Goal: Task Accomplishment & Management: Manage account settings

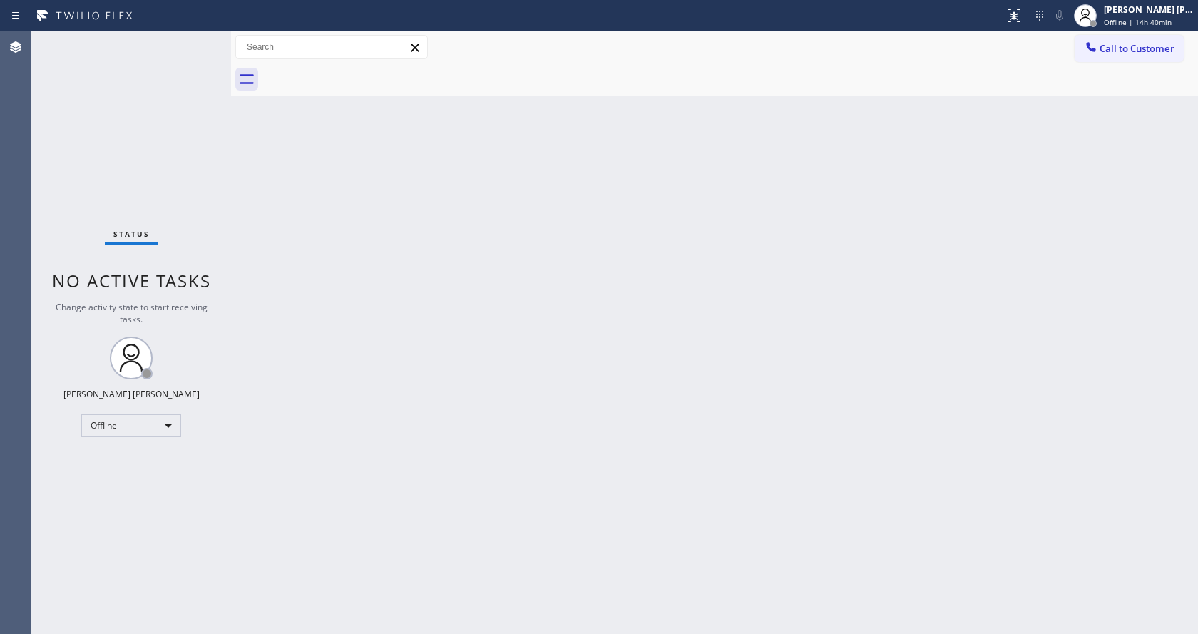
click at [382, 377] on div "Back to Dashboard Change Sender ID Customers Technicians Select a contact Outbo…" at bounding box center [714, 332] width 967 height 603
click at [691, 469] on div "Back to Dashboard Change Sender ID Customers Technicians Select a contact Outbo…" at bounding box center [714, 332] width 967 height 603
click at [195, 231] on div "Status No active tasks Change activity state to start receiving tasks. [PERSON_…" at bounding box center [131, 332] width 200 height 603
click at [398, 579] on div "Back to Dashboard Change Sender ID Customers Technicians Select a contact Outbo…" at bounding box center [714, 332] width 967 height 603
click at [619, 402] on div "Back to Dashboard Change Sender ID Customers Technicians Select a contact Outbo…" at bounding box center [714, 332] width 967 height 603
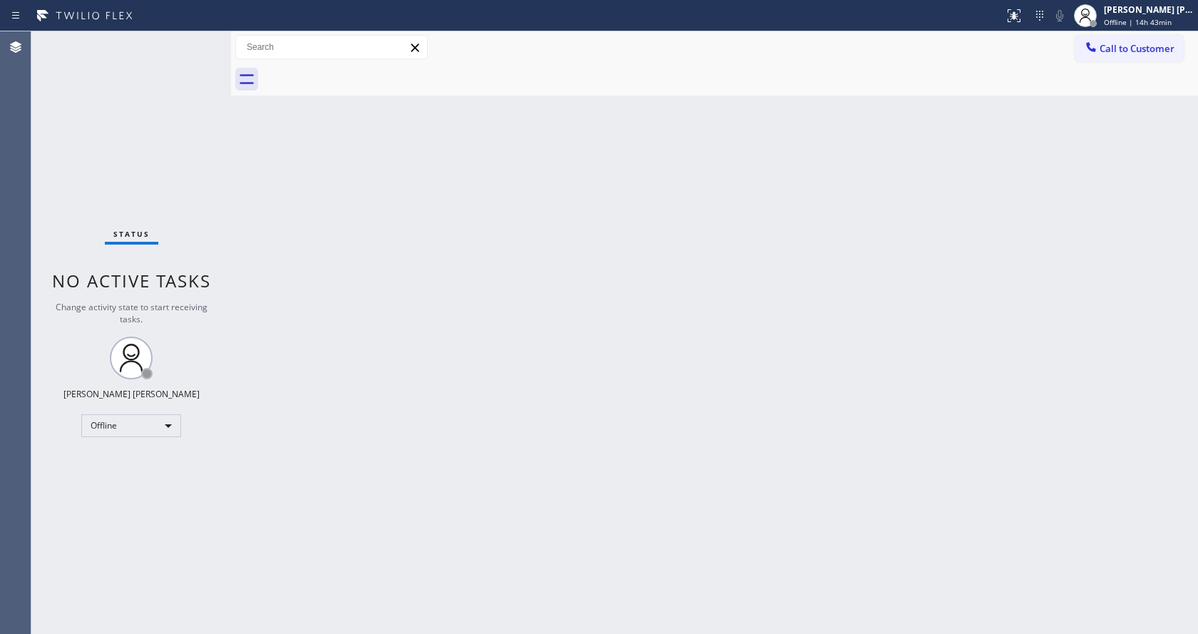
click at [580, 386] on div "Back to Dashboard Change Sender ID Customers Technicians Select a contact Outbo…" at bounding box center [714, 332] width 967 height 603
click at [795, 379] on div "Back to Dashboard Change Sender ID Customers Technicians Select a contact Outbo…" at bounding box center [714, 332] width 967 height 603
click at [585, 531] on div "Back to Dashboard Change Sender ID Customers Technicians Select a contact Outbo…" at bounding box center [714, 332] width 967 height 603
click at [702, 398] on div "Back to Dashboard Change Sender ID Customers Technicians Select a contact Outbo…" at bounding box center [714, 332] width 967 height 603
click at [459, 217] on div "Back to Dashboard Change Sender ID Customers Technicians Select a contact Outbo…" at bounding box center [714, 332] width 967 height 603
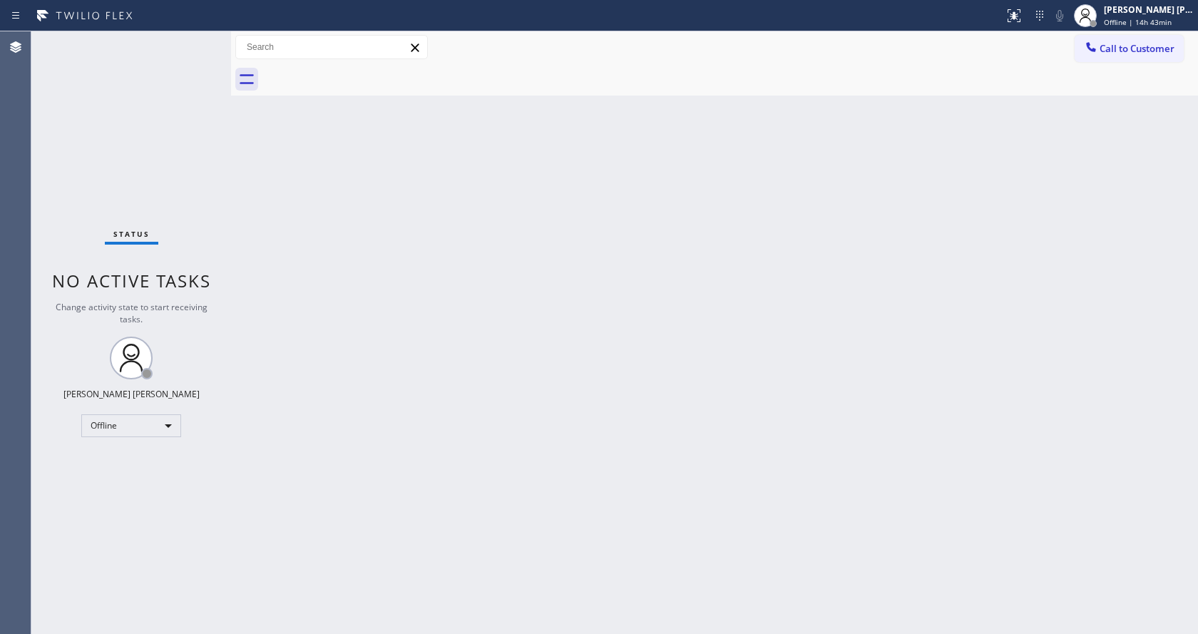
click at [451, 316] on div "Back to Dashboard Change Sender ID Customers Technicians Select a contact Outbo…" at bounding box center [714, 332] width 967 height 603
click at [328, 212] on div "Back to Dashboard Change Sender ID Customers Technicians Select a contact Outbo…" at bounding box center [714, 332] width 967 height 603
click at [109, 272] on span "No active tasks" at bounding box center [131, 281] width 159 height 24
click at [316, 306] on div "Back to Dashboard Change Sender ID Customers Technicians Select a contact Outbo…" at bounding box center [714, 332] width 967 height 603
click at [715, 314] on div "Back to Dashboard Change Sender ID Customers Technicians Select a contact Outbo…" at bounding box center [714, 332] width 967 height 603
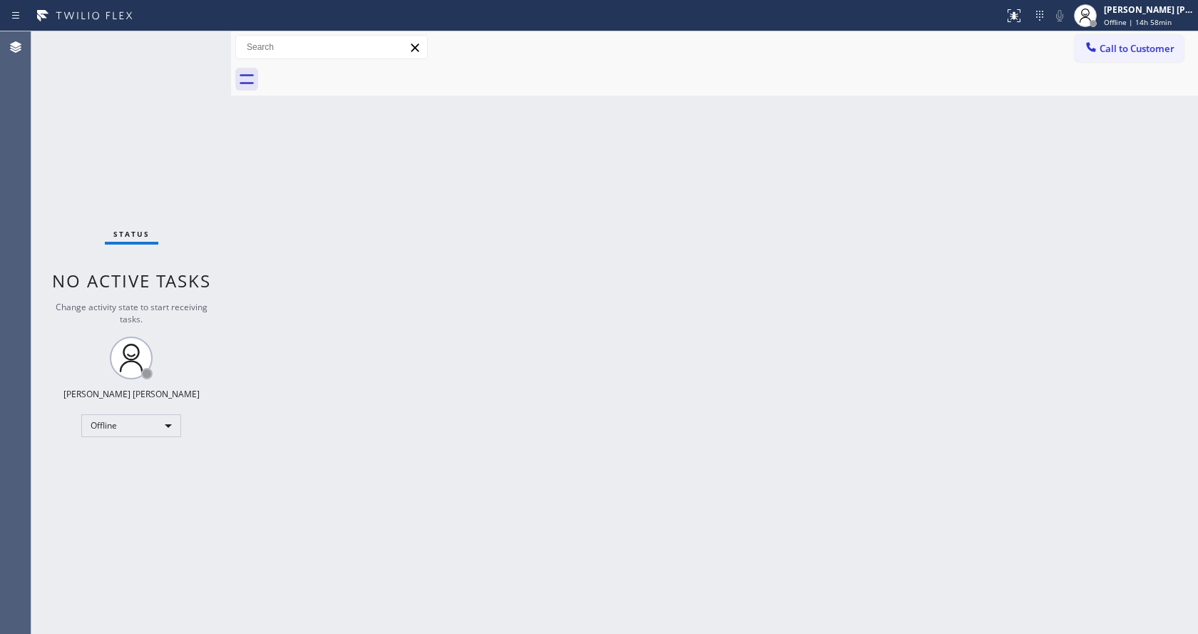
click at [244, 244] on div "Back to Dashboard Change Sender ID Customers Technicians Select a contact Outbo…" at bounding box center [714, 332] width 967 height 603
click at [1150, 27] on div "[PERSON_NAME] [PERSON_NAME] Offline | 15h 1min" at bounding box center [1149, 15] width 97 height 25
click at [1090, 79] on button "Available" at bounding box center [1126, 76] width 143 height 19
click at [500, 526] on div "Back to Dashboard Change Sender ID Customers Technicians Select a contact Outbo…" at bounding box center [714, 332] width 967 height 603
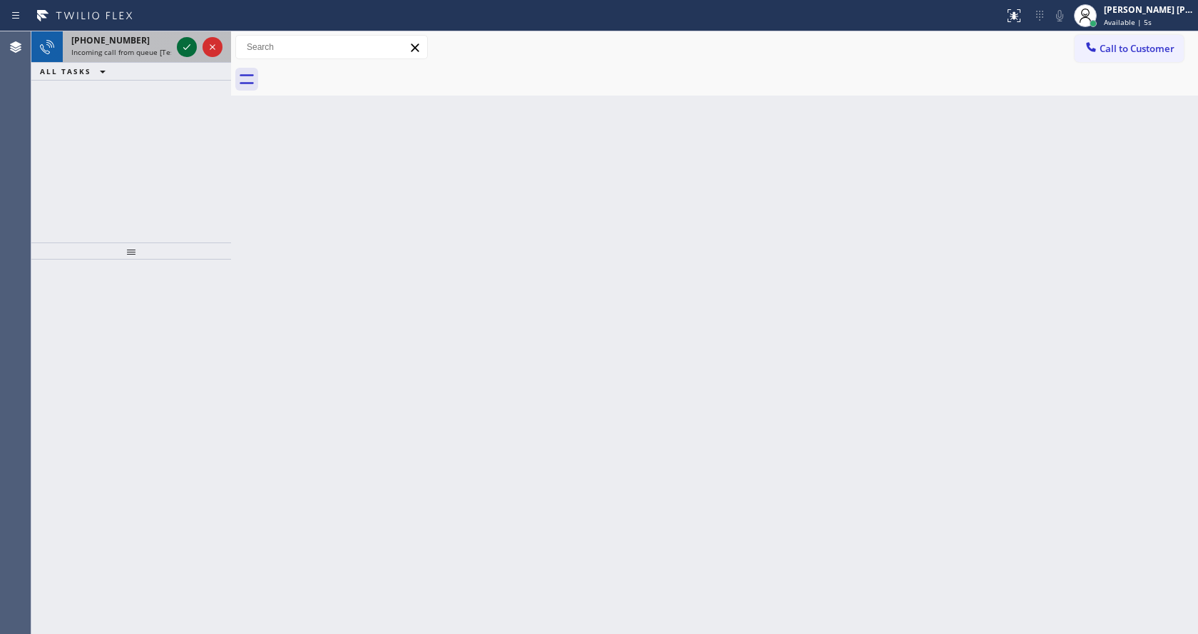
click at [188, 45] on icon at bounding box center [186, 47] width 17 height 17
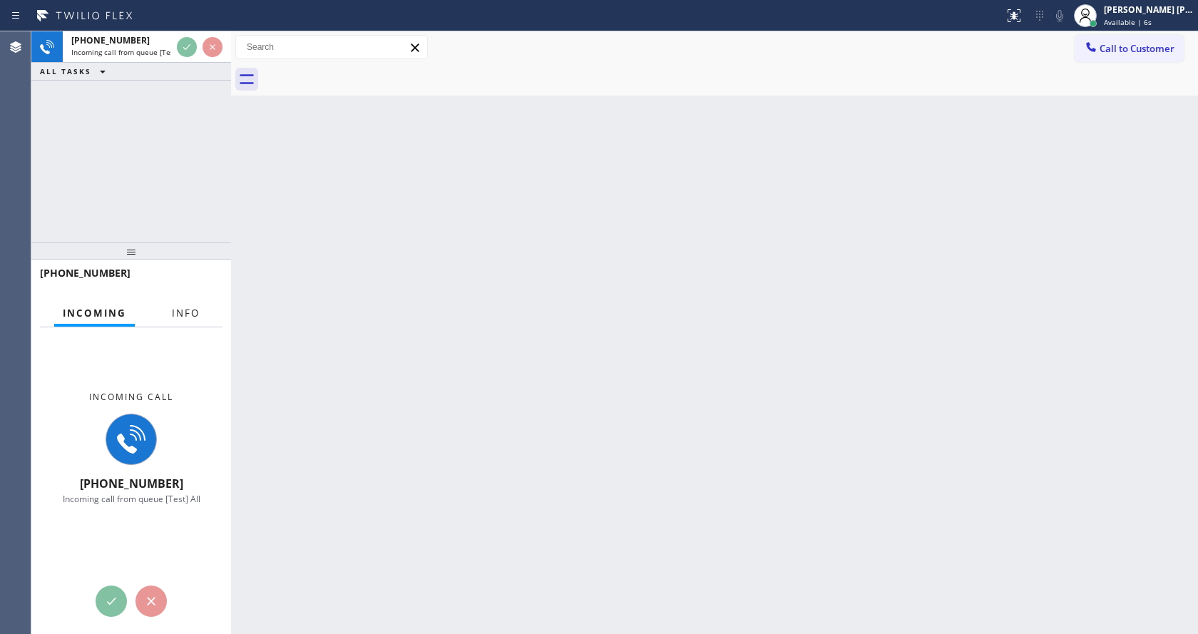
click at [198, 307] on span "Info" at bounding box center [186, 313] width 28 height 13
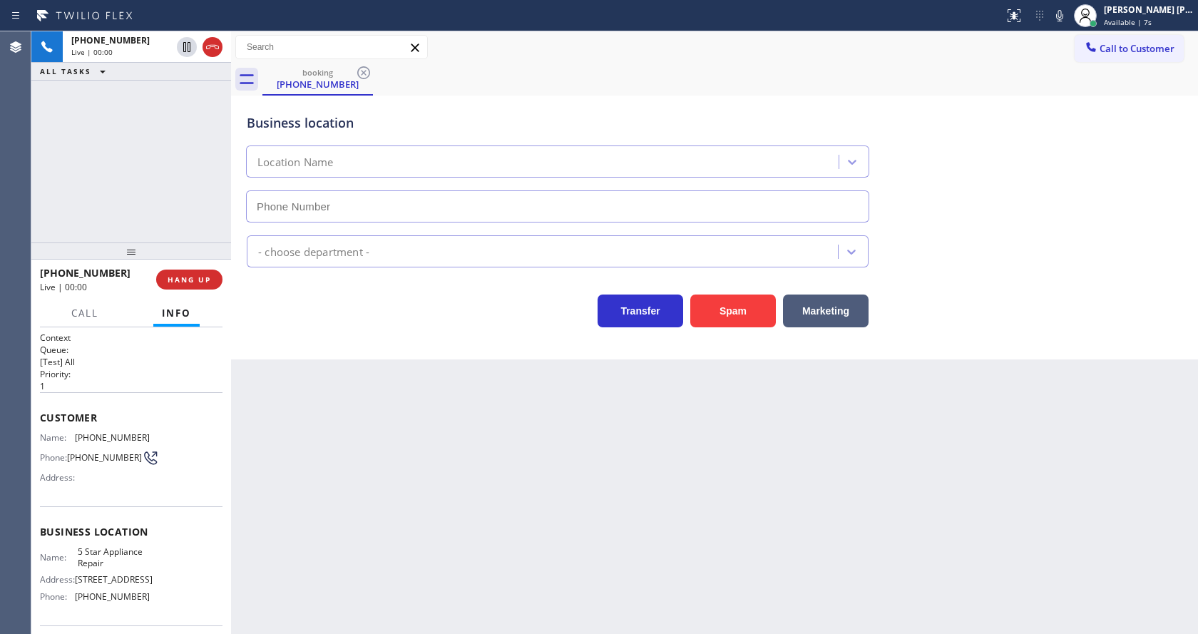
type input "[PHONE_NUMBER]"
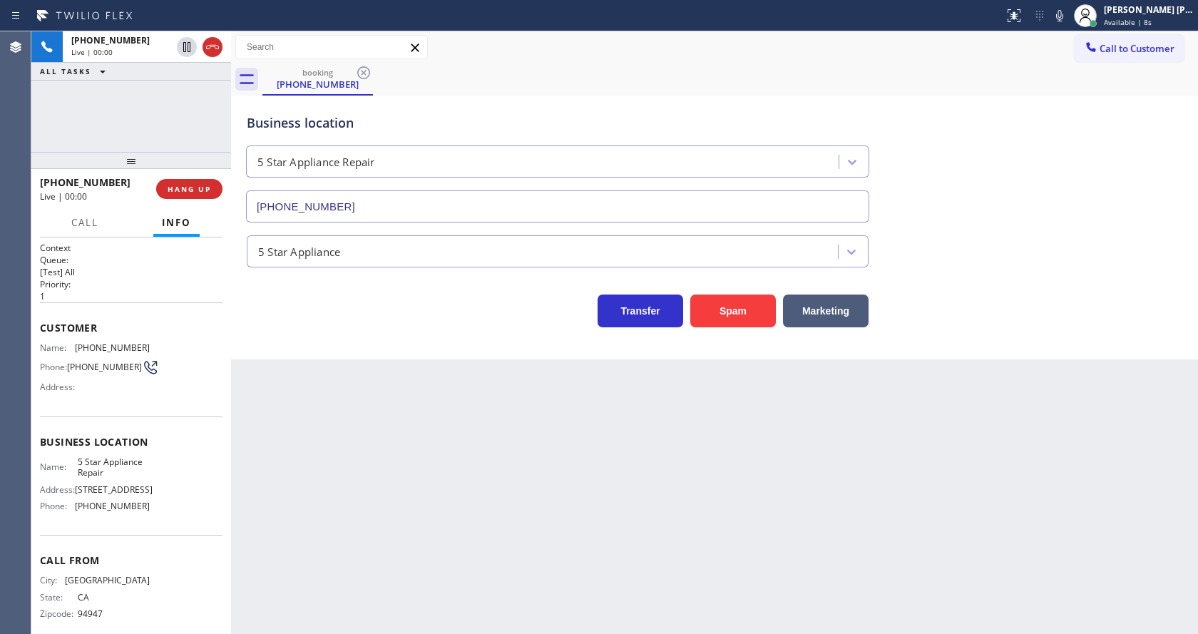
drag, startPoint x: 135, startPoint y: 248, endPoint x: 128, endPoint y: 158, distance: 90.8
click at [128, 158] on div at bounding box center [131, 160] width 200 height 17
click at [473, 453] on div "Back to Dashboard Change Sender ID Customers Technicians Select a contact Outbo…" at bounding box center [714, 332] width 967 height 603
click at [379, 425] on div "Back to Dashboard Change Sender ID Customers Technicians Select a contact Outbo…" at bounding box center [714, 332] width 967 height 603
click at [386, 444] on div "Back to Dashboard Change Sender ID Customers Technicians Select a contact Outbo…" at bounding box center [714, 332] width 967 height 603
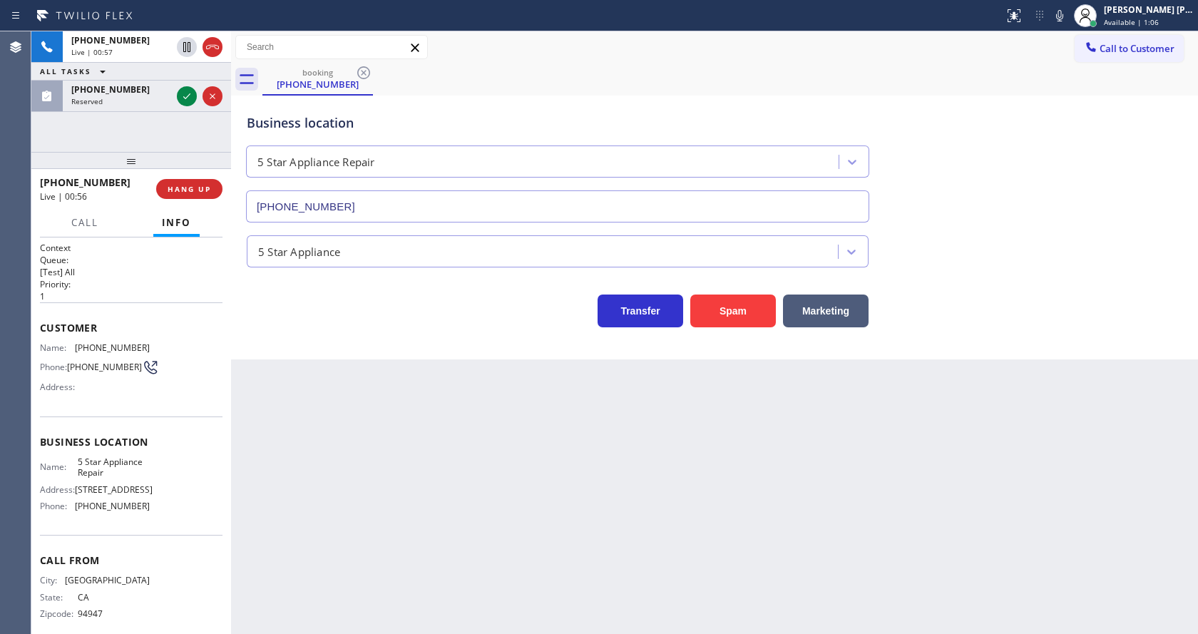
click at [548, 475] on div "Back to Dashboard Change Sender ID Customers Technicians Select a contact Outbo…" at bounding box center [714, 332] width 967 height 603
click at [195, 98] on icon at bounding box center [186, 96] width 17 height 17
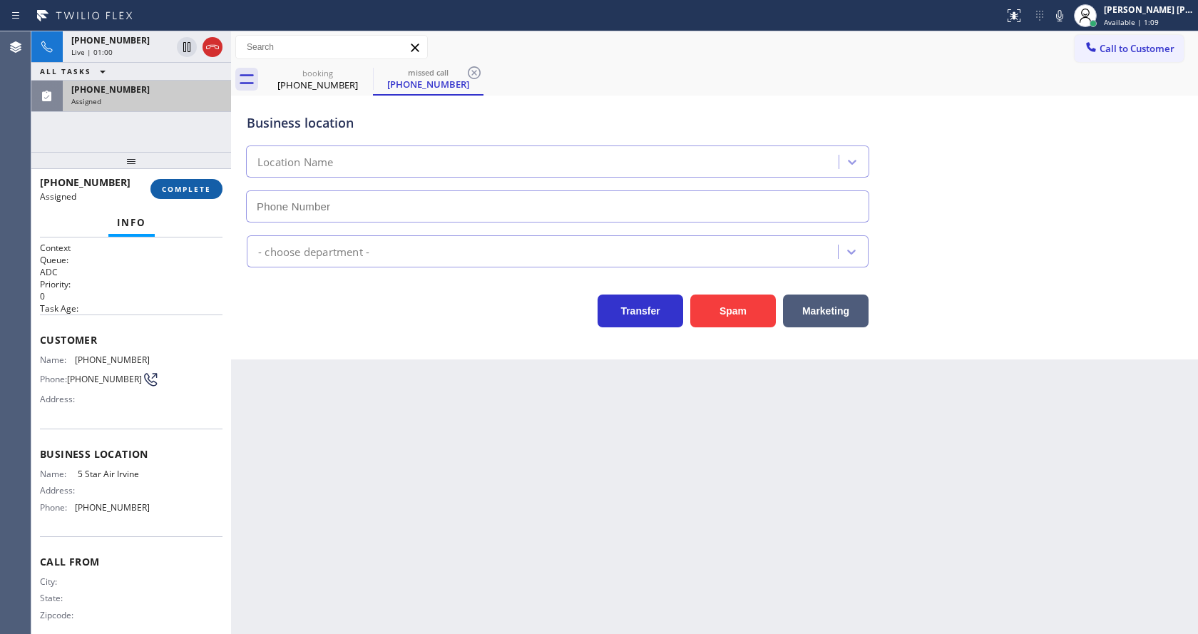
type input "[PHONE_NUMBER]"
click at [178, 190] on span "COMPLETE" at bounding box center [186, 189] width 49 height 10
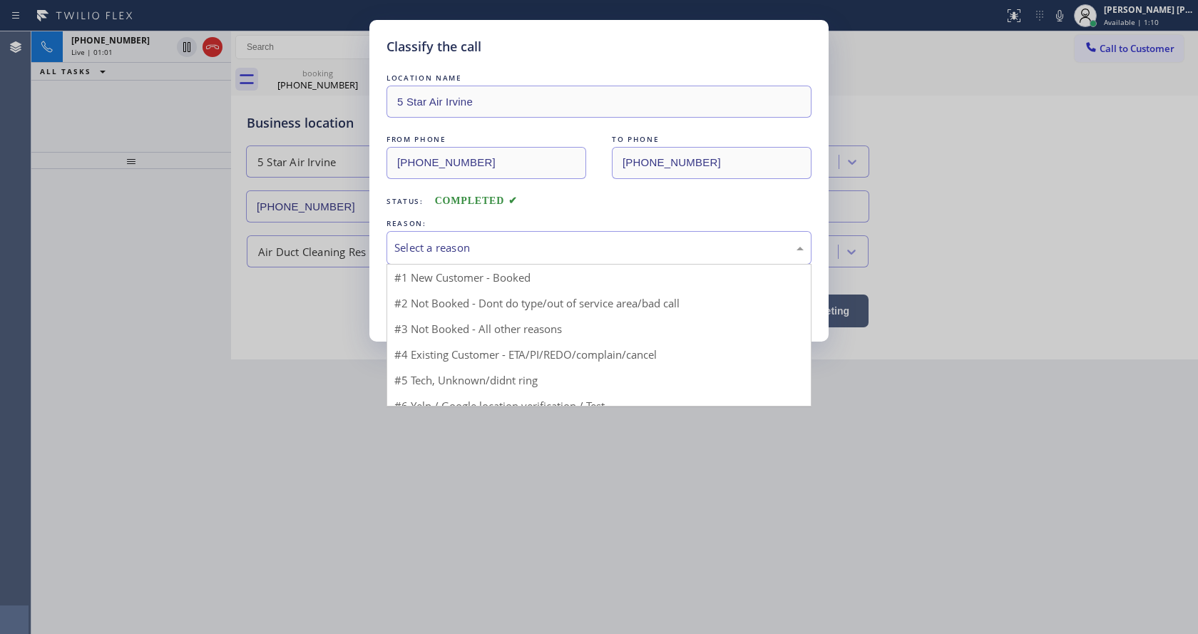
click at [473, 255] on div "Select a reason" at bounding box center [598, 248] width 409 height 16
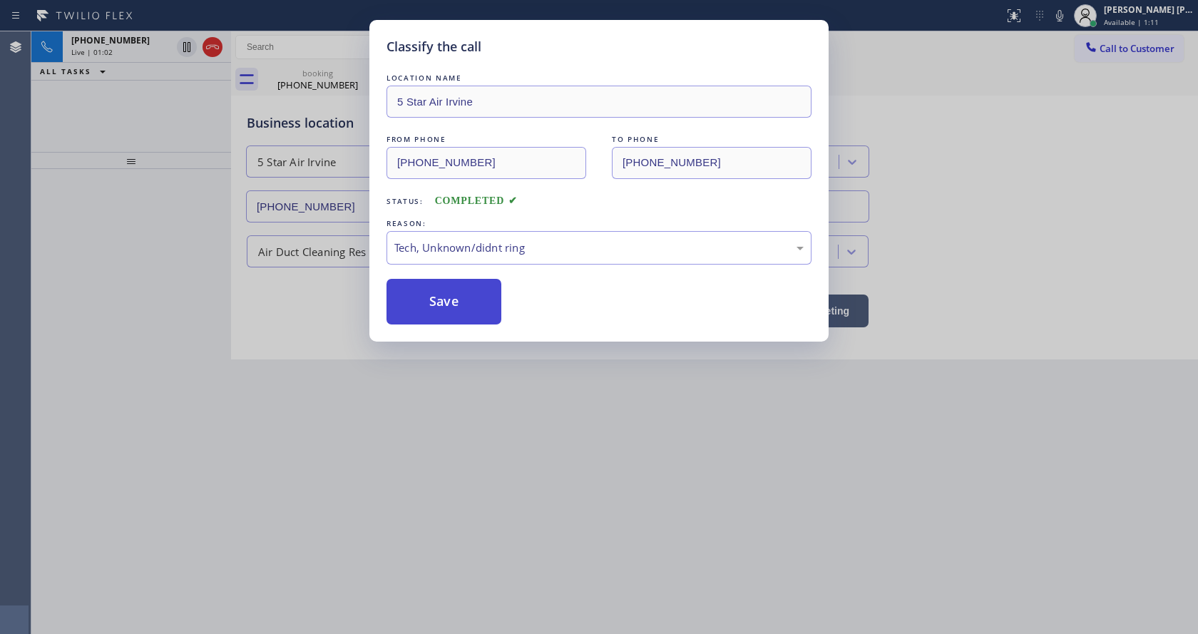
click at [444, 308] on button "Save" at bounding box center [443, 302] width 115 height 46
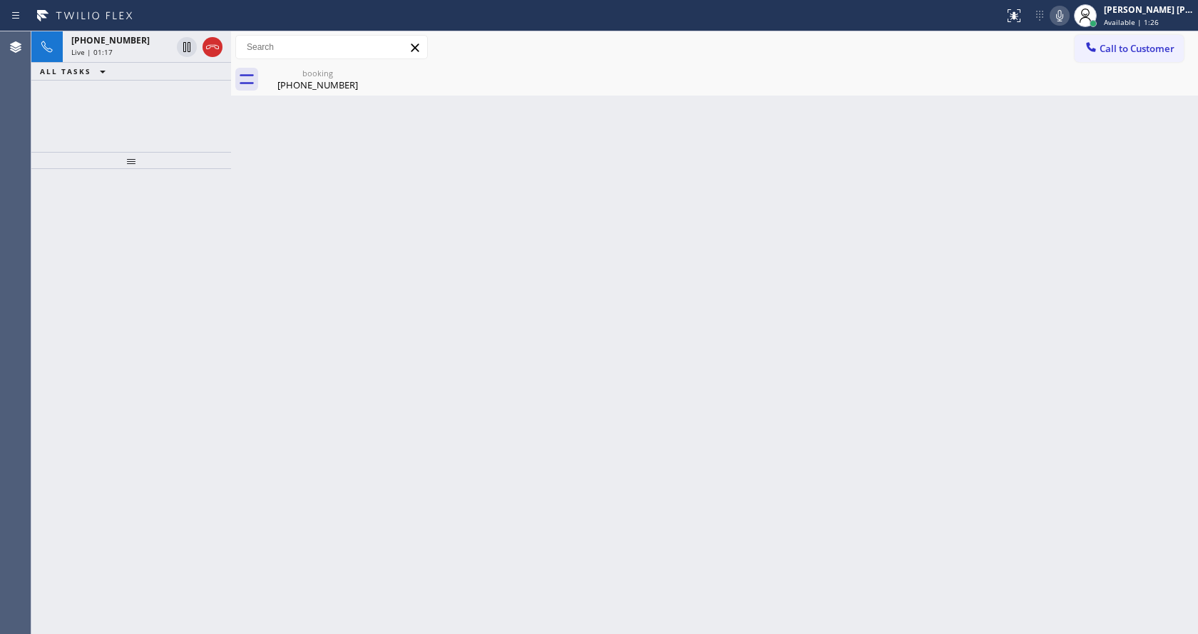
click at [1063, 19] on icon at bounding box center [1059, 15] width 7 height 11
click at [841, 351] on div "Back to Dashboard Change Sender ID Customers Technicians Select a contact Outbo…" at bounding box center [714, 332] width 967 height 603
click at [1077, 13] on div at bounding box center [1085, 15] width 31 height 31
click at [1061, 15] on icon at bounding box center [1059, 15] width 17 height 17
click at [118, 45] on span "[PHONE_NUMBER]" at bounding box center [110, 40] width 78 height 12
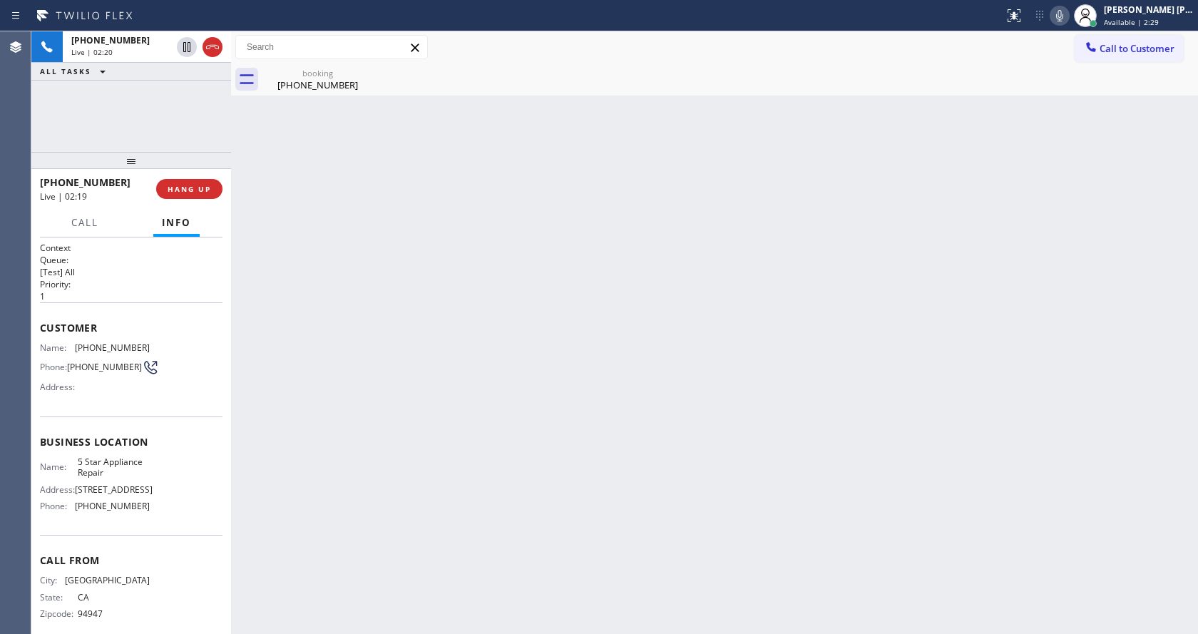
click at [315, 99] on div "Back to Dashboard Change Sender ID Customers Technicians Select a contact Outbo…" at bounding box center [714, 332] width 967 height 603
click at [312, 88] on div "[PHONE_NUMBER]" at bounding box center [318, 84] width 108 height 13
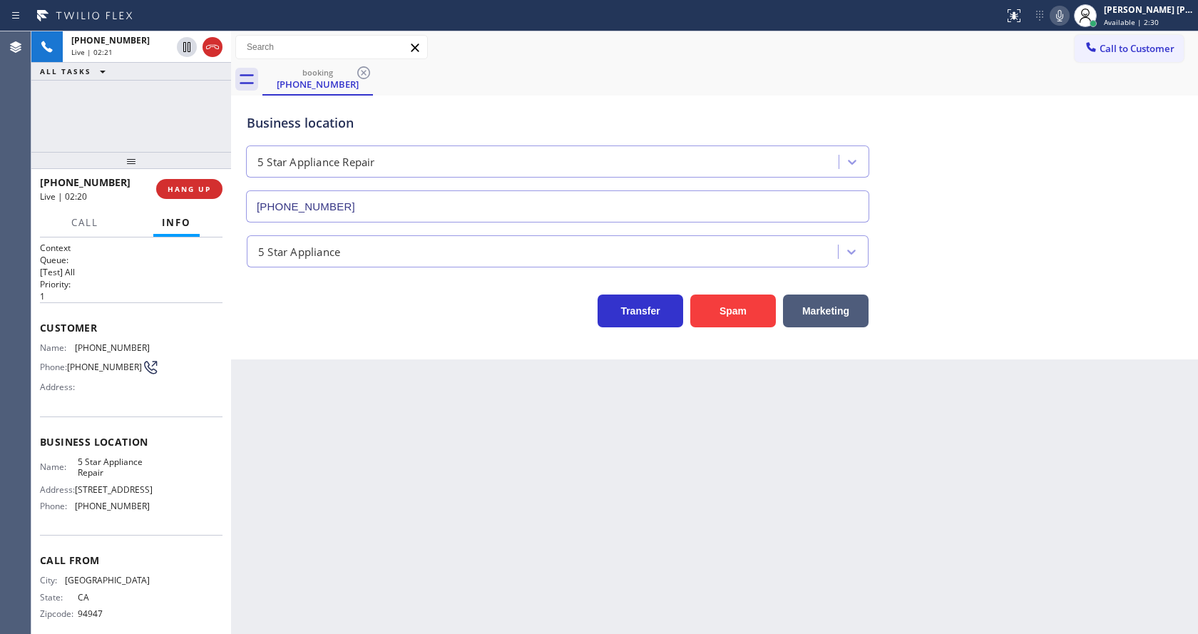
click at [444, 391] on div "Back to Dashboard Change Sender ID Customers Technicians Select a contact Outbo…" at bounding box center [714, 332] width 967 height 603
click at [424, 461] on div "Back to Dashboard Change Sender ID Customers Technicians Select a contact Outbo…" at bounding box center [714, 332] width 967 height 603
click at [413, 552] on div "Back to Dashboard Change Sender ID Customers Technicians Select a contact Outbo…" at bounding box center [714, 332] width 967 height 603
click at [1068, 16] on icon at bounding box center [1059, 15] width 17 height 17
click at [1064, 15] on icon at bounding box center [1059, 15] width 17 height 17
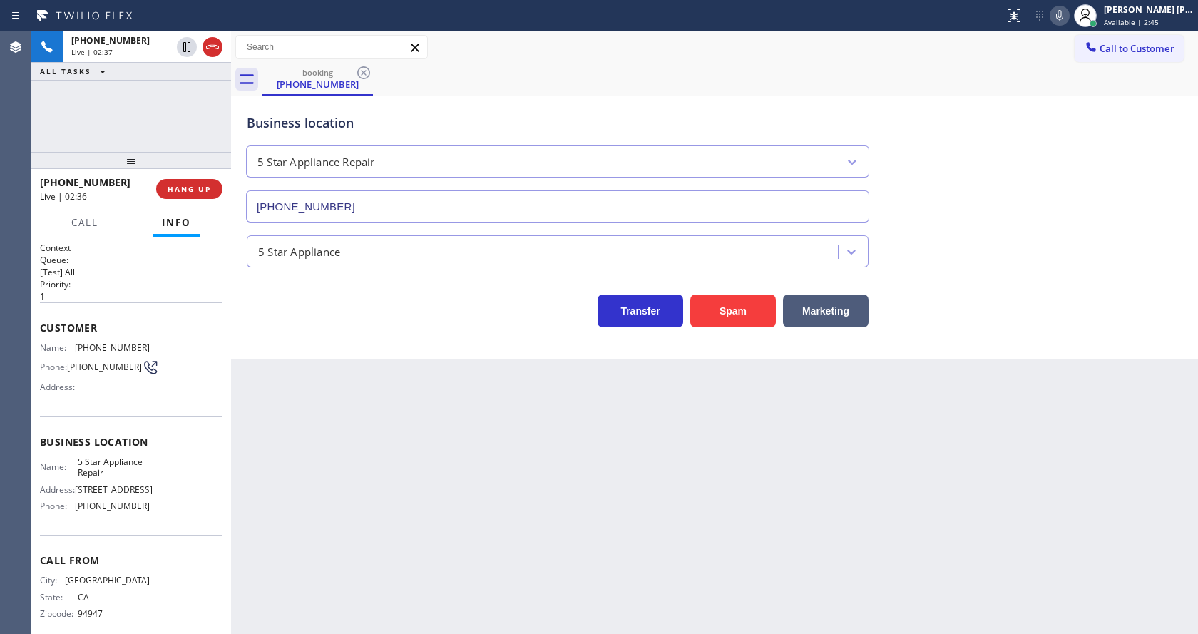
click at [1003, 303] on div "Transfer Spam Marketing" at bounding box center [714, 305] width 941 height 46
click at [391, 372] on div "Back to Dashboard Change Sender ID Customers Technicians Select a contact Outbo…" at bounding box center [714, 332] width 967 height 603
click at [511, 483] on div "Back to Dashboard Change Sender ID Customers Technicians Select a contact Outbo…" at bounding box center [714, 332] width 967 height 603
click at [585, 518] on div "Back to Dashboard Change Sender ID Customers Technicians Select a contact Outbo…" at bounding box center [714, 332] width 967 height 603
click at [694, 509] on div "Back to Dashboard Change Sender ID Customers Technicians Select a contact Outbo…" at bounding box center [714, 332] width 967 height 603
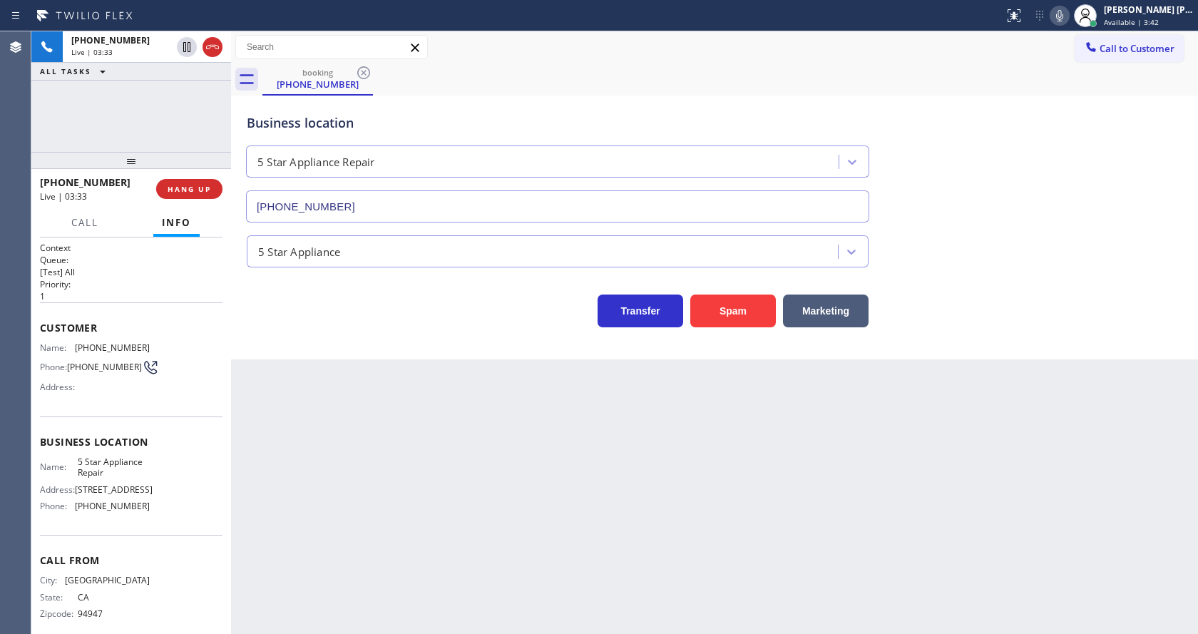
click at [441, 452] on div "Back to Dashboard Change Sender ID Customers Technicians Select a contact Outbo…" at bounding box center [714, 332] width 967 height 603
click at [713, 551] on div "Back to Dashboard Change Sender ID Customers Technicians Select a contact Outbo…" at bounding box center [714, 332] width 967 height 603
click at [346, 493] on div "Back to Dashboard Change Sender ID Customers Technicians Select a contact Outbo…" at bounding box center [714, 332] width 967 height 603
click at [396, 521] on div "Back to Dashboard Change Sender ID Customers Technicians Select a contact Outbo…" at bounding box center [714, 332] width 967 height 603
click at [691, 526] on div "Back to Dashboard Change Sender ID Customers Technicians Select a contact Outbo…" at bounding box center [714, 332] width 967 height 603
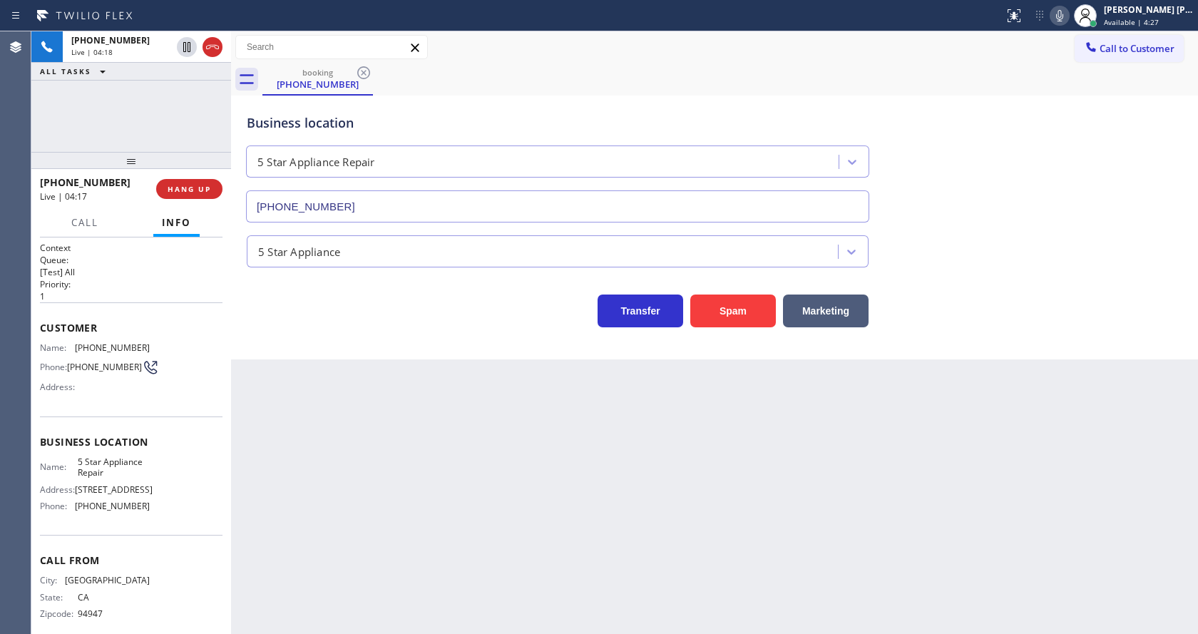
click at [394, 551] on div "Back to Dashboard Change Sender ID Customers Technicians Select a contact Outbo…" at bounding box center [714, 332] width 967 height 603
click at [559, 558] on div "Back to Dashboard Change Sender ID Customers Technicians Select a contact Outbo…" at bounding box center [714, 332] width 967 height 603
click at [462, 550] on div "Back to Dashboard Change Sender ID Customers Technicians Select a contact Outbo…" at bounding box center [714, 332] width 967 height 603
click at [1012, 246] on div "5 Star Appliance" at bounding box center [714, 249] width 941 height 38
click at [546, 497] on div "Back to Dashboard Change Sender ID Customers Technicians Select a contact Outbo…" at bounding box center [714, 332] width 967 height 603
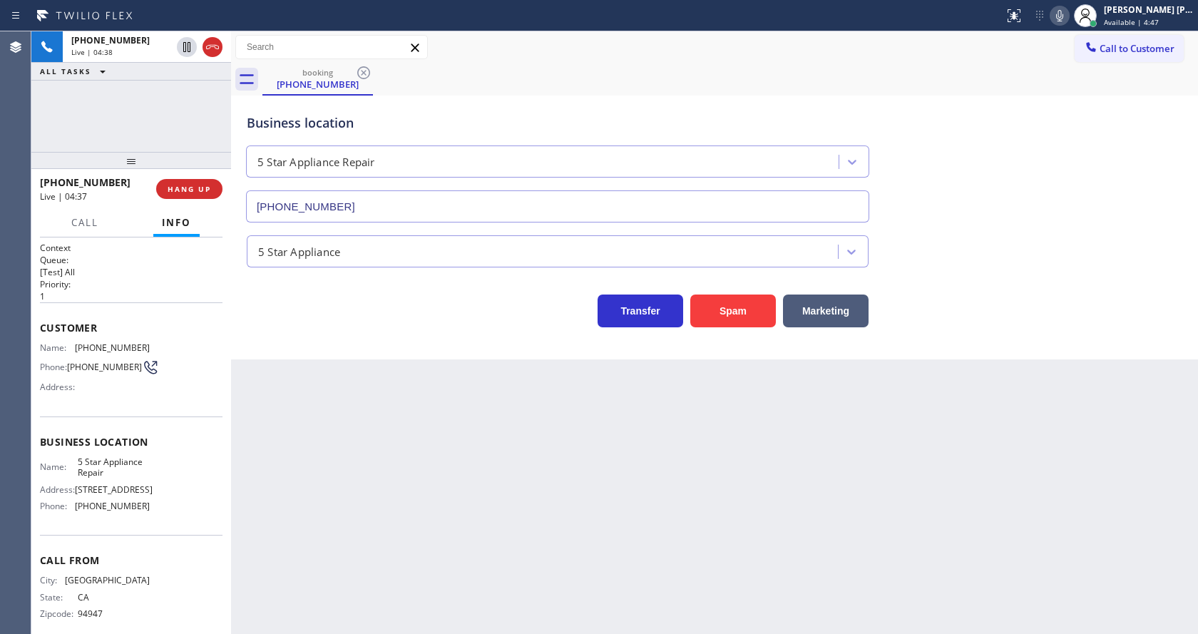
click at [333, 509] on div "Back to Dashboard Change Sender ID Customers Technicians Select a contact Outbo…" at bounding box center [714, 332] width 967 height 603
drag, startPoint x: 398, startPoint y: 410, endPoint x: 251, endPoint y: 134, distance: 312.6
click at [398, 410] on div "Back to Dashboard Change Sender ID Customers Technicians Select a contact Outbo…" at bounding box center [714, 332] width 967 height 603
click at [454, 541] on div "Back to Dashboard Change Sender ID Customers Technicians Select a contact Outbo…" at bounding box center [714, 332] width 967 height 603
click at [381, 517] on div "Back to Dashboard Change Sender ID Customers Technicians Select a contact Outbo…" at bounding box center [714, 332] width 967 height 603
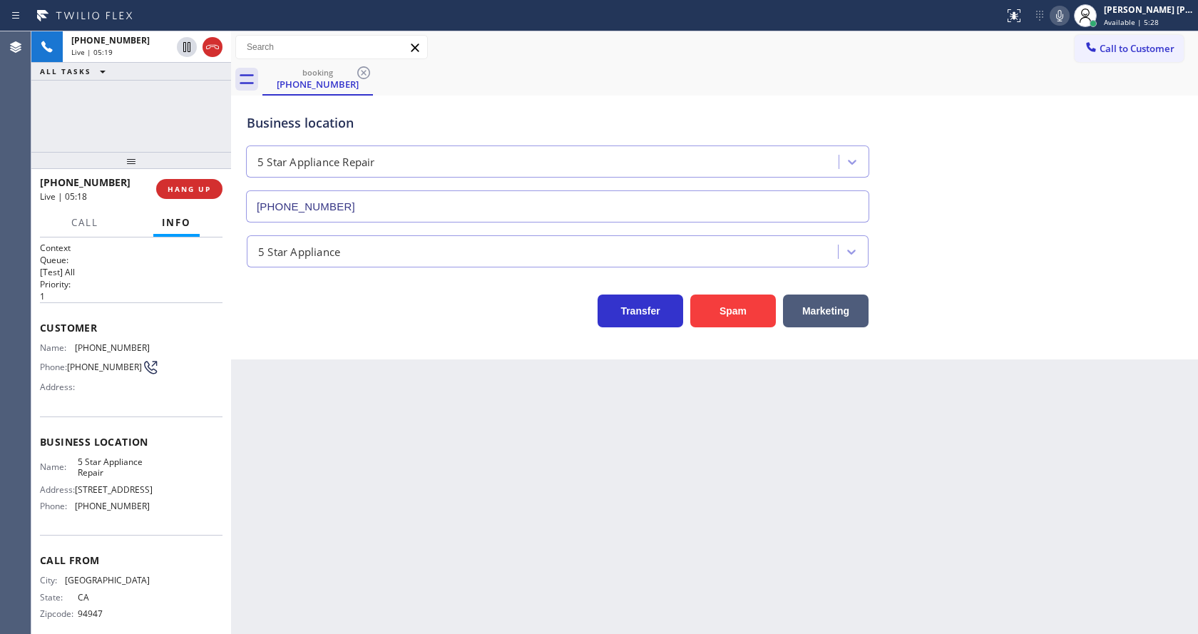
click at [586, 545] on div "Back to Dashboard Change Sender ID Customers Technicians Select a contact Outbo…" at bounding box center [714, 332] width 967 height 603
click at [446, 504] on div "Back to Dashboard Change Sender ID Customers Technicians Select a contact Outbo…" at bounding box center [714, 332] width 967 height 603
click at [432, 600] on div "Back to Dashboard Change Sender ID Customers Technicians Select a contact Outbo…" at bounding box center [714, 332] width 967 height 603
click at [1067, 16] on icon at bounding box center [1059, 15] width 17 height 17
click at [190, 46] on icon at bounding box center [186, 47] width 7 height 10
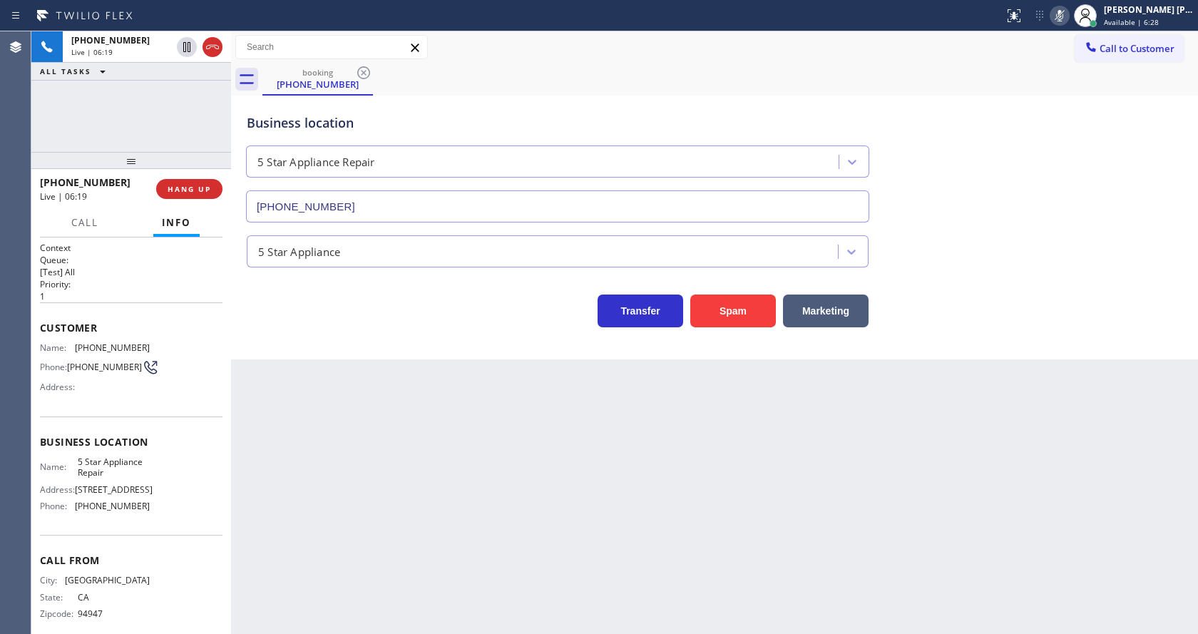
click at [476, 522] on div "Back to Dashboard Change Sender ID Customers Technicians Select a contact Outbo…" at bounding box center [714, 332] width 967 height 603
click at [523, 476] on div "Back to Dashboard Change Sender ID Customers Technicians Select a contact Outbo…" at bounding box center [714, 332] width 967 height 603
click at [184, 91] on icon at bounding box center [186, 96] width 17 height 17
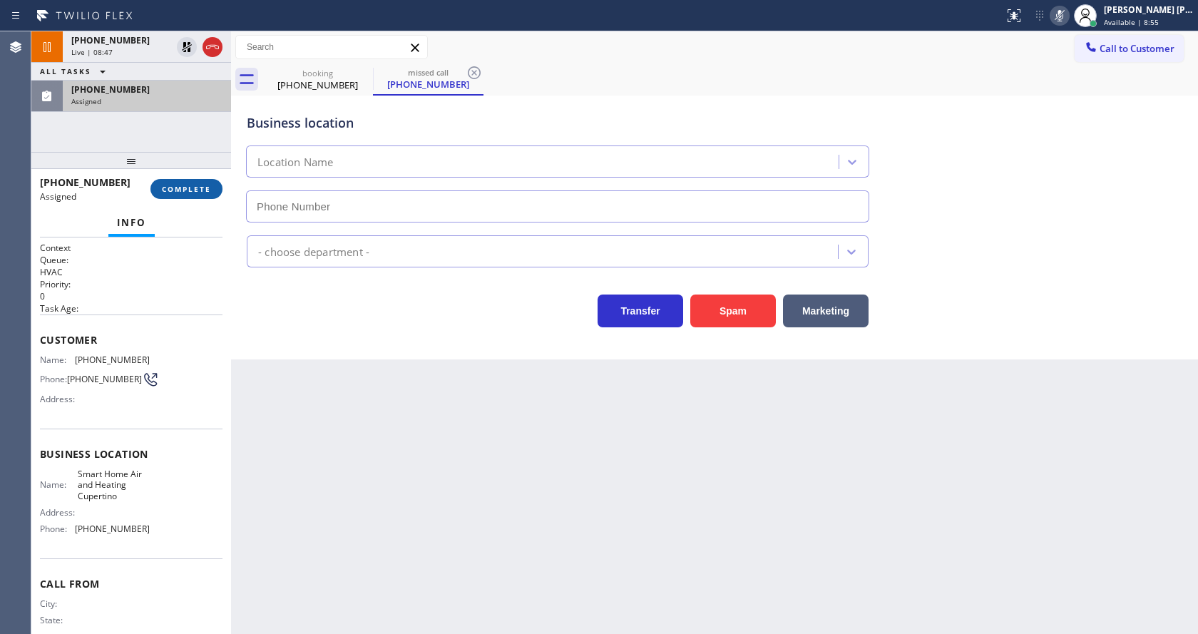
type input "[PHONE_NUMBER]"
click at [182, 193] on span "COMPLETE" at bounding box center [186, 189] width 49 height 10
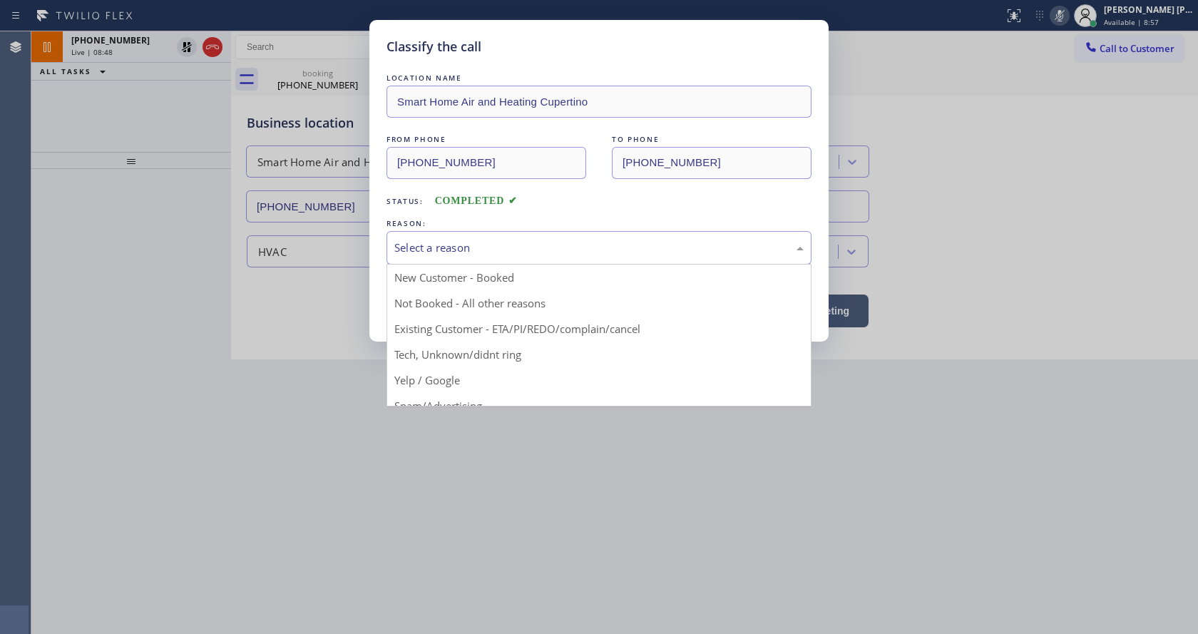
click at [412, 258] on div "Select a reason" at bounding box center [598, 248] width 425 height 34
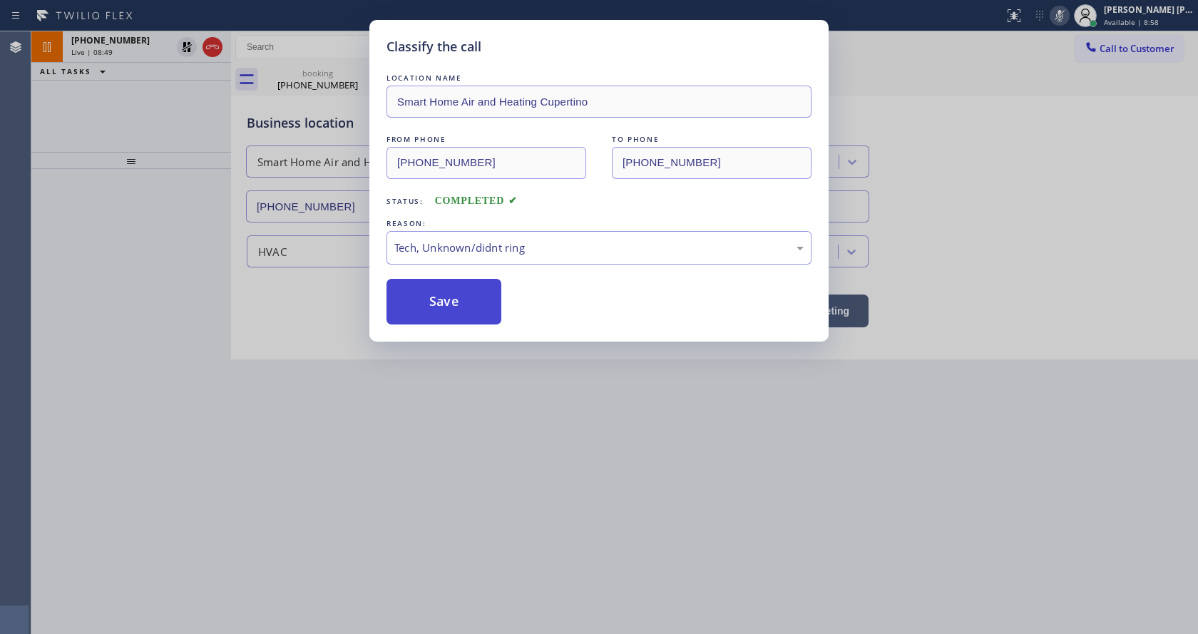
click at [439, 307] on button "Save" at bounding box center [443, 302] width 115 height 46
click at [528, 508] on div "Classify the call LOCATION NAME Smart Home Air and Heating Cupertino FROM PHONE…" at bounding box center [599, 317] width 1198 height 634
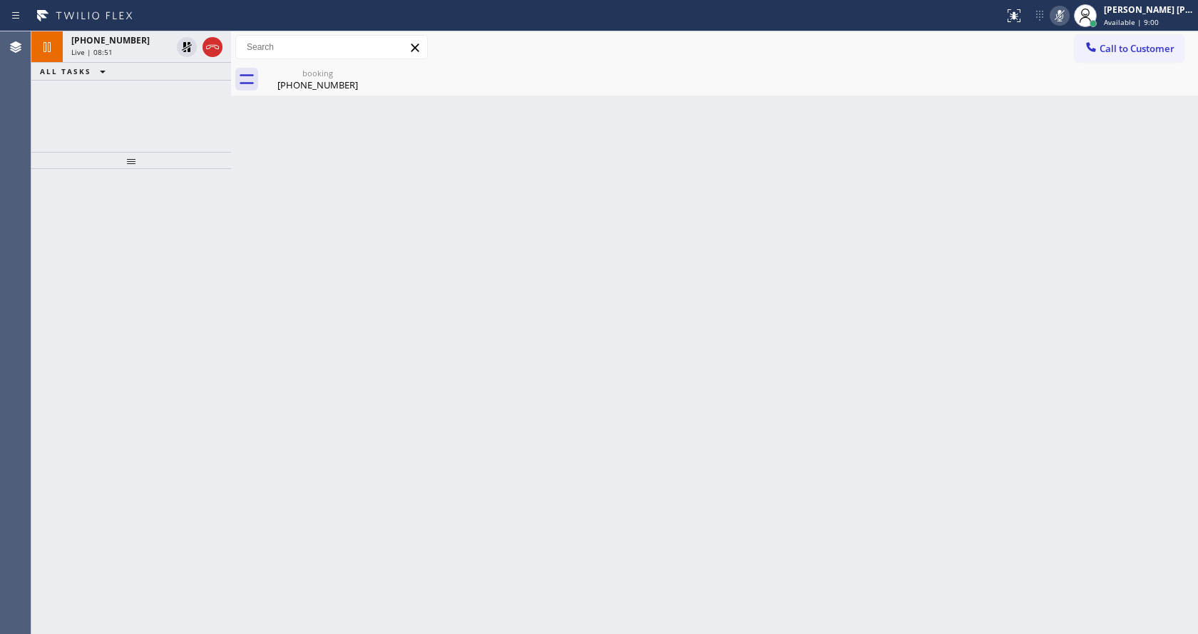
click at [305, 312] on div "Back to Dashboard Change Sender ID Customers Technicians Select a contact Outbo…" at bounding box center [714, 332] width 967 height 603
click at [277, 71] on div "booking" at bounding box center [318, 73] width 108 height 11
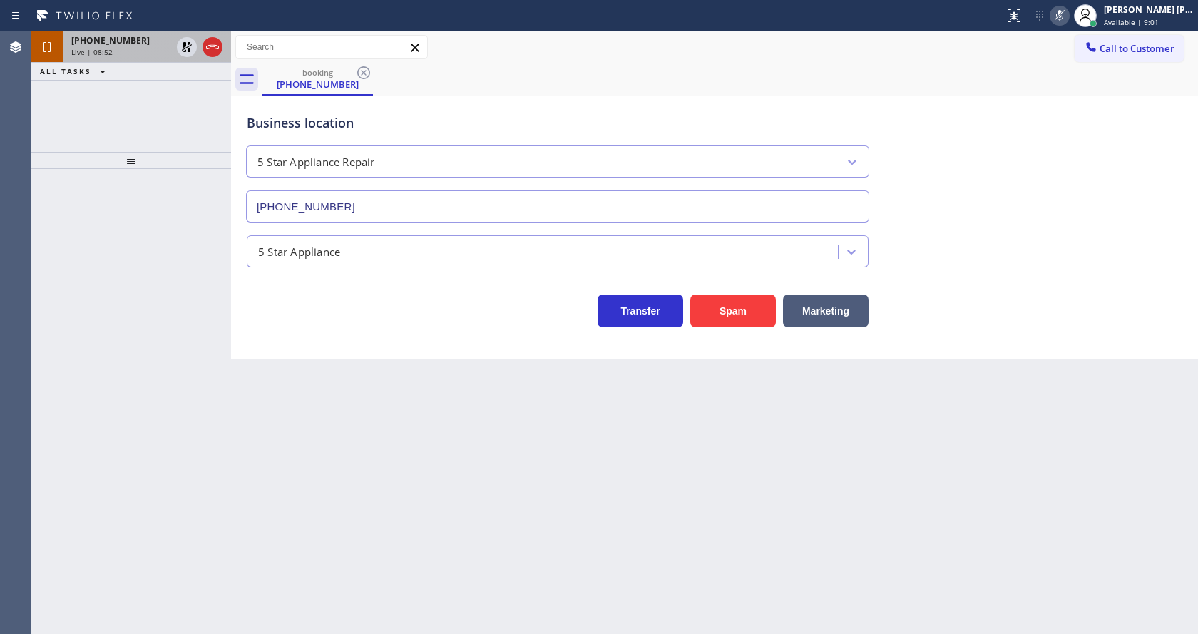
click at [78, 40] on span "[PHONE_NUMBER]" at bounding box center [110, 40] width 78 height 12
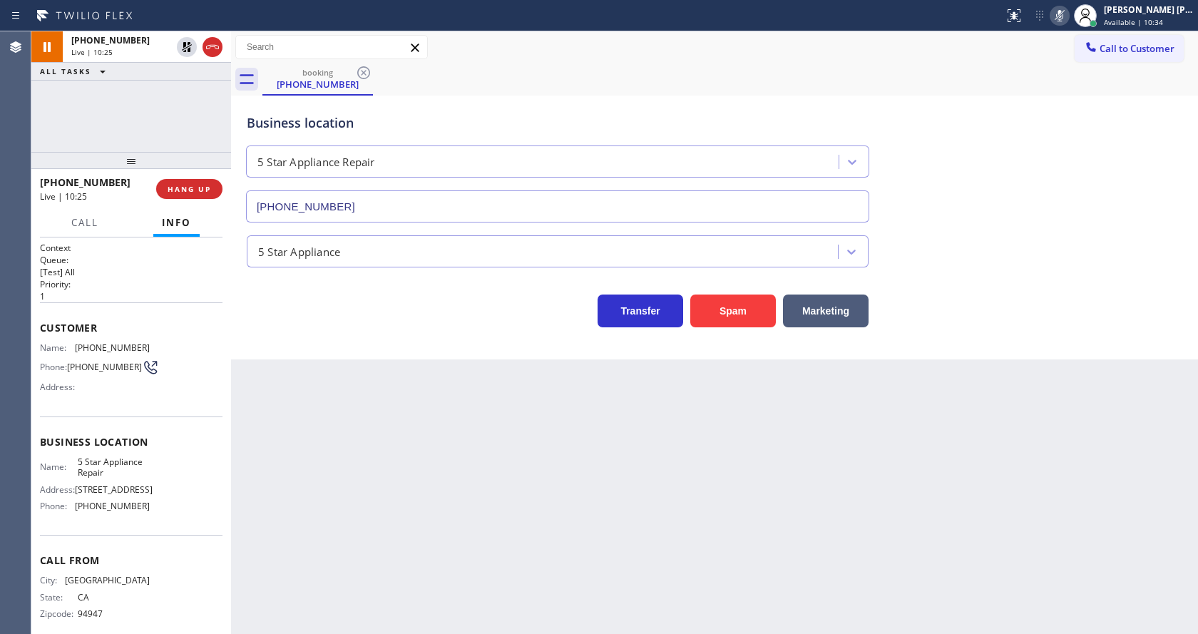
click at [284, 444] on div "Back to Dashboard Change Sender ID Customers Technicians Select a contact Outbo…" at bounding box center [714, 332] width 967 height 603
click at [432, 394] on div "Back to Dashboard Change Sender ID Customers Technicians Select a contact Outbo…" at bounding box center [714, 332] width 967 height 603
click at [307, 474] on div "Back to Dashboard Change Sender ID Customers Technicians Select a contact Outbo…" at bounding box center [714, 332] width 967 height 603
click at [457, 466] on div "Back to Dashboard Change Sender ID Customers Technicians Select a contact Outbo…" at bounding box center [714, 332] width 967 height 603
click at [558, 534] on div "Back to Dashboard Change Sender ID Customers Technicians Select a contact Outbo…" at bounding box center [714, 332] width 967 height 603
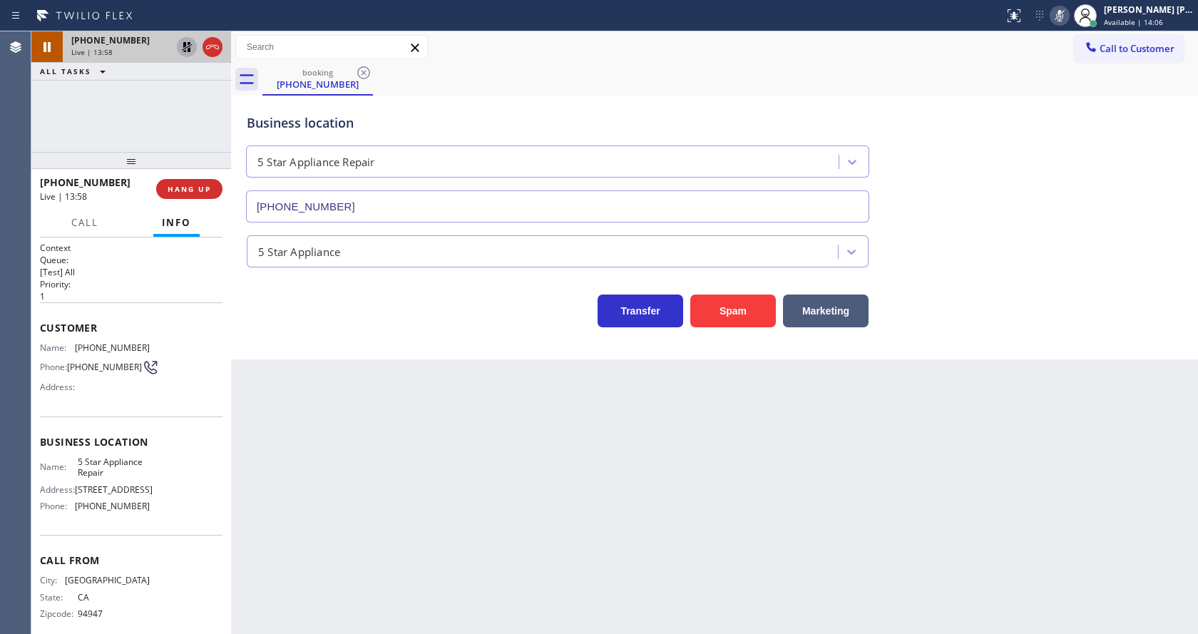
click at [188, 47] on icon at bounding box center [187, 47] width 10 height 10
click at [1062, 18] on icon at bounding box center [1059, 15] width 17 height 17
click at [1007, 232] on div "5 Star Appliance" at bounding box center [714, 249] width 941 height 38
click at [342, 596] on div "Back to Dashboard Change Sender ID Customers Technicians Select a contact Outbo…" at bounding box center [714, 332] width 967 height 603
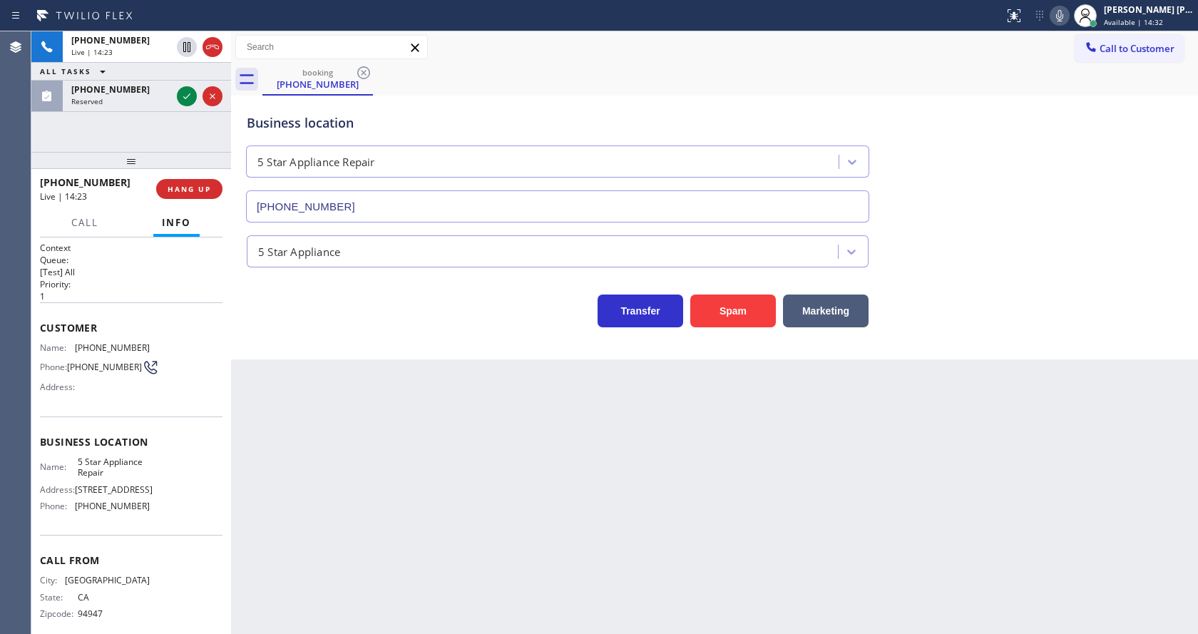
click at [353, 360] on div "Back to Dashboard Change Sender ID Customers Technicians Select a contact Outbo…" at bounding box center [714, 332] width 967 height 603
click at [185, 100] on icon at bounding box center [186, 96] width 17 height 17
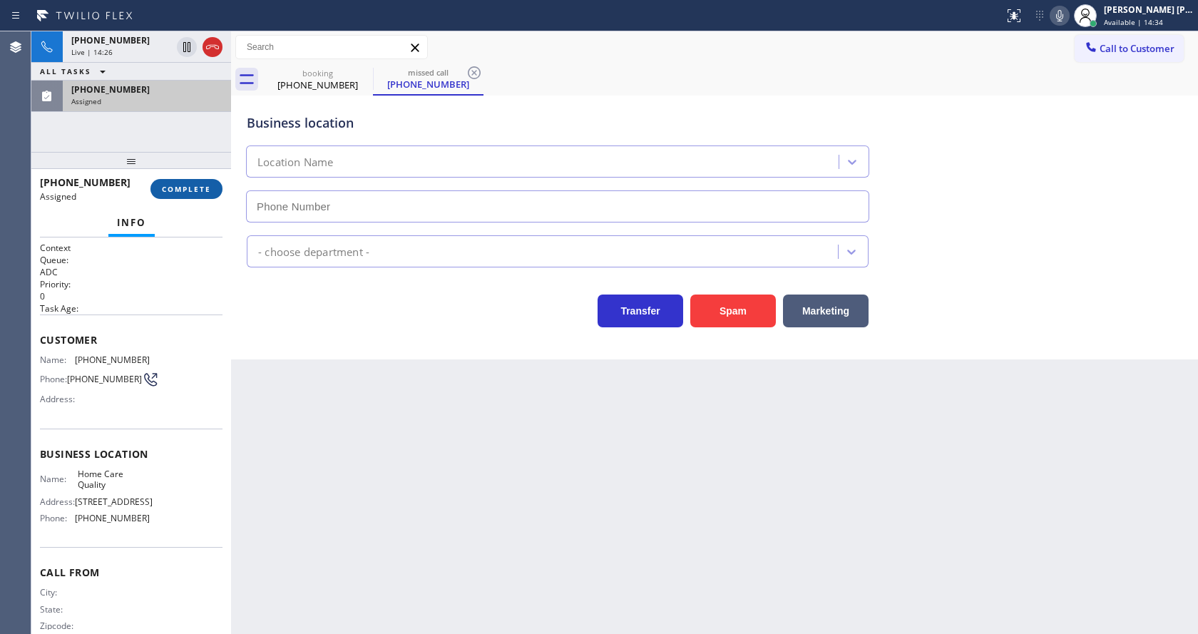
type input "[PHONE_NUMBER]"
click at [180, 194] on button "COMPLETE" at bounding box center [186, 189] width 72 height 20
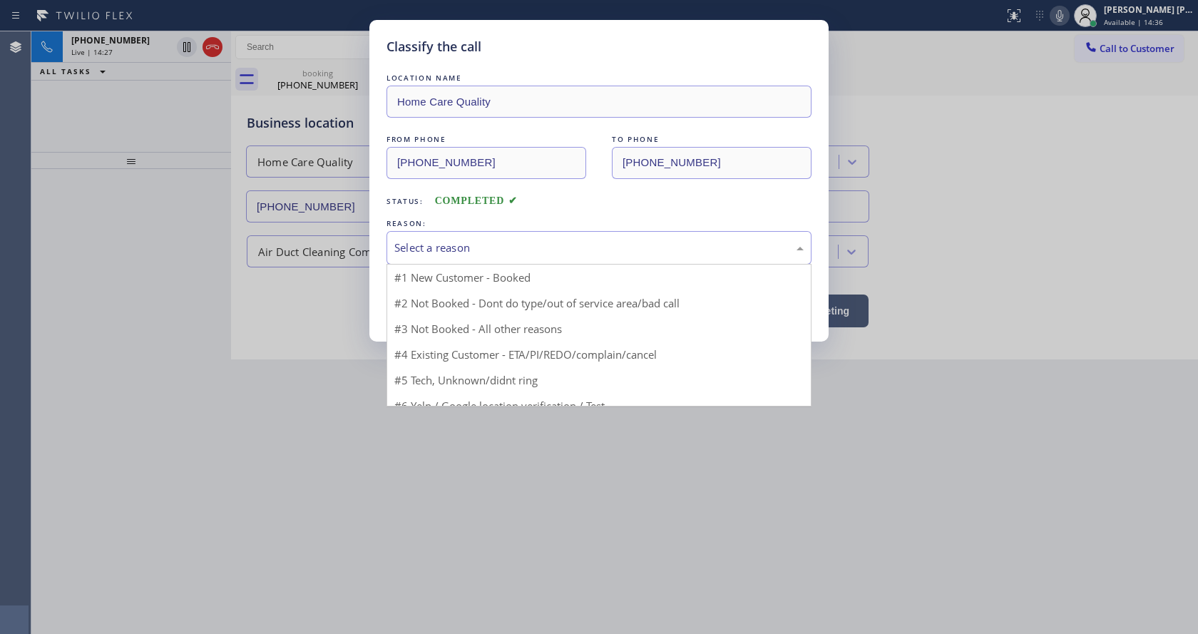
click at [425, 240] on div "Select a reason" at bounding box center [598, 248] width 409 height 16
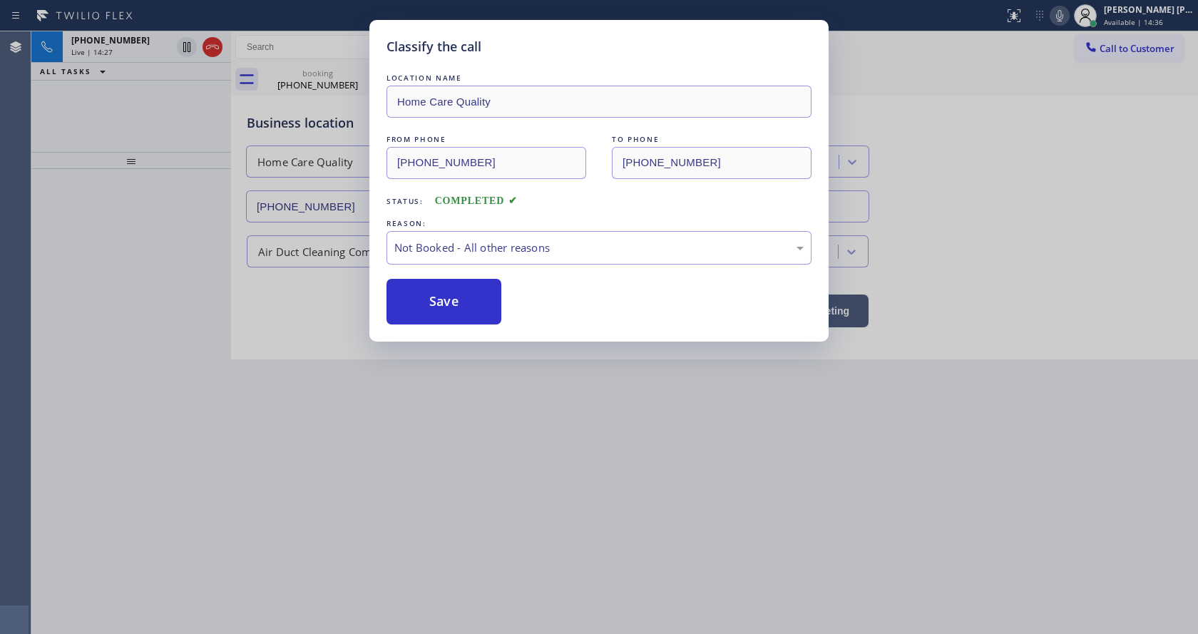
click at [439, 295] on button "Save" at bounding box center [443, 302] width 115 height 46
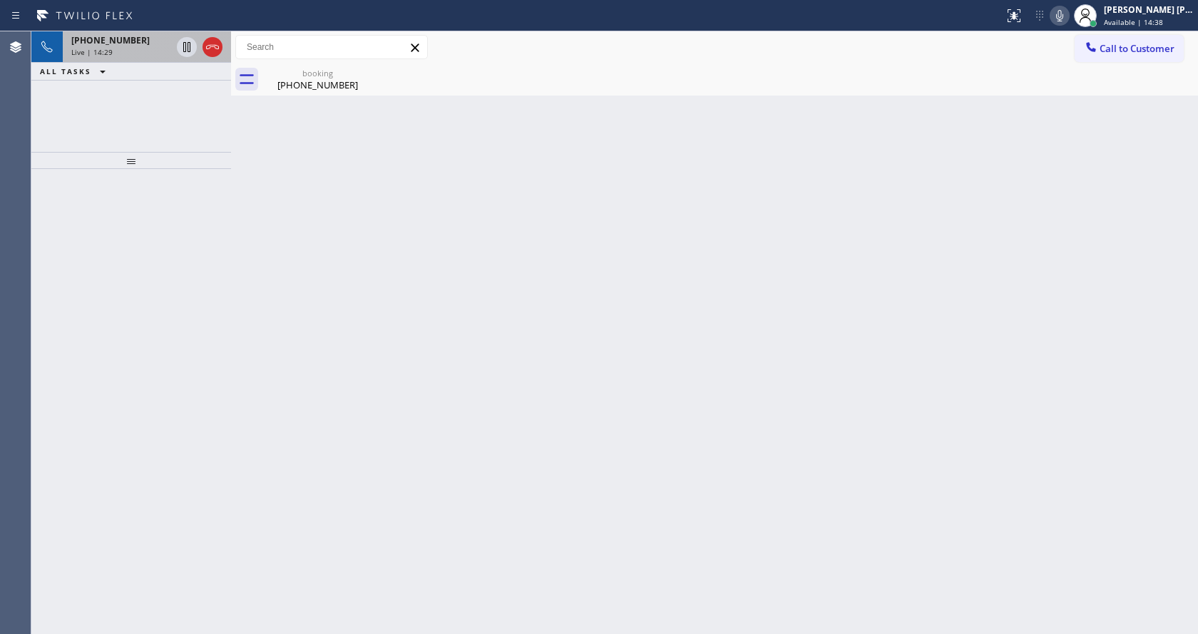
click at [140, 53] on div "Live | 14:29" at bounding box center [121, 52] width 100 height 10
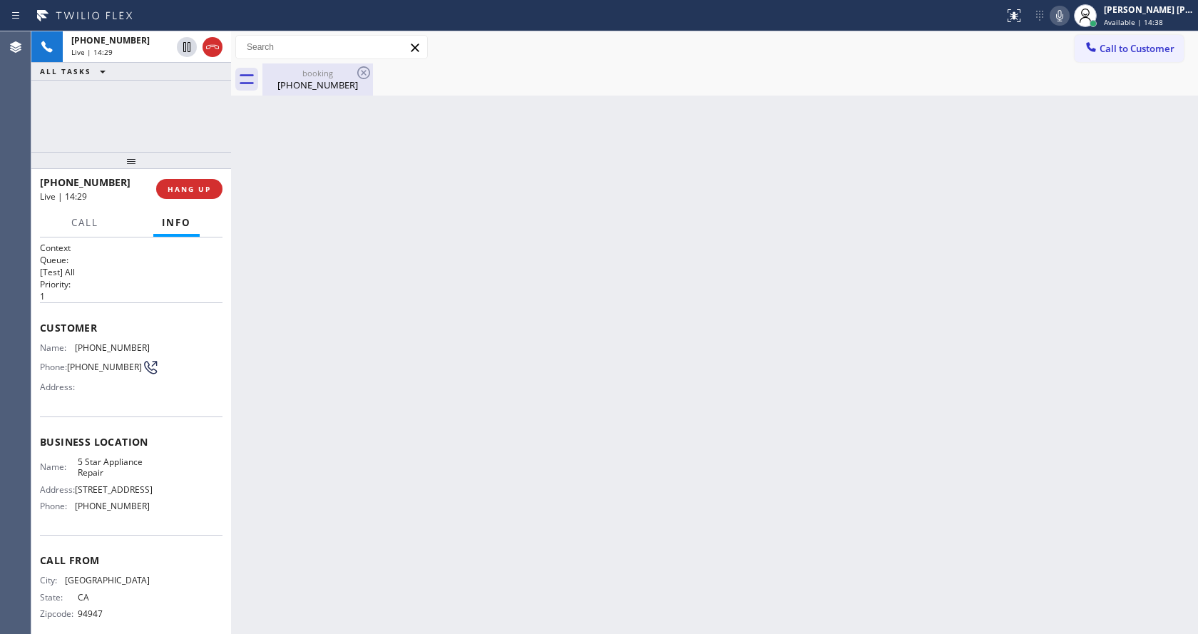
click at [304, 78] on div "[PHONE_NUMBER]" at bounding box center [318, 84] width 108 height 13
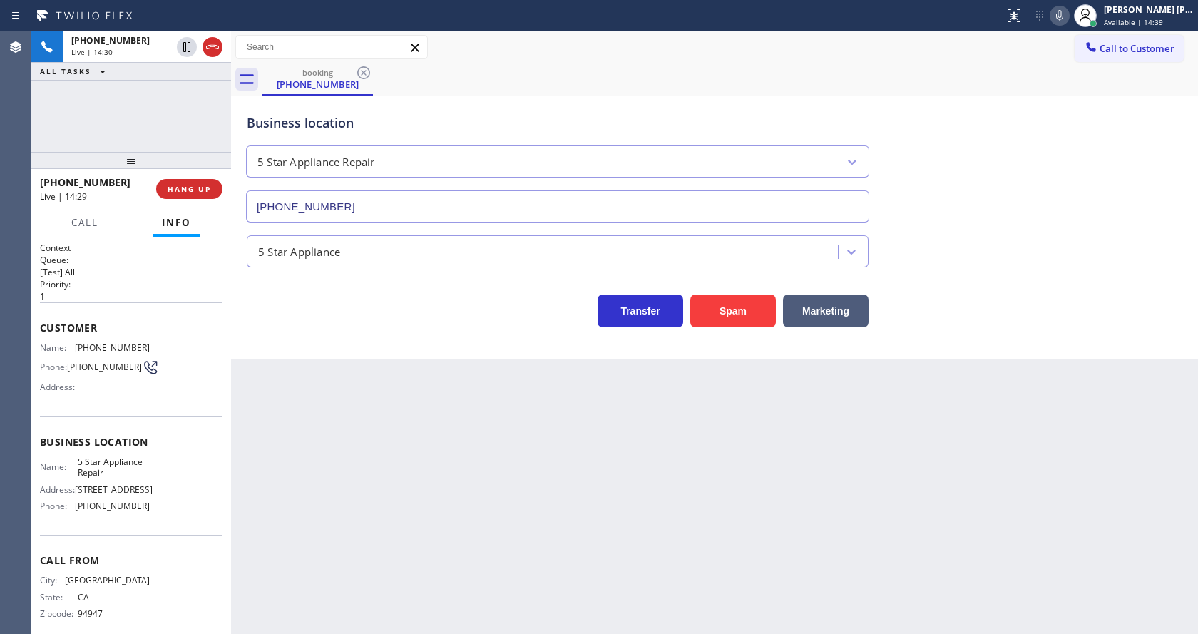
click at [498, 436] on div "Back to Dashboard Change Sender ID Customers Technicians Select a contact Outbo…" at bounding box center [714, 332] width 967 height 603
click at [446, 623] on div "Back to Dashboard Change Sender ID Customers Technicians Select a contact Outbo…" at bounding box center [714, 332] width 967 height 603
click at [398, 473] on div "Back to Dashboard Change Sender ID Customers Technicians Select a contact Outbo…" at bounding box center [714, 332] width 967 height 603
click at [96, 225] on span "Call" at bounding box center [84, 222] width 27 height 13
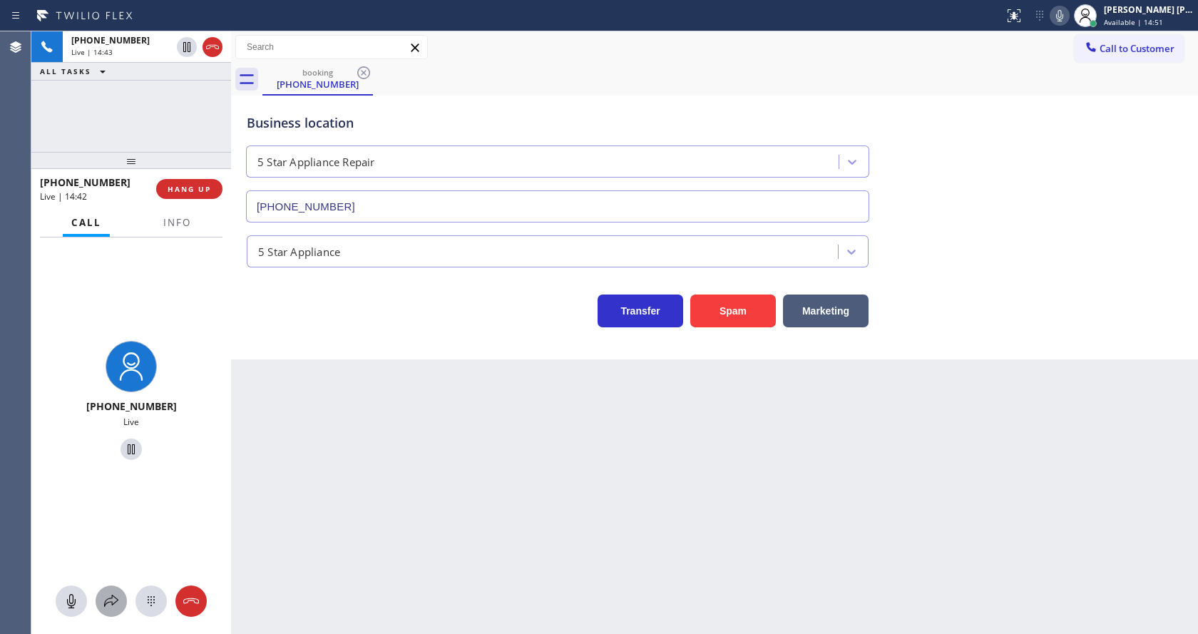
click at [112, 598] on icon at bounding box center [111, 601] width 14 height 12
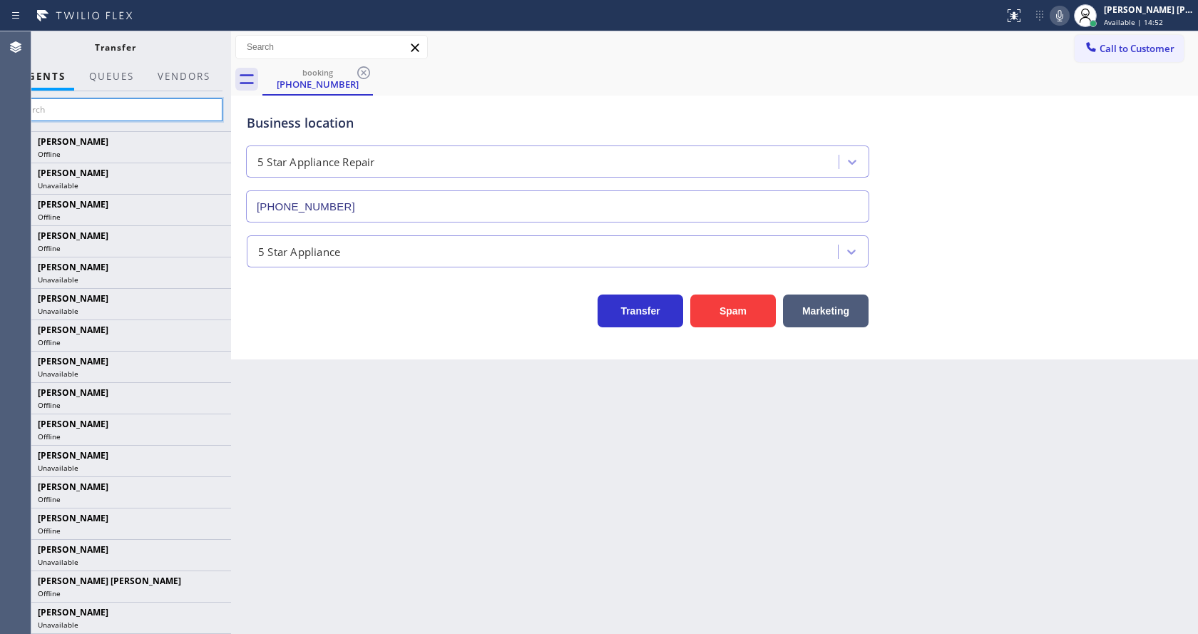
click at [118, 115] on input "text" at bounding box center [115, 109] width 215 height 23
click at [117, 106] on input "text" at bounding box center [115, 109] width 215 height 23
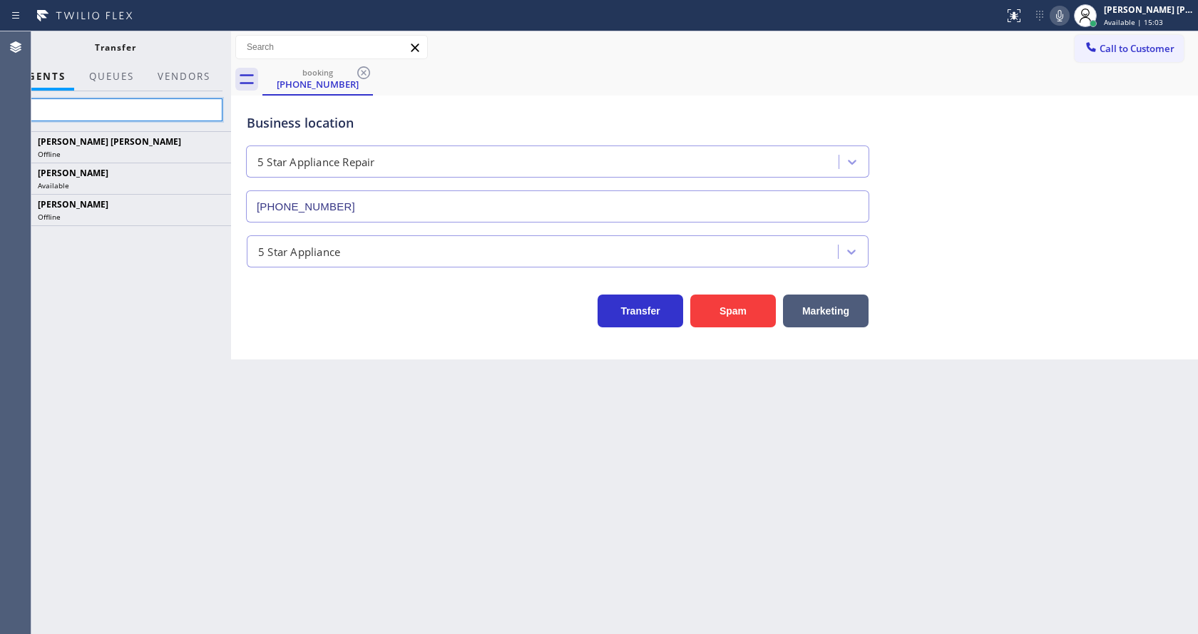
type input "ye"
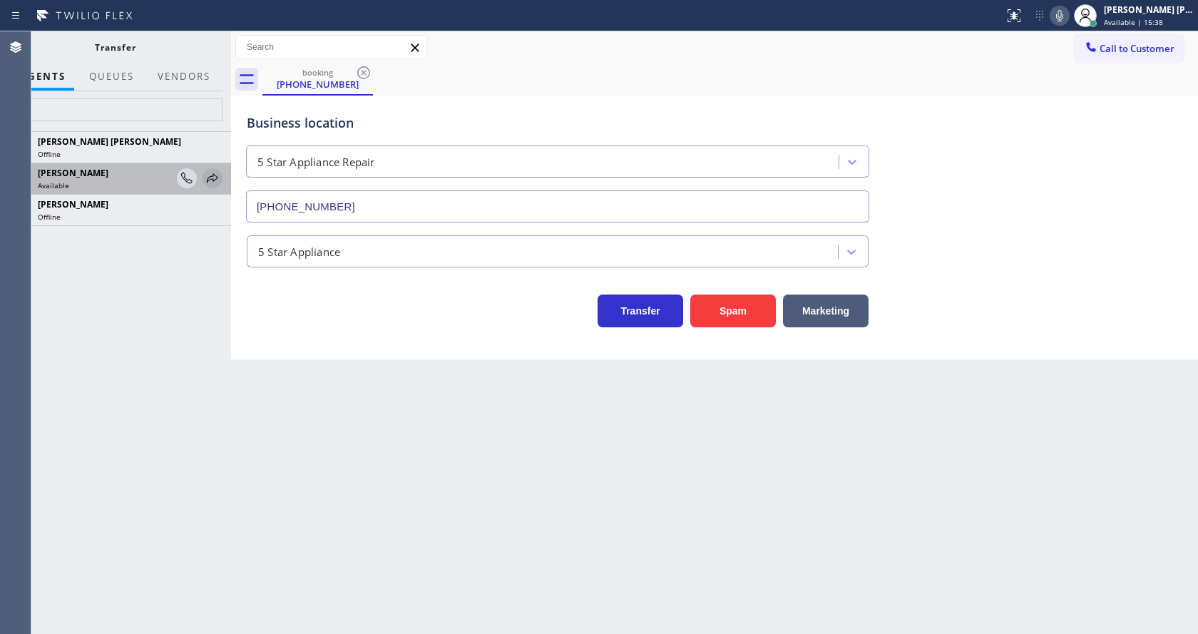
click at [212, 174] on icon at bounding box center [212, 178] width 17 height 17
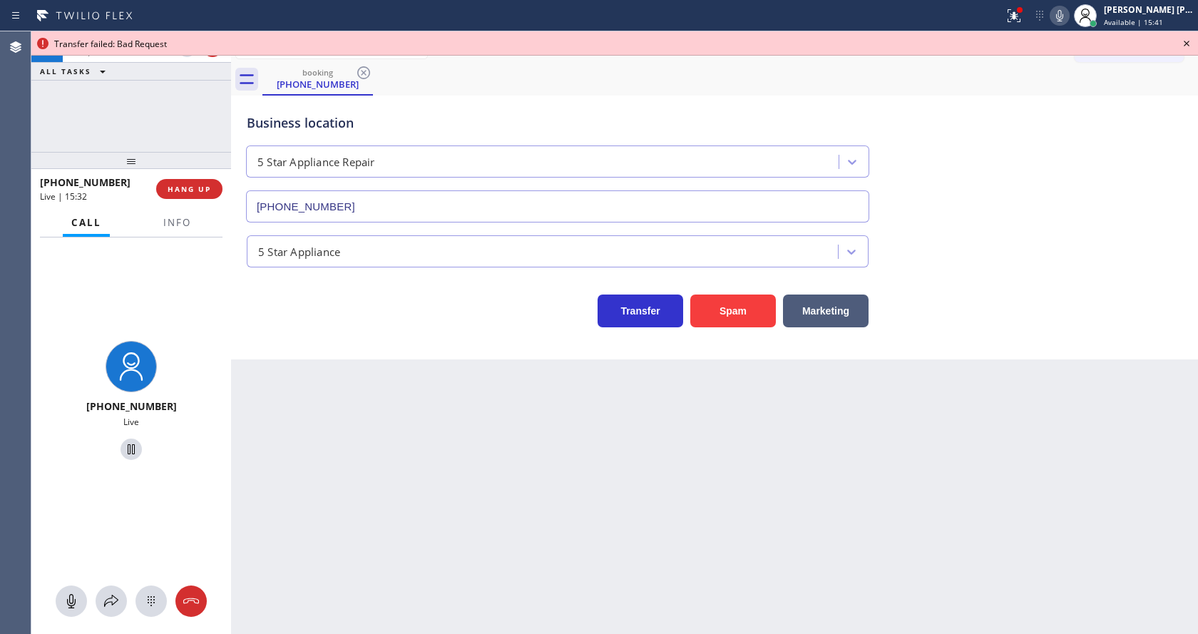
click at [390, 419] on div "Back to Dashboard Change Sender ID Customers Technicians Select a contact Outbo…" at bounding box center [714, 332] width 967 height 603
click at [1187, 39] on icon at bounding box center [1186, 43] width 17 height 17
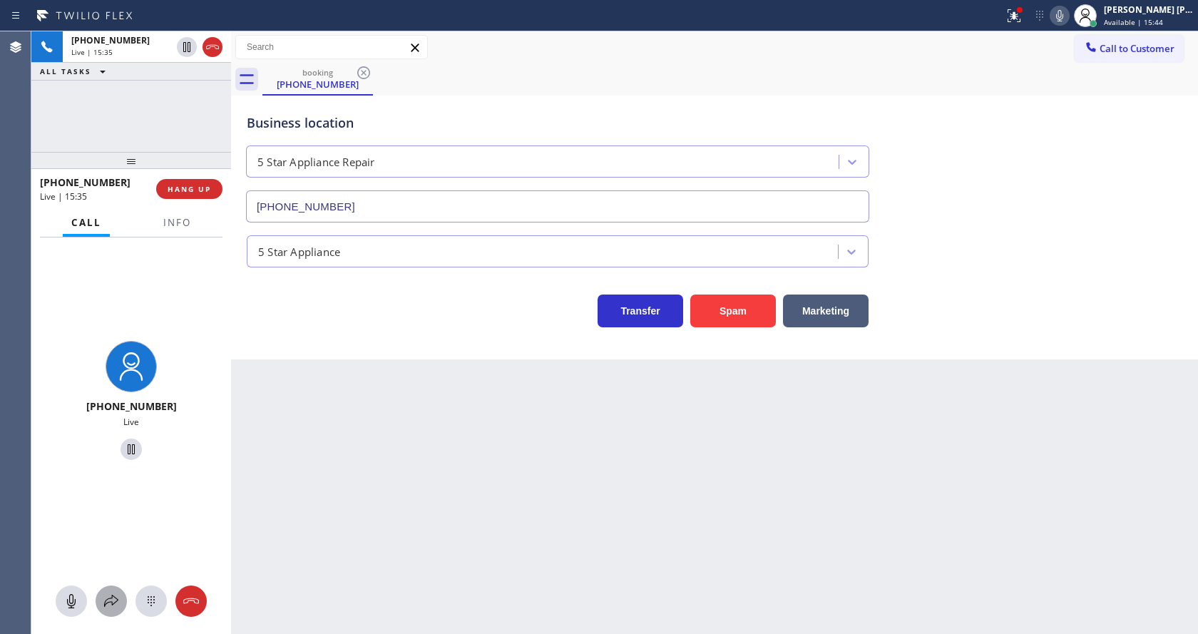
click at [116, 601] on icon at bounding box center [111, 601] width 17 height 17
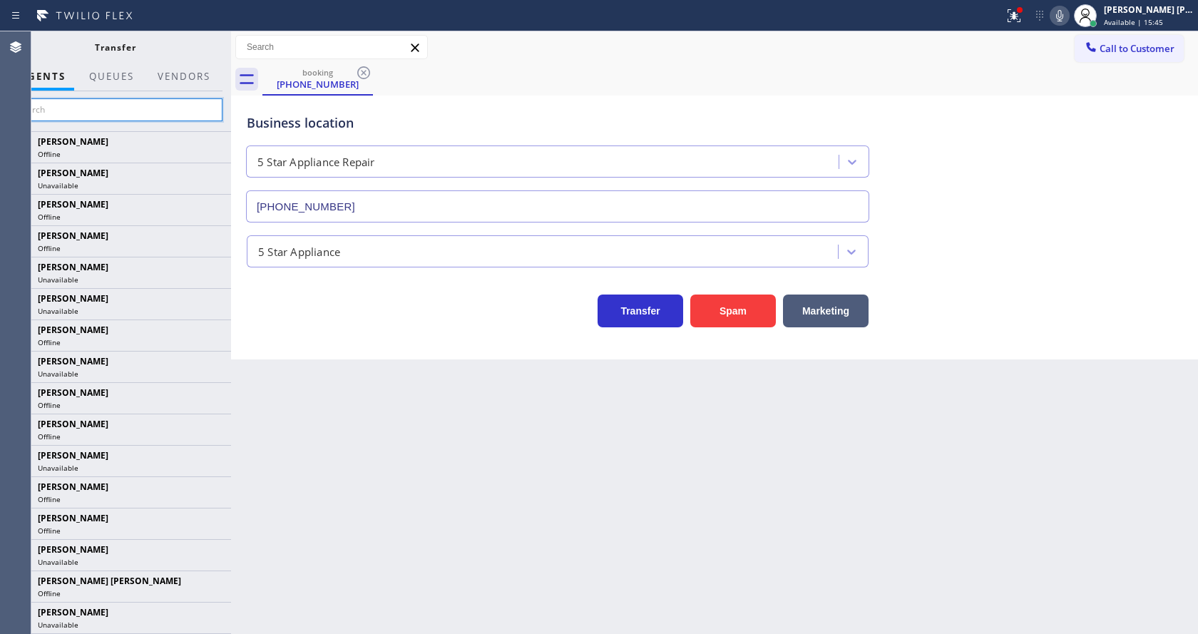
click at [110, 101] on input "text" at bounding box center [115, 109] width 215 height 23
click at [80, 112] on input "text" at bounding box center [115, 109] width 215 height 23
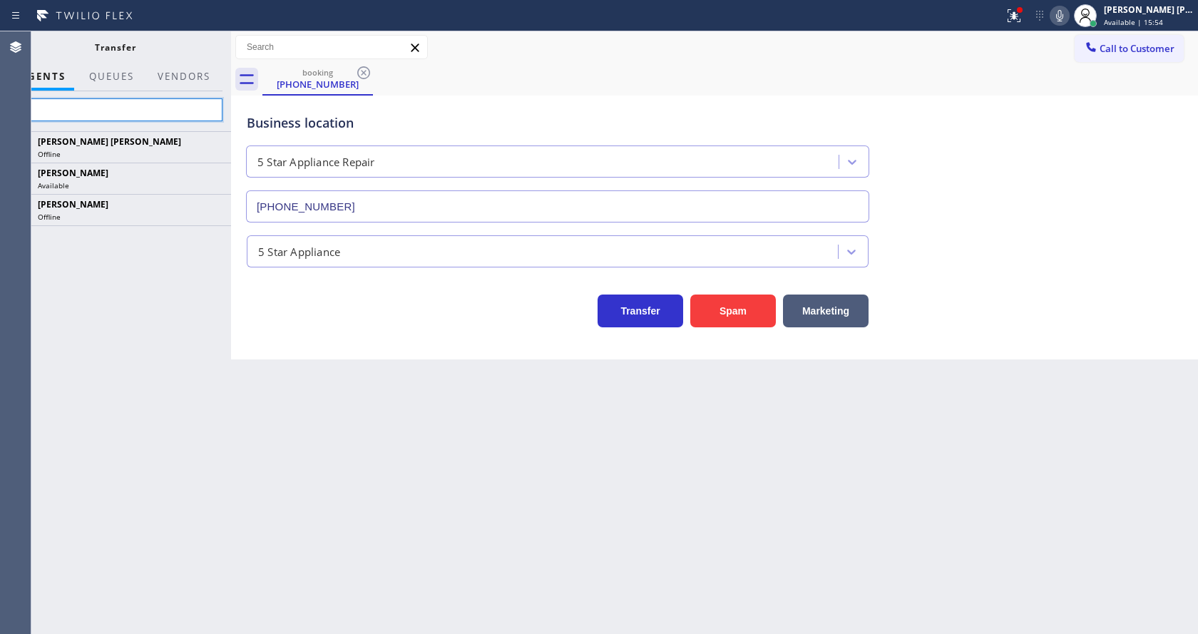
type input "ye"
click at [441, 476] on div "Back to Dashboard Change Sender ID Customers Technicians Select a contact Outbo…" at bounding box center [714, 332] width 967 height 603
click at [397, 435] on div "Back to Dashboard Change Sender ID Customers Technicians Select a contact Outbo…" at bounding box center [714, 332] width 967 height 603
drag, startPoint x: 232, startPoint y: 63, endPoint x: 262, endPoint y: 69, distance: 30.5
click at [231, 69] on div at bounding box center [231, 332] width 0 height 603
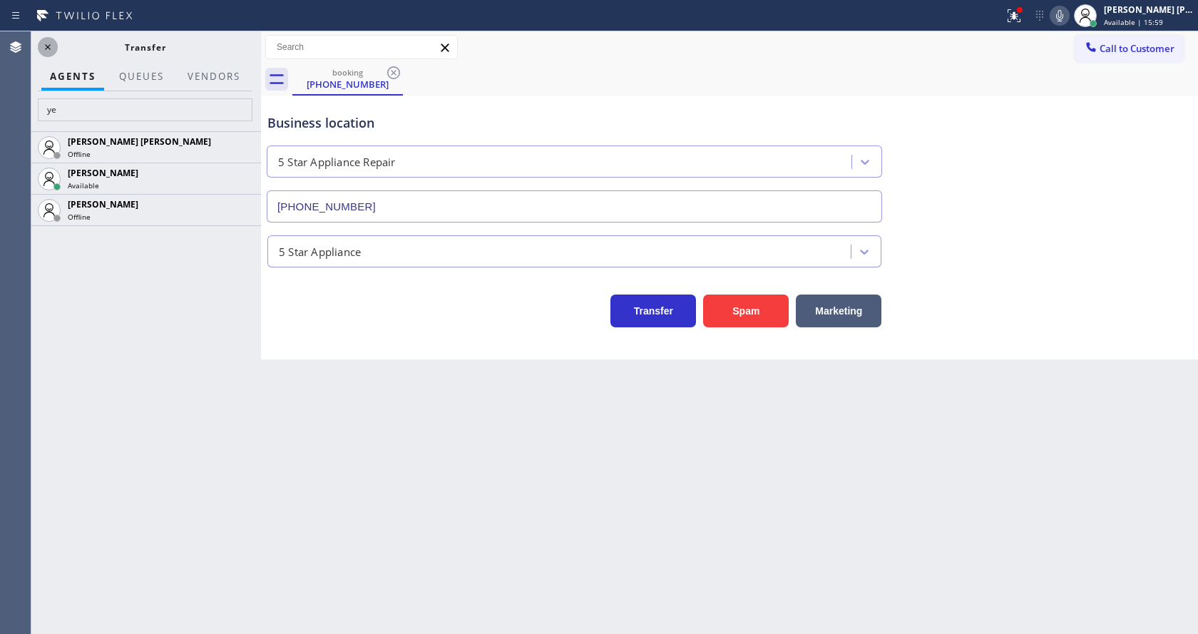
click at [52, 46] on icon at bounding box center [47, 47] width 17 height 17
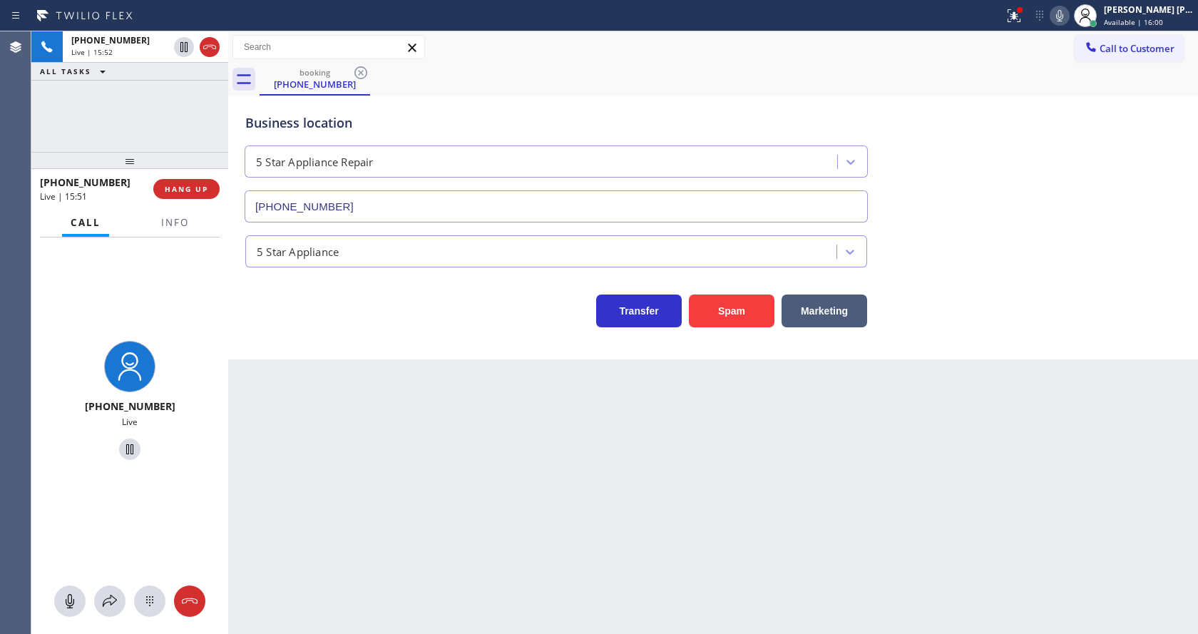
drag, startPoint x: 261, startPoint y: 132, endPoint x: 208, endPoint y: 135, distance: 52.8
click at [208, 135] on div "[PHONE_NUMBER] Live | 15:52 ALL TASKS ALL TASKS ACTIVE TASKS TASKS IN WRAP UP […" at bounding box center [614, 332] width 1167 height 603
click at [339, 343] on div "Business location 5 Star Appliance Repair [PHONE_NUMBER] 5 Star Appliance Trans…" at bounding box center [713, 228] width 970 height 264
click at [165, 227] on span "Info" at bounding box center [175, 222] width 28 height 13
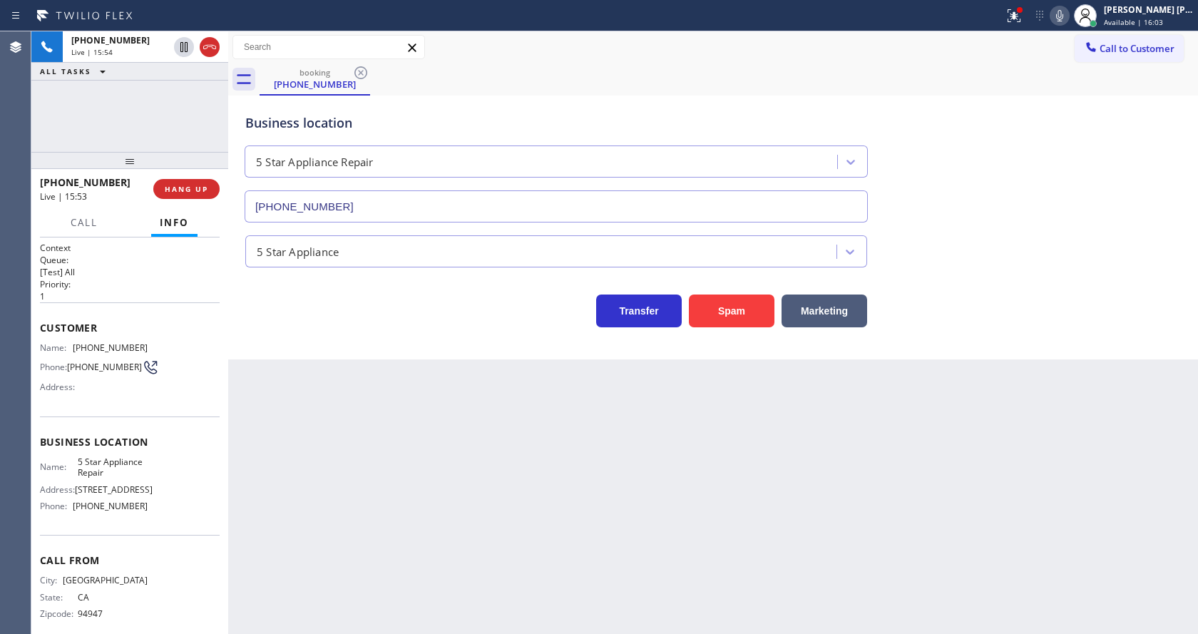
click at [347, 535] on div "Back to Dashboard Change Sender ID Customers Technicians Select a contact Outbo…" at bounding box center [713, 332] width 970 height 603
click at [380, 448] on div "Back to Dashboard Change Sender ID Customers Technicians Select a contact Outbo…" at bounding box center [713, 332] width 970 height 603
click at [173, 189] on span "HANG UP" at bounding box center [186, 189] width 43 height 10
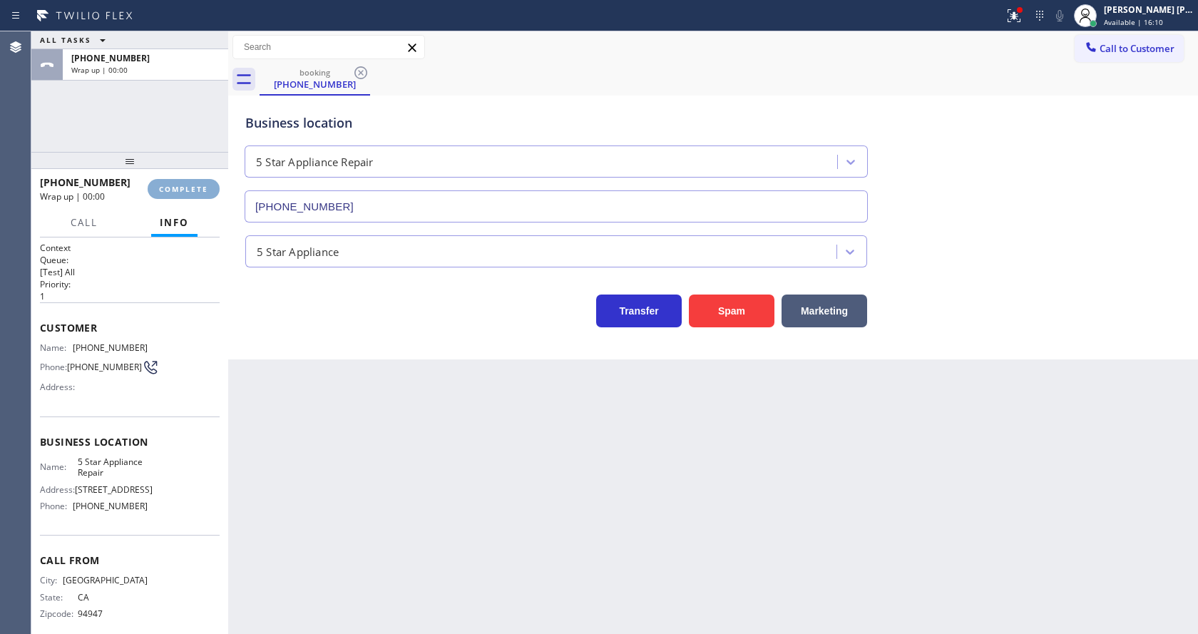
click at [173, 189] on span "COMPLETE" at bounding box center [183, 189] width 49 height 10
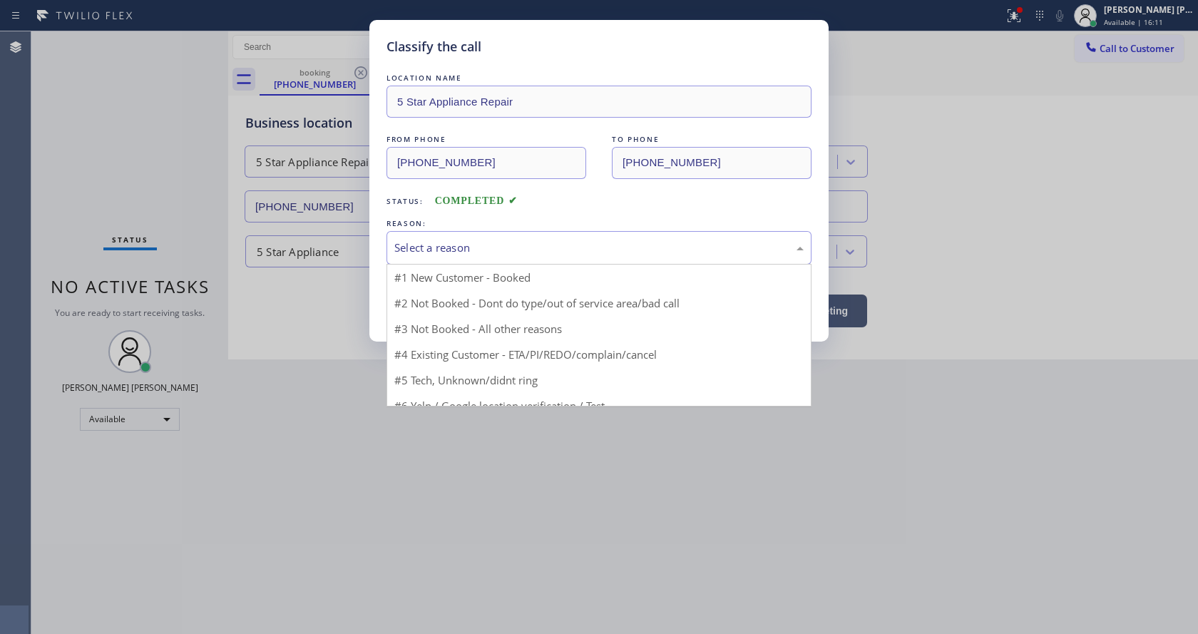
click at [454, 243] on div "Select a reason" at bounding box center [598, 248] width 409 height 16
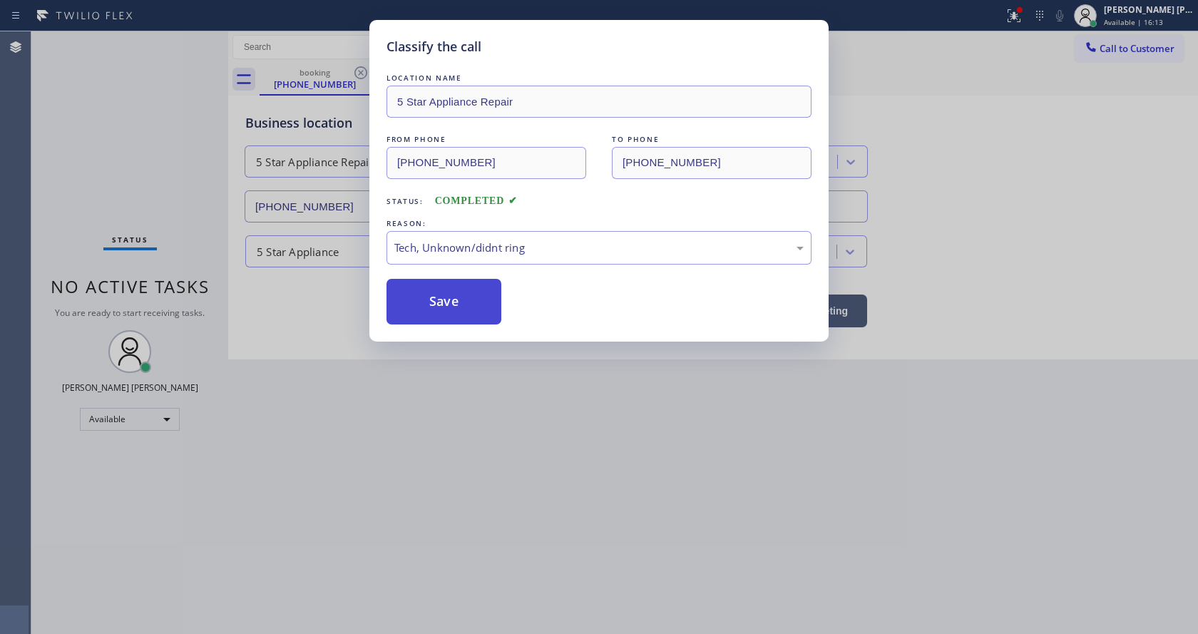
click at [432, 312] on button "Save" at bounding box center [443, 302] width 115 height 46
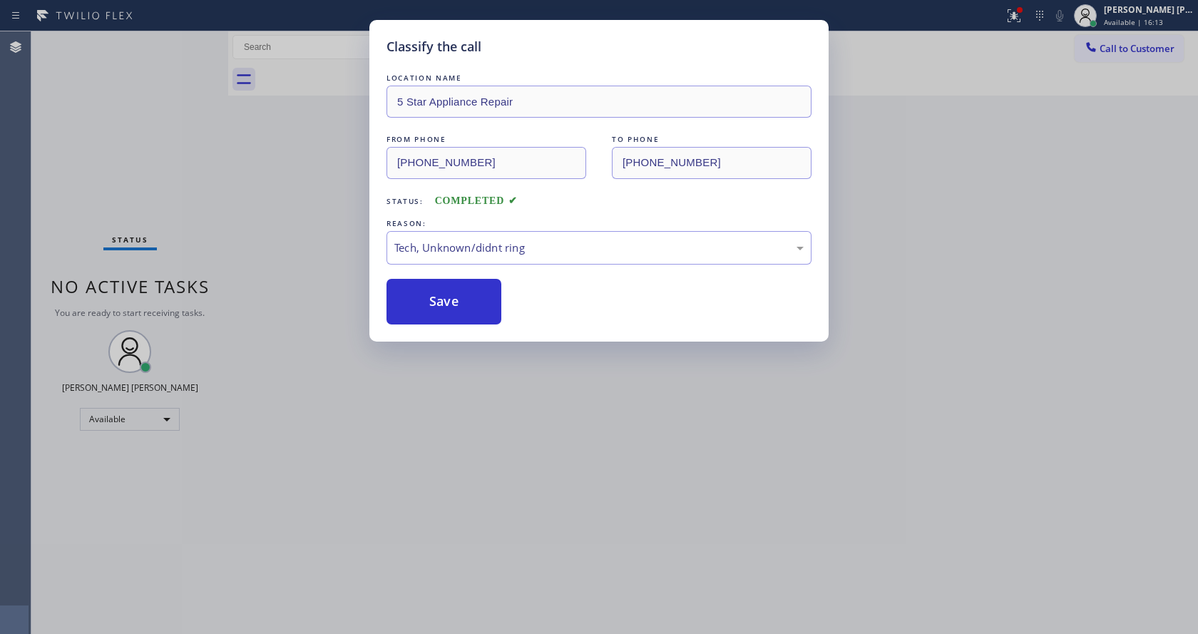
click at [461, 497] on div "Classify the call LOCATION NAME 5 Star Appliance Repair FROM PHONE [PHONE_NUMBE…" at bounding box center [599, 317] width 1198 height 634
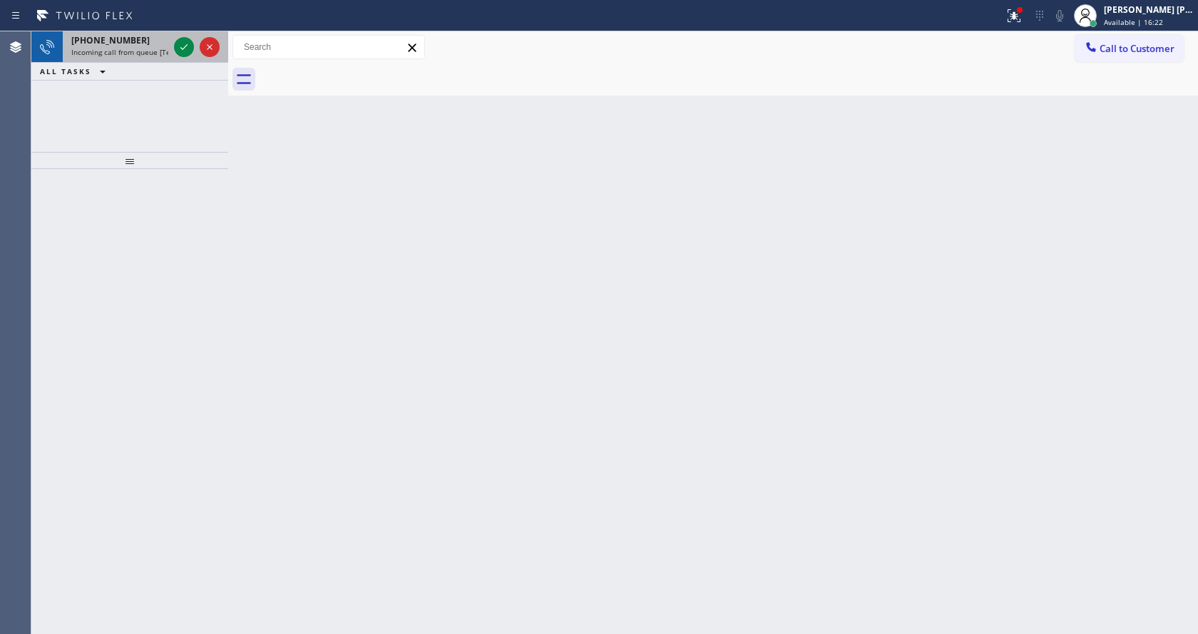
click at [145, 59] on div "[PHONE_NUMBER] Incoming call from queue [Test] All" at bounding box center [117, 46] width 108 height 31
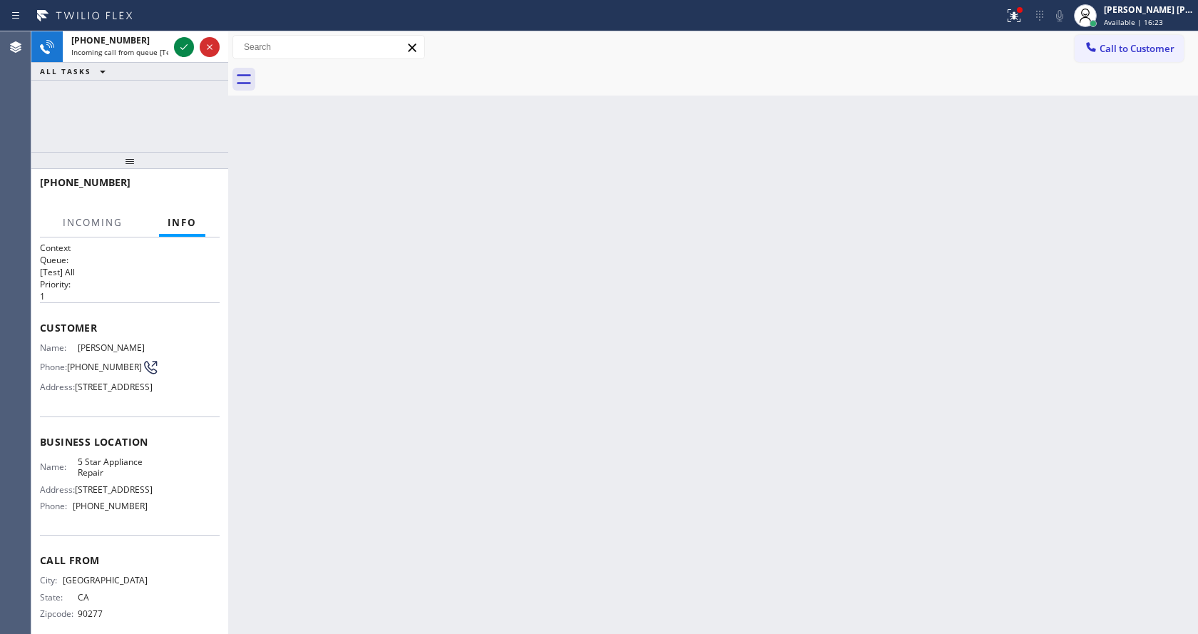
drag, startPoint x: 361, startPoint y: 266, endPoint x: 368, endPoint y: 270, distance: 8.0
click at [368, 270] on div "Back to Dashboard Change Sender ID Customers Technicians Select a contact Outbo…" at bounding box center [713, 332] width 970 height 603
click at [183, 43] on icon at bounding box center [183, 47] width 17 height 17
click at [408, 358] on div "Back to Dashboard Change Sender ID Customers Technicians Select a contact Outbo…" at bounding box center [713, 332] width 970 height 603
click at [471, 450] on div "Back to Dashboard Change Sender ID Customers Technicians Select a contact Outbo…" at bounding box center [713, 332] width 970 height 603
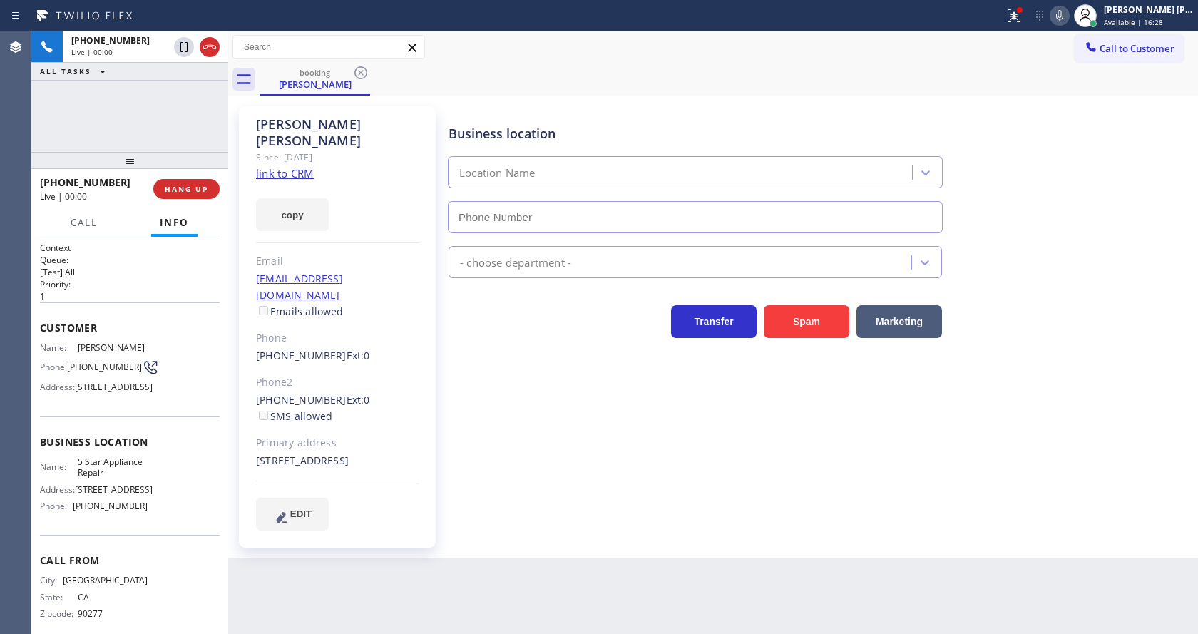
type input "[PHONE_NUMBER]"
click at [507, 455] on div "Business location 5 Star Appliance Repair [PHONE_NUMBER] 5 Star Appliance Trans…" at bounding box center [820, 318] width 749 height 416
click at [277, 166] on link "link to CRM" at bounding box center [285, 173] width 58 height 14
click at [425, 340] on div "[PERSON_NAME] Since: [DATE] link to CRM copy Email [EMAIL_ADDRESS][DOMAIN_NAME]…" at bounding box center [337, 326] width 197 height 441
click at [1016, 16] on icon at bounding box center [1012, 14] width 9 height 10
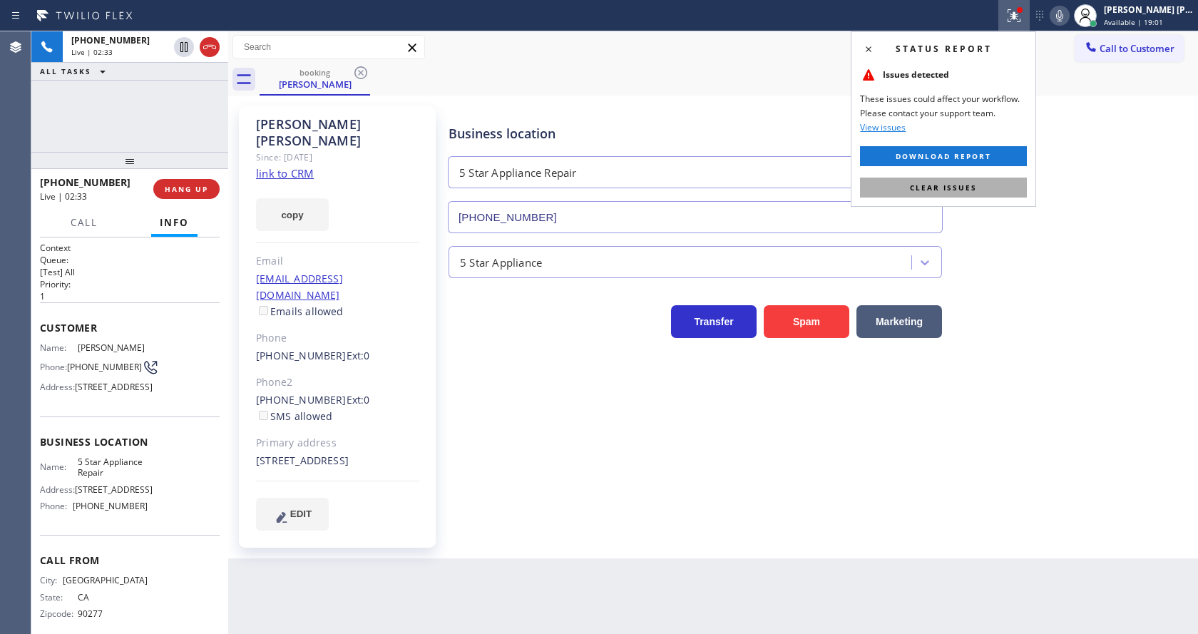
click at [1009, 181] on button "Clear issues" at bounding box center [943, 188] width 167 height 20
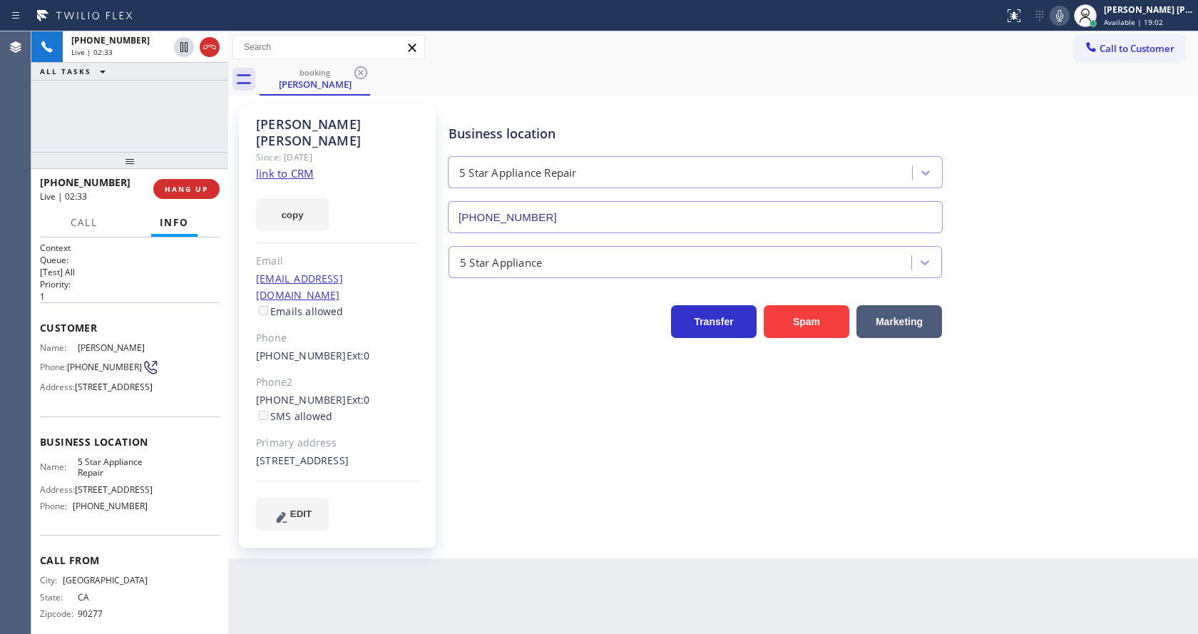
click at [1021, 179] on div "Business location 5 Star Appliance Repair [PHONE_NUMBER]" at bounding box center [820, 168] width 749 height 129
click at [482, 561] on div "Back to Dashboard Change Sender ID Customers Technicians Select a contact Outbo…" at bounding box center [713, 332] width 970 height 603
click at [533, 467] on div "Business location 5 Star Appliance Repair [PHONE_NUMBER] 5 Star Appliance Trans…" at bounding box center [820, 318] width 749 height 416
click at [916, 442] on div "Business location 5 Star Appliance Repair [PHONE_NUMBER] 5 Star Appliance Trans…" at bounding box center [820, 318] width 749 height 416
click at [1065, 20] on icon at bounding box center [1059, 15] width 17 height 17
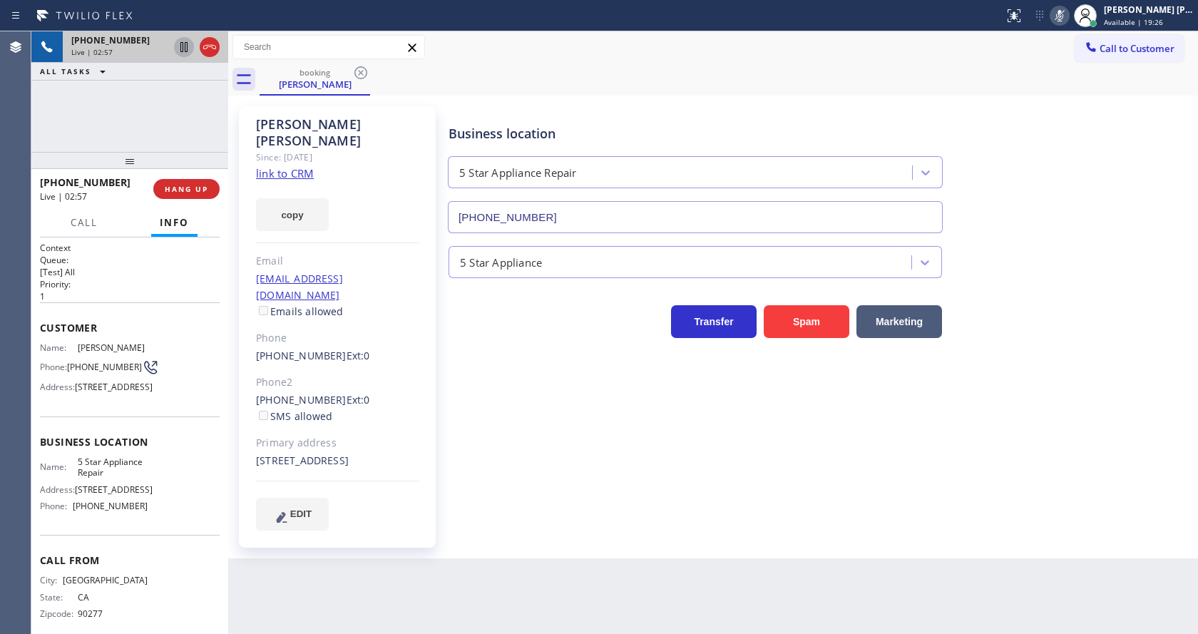
click at [183, 45] on icon at bounding box center [183, 47] width 7 height 10
click at [486, 364] on div "Business location 5 Star Appliance Repair [PHONE_NUMBER] 5 Star Appliance Trans…" at bounding box center [820, 318] width 749 height 416
click at [602, 499] on div "Business location 5 Star Appliance Repair [PHONE_NUMBER] 5 Star Appliance Trans…" at bounding box center [820, 318] width 749 height 416
click at [555, 463] on div "Business location 5 Star Appliance Repair [PHONE_NUMBER] 5 Star Appliance Trans…" at bounding box center [820, 318] width 749 height 416
click at [165, 98] on div "[PHONE_NUMBER] Live | 04:52 ALL TASKS ALL TASKS ACTIVE TASKS TASKS IN WRAP UP" at bounding box center [129, 91] width 197 height 121
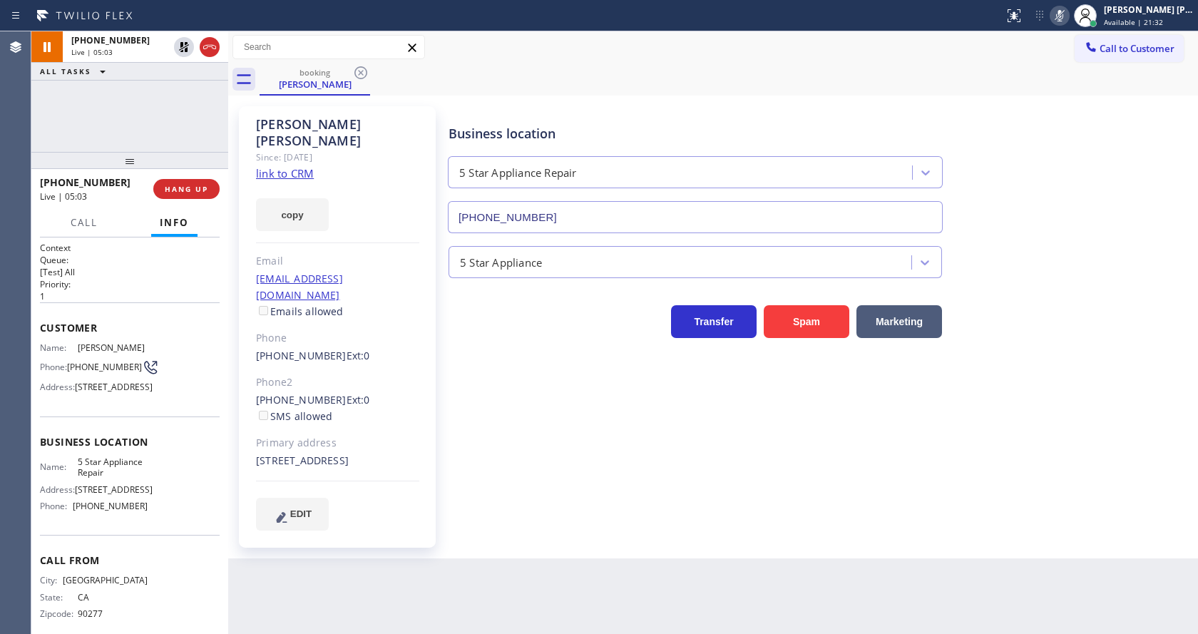
click at [700, 512] on div "Business location 5 Star Appliance Repair [PHONE_NUMBER] 5 Star Appliance Trans…" at bounding box center [820, 332] width 749 height 445
drag, startPoint x: 451, startPoint y: 526, endPoint x: 446, endPoint y: 626, distance: 100.0
click at [451, 527] on div "Business location 5 Star Appliance Repair [PHONE_NUMBER] 5 Star Appliance Trans…" at bounding box center [820, 332] width 749 height 445
drag, startPoint x: 541, startPoint y: 503, endPoint x: 497, endPoint y: 575, distance: 83.9
click at [540, 504] on div "Business location 5 Star Appliance Repair [PHONE_NUMBER] 5 Star Appliance Trans…" at bounding box center [820, 318] width 749 height 416
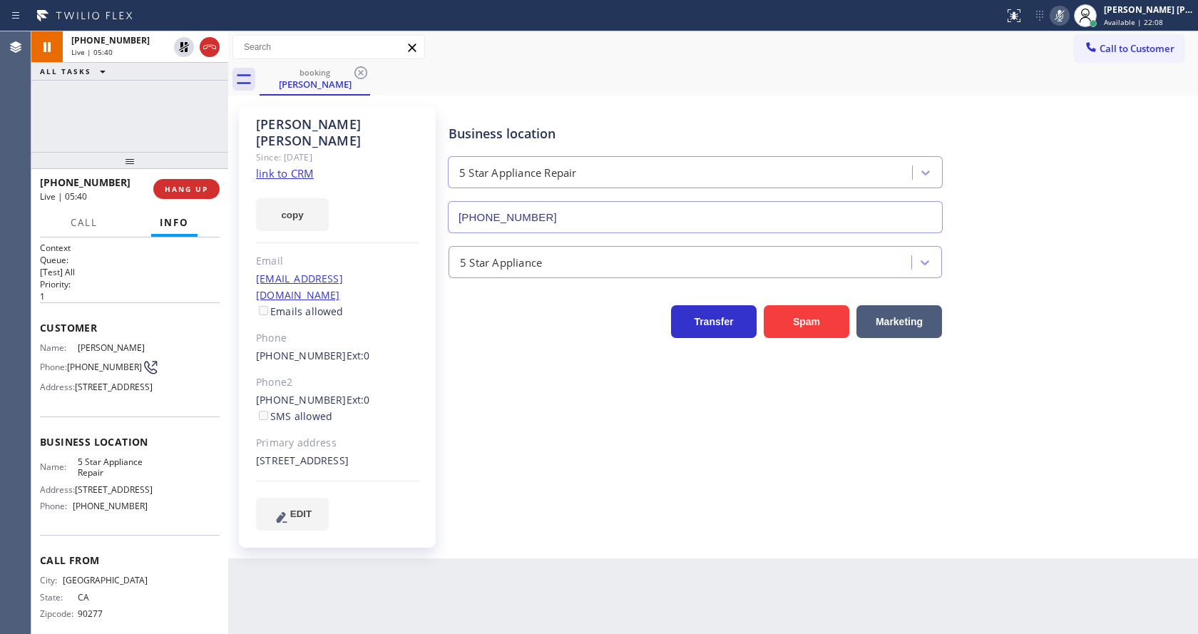
drag, startPoint x: 650, startPoint y: 543, endPoint x: 748, endPoint y: 340, distance: 225.8
click at [650, 543] on div "Back to Dashboard Change Sender ID Customers Technicians Select a contact Outbo…" at bounding box center [713, 332] width 970 height 603
click at [529, 511] on div "Business location 5 Star Appliance Repair [PHONE_NUMBER] 5 Star Appliance Trans…" at bounding box center [820, 332] width 749 height 445
click at [614, 560] on div "Back to Dashboard Change Sender ID Customers Technicians Select a contact Outbo…" at bounding box center [713, 332] width 970 height 603
drag, startPoint x: 527, startPoint y: 593, endPoint x: 491, endPoint y: 611, distance: 40.5
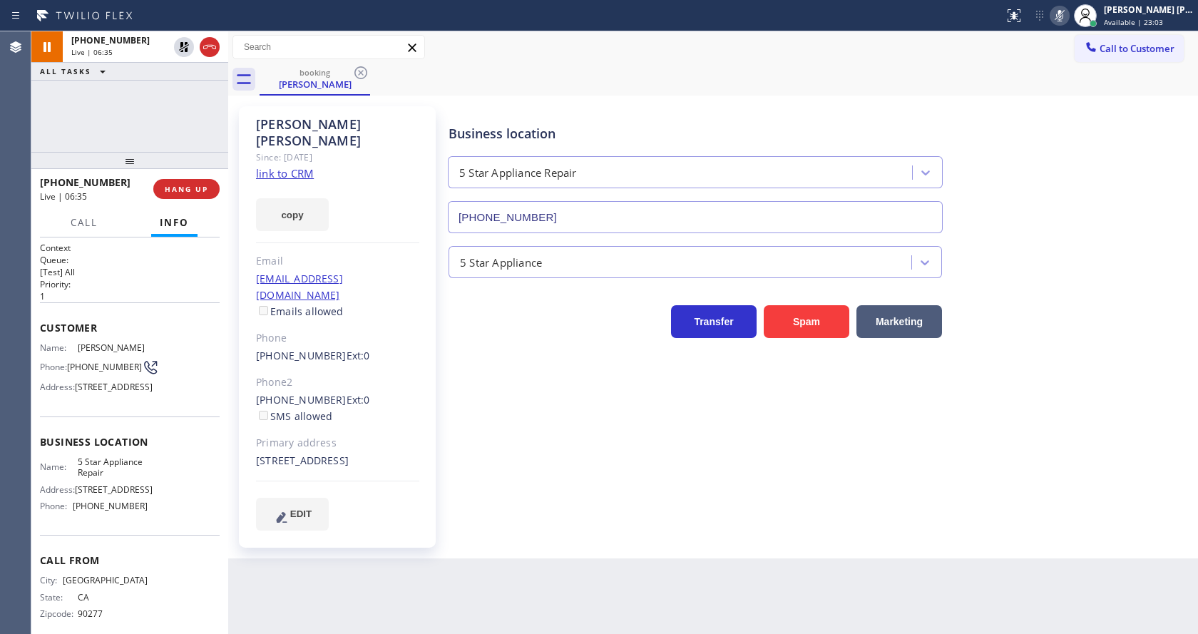
click at [527, 593] on div "Back to Dashboard Change Sender ID Customers Technicians Select a contact Outbo…" at bounding box center [713, 332] width 970 height 603
click at [439, 339] on div "[PERSON_NAME] Since: [DATE] link to CRM copy Email [EMAIL_ADDRESS][DOMAIN_NAME]…" at bounding box center [339, 327] width 214 height 456
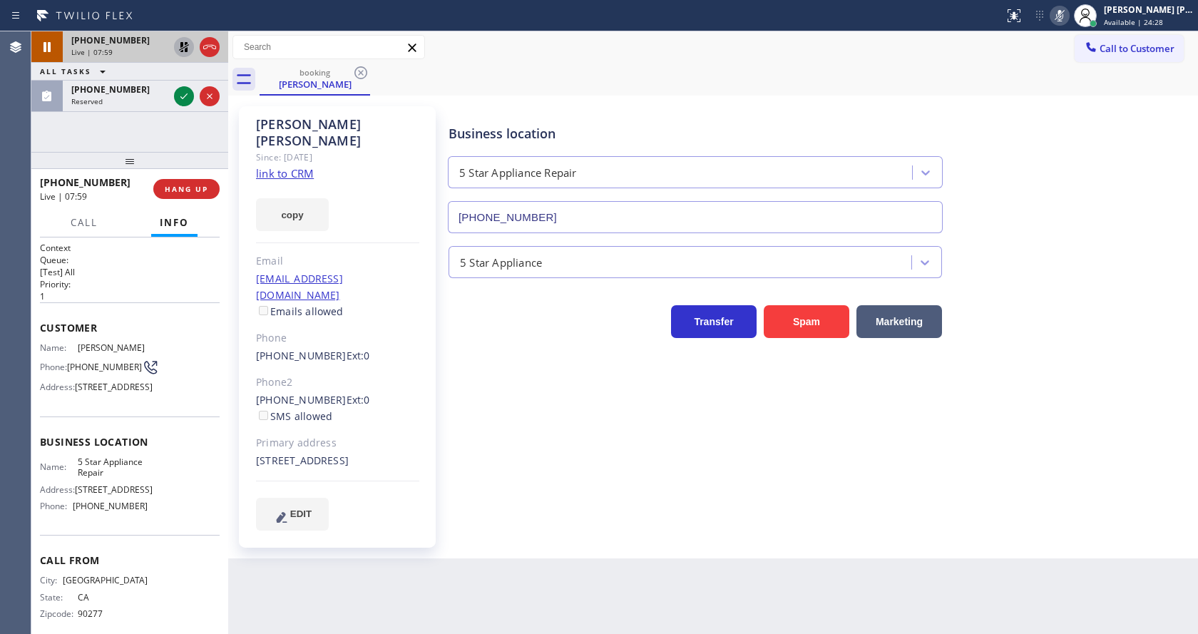
click at [184, 41] on icon at bounding box center [183, 47] width 17 height 17
click at [1062, 16] on icon at bounding box center [1059, 15] width 17 height 17
click at [1102, 161] on div "Business location 5 Star Appliance Repair [PHONE_NUMBER]" at bounding box center [820, 168] width 749 height 129
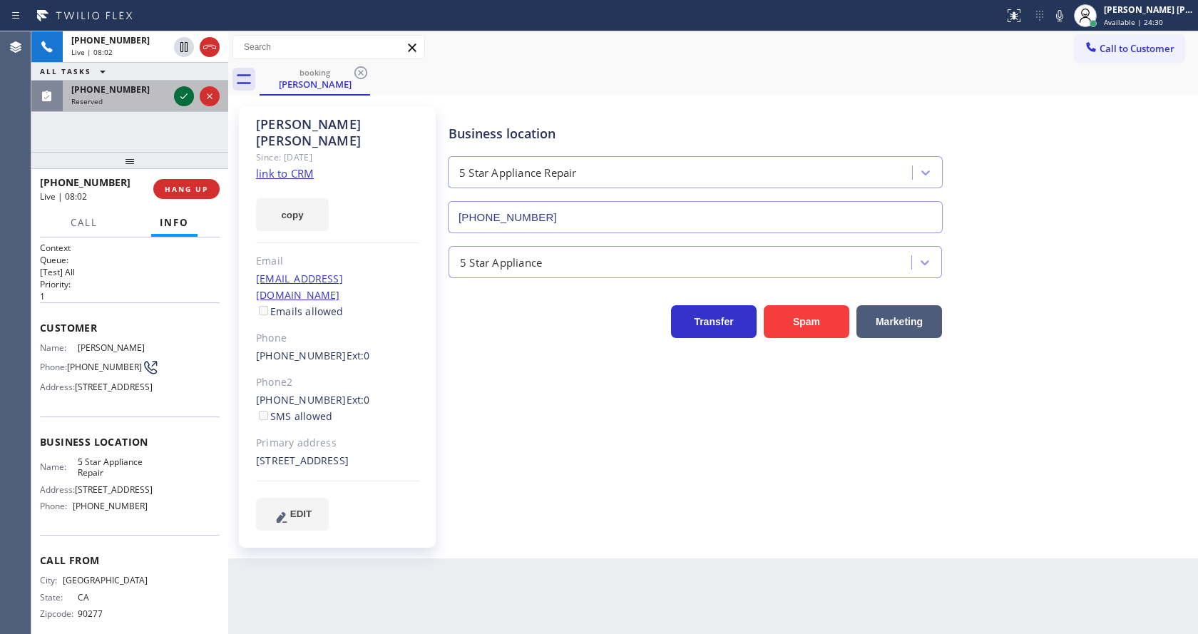
click at [178, 88] on icon at bounding box center [183, 96] width 17 height 17
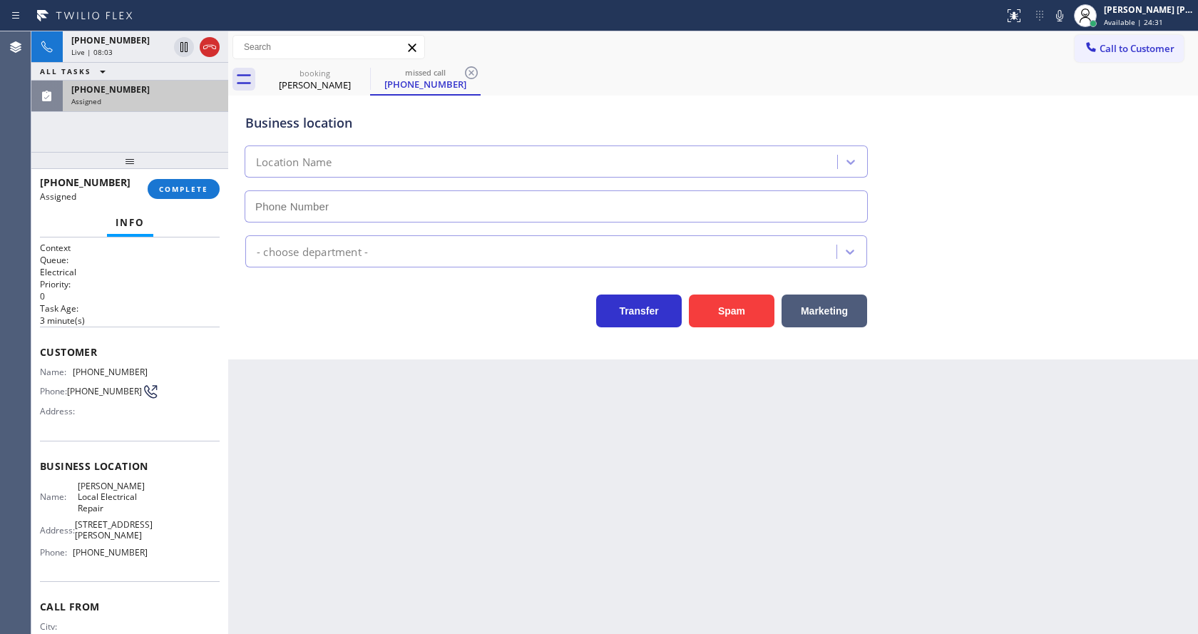
type input "[PHONE_NUMBER]"
click at [164, 195] on button "COMPLETE" at bounding box center [184, 189] width 72 height 20
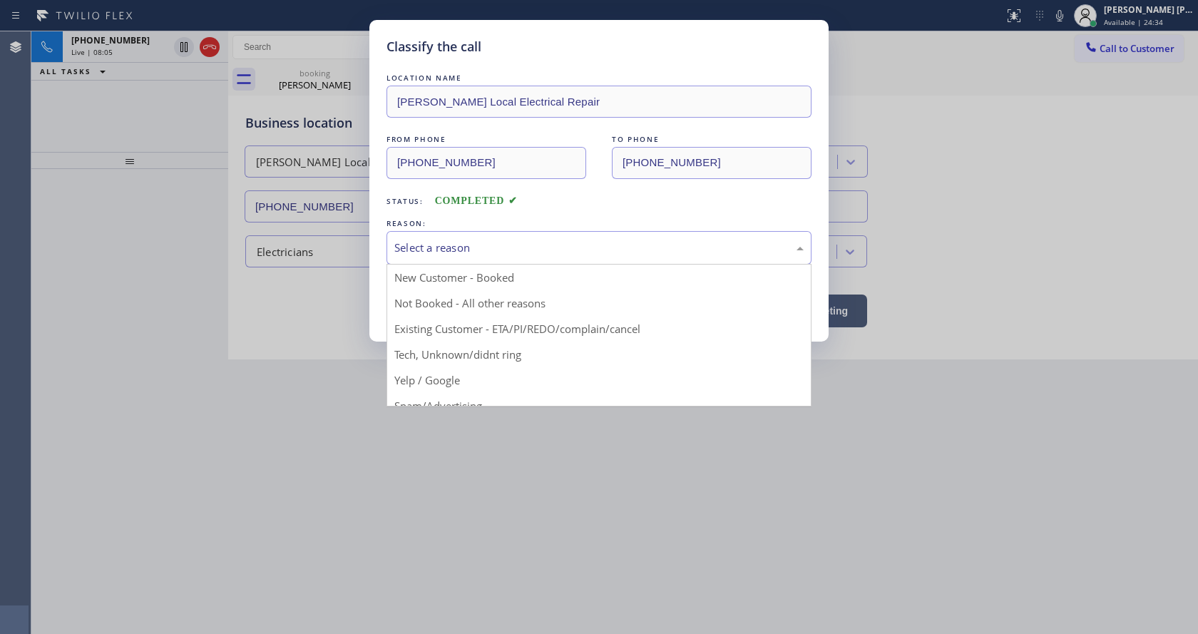
click at [461, 233] on div "Select a reason" at bounding box center [598, 248] width 425 height 34
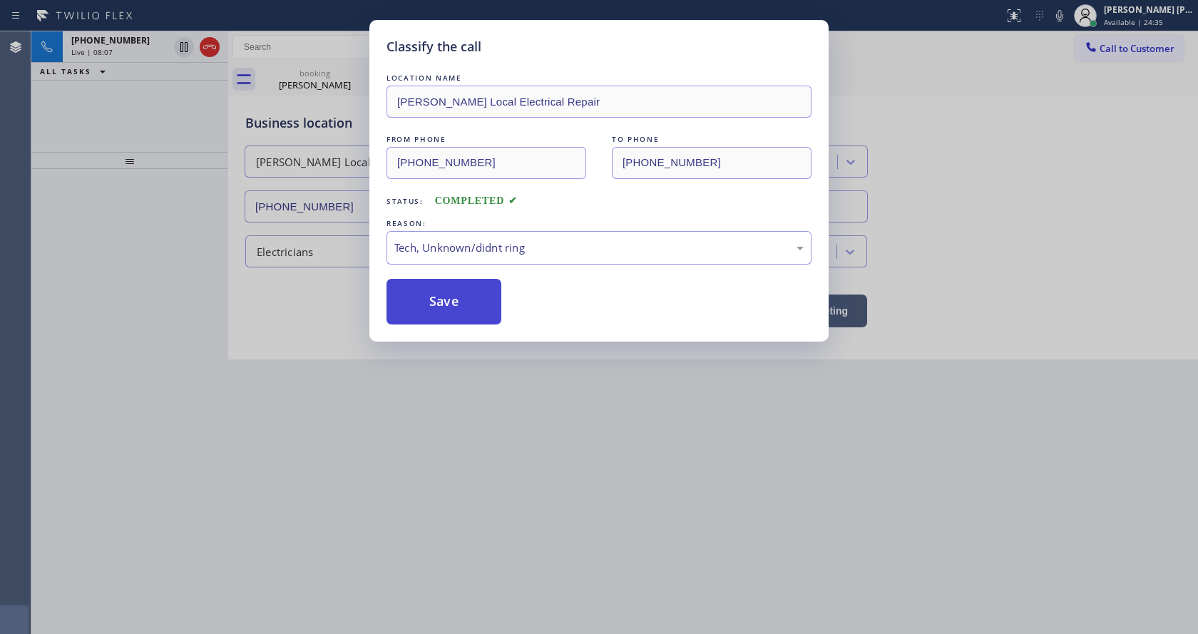
click at [440, 317] on button "Save" at bounding box center [443, 302] width 115 height 46
type input "[PHONE_NUMBER]"
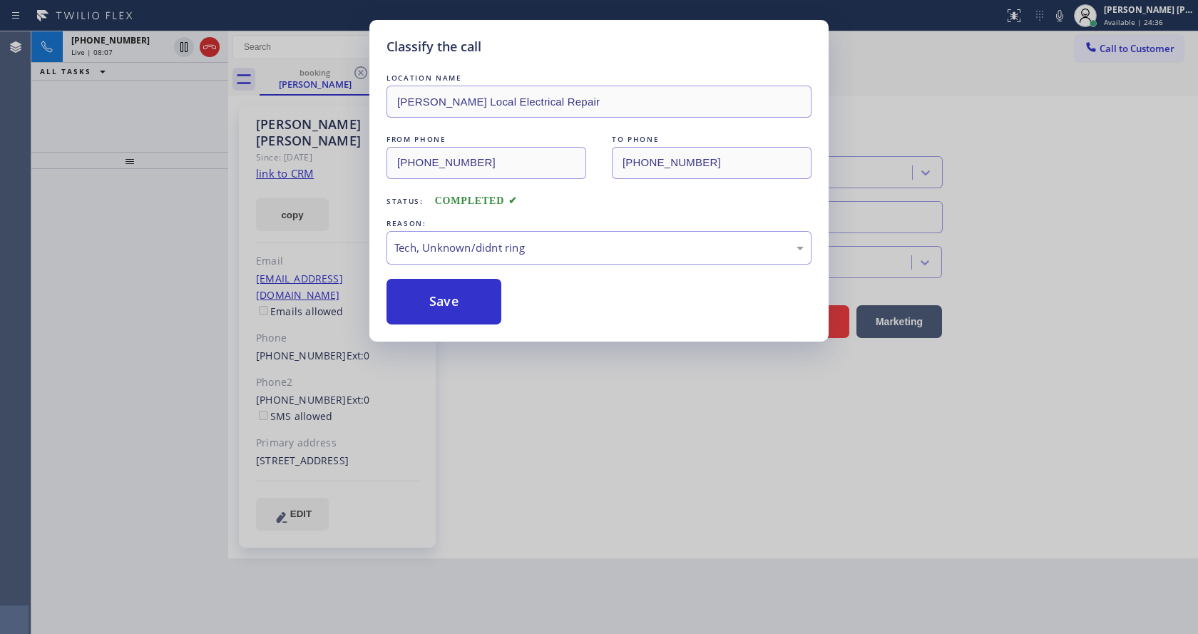
click at [463, 550] on div "Classify the call LOCATION NAME [PERSON_NAME] Local Electrical Repair FROM PHON…" at bounding box center [599, 317] width 1198 height 634
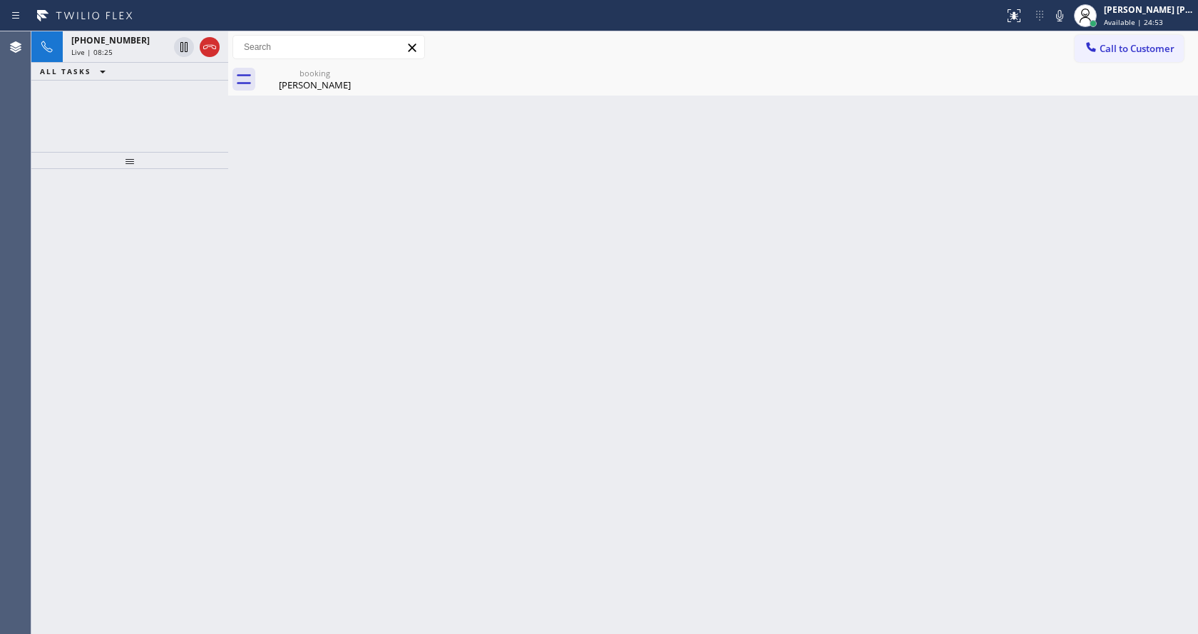
click at [277, 98] on div "Back to Dashboard Change Sender ID Customers Technicians Select a contact Outbo…" at bounding box center [713, 332] width 970 height 603
click at [277, 94] on div "booking [PERSON_NAME]" at bounding box center [315, 79] width 108 height 32
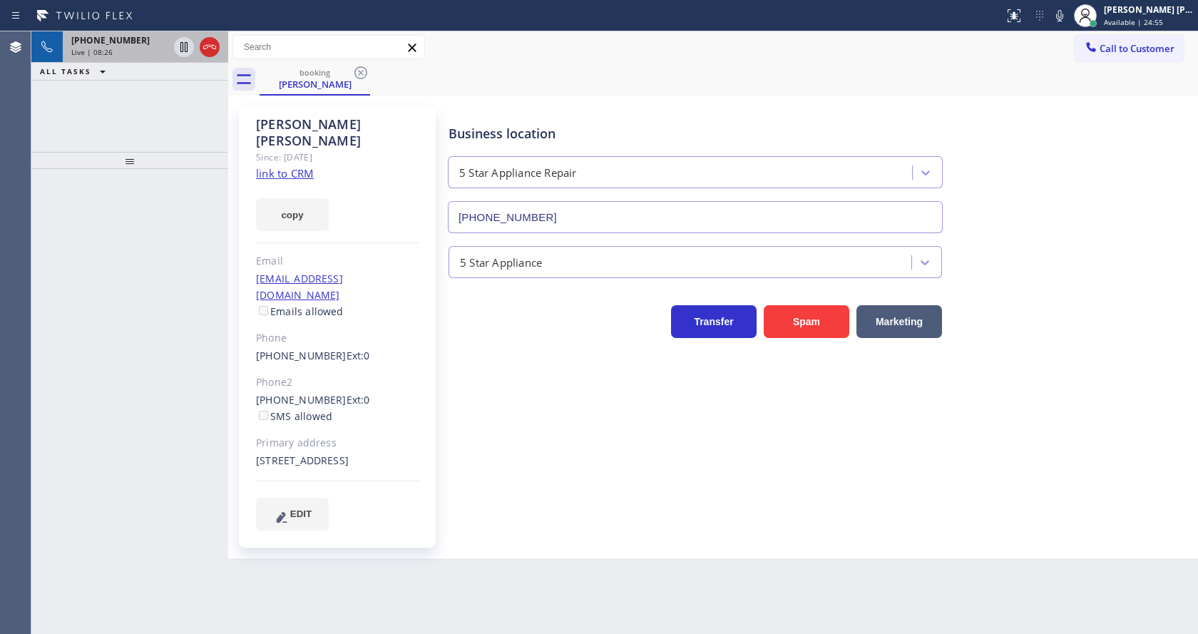
click at [128, 56] on div "Live | 08:26" at bounding box center [119, 52] width 97 height 10
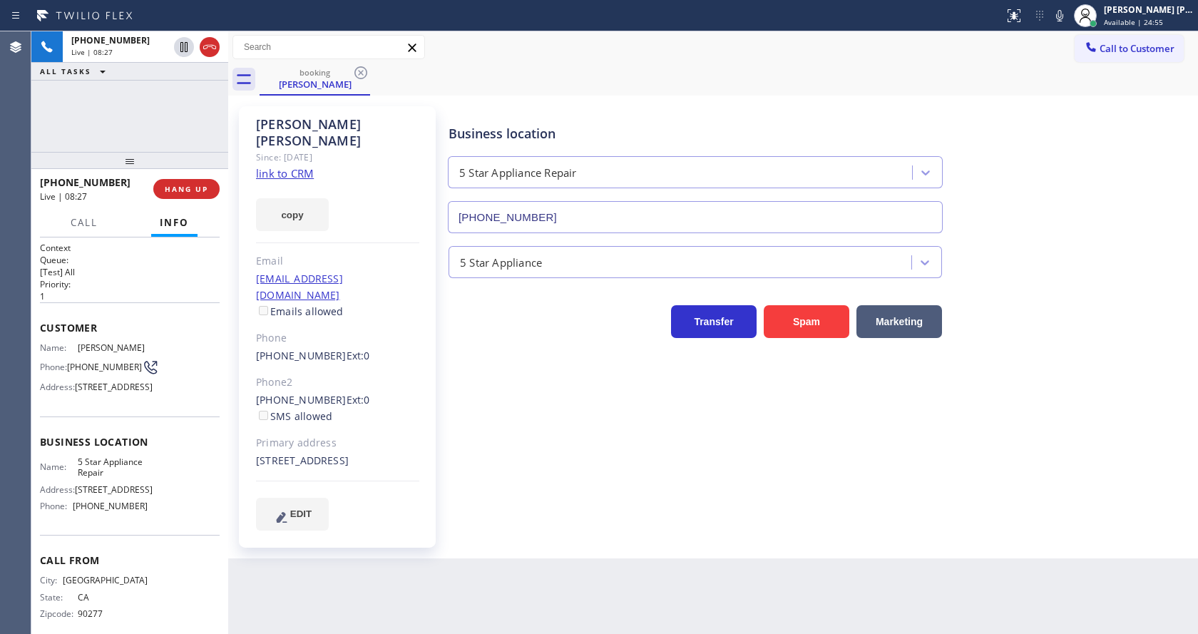
click at [558, 451] on div "Business location 5 Star Appliance Repair [PHONE_NUMBER] 5 Star Appliance Trans…" at bounding box center [820, 318] width 749 height 416
click at [697, 555] on div "Back to Dashboard Change Sender ID Customers Technicians Select a contact Outbo…" at bounding box center [713, 332] width 970 height 603
drag, startPoint x: 518, startPoint y: 580, endPoint x: 467, endPoint y: 588, distance: 51.2
click at [518, 580] on div "Back to Dashboard Change Sender ID Customers Technicians Select a contact Outbo…" at bounding box center [713, 332] width 970 height 603
click at [990, 89] on div "booking [PERSON_NAME]" at bounding box center [729, 79] width 938 height 32
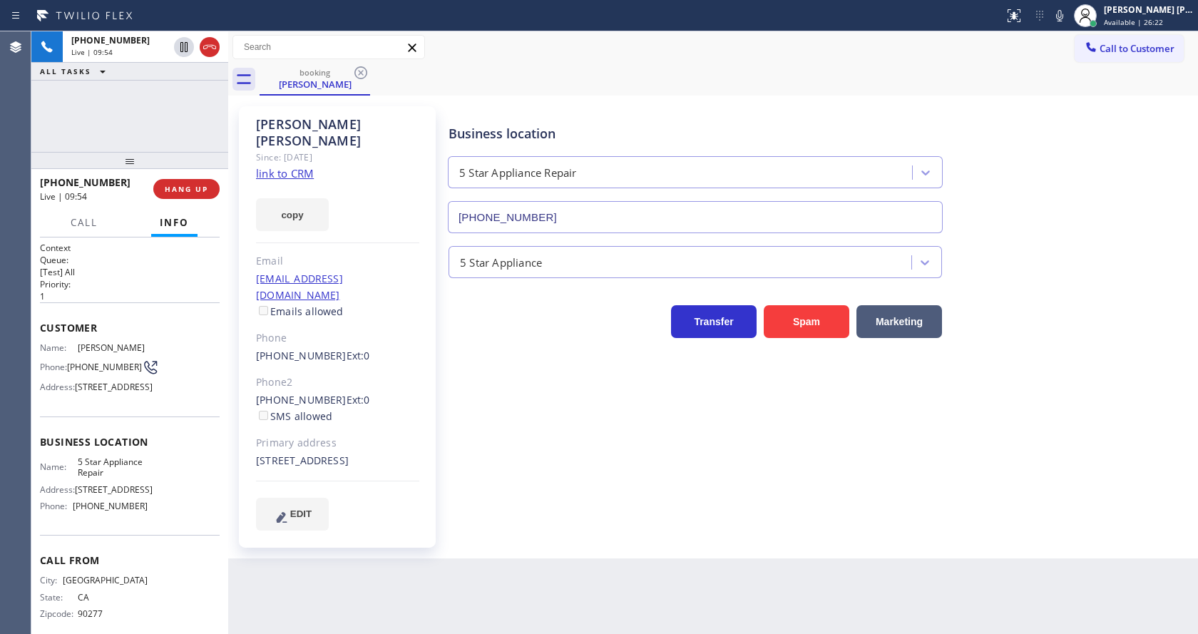
click at [637, 561] on div "Back to Dashboard Change Sender ID Customers Technicians Select a contact Outbo…" at bounding box center [713, 332] width 970 height 603
click at [610, 538] on div "Business location 5 Star Appliance Repair [PHONE_NUMBER] 5 Star Appliance Trans…" at bounding box center [820, 332] width 749 height 445
click at [511, 570] on div "Back to Dashboard Change Sender ID Customers Technicians Select a contact Outbo…" at bounding box center [713, 332] width 970 height 603
click at [521, 503] on div "Business location 5 Star Appliance Repair [PHONE_NUMBER] 5 Star Appliance Trans…" at bounding box center [820, 318] width 749 height 416
click at [526, 559] on div "Back to Dashboard Change Sender ID Customers Technicians Select a contact Outbo…" at bounding box center [713, 332] width 970 height 603
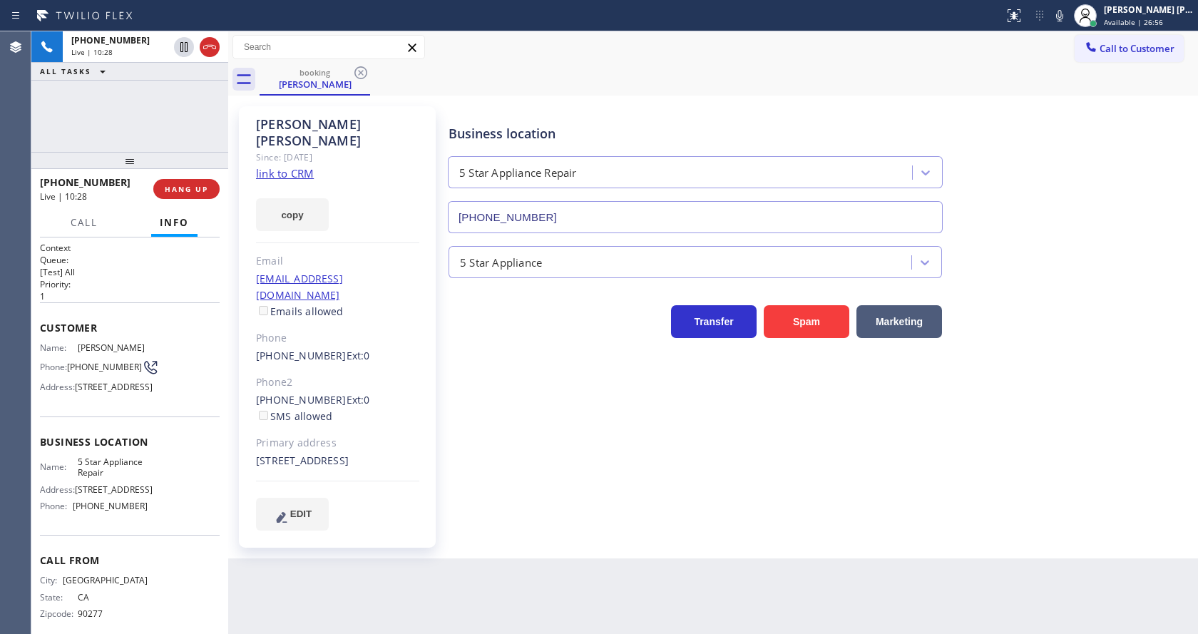
click at [659, 505] on div "Business location 5 Star Appliance Repair [PHONE_NUMBER] 5 Star Appliance Trans…" at bounding box center [820, 318] width 749 height 416
click at [183, 189] on span "HANG UP" at bounding box center [186, 189] width 43 height 10
click at [183, 189] on span "COMPLETE" at bounding box center [183, 189] width 49 height 10
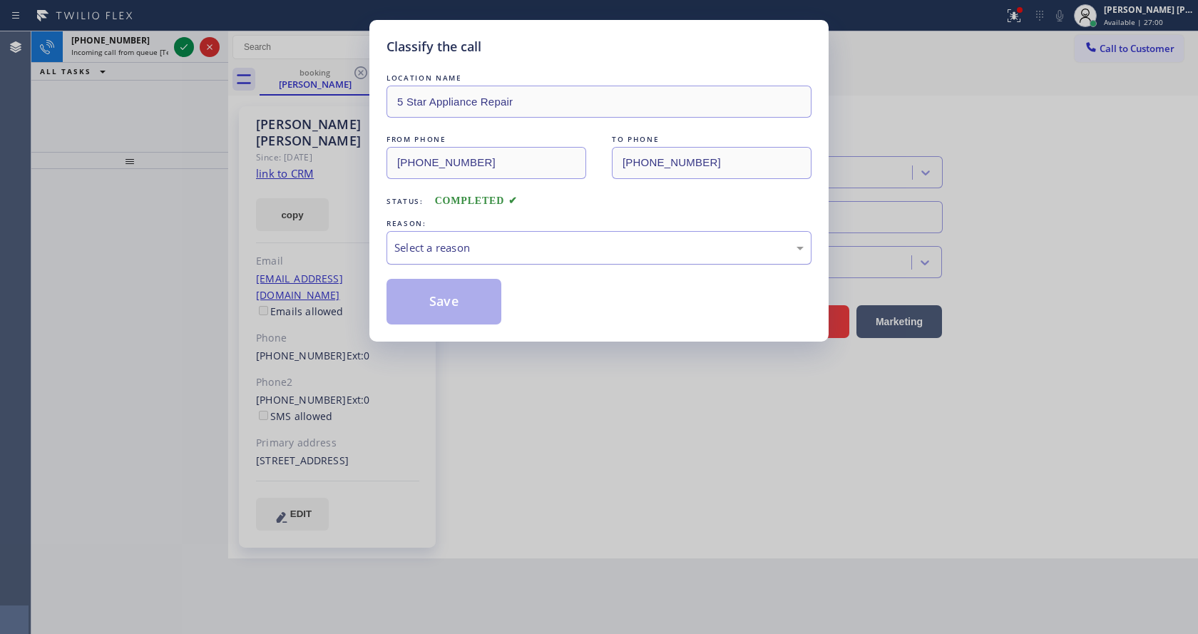
click at [464, 237] on div "Select a reason" at bounding box center [598, 248] width 425 height 34
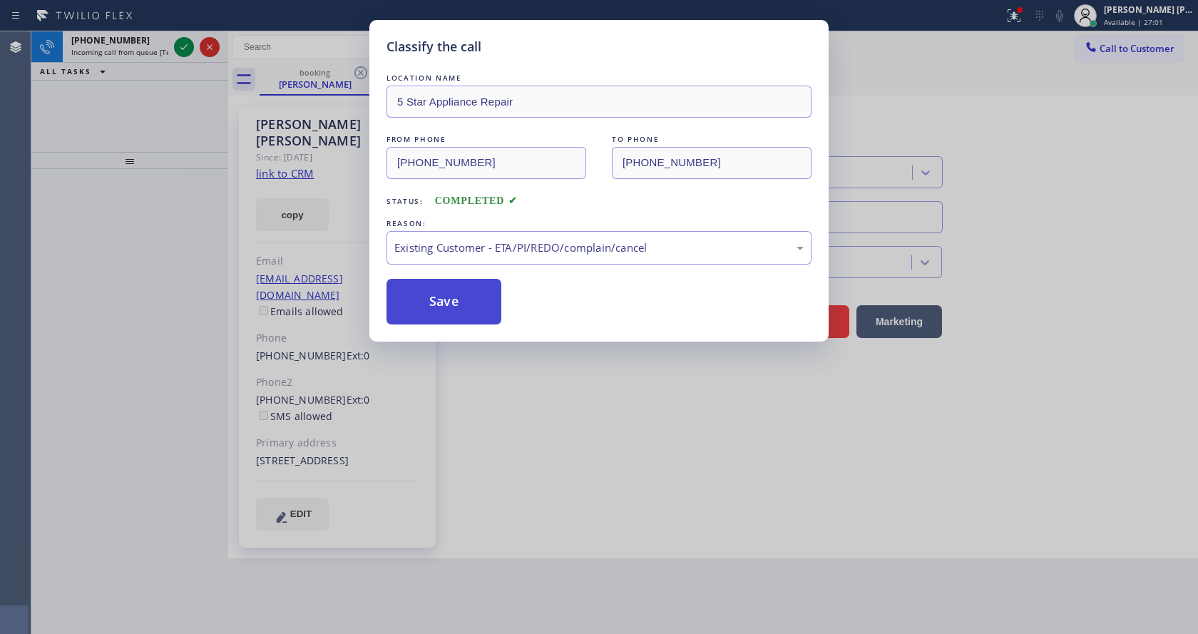
click at [435, 286] on button "Save" at bounding box center [443, 302] width 115 height 46
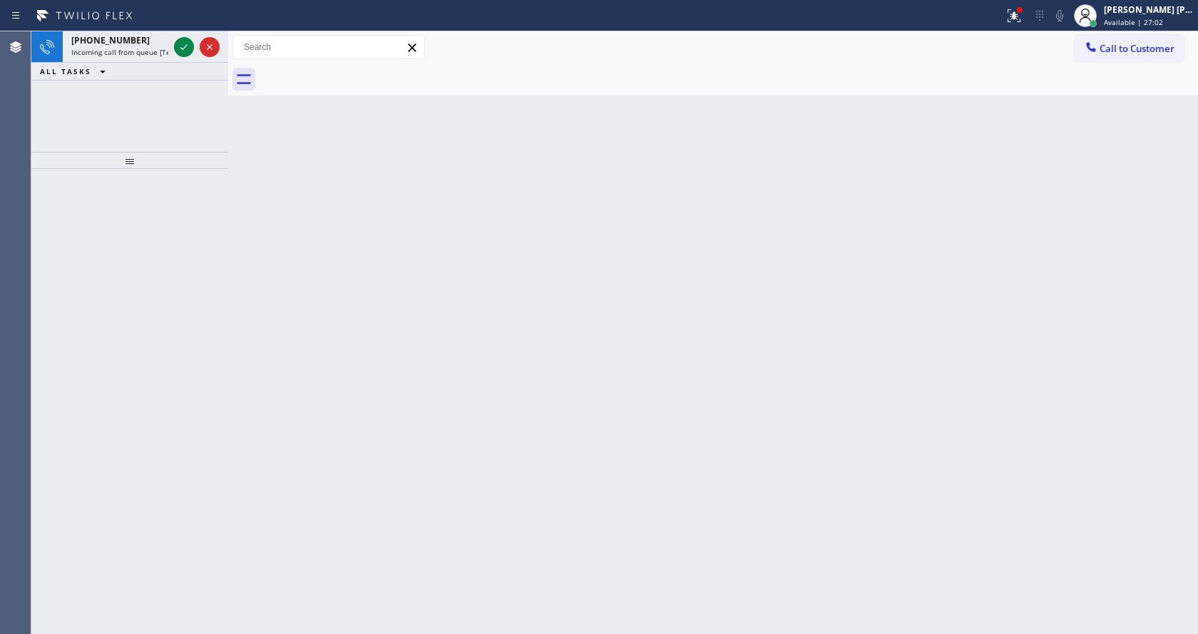
click at [137, 42] on div "[PHONE_NUMBER]" at bounding box center [119, 40] width 97 height 12
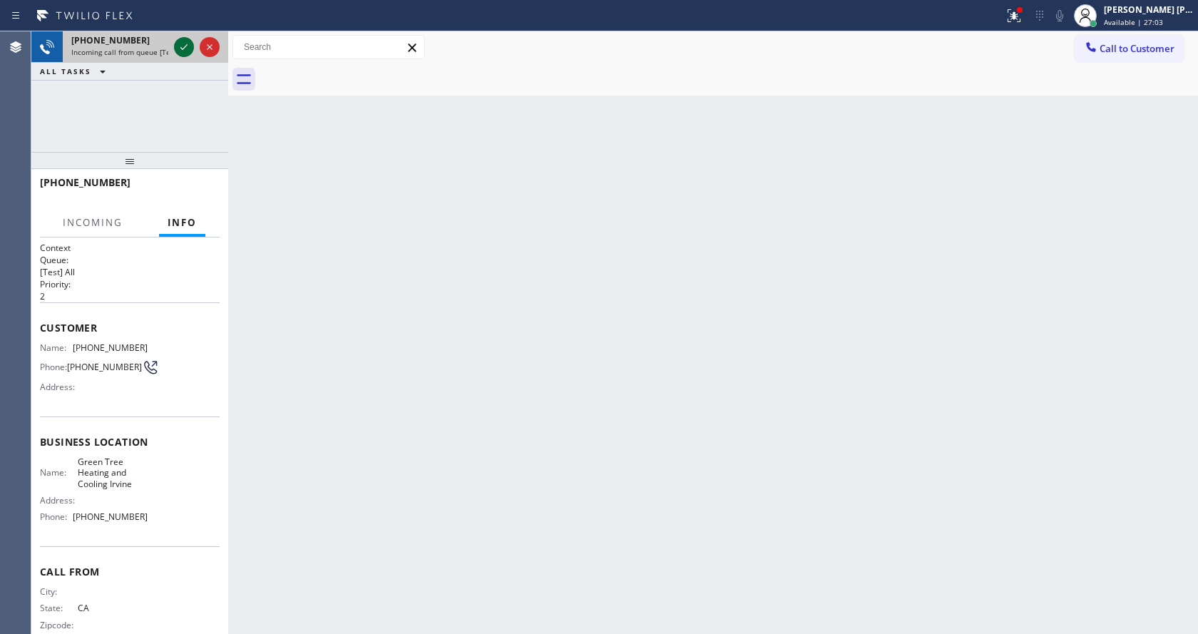
click at [186, 50] on icon at bounding box center [183, 47] width 17 height 17
click at [545, 454] on div "Back to Dashboard Change Sender ID Customers Technicians Select a contact Outbo…" at bounding box center [713, 332] width 970 height 603
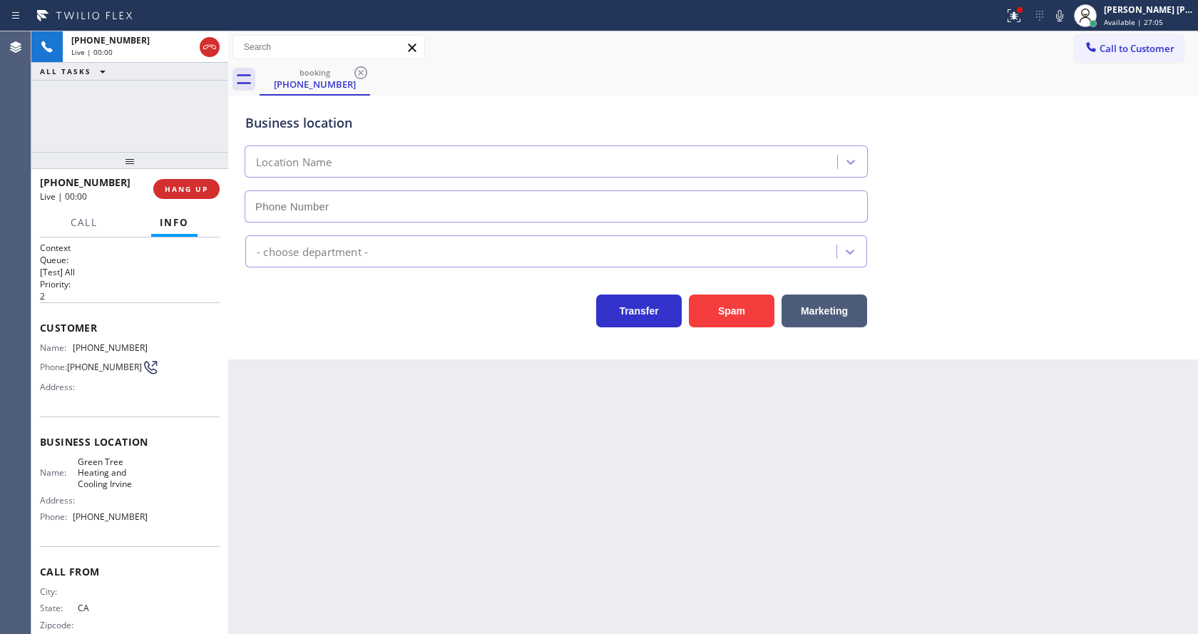
type input "[PHONE_NUMBER]"
click at [338, 409] on div "Back to Dashboard Change Sender ID Customers Technicians Select a contact Outbo…" at bounding box center [713, 332] width 970 height 603
click at [726, 311] on button "Spam" at bounding box center [732, 311] width 86 height 33
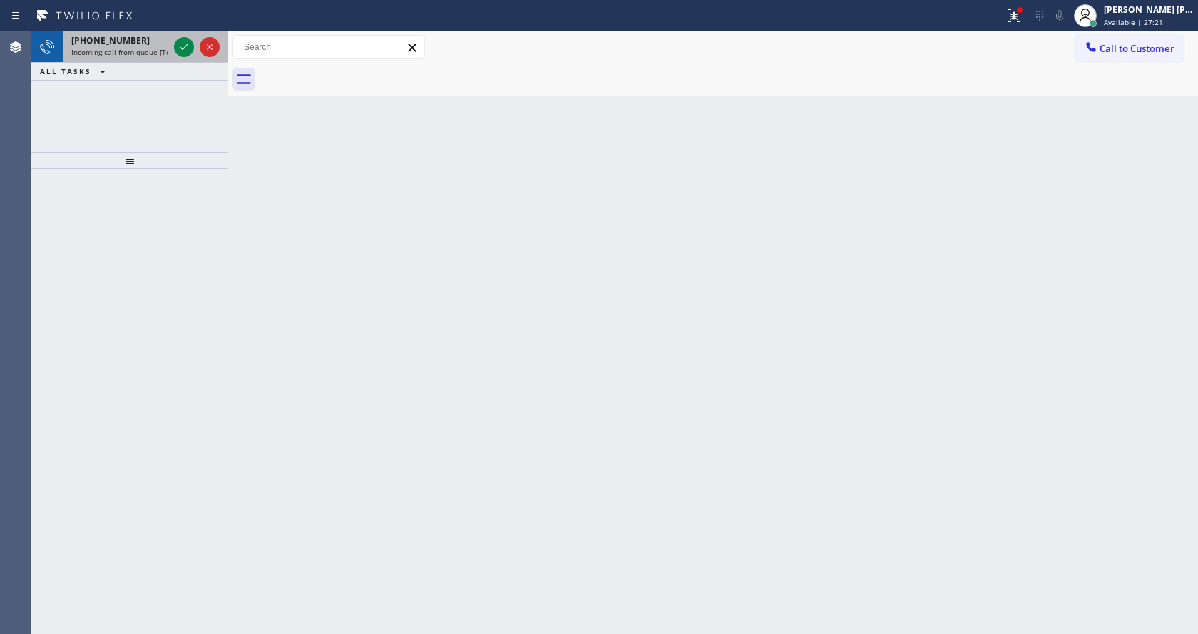
click at [162, 48] on span "Incoming call from queue [Test] All" at bounding box center [130, 52] width 118 height 10
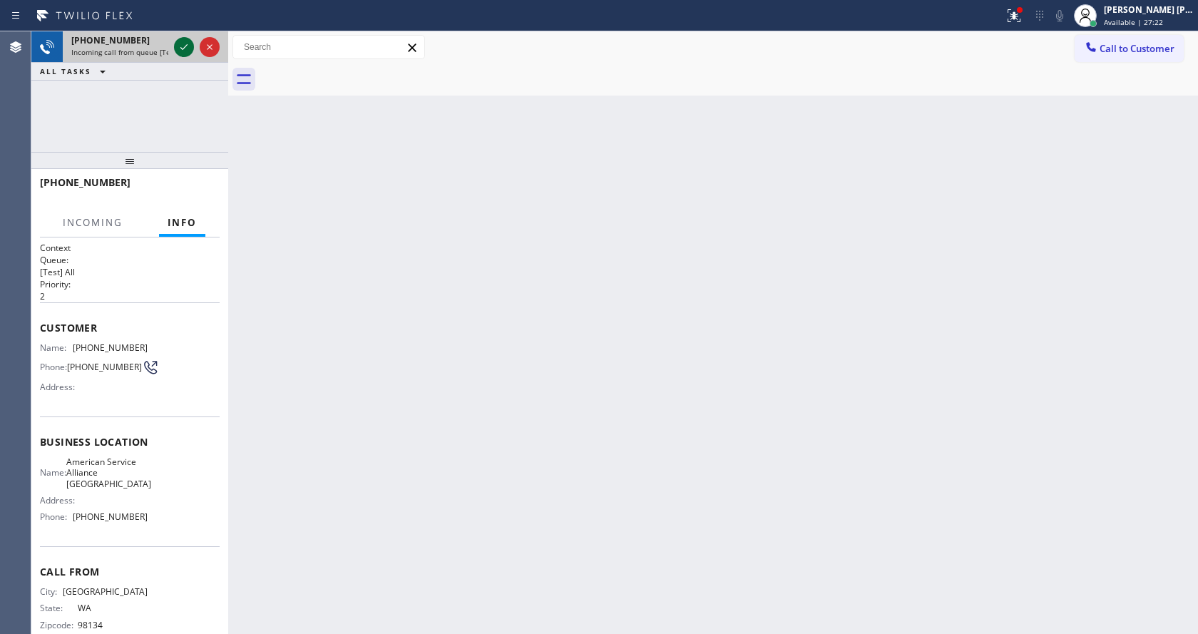
click at [182, 46] on icon at bounding box center [183, 47] width 17 height 17
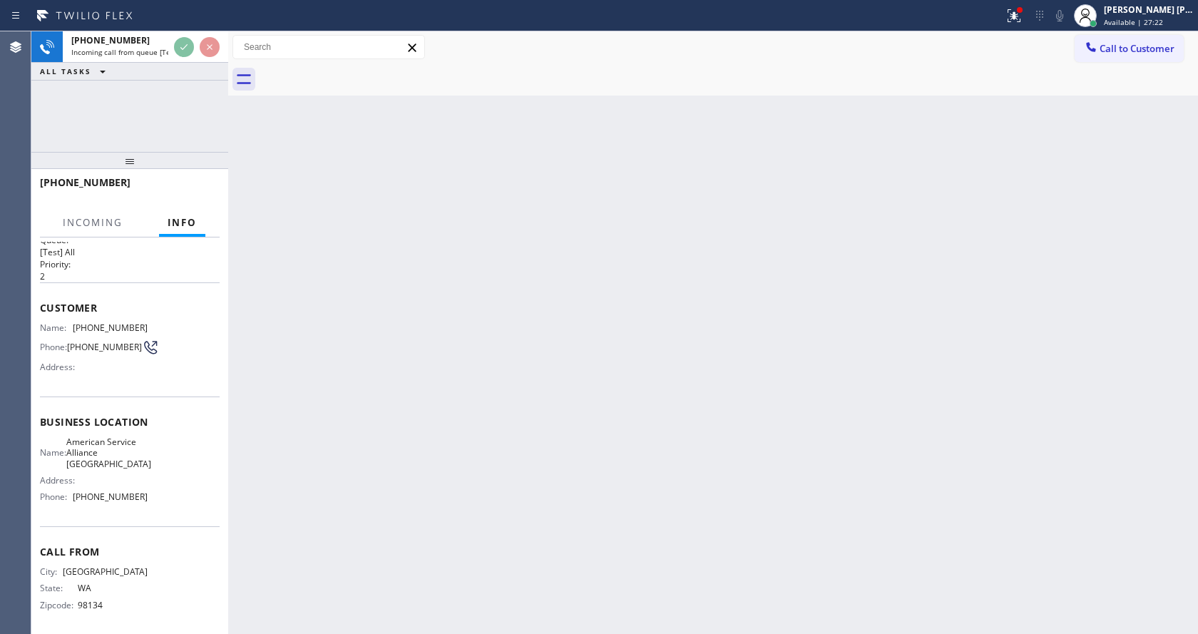
scroll to position [29, 0]
click at [498, 453] on div "Back to Dashboard Change Sender ID Customers Technicians Select a contact Outbo…" at bounding box center [713, 332] width 970 height 603
click at [410, 556] on div "Back to Dashboard Change Sender ID Customers Technicians Select a contact Outbo…" at bounding box center [713, 332] width 970 height 603
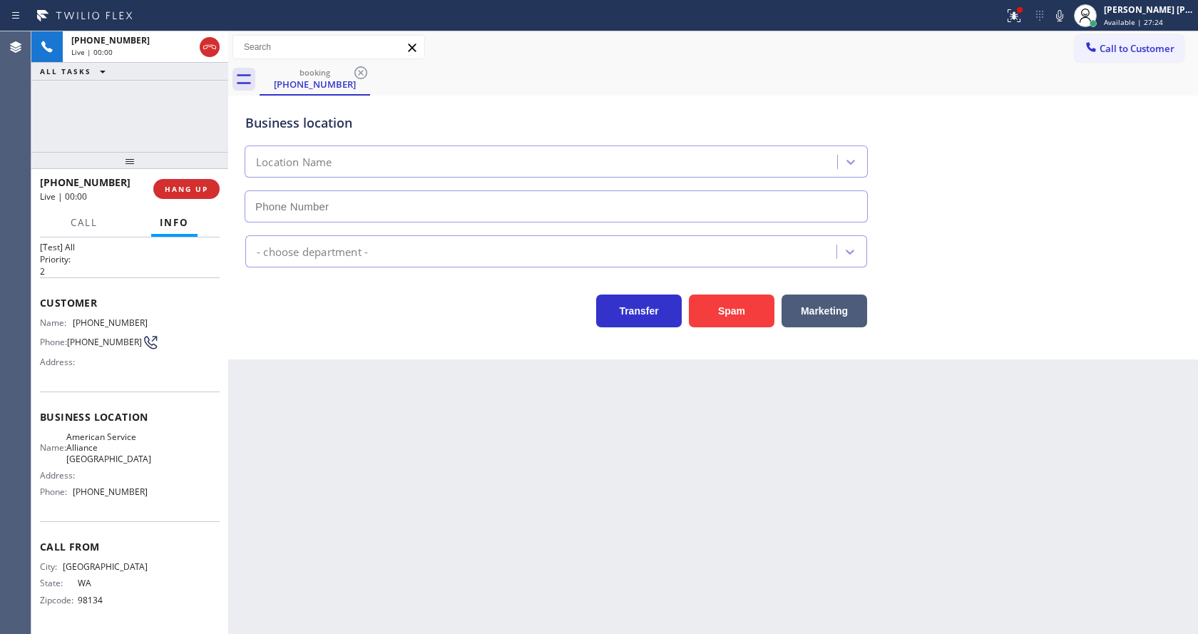
type input "[PHONE_NUMBER]"
click at [730, 299] on button "Spam" at bounding box center [732, 311] width 86 height 33
click at [560, 568] on div "Back to Dashboard Change Sender ID Customers Technicians Select a contact Outbo…" at bounding box center [713, 332] width 970 height 603
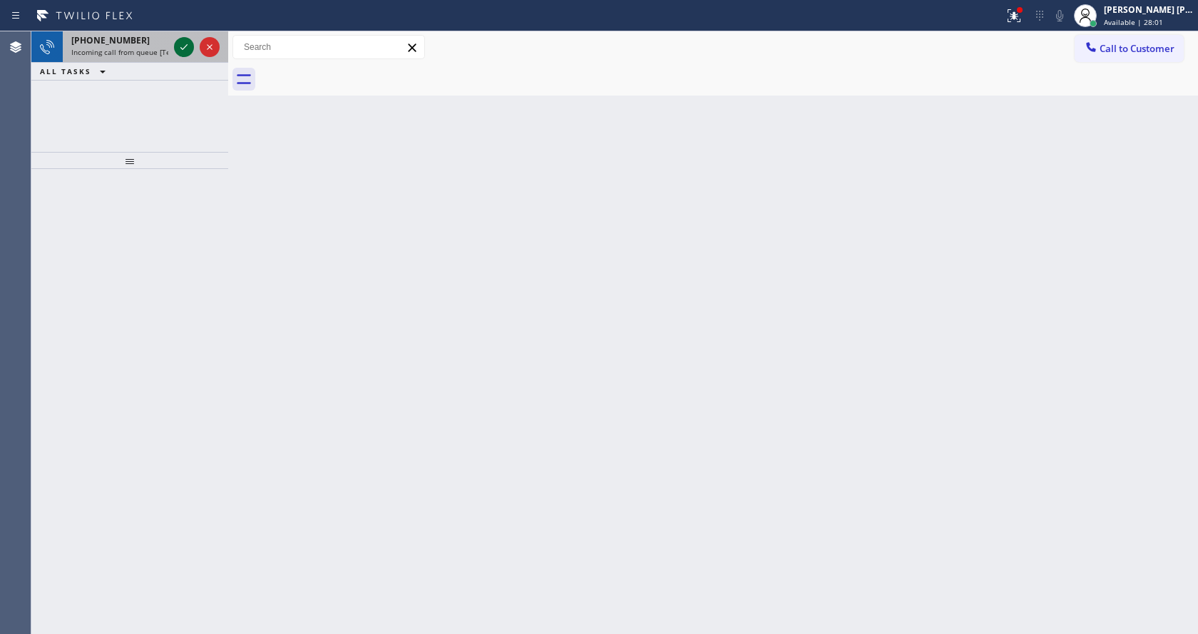
click at [190, 45] on icon at bounding box center [183, 47] width 17 height 17
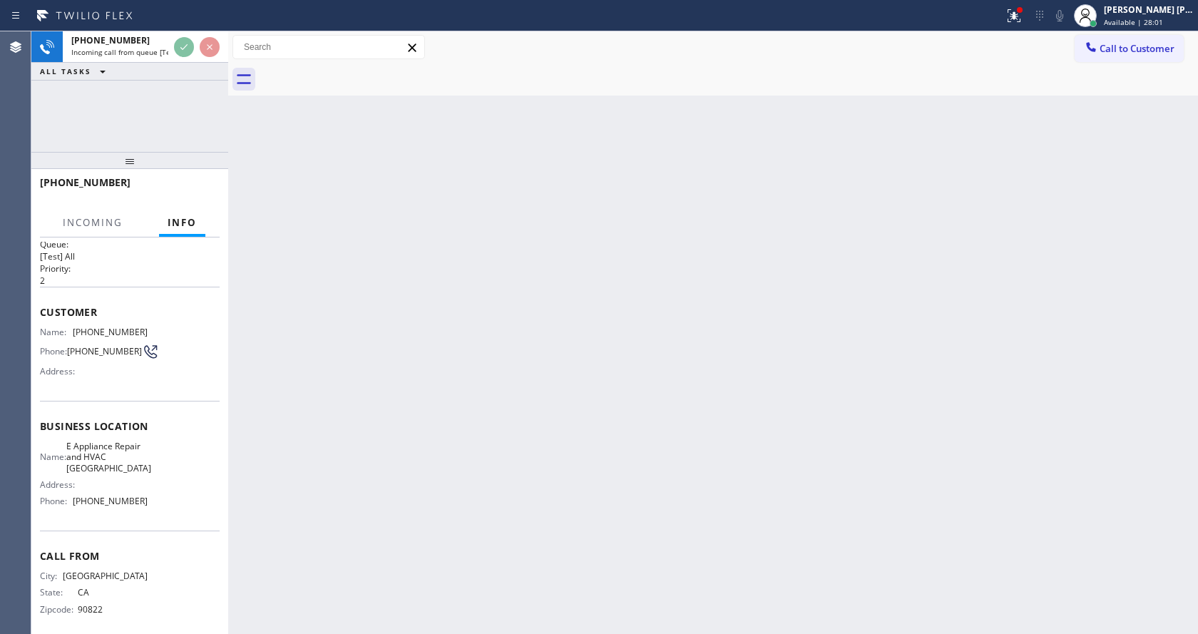
scroll to position [29, 0]
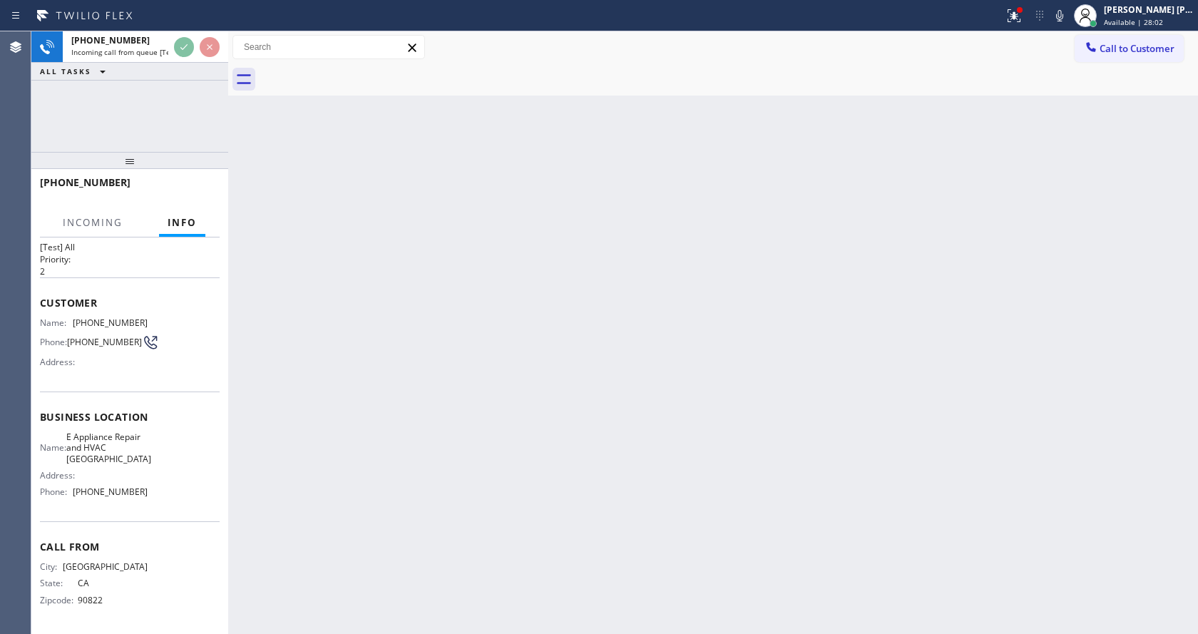
click at [556, 435] on div "Back to Dashboard Change Sender ID Customers Technicians Select a contact Outbo…" at bounding box center [713, 332] width 970 height 603
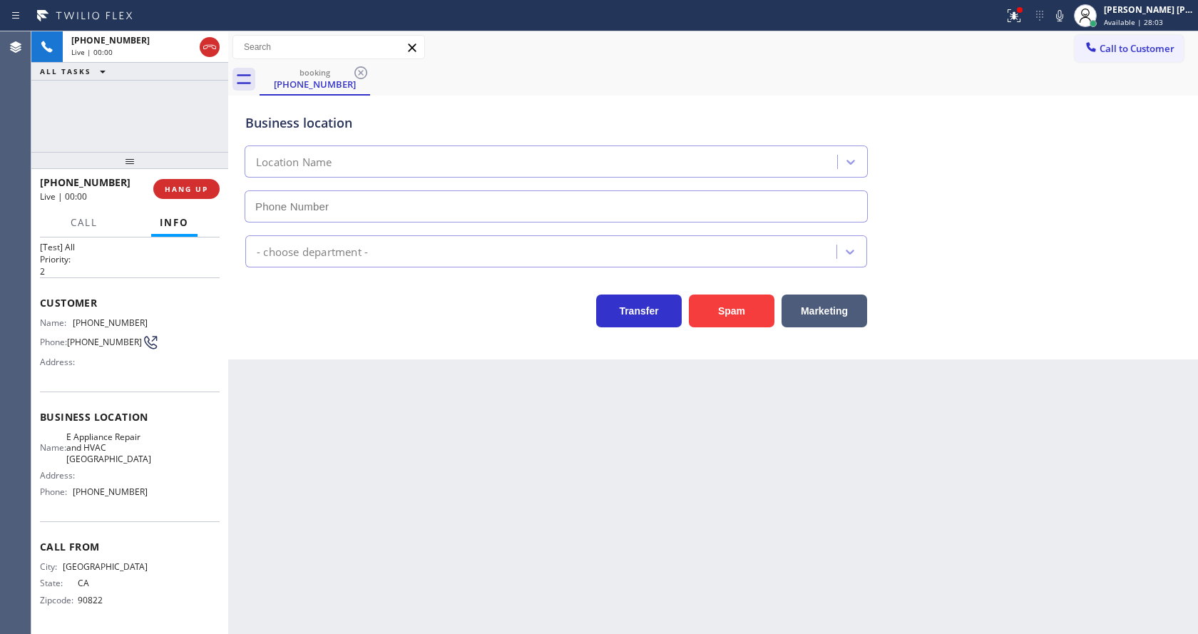
type input "[PHONE_NUMBER]"
click at [707, 311] on button "Spam" at bounding box center [732, 311] width 86 height 33
click at [498, 557] on div "Back to Dashboard Change Sender ID Customers Technicians Select a contact Outbo…" at bounding box center [713, 332] width 970 height 603
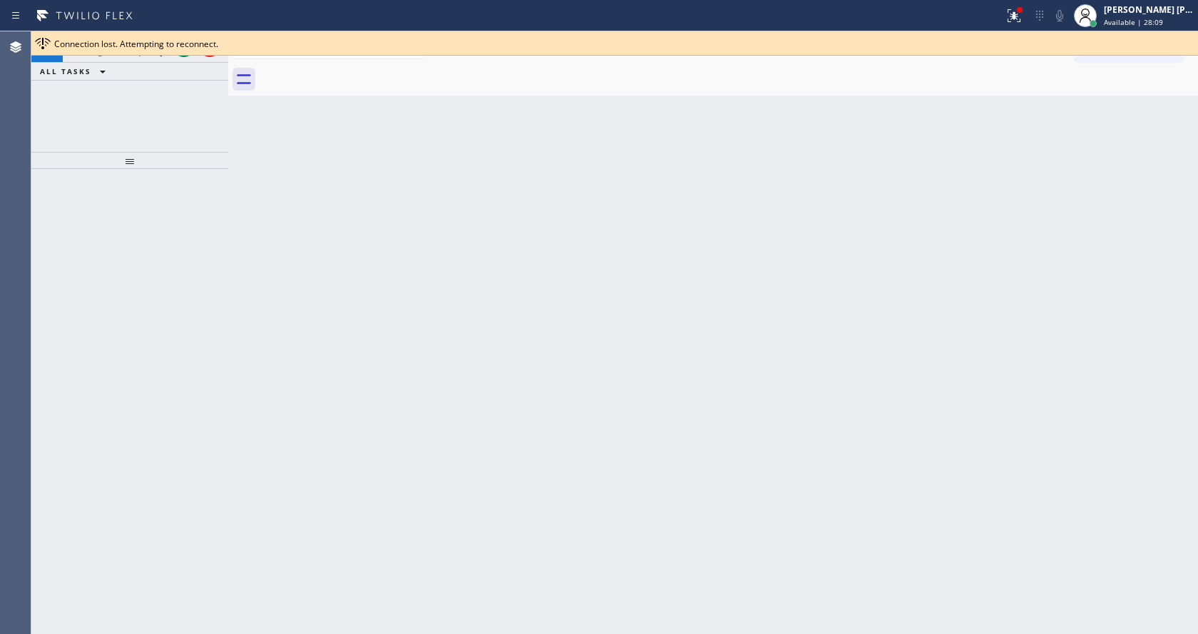
click at [327, 235] on div "Back to Dashboard Change Sender ID Customers Technicians Select a contact Outbo…" at bounding box center [713, 332] width 970 height 603
click at [186, 56] on button at bounding box center [184, 47] width 20 height 20
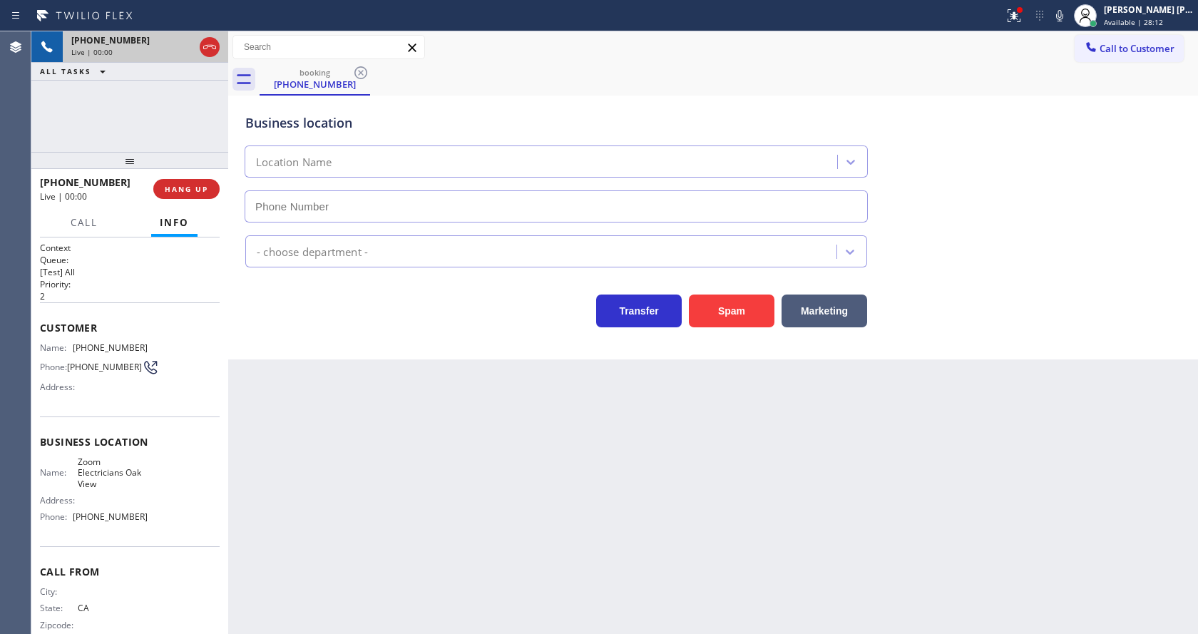
type input "[PHONE_NUMBER]"
click at [427, 449] on div "Back to Dashboard Change Sender ID Customers Technicians Select a contact Outbo…" at bounding box center [713, 332] width 970 height 603
click at [1013, 15] on icon at bounding box center [1013, 15] width 17 height 17
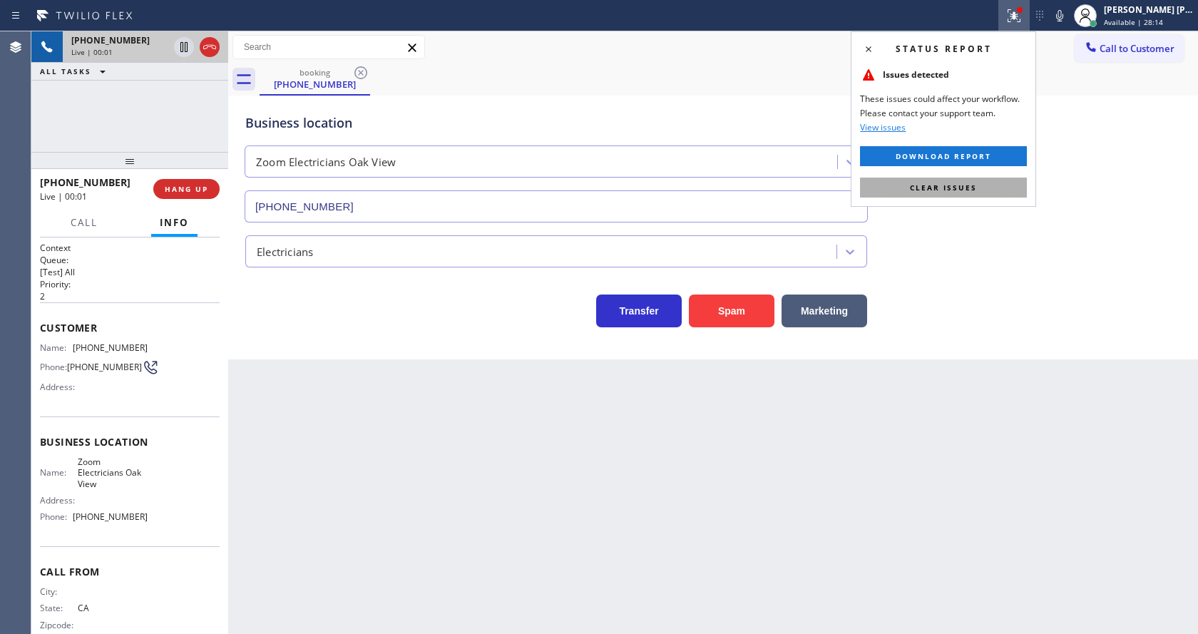
click at [953, 184] on span "Clear issues" at bounding box center [943, 188] width 67 height 10
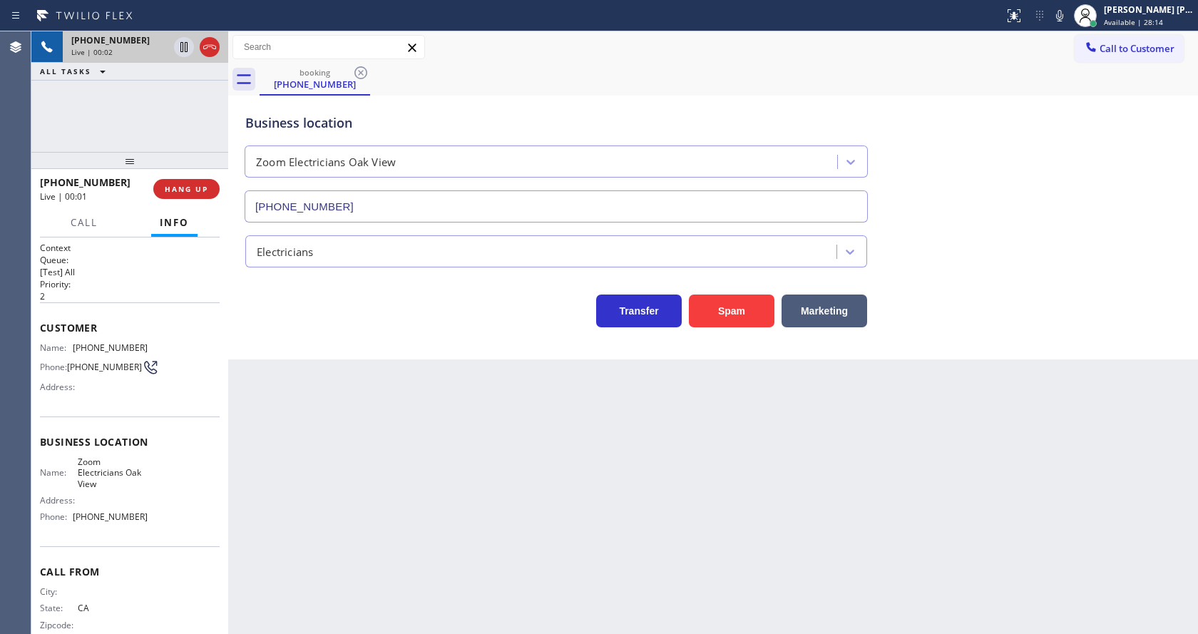
click at [998, 185] on div "Business location Zoom Electricians Oak View [PHONE_NUMBER]" at bounding box center [712, 157] width 941 height 129
click at [722, 317] on button "Spam" at bounding box center [732, 311] width 86 height 33
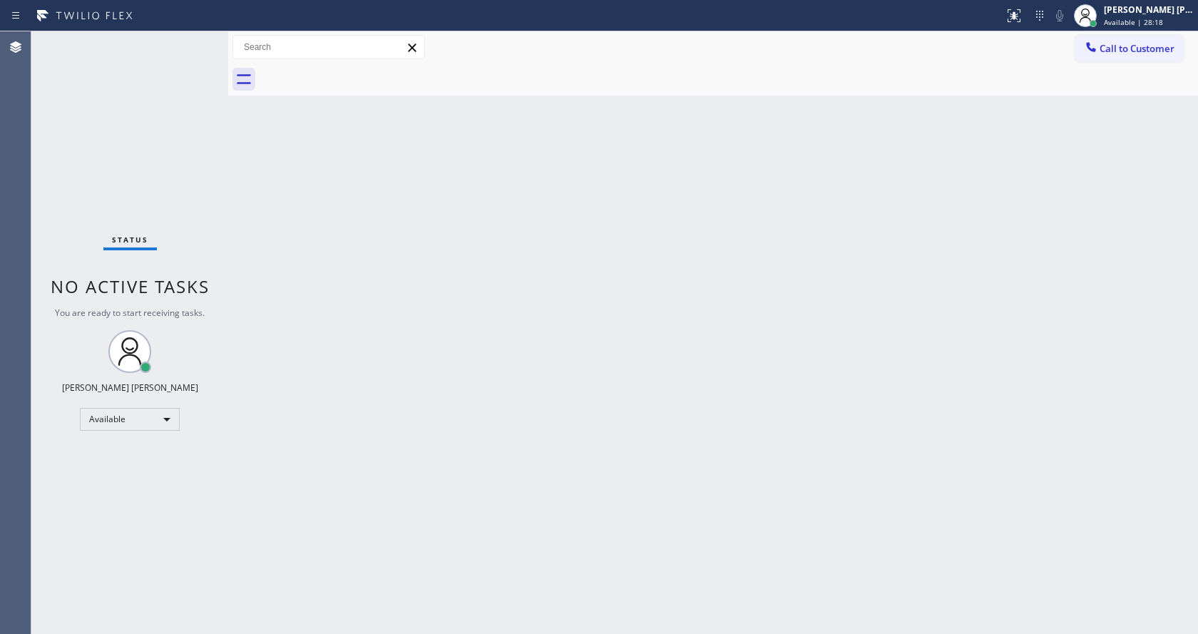
click at [332, 334] on div "Back to Dashboard Change Sender ID Customers Technicians Select a contact Outbo…" at bounding box center [713, 332] width 970 height 603
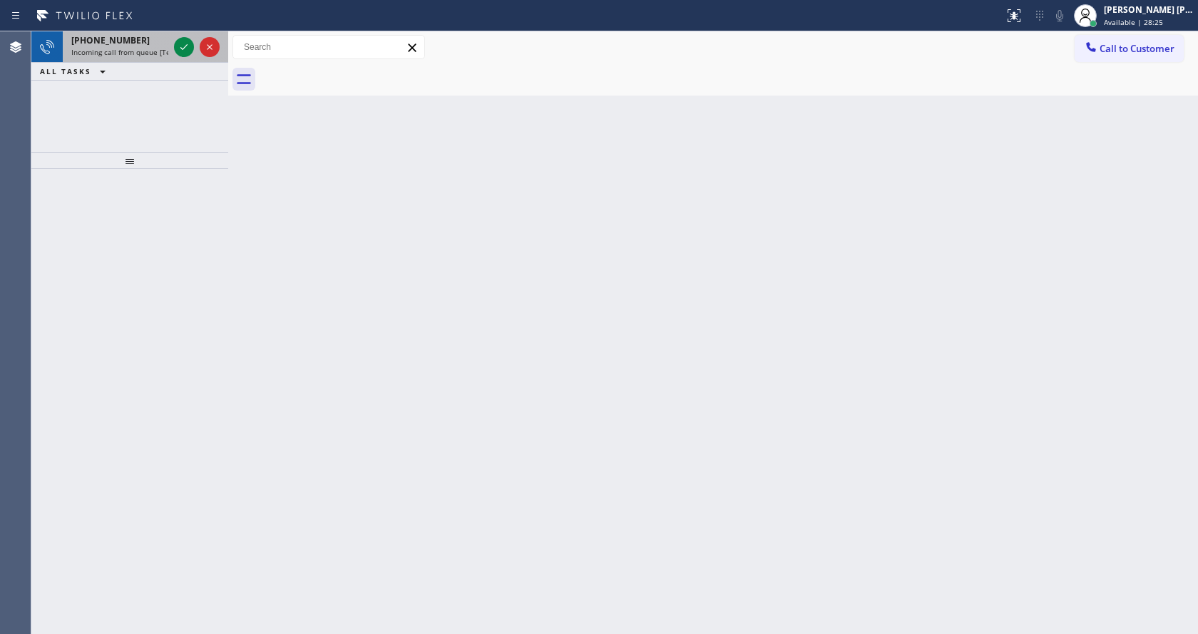
click at [173, 43] on div at bounding box center [196, 46] width 51 height 31
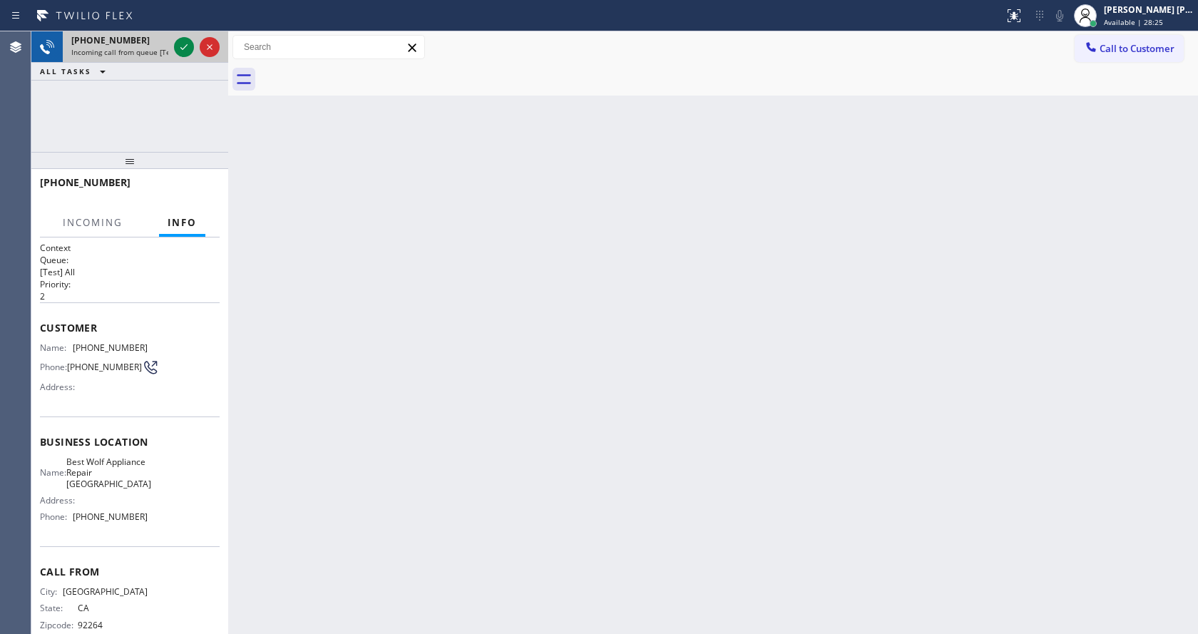
click at [173, 43] on div at bounding box center [196, 46] width 51 height 31
click at [180, 46] on icon at bounding box center [183, 47] width 17 height 17
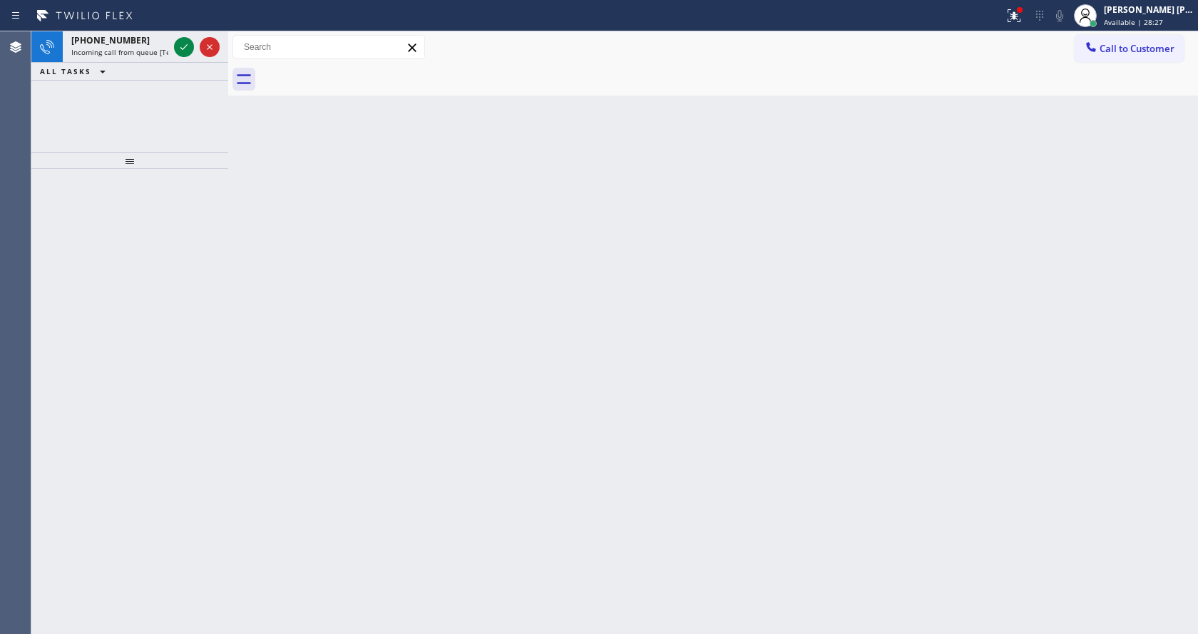
click at [180, 46] on icon at bounding box center [183, 47] width 17 height 17
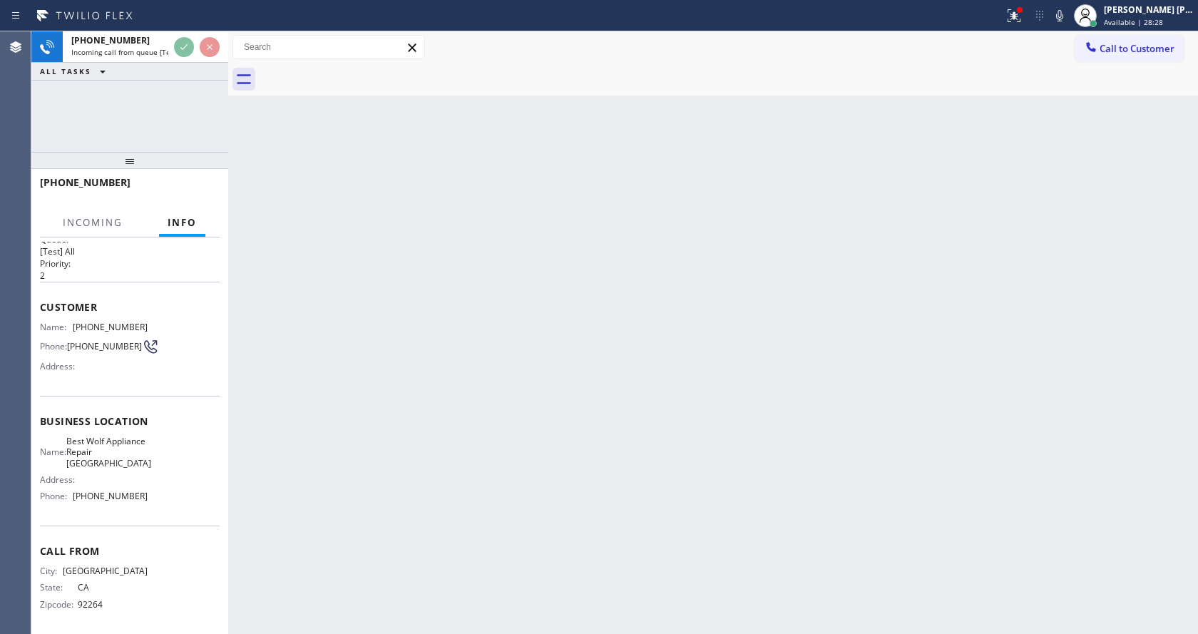
scroll to position [41, 0]
click at [409, 455] on div "Back to Dashboard Change Sender ID Customers Technicians Select a contact Outbo…" at bounding box center [713, 332] width 970 height 603
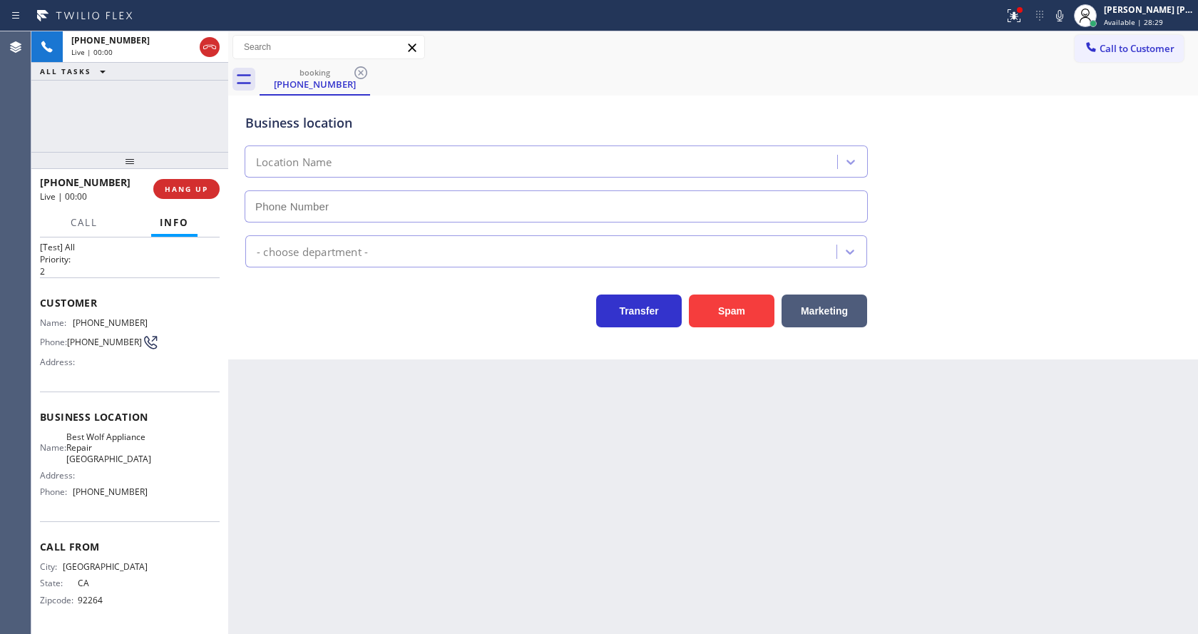
type input "[PHONE_NUMBER]"
click at [379, 495] on div "Back to Dashboard Change Sender ID Customers Technicians Select a contact Outbo…" at bounding box center [713, 332] width 970 height 603
click at [616, 563] on div "Back to Dashboard Change Sender ID Customers Technicians Select a contact Outbo…" at bounding box center [713, 332] width 970 height 603
click at [382, 521] on div "Back to Dashboard Change Sender ID Customers Technicians Select a contact Outbo…" at bounding box center [713, 332] width 970 height 603
click at [101, 410] on span "Business location" at bounding box center [130, 417] width 180 height 14
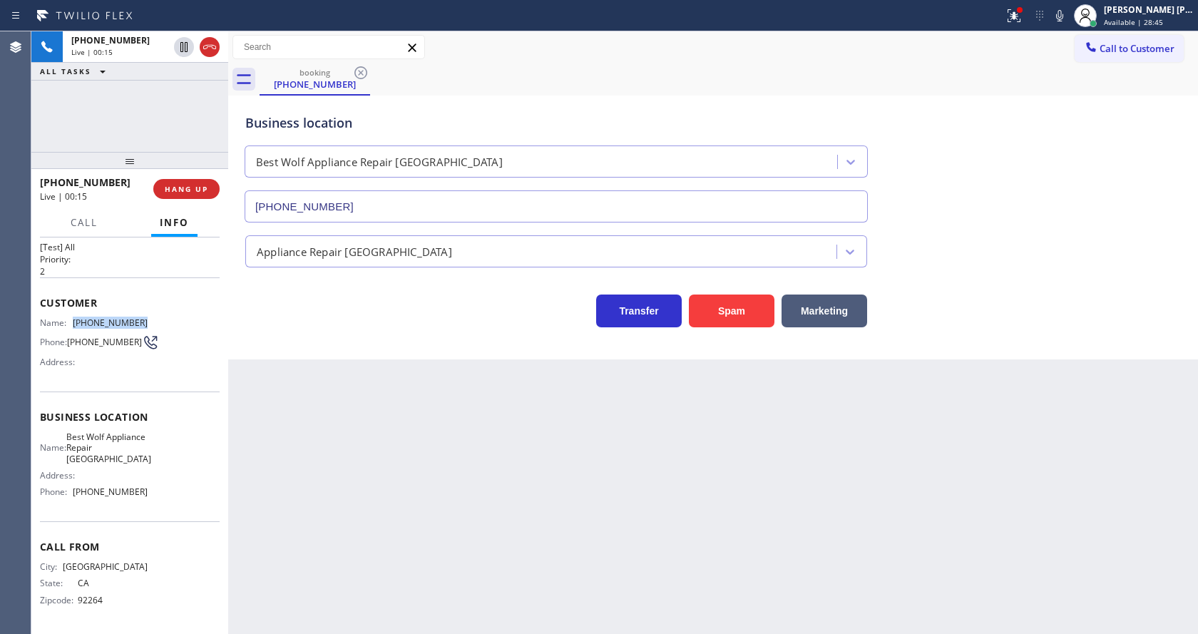
drag, startPoint x: 71, startPoint y: 309, endPoint x: 174, endPoint y: 307, distance: 103.4
click at [174, 317] on div "Name: [PHONE_NUMBER] Phone: [PHONE_NUMBER] Address:" at bounding box center [130, 345] width 180 height 56
copy div "[PHONE_NUMBER]"
drag, startPoint x: 370, startPoint y: 525, endPoint x: 349, endPoint y: 594, distance: 72.4
click at [369, 526] on div "Back to Dashboard Change Sender ID Customers Technicians Select a contact Outbo…" at bounding box center [713, 332] width 970 height 603
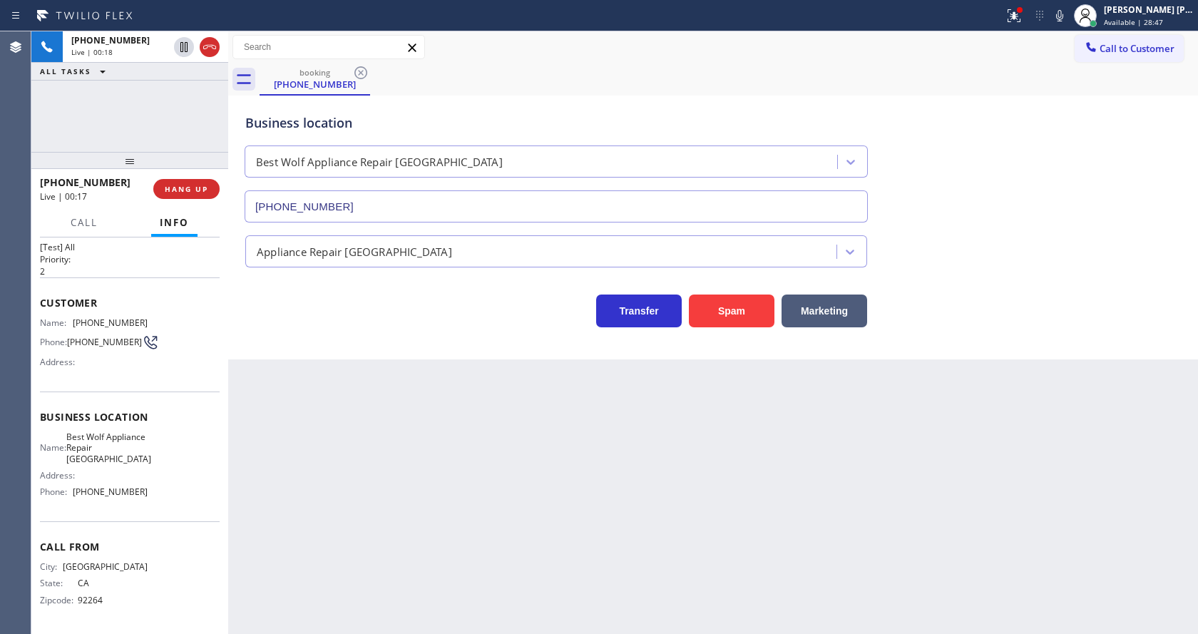
click at [158, 468] on div "Name: Best Wolf Appliance Repair [GEOGRAPHIC_DATA] Address: Phone: [PHONE_NUMBE…" at bounding box center [130, 467] width 180 height 72
drag, startPoint x: 74, startPoint y: 424, endPoint x: 122, endPoint y: 456, distance: 57.2
click at [122, 456] on div "Name: Best Wolf Appliance Repair [GEOGRAPHIC_DATA]" at bounding box center [94, 447] width 108 height 33
copy span "Best Wolf Appliance Repair [GEOGRAPHIC_DATA]"
drag, startPoint x: 355, startPoint y: 446, endPoint x: 346, endPoint y: 603, distance: 157.2
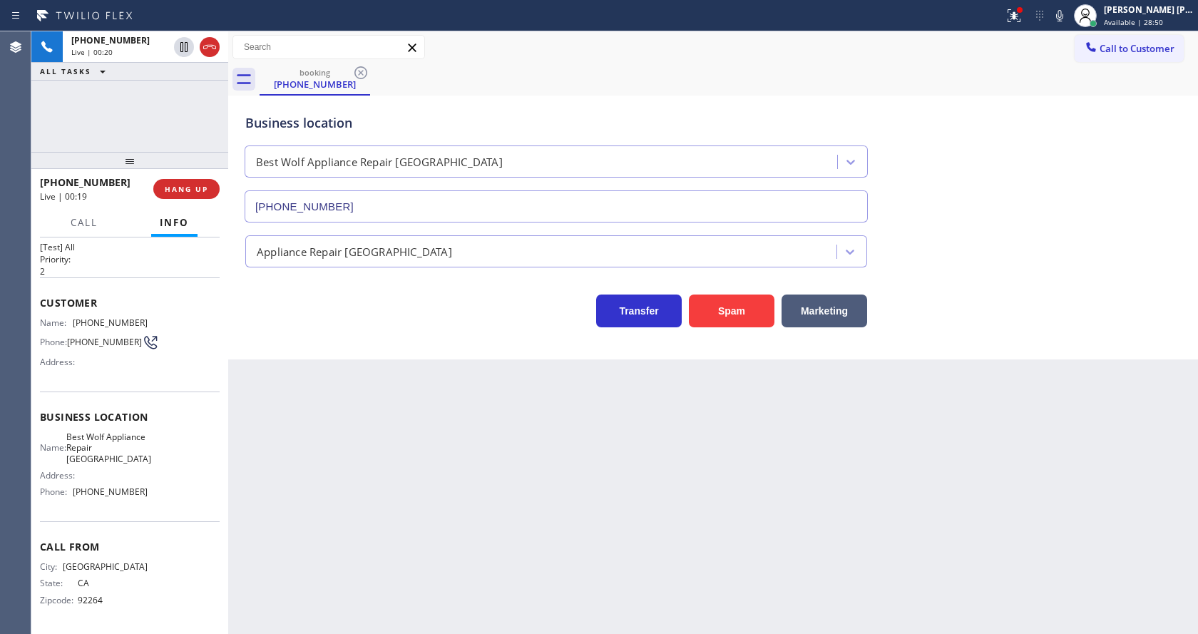
click at [355, 451] on div "Back to Dashboard Change Sender ID Customers Technicians Select a contact Outbo…" at bounding box center [713, 332] width 970 height 603
click at [340, 623] on div "Back to Dashboard Change Sender ID Customers Technicians Select a contact Outbo…" at bounding box center [713, 332] width 970 height 603
drag, startPoint x: 135, startPoint y: 484, endPoint x: 101, endPoint y: 493, distance: 35.3
click at [135, 484] on div "Name: Best Wolf Appliance Repair [GEOGRAPHIC_DATA] Address: Phone: [PHONE_NUMBE…" at bounding box center [94, 467] width 108 height 72
drag, startPoint x: 75, startPoint y: 489, endPoint x: 160, endPoint y: 486, distance: 84.9
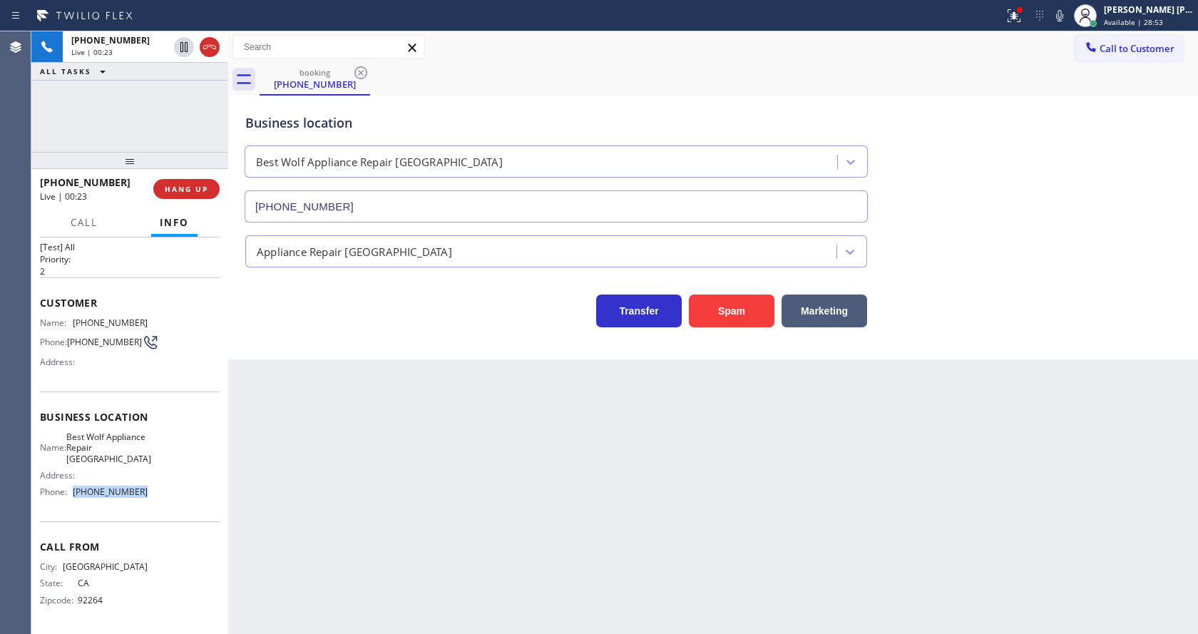
click at [160, 486] on div "Name: Best Wolf Appliance Repair [GEOGRAPHIC_DATA] Address: Phone: [PHONE_NUMBE…" at bounding box center [130, 467] width 180 height 72
copy span "[PHONE_NUMBER]"
drag, startPoint x: 346, startPoint y: 508, endPoint x: 306, endPoint y: 632, distance: 130.3
click at [345, 508] on div "Back to Dashboard Change Sender ID Customers Technicians Select a contact Outbo…" at bounding box center [713, 332] width 970 height 603
click at [961, 134] on div "Business location Best Wolf Appliance Repair [GEOGRAPHIC_DATA] [PHONE_NUMBER]" at bounding box center [712, 157] width 941 height 129
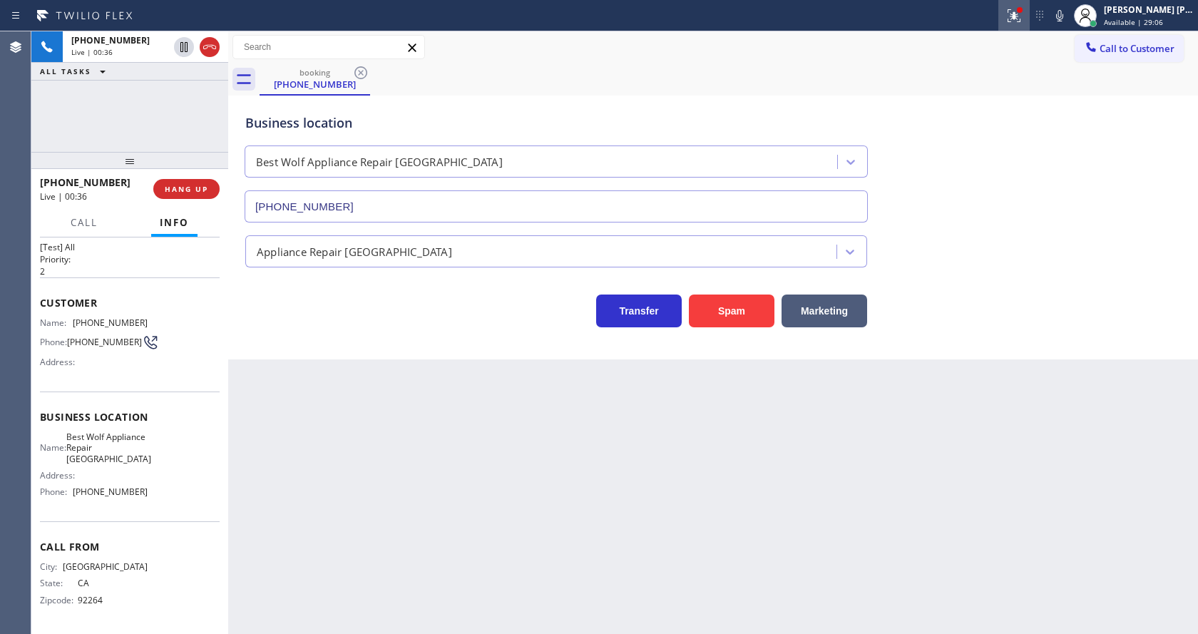
click at [1015, 24] on button at bounding box center [1013, 15] width 31 height 31
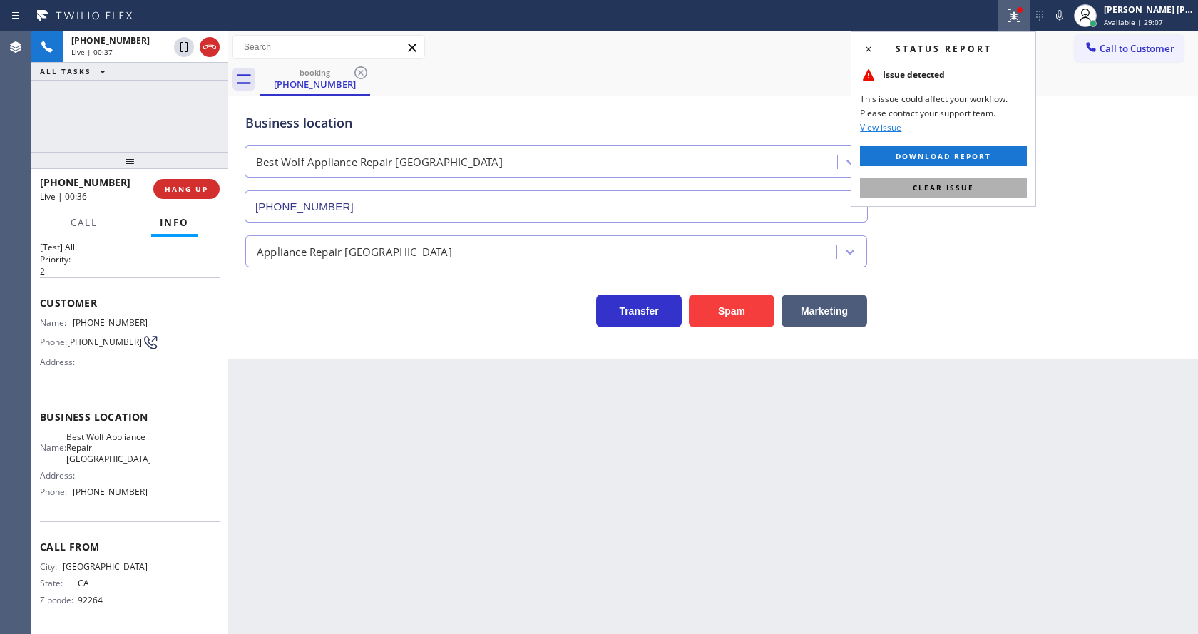
click at [983, 190] on button "Clear issue" at bounding box center [943, 188] width 167 height 20
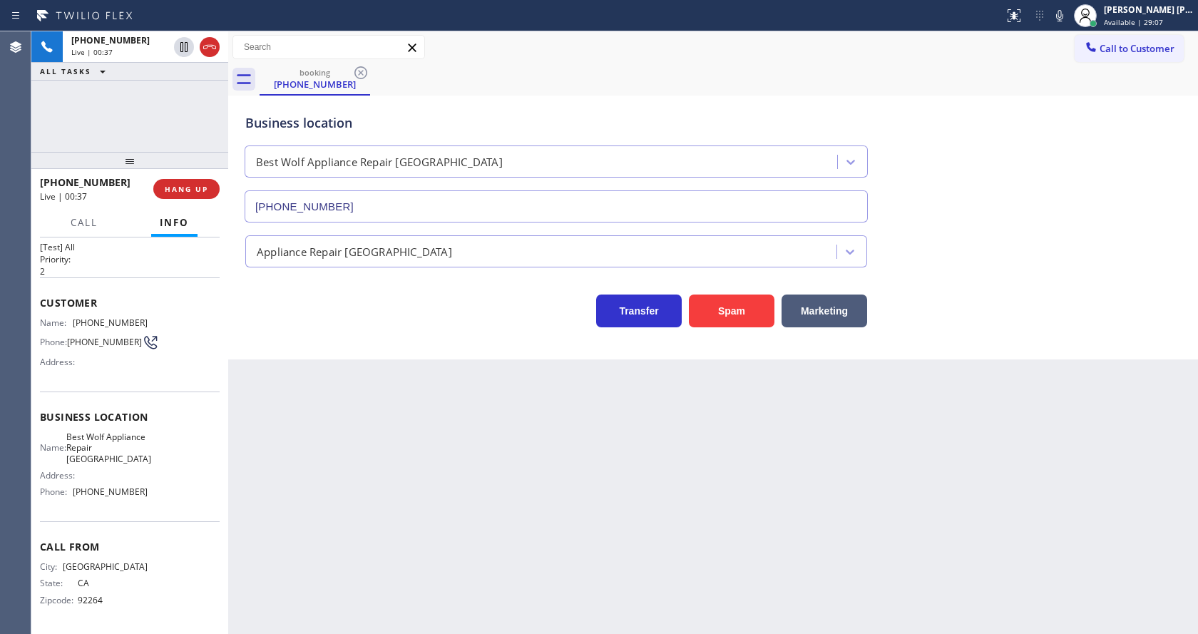
drag, startPoint x: 1018, startPoint y: 212, endPoint x: 664, endPoint y: 461, distance: 433.0
click at [1018, 214] on div "Business location Best Wolf Appliance Repair [GEOGRAPHIC_DATA] [PHONE_NUMBER]" at bounding box center [712, 157] width 941 height 129
click at [386, 571] on div "Back to Dashboard Change Sender ID Customers Technicians Select a contact Outbo…" at bounding box center [713, 332] width 970 height 603
drag, startPoint x: 663, startPoint y: 374, endPoint x: 676, endPoint y: 369, distance: 13.8
click at [663, 374] on div "Back to Dashboard Change Sender ID Customers Technicians Select a contact Outbo…" at bounding box center [713, 332] width 970 height 603
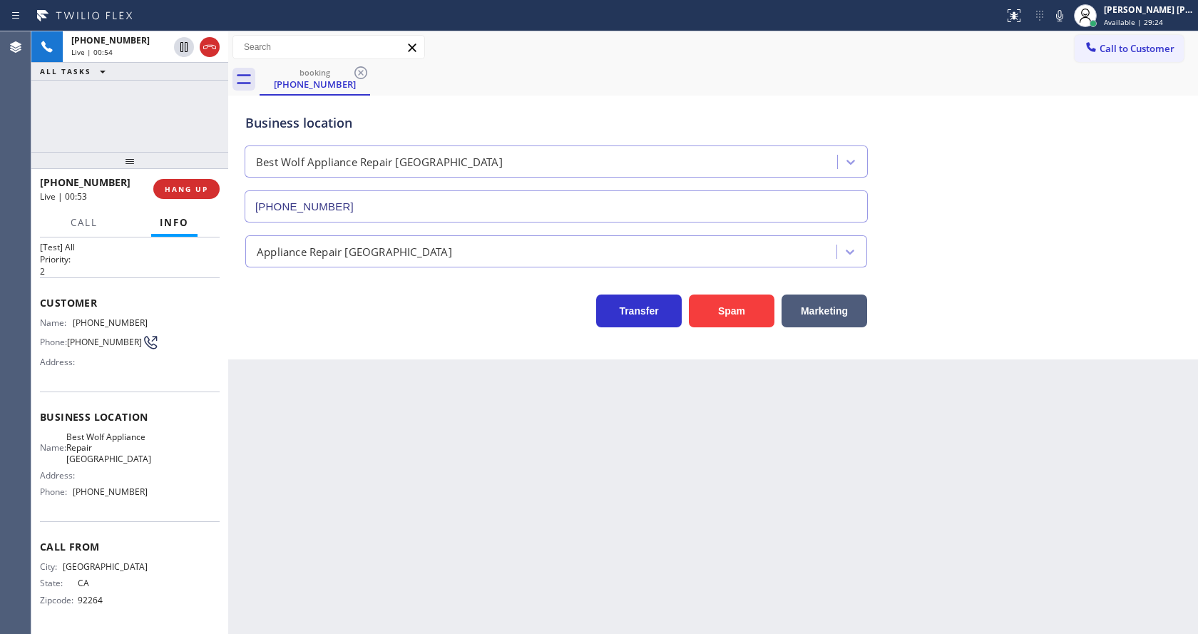
click at [295, 428] on div "Back to Dashboard Change Sender ID Customers Technicians Select a contact Outbo…" at bounding box center [713, 332] width 970 height 603
click at [1068, 21] on icon at bounding box center [1059, 15] width 17 height 17
click at [396, 496] on div "Back to Dashboard Change Sender ID Customers Technicians Select a contact Outbo…" at bounding box center [713, 332] width 970 height 603
click at [1068, 7] on icon at bounding box center [1059, 15] width 17 height 17
drag, startPoint x: 1067, startPoint y: 139, endPoint x: 1072, endPoint y: 205, distance: 66.6
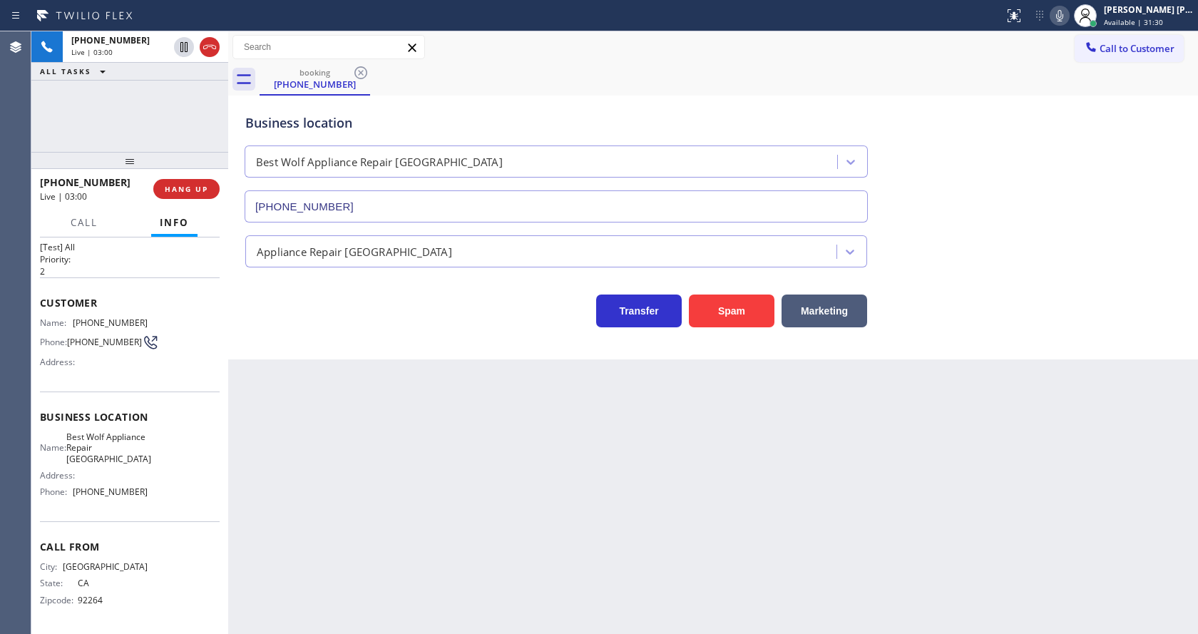
click at [1067, 148] on div "Business location Best Wolf Appliance Repair [GEOGRAPHIC_DATA] [PHONE_NUMBER]" at bounding box center [712, 157] width 941 height 129
click at [389, 466] on div "Back to Dashboard Change Sender ID Customers Technicians Select a contact Outbo…" at bounding box center [713, 332] width 970 height 603
click at [297, 462] on div "Back to Dashboard Change Sender ID Customers Technicians Select a contact Outbo…" at bounding box center [713, 332] width 970 height 603
click at [804, 445] on div "Back to Dashboard Change Sender ID Customers Technicians Select a contact Outbo…" at bounding box center [713, 332] width 970 height 603
click at [414, 416] on div "Back to Dashboard Change Sender ID Customers Technicians Select a contact Outbo…" at bounding box center [713, 332] width 970 height 603
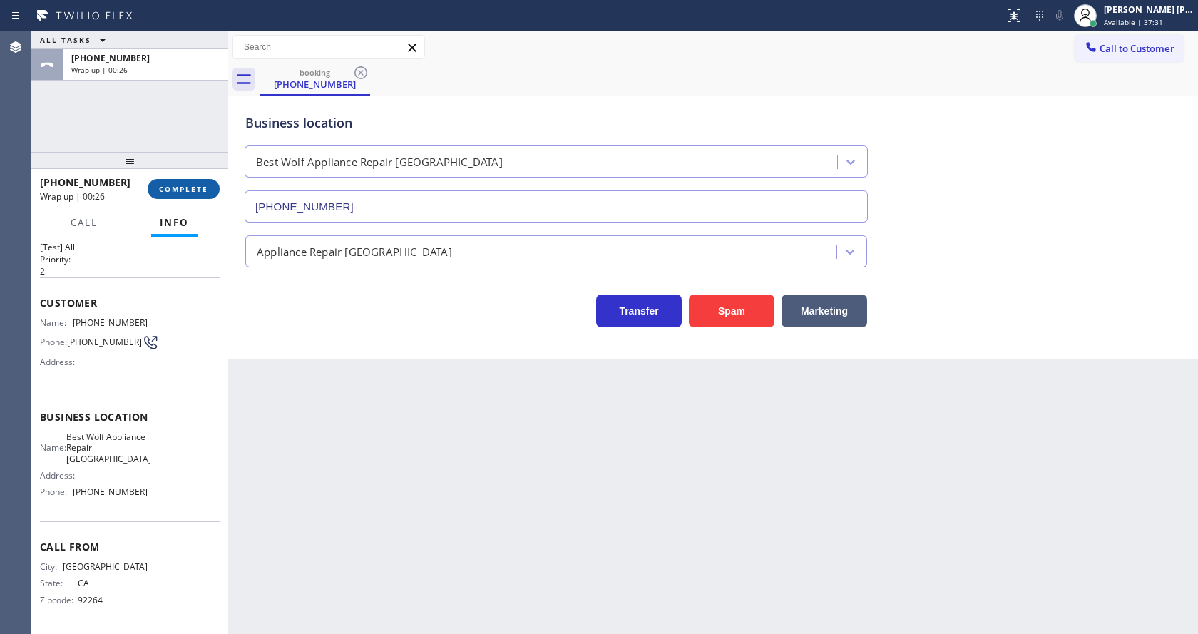
click at [173, 183] on button "COMPLETE" at bounding box center [184, 189] width 72 height 20
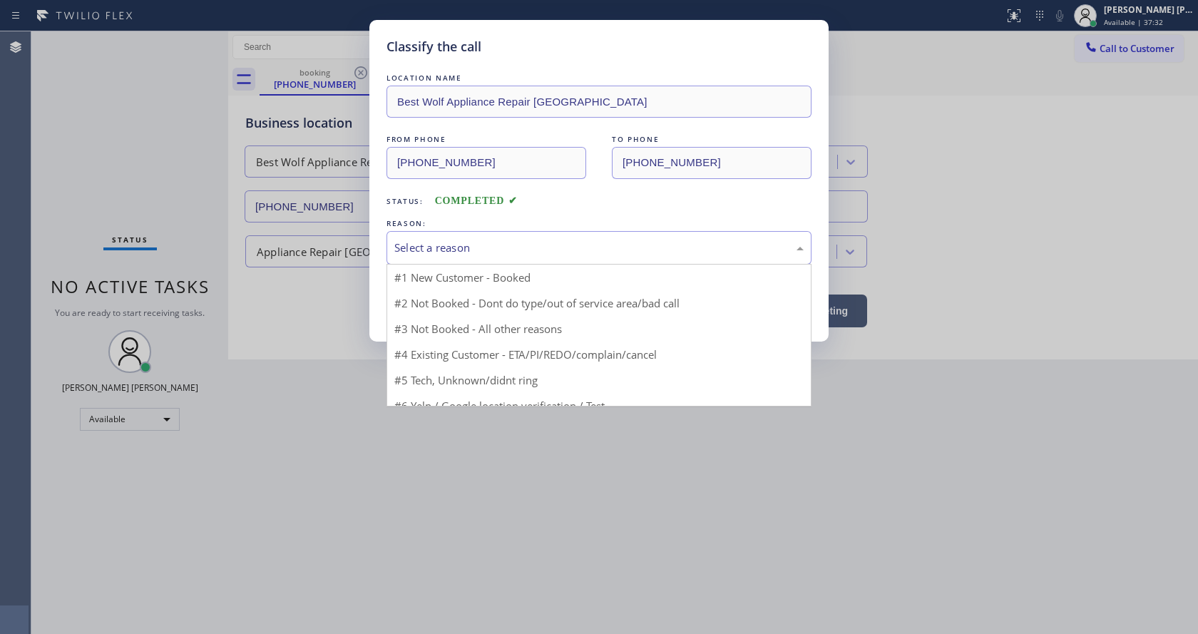
click at [436, 250] on div "Select a reason" at bounding box center [598, 248] width 409 height 16
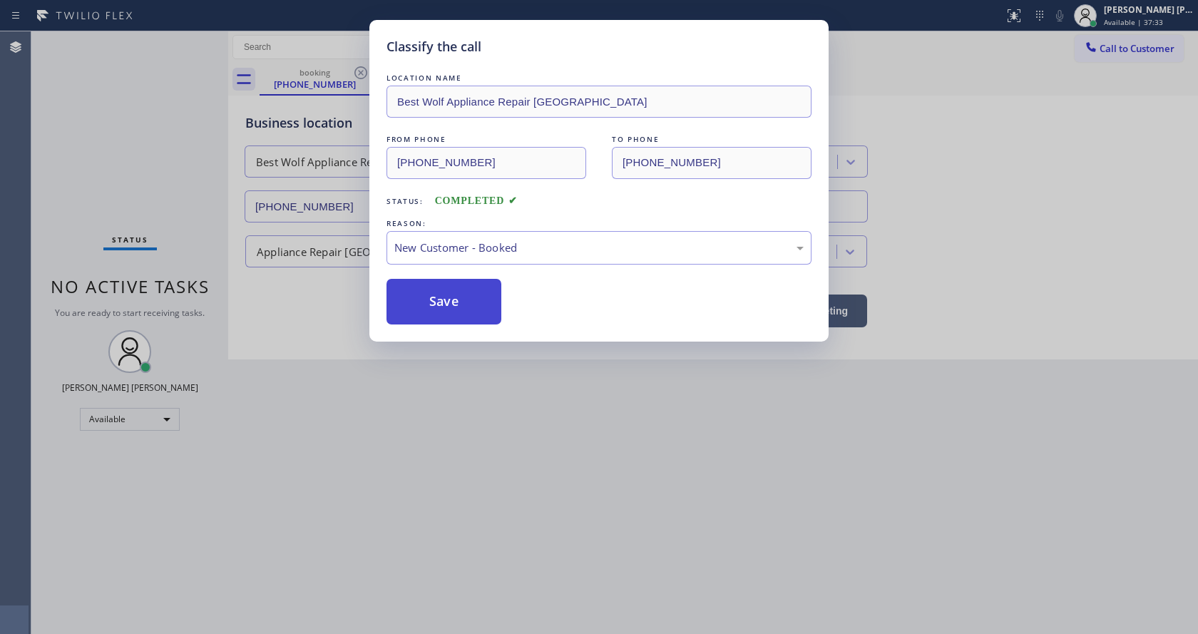
click at [430, 297] on button "Save" at bounding box center [443, 302] width 115 height 46
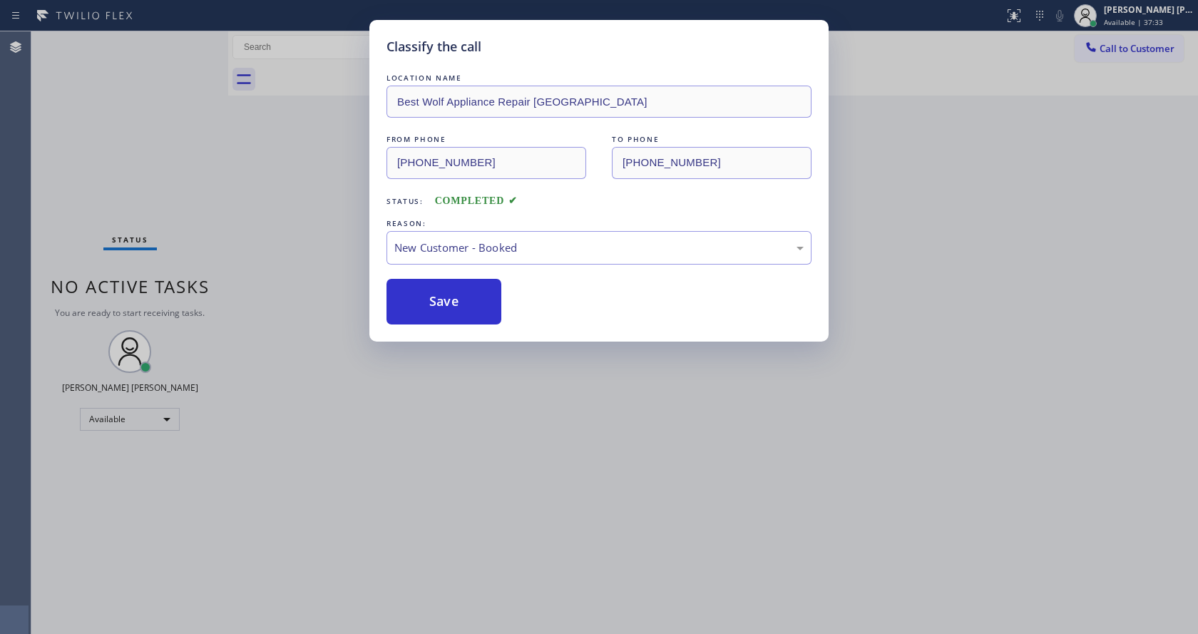
click at [466, 476] on div "Classify the call LOCATION NAME Best Wolf Appliance Repair [GEOGRAPHIC_DATA] FR…" at bounding box center [599, 317] width 1198 height 634
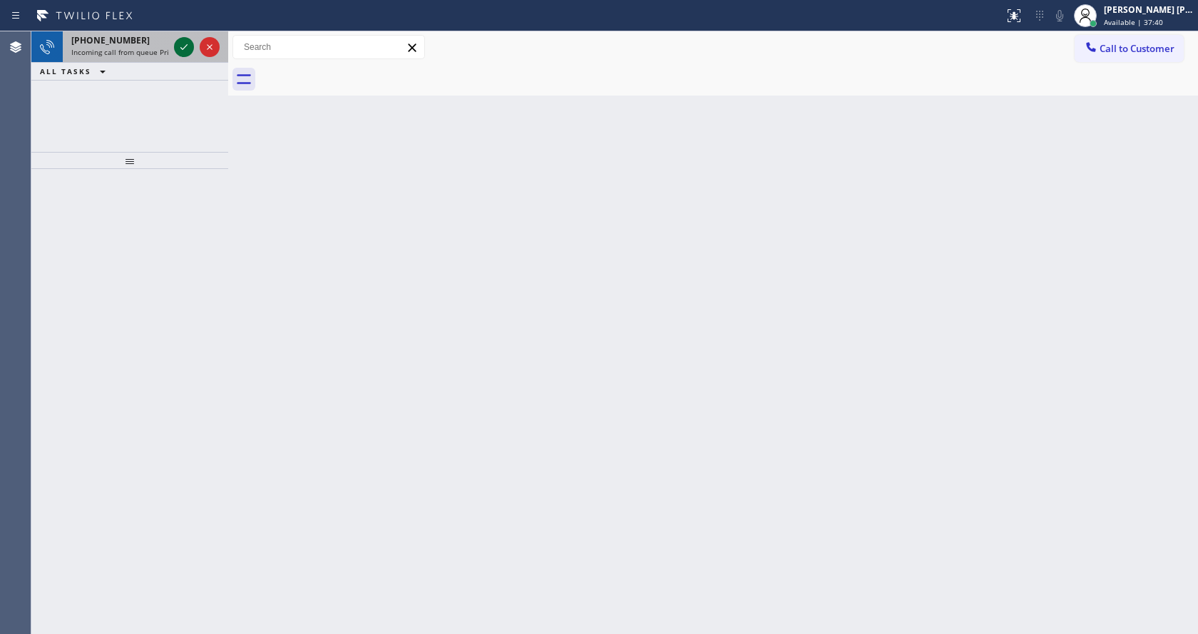
click at [184, 52] on icon at bounding box center [183, 47] width 17 height 17
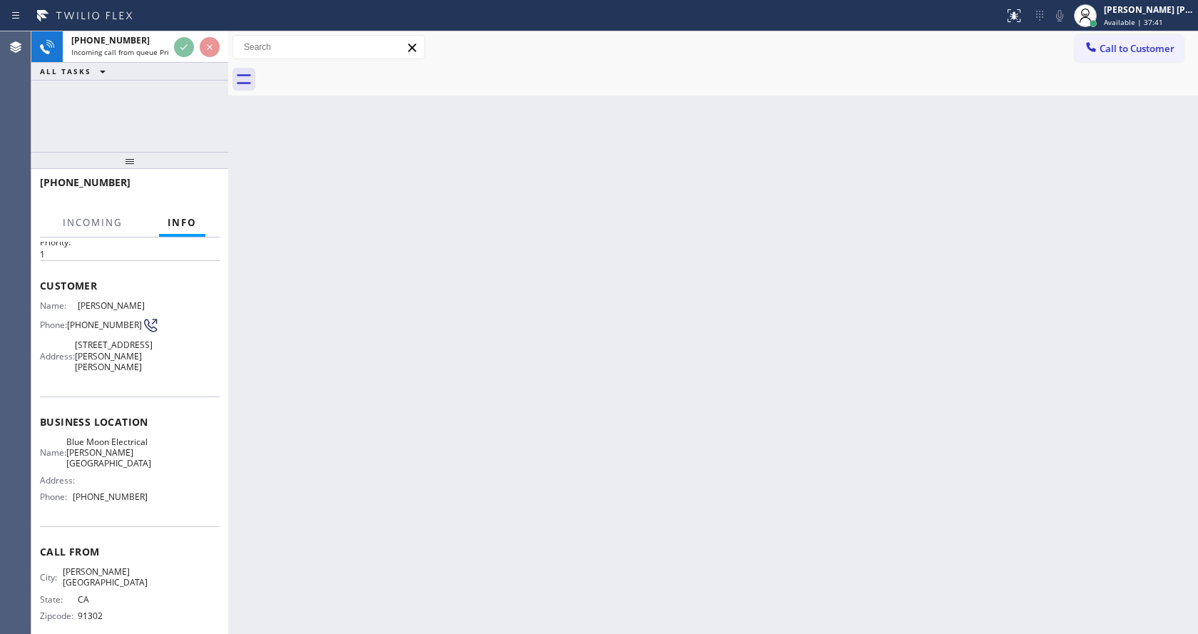
scroll to position [63, 0]
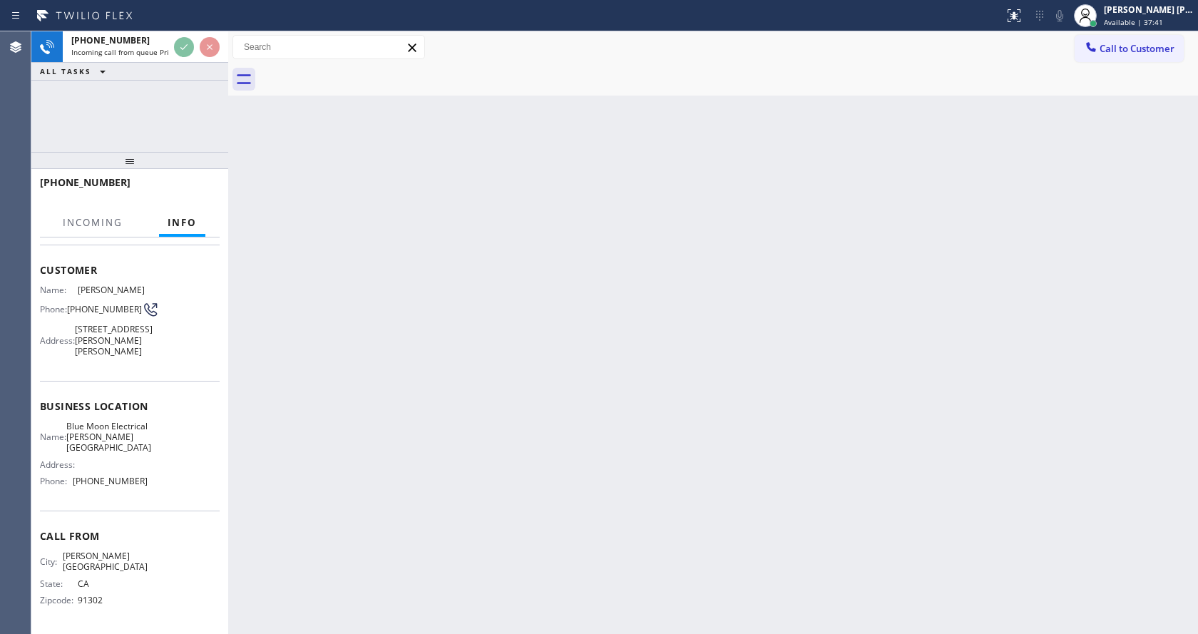
click at [526, 421] on div "Back to Dashboard Change Sender ID Customers Technicians Select a contact Outbo…" at bounding box center [713, 332] width 970 height 603
click at [386, 523] on div "Back to Dashboard Change Sender ID Customers Technicians Select a contact Outbo…" at bounding box center [713, 332] width 970 height 603
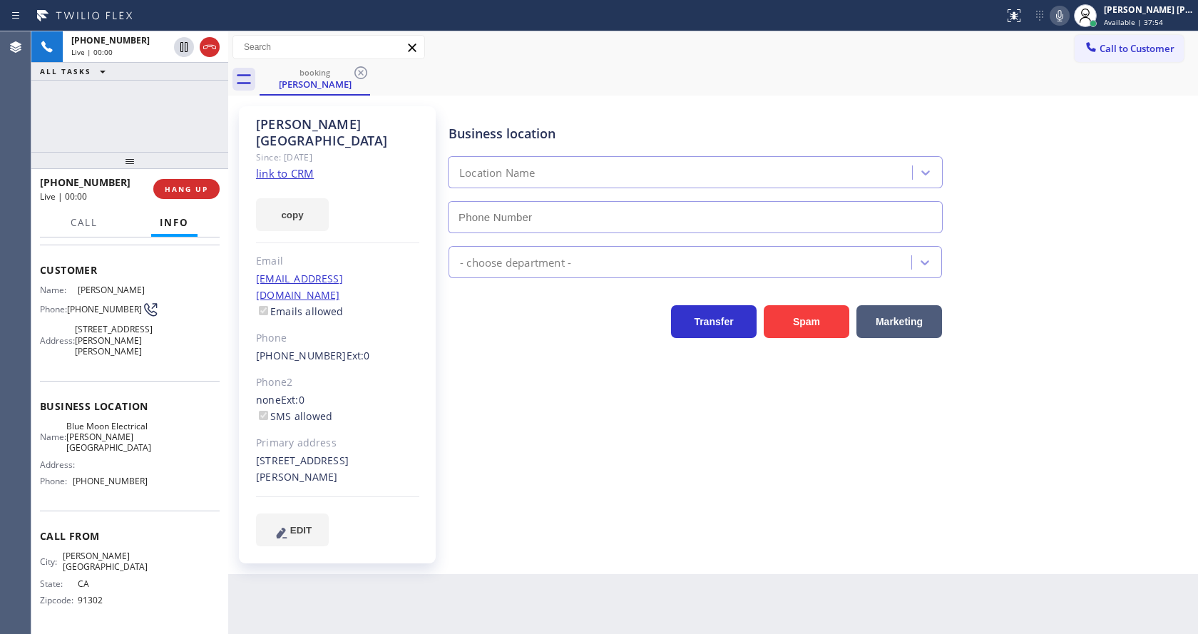
type input "[PHONE_NUMBER]"
click at [583, 357] on div "Business location Blue Moon Electrical [PERSON_NAME][GEOGRAPHIC_DATA] [PHONE_NU…" at bounding box center [820, 326] width 749 height 432
click at [294, 166] on link "link to CRM" at bounding box center [285, 173] width 58 height 14
click at [183, 185] on span "HANG UP" at bounding box center [186, 189] width 43 height 10
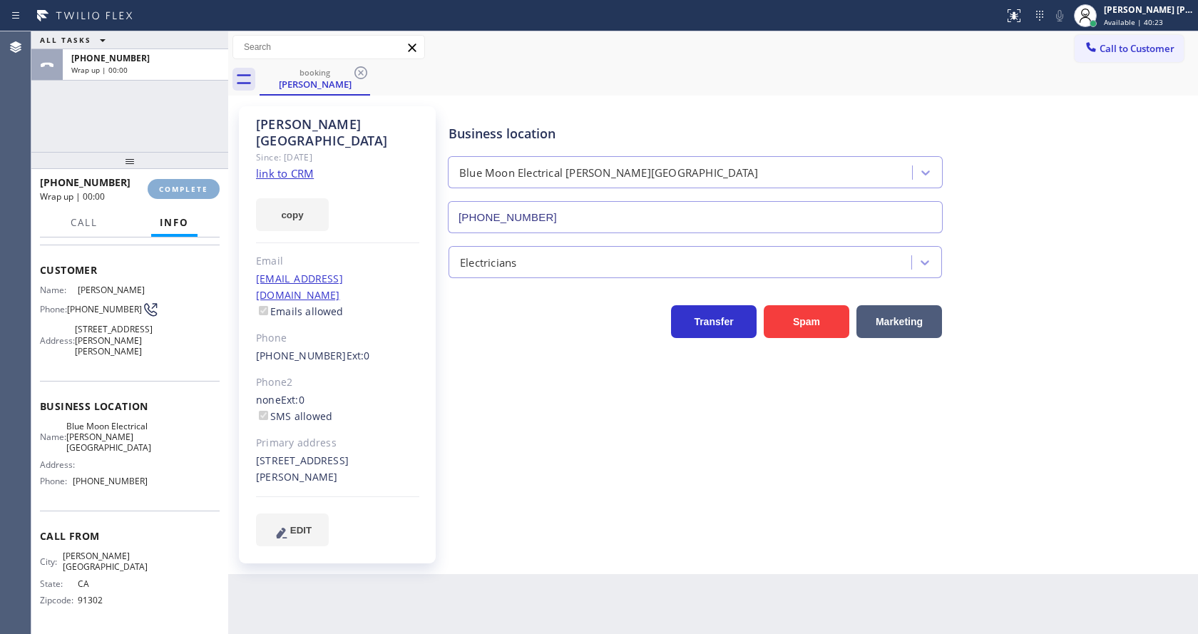
click at [183, 185] on span "COMPLETE" at bounding box center [183, 189] width 49 height 10
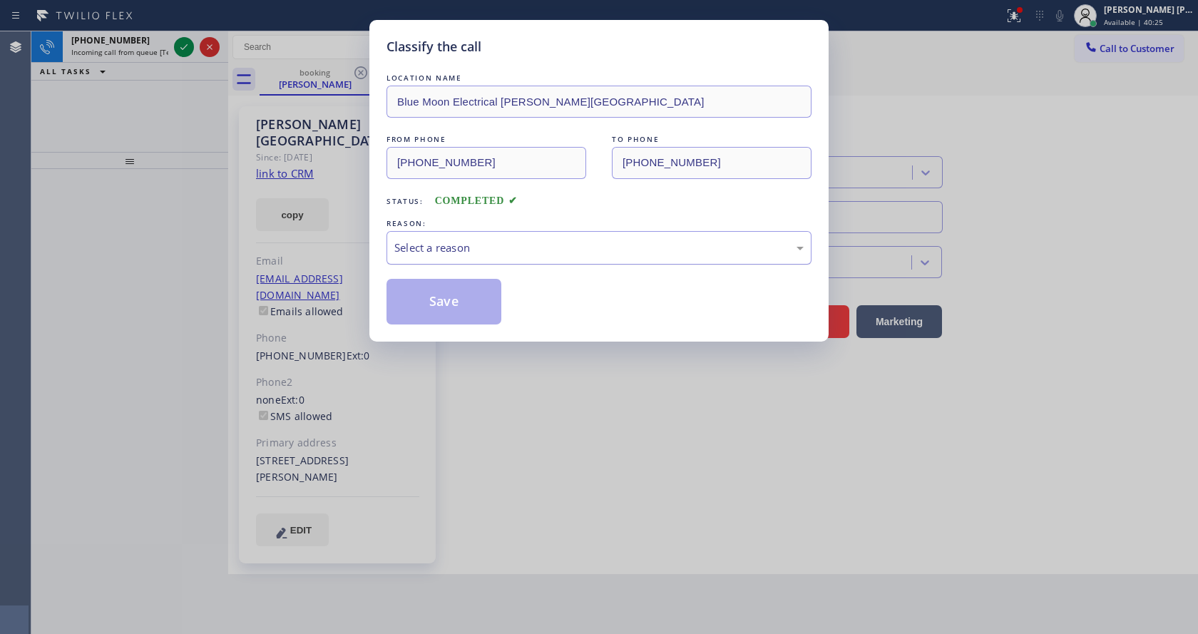
click at [496, 246] on div "Select a reason" at bounding box center [598, 248] width 409 height 16
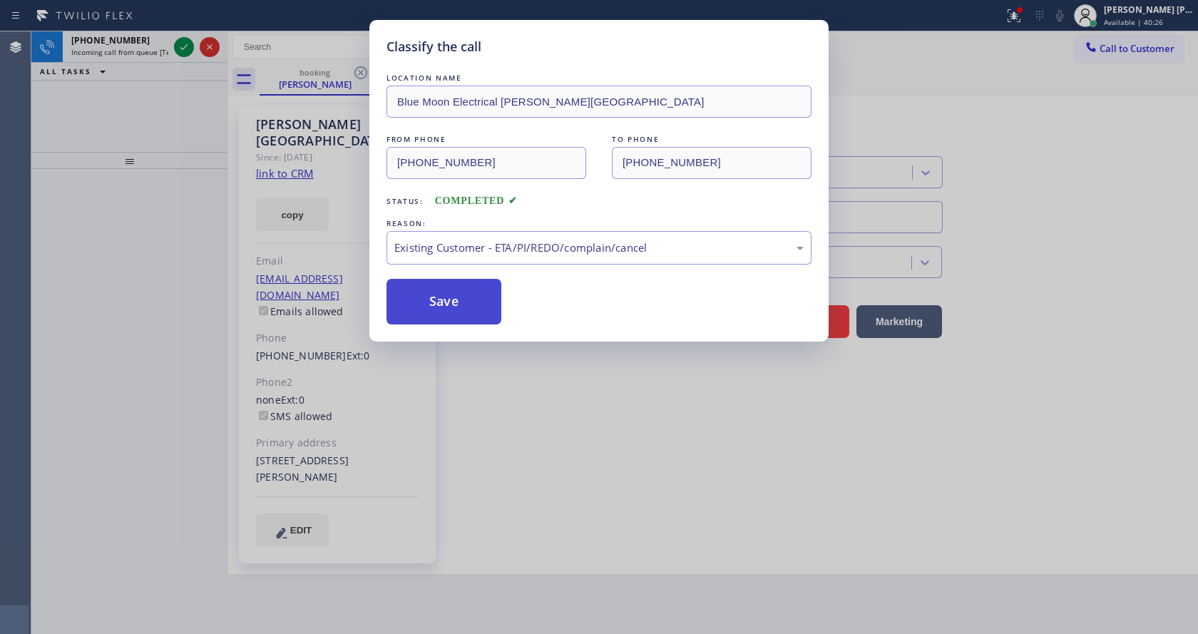
click at [450, 303] on button "Save" at bounding box center [443, 302] width 115 height 46
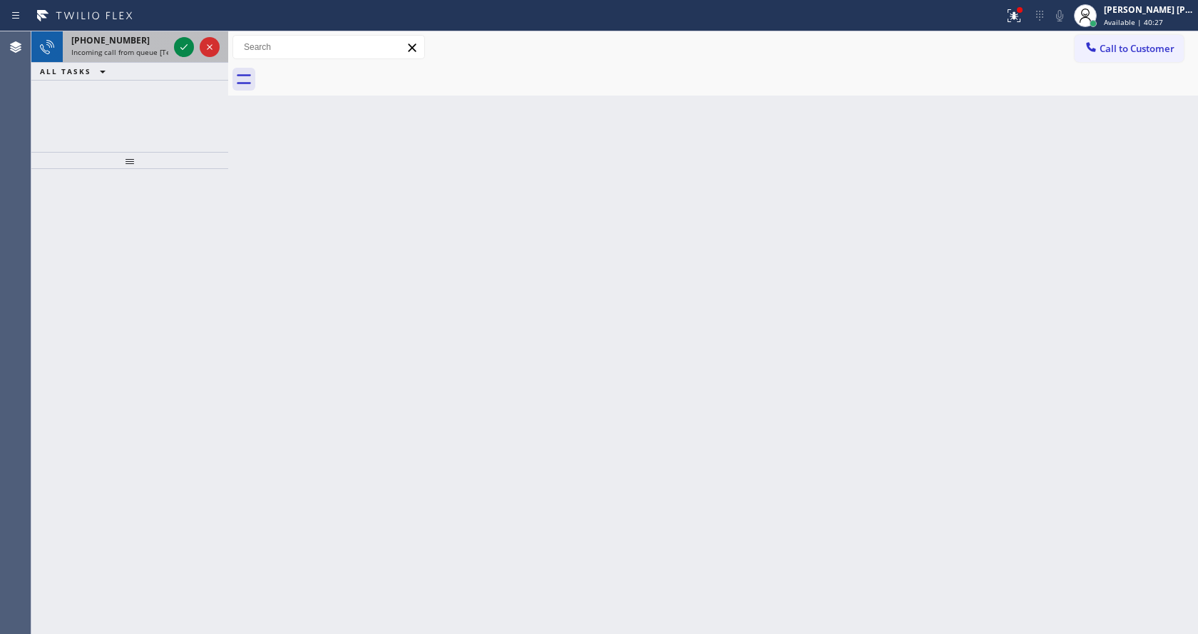
click at [149, 55] on span "Incoming call from queue [Test] All" at bounding box center [130, 52] width 118 height 10
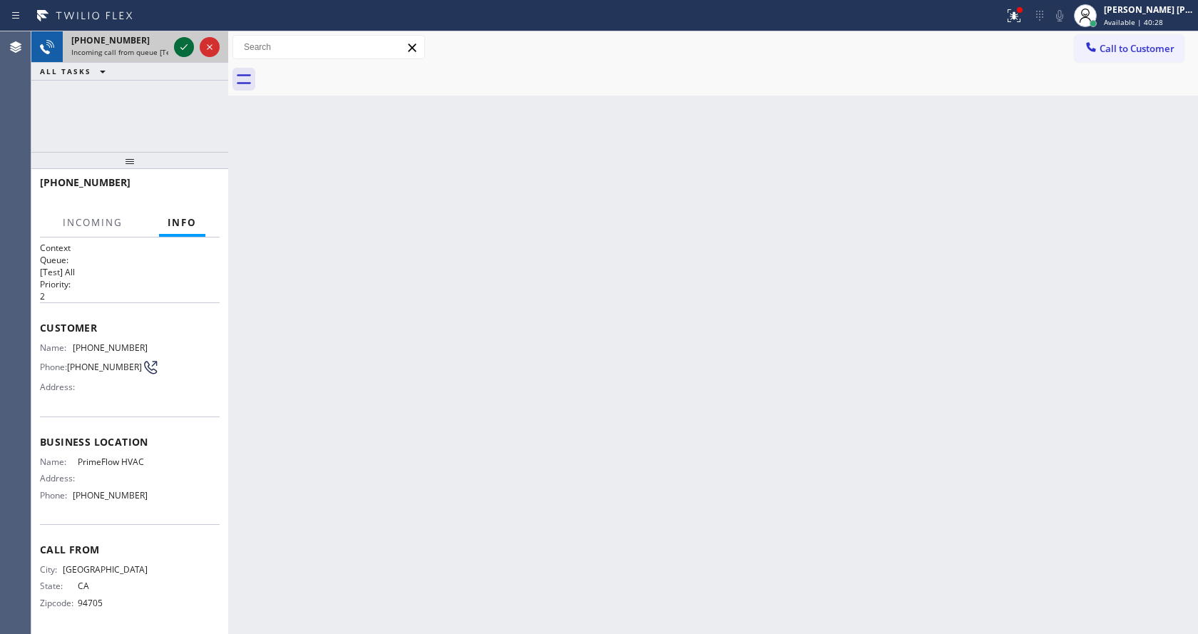
click at [187, 45] on icon at bounding box center [183, 47] width 7 height 6
click at [553, 469] on div "Back to Dashboard Change Sender ID Customers Technicians Select a contact Outbo…" at bounding box center [713, 332] width 970 height 603
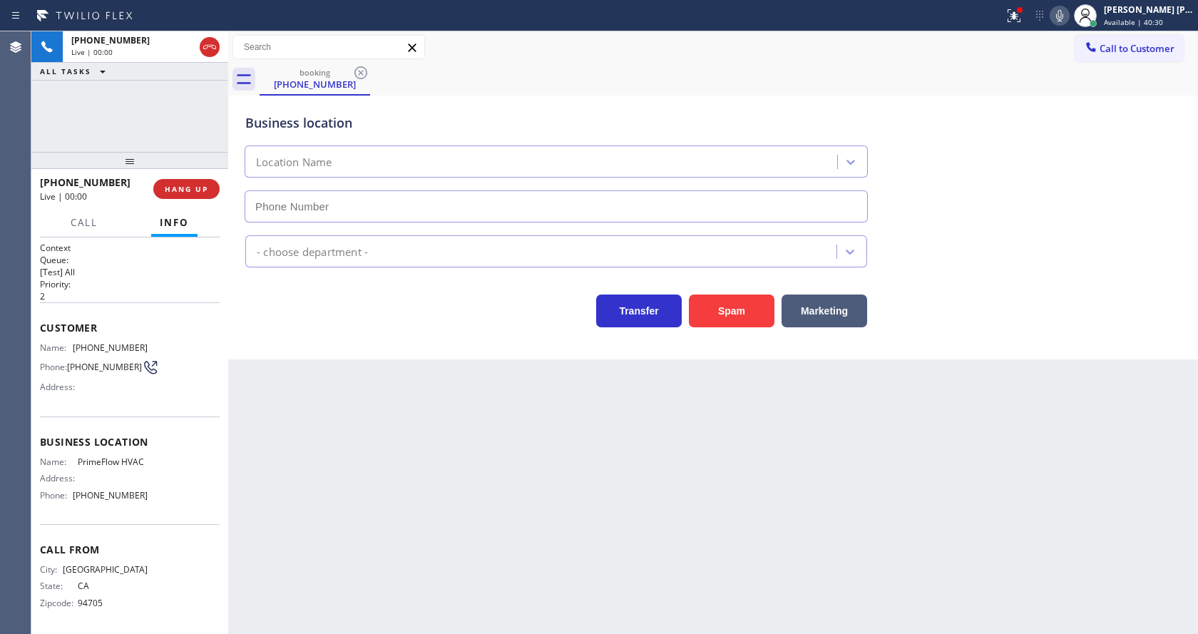
type input "[PHONE_NUMBER]"
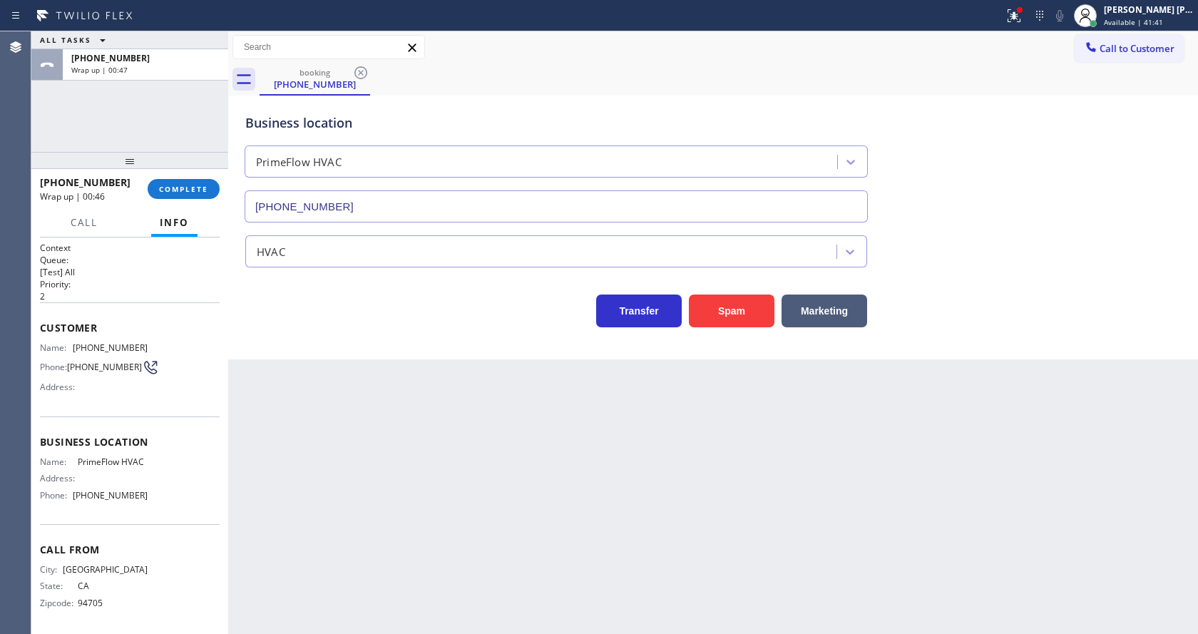
click at [292, 301] on div "Transfer Spam Marketing" at bounding box center [556, 307] width 628 height 40
click at [180, 193] on span "COMPLETE" at bounding box center [183, 189] width 49 height 10
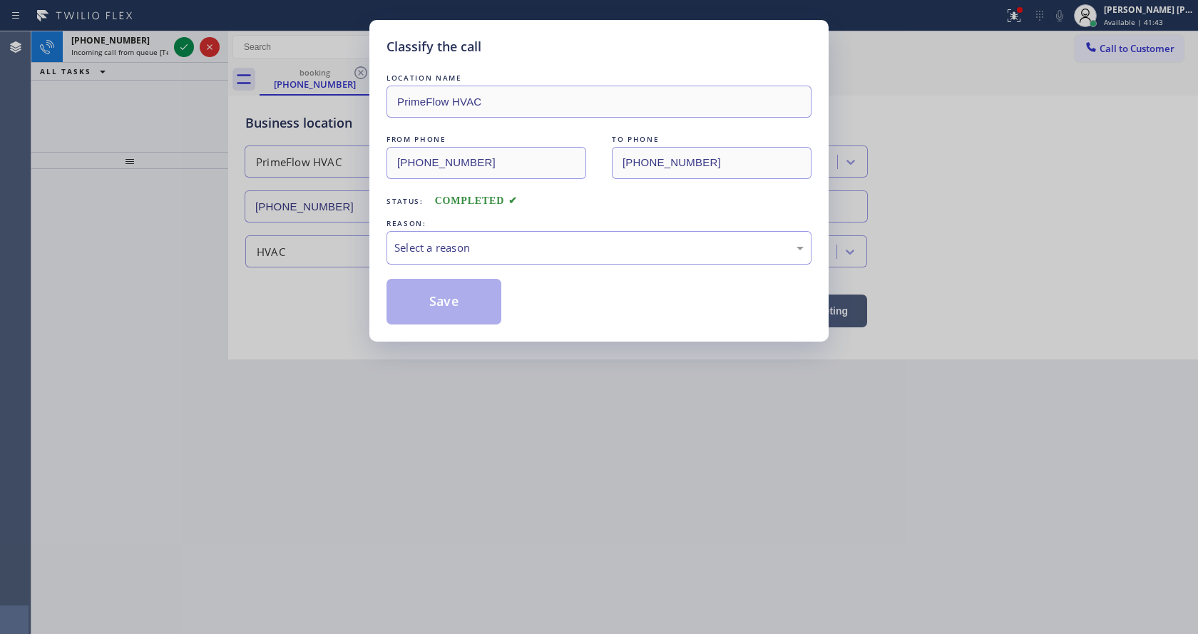
click at [476, 225] on div "REASON:" at bounding box center [598, 223] width 425 height 15
click at [470, 241] on div "Select a reason" at bounding box center [598, 248] width 409 height 16
click at [451, 299] on button "Save" at bounding box center [443, 302] width 115 height 46
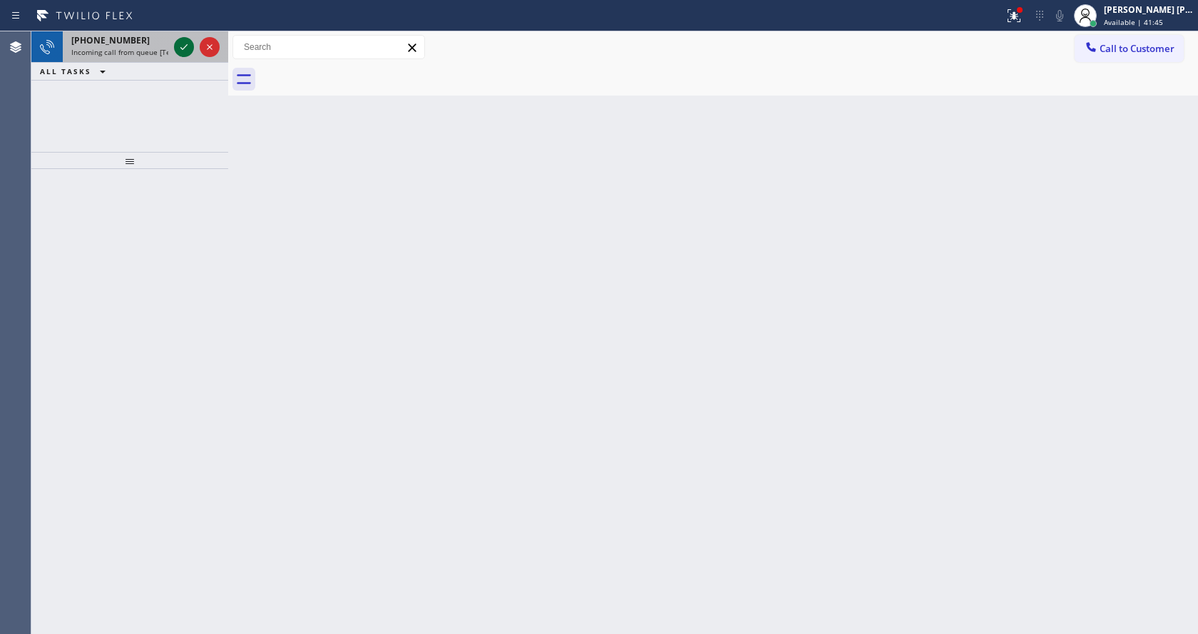
click at [183, 48] on icon at bounding box center [183, 47] width 17 height 17
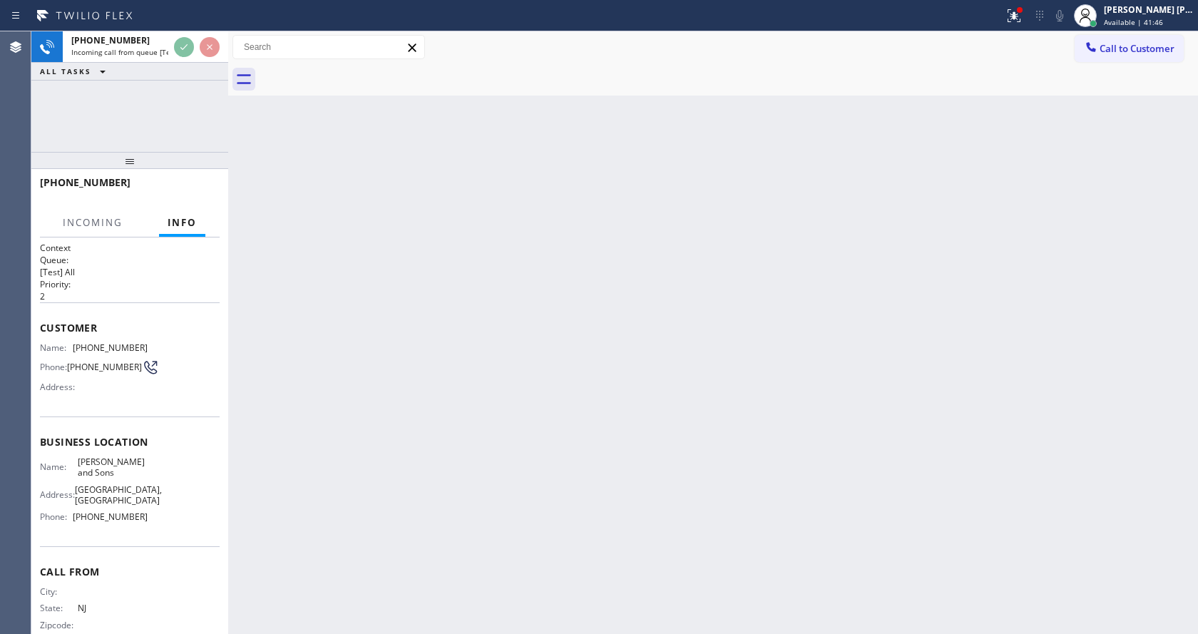
scroll to position [63, 0]
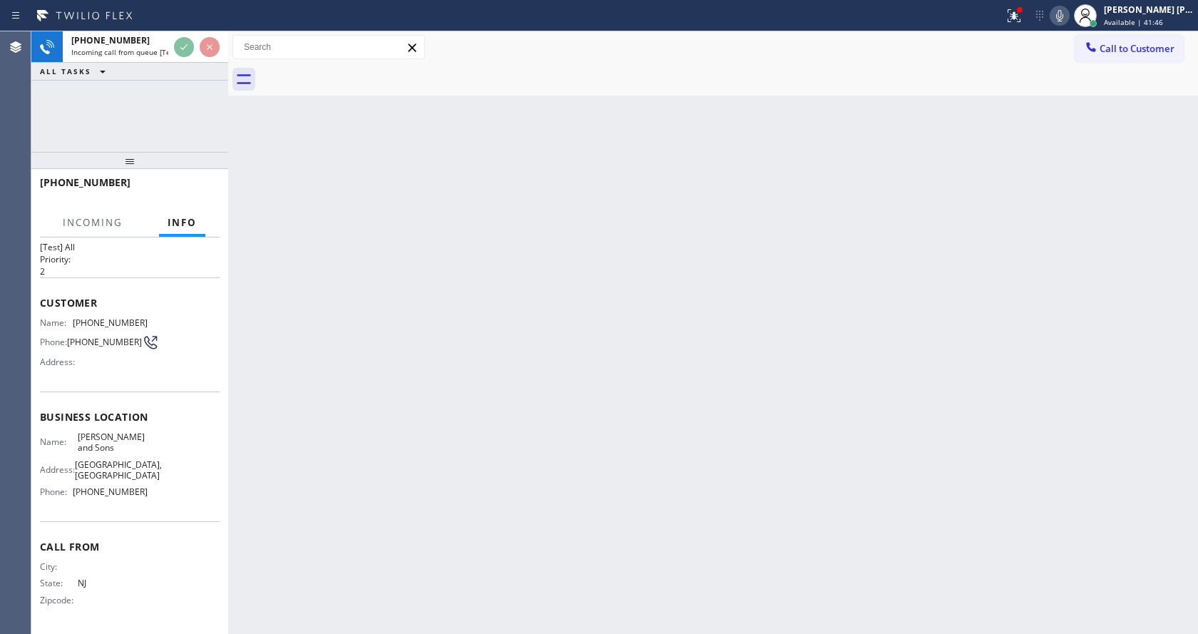
click at [465, 406] on div "Back to Dashboard Change Sender ID Customers Technicians Select a contact Outbo…" at bounding box center [713, 332] width 970 height 603
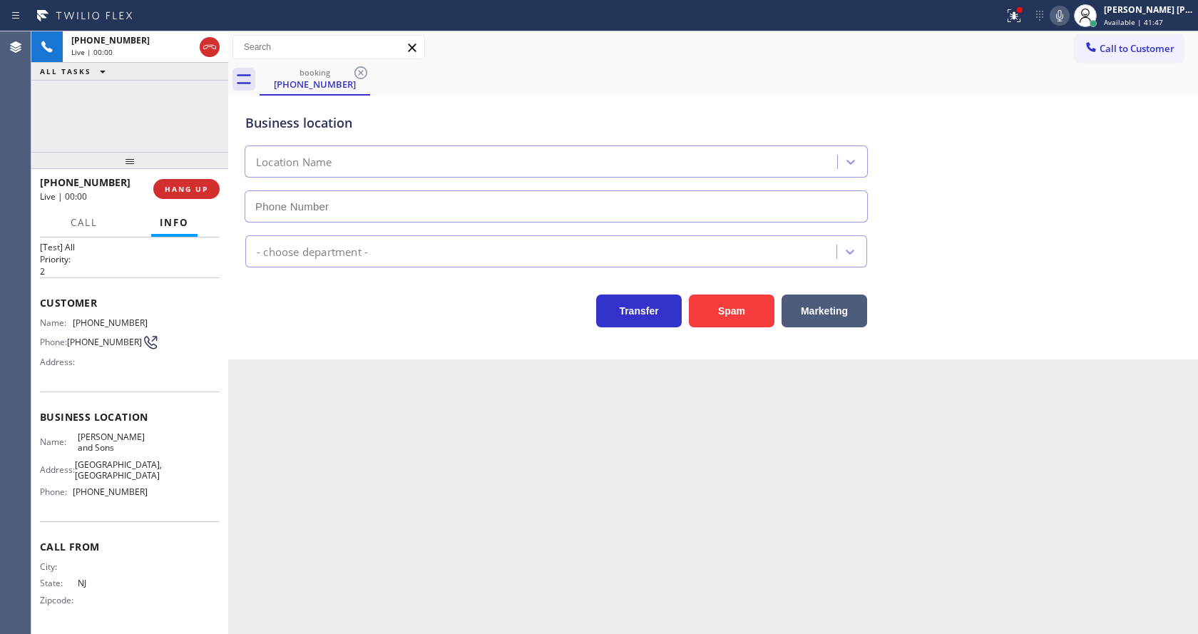
type input "[PHONE_NUMBER]"
click at [410, 432] on div "Back to Dashboard Change Sender ID Customers Technicians Select a contact Outbo…" at bounding box center [713, 332] width 970 height 603
drag, startPoint x: 363, startPoint y: 406, endPoint x: 680, endPoint y: 351, distance: 322.2
click at [363, 406] on div "Back to Dashboard Change Sender ID Customers Technicians Select a contact Outbo…" at bounding box center [713, 332] width 970 height 603
click at [714, 305] on button "Spam" at bounding box center [732, 311] width 86 height 33
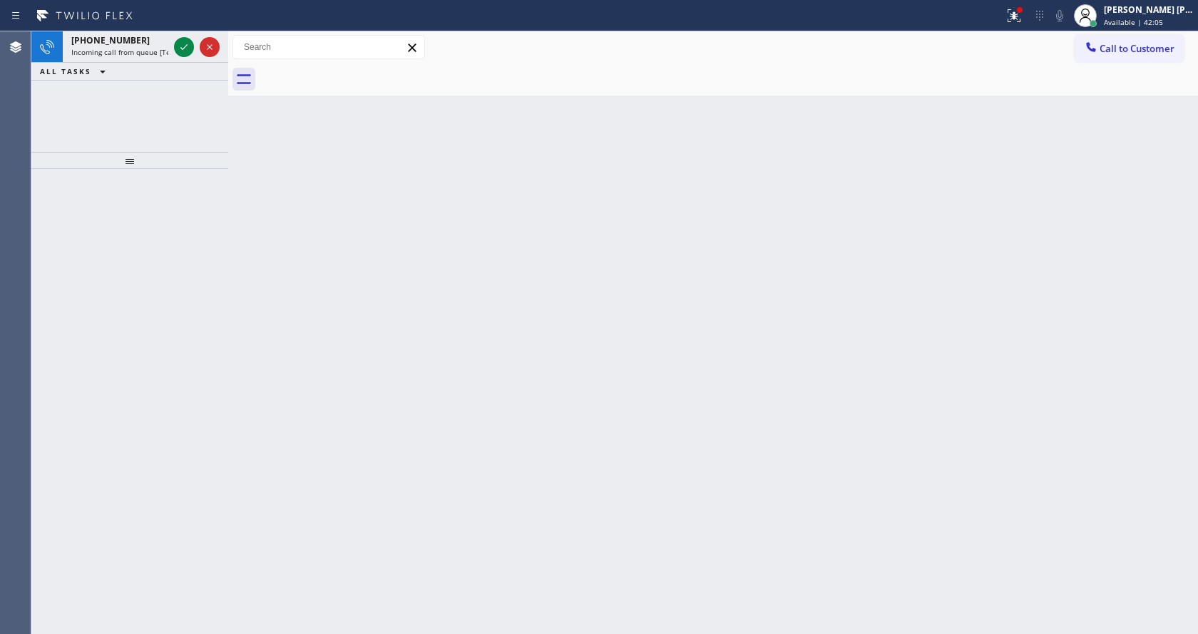
click at [337, 262] on div "Back to Dashboard Change Sender ID Customers Technicians Select a contact Outbo…" at bounding box center [713, 332] width 970 height 603
click at [185, 47] on icon at bounding box center [183, 47] width 7 height 6
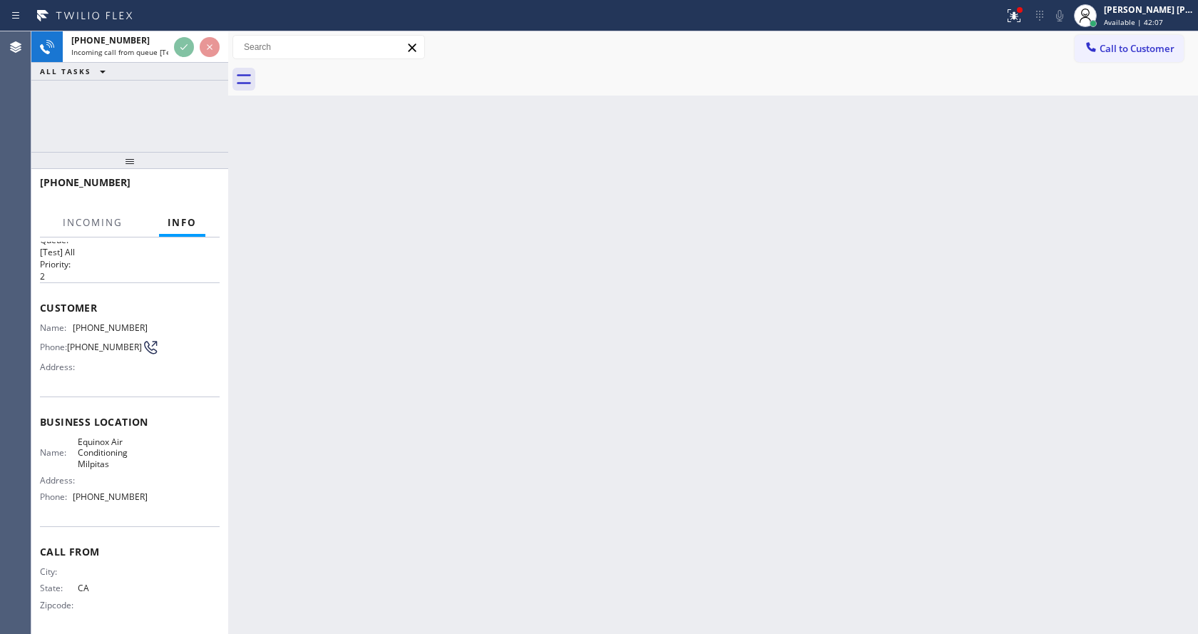
scroll to position [29, 0]
click at [539, 416] on div "Back to Dashboard Change Sender ID Customers Technicians Select a contact Outbo…" at bounding box center [713, 332] width 970 height 603
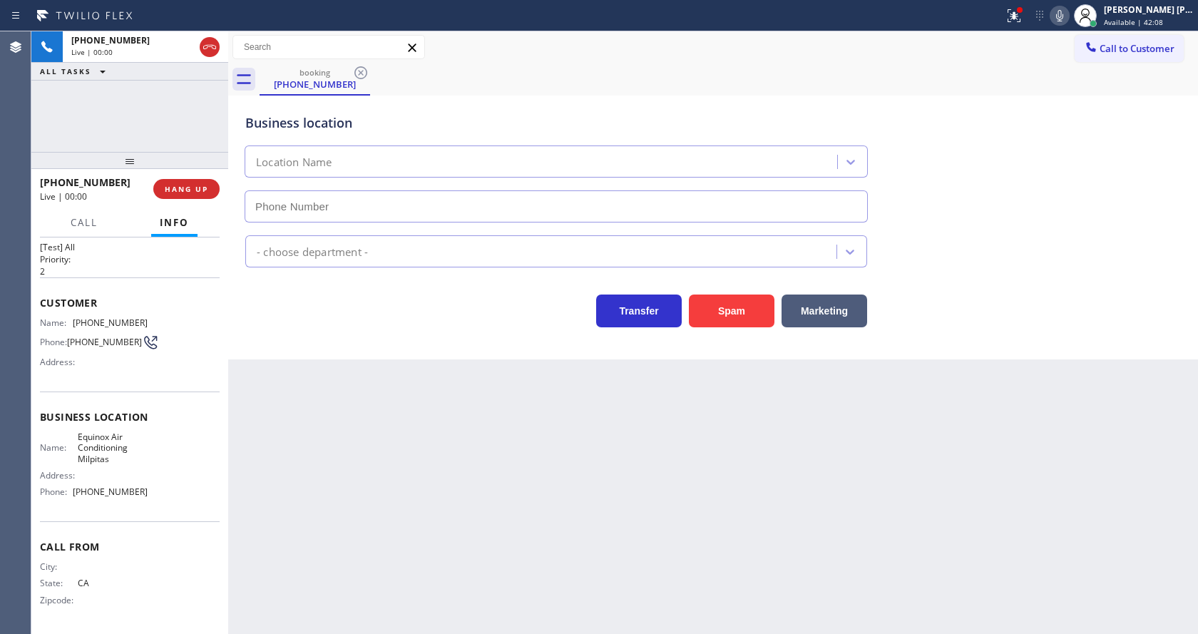
type input "[PHONE_NUMBER]"
click at [546, 473] on div "Back to Dashboard Change Sender ID Customers Technicians Select a contact Outbo…" at bounding box center [713, 332] width 970 height 603
click at [717, 314] on button "Spam" at bounding box center [732, 311] width 86 height 33
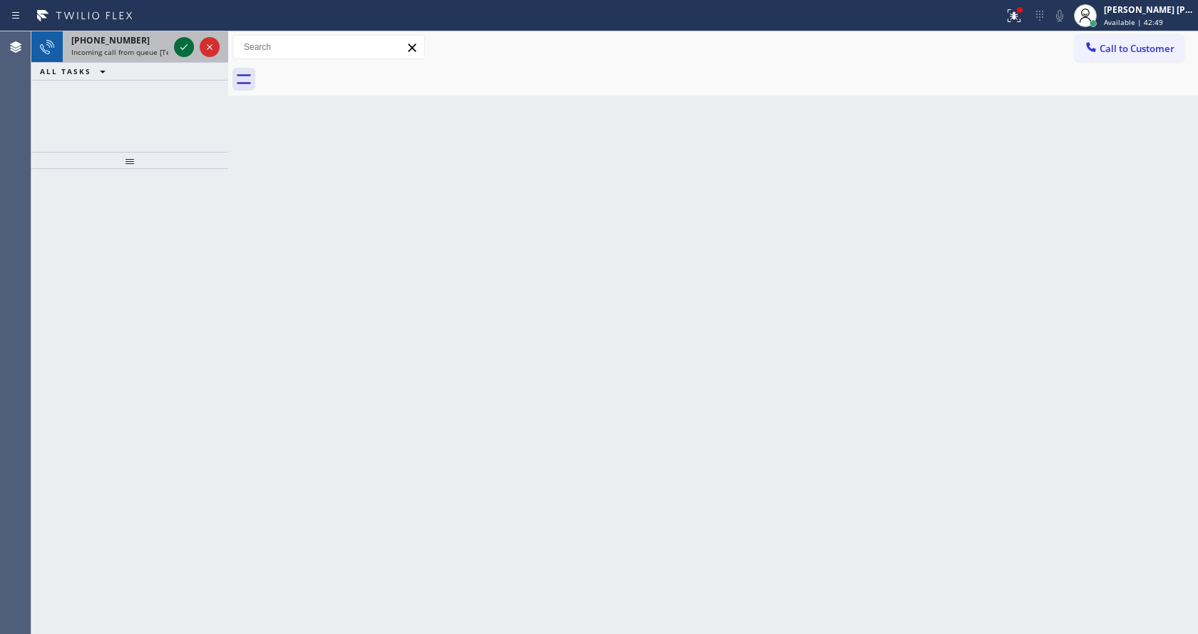
click at [181, 46] on icon at bounding box center [183, 47] width 17 height 17
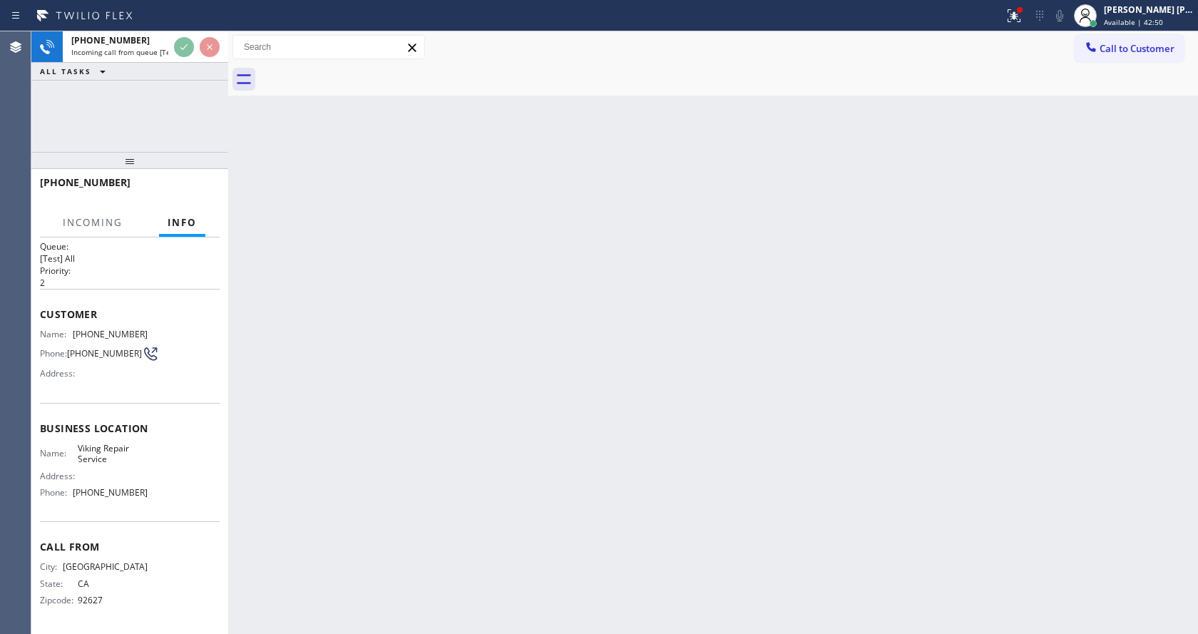
scroll to position [29, 0]
click at [494, 391] on div "Back to Dashboard Change Sender ID Customers Technicians Select a contact Outbo…" at bounding box center [713, 332] width 970 height 603
click at [267, 352] on div "Back to Dashboard Change Sender ID Customers Technicians Select a contact Outbo…" at bounding box center [713, 332] width 970 height 603
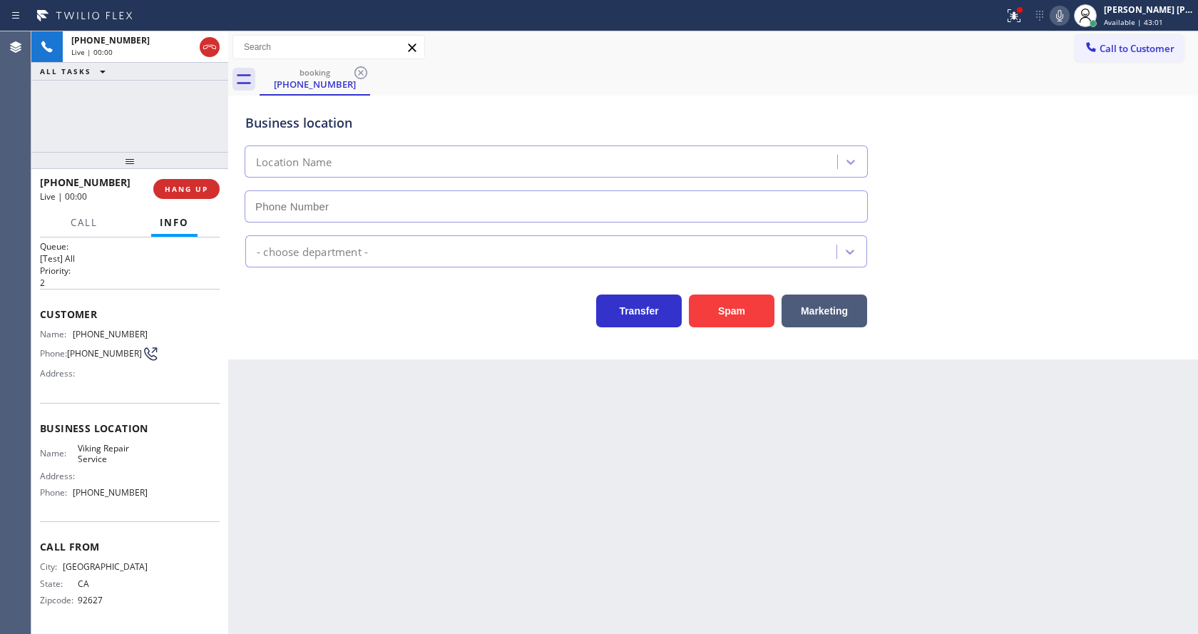
click at [468, 466] on div "Back to Dashboard Change Sender ID Customers Technicians Select a contact Outbo…" at bounding box center [713, 332] width 970 height 603
type input "[PHONE_NUMBER]"
click at [1024, 13] on div at bounding box center [1019, 10] width 9 height 9
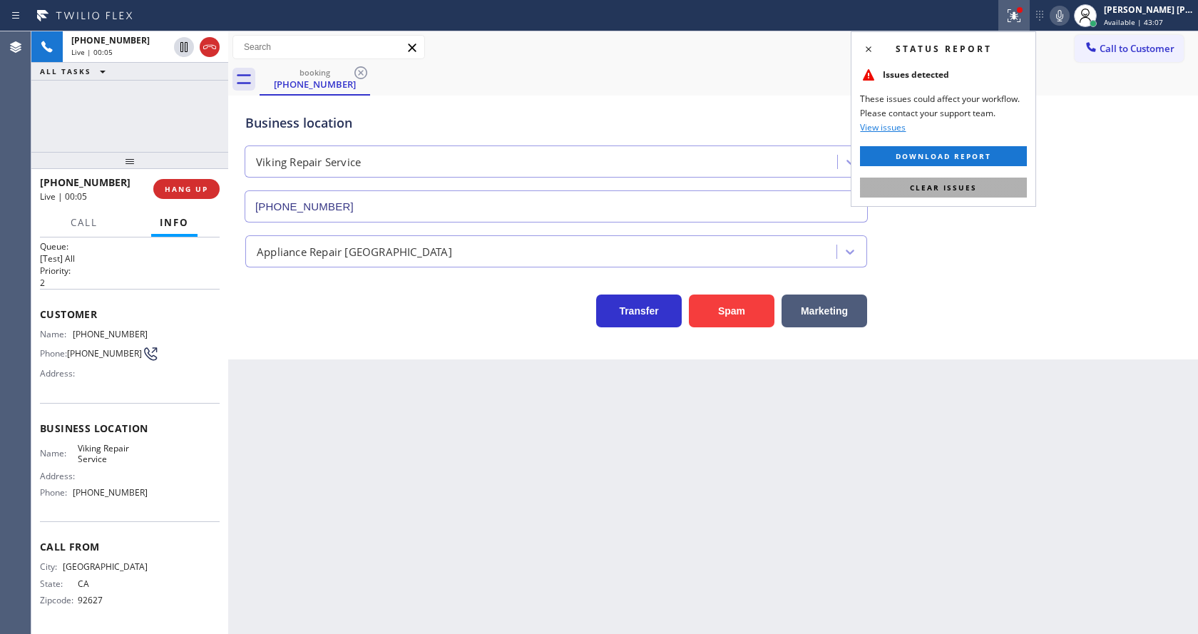
click at [998, 190] on button "Clear issues" at bounding box center [943, 188] width 167 height 20
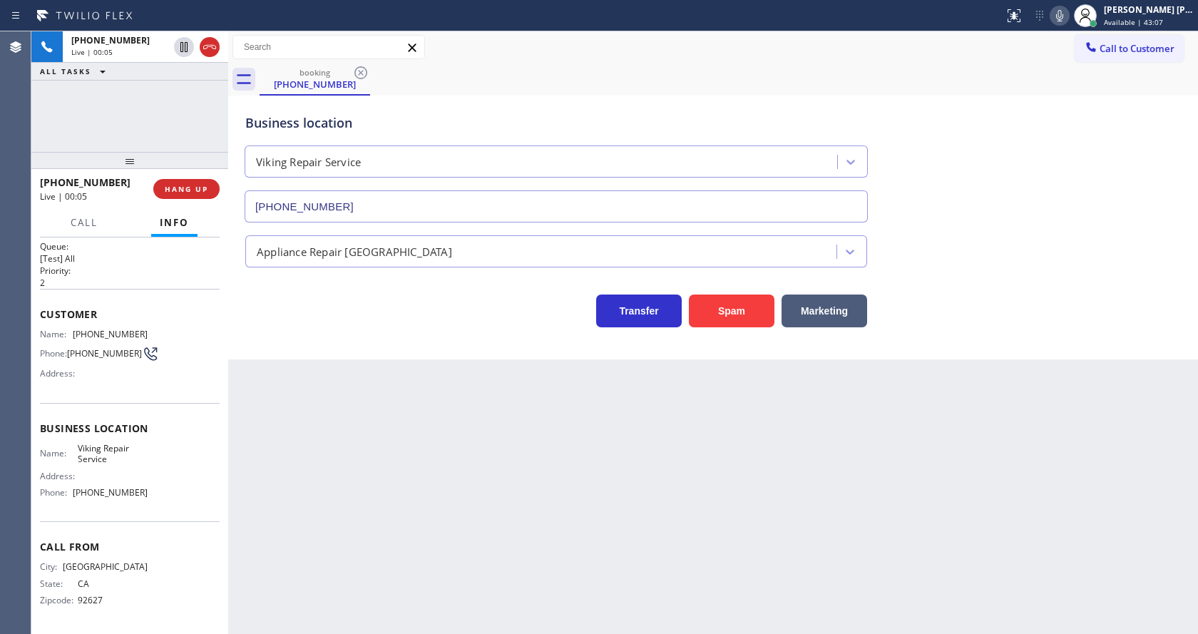
click at [1023, 190] on div "Business location Viking Repair Service [PHONE_NUMBER]" at bounding box center [712, 157] width 941 height 129
click at [501, 480] on div "Back to Dashboard Change Sender ID Customers Technicians Select a contact Outbo…" at bounding box center [713, 332] width 970 height 603
click at [385, 575] on div "Back to Dashboard Change Sender ID Customers Technicians Select a contact Outbo…" at bounding box center [713, 332] width 970 height 603
click at [625, 513] on div "Back to Dashboard Change Sender ID Customers Technicians Select a contact Outbo…" at bounding box center [713, 332] width 970 height 603
click at [389, 436] on div "Back to Dashboard Change Sender ID Customers Technicians Select a contact Outbo…" at bounding box center [713, 332] width 970 height 603
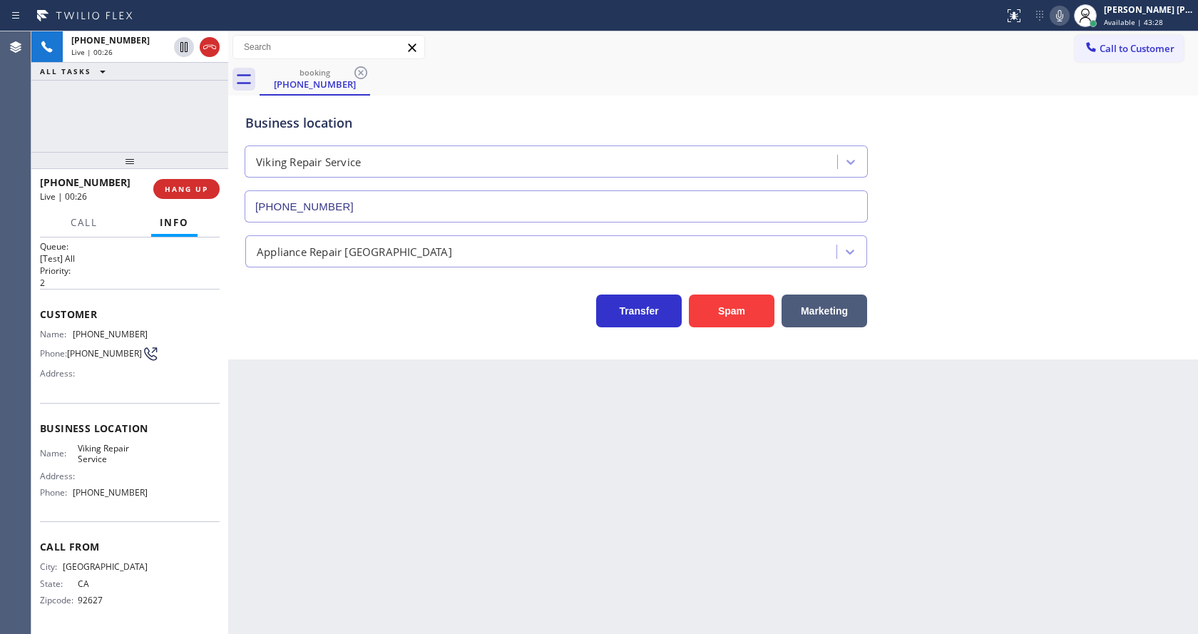
click at [345, 585] on div "Back to Dashboard Change Sender ID Customers Technicians Select a contact Outbo…" at bounding box center [713, 332] width 970 height 603
click at [86, 403] on div "Business location Name: Viking Repair Service Address: Phone: [PHONE_NUMBER]" at bounding box center [130, 462] width 180 height 119
drag, startPoint x: 68, startPoint y: 317, endPoint x: 159, endPoint y: 317, distance: 91.3
click at [159, 329] on div "Name: [PHONE_NUMBER] Phone: [PHONE_NUMBER] Address:" at bounding box center [130, 357] width 180 height 56
copy div "[PHONE_NUMBER]"
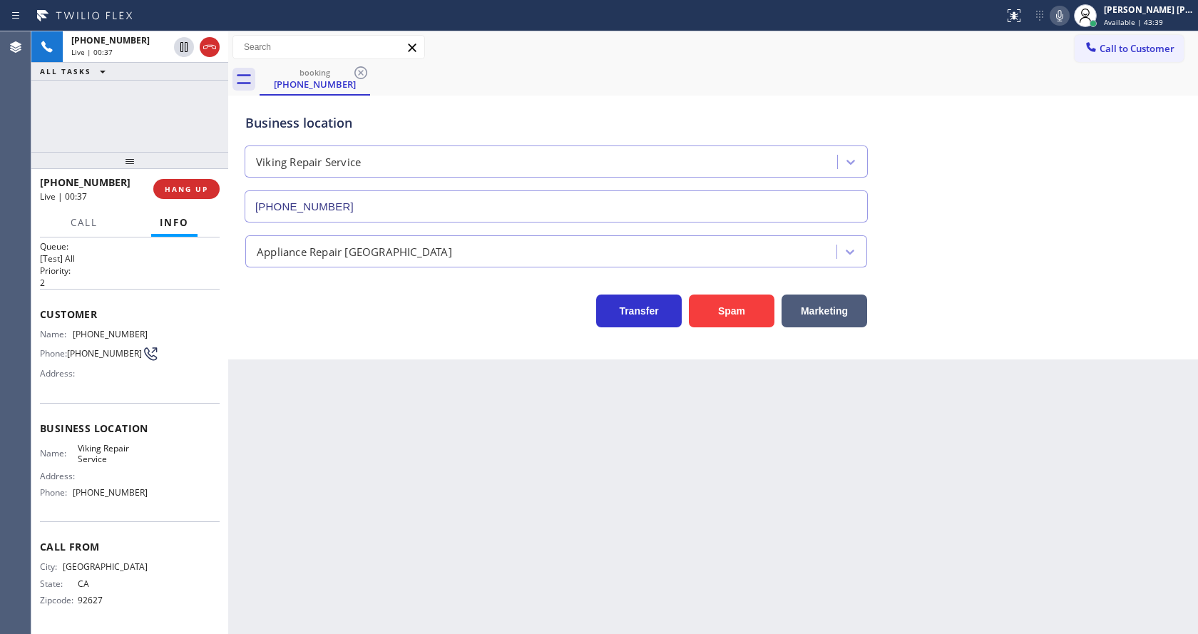
click at [339, 463] on div "Back to Dashboard Change Sender ID Customers Technicians Select a contact Outbo…" at bounding box center [713, 332] width 970 height 603
click at [78, 488] on div "Name: Viking Repair Service Address: Phone: [PHONE_NUMBER]" at bounding box center [94, 473] width 108 height 61
drag, startPoint x: 74, startPoint y: 433, endPoint x: 119, endPoint y: 448, distance: 47.4
click at [119, 448] on div "Name: Viking Repair Service" at bounding box center [94, 454] width 108 height 22
copy span "Viking Repair Service"
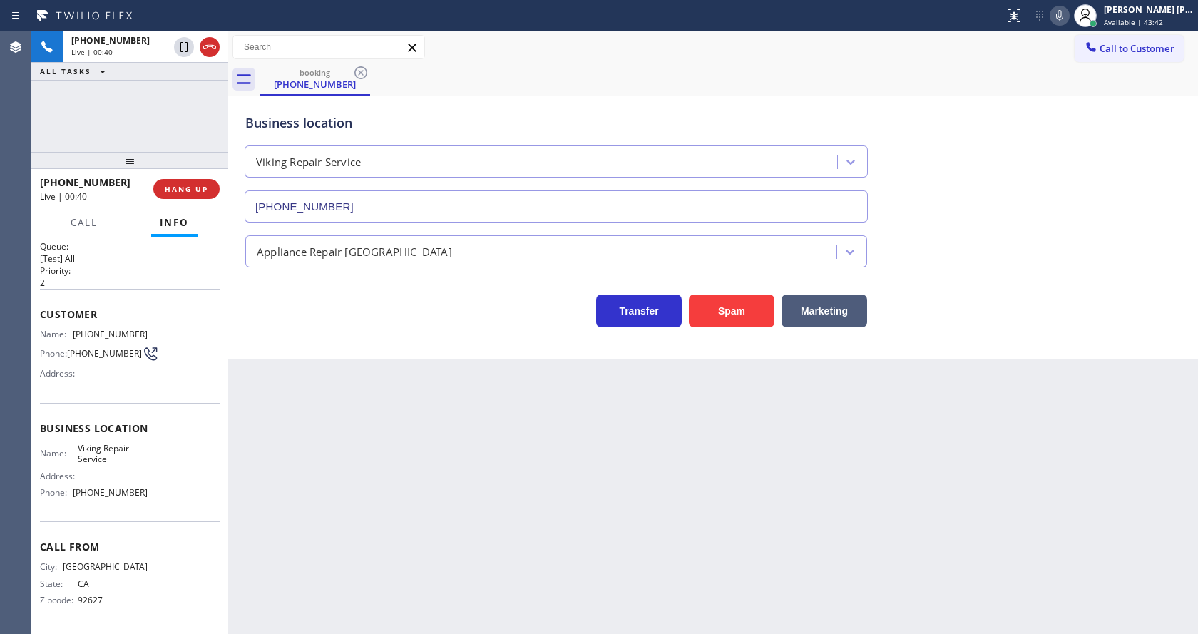
click at [419, 523] on div "Back to Dashboard Change Sender ID Customers Technicians Select a contact Outbo…" at bounding box center [713, 332] width 970 height 603
click at [130, 493] on div "Name: Viking Repair Service Address: Phone: [PHONE_NUMBER]" at bounding box center [94, 473] width 108 height 61
drag, startPoint x: 72, startPoint y: 486, endPoint x: 168, endPoint y: 481, distance: 96.4
click at [168, 481] on div "Name: Viking Repair Service Address: Phone: [PHONE_NUMBER]" at bounding box center [130, 473] width 180 height 61
copy div "[PHONE_NUMBER]"
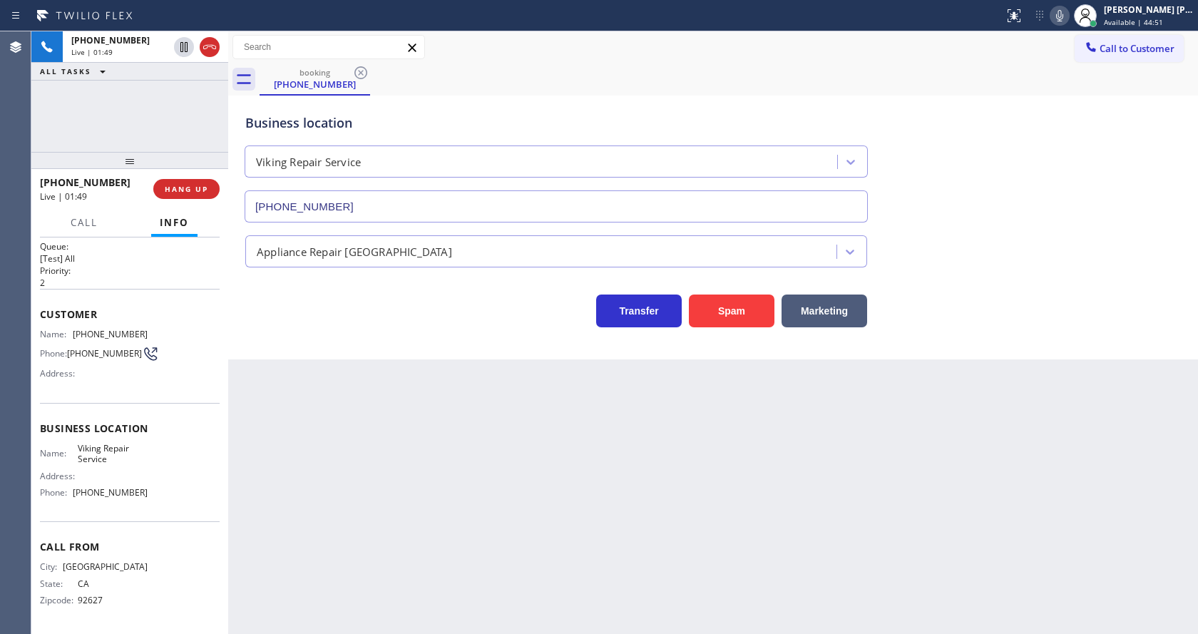
drag, startPoint x: 368, startPoint y: 520, endPoint x: 366, endPoint y: 614, distance: 94.2
click at [366, 553] on div "Back to Dashboard Change Sender ID Customers Technicians Select a contact Outbo…" at bounding box center [713, 332] width 970 height 603
click at [401, 566] on div "Back to Dashboard Change Sender ID Customers Technicians Select a contact Outbo…" at bounding box center [713, 332] width 970 height 603
click at [533, 540] on div "Back to Dashboard Change Sender ID Customers Technicians Select a contact Outbo…" at bounding box center [713, 332] width 970 height 603
click at [324, 462] on div "Back to Dashboard Change Sender ID Customers Technicians Select a contact Outbo…" at bounding box center [713, 332] width 970 height 603
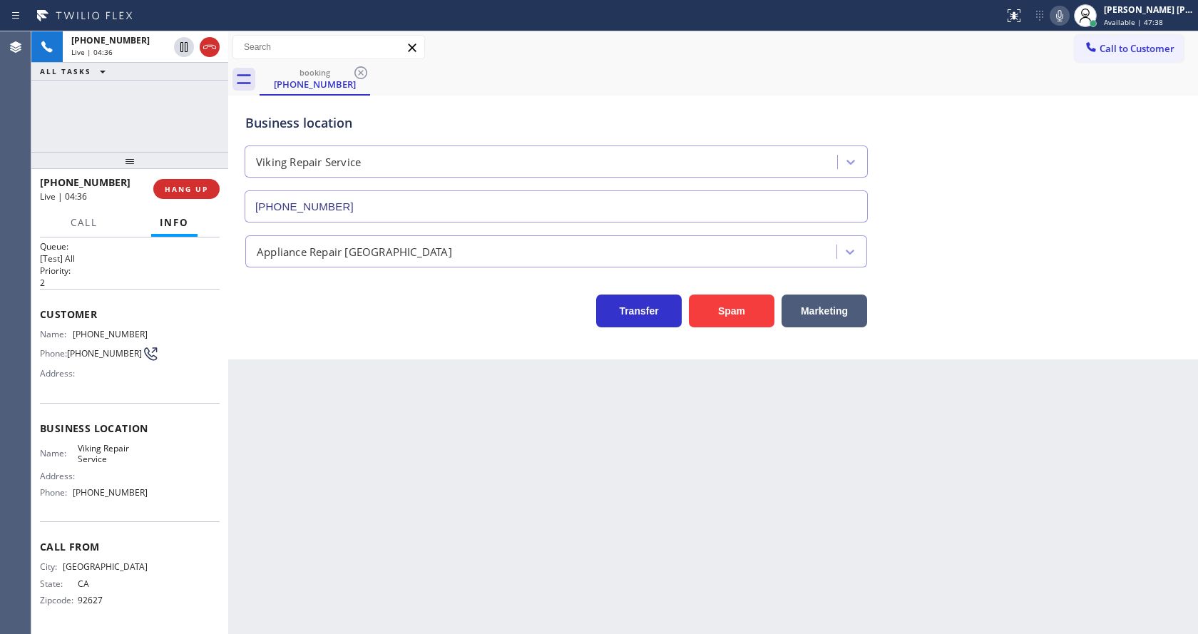
click at [570, 482] on div "Back to Dashboard Change Sender ID Customers Technicians Select a contact Outbo…" at bounding box center [713, 332] width 970 height 603
click at [376, 443] on div "Back to Dashboard Change Sender ID Customers Technicians Select a contact Outbo…" at bounding box center [713, 332] width 970 height 603
drag, startPoint x: 628, startPoint y: 504, endPoint x: 615, endPoint y: 524, distance: 24.1
click at [628, 504] on div "Back to Dashboard Change Sender ID Customers Technicians Select a contact Outbo…" at bounding box center [713, 332] width 970 height 603
click at [606, 483] on div "Back to Dashboard Change Sender ID Customers Technicians Select a contact Outbo…" at bounding box center [713, 332] width 970 height 603
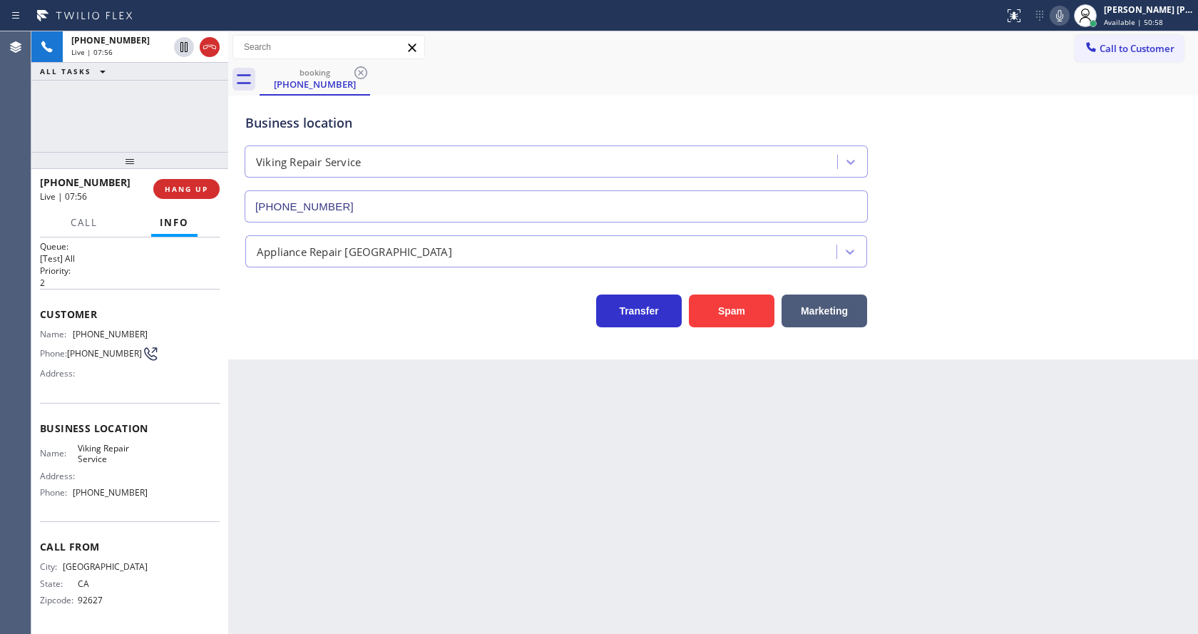
click at [410, 431] on div "Back to Dashboard Change Sender ID Customers Technicians Select a contact Outbo…" at bounding box center [713, 332] width 970 height 603
click at [385, 464] on div "Back to Dashboard Change Sender ID Customers Technicians Select a contact Outbo…" at bounding box center [713, 332] width 970 height 603
click at [610, 508] on div "Back to Dashboard Change Sender ID Customers Technicians Select a contact Outbo…" at bounding box center [713, 332] width 970 height 603
click at [624, 496] on div "Back to Dashboard Change Sender ID Customers Technicians Select a contact Outbo…" at bounding box center [713, 332] width 970 height 603
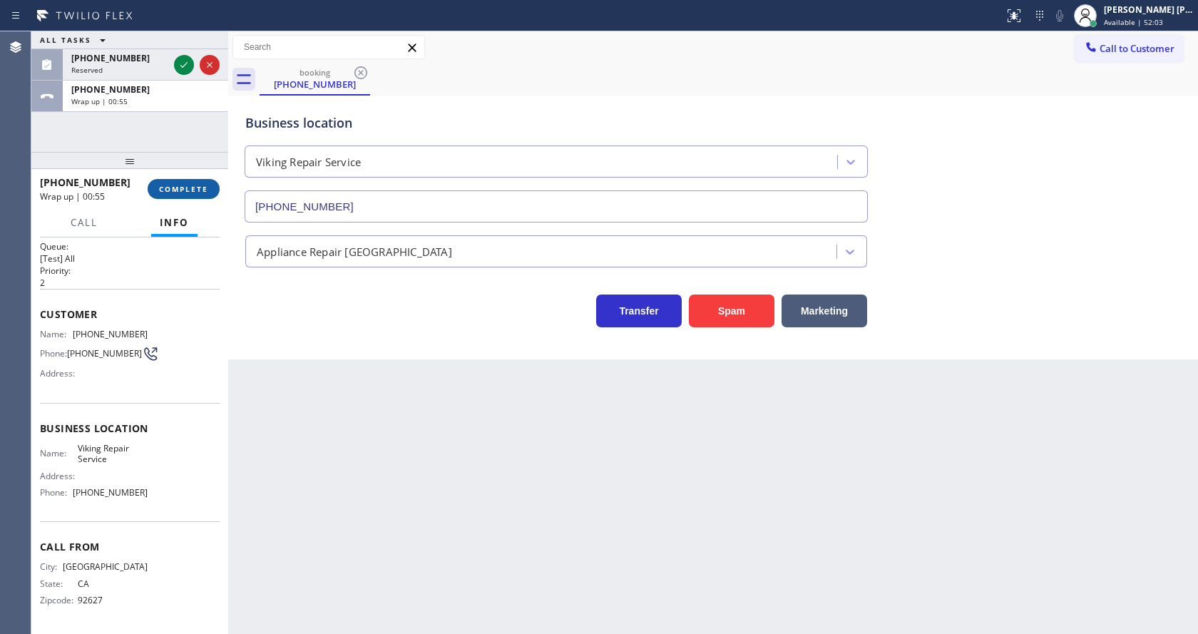
click at [173, 190] on span "COMPLETE" at bounding box center [183, 189] width 49 height 10
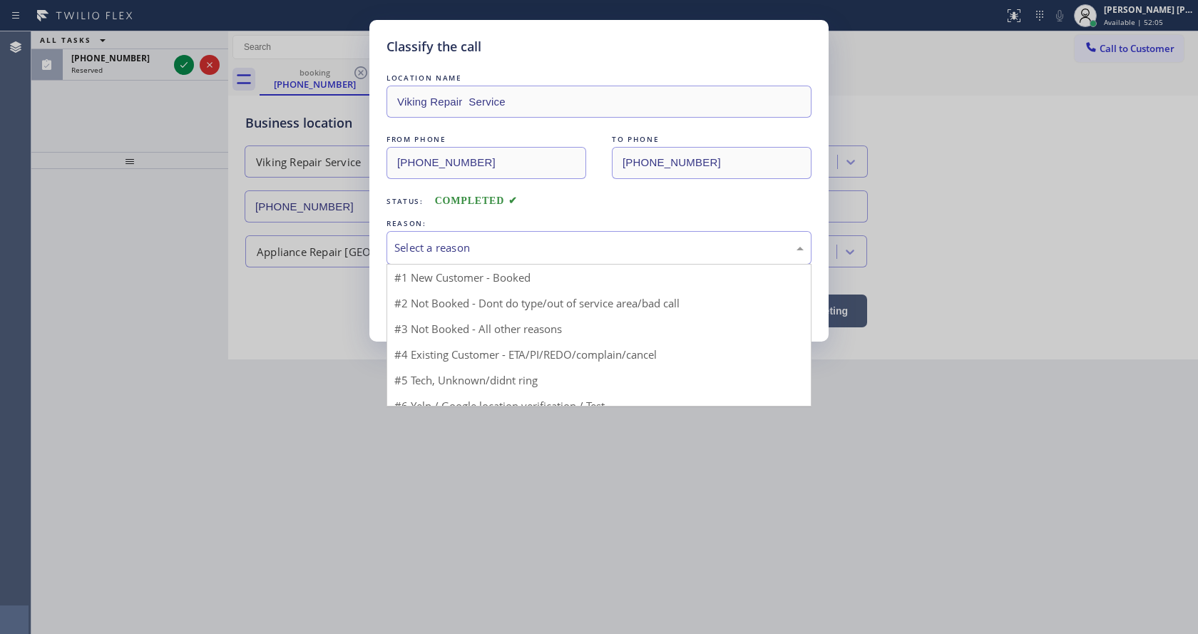
click at [433, 246] on div "Select a reason" at bounding box center [598, 248] width 409 height 16
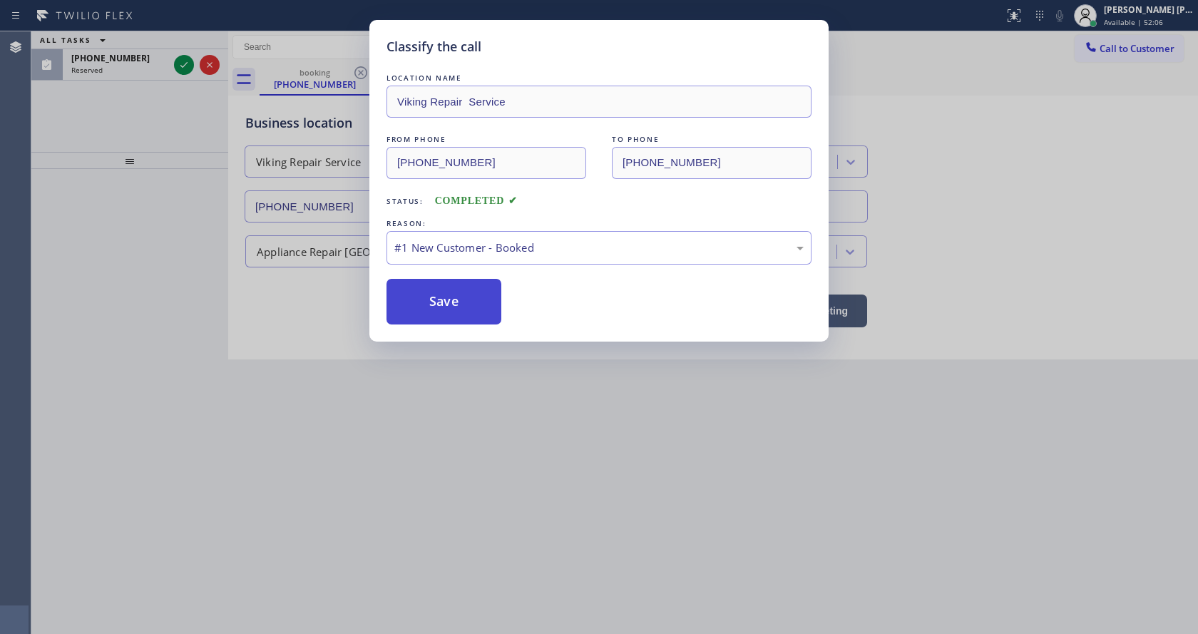
click at [434, 297] on button "Save" at bounding box center [443, 302] width 115 height 46
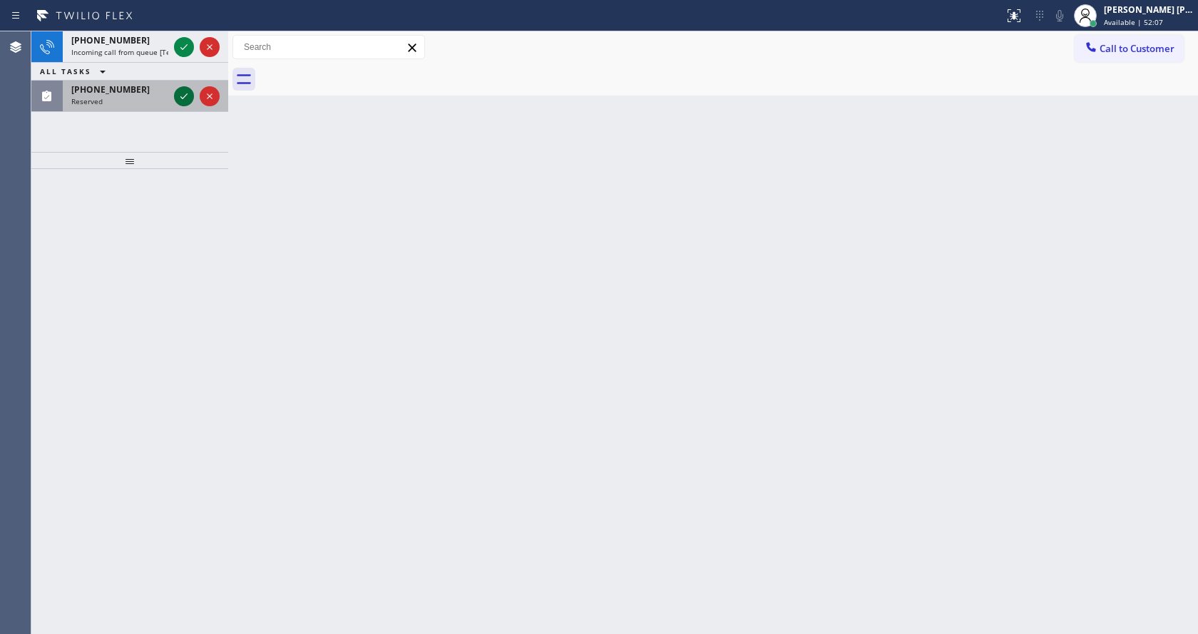
click at [181, 95] on icon at bounding box center [183, 96] width 17 height 17
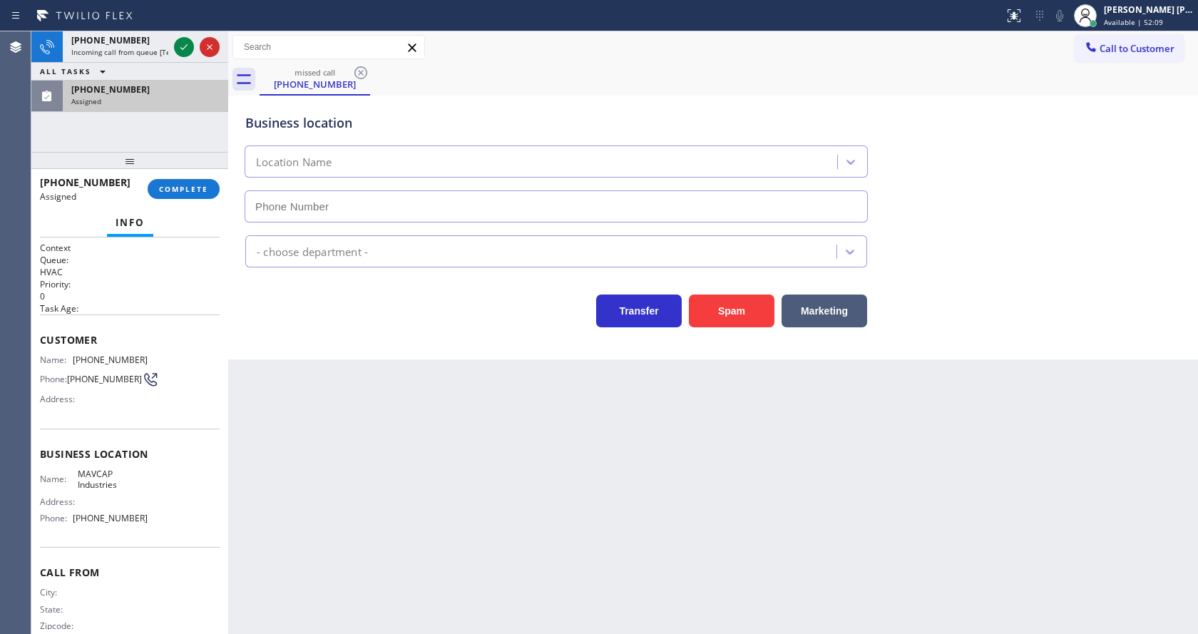
click at [179, 178] on div "[PHONE_NUMBER] Assigned COMPLETE" at bounding box center [130, 188] width 180 height 37
click at [185, 184] on span "COMPLETE" at bounding box center [183, 189] width 49 height 10
type input "[PHONE_NUMBER]"
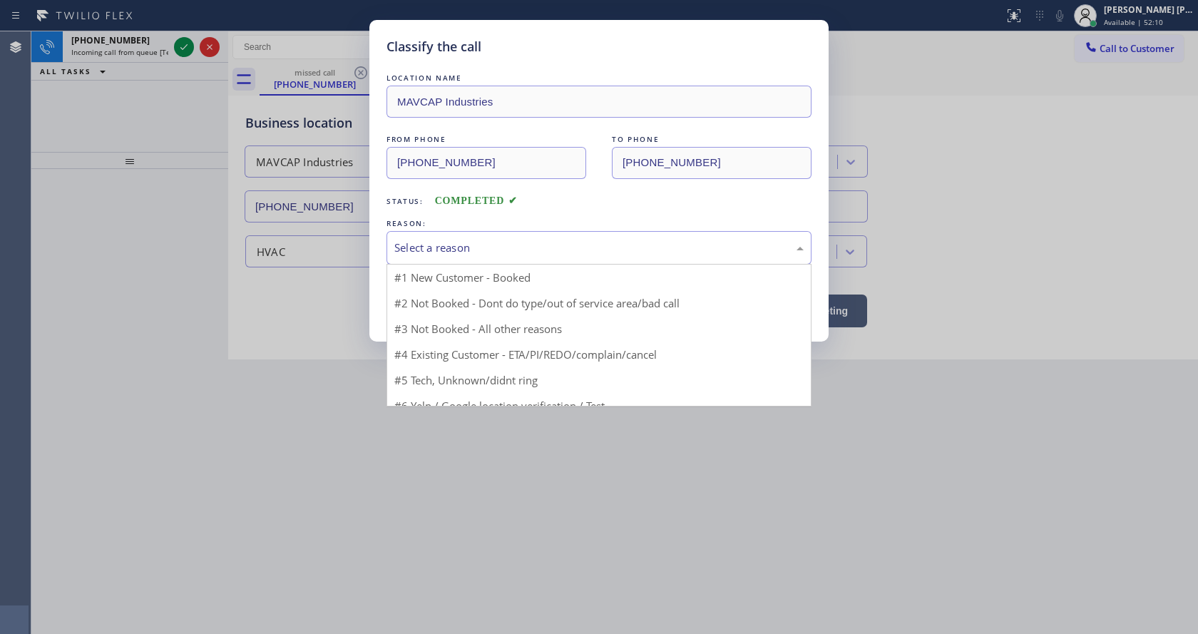
click at [434, 238] on div "Select a reason" at bounding box center [598, 248] width 425 height 34
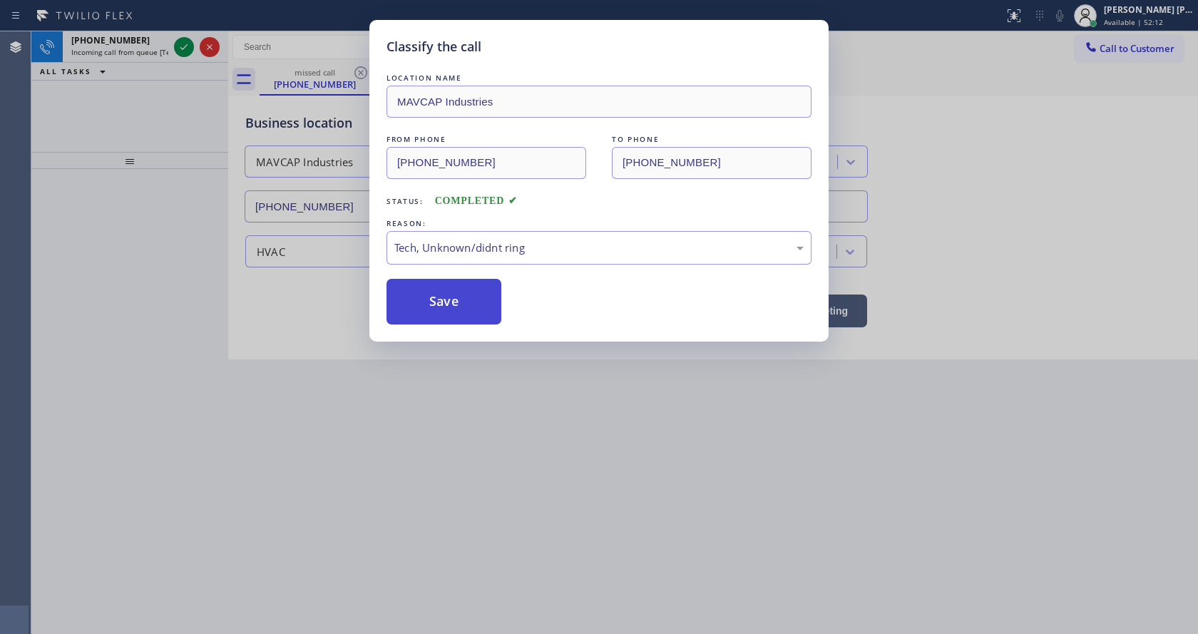
click at [436, 287] on button "Save" at bounding box center [443, 302] width 115 height 46
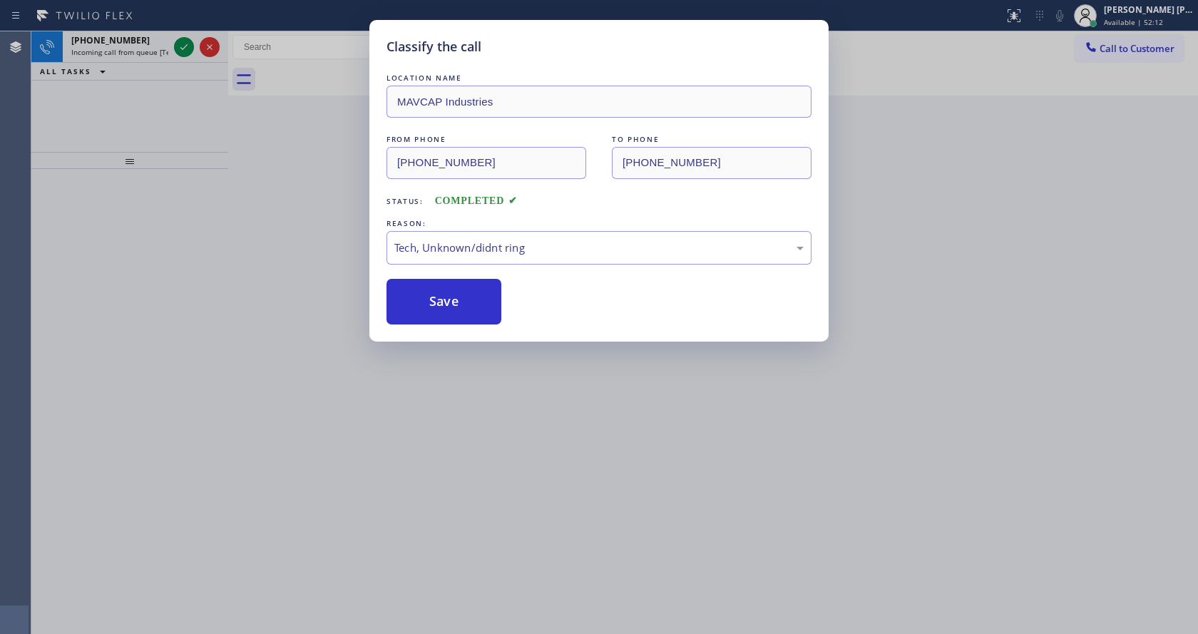
click at [182, 46] on icon at bounding box center [183, 47] width 17 height 17
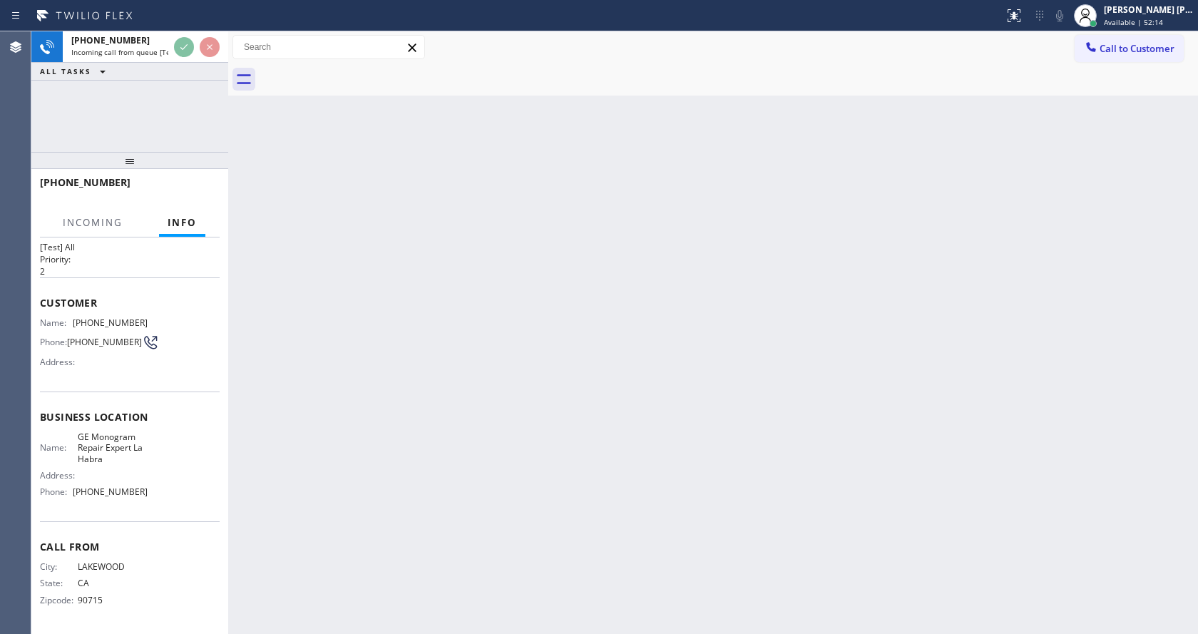
scroll to position [29, 0]
click at [438, 427] on div "Back to Dashboard Change Sender ID Customers Technicians Select a contact Outbo…" at bounding box center [713, 332] width 970 height 603
click at [499, 451] on div "Back to Dashboard Change Sender ID Customers Technicians Select a contact Outbo…" at bounding box center [713, 332] width 970 height 603
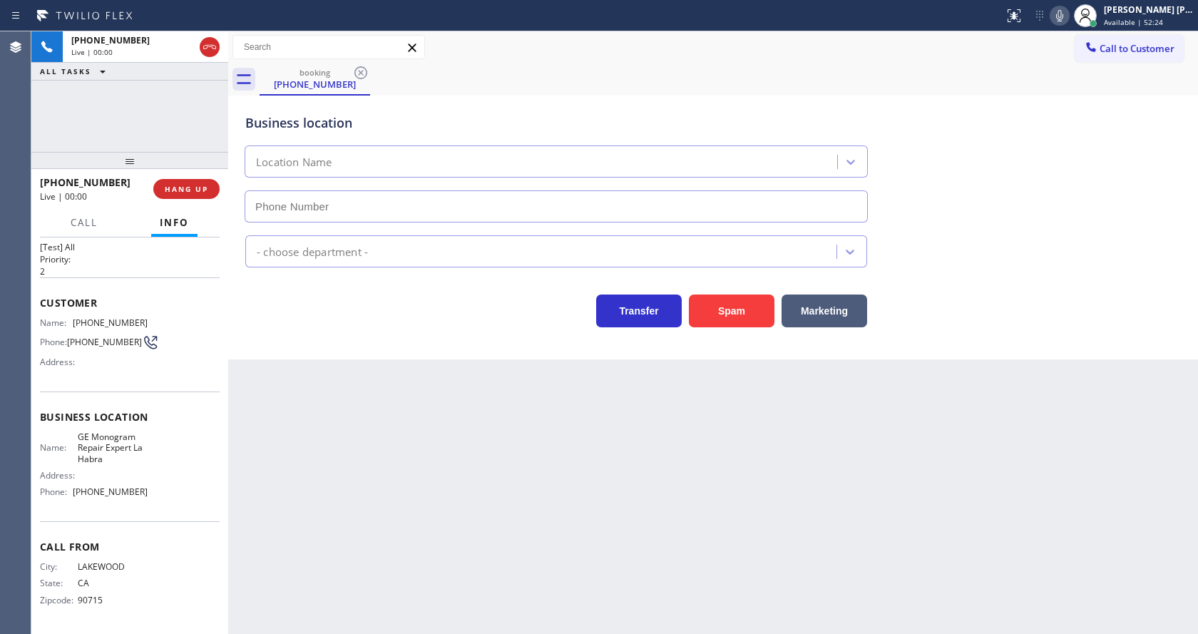
type input "[PHONE_NUMBER]"
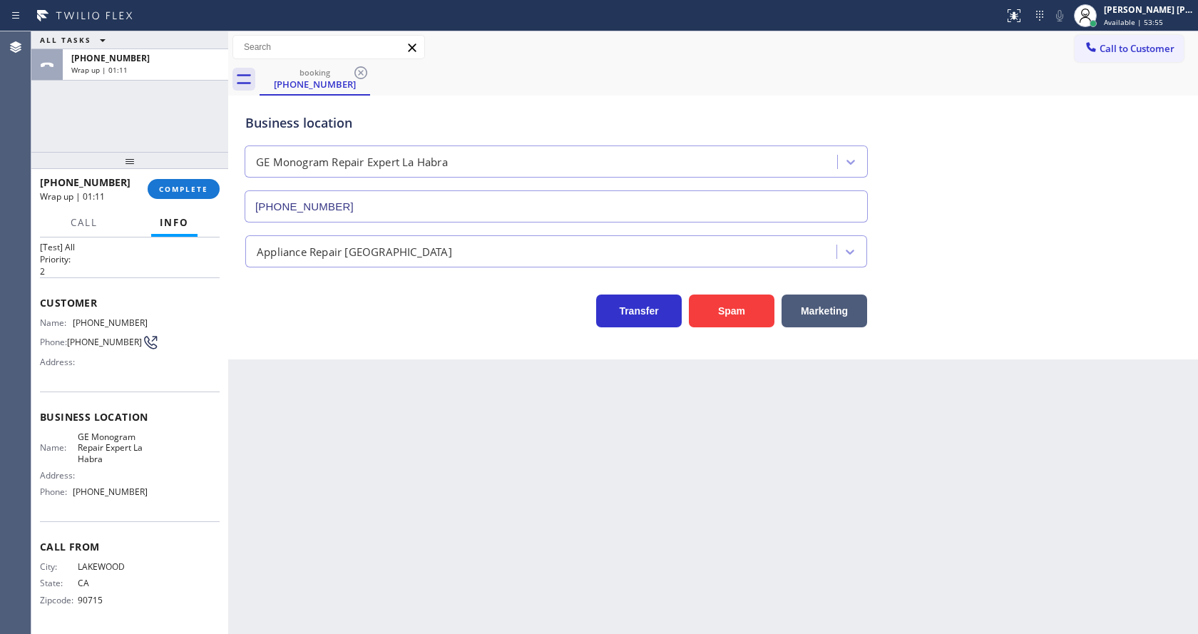
click at [424, 408] on div "Back to Dashboard Change Sender ID Customers Technicians Select a contact Outbo…" at bounding box center [713, 332] width 970 height 603
click at [201, 190] on span "COMPLETE" at bounding box center [183, 189] width 49 height 10
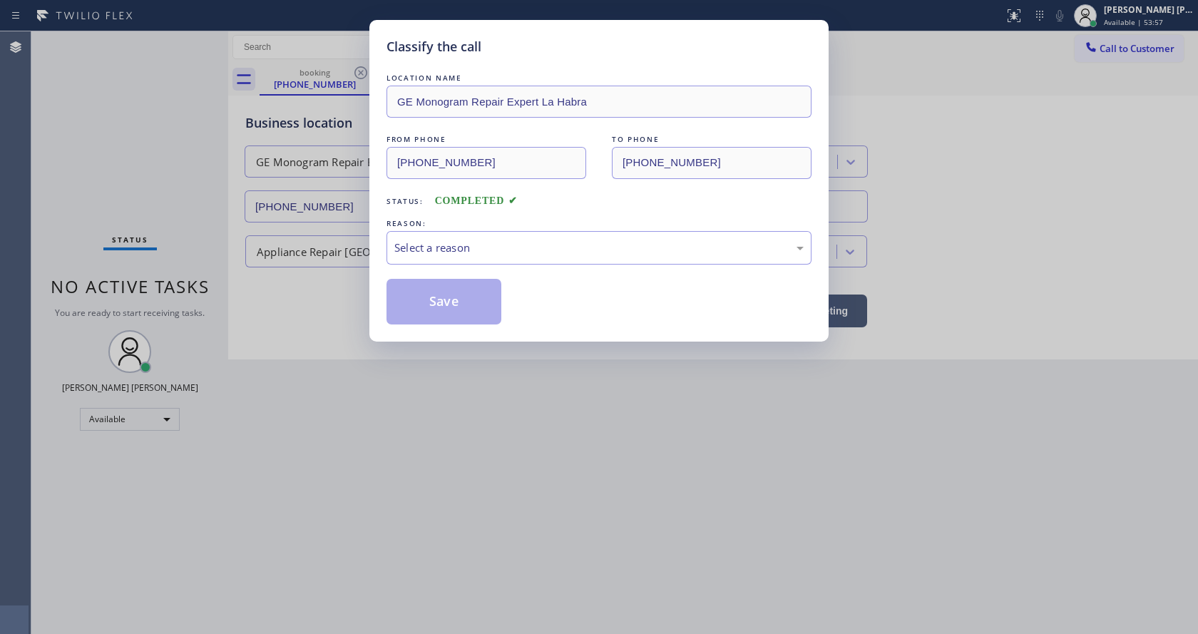
click at [446, 267] on div "LOCATION NAME GE Monogram Repair Expert La Habra FROM PHONE [PHONE_NUMBER] TO P…" at bounding box center [598, 198] width 425 height 254
click at [449, 257] on div "Select a reason" at bounding box center [598, 248] width 425 height 34
click at [456, 324] on div "Classify the call LOCATION NAME GE Monogram Repair Expert La Habra FROM PHONE […" at bounding box center [598, 181] width 459 height 322
click at [443, 309] on button "Save" at bounding box center [443, 302] width 115 height 46
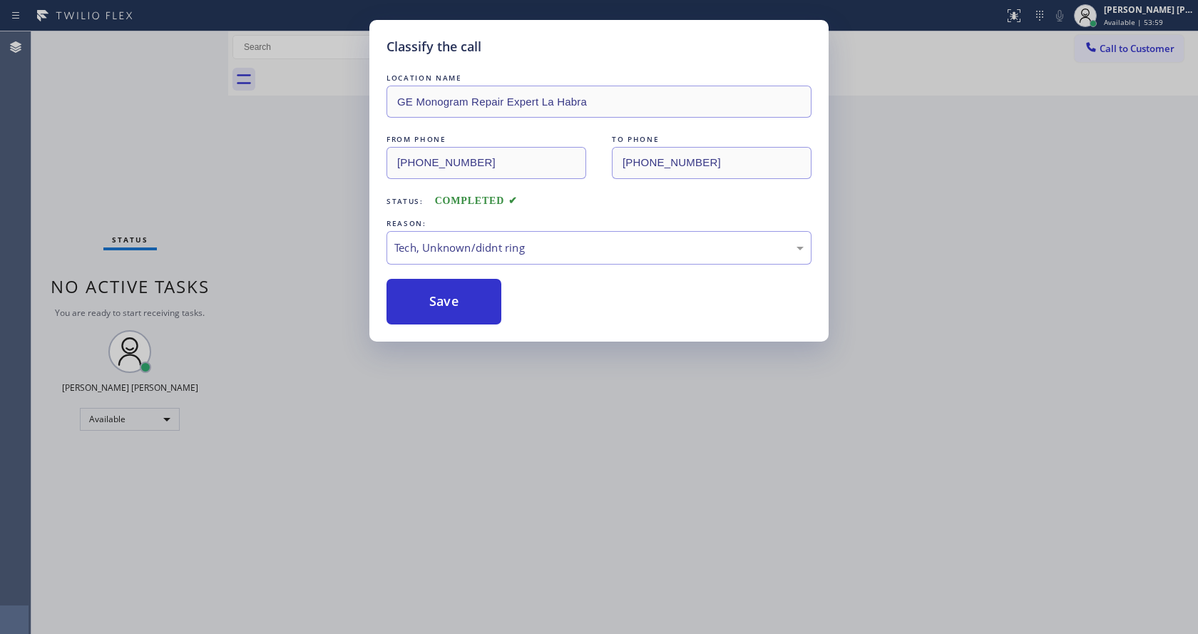
click at [518, 457] on div "Classify the call LOCATION NAME GE Monogram Repair Expert La Habra FROM PHONE […" at bounding box center [599, 317] width 1198 height 634
click at [474, 630] on div "Classify the call LOCATION NAME GE Monogram Repair Expert La Habra FROM PHONE […" at bounding box center [599, 317] width 1198 height 634
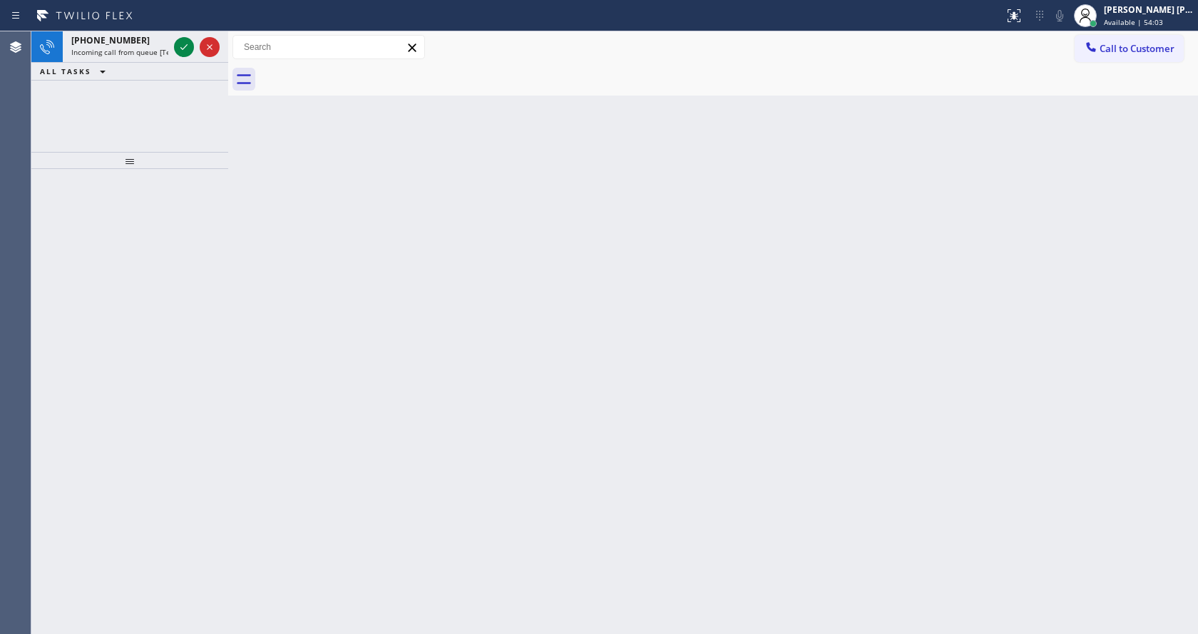
click at [269, 202] on div "Back to Dashboard Change Sender ID Customers Technicians Select a contact Outbo…" at bounding box center [713, 332] width 970 height 603
click at [183, 48] on icon at bounding box center [183, 47] width 17 height 17
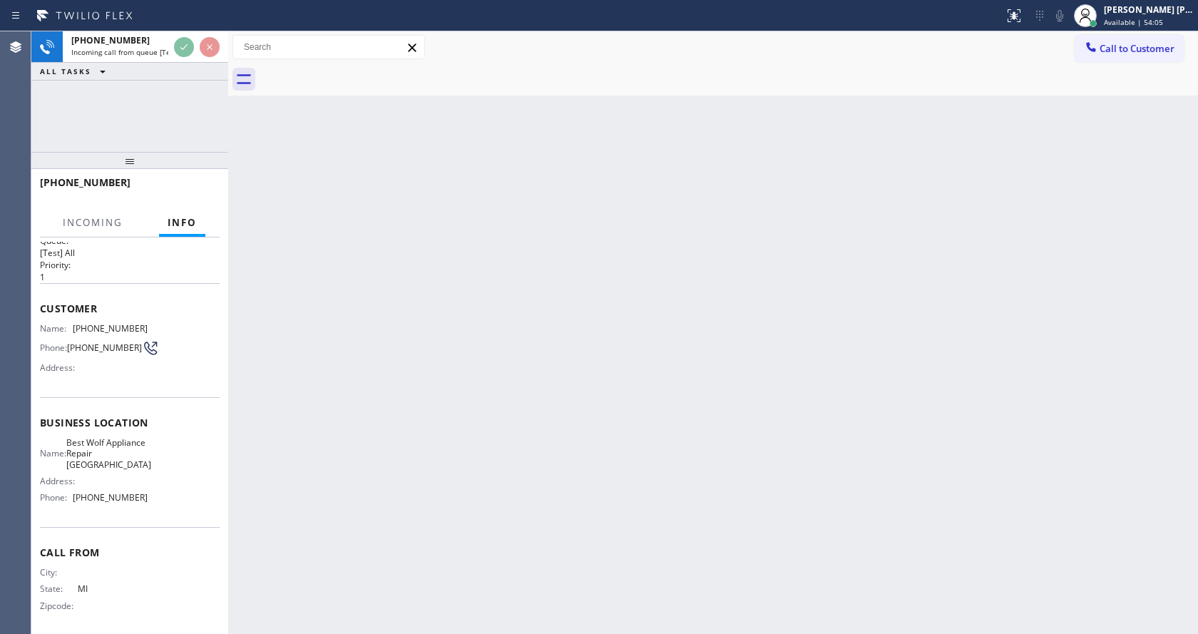
scroll to position [29, 0]
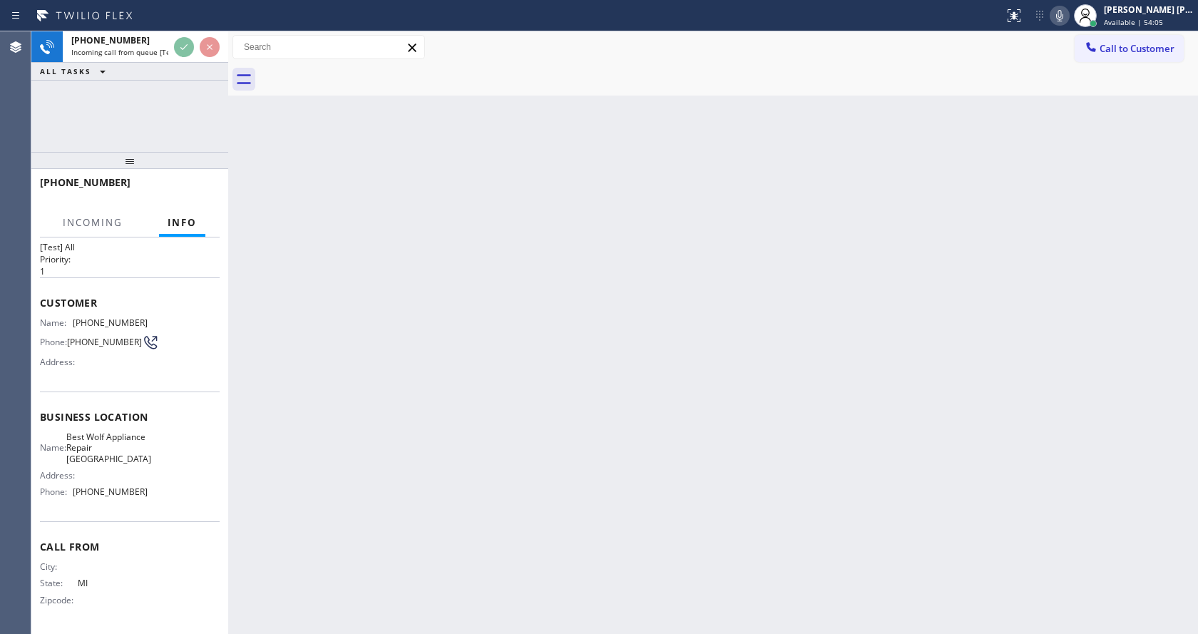
click at [461, 511] on div "Back to Dashboard Change Sender ID Customers Technicians Select a contact Outbo…" at bounding box center [713, 332] width 970 height 603
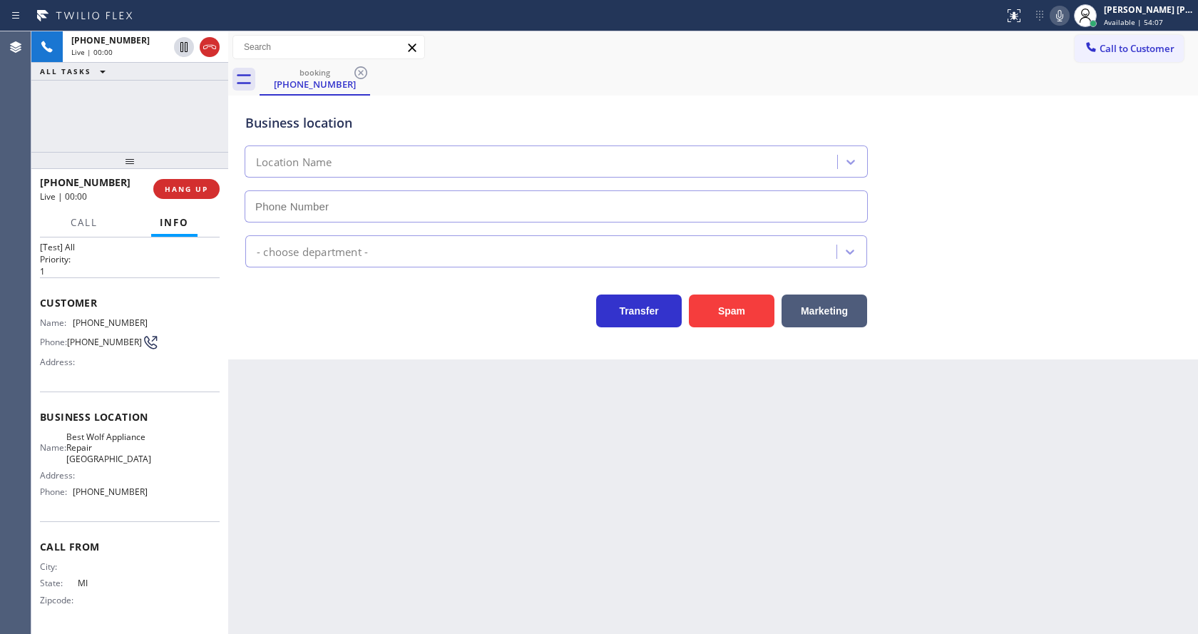
type input "[PHONE_NUMBER]"
click at [662, 496] on div "Back to Dashboard Change Sender ID Customers Technicians Select a contact Outbo…" at bounding box center [713, 332] width 970 height 603
click at [721, 322] on button "Spam" at bounding box center [732, 311] width 86 height 33
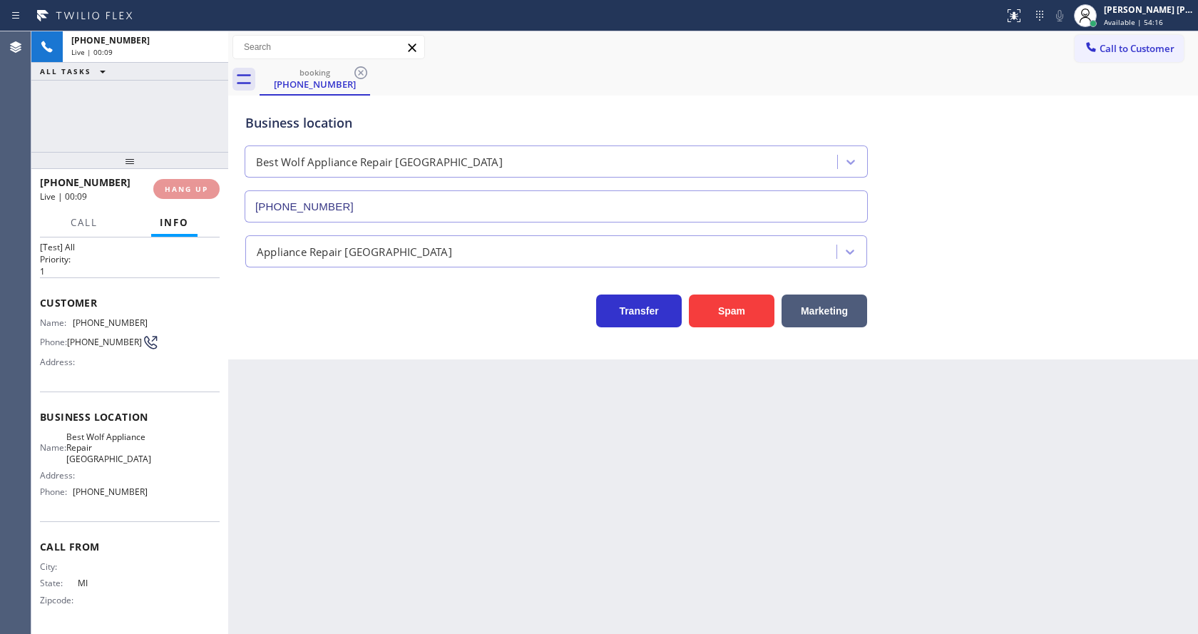
click at [437, 632] on div "Back to Dashboard Change Sender ID Customers Technicians Select a contact Outbo…" at bounding box center [713, 332] width 970 height 603
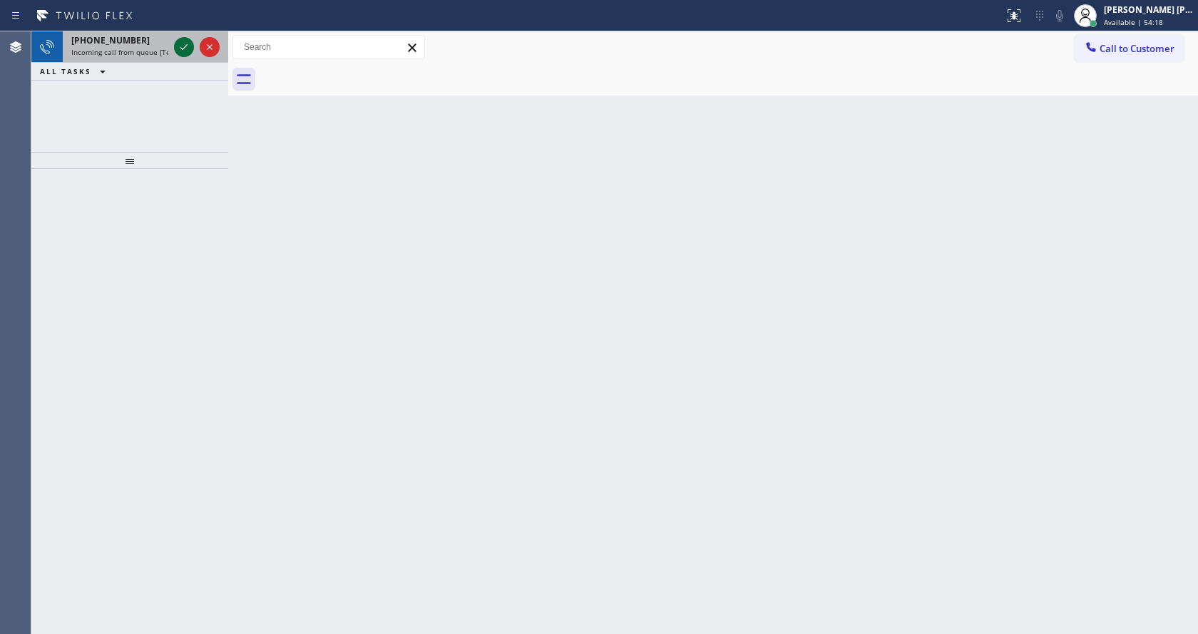
click at [185, 43] on icon at bounding box center [183, 47] width 17 height 17
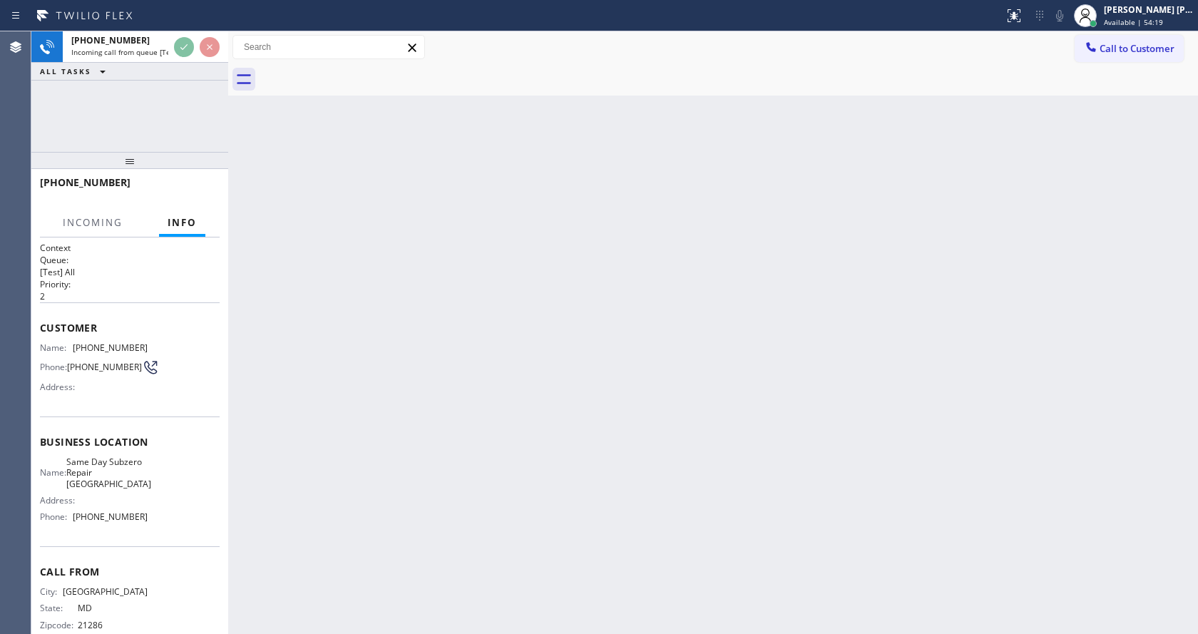
scroll to position [29, 0]
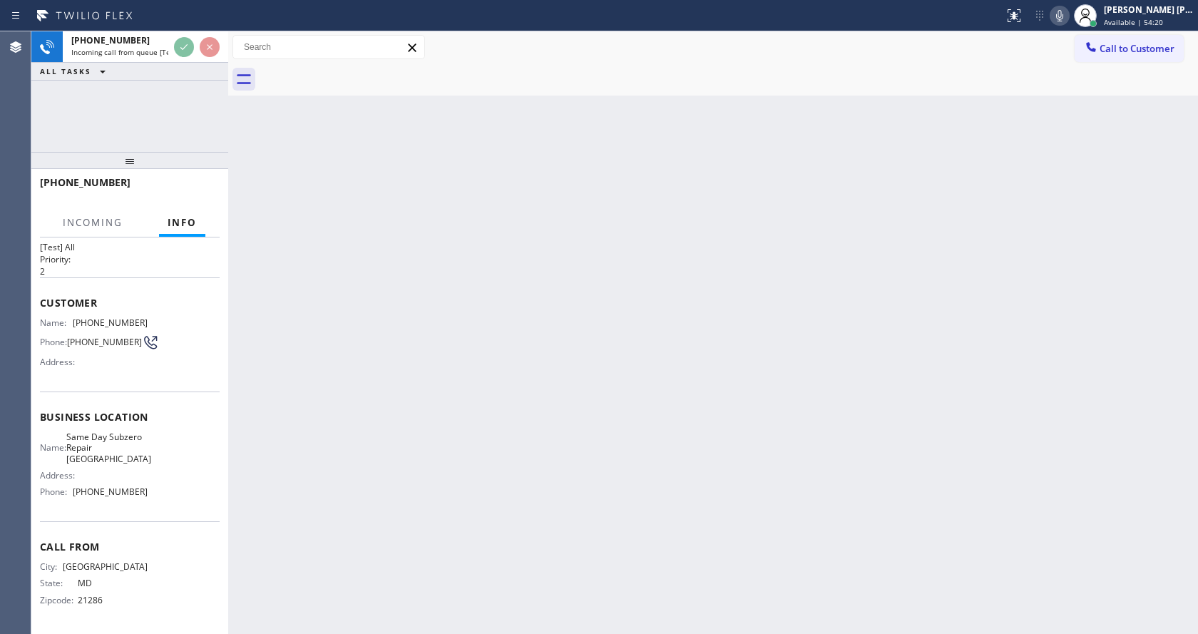
click at [526, 409] on div "Back to Dashboard Change Sender ID Customers Technicians Select a contact Outbo…" at bounding box center [713, 332] width 970 height 603
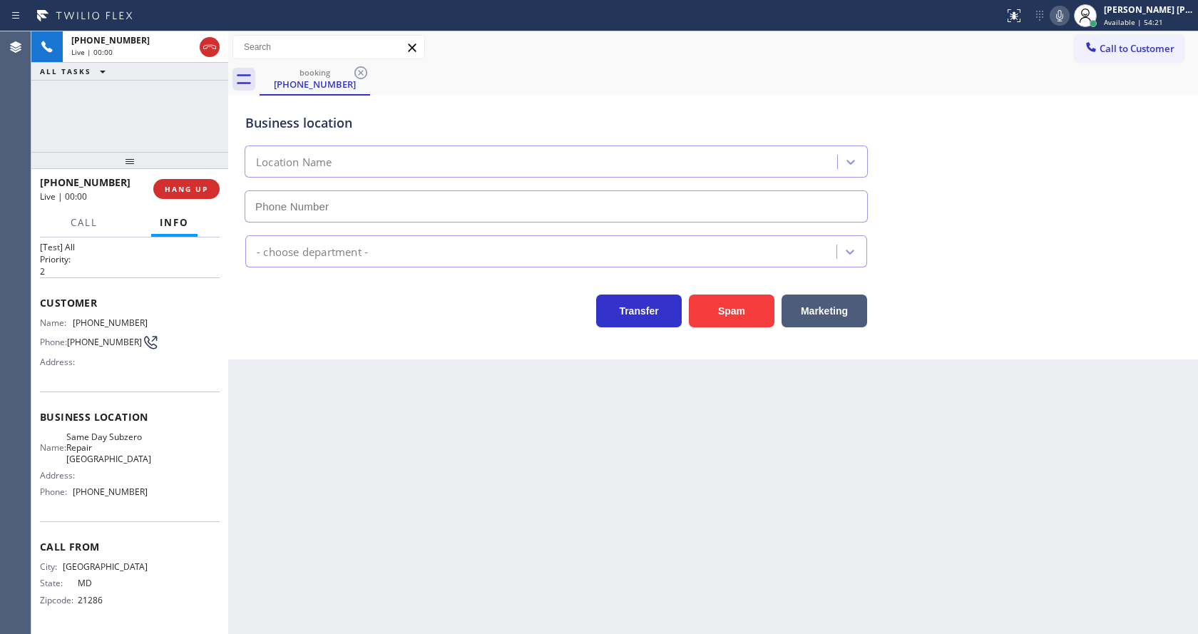
type input "[PHONE_NUMBER]"
click at [725, 310] on button "Spam" at bounding box center [732, 311] width 86 height 33
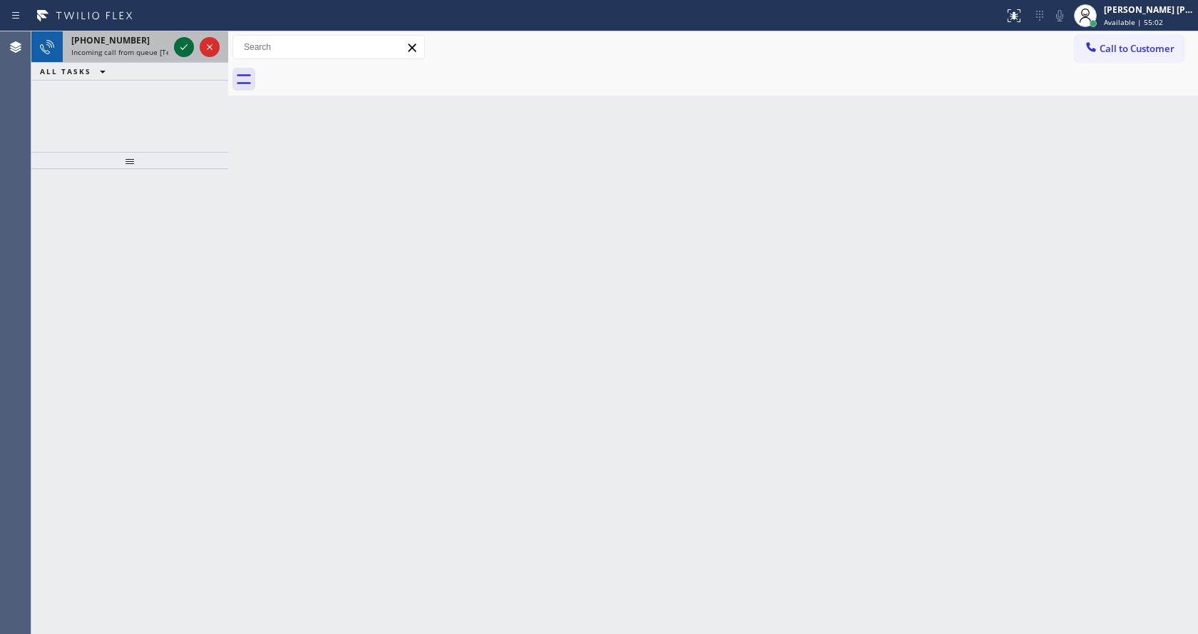
click at [183, 51] on icon at bounding box center [183, 47] width 17 height 17
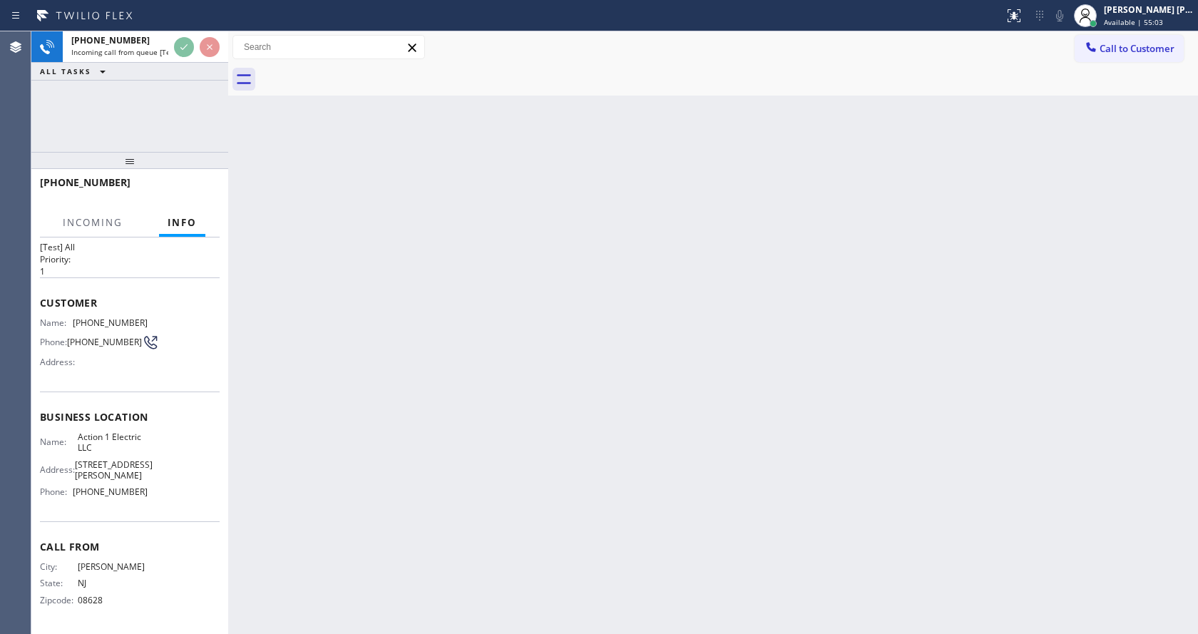
scroll to position [51, 0]
click at [599, 409] on div "Back to Dashboard Change Sender ID Customers Technicians Select a contact Outbo…" at bounding box center [713, 332] width 970 height 603
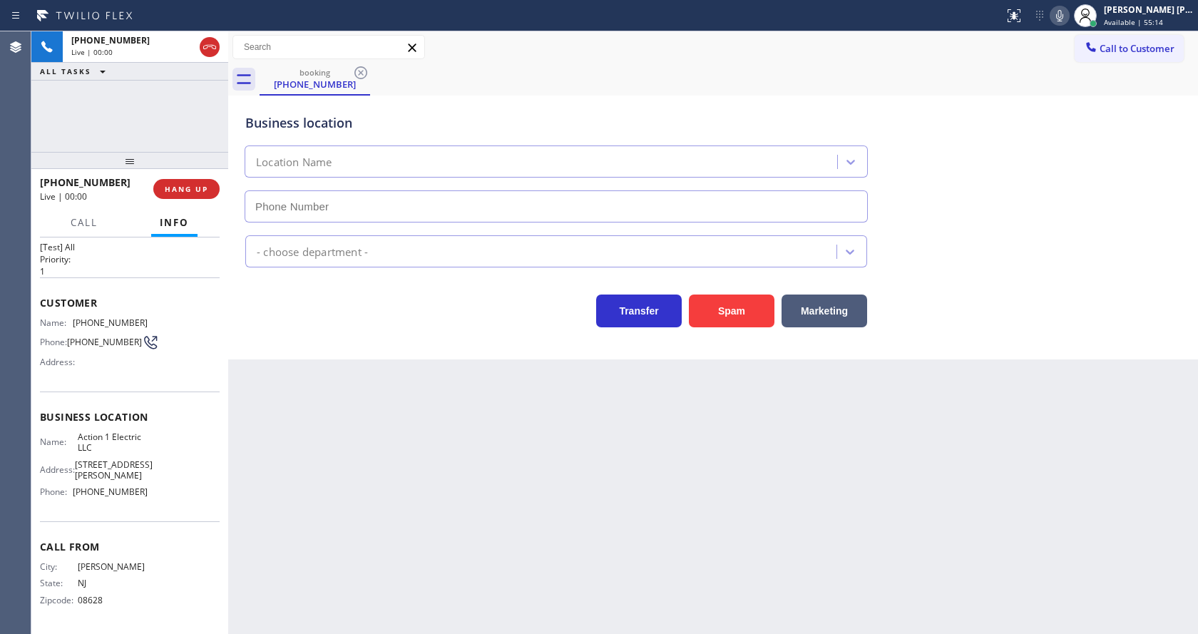
type input "[PHONE_NUMBER]"
click at [442, 401] on div "Back to Dashboard Change Sender ID Customers Technicians Select a contact Outbo…" at bounding box center [713, 332] width 970 height 603
click at [193, 391] on div "Business location Name: Action 1 Electric LLC Address: [STREET_ADDRESS][PERSON_…" at bounding box center [130, 456] width 180 height 130
click at [734, 315] on button "Spam" at bounding box center [732, 311] width 86 height 33
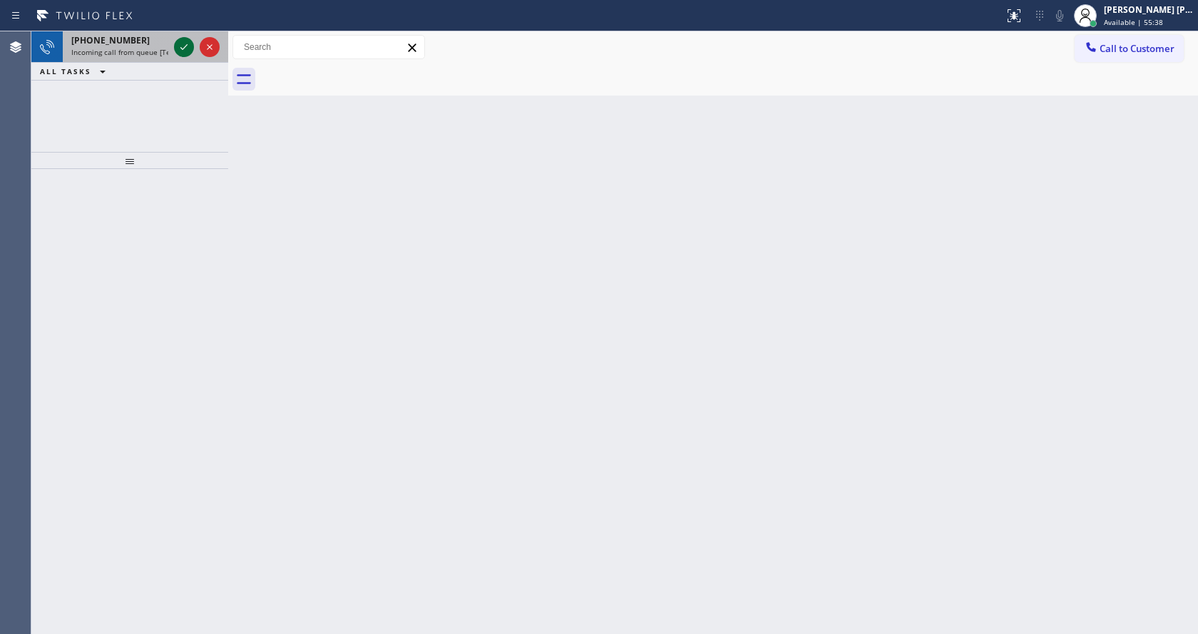
click at [184, 47] on icon at bounding box center [183, 47] width 17 height 17
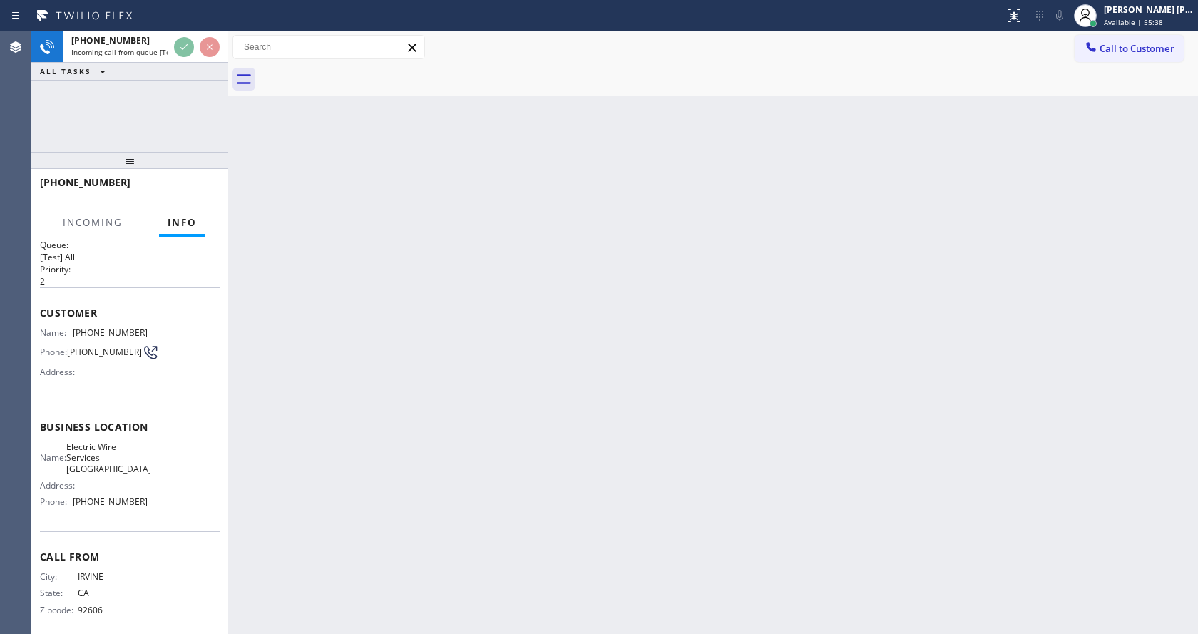
scroll to position [29, 0]
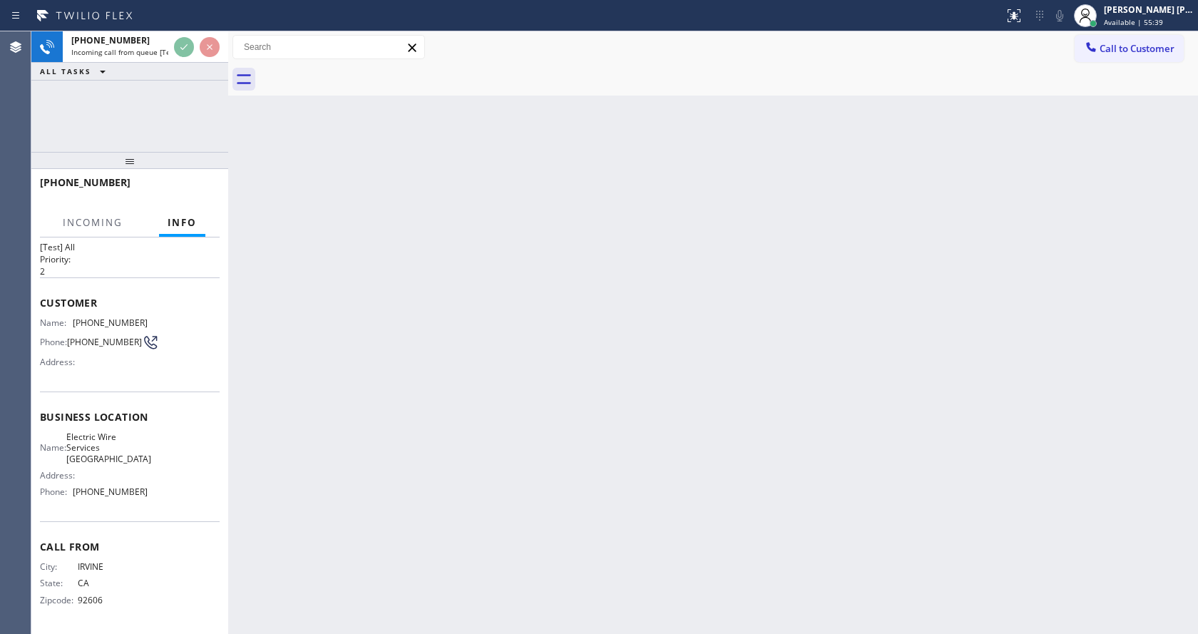
click at [411, 443] on div "Back to Dashboard Change Sender ID Customers Technicians Select a contact Outbo…" at bounding box center [713, 332] width 970 height 603
click at [407, 575] on div "Back to Dashboard Change Sender ID Customers Technicians Select a contact Outbo…" at bounding box center [713, 332] width 970 height 603
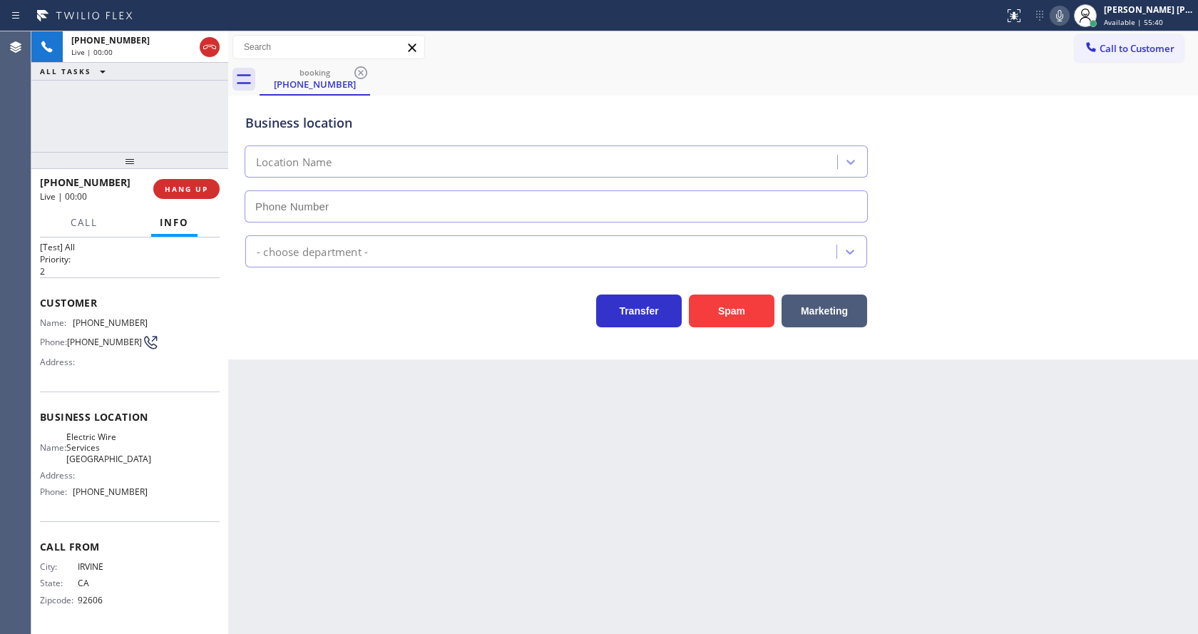
type input "[PHONE_NUMBER]"
click at [732, 314] on button "Spam" at bounding box center [732, 311] width 86 height 33
click at [468, 572] on div "Back to Dashboard Change Sender ID Customers Technicians Select a contact Outbo…" at bounding box center [713, 332] width 970 height 603
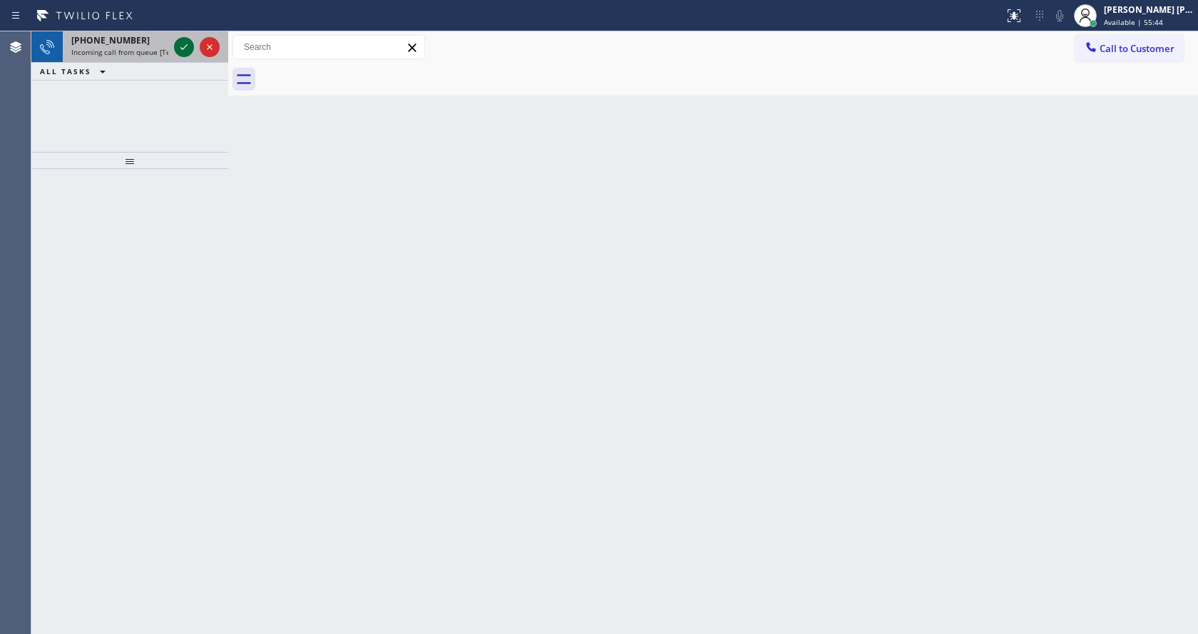
click at [186, 48] on icon at bounding box center [183, 47] width 17 height 17
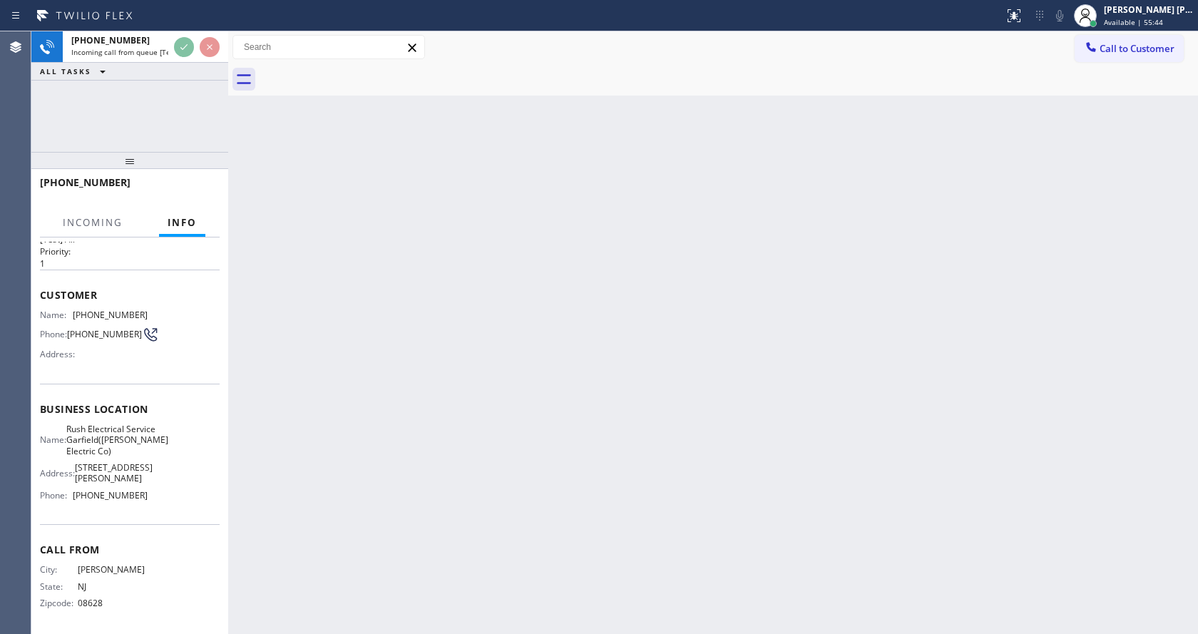
scroll to position [73, 0]
click at [552, 482] on div "Back to Dashboard Change Sender ID Customers Technicians Select a contact Outbo…" at bounding box center [713, 332] width 970 height 603
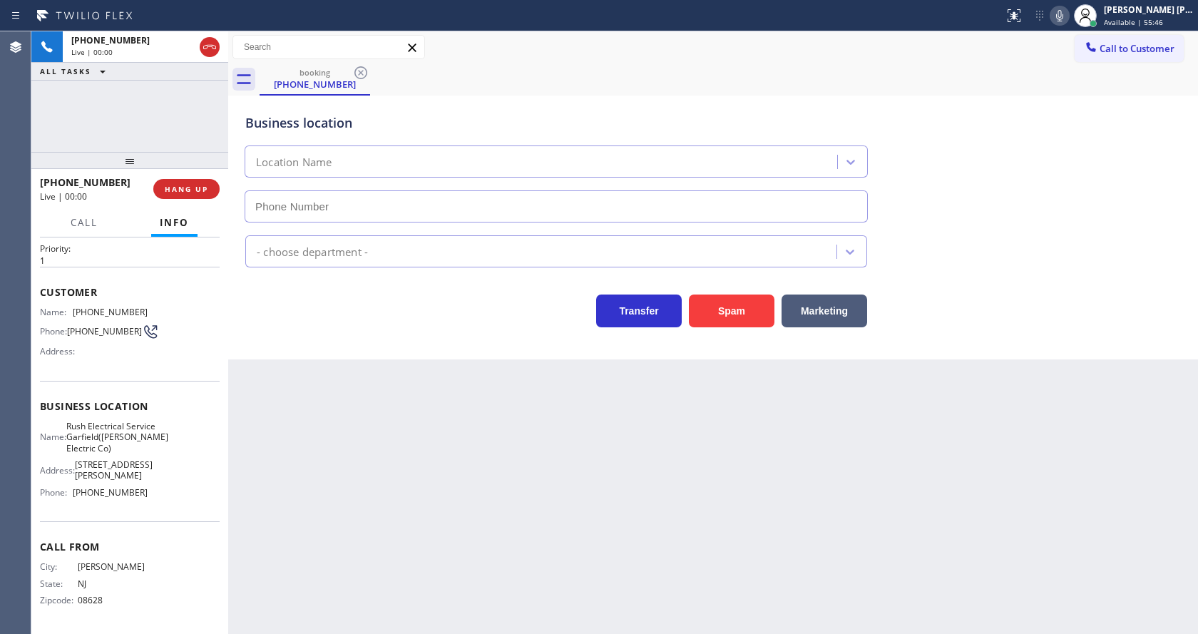
type input "[PHONE_NUMBER]"
click at [421, 471] on div "Back to Dashboard Change Sender ID Customers Technicians Select a contact Outbo…" at bounding box center [713, 332] width 970 height 603
click at [512, 554] on div "Back to Dashboard Change Sender ID Customers Technicians Select a contact Outbo…" at bounding box center [713, 332] width 970 height 603
click at [396, 436] on div "Back to Dashboard Change Sender ID Customers Technicians Select a contact Outbo…" at bounding box center [713, 332] width 970 height 603
click at [183, 179] on button "HANG UP" at bounding box center [186, 189] width 66 height 20
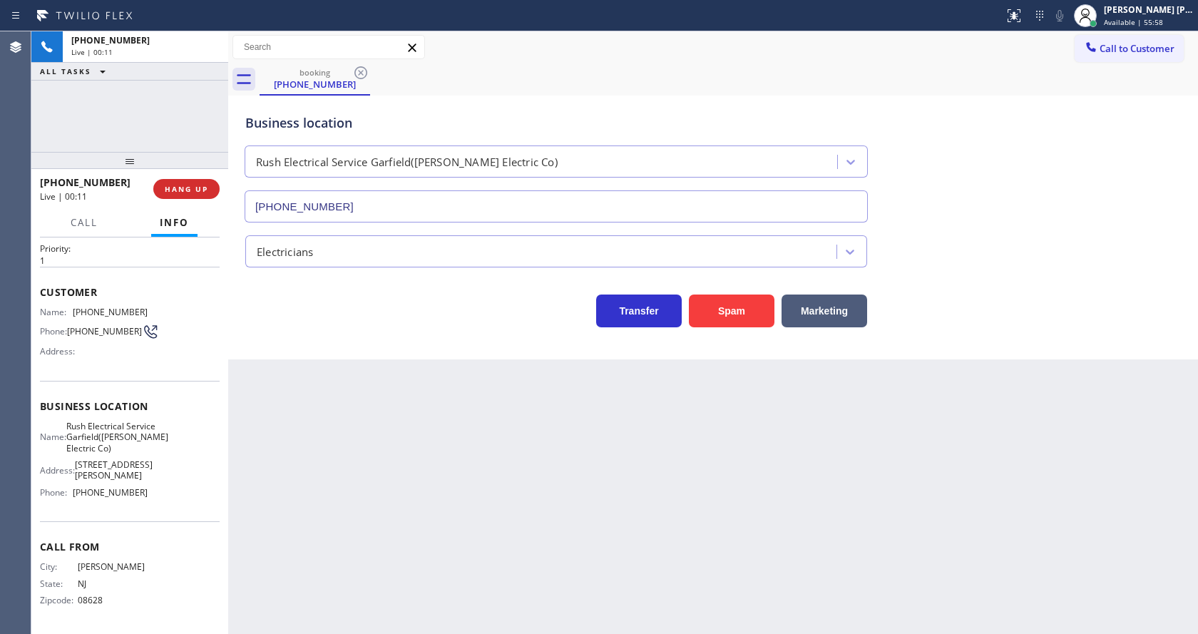
click at [518, 574] on div "Back to Dashboard Change Sender ID Customers Technicians Select a contact Outbo…" at bounding box center [713, 332] width 970 height 603
click at [511, 563] on div "Back to Dashboard Change Sender ID Customers Technicians Select a contact Outbo…" at bounding box center [713, 332] width 970 height 603
click at [491, 543] on div "Back to Dashboard Change Sender ID Customers Technicians Select a contact Outbo…" at bounding box center [713, 332] width 970 height 603
click at [476, 327] on div "Transfer Spam Marketing" at bounding box center [556, 307] width 628 height 40
click at [171, 187] on span "COMPLETE" at bounding box center [183, 189] width 49 height 10
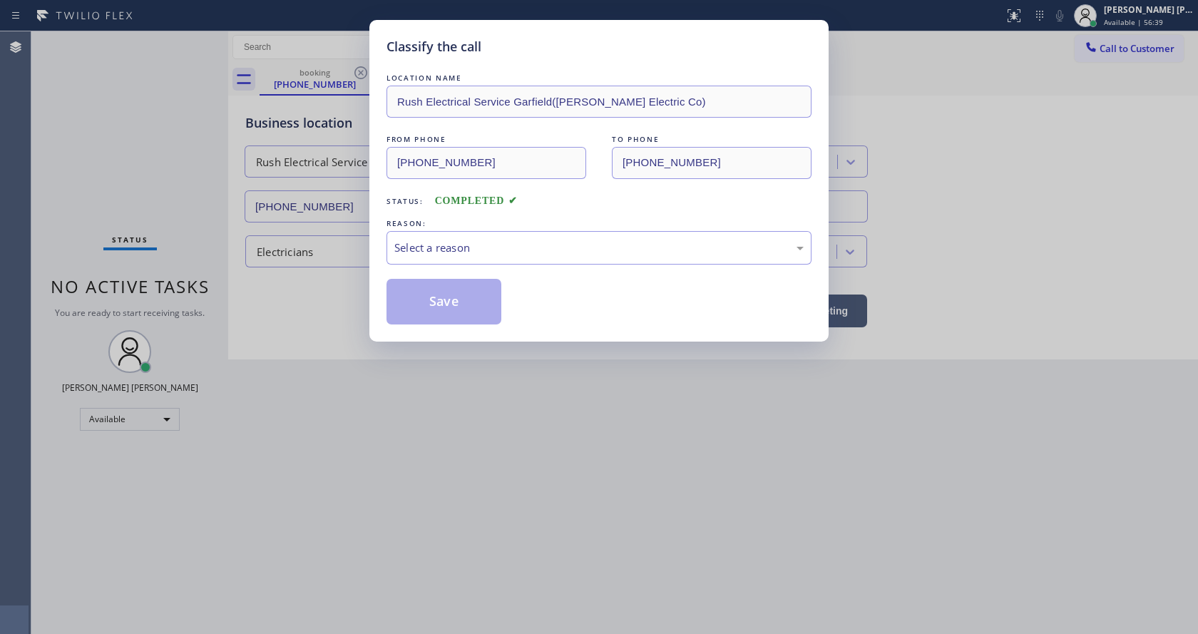
click at [466, 268] on div "LOCATION NAME Rush Electrical Service Garfield([PERSON_NAME] Electric Co) FROM …" at bounding box center [598, 198] width 425 height 254
click at [456, 256] on div "Select a reason" at bounding box center [598, 248] width 425 height 34
click at [447, 313] on button "Save" at bounding box center [443, 302] width 115 height 46
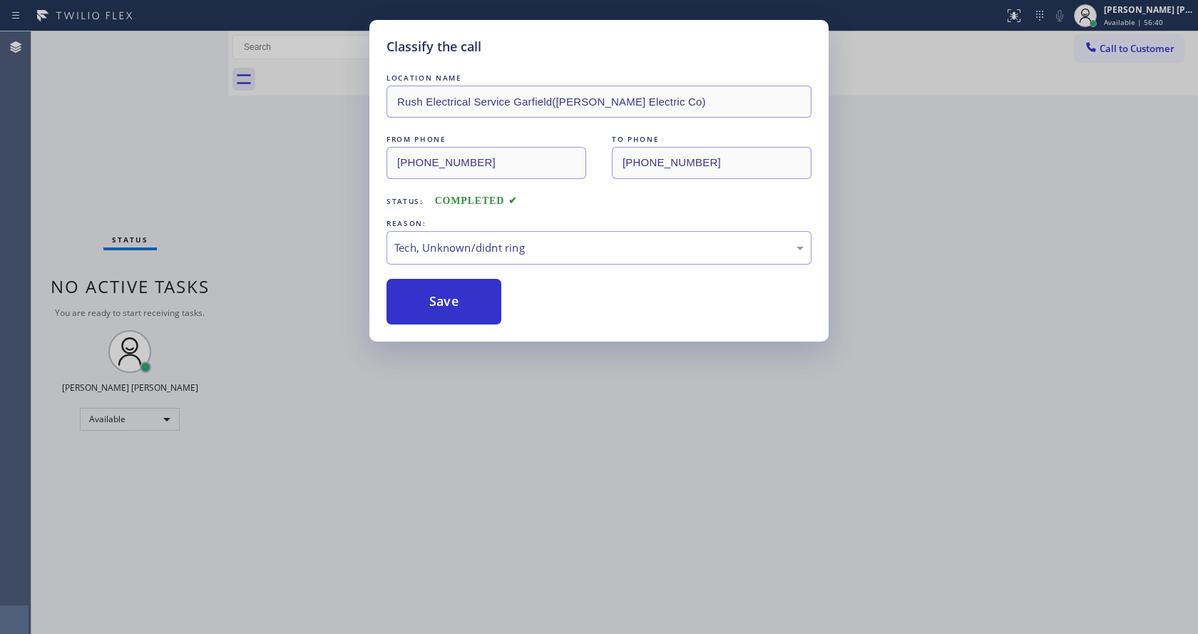
click at [530, 425] on div "Classify the call LOCATION NAME Rush Electrical Service Garfield([PERSON_NAME] …" at bounding box center [599, 317] width 1198 height 634
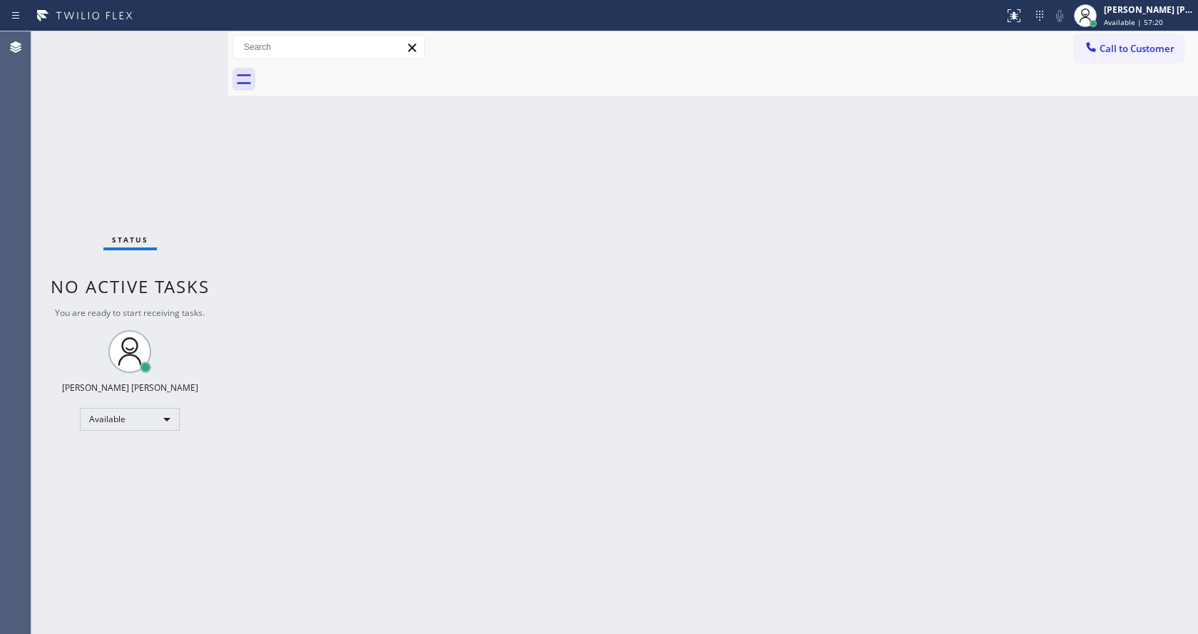
click at [331, 297] on div "Back to Dashboard Change Sender ID Customers Technicians Select a contact Outbo…" at bounding box center [713, 332] width 970 height 603
click at [400, 431] on div "Back to Dashboard Change Sender ID Customers Technicians Select a contact Outbo…" at bounding box center [713, 332] width 970 height 603
click at [731, 382] on div "Back to Dashboard Change Sender ID Customers Technicians Select a contact Outbo…" at bounding box center [713, 332] width 970 height 603
click at [267, 186] on div "Back to Dashboard Change Sender ID Customers Technicians Select a contact Outbo…" at bounding box center [713, 332] width 970 height 603
click at [576, 375] on div "Back to Dashboard Change Sender ID Customers Technicians Select a contact Outbo…" at bounding box center [713, 332] width 970 height 603
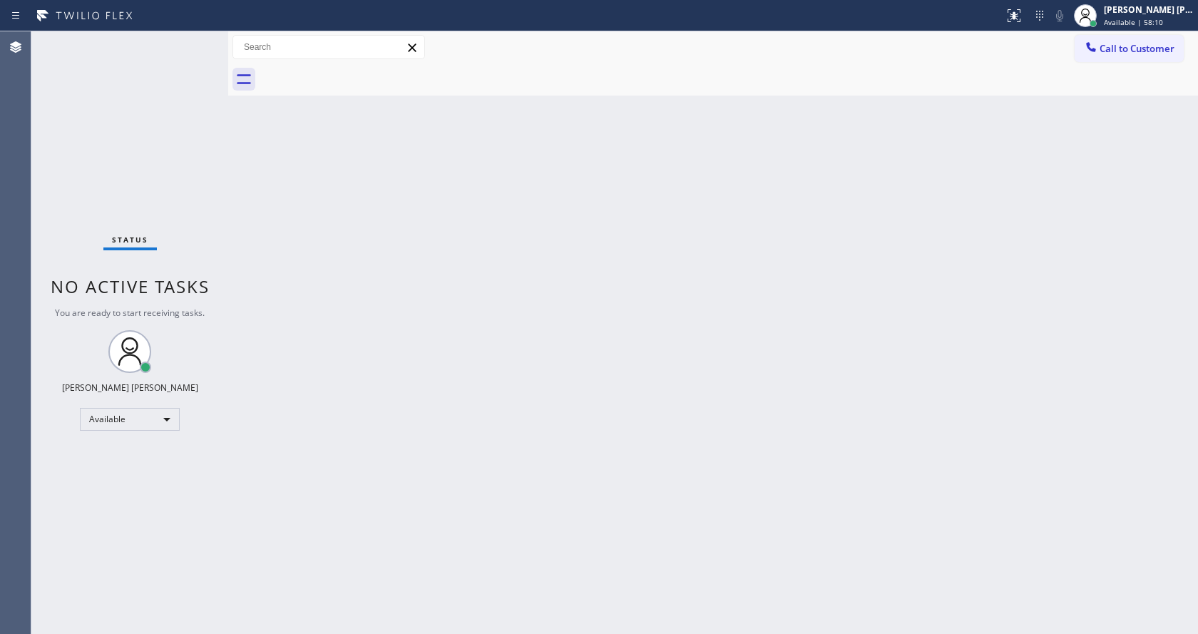
click at [349, 313] on div "Back to Dashboard Change Sender ID Customers Technicians Select a contact Outbo…" at bounding box center [713, 332] width 970 height 603
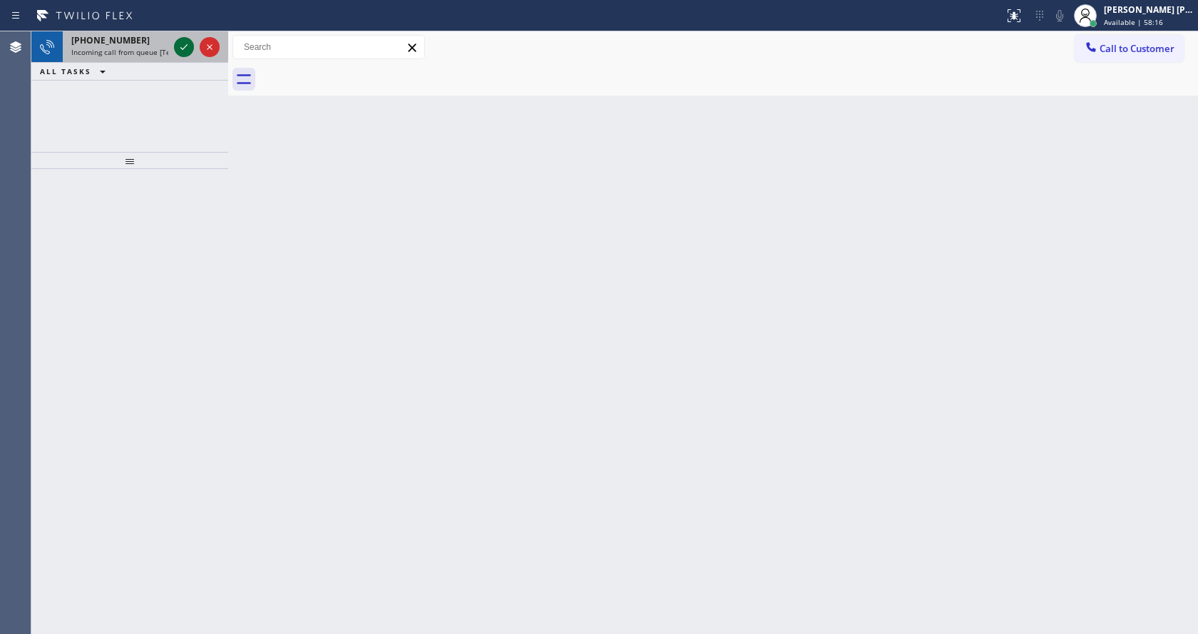
click at [181, 52] on icon at bounding box center [183, 47] width 17 height 17
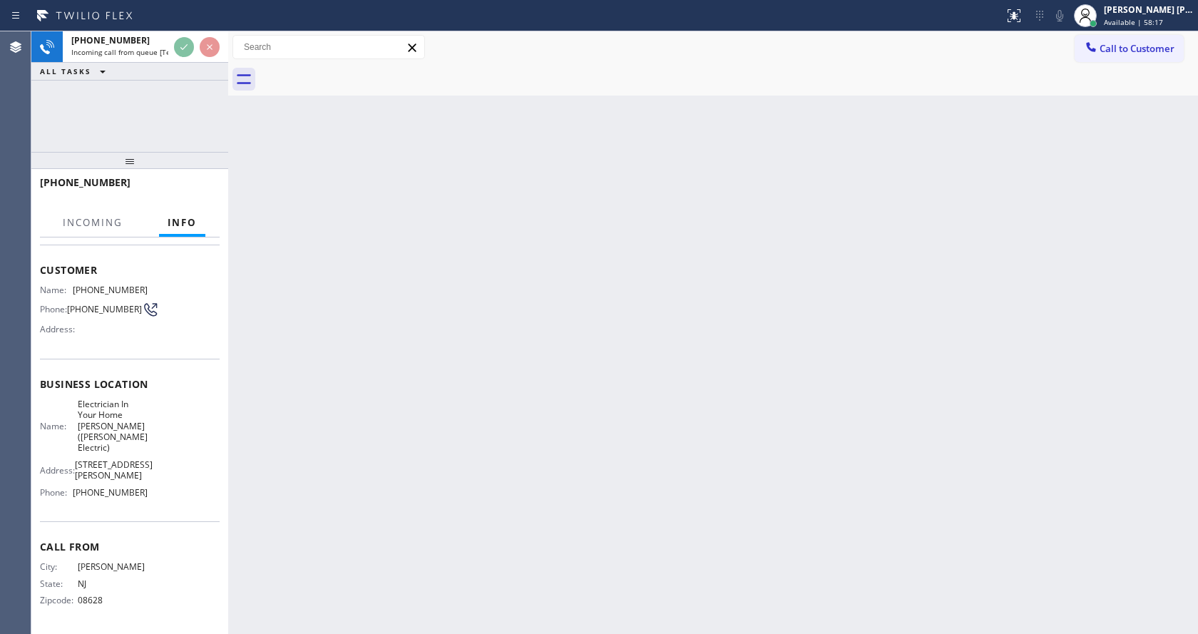
scroll to position [63, 0]
click at [644, 437] on div "Back to Dashboard Change Sender ID Customers Technicians Select a contact Outbo…" at bounding box center [713, 332] width 970 height 603
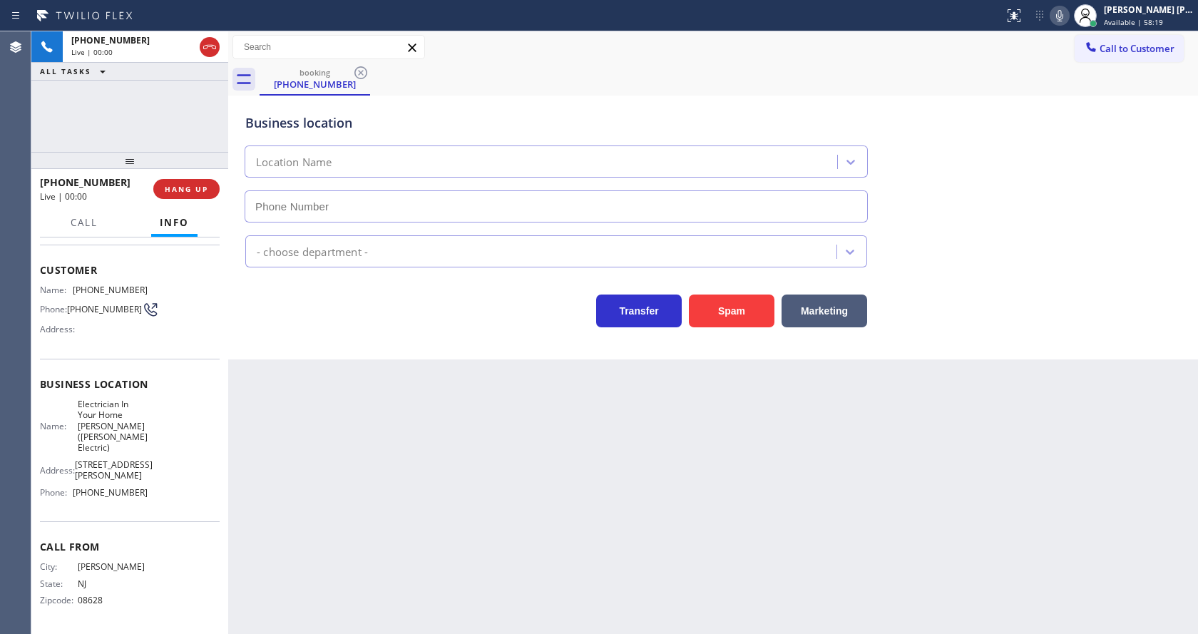
type input "[PHONE_NUMBER]"
click at [478, 460] on div "Back to Dashboard Change Sender ID Customers Technicians Select a contact Outbo…" at bounding box center [713, 332] width 970 height 603
click at [379, 351] on div "Business location Electrician In Your Home [PERSON_NAME]([PERSON_NAME] Electric…" at bounding box center [713, 228] width 970 height 264
click at [737, 304] on button "Spam" at bounding box center [732, 311] width 86 height 33
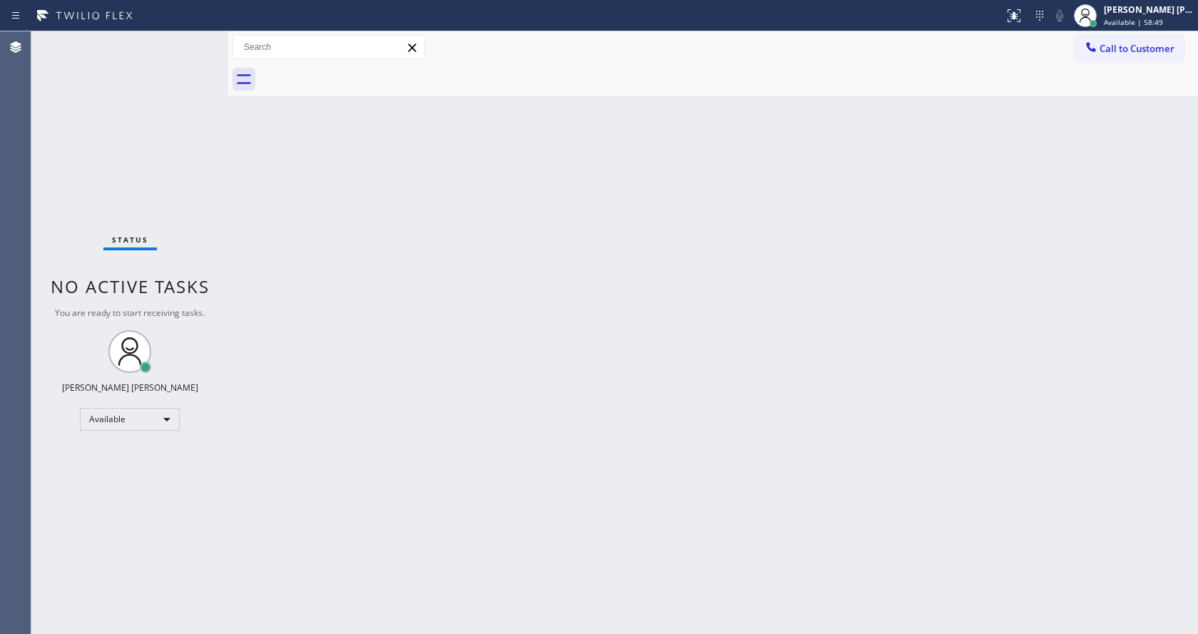
click at [774, 378] on div "Back to Dashboard Change Sender ID Customers Technicians Select a contact Outbo…" at bounding box center [713, 332] width 970 height 603
click at [321, 250] on div "Back to Dashboard Change Sender ID Customers Technicians Select a contact Outbo…" at bounding box center [713, 332] width 970 height 603
click at [698, 261] on div "Back to Dashboard Change Sender ID Customers Technicians Select a contact Outbo…" at bounding box center [713, 332] width 970 height 603
click at [359, 523] on div "Back to Dashboard Change Sender ID Customers Technicians Select a contact Outbo…" at bounding box center [713, 332] width 970 height 603
click at [686, 352] on div "Back to Dashboard Change Sender ID Customers Technicians Select a contact Outbo…" at bounding box center [713, 332] width 970 height 603
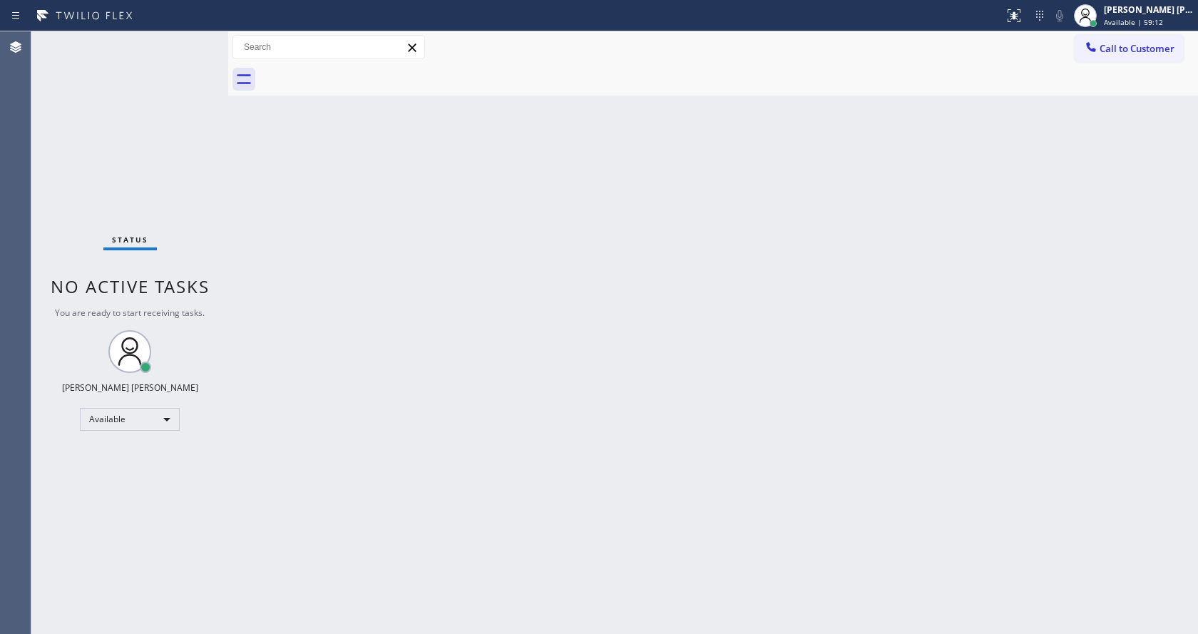
click at [762, 354] on div "Back to Dashboard Change Sender ID Customers Technicians Select a contact Outbo…" at bounding box center [713, 332] width 970 height 603
click at [715, 449] on div "Back to Dashboard Change Sender ID Customers Technicians Select a contact Outbo…" at bounding box center [713, 332] width 970 height 603
drag, startPoint x: 225, startPoint y: 68, endPoint x: 214, endPoint y: 68, distance: 11.4
click at [214, 68] on div "Status No active tasks You are ready to start receiving tasks. [PERSON_NAME] [P…" at bounding box center [614, 332] width 1167 height 603
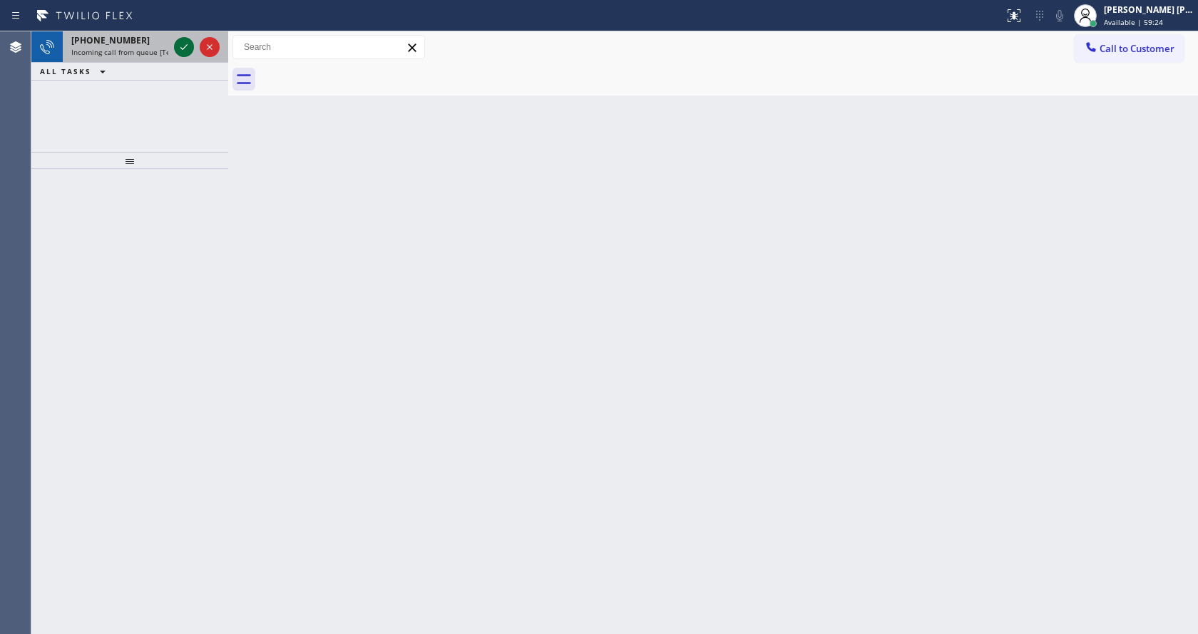
click at [185, 45] on icon at bounding box center [183, 47] width 17 height 17
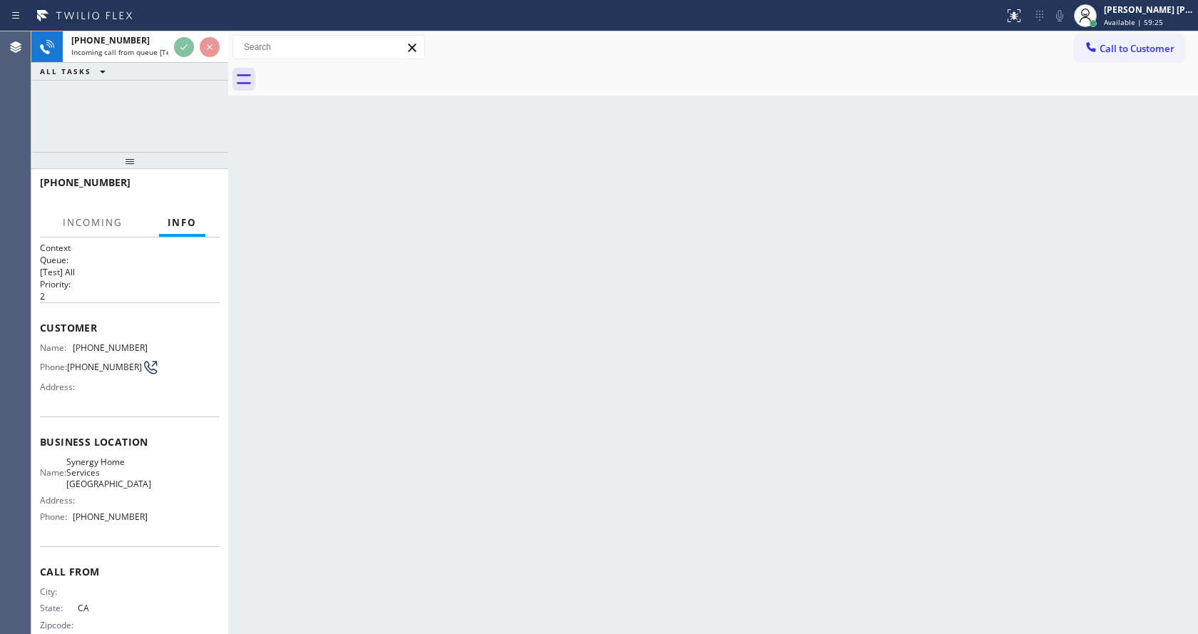
scroll to position [19, 0]
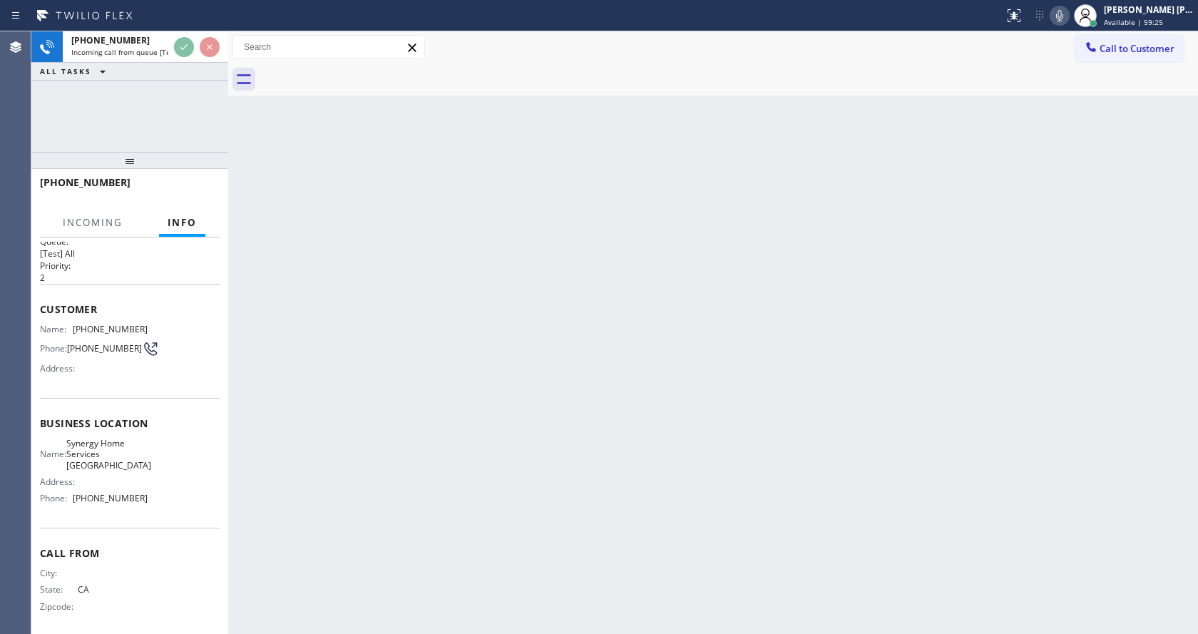
click at [598, 452] on div "Back to Dashboard Change Sender ID Customers Technicians Select a contact Outbo…" at bounding box center [713, 332] width 970 height 603
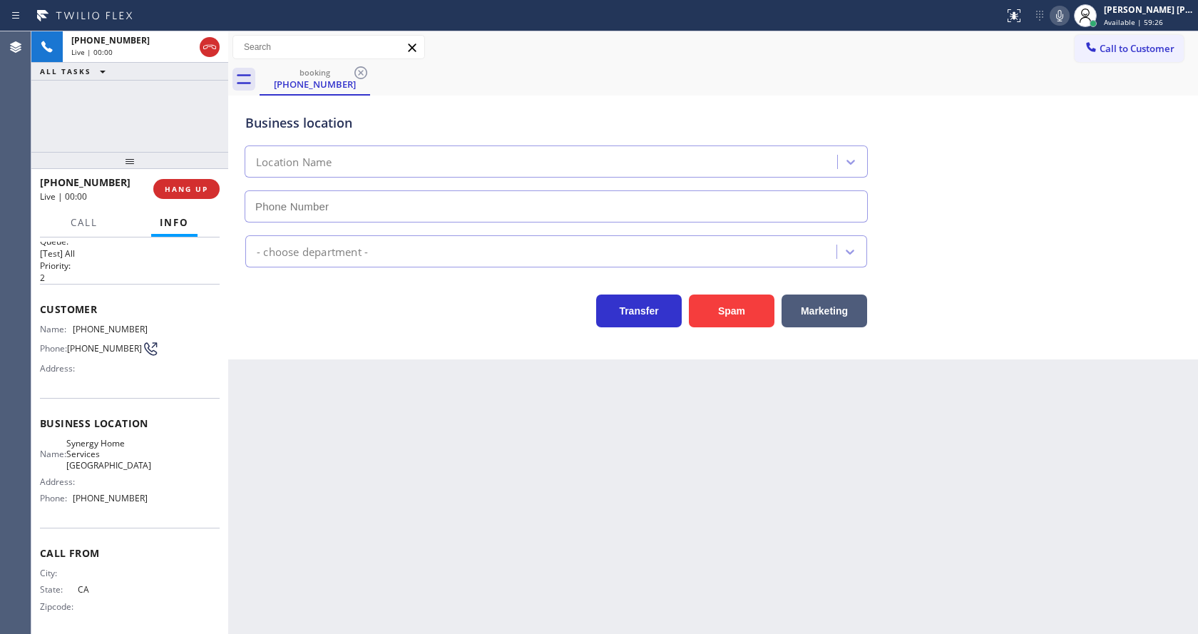
type input "[PHONE_NUMBER]"
click at [732, 315] on button "Spam" at bounding box center [732, 311] width 86 height 33
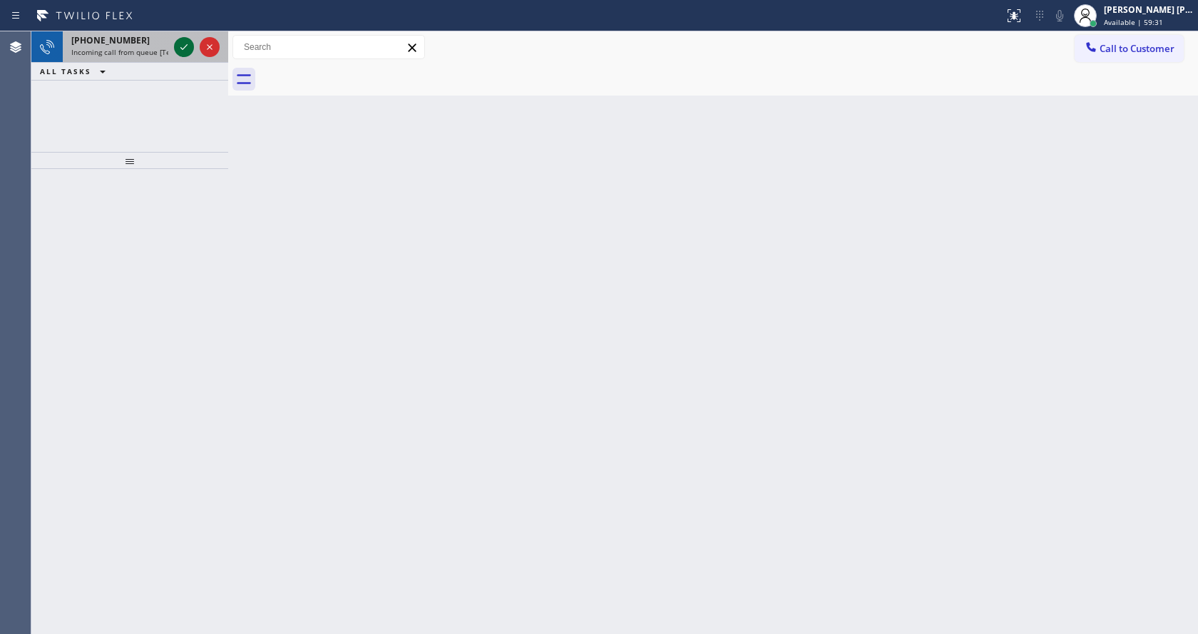
click at [186, 45] on icon at bounding box center [183, 47] width 17 height 17
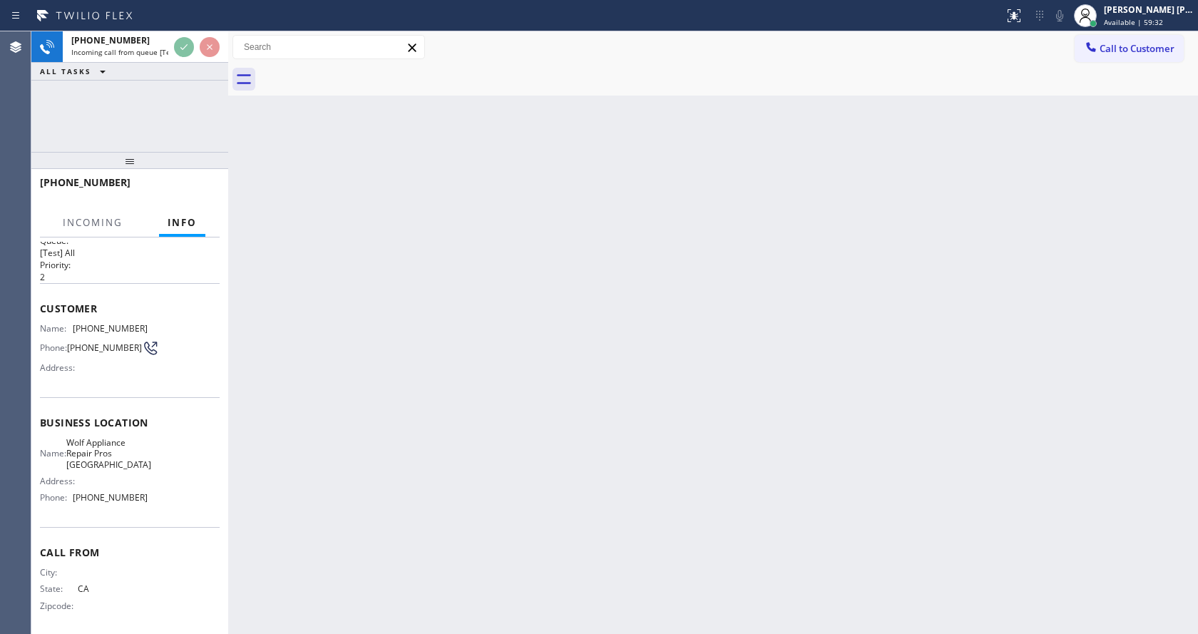
scroll to position [29, 0]
click at [557, 439] on div "Back to Dashboard Change Sender ID Customers Technicians Select a contact Outbo…" at bounding box center [713, 332] width 970 height 603
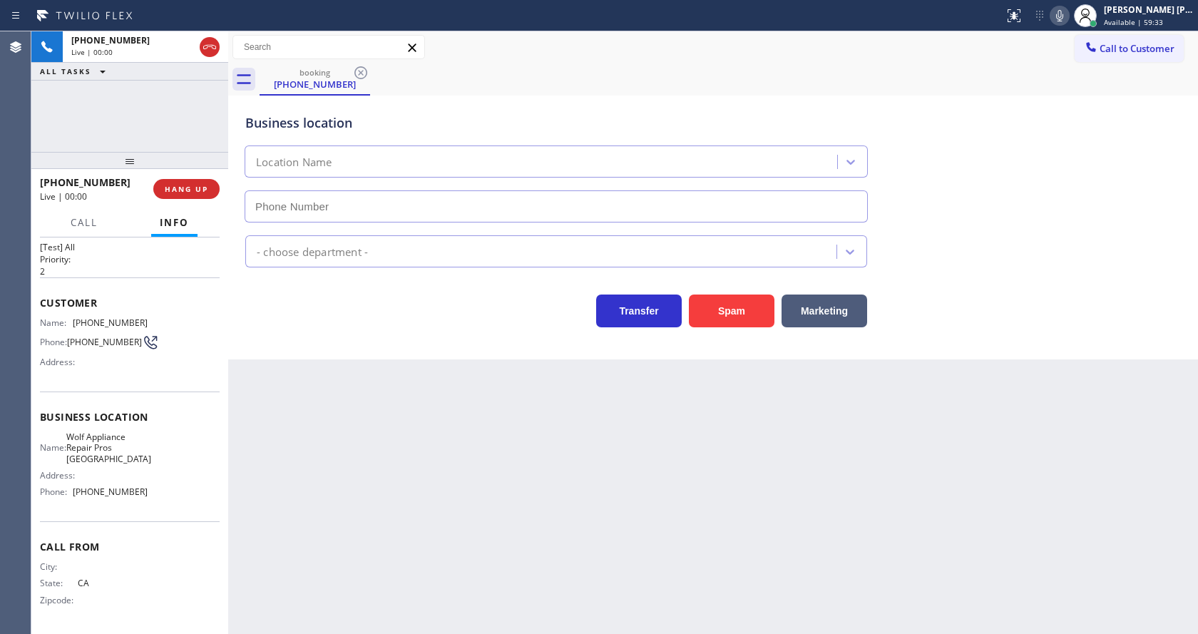
type input "[PHONE_NUMBER]"
drag, startPoint x: 346, startPoint y: 445, endPoint x: 506, endPoint y: 409, distance: 163.7
click at [346, 445] on div "Back to Dashboard Change Sender ID Customers Technicians Select a contact Outbo…" at bounding box center [713, 332] width 970 height 603
click at [732, 312] on button "Spam" at bounding box center [732, 311] width 86 height 33
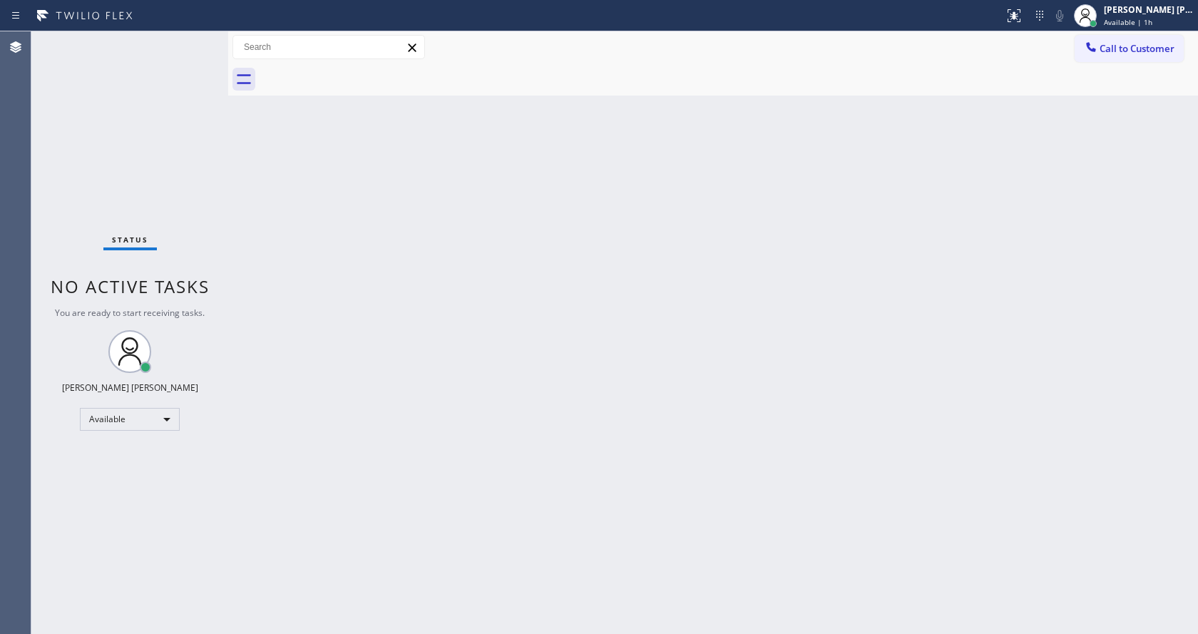
click at [300, 246] on div "Back to Dashboard Change Sender ID Customers Technicians Select a contact Outbo…" at bounding box center [713, 332] width 970 height 603
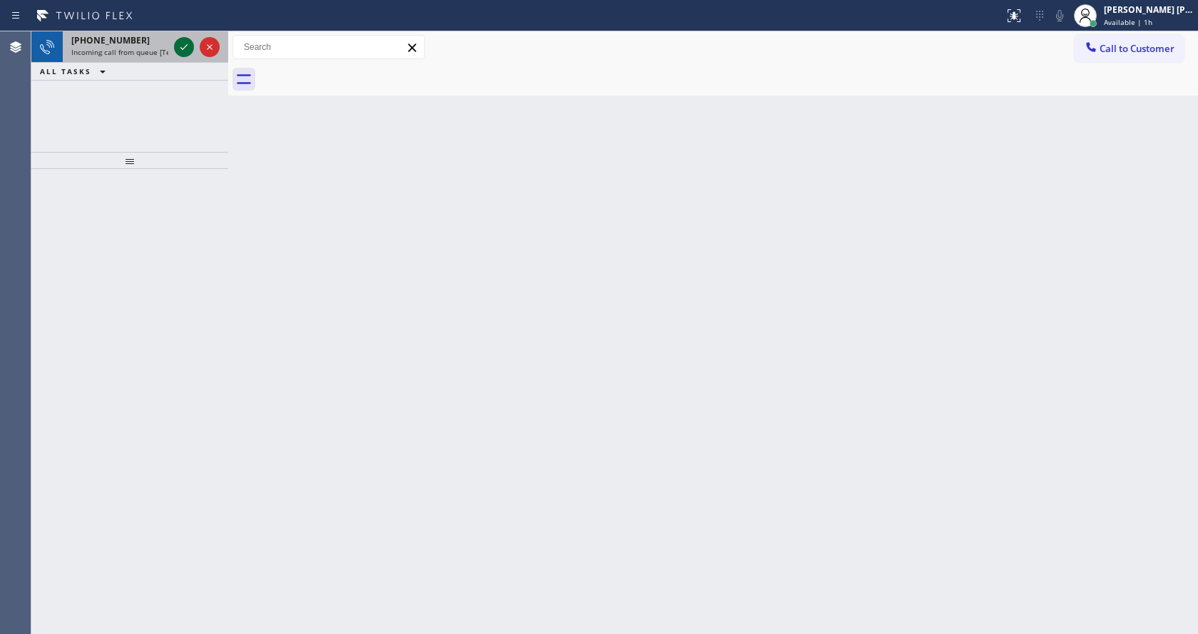
click at [185, 39] on icon at bounding box center [183, 47] width 17 height 17
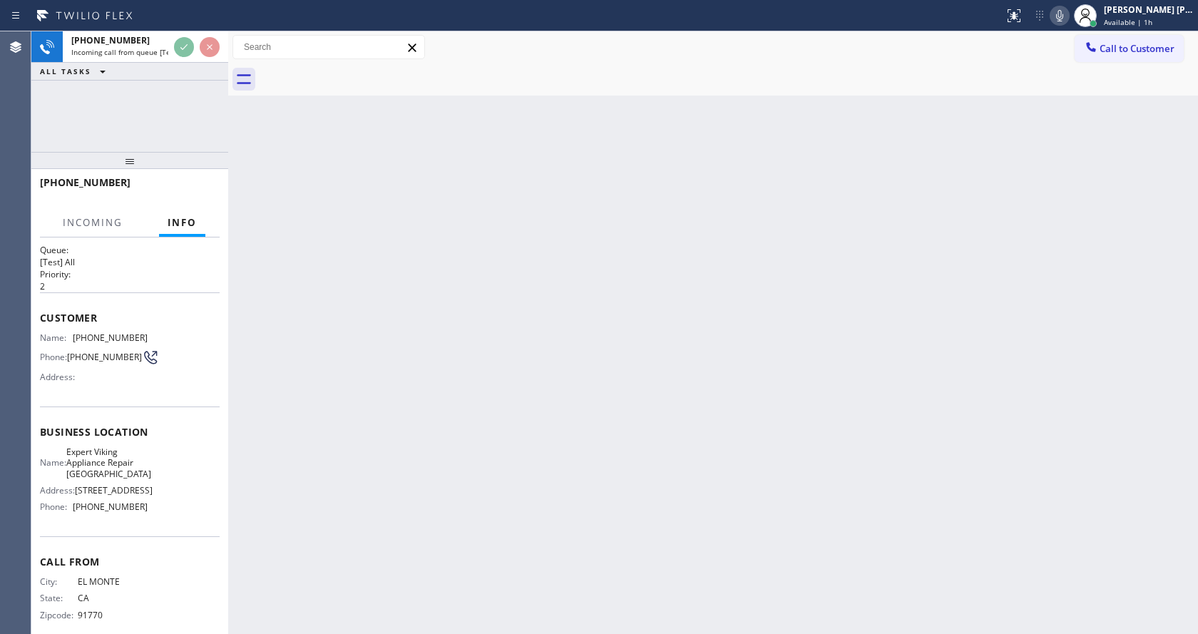
click at [484, 410] on div "Back to Dashboard Change Sender ID Customers Technicians Select a contact Outbo…" at bounding box center [713, 332] width 970 height 603
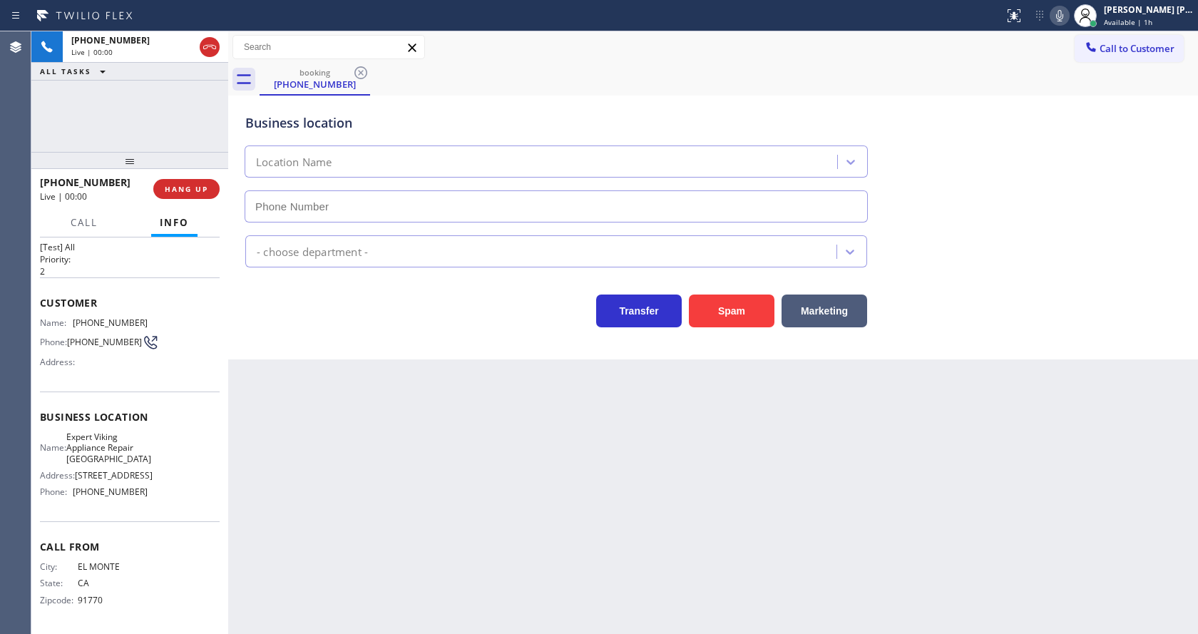
type input "[PHONE_NUMBER]"
click at [737, 312] on button "Spam" at bounding box center [732, 311] width 86 height 33
click at [529, 505] on div "Back to Dashboard Change Sender ID Customers Technicians Select a contact Outbo…" at bounding box center [713, 332] width 970 height 603
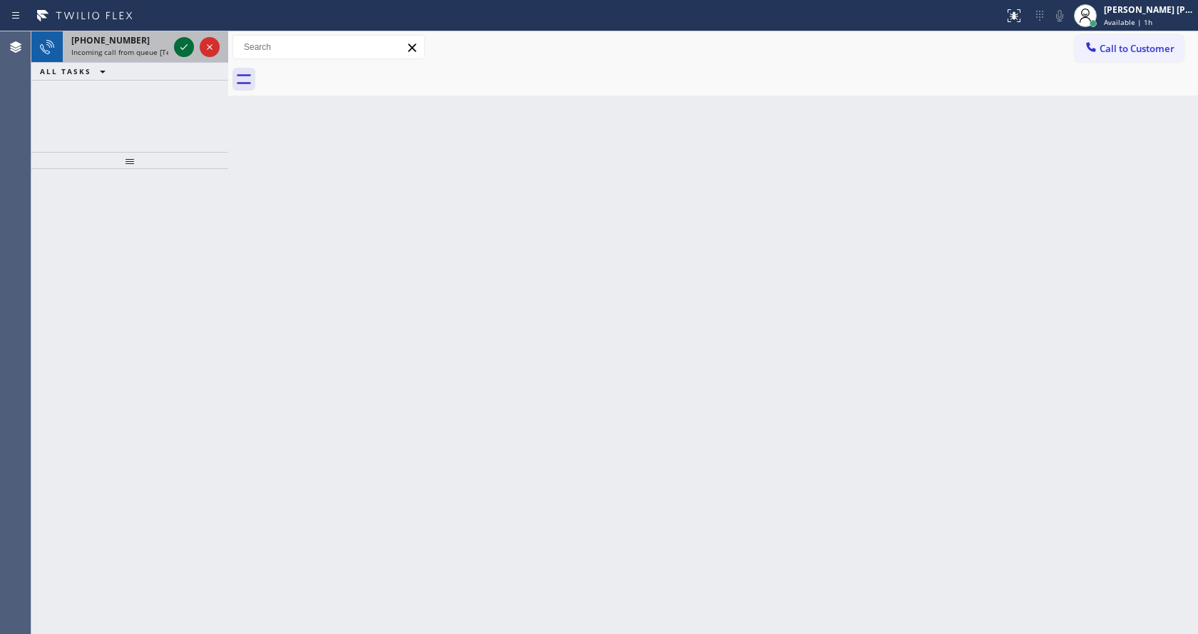
click at [181, 46] on icon at bounding box center [183, 47] width 17 height 17
click at [362, 426] on div "Back to Dashboard Change Sender ID Customers Technicians Select a contact Outbo…" at bounding box center [713, 332] width 970 height 603
click at [182, 46] on icon at bounding box center [183, 47] width 17 height 17
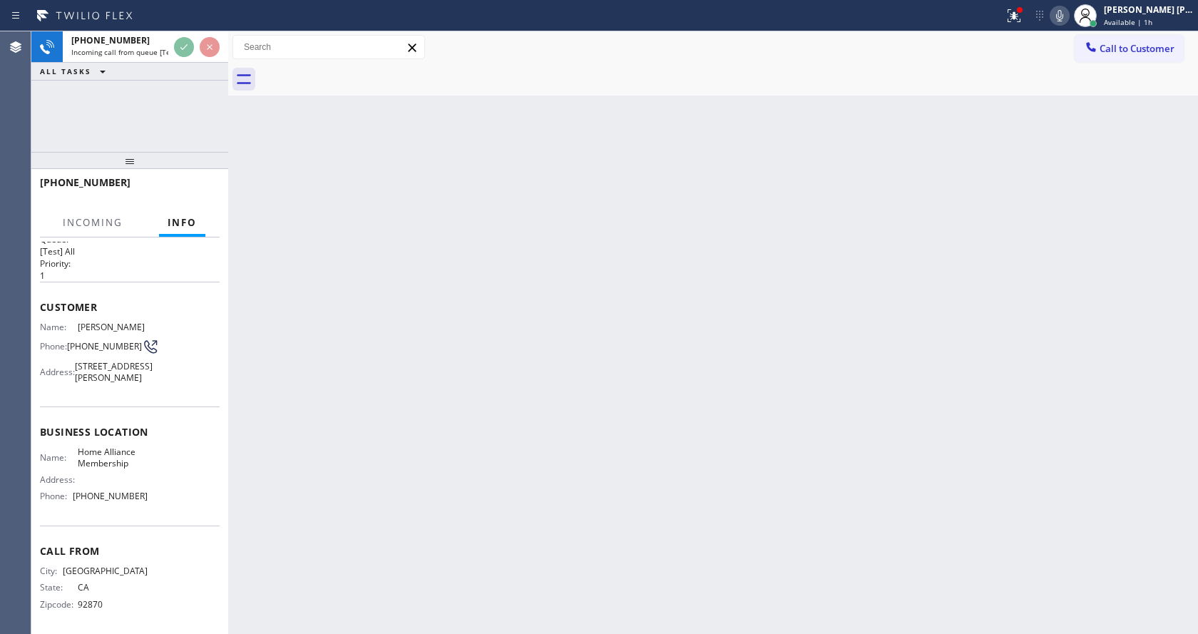
click at [528, 424] on div "Back to Dashboard Change Sender ID Customers Technicians Select a contact Outbo…" at bounding box center [713, 332] width 970 height 603
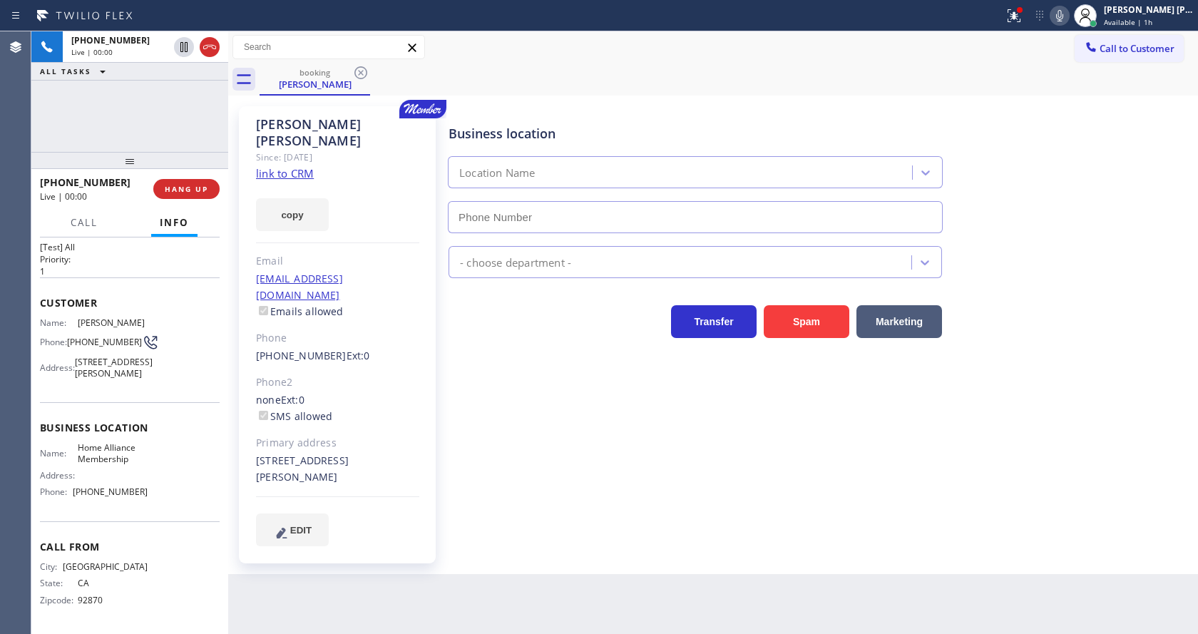
type input "[PHONE_NUMBER]"
click at [302, 166] on link "link to CRM" at bounding box center [285, 173] width 58 height 14
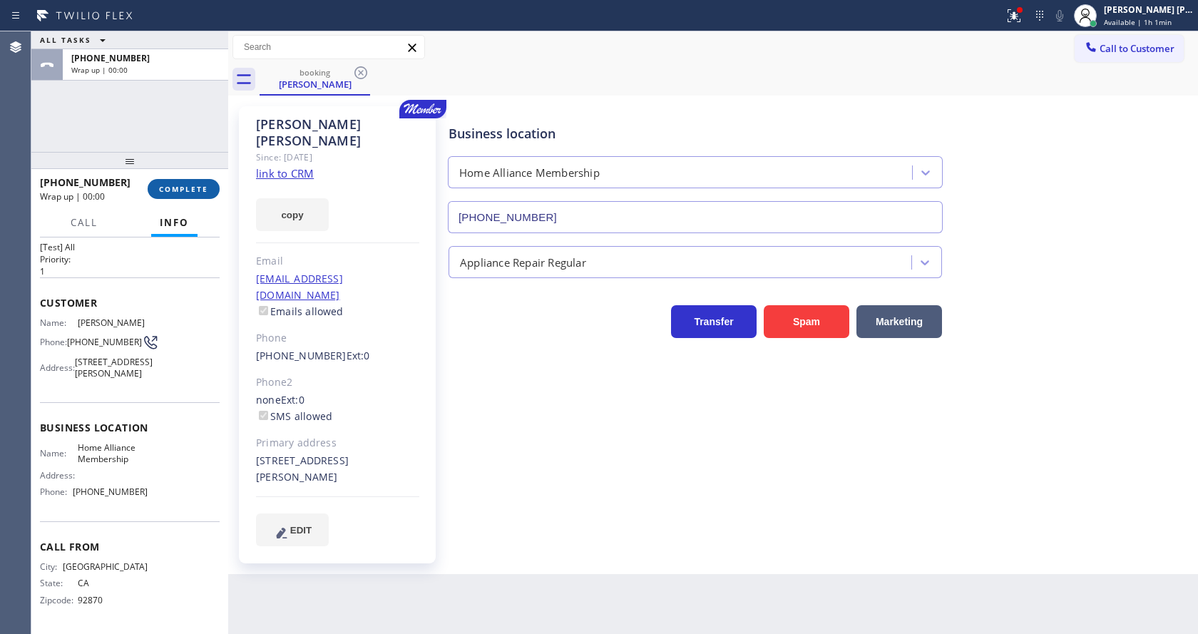
click at [169, 195] on button "COMPLETE" at bounding box center [184, 189] width 72 height 20
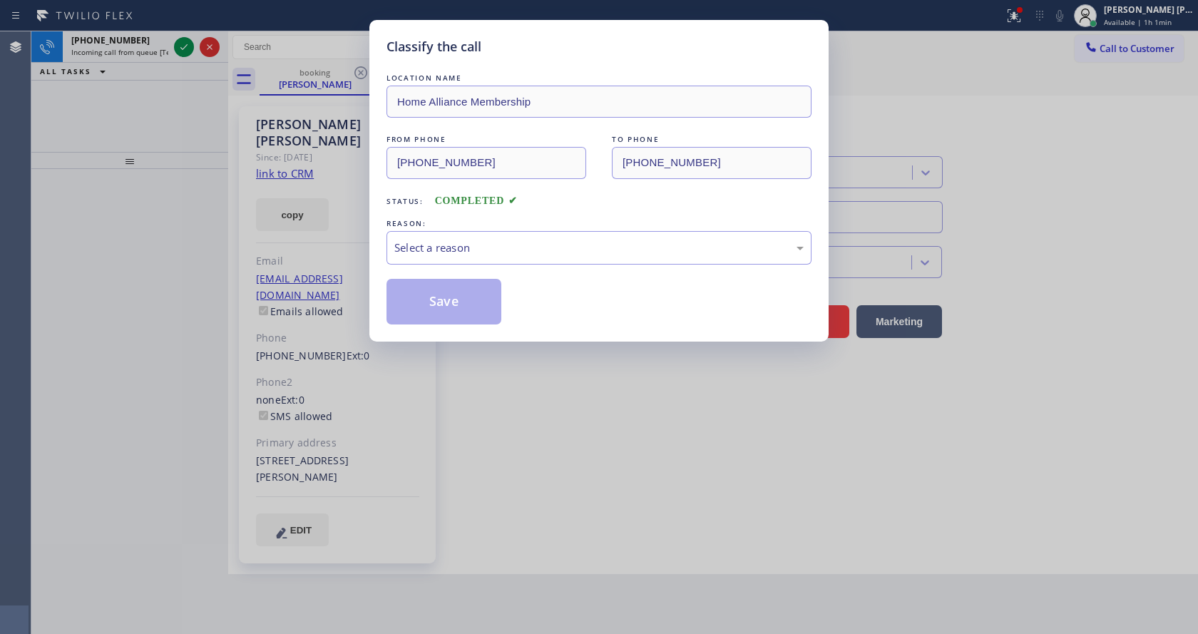
click at [550, 266] on div "LOCATION NAME Home Alliance Membership FROM PHONE [PHONE_NUMBER] TO PHONE [PHON…" at bounding box center [598, 198] width 425 height 254
click at [516, 243] on div "Select a reason" at bounding box center [598, 248] width 409 height 16
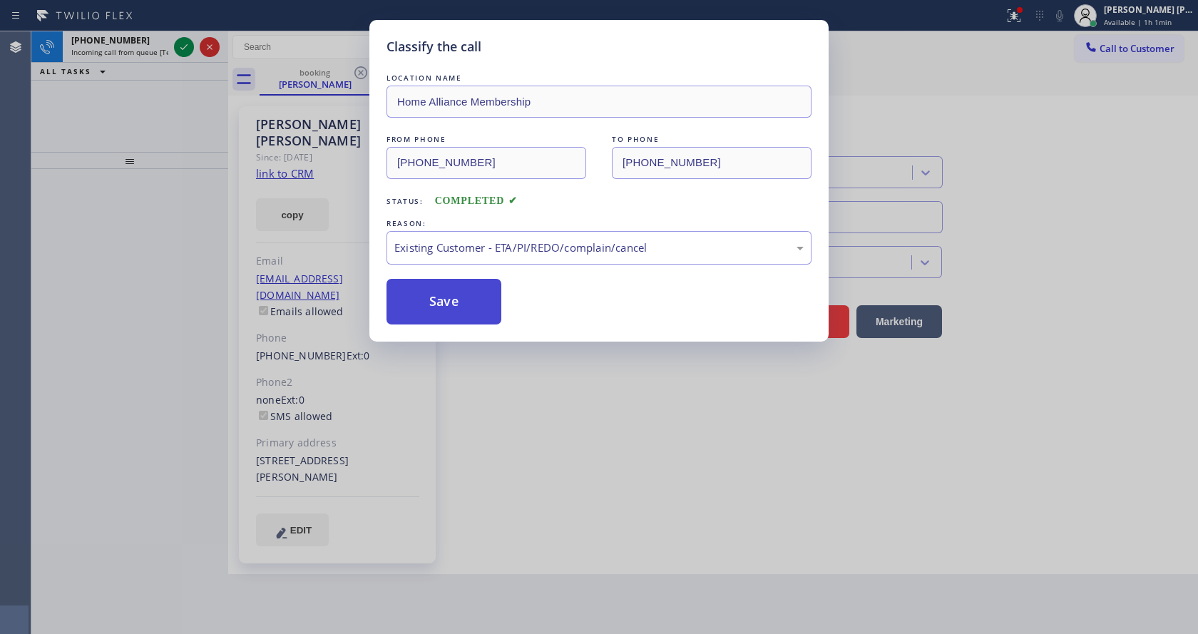
click at [471, 294] on button "Save" at bounding box center [443, 302] width 115 height 46
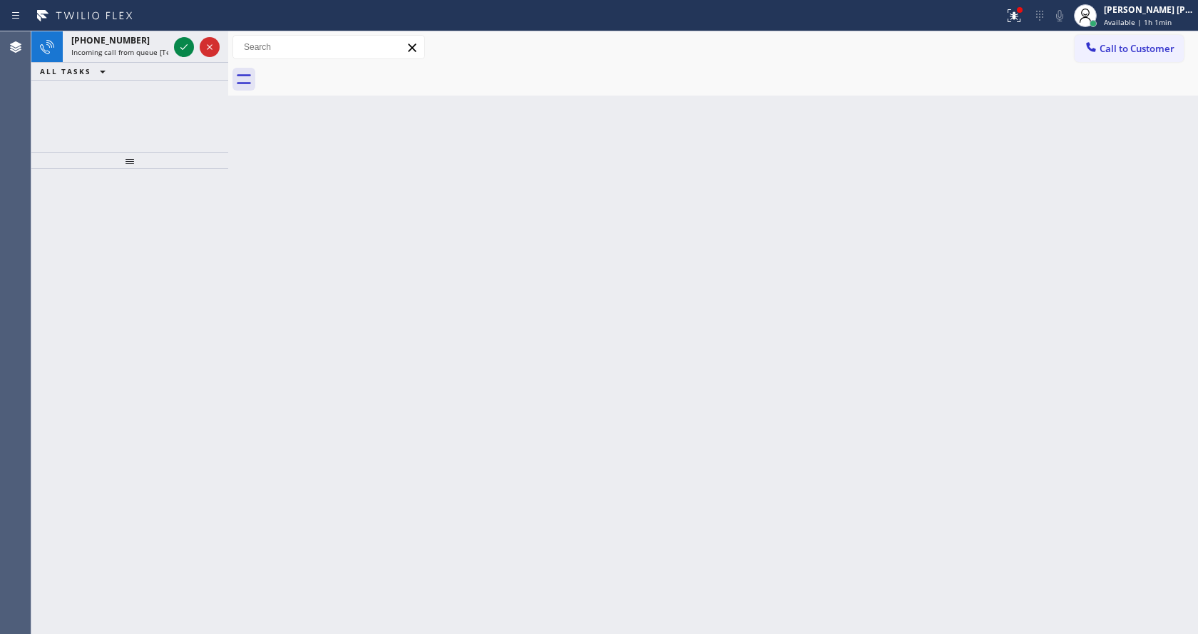
click at [188, 44] on icon at bounding box center [183, 47] width 17 height 17
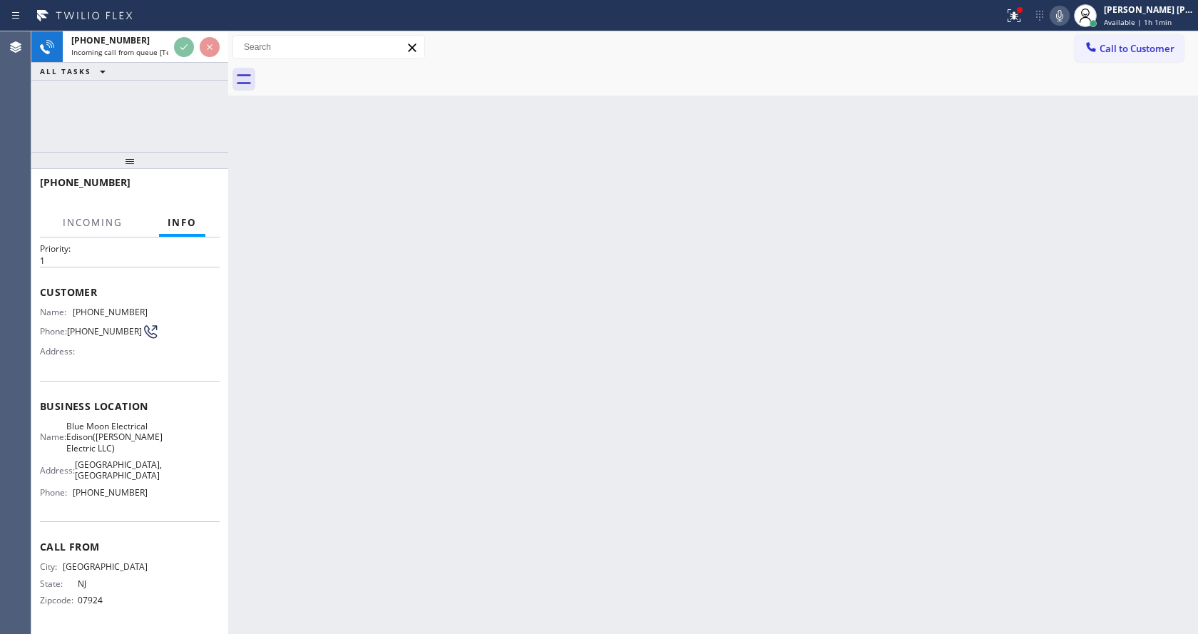
scroll to position [63, 0]
click at [615, 346] on div "Back to Dashboard Change Sender ID Customers Technicians Select a contact Outbo…" at bounding box center [713, 332] width 970 height 603
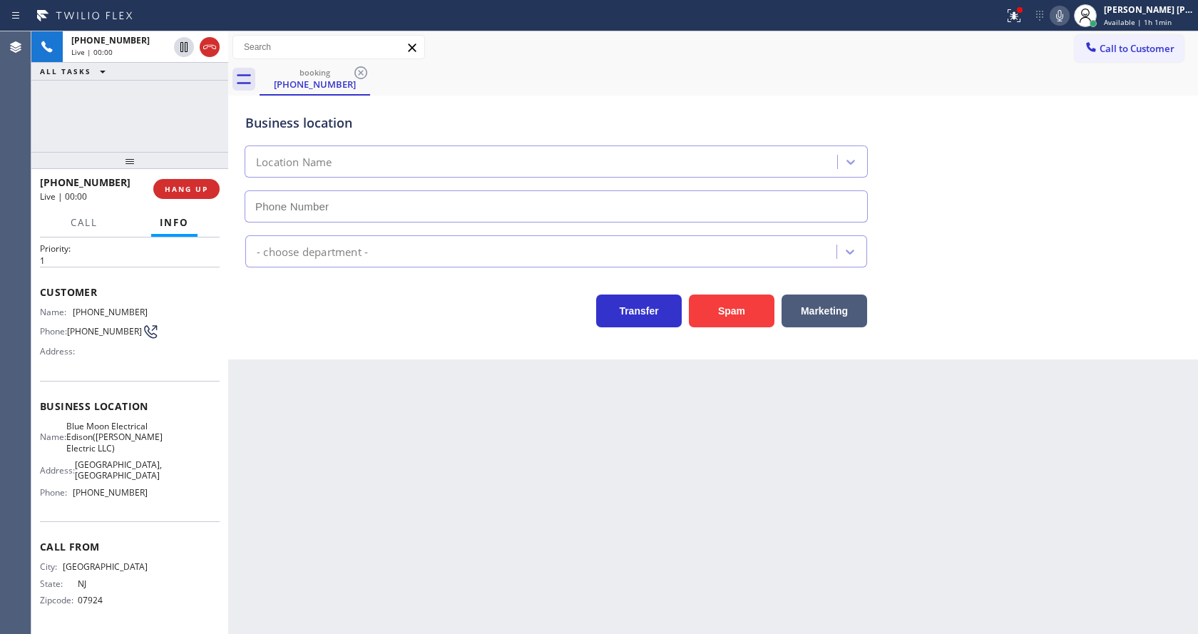
type input "[PHONE_NUMBER]"
click at [434, 503] on div "Back to Dashboard Change Sender ID Customers Technicians Select a contact Outbo…" at bounding box center [713, 332] width 970 height 603
click at [463, 426] on div "Back to Dashboard Change Sender ID Customers Technicians Select a contact Outbo…" at bounding box center [713, 332] width 970 height 603
click at [1023, 16] on icon at bounding box center [1013, 15] width 17 height 17
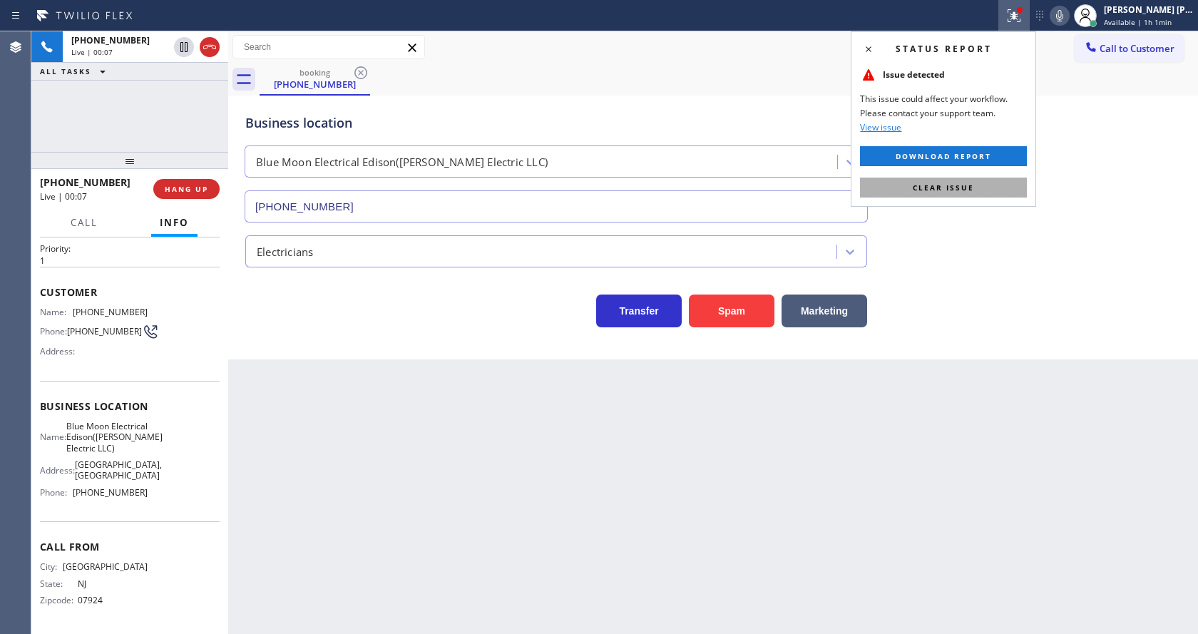
click at [983, 185] on button "Clear issue" at bounding box center [943, 188] width 167 height 20
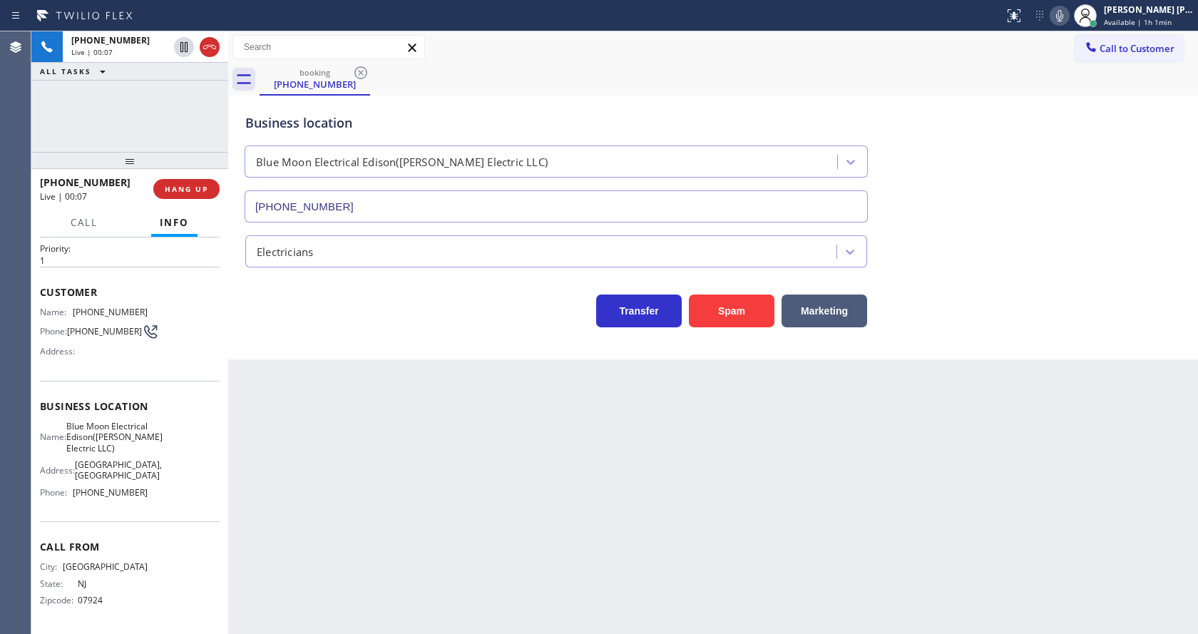
click at [1055, 220] on div "Business location Blue Moon Electrical Edison([PERSON_NAME] Electric LLC) [PHON…" at bounding box center [712, 157] width 941 height 129
click at [466, 590] on div "Back to Dashboard Change Sender ID Customers Technicians Select a contact Outbo…" at bounding box center [713, 332] width 970 height 603
click at [133, 459] on span "[GEOGRAPHIC_DATA], [GEOGRAPHIC_DATA]" at bounding box center [118, 470] width 87 height 22
drag, startPoint x: 72, startPoint y: 280, endPoint x: 158, endPoint y: 280, distance: 86.3
click at [158, 307] on div "Name: [PHONE_NUMBER] Phone: [PHONE_NUMBER] Address:" at bounding box center [130, 335] width 180 height 56
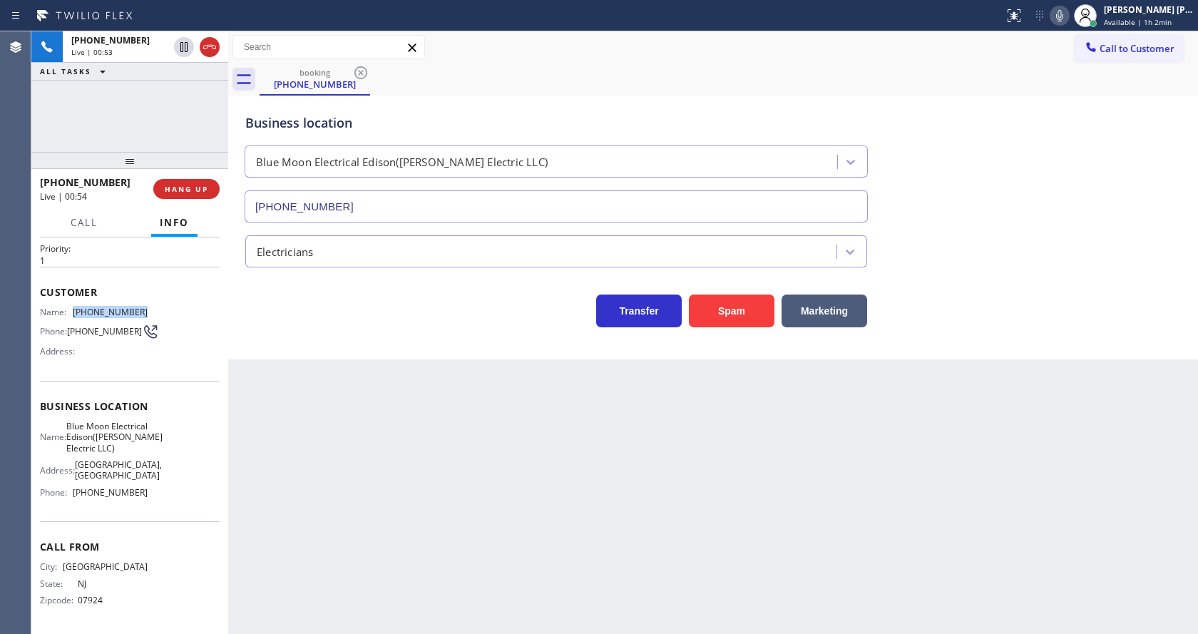
copy div "[PHONE_NUMBER]"
click at [384, 418] on div "Back to Dashboard Change Sender ID Customers Technicians Select a contact Outbo…" at bounding box center [713, 332] width 970 height 603
click at [119, 391] on div "Business location Name: Blue Moon Electrical Edison([PERSON_NAME] Electric LLC)…" at bounding box center [130, 451] width 180 height 141
drag, startPoint x: 70, startPoint y: 398, endPoint x: 150, endPoint y: 436, distance: 88.4
click at [150, 436] on div "Name: Blue Moon Electrical Edison([PERSON_NAME] Electric LLC) Address: [GEOGRAP…" at bounding box center [130, 462] width 180 height 83
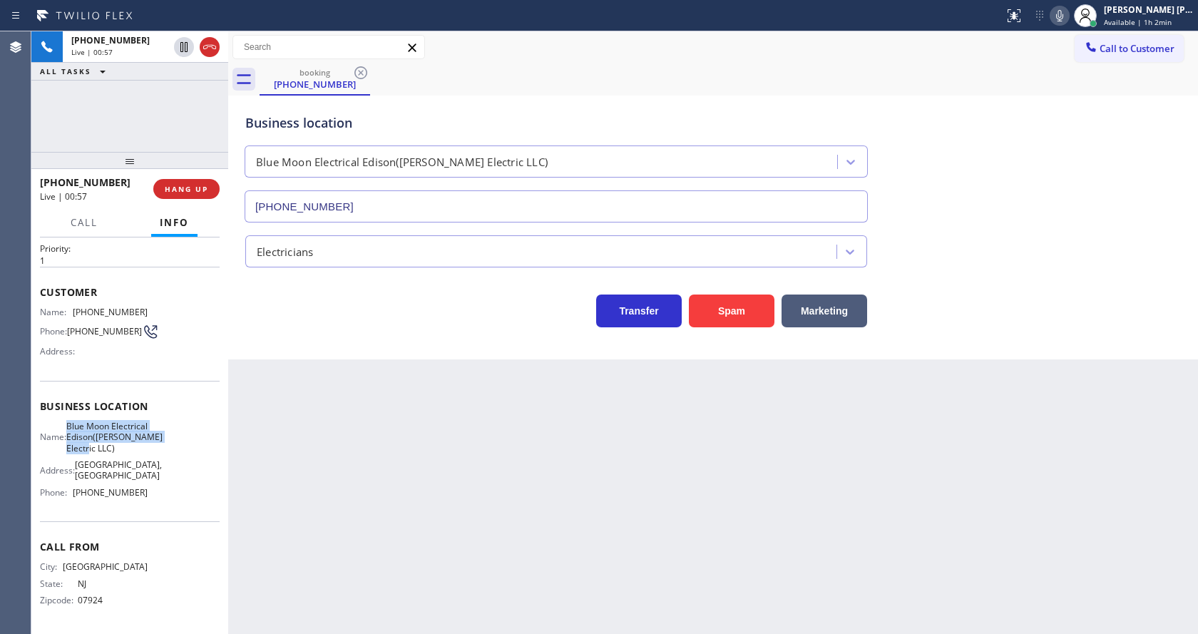
copy span "Blue Moon Electrical Edison([PERSON_NAME] Electric LLC)"
click at [374, 483] on div "Back to Dashboard Change Sender ID Customers Technicians Select a contact Outbo…" at bounding box center [713, 332] width 970 height 603
click at [138, 508] on div "Business location Name: Blue Moon Electrical Edison([PERSON_NAME] Electric LLC)…" at bounding box center [130, 451] width 180 height 141
drag, startPoint x: 71, startPoint y: 494, endPoint x: 160, endPoint y: 490, distance: 89.2
click at [160, 490] on div "Name: Blue Moon Electrical Edison([PERSON_NAME] Electric LLC) Address: [GEOGRAP…" at bounding box center [130, 462] width 180 height 83
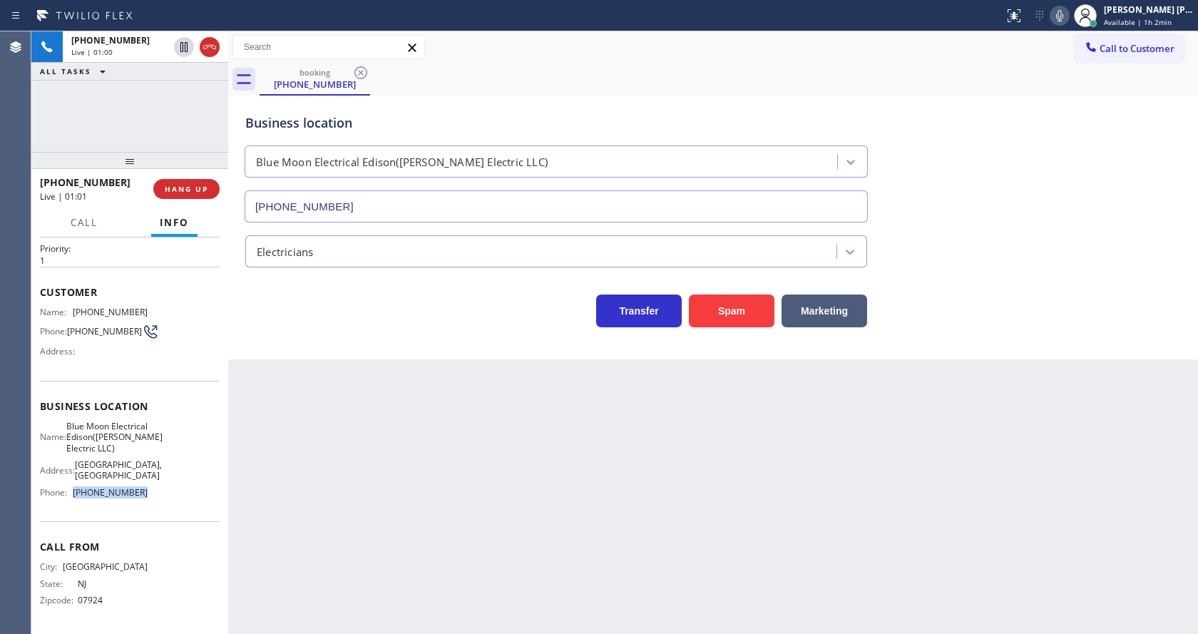
copy div "[PHONE_NUMBER]"
click at [304, 498] on div "Back to Dashboard Change Sender ID Customers Technicians Select a contact Outbo…" at bounding box center [713, 332] width 970 height 603
drag, startPoint x: 305, startPoint y: 611, endPoint x: 313, endPoint y: 632, distance: 22.1
click at [307, 614] on div "Back to Dashboard Change Sender ID Customers Technicians Select a contact Outbo…" at bounding box center [713, 332] width 970 height 603
click at [593, 495] on div "Back to Dashboard Change Sender ID Customers Technicians Select a contact Outbo…" at bounding box center [713, 332] width 970 height 603
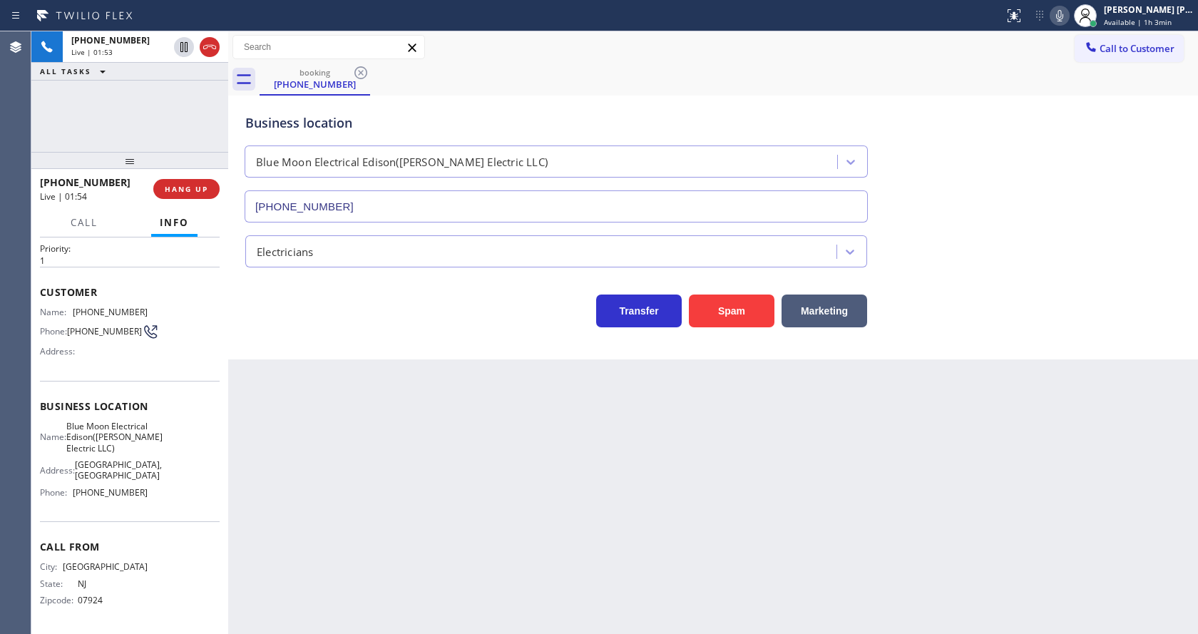
click at [414, 490] on div "Back to Dashboard Change Sender ID Customers Technicians Select a contact Outbo…" at bounding box center [713, 332] width 970 height 603
click at [1060, 16] on icon at bounding box center [1059, 15] width 17 height 17
click at [1066, 18] on icon at bounding box center [1059, 15] width 17 height 17
click at [313, 610] on div "Back to Dashboard Change Sender ID Customers Technicians Select a contact Outbo…" at bounding box center [713, 332] width 970 height 603
click at [708, 576] on div "Back to Dashboard Change Sender ID Customers Technicians Select a contact Outbo…" at bounding box center [713, 332] width 970 height 603
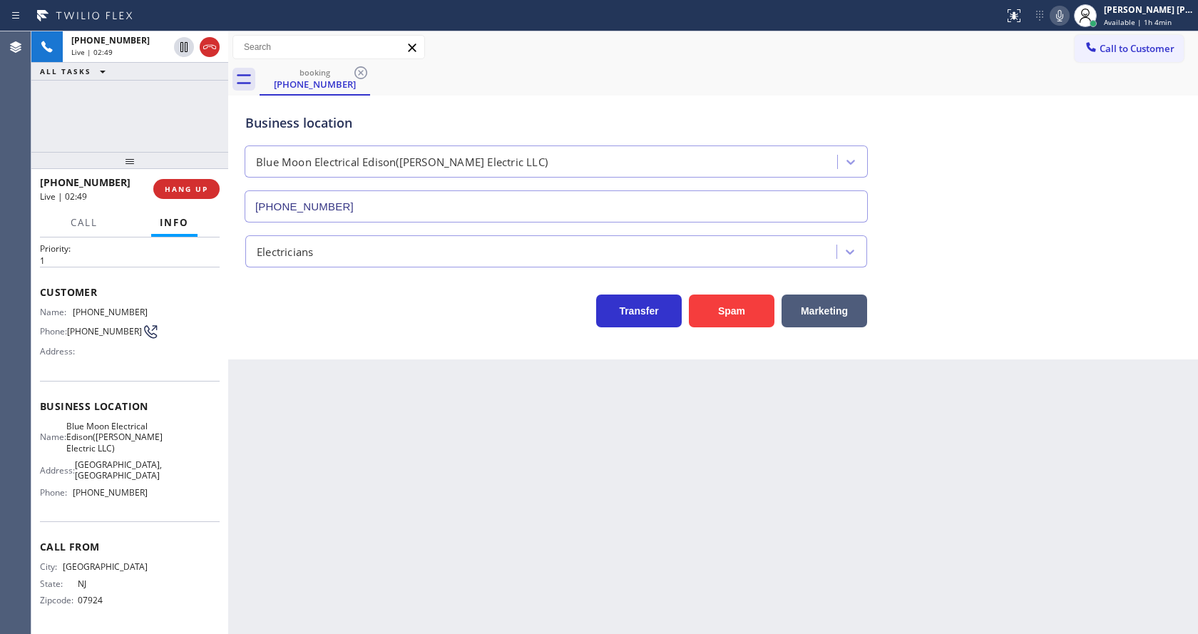
click at [429, 401] on div "Back to Dashboard Change Sender ID Customers Technicians Select a contact Outbo…" at bounding box center [713, 332] width 970 height 603
click at [639, 478] on div "Back to Dashboard Change Sender ID Customers Technicians Select a contact Outbo…" at bounding box center [713, 332] width 970 height 603
click at [1058, 18] on icon at bounding box center [1059, 15] width 17 height 17
click at [183, 47] on icon at bounding box center [183, 47] width 7 height 10
drag, startPoint x: 368, startPoint y: 446, endPoint x: 348, endPoint y: 555, distance: 110.9
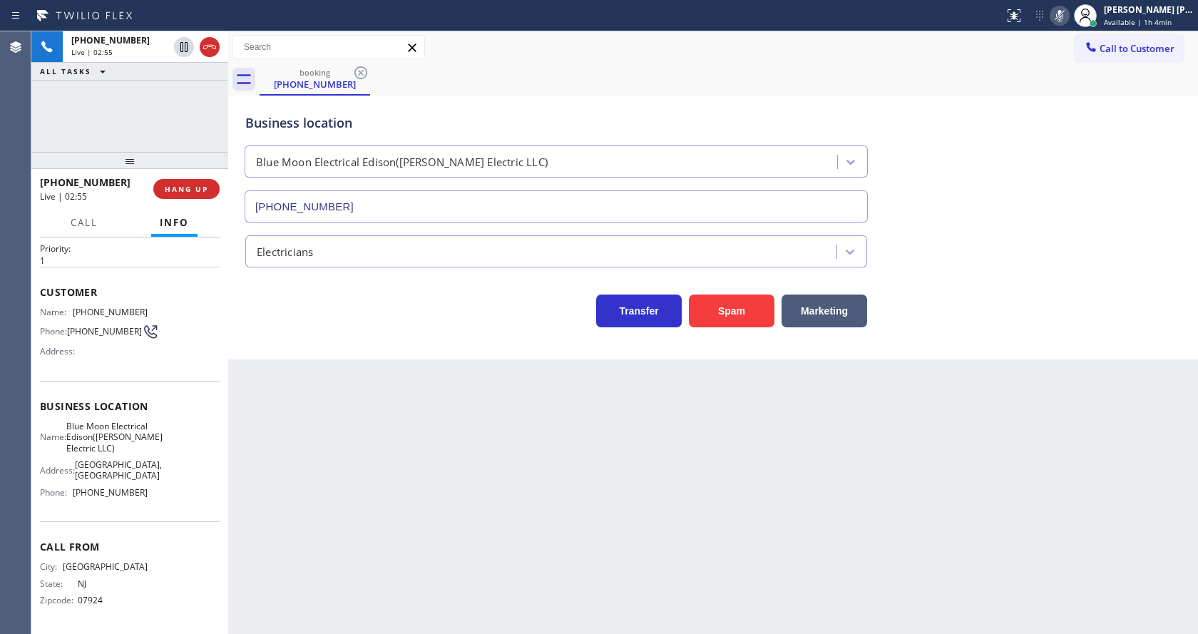
click at [368, 447] on div "Back to Dashboard Change Sender ID Customers Technicians Select a contact Outbo…" at bounding box center [713, 332] width 970 height 603
click at [652, 537] on div "Back to Dashboard Change Sender ID Customers Technicians Select a contact Outbo…" at bounding box center [713, 332] width 970 height 603
drag, startPoint x: 689, startPoint y: 491, endPoint x: 645, endPoint y: 491, distance: 43.5
click at [689, 491] on div "Back to Dashboard Change Sender ID Customers Technicians Select a contact Outbo…" at bounding box center [713, 332] width 970 height 603
click at [570, 502] on div "Back to Dashboard Change Sender ID Customers Technicians Select a contact Outbo…" at bounding box center [713, 332] width 970 height 603
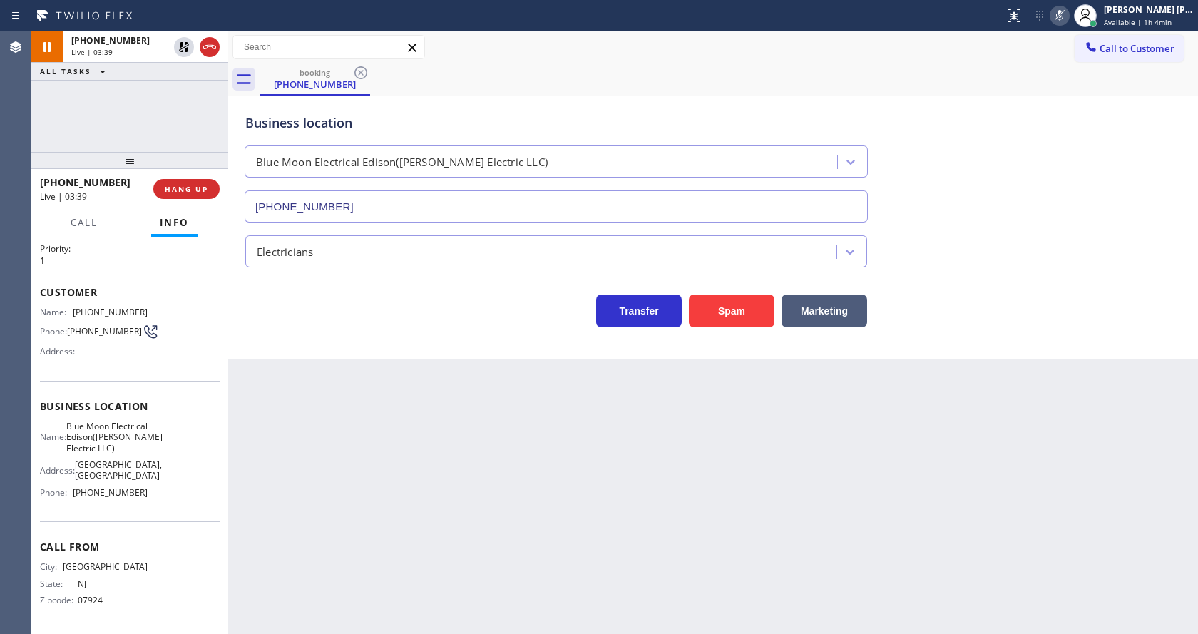
click at [486, 454] on div "Back to Dashboard Change Sender ID Customers Technicians Select a contact Outbo…" at bounding box center [713, 332] width 970 height 603
click at [568, 528] on div "Back to Dashboard Change Sender ID Customers Technicians Select a contact Outbo…" at bounding box center [713, 332] width 970 height 603
click at [176, 91] on icon at bounding box center [183, 96] width 17 height 17
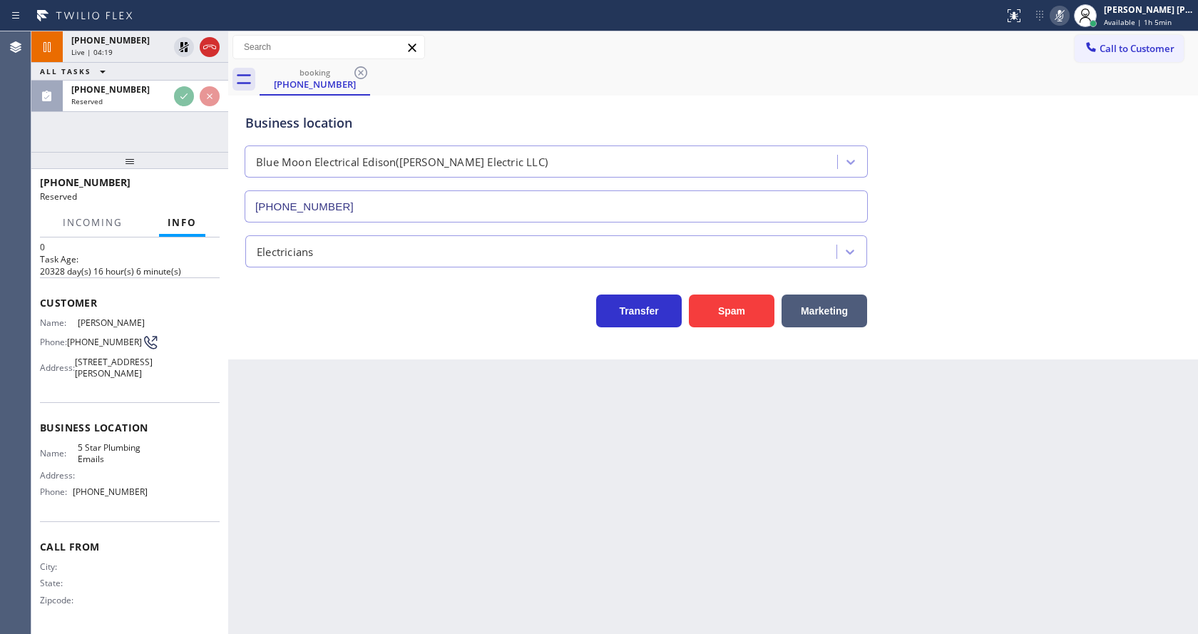
scroll to position [53, 0]
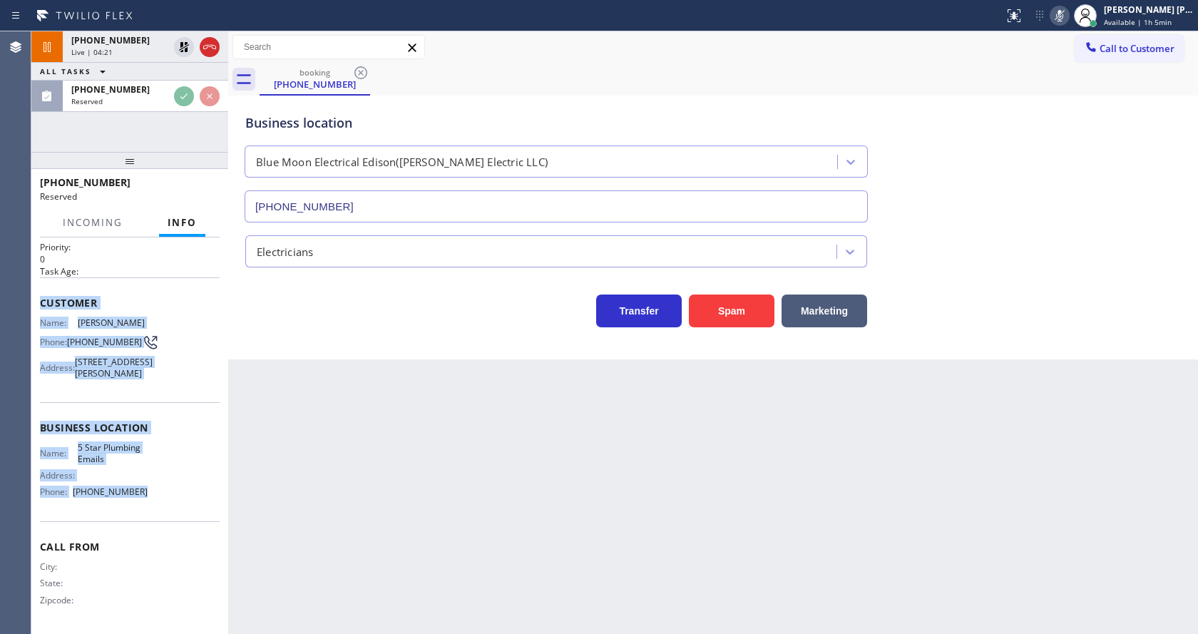
drag, startPoint x: 38, startPoint y: 278, endPoint x: 143, endPoint y: 491, distance: 237.3
click at [143, 491] on div "Context Queue: Everybody Priority: 0 Task Age: Customer Name: [PERSON_NAME] Pho…" at bounding box center [129, 435] width 197 height 396
copy div "Customer Name: [PERSON_NAME] Phone: [PHONE_NUMBER] Address: [STREET_ADDRESS][PE…"
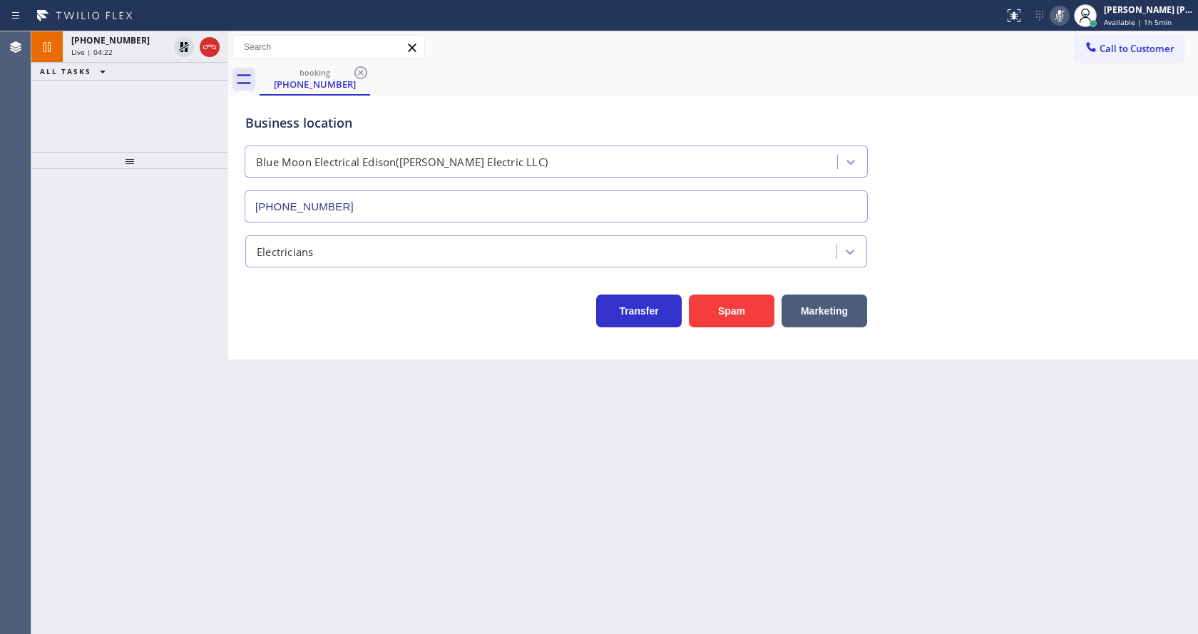
click at [506, 475] on div "Back to Dashboard Change Sender ID Customers Technicians Select a contact Outbo…" at bounding box center [713, 332] width 970 height 603
click at [325, 404] on div "Back to Dashboard Change Sender ID Customers Technicians Select a contact Outbo…" at bounding box center [713, 332] width 970 height 603
click at [99, 53] on span "Live | 05:52" at bounding box center [91, 52] width 41 height 10
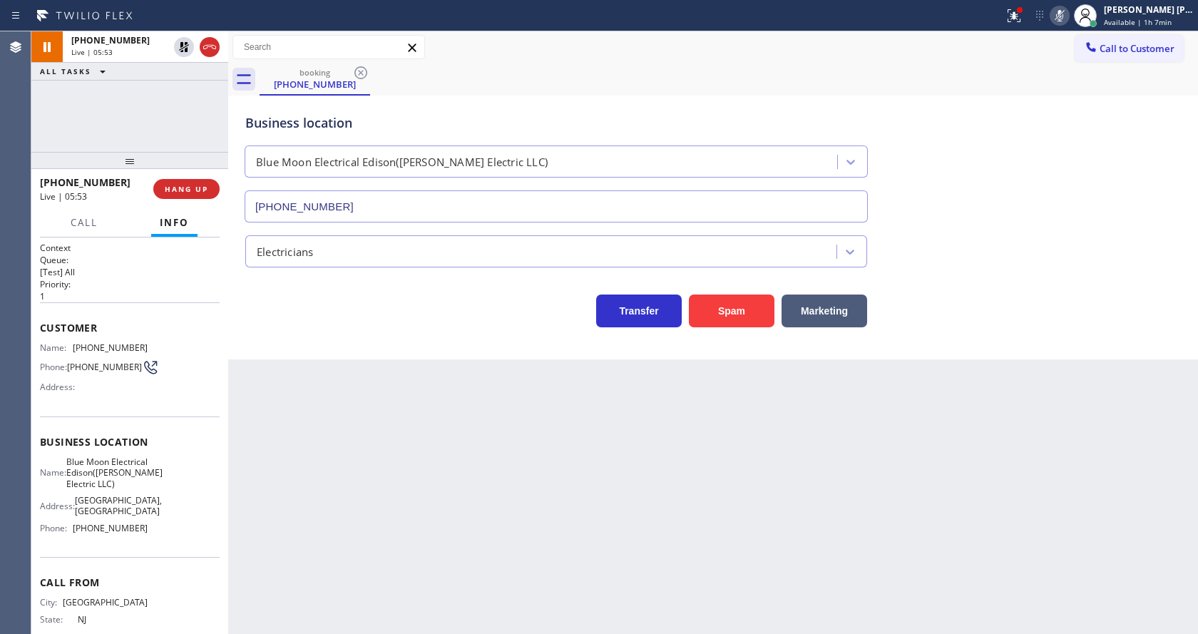
click at [437, 519] on div "Back to Dashboard Change Sender ID Customers Technicians Select a contact Outbo…" at bounding box center [713, 332] width 970 height 603
drag, startPoint x: 555, startPoint y: 514, endPoint x: 446, endPoint y: 550, distance: 114.3
click at [555, 514] on div "Back to Dashboard Change Sender ID Customers Technicians Select a contact Outbo…" at bounding box center [713, 332] width 970 height 603
drag, startPoint x: 574, startPoint y: 518, endPoint x: 506, endPoint y: 546, distance: 73.0
click at [574, 518] on div "Back to Dashboard Change Sender ID Customers Technicians Select a contact Outbo…" at bounding box center [713, 332] width 970 height 603
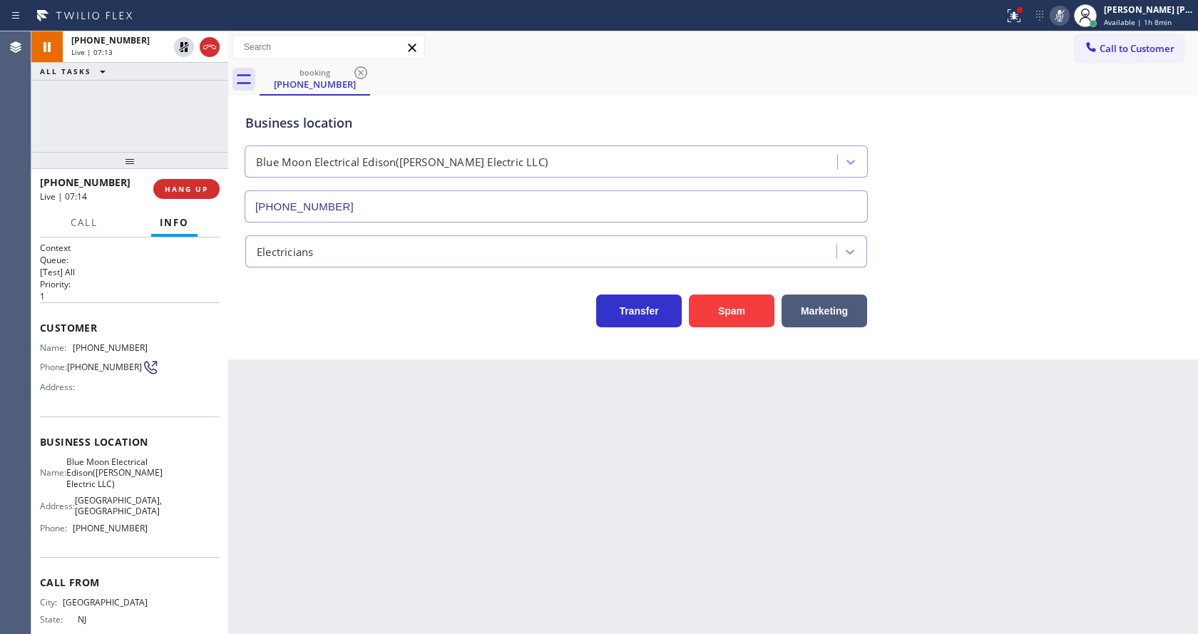
click at [322, 498] on div "Back to Dashboard Change Sender ID Customers Technicians Select a contact Outbo…" at bounding box center [713, 332] width 970 height 603
click at [558, 517] on div "Back to Dashboard Change Sender ID Customers Technicians Select a contact Outbo…" at bounding box center [713, 332] width 970 height 603
click at [179, 46] on icon at bounding box center [183, 47] width 17 height 17
click at [1062, 19] on icon at bounding box center [1059, 15] width 17 height 17
click at [1015, 21] on icon at bounding box center [1014, 15] width 13 height 13
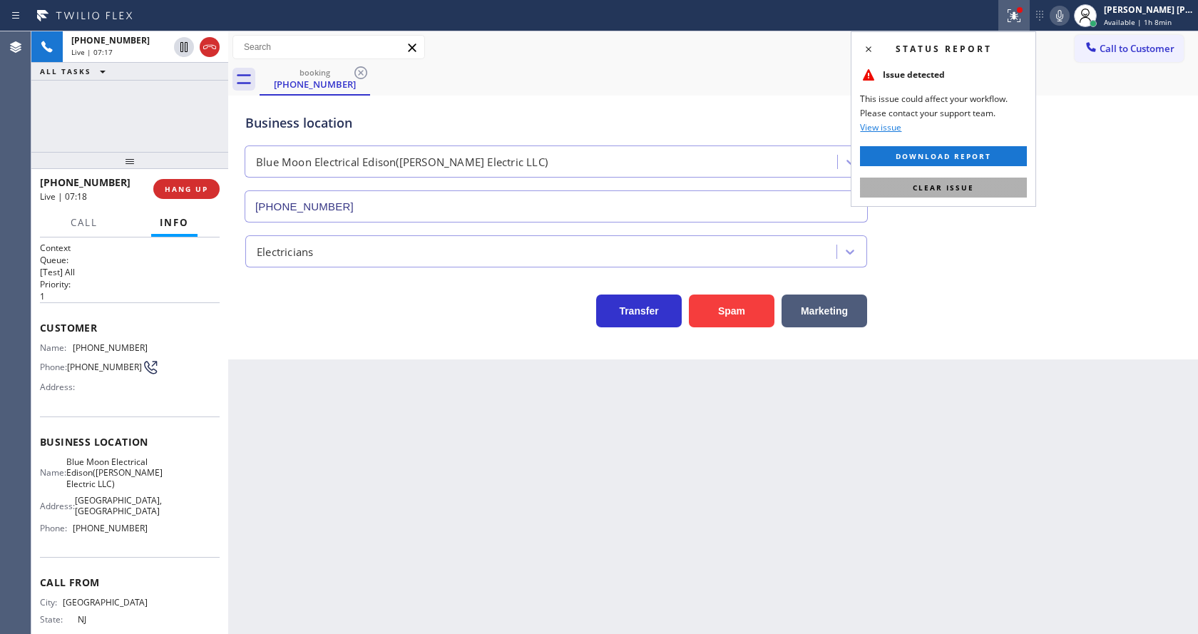
click at [976, 190] on button "Clear issue" at bounding box center [943, 188] width 167 height 20
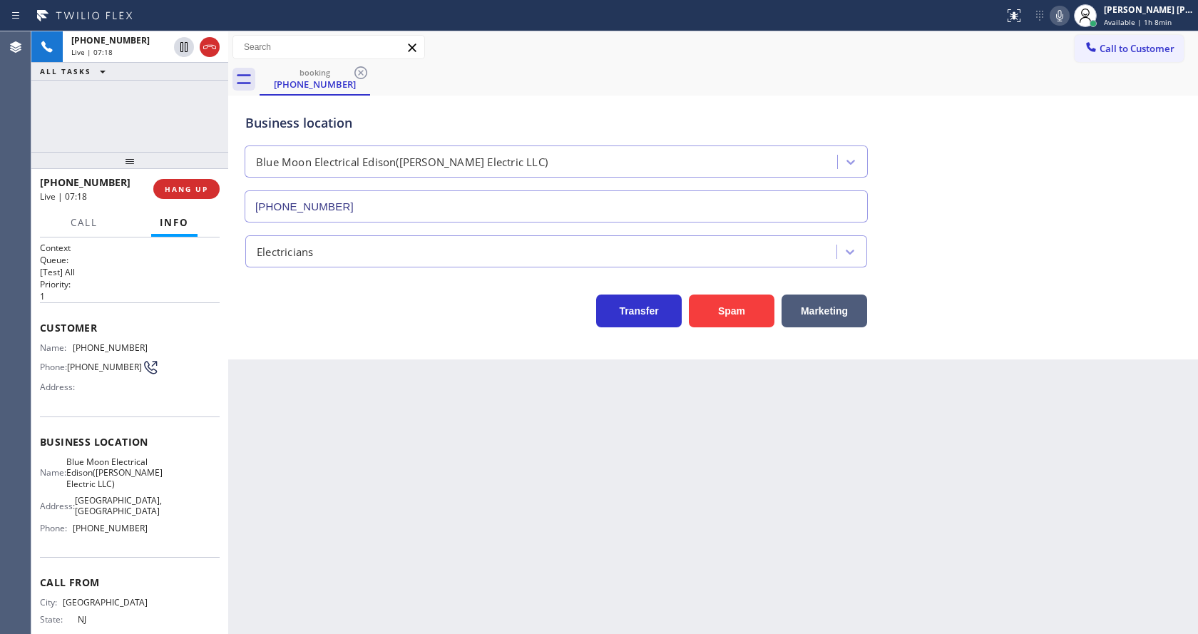
click at [1010, 193] on div "Business location Blue Moon Electrical Edison([PERSON_NAME] Electric LLC) [PHON…" at bounding box center [712, 157] width 941 height 129
click at [483, 538] on div "Back to Dashboard Change Sender ID Customers Technicians Select a contact Outbo…" at bounding box center [713, 332] width 970 height 603
click at [401, 473] on div "Back to Dashboard Change Sender ID Customers Technicians Select a contact Outbo…" at bounding box center [713, 332] width 970 height 603
click at [635, 547] on div "Back to Dashboard Change Sender ID Customers Technicians Select a contact Outbo…" at bounding box center [713, 332] width 970 height 603
drag, startPoint x: 359, startPoint y: 543, endPoint x: 336, endPoint y: 632, distance: 92.9
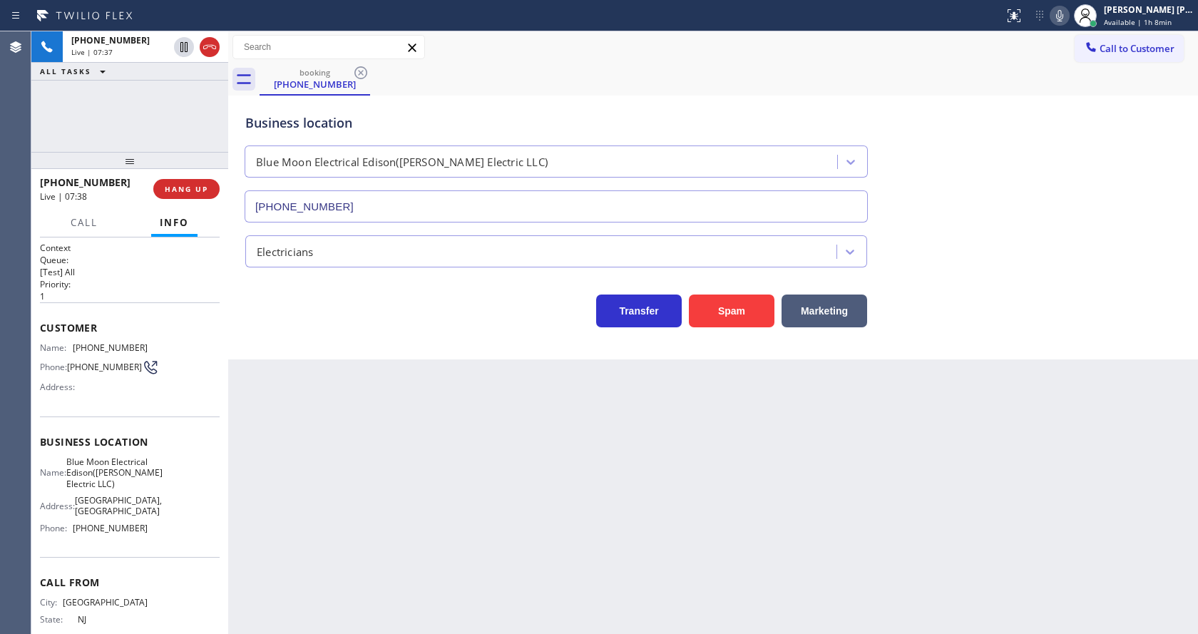
click at [359, 543] on div "Back to Dashboard Change Sender ID Customers Technicians Select a contact Outbo…" at bounding box center [713, 332] width 970 height 603
drag, startPoint x: 526, startPoint y: 490, endPoint x: 508, endPoint y: 506, distance: 24.8
click at [526, 490] on div "Back to Dashboard Change Sender ID Customers Technicians Select a contact Outbo…" at bounding box center [713, 332] width 970 height 603
click at [396, 535] on div "Back to Dashboard Change Sender ID Customers Technicians Select a contact Outbo…" at bounding box center [713, 332] width 970 height 603
click at [523, 533] on div "Back to Dashboard Change Sender ID Customers Technicians Select a contact Outbo…" at bounding box center [713, 332] width 970 height 603
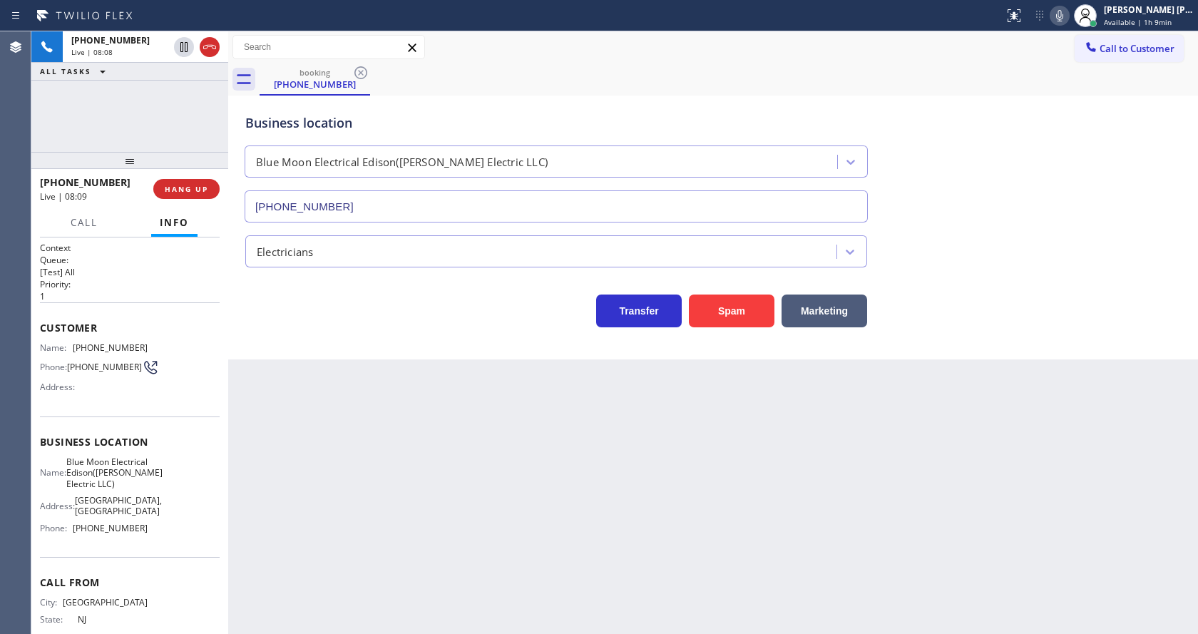
click at [311, 599] on div "Back to Dashboard Change Sender ID Customers Technicians Select a contact Outbo…" at bounding box center [713, 332] width 970 height 603
click at [568, 509] on div "Back to Dashboard Change Sender ID Customers Technicians Select a contact Outbo…" at bounding box center [713, 332] width 970 height 603
click at [507, 525] on div "Back to Dashboard Change Sender ID Customers Technicians Select a contact Outbo…" at bounding box center [713, 332] width 970 height 603
click at [521, 477] on div "Back to Dashboard Change Sender ID Customers Technicians Select a contact Outbo…" at bounding box center [713, 332] width 970 height 603
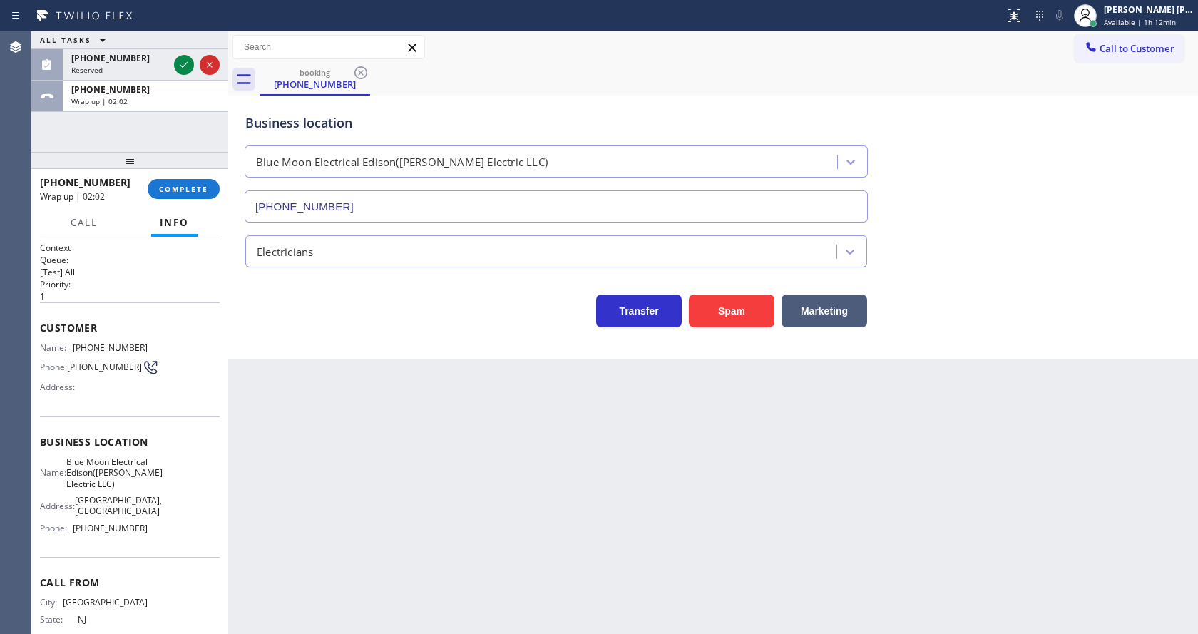
click at [388, 368] on div "Back to Dashboard Change Sender ID Customers Technicians Select a contact Outbo…" at bounding box center [713, 332] width 970 height 603
click at [185, 67] on icon at bounding box center [183, 64] width 17 height 17
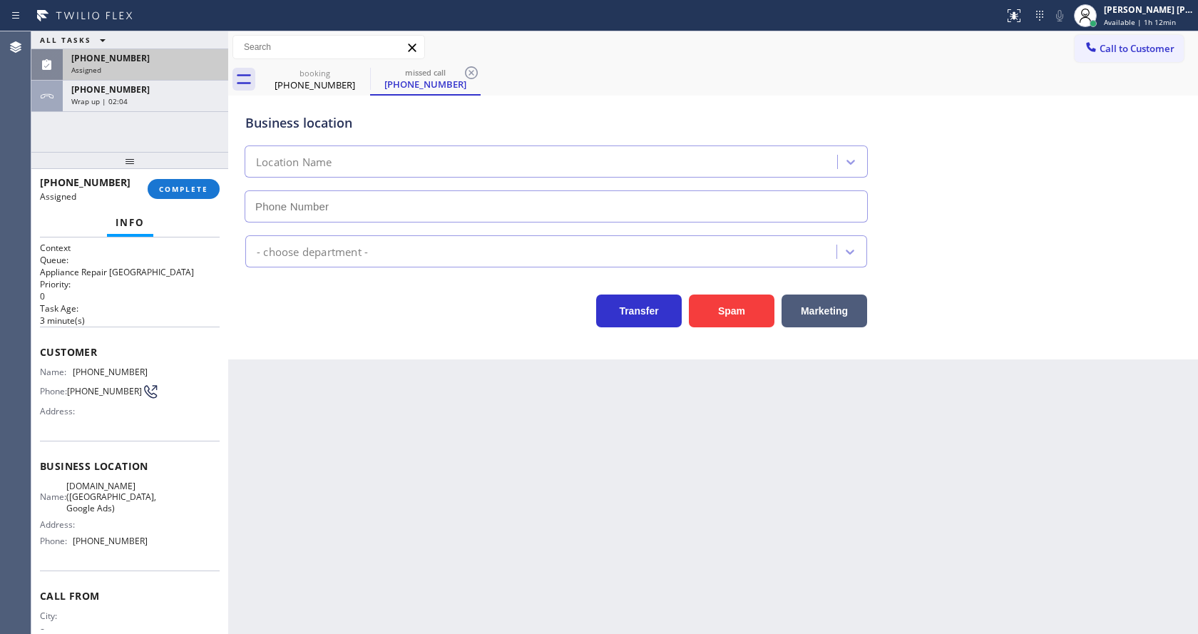
type input "[PHONE_NUMBER]"
click at [173, 187] on span "COMPLETE" at bounding box center [183, 189] width 49 height 10
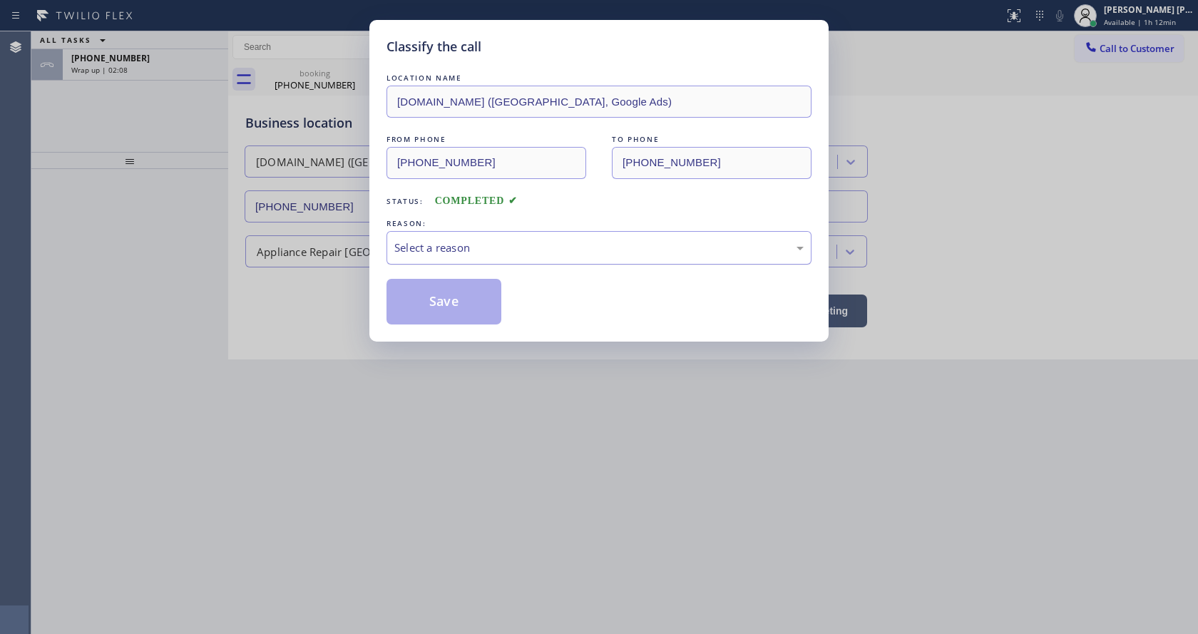
click at [456, 252] on div "Select a reason" at bounding box center [598, 248] width 409 height 16
click at [447, 295] on button "Save" at bounding box center [443, 302] width 115 height 46
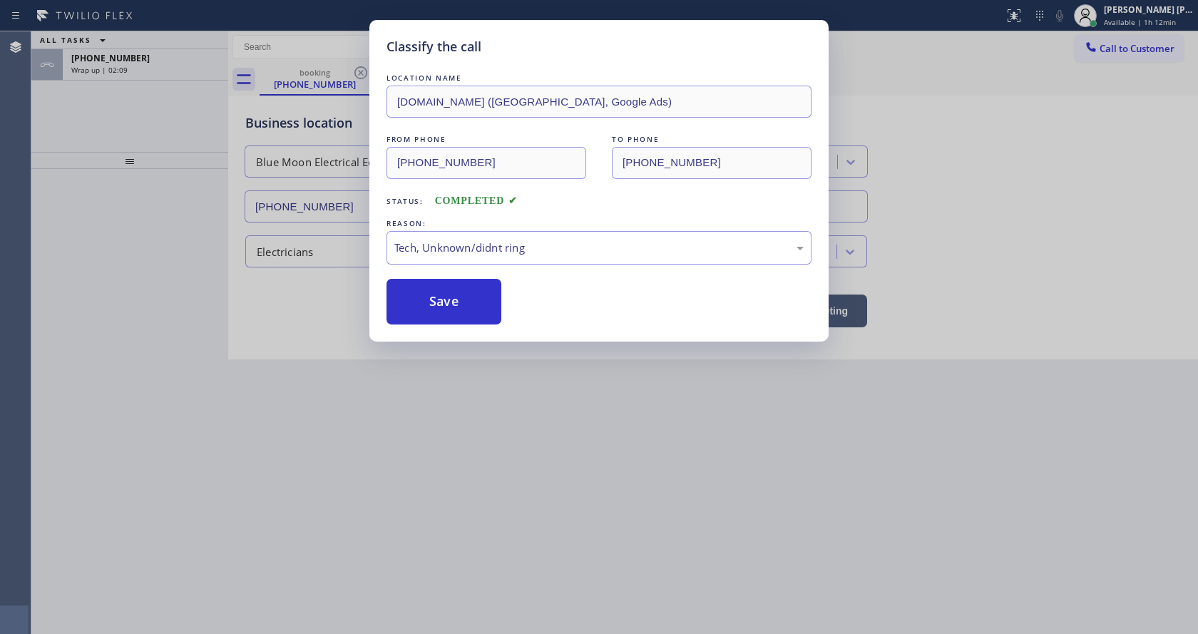
click at [467, 513] on div "Classify the call LOCATION NAME [DOMAIN_NAME] ([GEOGRAPHIC_DATA], Google Ads) F…" at bounding box center [599, 317] width 1198 height 634
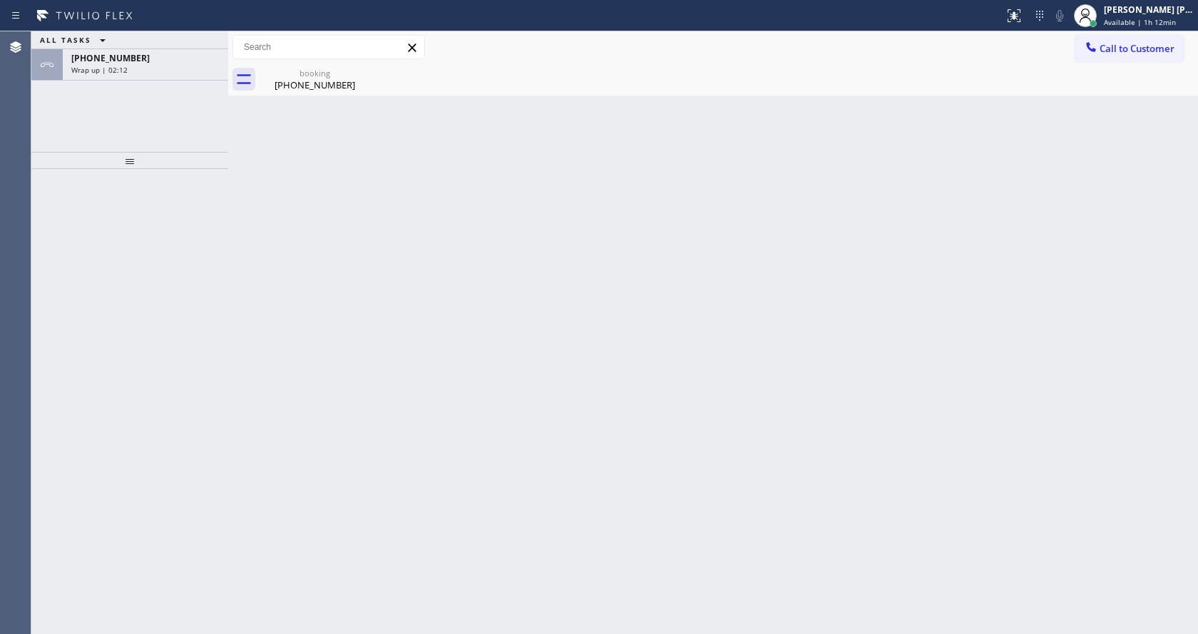
drag, startPoint x: 289, startPoint y: 220, endPoint x: 224, endPoint y: 153, distance: 93.3
click at [289, 220] on div "Back to Dashboard Change Sender ID Customers Technicians Select a contact Outbo…" at bounding box center [713, 332] width 970 height 603
click at [148, 68] on div "Wrap up | 11:04" at bounding box center [145, 70] width 148 height 10
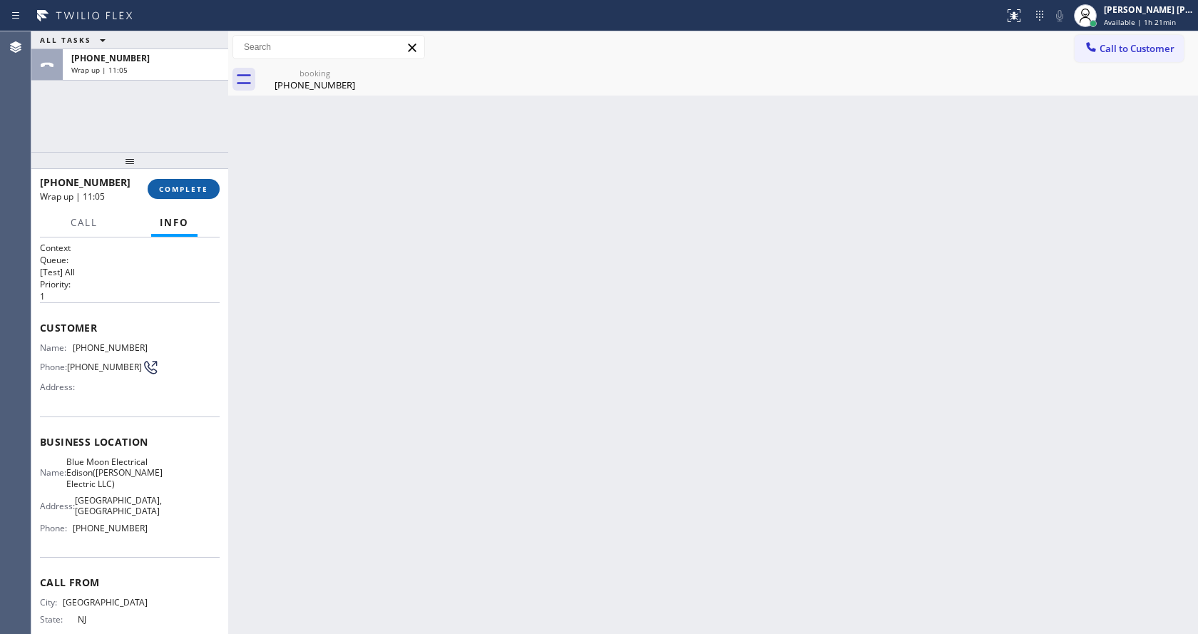
click at [175, 188] on span "COMPLETE" at bounding box center [183, 189] width 49 height 10
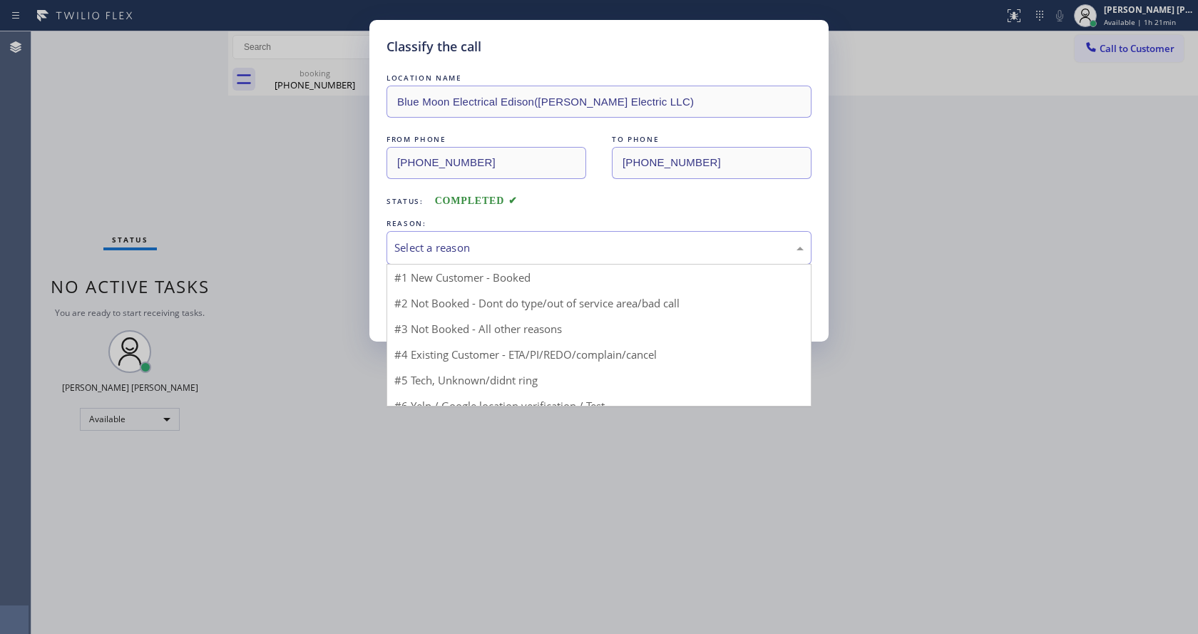
click at [472, 252] on div "Select a reason" at bounding box center [598, 248] width 409 height 16
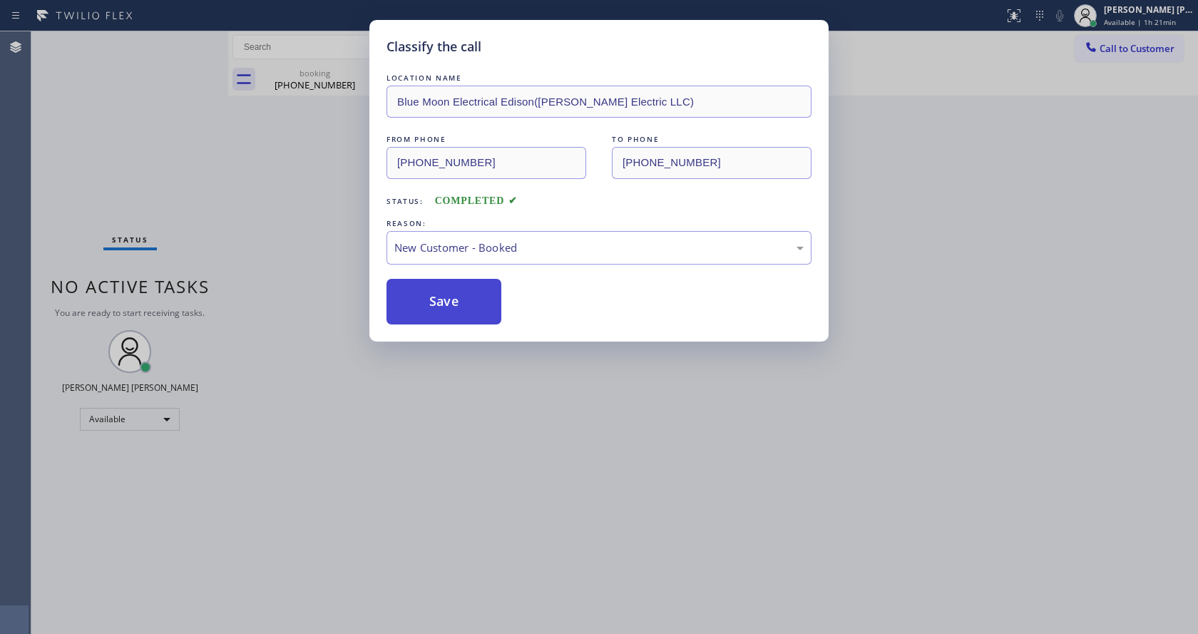
click at [425, 307] on button "Save" at bounding box center [443, 302] width 115 height 46
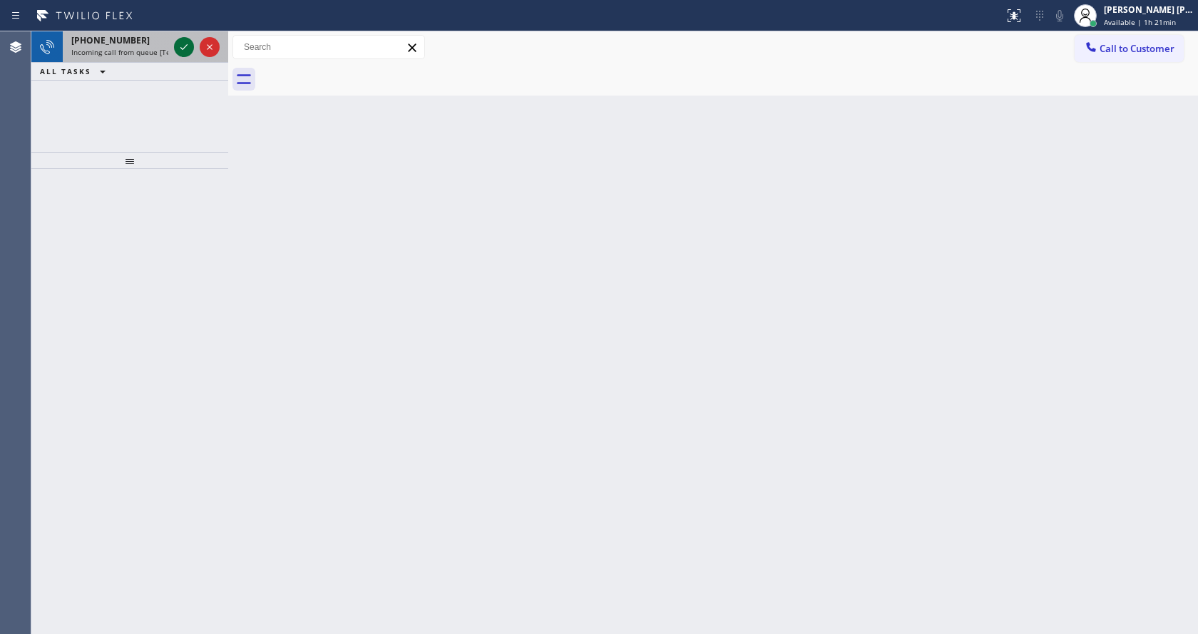
click at [191, 47] on icon at bounding box center [183, 47] width 17 height 17
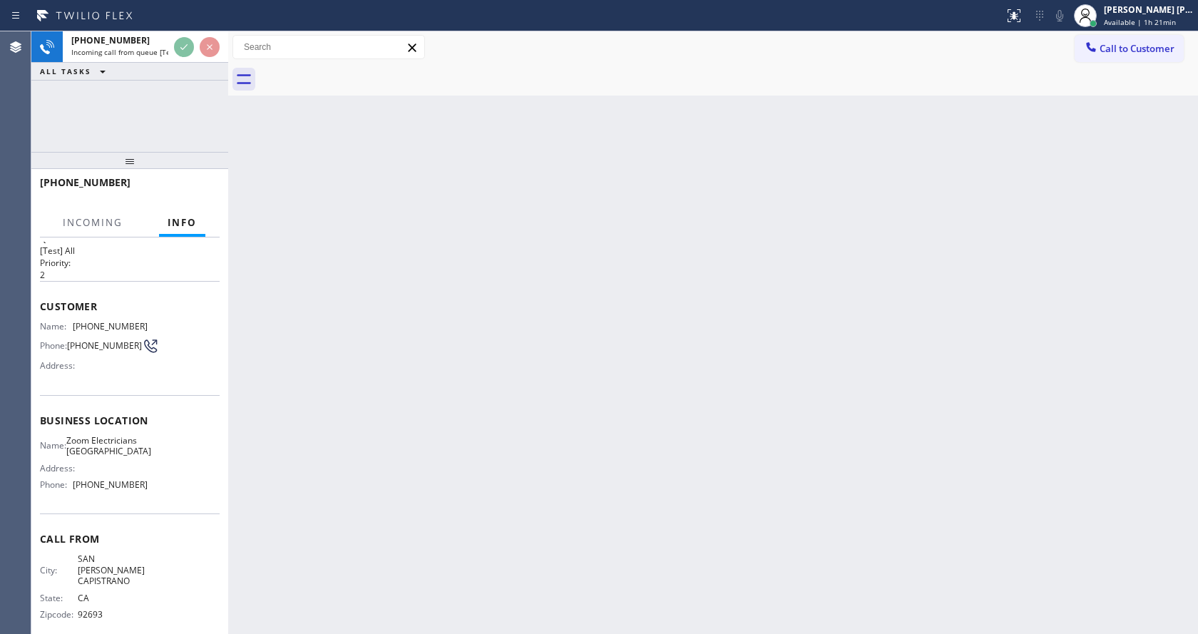
scroll to position [41, 0]
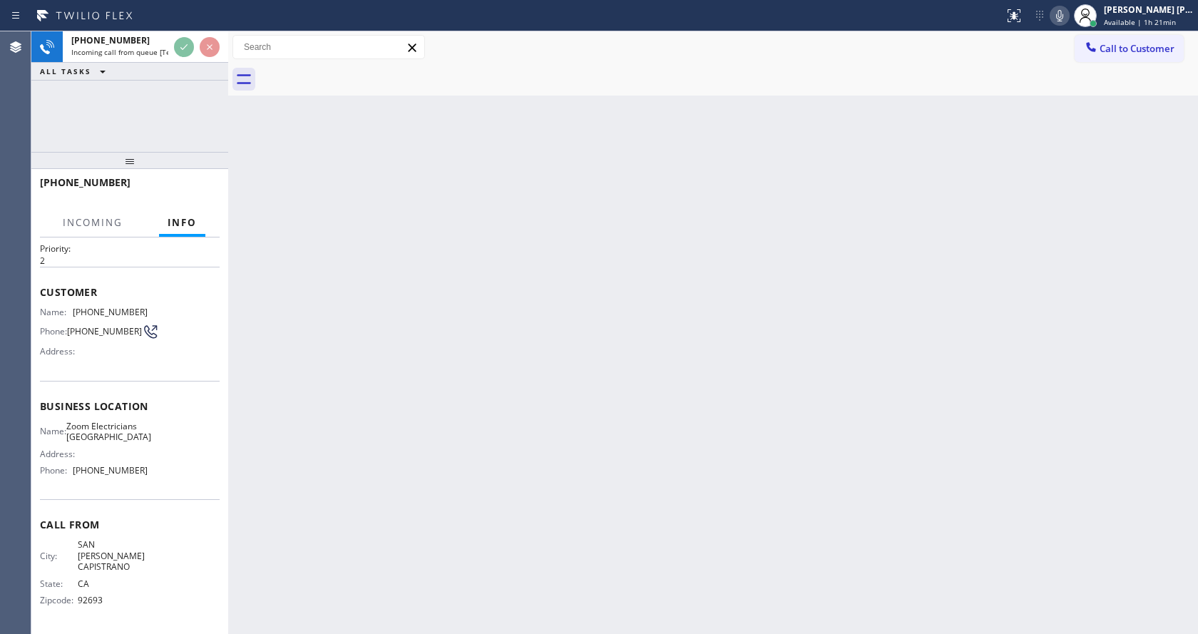
drag, startPoint x: 580, startPoint y: 411, endPoint x: 602, endPoint y: 385, distance: 34.4
click at [580, 411] on div "Back to Dashboard Change Sender ID Customers Technicians Select a contact Outbo…" at bounding box center [713, 332] width 970 height 603
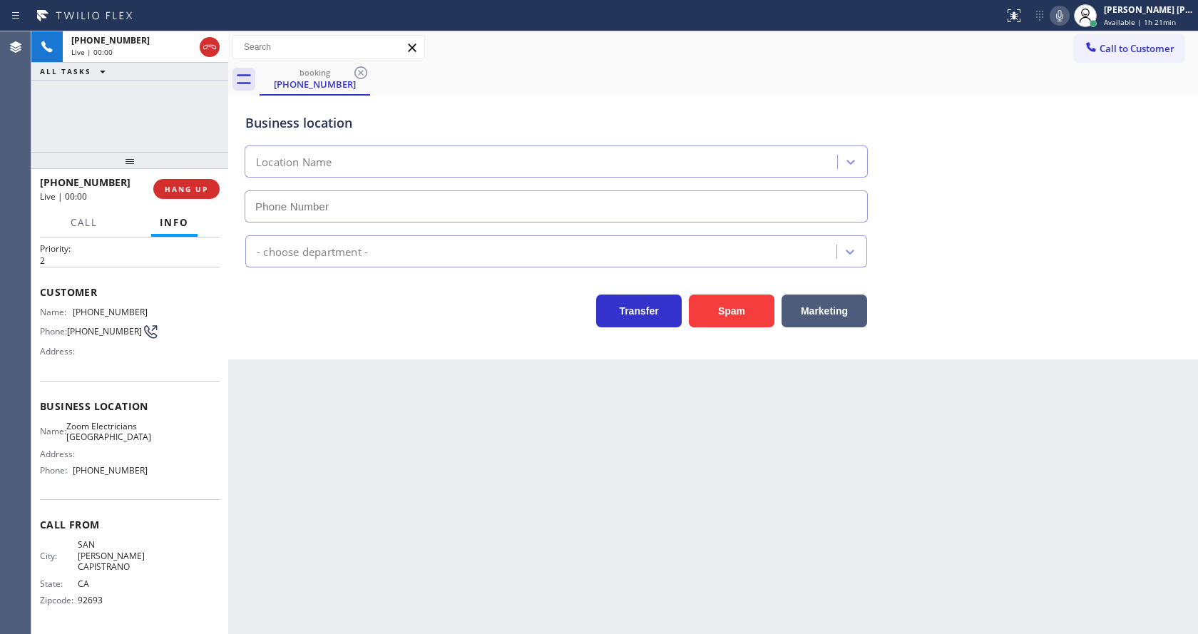
type input "[PHONE_NUMBER]"
click at [756, 297] on button "Spam" at bounding box center [732, 311] width 86 height 33
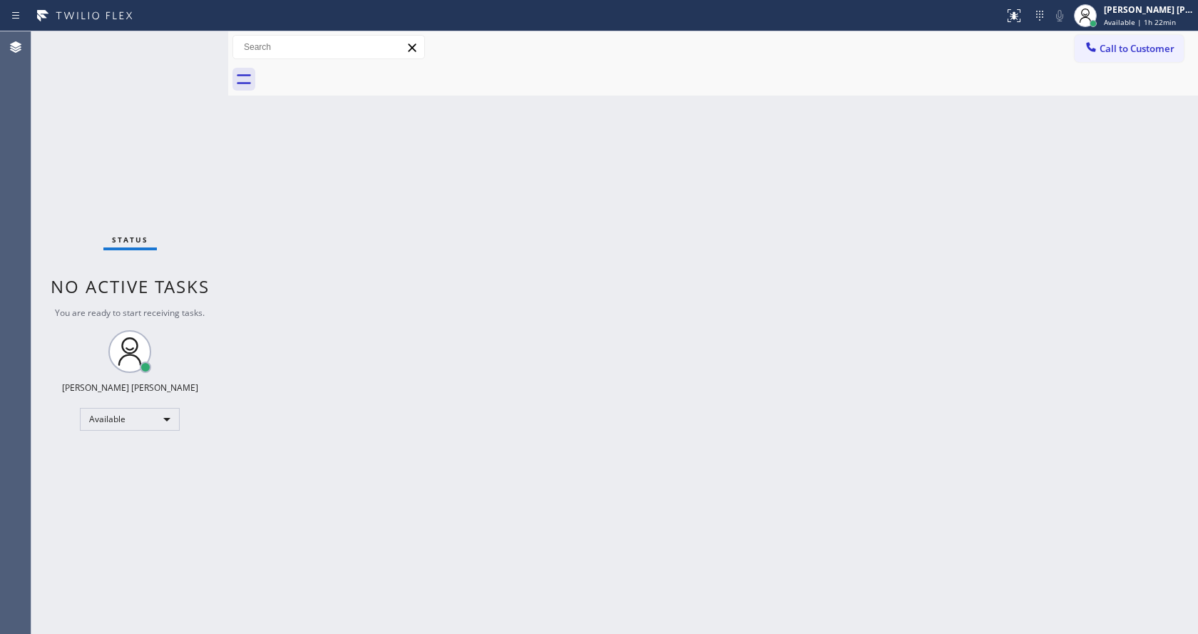
click at [460, 429] on div "Back to Dashboard Change Sender ID Customers Technicians Select a contact Outbo…" at bounding box center [713, 332] width 970 height 603
click at [506, 604] on div "Back to Dashboard Change Sender ID Customers Technicians Select a contact Outbo…" at bounding box center [713, 332] width 970 height 603
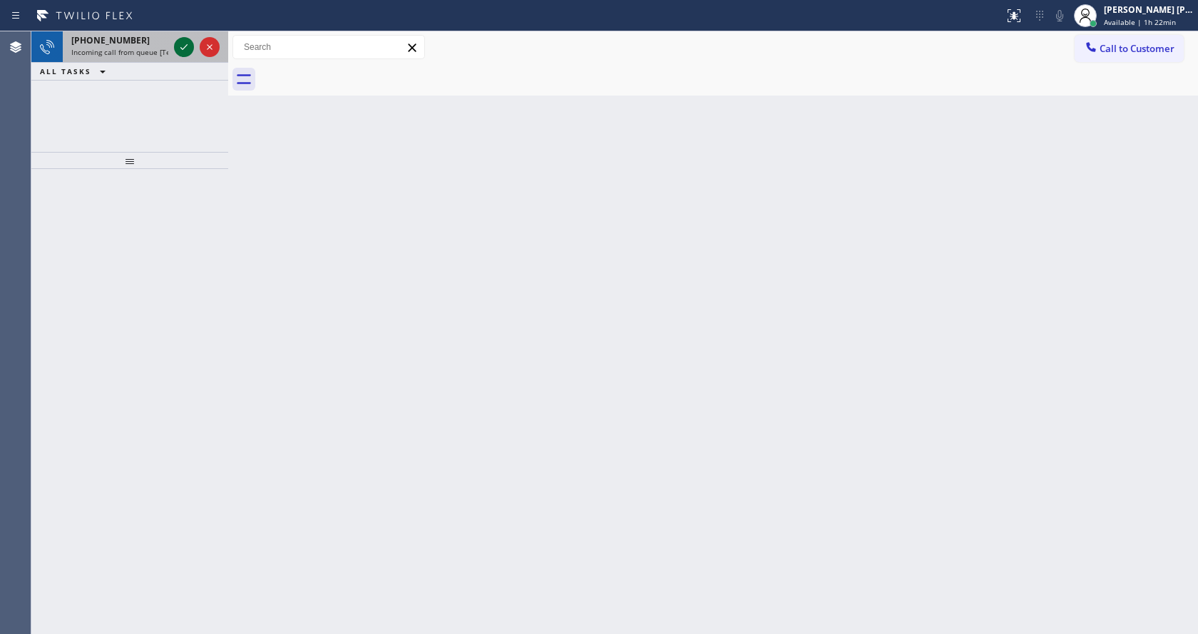
click at [182, 42] on icon at bounding box center [183, 47] width 17 height 17
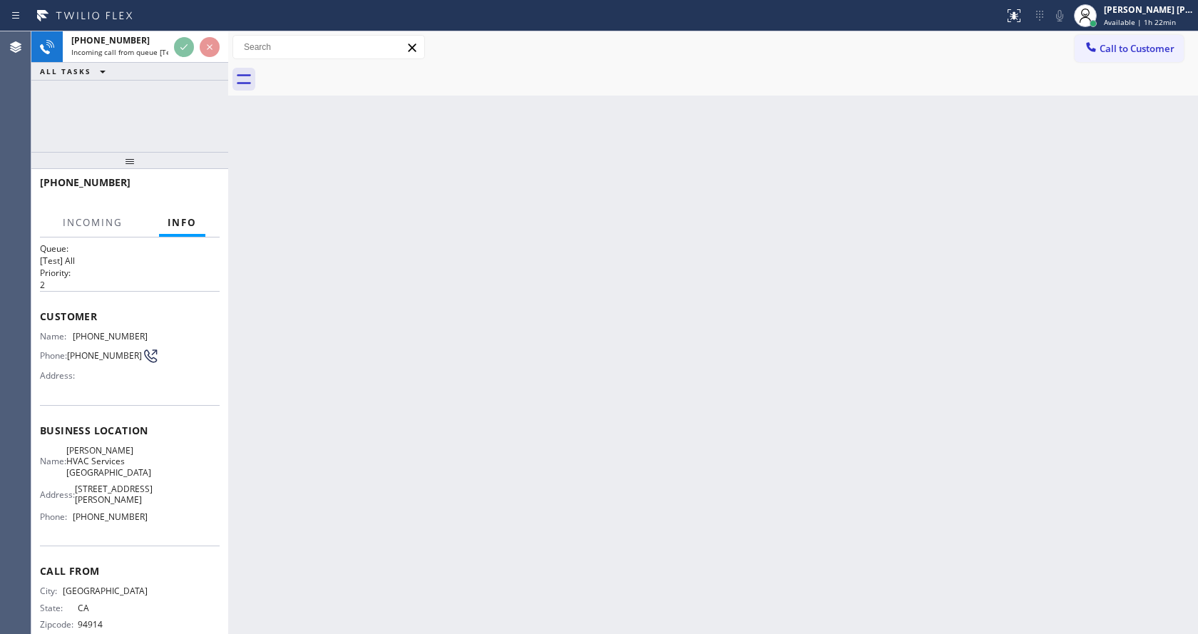
scroll to position [29, 0]
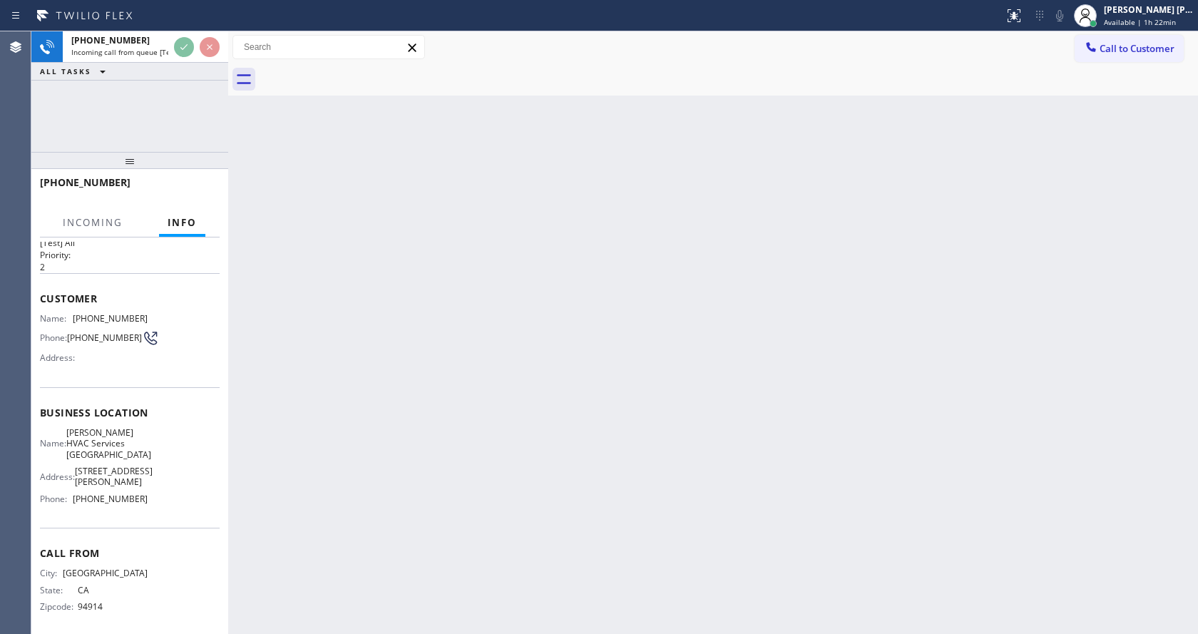
click at [568, 488] on div "Back to Dashboard Change Sender ID Customers Technicians Select a contact Outbo…" at bounding box center [713, 332] width 970 height 603
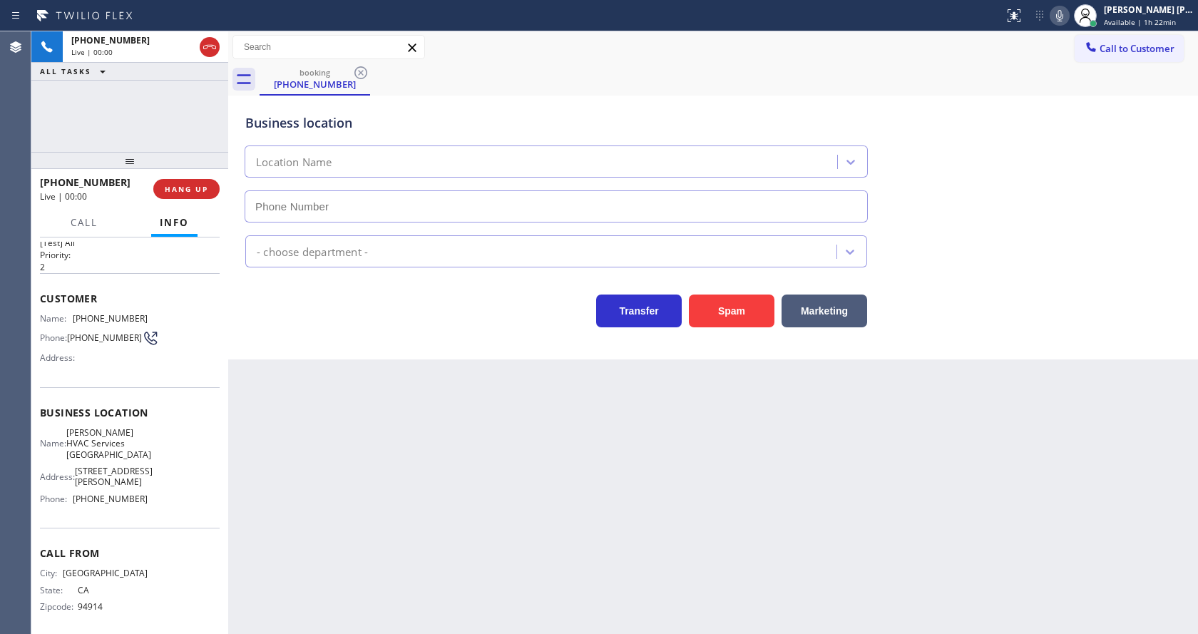
type input "[PHONE_NUMBER]"
click at [494, 468] on div "Back to Dashboard Change Sender ID Customers Technicians Select a contact Outbo…" at bounding box center [713, 332] width 970 height 603
drag, startPoint x: 317, startPoint y: 347, endPoint x: 231, endPoint y: 267, distance: 117.0
click at [317, 347] on div "Business location [PERSON_NAME] Services [GEOGRAPHIC_DATA] [PHONE_NUMBER] HVAC …" at bounding box center [713, 228] width 970 height 264
click at [349, 426] on div "Back to Dashboard Change Sender ID Customers Technicians Select a contact Outbo…" at bounding box center [713, 332] width 970 height 603
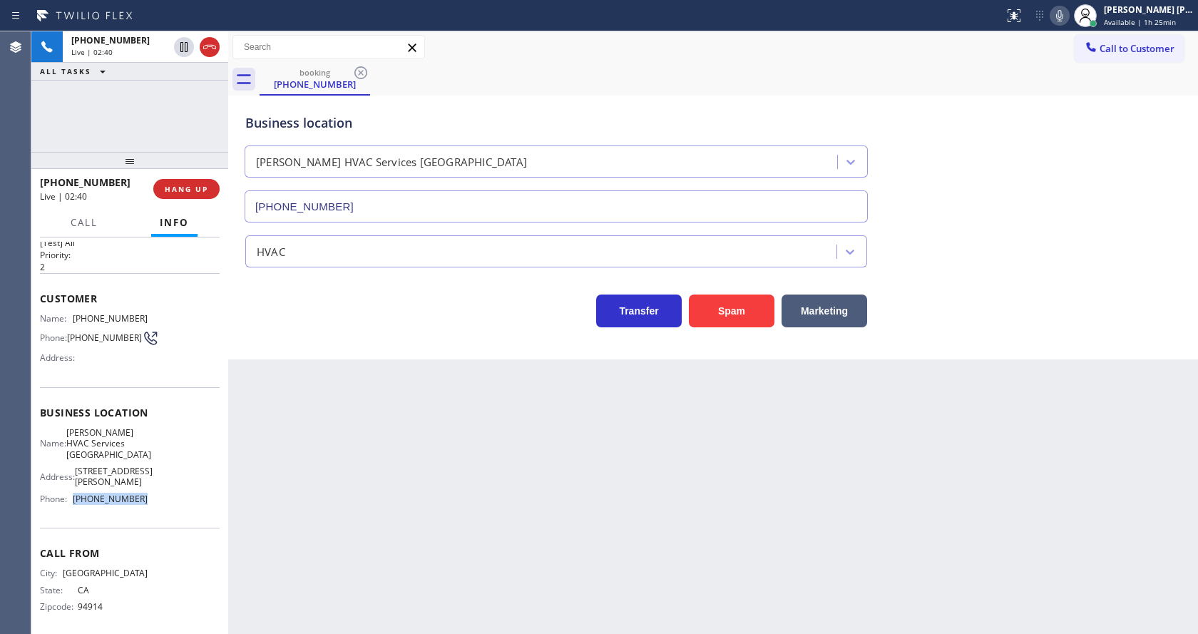
drag, startPoint x: 137, startPoint y: 493, endPoint x: 71, endPoint y: 493, distance: 65.6
click at [71, 493] on div "Phone: [PHONE_NUMBER]" at bounding box center [94, 498] width 108 height 11
drag, startPoint x: 101, startPoint y: 481, endPoint x: 102, endPoint y: 412, distance: 68.5
click at [101, 480] on span "[STREET_ADDRESS][PERSON_NAME]" at bounding box center [114, 477] width 78 height 22
drag, startPoint x: 145, startPoint y: 316, endPoint x: 68, endPoint y: 319, distance: 76.4
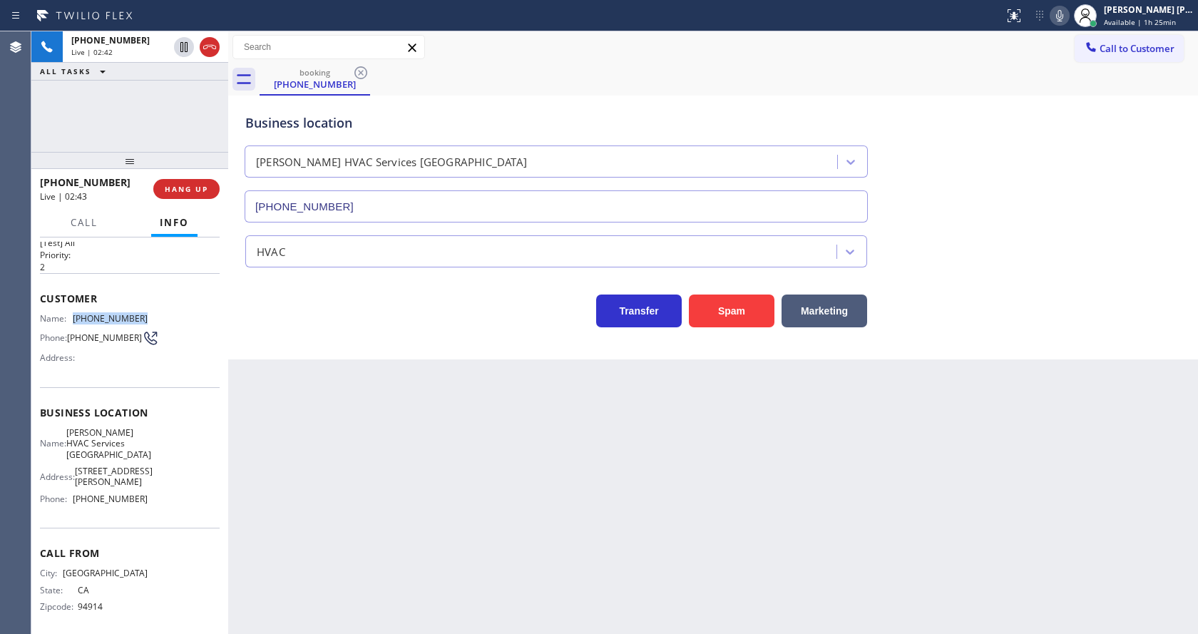
click at [68, 319] on div "Name: [PHONE_NUMBER] Phone: [PHONE_NUMBER] Address:" at bounding box center [130, 341] width 180 height 56
click at [411, 391] on div "Back to Dashboard Change Sender ID Customers Technicians Select a contact Outbo…" at bounding box center [713, 332] width 970 height 603
click at [374, 401] on div "Back to Dashboard Change Sender ID Customers Technicians Select a contact Outbo…" at bounding box center [713, 332] width 970 height 603
drag, startPoint x: 571, startPoint y: 513, endPoint x: 548, endPoint y: 521, distance: 24.8
click at [569, 513] on div "Back to Dashboard Change Sender ID Customers Technicians Select a contact Outbo…" at bounding box center [713, 332] width 970 height 603
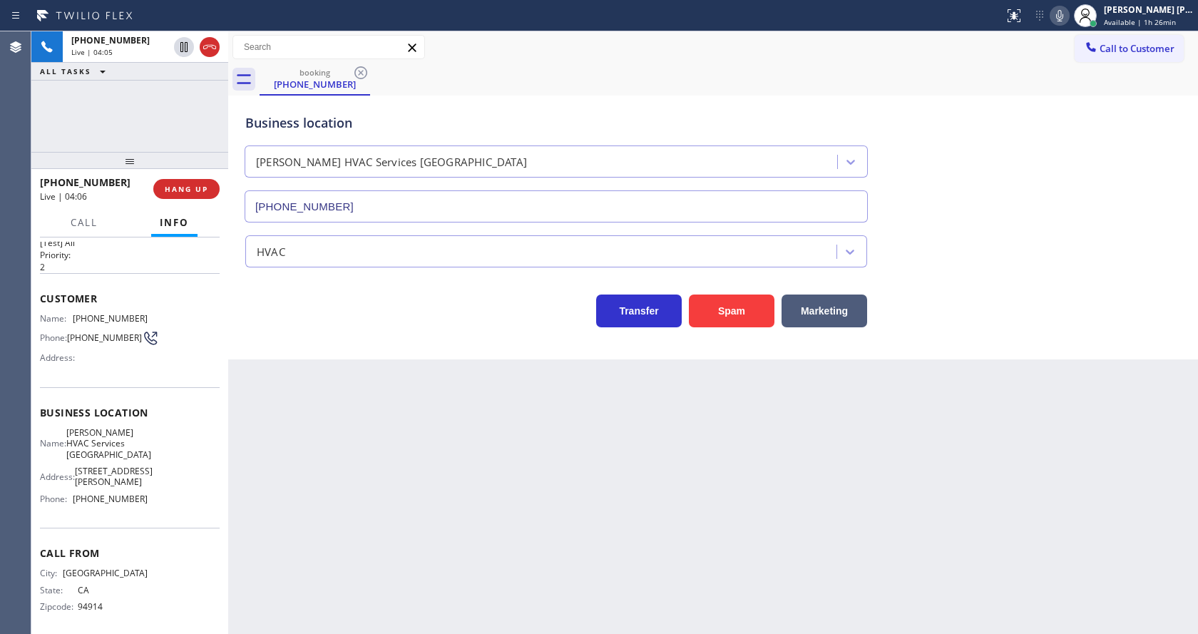
click at [436, 382] on div "Back to Dashboard Change Sender ID Customers Technicians Select a contact Outbo…" at bounding box center [713, 332] width 970 height 603
click at [717, 559] on div "Back to Dashboard Change Sender ID Customers Technicians Select a contact Outbo…" at bounding box center [713, 332] width 970 height 603
click at [379, 494] on div "Back to Dashboard Change Sender ID Customers Technicians Select a contact Outbo…" at bounding box center [713, 332] width 970 height 603
click at [180, 186] on span "HANG UP" at bounding box center [186, 189] width 43 height 10
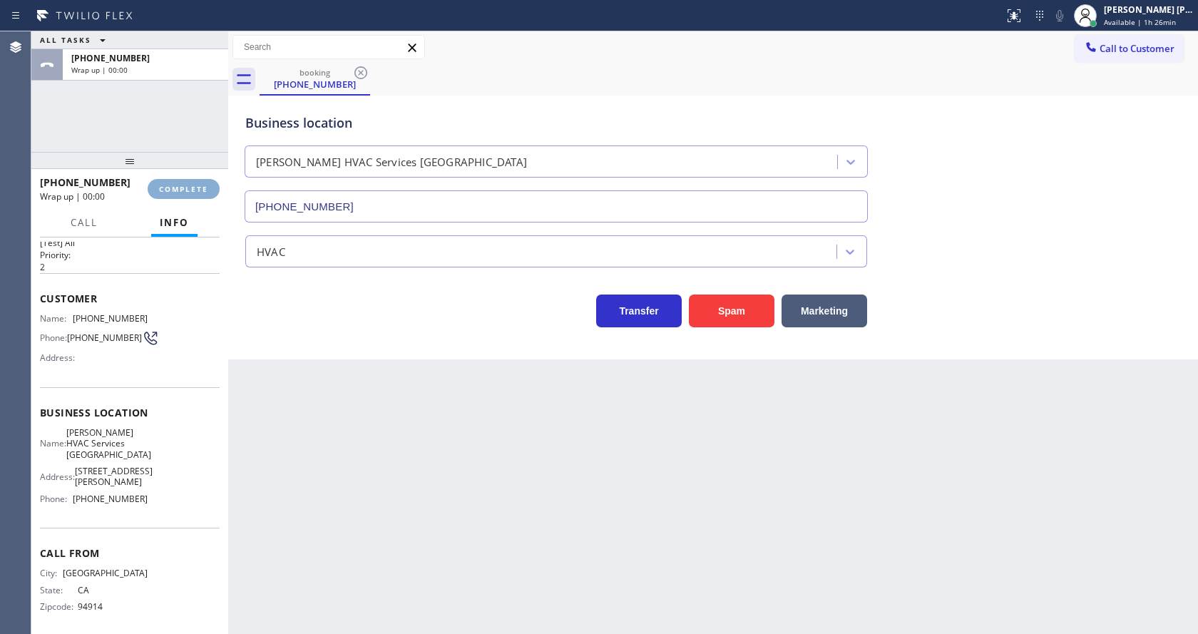
click at [180, 186] on span "COMPLETE" at bounding box center [183, 189] width 49 height 10
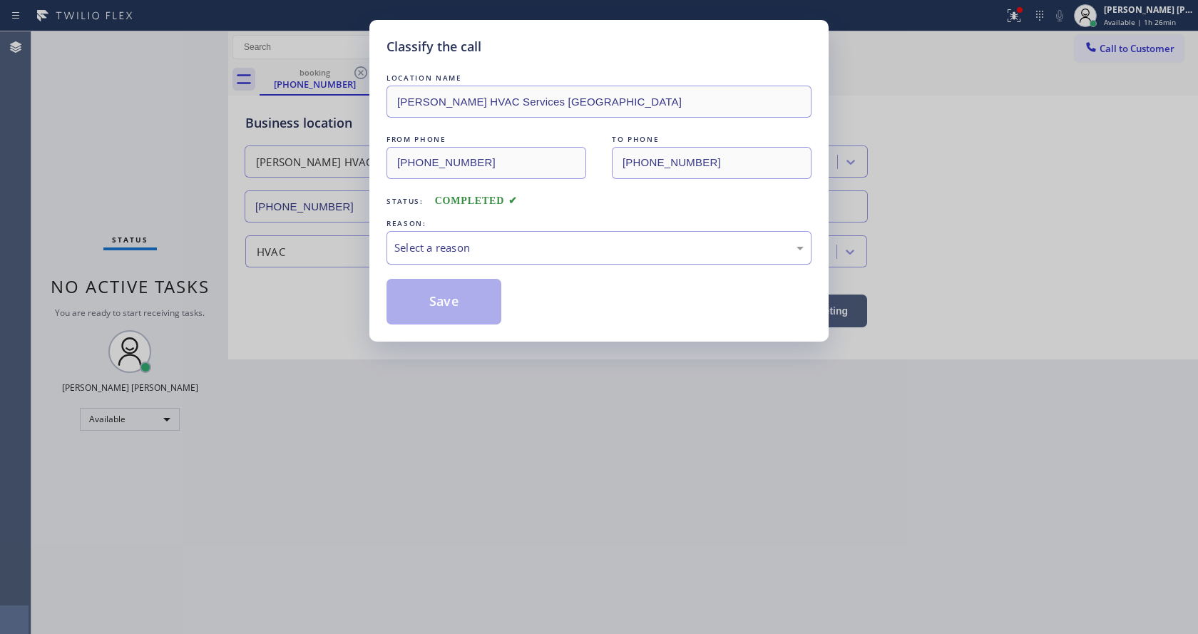
click at [481, 248] on div "Select a reason" at bounding box center [598, 248] width 409 height 16
click at [442, 305] on button "Save" at bounding box center [443, 302] width 115 height 46
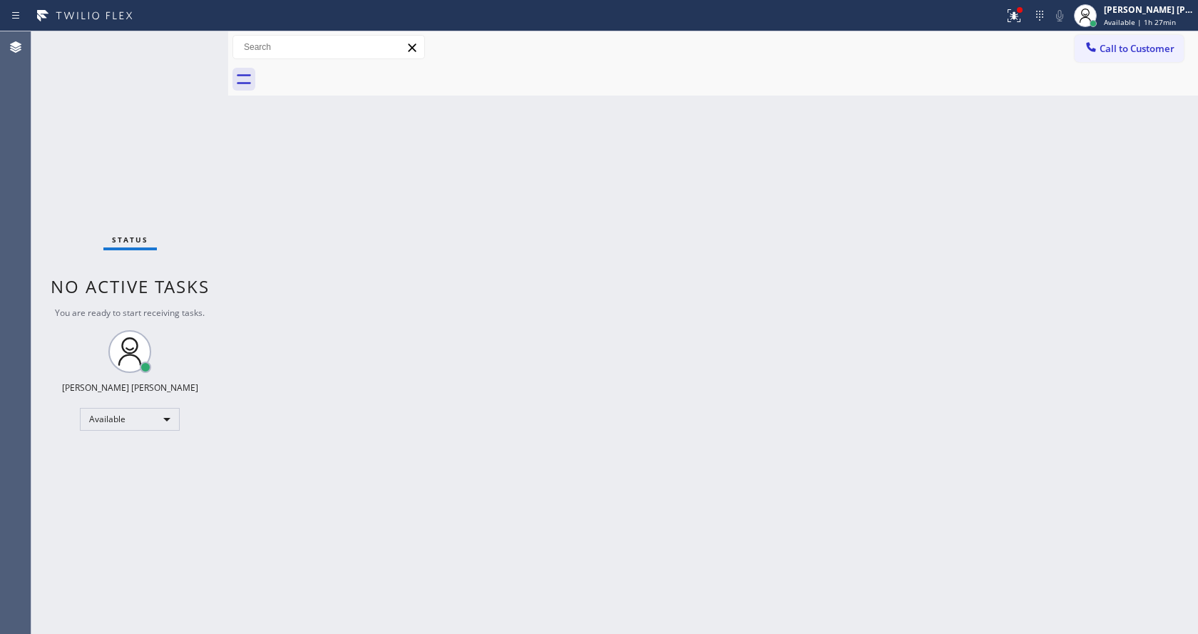
drag, startPoint x: 232, startPoint y: 267, endPoint x: 198, endPoint y: 169, distance: 103.8
click at [235, 267] on div "Back to Dashboard Change Sender ID Customers Technicians Select a contact Outbo…" at bounding box center [713, 332] width 970 height 603
click at [361, 252] on div "Back to Dashboard Change Sender ID Customers Technicians Select a contact Outbo…" at bounding box center [713, 332] width 970 height 603
click at [286, 241] on div "Back to Dashboard Change Sender ID Customers Technicians Select a contact Outbo…" at bounding box center [713, 332] width 970 height 603
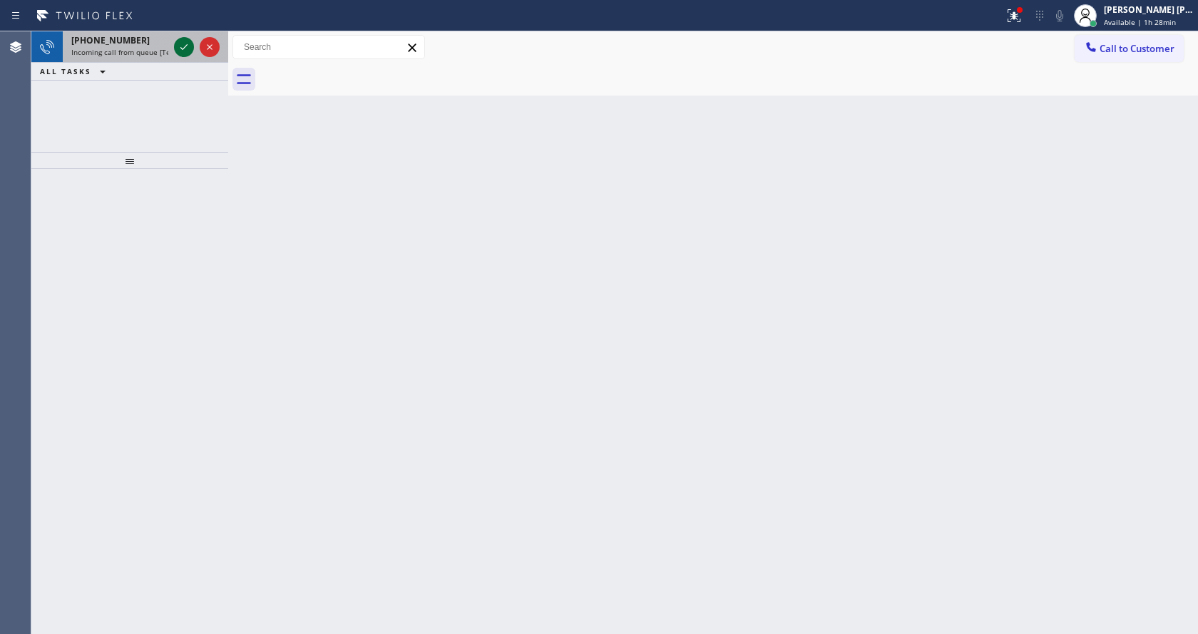
click at [187, 48] on icon at bounding box center [183, 47] width 17 height 17
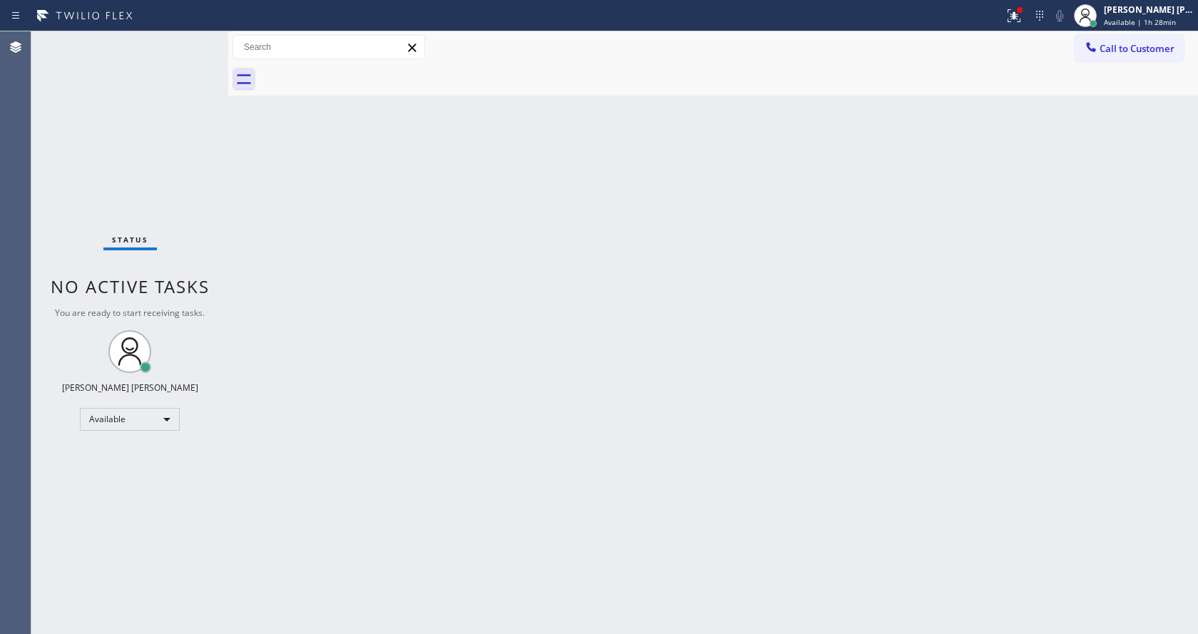
click at [660, 473] on div "Back to Dashboard Change Sender ID Customers Technicians Select a contact Outbo…" at bounding box center [713, 332] width 970 height 603
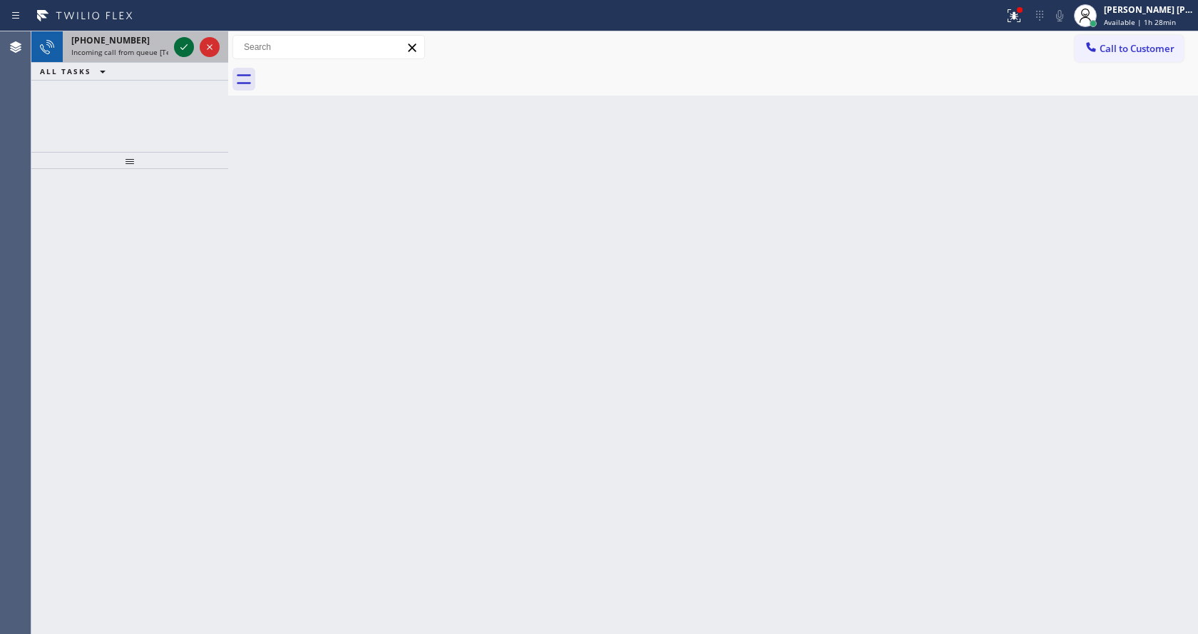
drag, startPoint x: 188, startPoint y: 53, endPoint x: 177, endPoint y: 50, distance: 11.8
click at [184, 53] on icon at bounding box center [183, 47] width 17 height 17
click at [461, 347] on div "Back to Dashboard Change Sender ID Customers Technicians Select a contact Outbo…" at bounding box center [713, 332] width 970 height 603
click at [179, 45] on icon at bounding box center [183, 47] width 17 height 17
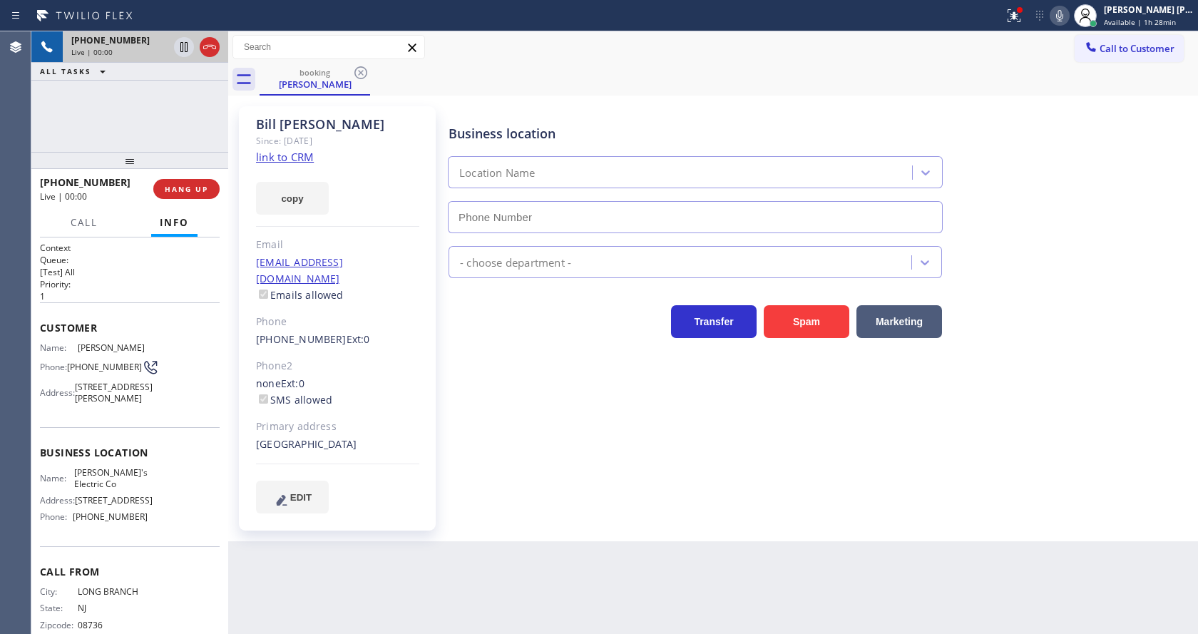
type input "[PHONE_NUMBER]"
click at [367, 179] on div "copy" at bounding box center [337, 189] width 163 height 49
click at [280, 155] on link "link to CRM" at bounding box center [285, 157] width 58 height 14
click at [438, 422] on div "[PERSON_NAME] Since: [DATE] link to CRM copy Email [EMAIL_ADDRESS][DOMAIN_NAME]…" at bounding box center [339, 318] width 200 height 424
drag, startPoint x: 549, startPoint y: 495, endPoint x: 496, endPoint y: 575, distance: 96.1
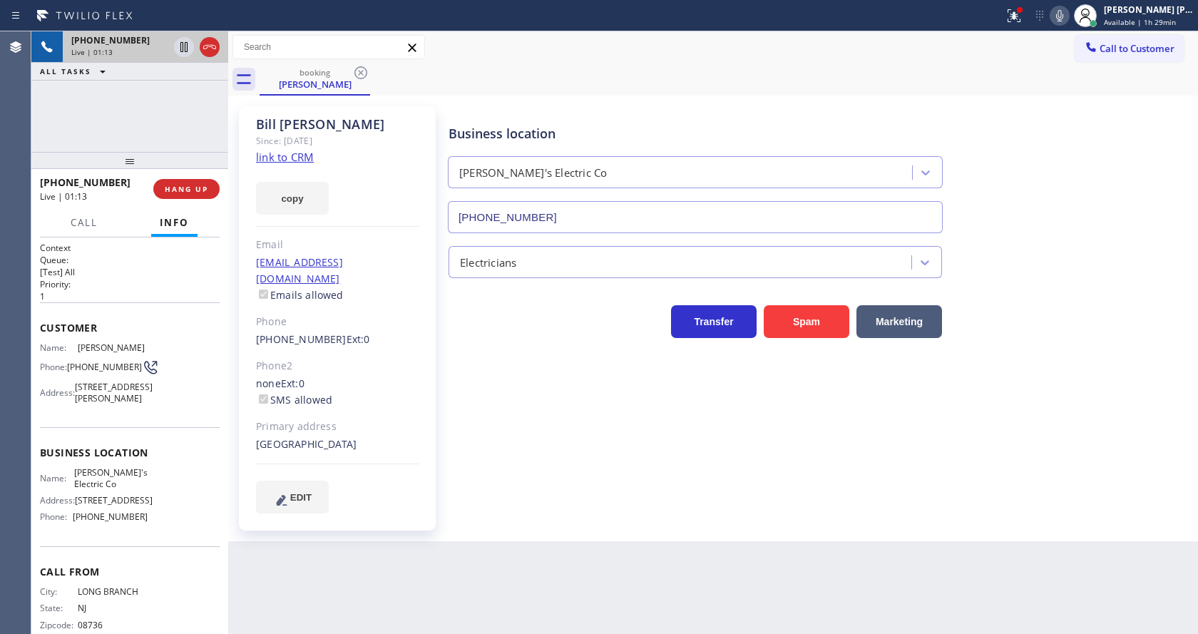
click at [549, 495] on div "Business location Bond's Electric Co [PHONE_NUMBER] Electricians Transfer Spam …" at bounding box center [820, 324] width 749 height 428
click at [498, 476] on div "Business location Bond's Electric Co [PHONE_NUMBER] Electricians Transfer Spam …" at bounding box center [820, 309] width 749 height 399
click at [565, 488] on div "Business location Bond's Electric Co [PHONE_NUMBER] Electricians Transfer Spam …" at bounding box center [820, 309] width 749 height 399
click at [456, 479] on div "Business location Bond's Electric Co [PHONE_NUMBER] Electricians Transfer Spam …" at bounding box center [820, 309] width 749 height 399
click at [456, 361] on div "Business location Bond's Electric Co [PHONE_NUMBER] Electricians Transfer Spam …" at bounding box center [820, 309] width 749 height 399
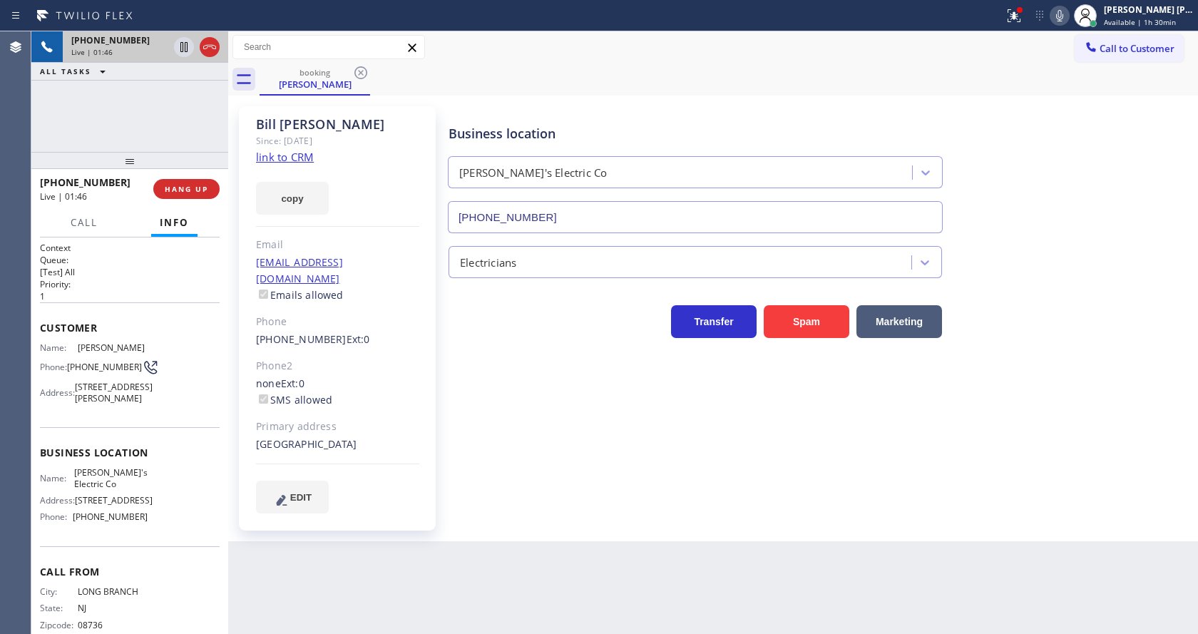
click at [682, 481] on div "Business location Bond's Electric Co [PHONE_NUMBER] Electricians Transfer Spam …" at bounding box center [820, 309] width 749 height 399
click at [1015, 14] on icon at bounding box center [1013, 15] width 17 height 17
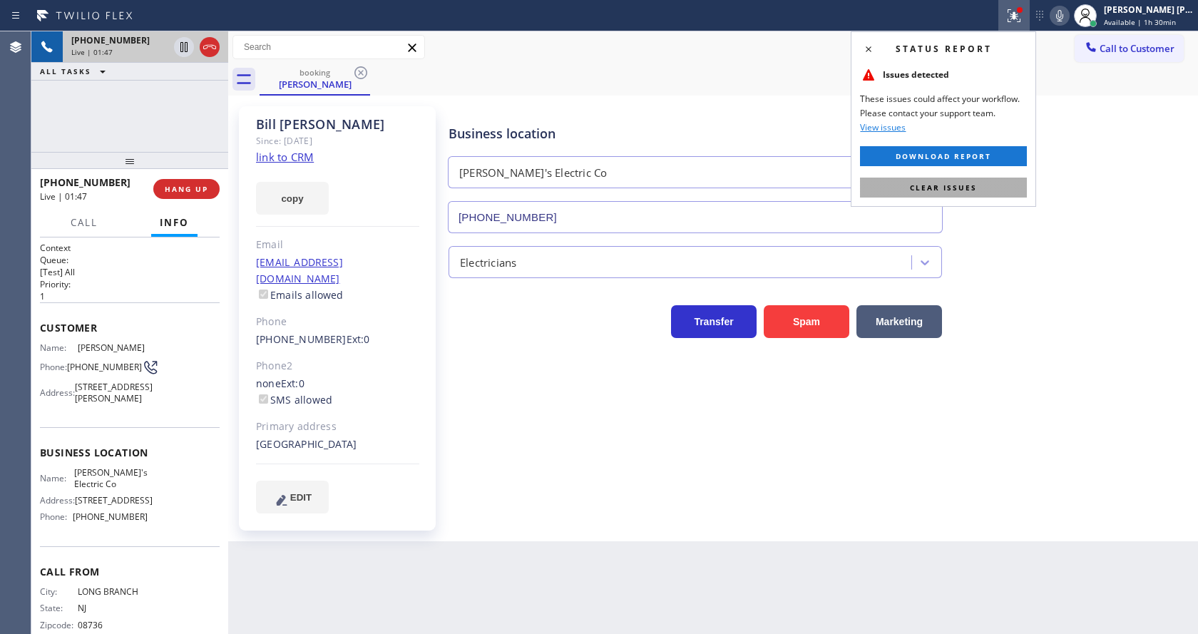
click at [982, 188] on button "Clear issues" at bounding box center [943, 188] width 167 height 20
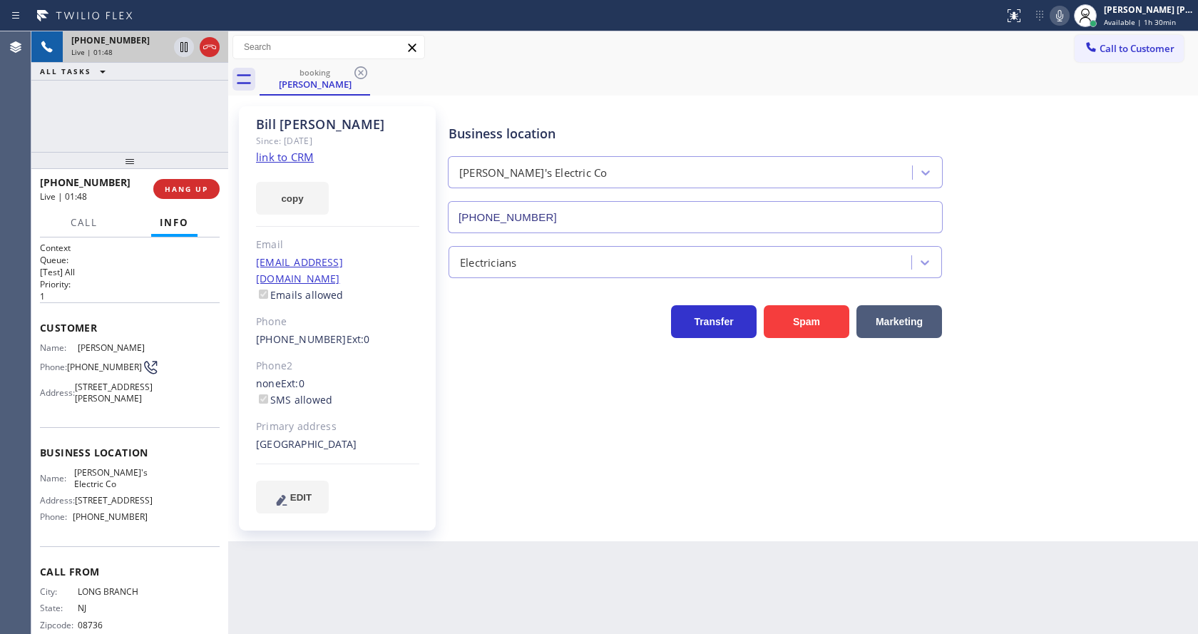
click at [1048, 194] on div "Business location Bond's Electric Co [PHONE_NUMBER]" at bounding box center [820, 168] width 749 height 129
click at [716, 468] on div "Business location Bond's Electric Co [PHONE_NUMBER] Electricians Transfer Spam …" at bounding box center [820, 309] width 749 height 399
click at [1025, 171] on div "Business location Bond's Electric Co [PHONE_NUMBER]" at bounding box center [820, 168] width 749 height 129
click at [1063, 19] on icon at bounding box center [1059, 15] width 7 height 11
click at [182, 42] on icon at bounding box center [183, 47] width 7 height 10
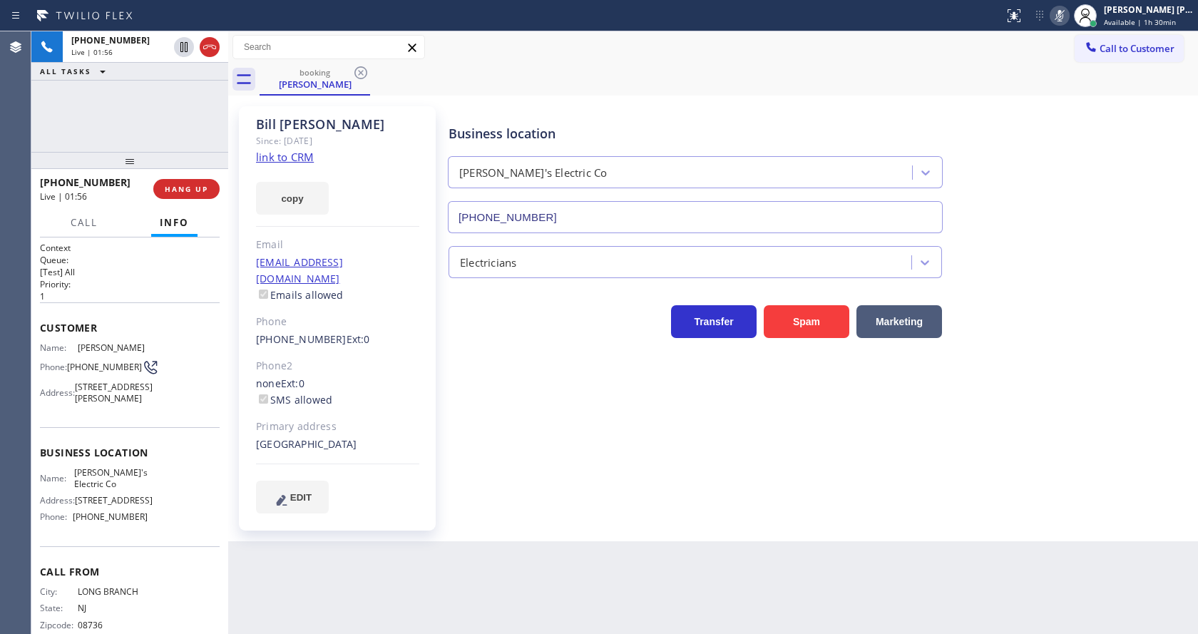
click at [598, 493] on div "Business location Bond's Electric Co [PHONE_NUMBER] Electricians Transfer Spam …" at bounding box center [820, 324] width 749 height 428
drag, startPoint x: 725, startPoint y: 453, endPoint x: 608, endPoint y: 460, distance: 117.2
click at [725, 453] on div "Business location Bond's Electric Co [PHONE_NUMBER] Electricians Transfer Spam …" at bounding box center [820, 309] width 749 height 399
click at [76, 220] on span "Call" at bounding box center [84, 222] width 27 height 13
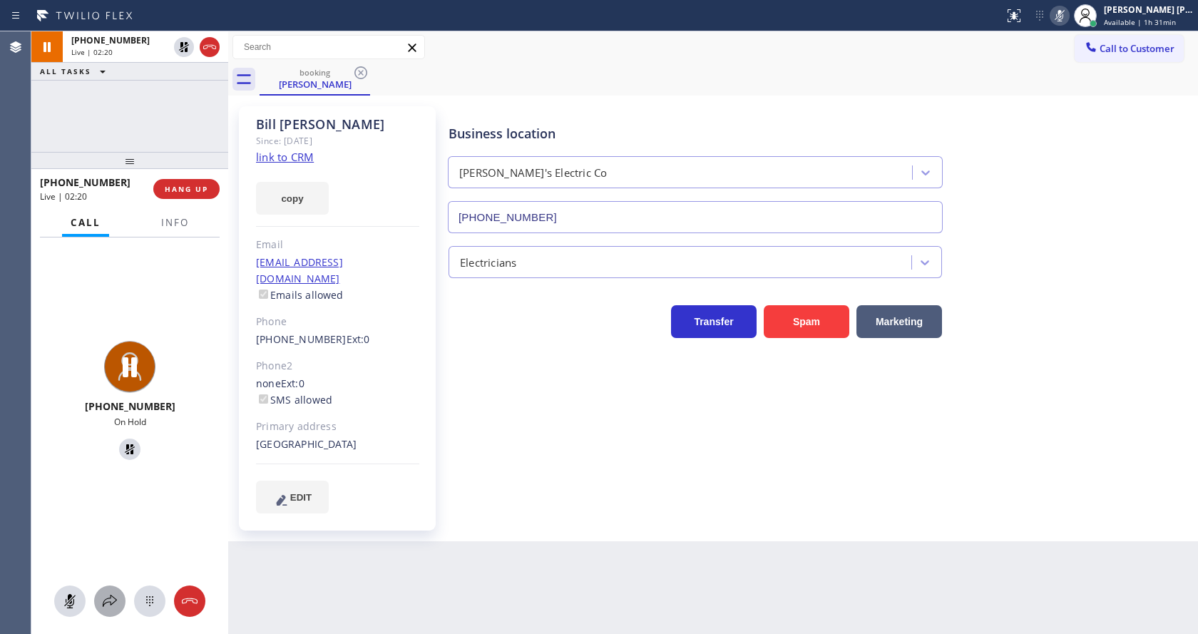
click at [109, 604] on icon at bounding box center [109, 601] width 17 height 17
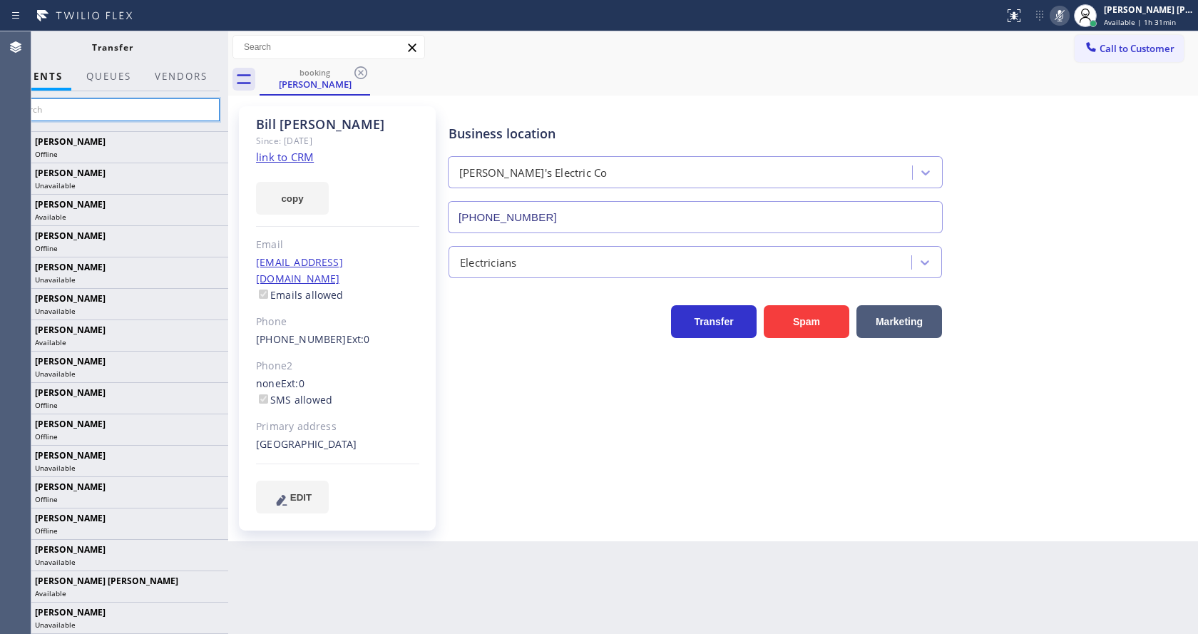
click at [136, 111] on input "text" at bounding box center [112, 109] width 215 height 23
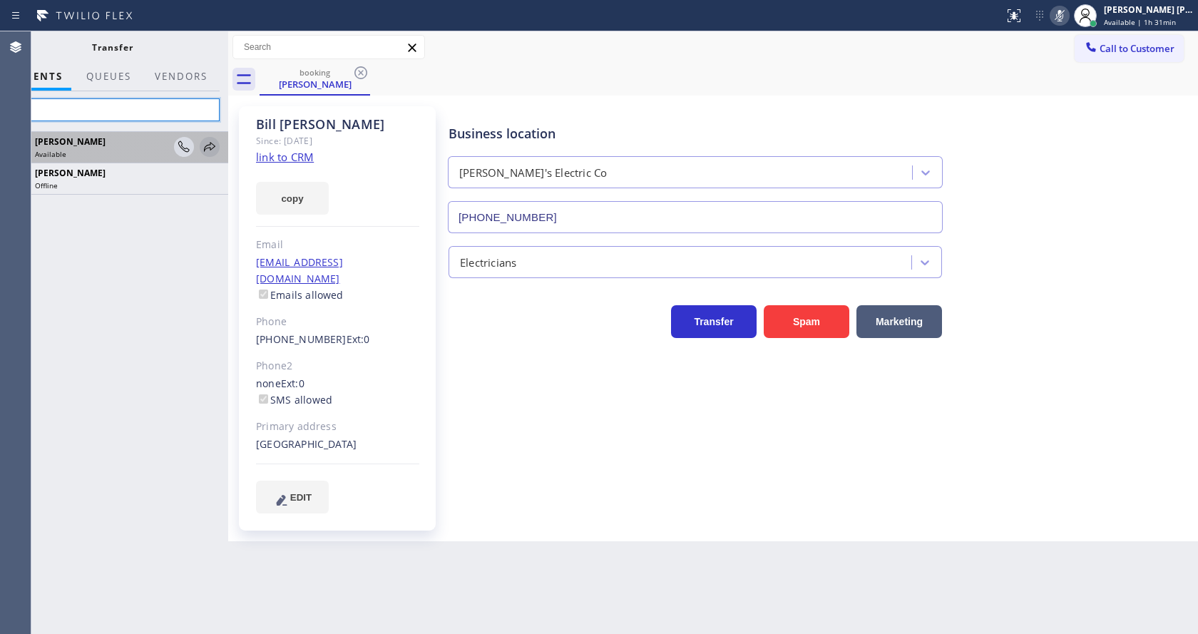
type input "Eva"
click at [207, 150] on icon at bounding box center [209, 146] width 17 height 17
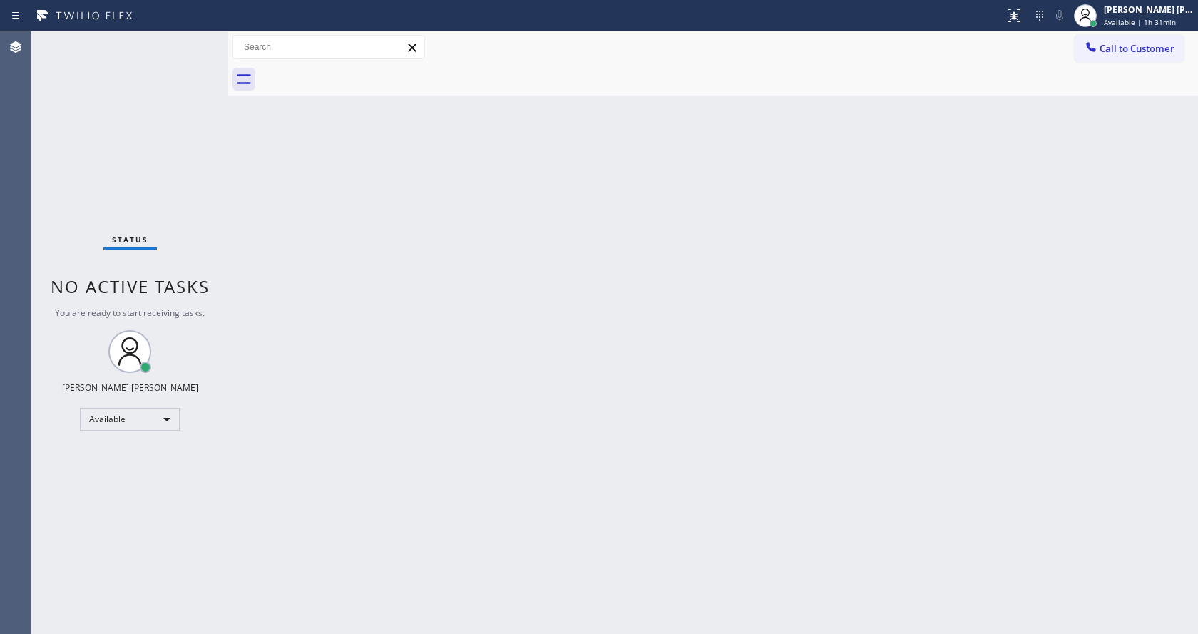
click at [232, 206] on div "Back to Dashboard Change Sender ID Customers Technicians Select a contact Outbo…" at bounding box center [713, 332] width 970 height 603
click at [448, 252] on div "Back to Dashboard Change Sender ID Customers Technicians Select a contact Outbo…" at bounding box center [713, 332] width 970 height 603
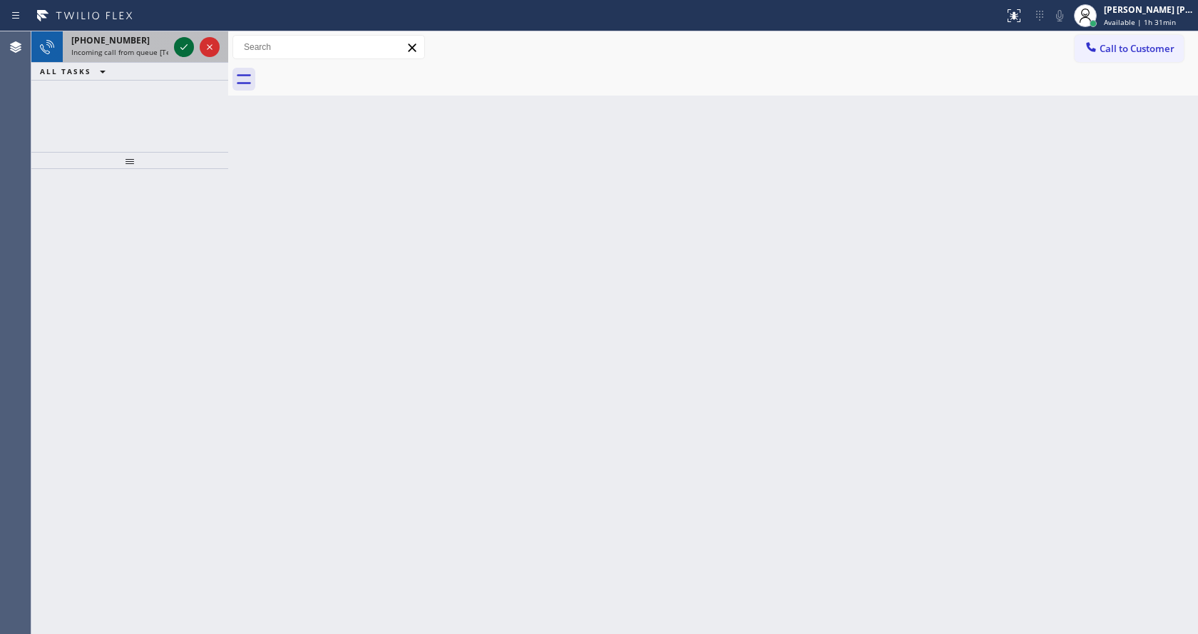
click at [184, 50] on icon at bounding box center [183, 47] width 17 height 17
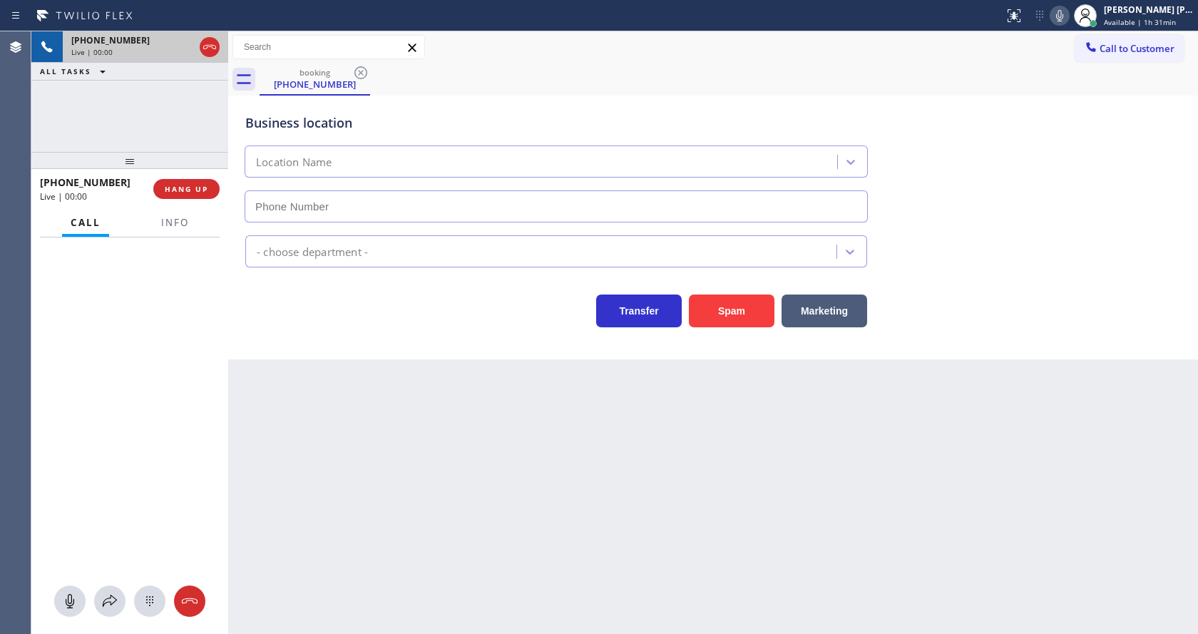
type input "[PHONE_NUMBER]"
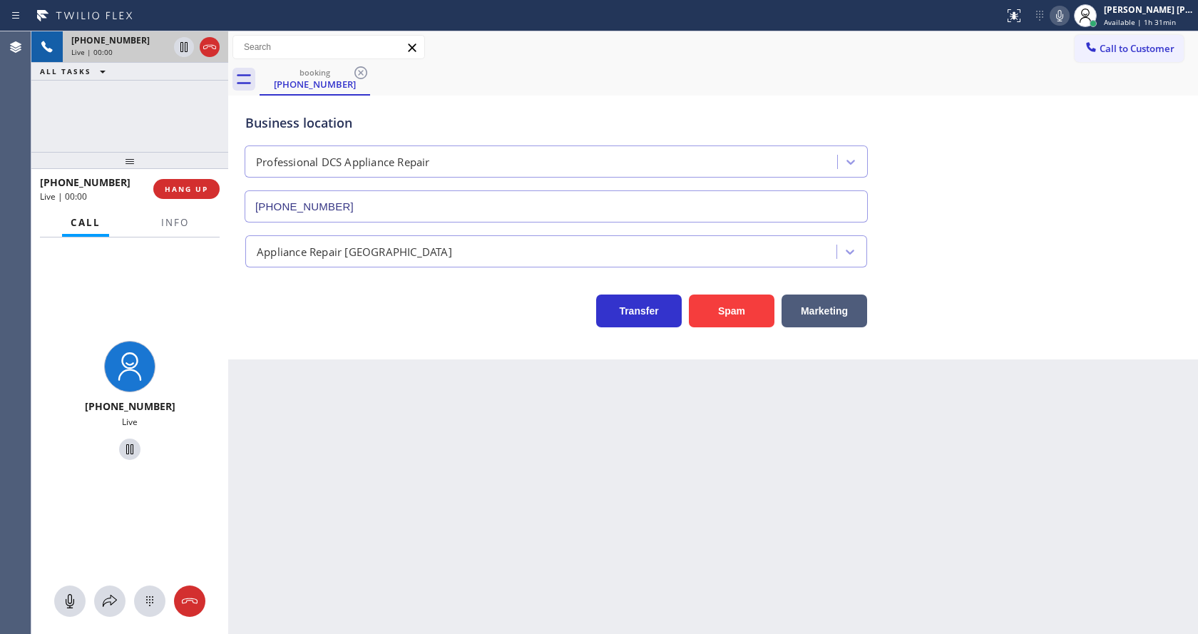
click at [446, 442] on div "Back to Dashboard Change Sender ID Customers Technicians Select a contact Outbo…" at bounding box center [713, 332] width 970 height 603
click at [187, 219] on span "Info" at bounding box center [175, 222] width 28 height 13
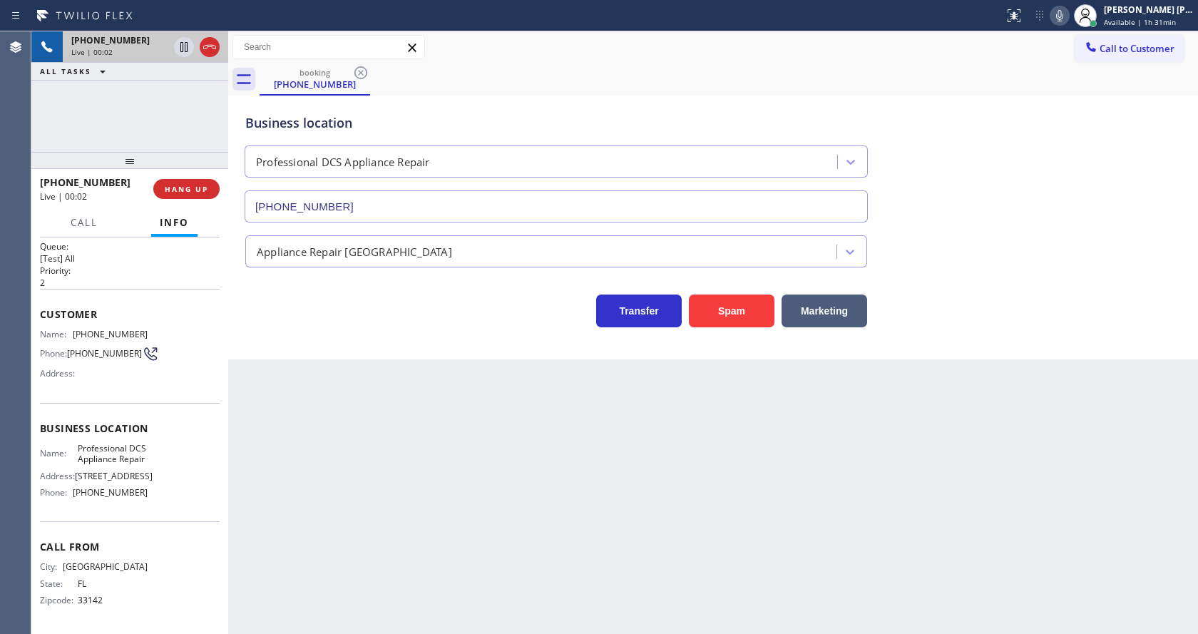
scroll to position [41, 0]
click at [424, 493] on div "Back to Dashboard Change Sender ID Customers Technicians Select a contact Outbo…" at bounding box center [713, 332] width 970 height 603
click at [339, 418] on div "Back to Dashboard Change Sender ID Customers Technicians Select a contact Outbo…" at bounding box center [713, 332] width 970 height 603
click at [724, 307] on button "Spam" at bounding box center [732, 311] width 86 height 33
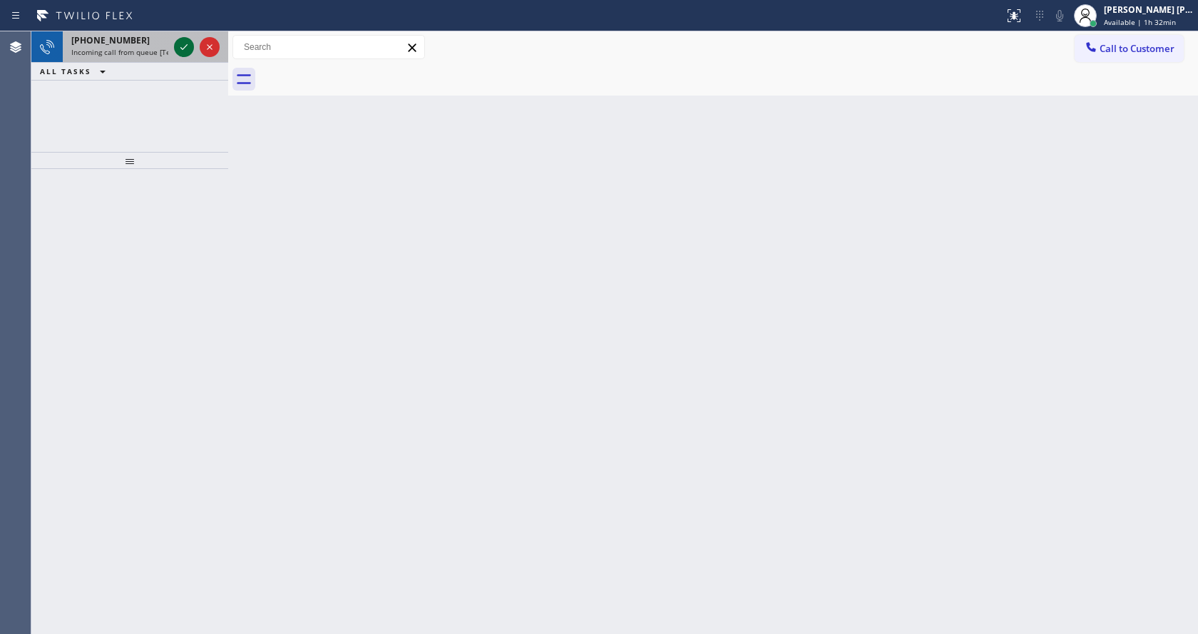
click at [190, 48] on icon at bounding box center [183, 47] width 17 height 17
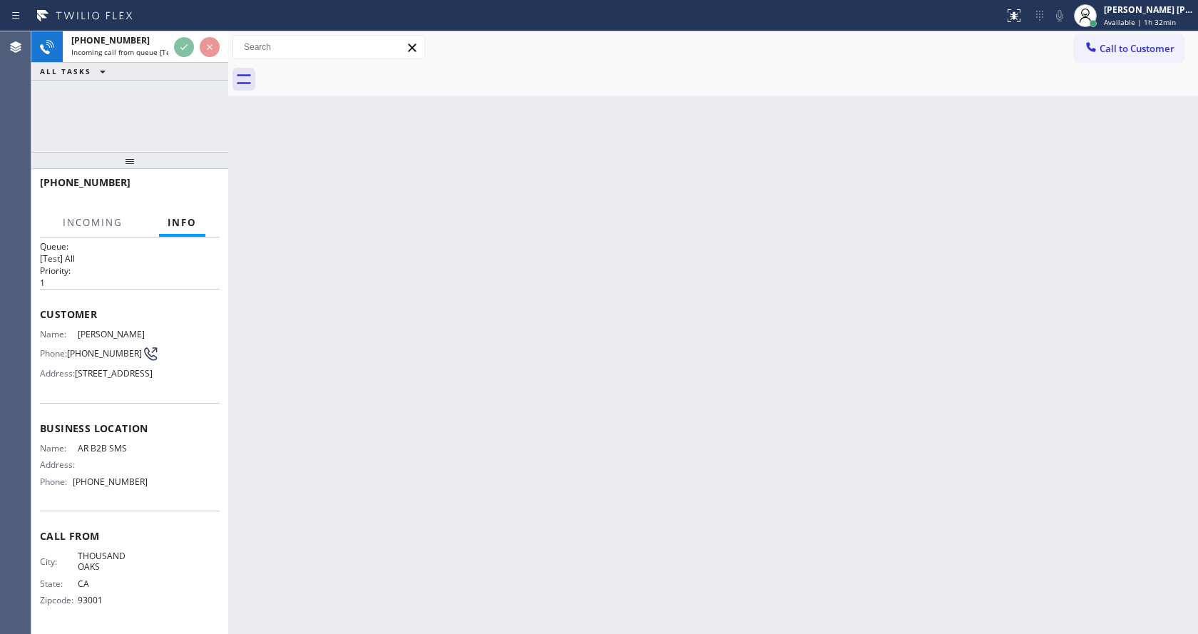
scroll to position [51, 0]
click at [569, 442] on div "Back to Dashboard Change Sender ID Customers Technicians Select a contact Outbo…" at bounding box center [713, 332] width 970 height 603
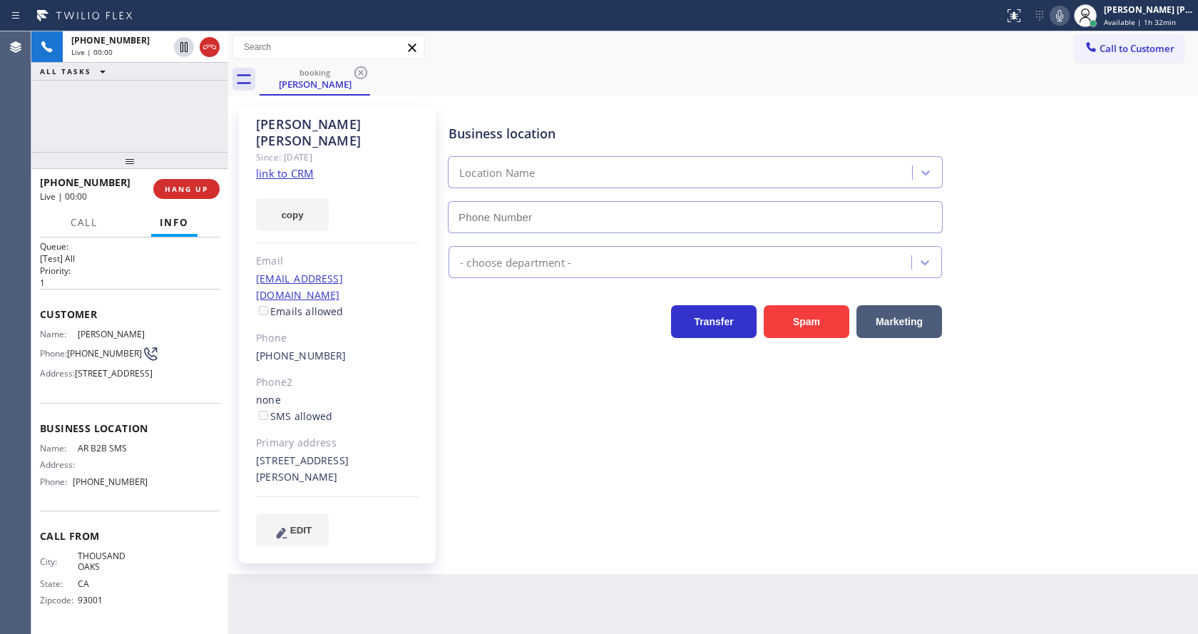
type input "[PHONE_NUMBER]"
click at [285, 166] on link "link to CRM" at bounding box center [285, 173] width 58 height 14
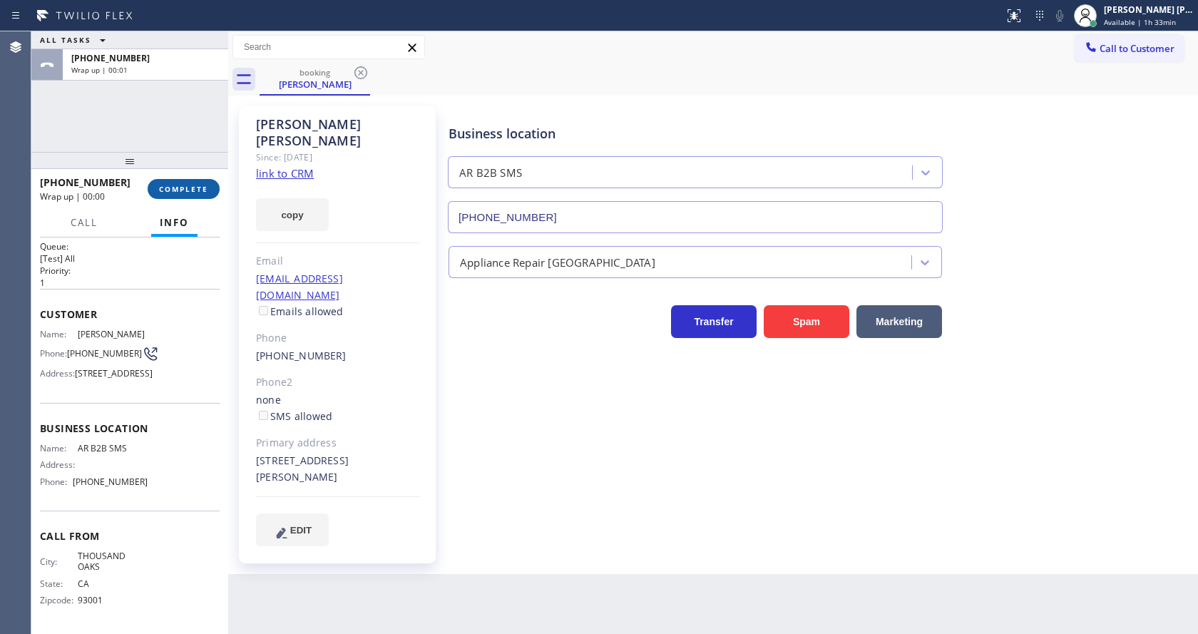
click at [158, 180] on button "COMPLETE" at bounding box center [184, 189] width 72 height 20
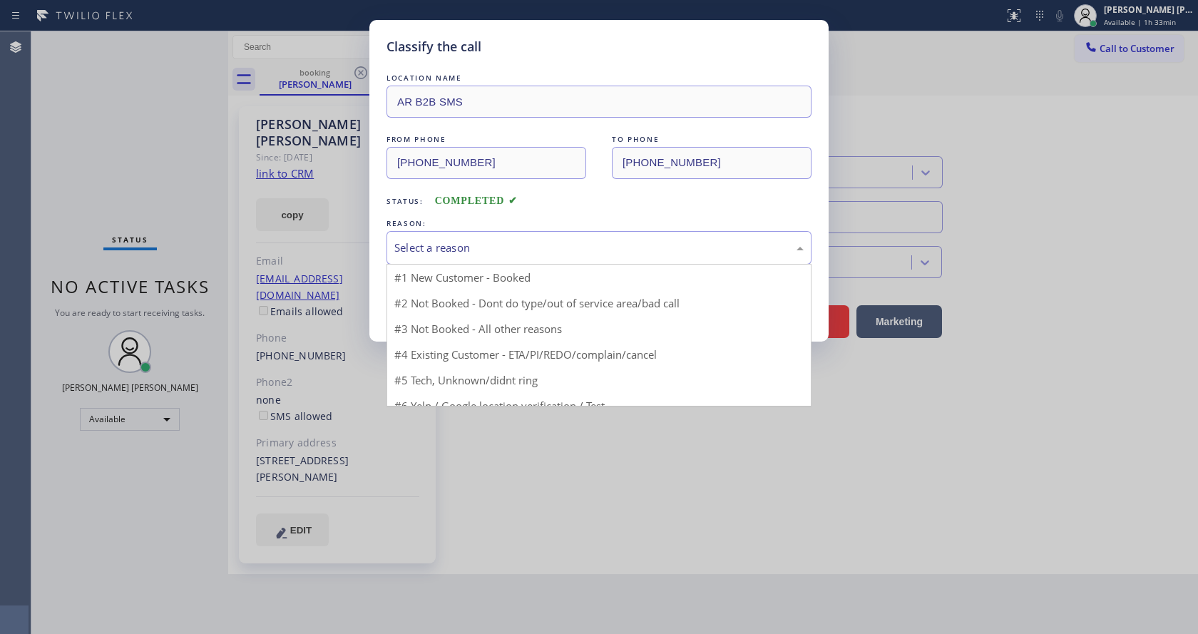
click at [406, 246] on div "Select a reason" at bounding box center [598, 248] width 409 height 16
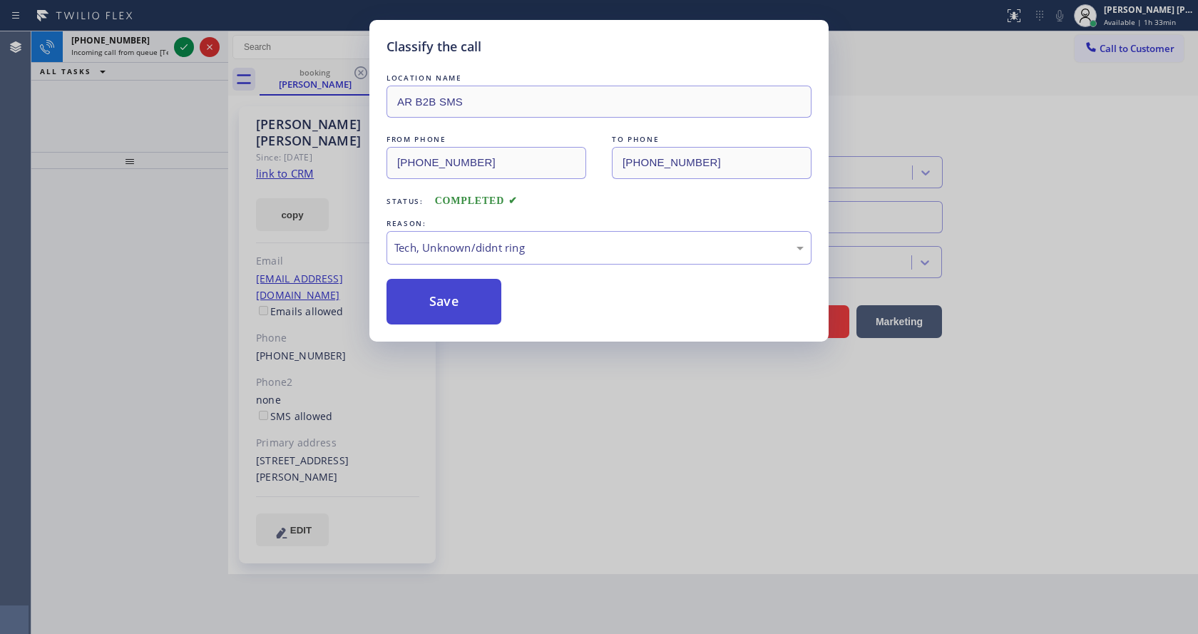
click at [442, 304] on button "Save" at bounding box center [443, 302] width 115 height 46
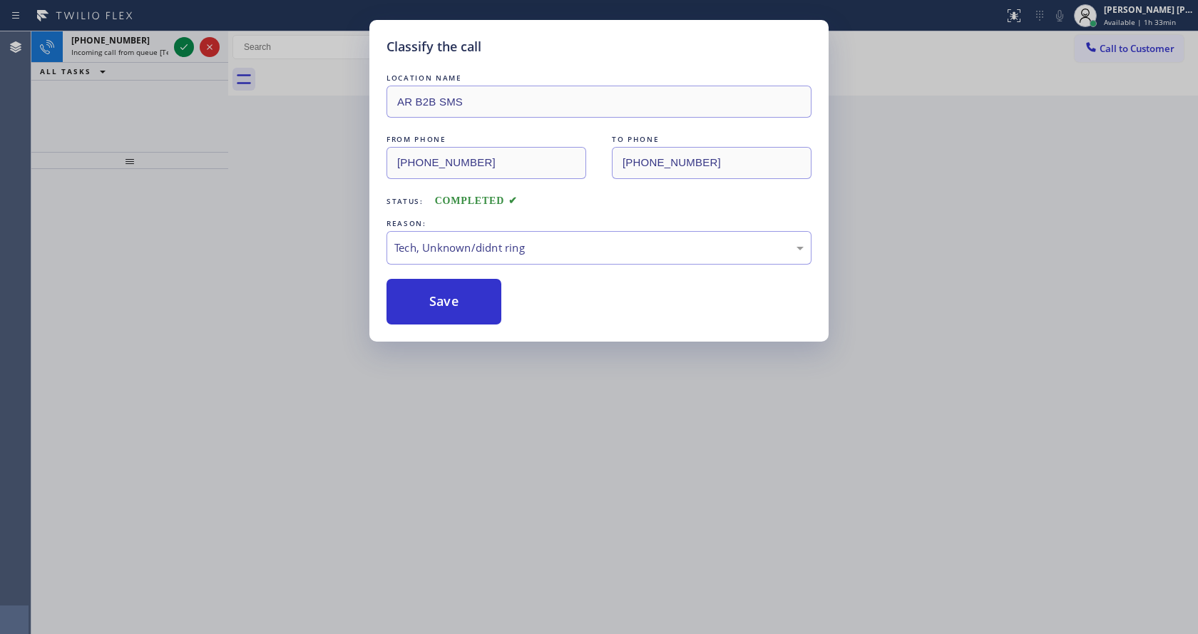
click at [182, 47] on icon at bounding box center [183, 47] width 17 height 17
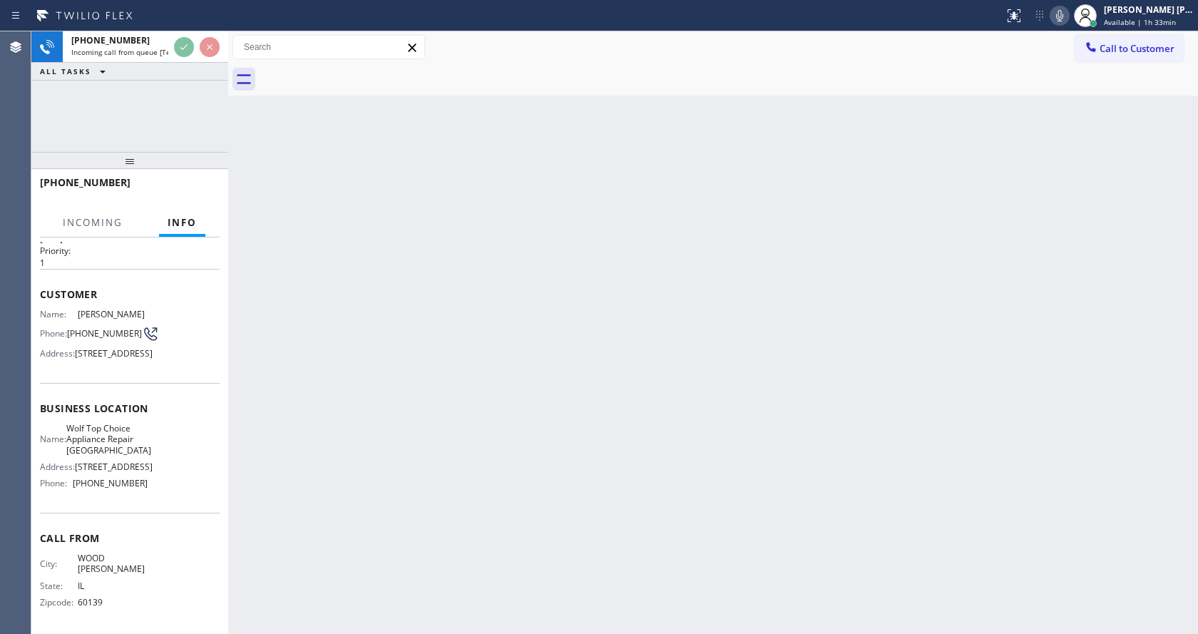
scroll to position [51, 0]
click at [566, 374] on div "Back to Dashboard Change Sender ID Customers Technicians Select a contact Outbo…" at bounding box center [713, 332] width 970 height 603
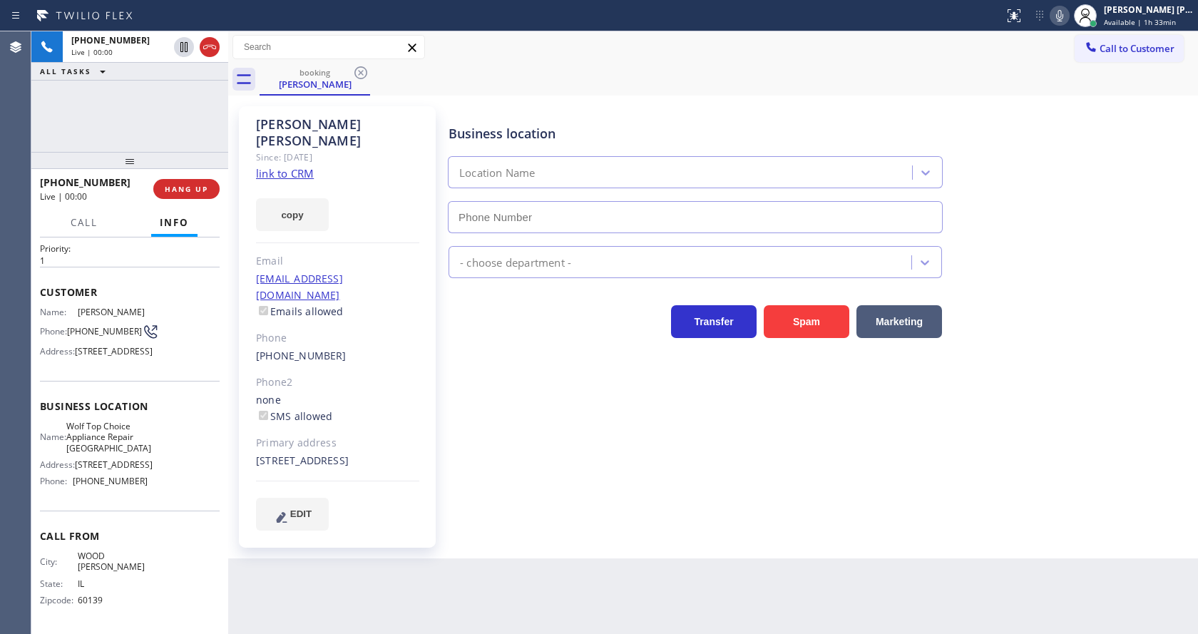
type input "[PHONE_NUMBER]"
click at [305, 166] on link "link to CRM" at bounding box center [285, 173] width 58 height 14
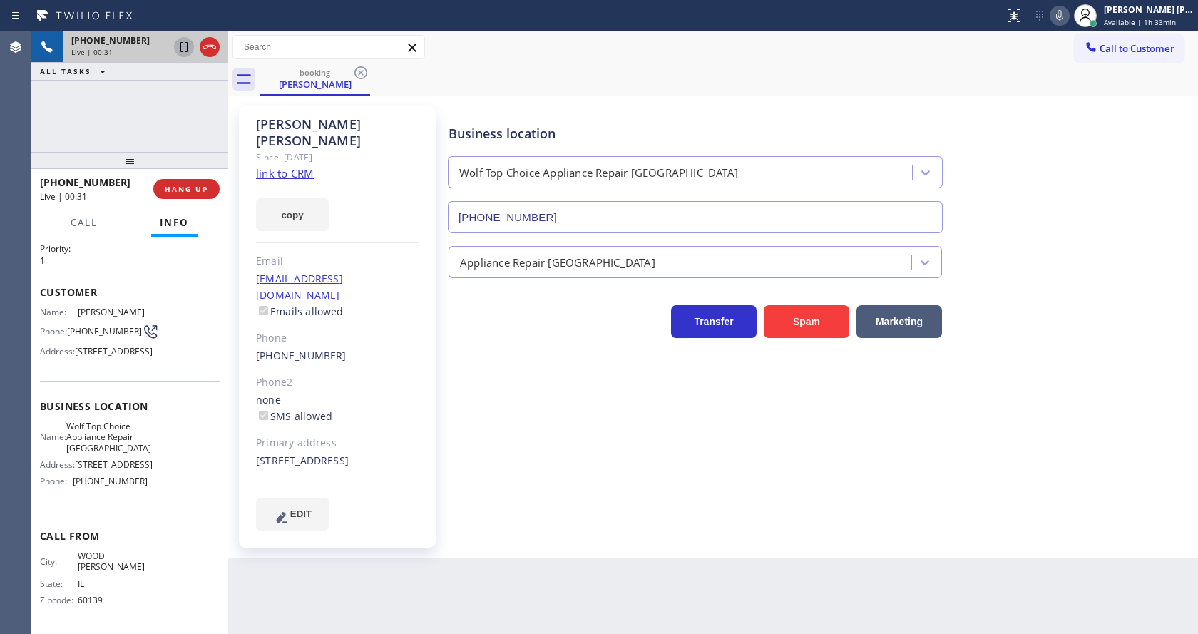
click at [180, 41] on icon at bounding box center [183, 47] width 17 height 17
click at [1065, 15] on icon at bounding box center [1059, 15] width 17 height 17
click at [589, 500] on div "Business location Wolf Top Choice Appliance Repair [GEOGRAPHIC_DATA] [PHONE_NUM…" at bounding box center [820, 318] width 749 height 416
click at [625, 468] on div "Business location Wolf Top Choice Appliance Repair [GEOGRAPHIC_DATA] [PHONE_NUM…" at bounding box center [820, 318] width 749 height 416
click at [632, 530] on div "Business location Wolf Top Choice Appliance Repair [GEOGRAPHIC_DATA] [PHONE_NUM…" at bounding box center [820, 332] width 749 height 445
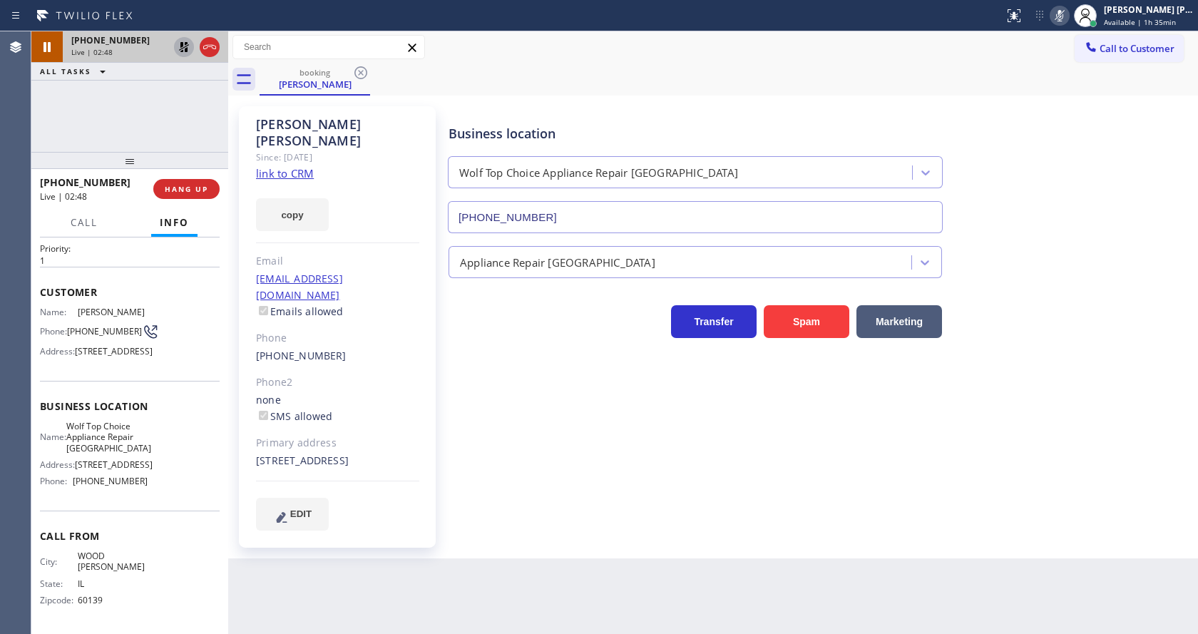
click at [181, 46] on icon at bounding box center [184, 47] width 10 height 10
click at [1063, 16] on icon at bounding box center [1059, 15] width 7 height 11
click at [1068, 63] on div "Call to Customer Outbound call Location Search location Your caller id phone nu…" at bounding box center [713, 47] width 970 height 32
click at [590, 435] on div "Business location Wolf Top Choice Appliance Repair [GEOGRAPHIC_DATA] [PHONE_NUM…" at bounding box center [820, 318] width 749 height 416
click at [1064, 10] on icon at bounding box center [1059, 15] width 17 height 17
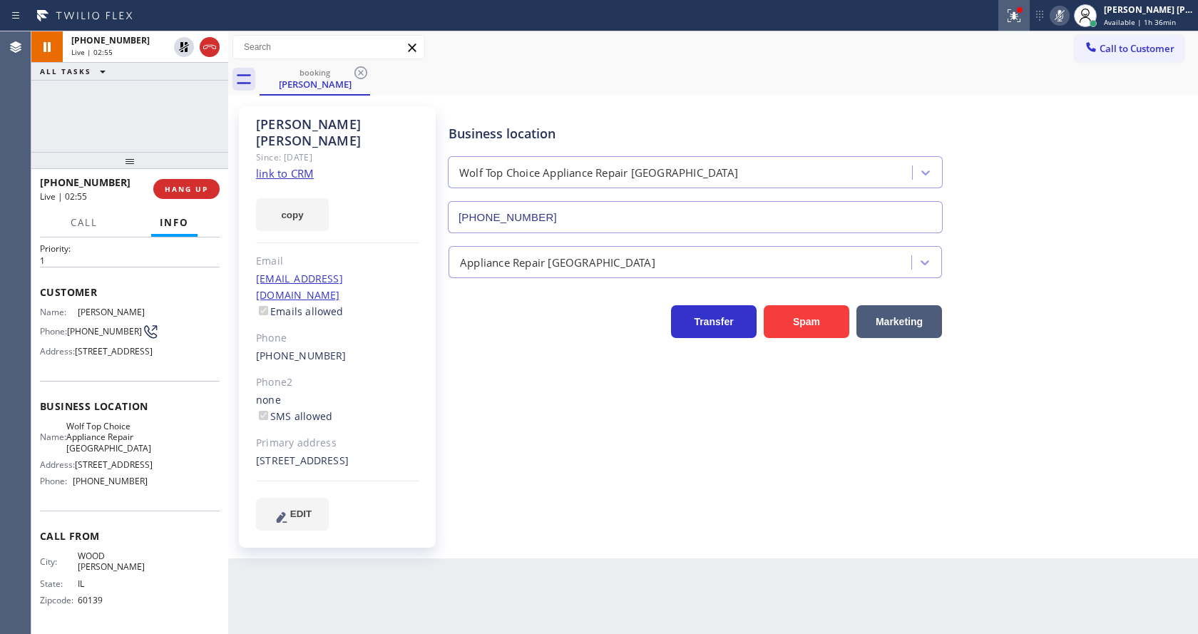
click at [1010, 21] on div at bounding box center [1013, 15] width 31 height 17
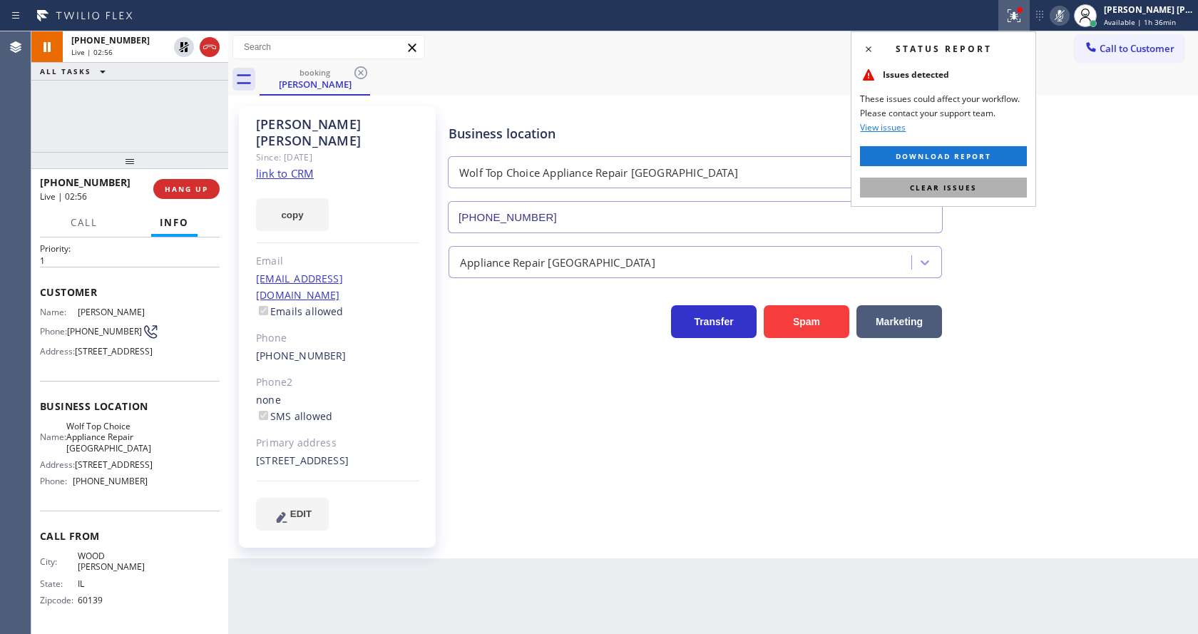
click at [989, 180] on button "Clear issues" at bounding box center [943, 188] width 167 height 20
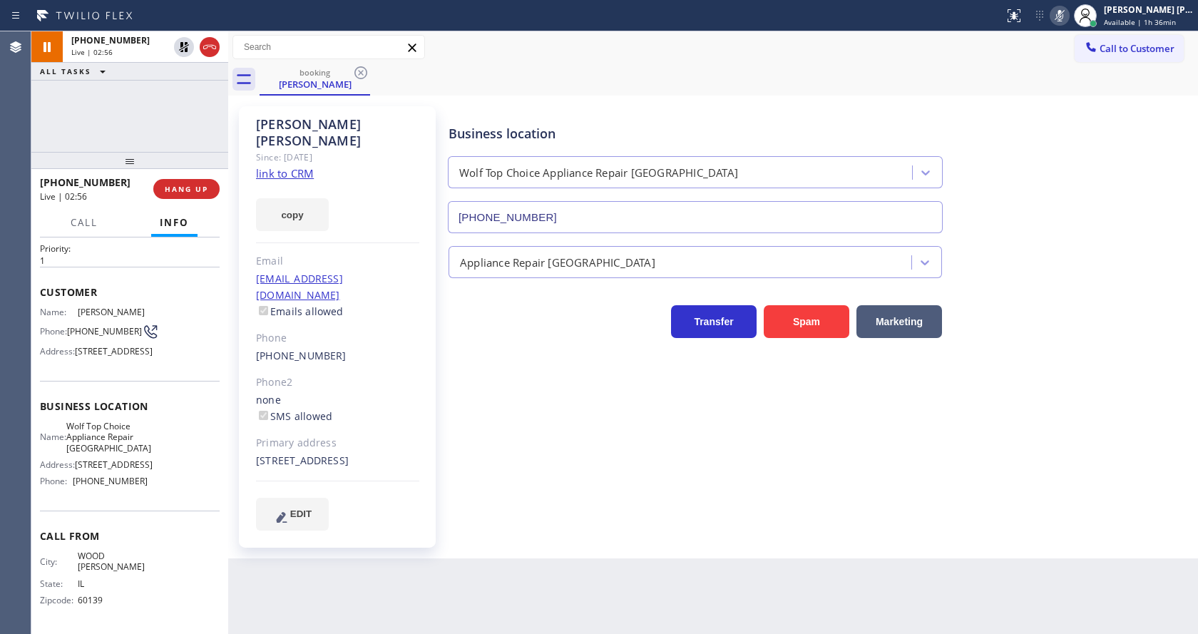
click at [1031, 138] on div "Business location Wolf Top Choice Appliance Repair [GEOGRAPHIC_DATA] [PHONE_NUM…" at bounding box center [820, 168] width 749 height 129
click at [183, 46] on icon at bounding box center [184, 47] width 10 height 10
click at [1068, 17] on icon at bounding box center [1059, 15] width 17 height 17
click at [1072, 170] on div "Business location Wolf Top Choice Appliance Repair [GEOGRAPHIC_DATA] [PHONE_NUM…" at bounding box center [820, 168] width 749 height 129
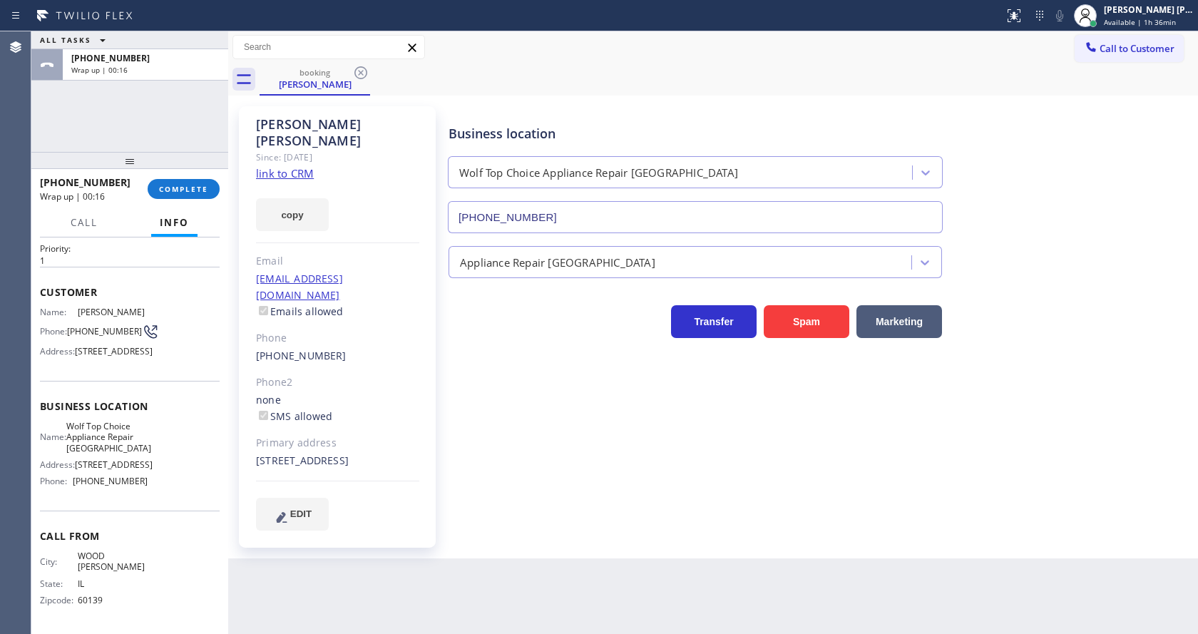
click at [170, 178] on div "[PHONE_NUMBER] Wrap up | 00:16 COMPLETE" at bounding box center [130, 188] width 180 height 37
click at [170, 179] on button "COMPLETE" at bounding box center [184, 189] width 72 height 20
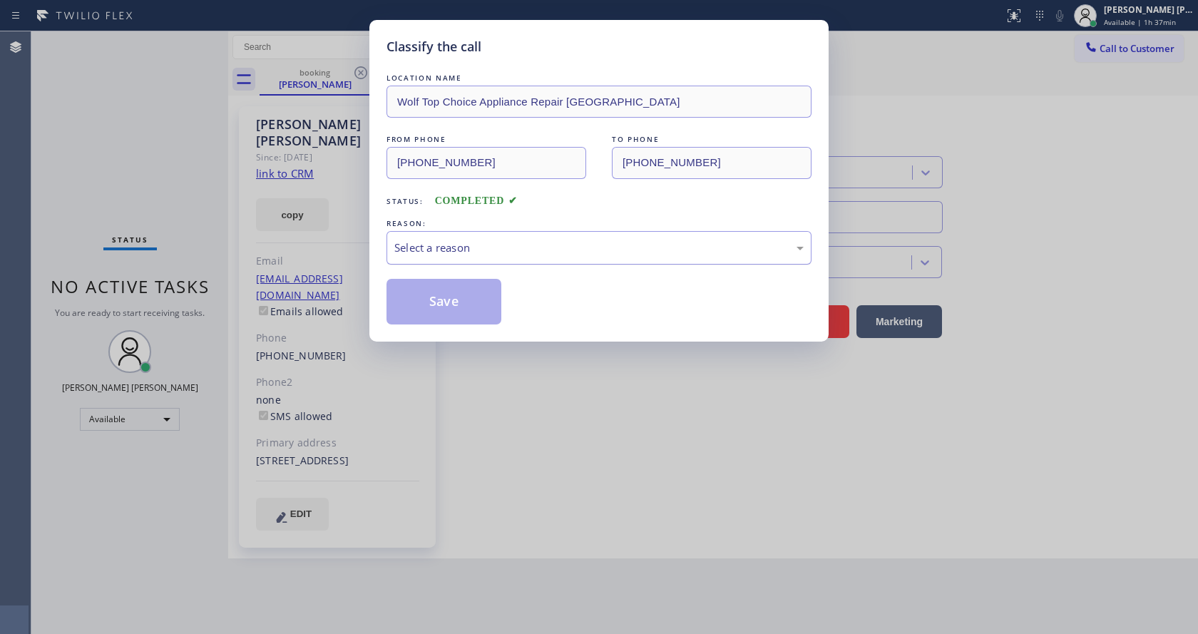
click at [459, 256] on div "Select a reason" at bounding box center [598, 248] width 425 height 34
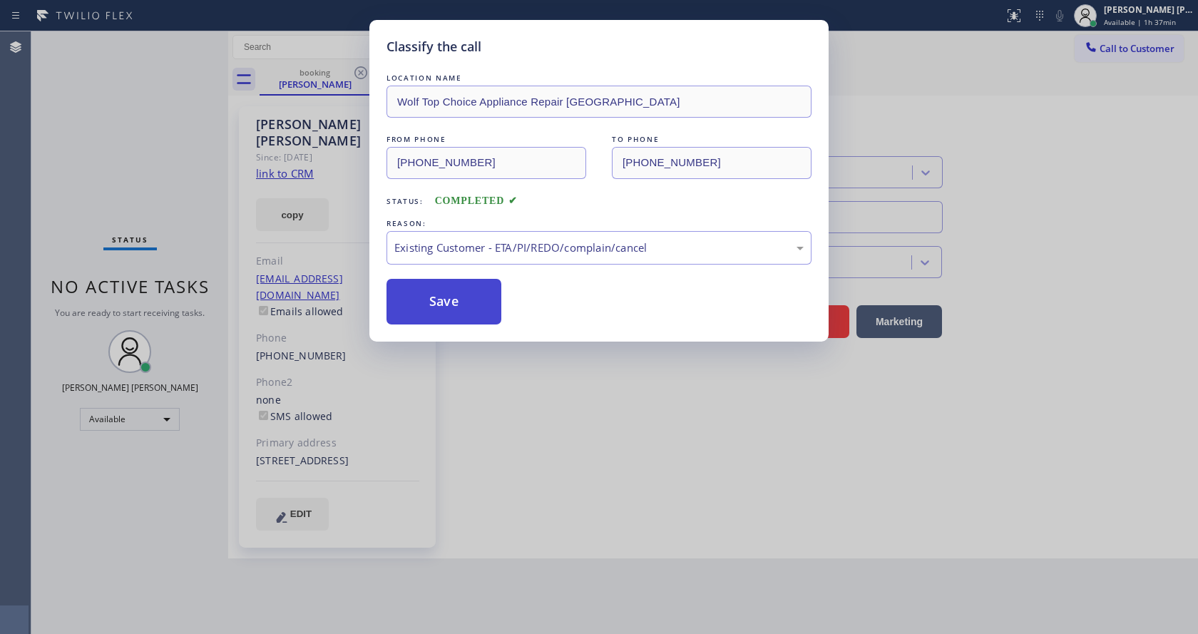
click at [440, 297] on button "Save" at bounding box center [443, 302] width 115 height 46
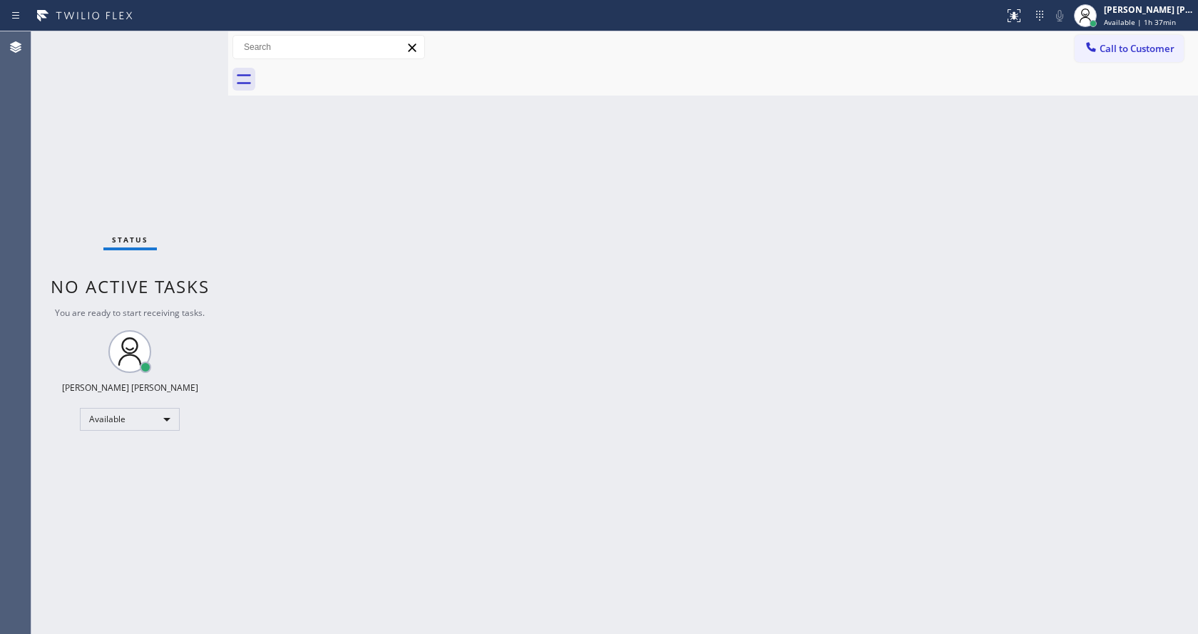
click at [277, 212] on div "Back to Dashboard Change Sender ID Customers Technicians Select a contact Outbo…" at bounding box center [713, 332] width 970 height 603
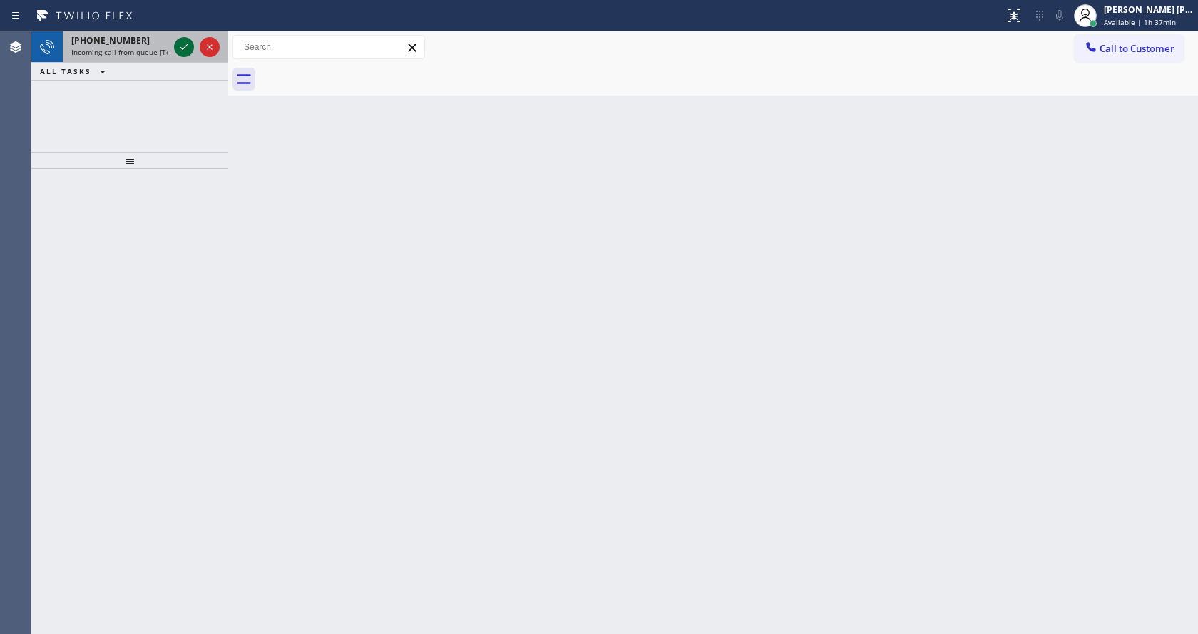
click at [189, 46] on icon at bounding box center [183, 47] width 17 height 17
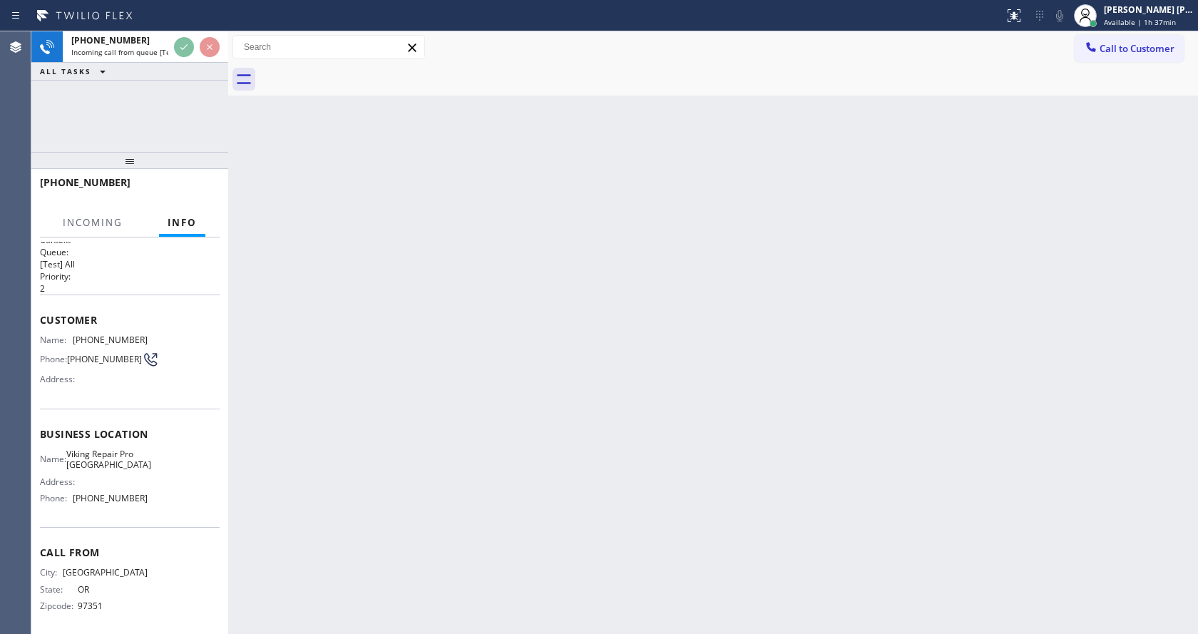
scroll to position [19, 0]
click at [501, 443] on div "Back to Dashboard Change Sender ID Customers Technicians Select a contact Outbo…" at bounding box center [713, 332] width 970 height 603
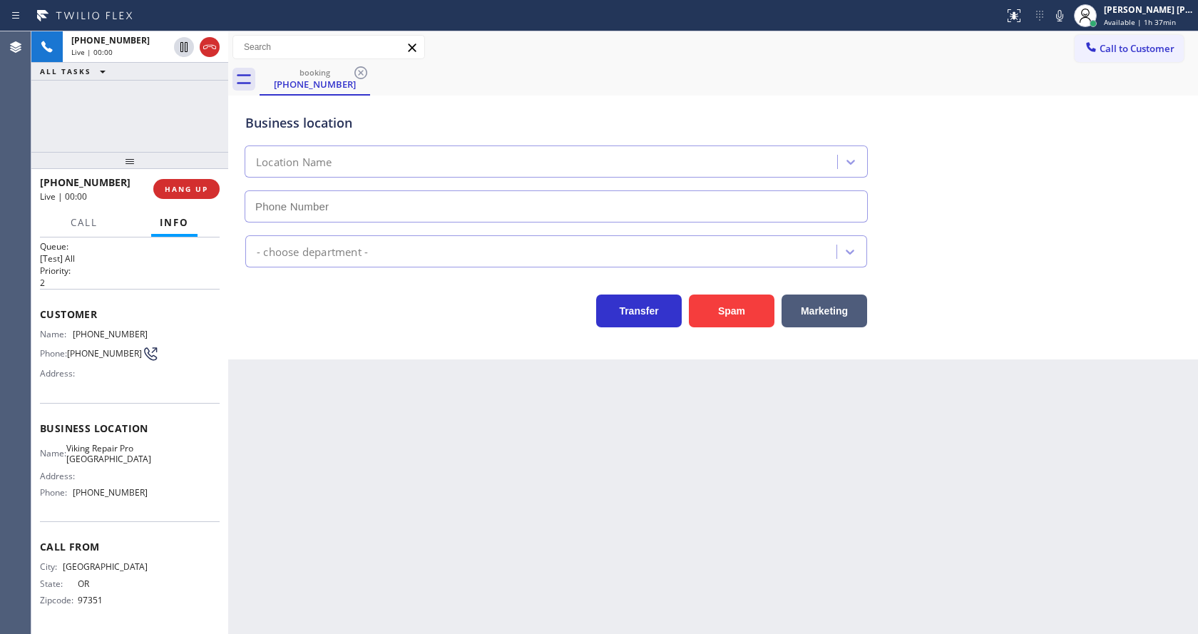
click at [529, 520] on div "Back to Dashboard Change Sender ID Customers Technicians Select a contact Outbo…" at bounding box center [713, 332] width 970 height 603
type input "[PHONE_NUMBER]"
click at [471, 571] on div "Back to Dashboard Change Sender ID Customers Technicians Select a contact Outbo…" at bounding box center [713, 332] width 970 height 603
click at [526, 480] on div "Back to Dashboard Change Sender ID Customers Technicians Select a contact Outbo…" at bounding box center [713, 332] width 970 height 603
drag, startPoint x: 324, startPoint y: 465, endPoint x: 327, endPoint y: 602, distance: 137.0
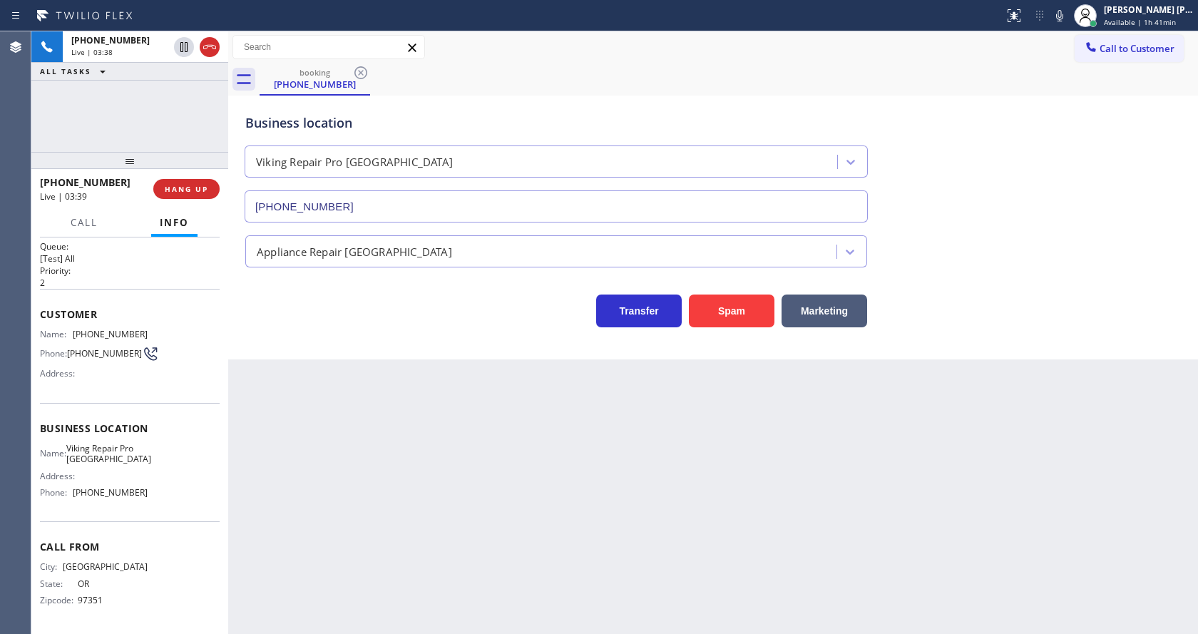
click at [322, 468] on div "Back to Dashboard Change Sender ID Customers Technicians Select a contact Outbo…" at bounding box center [713, 332] width 970 height 603
drag, startPoint x: 1068, startPoint y: 18, endPoint x: 994, endPoint y: 73, distance: 92.7
click at [1068, 18] on icon at bounding box center [1059, 15] width 17 height 17
click at [181, 48] on icon at bounding box center [183, 47] width 7 height 10
click at [378, 460] on div "Back to Dashboard Change Sender ID Customers Technicians Select a contact Outbo…" at bounding box center [713, 332] width 970 height 603
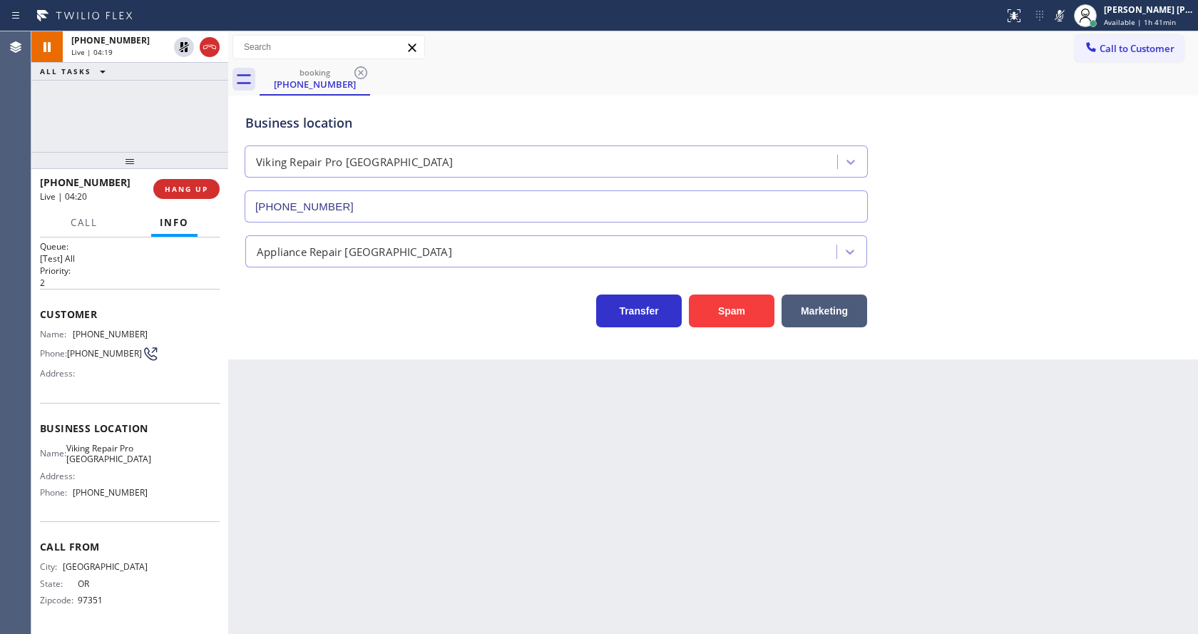
drag, startPoint x: 476, startPoint y: 450, endPoint x: 445, endPoint y: 490, distance: 50.8
click at [476, 450] on div "Back to Dashboard Change Sender ID Customers Technicians Select a contact Outbo…" at bounding box center [713, 332] width 970 height 603
drag, startPoint x: 129, startPoint y: 476, endPoint x: 106, endPoint y: 431, distance: 50.7
click at [129, 476] on div "Address:" at bounding box center [94, 476] width 108 height 11
drag, startPoint x: 88, startPoint y: 325, endPoint x: 151, endPoint y: 325, distance: 63.5
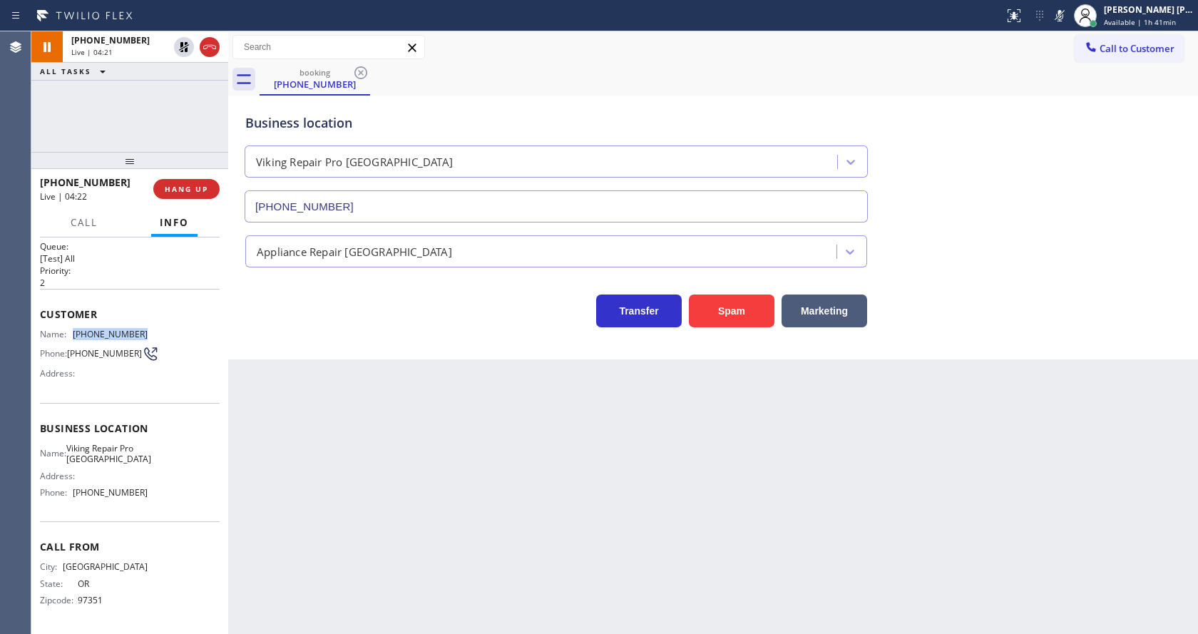
click at [151, 329] on div "Name: [PHONE_NUMBER] Phone: [PHONE_NUMBER] Address:" at bounding box center [130, 357] width 180 height 56
click at [495, 485] on div "Back to Dashboard Change Sender ID Customers Technicians Select a contact Outbo…" at bounding box center [713, 332] width 970 height 603
click at [149, 459] on div "Name: Viking Repair Pro Salem Address: Phone: [PHONE_NUMBER]" at bounding box center [130, 473] width 180 height 61
drag, startPoint x: 73, startPoint y: 446, endPoint x: 148, endPoint y: 467, distance: 77.0
click at [148, 467] on div "Name: Viking Repair Pro Salem Address: Phone: [PHONE_NUMBER]" at bounding box center [130, 473] width 180 height 61
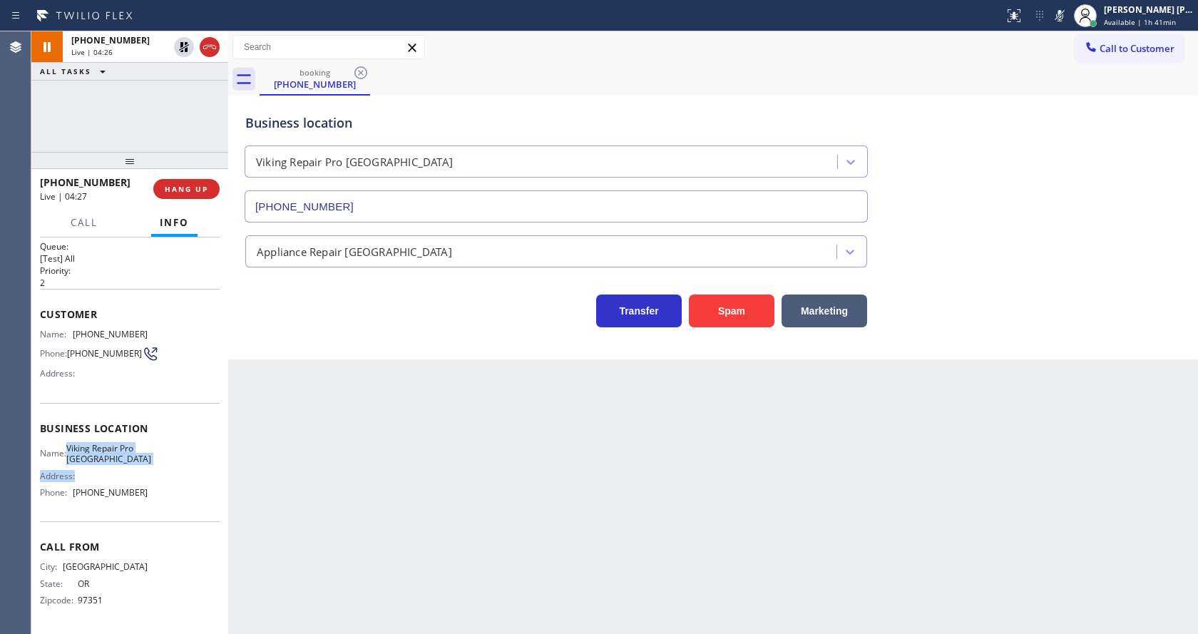
click at [158, 467] on div "Name: Viking Repair Pro Salem Address: Phone: [PHONE_NUMBER]" at bounding box center [130, 473] width 180 height 61
drag, startPoint x: 103, startPoint y: 454, endPoint x: 78, endPoint y: 448, distance: 25.6
click at [78, 448] on span "Viking Repair Pro [GEOGRAPHIC_DATA]" at bounding box center [108, 454] width 85 height 22
click at [87, 456] on span "Viking Repair Pro [GEOGRAPHIC_DATA]" at bounding box center [108, 454] width 85 height 22
click at [76, 448] on span "Viking Repair Pro [GEOGRAPHIC_DATA]" at bounding box center [108, 454] width 85 height 22
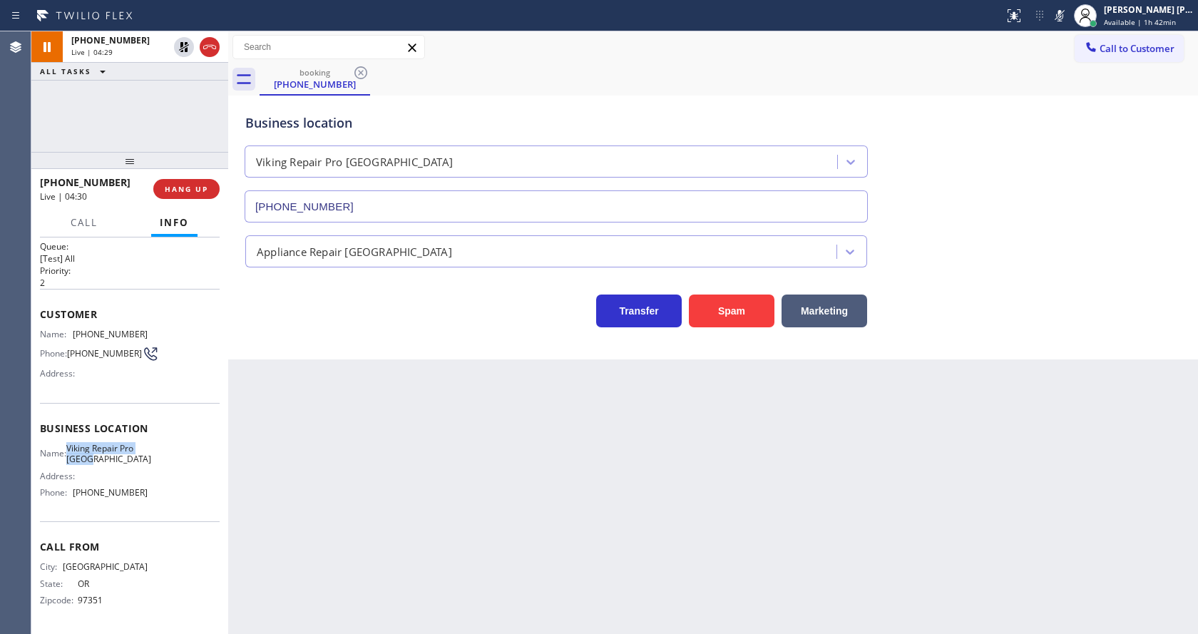
drag, startPoint x: 73, startPoint y: 446, endPoint x: 121, endPoint y: 456, distance: 49.0
click at [121, 456] on div "Name: Viking Repair Pro [GEOGRAPHIC_DATA]" at bounding box center [94, 454] width 108 height 22
drag, startPoint x: 471, startPoint y: 481, endPoint x: 459, endPoint y: 498, distance: 22.0
click at [471, 480] on div "Back to Dashboard Change Sender ID Customers Technicians Select a contact Outbo…" at bounding box center [713, 332] width 970 height 603
click at [162, 487] on div "Name: Viking Repair Pro Salem Address: Phone: [PHONE_NUMBER]" at bounding box center [130, 473] width 180 height 61
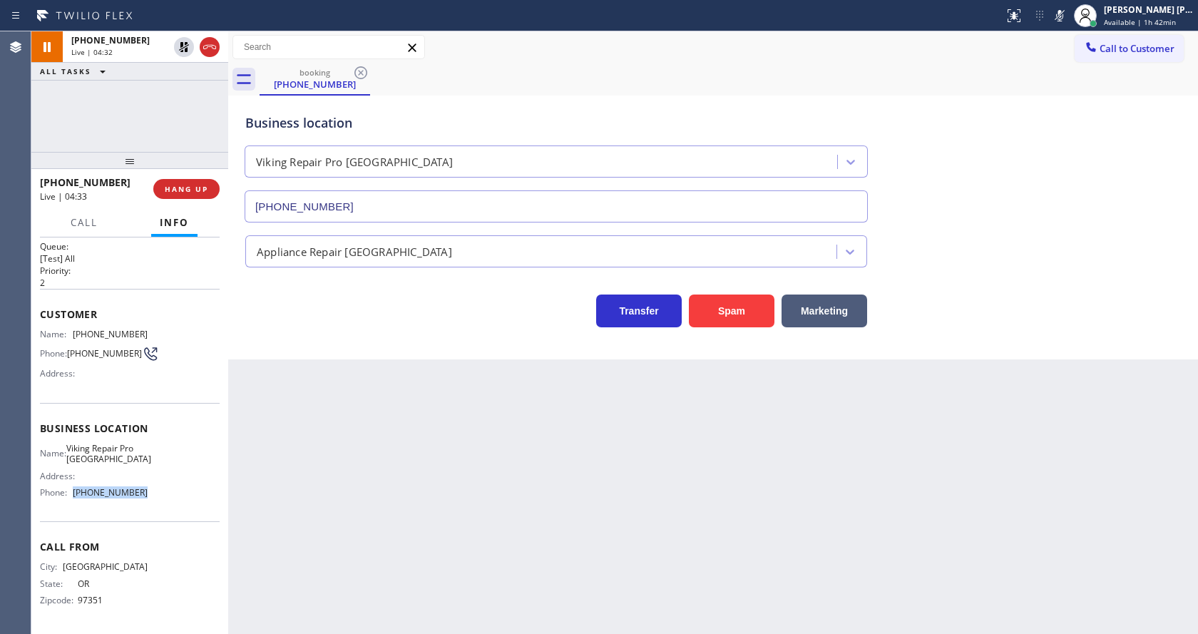
drag, startPoint x: 71, startPoint y: 491, endPoint x: 152, endPoint y: 493, distance: 80.6
click at [152, 493] on div "Name: Viking Repair Pro Salem Address: Phone: [PHONE_NUMBER]" at bounding box center [130, 473] width 180 height 61
drag, startPoint x: 342, startPoint y: 495, endPoint x: 337, endPoint y: 610, distance: 114.9
click at [342, 510] on div "Back to Dashboard Change Sender ID Customers Technicians Select a contact Outbo…" at bounding box center [713, 332] width 970 height 603
click at [517, 434] on div "Back to Dashboard Change Sender ID Customers Technicians Select a contact Outbo…" at bounding box center [713, 332] width 970 height 603
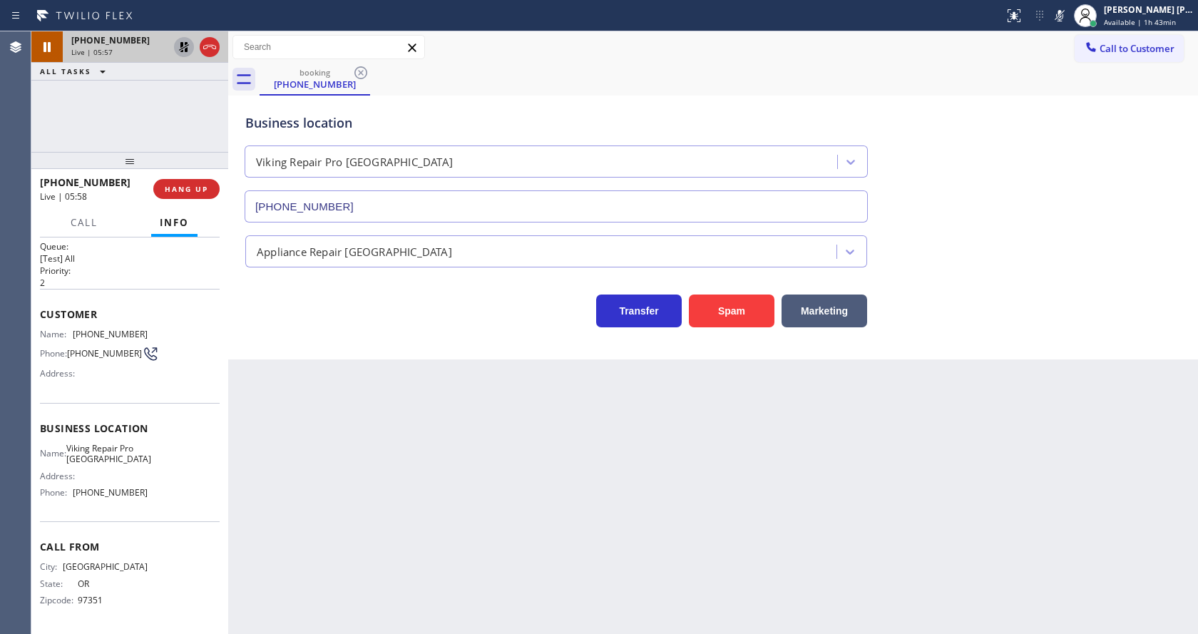
click at [185, 47] on icon at bounding box center [184, 47] width 10 height 10
drag, startPoint x: 1063, startPoint y: 15, endPoint x: 1066, endPoint y: 53, distance: 37.9
click at [1063, 21] on icon at bounding box center [1059, 15] width 17 height 17
click at [1073, 97] on div "Business location Viking Repair Pro [GEOGRAPHIC_DATA] [PHONE_NUMBER]" at bounding box center [712, 157] width 941 height 129
click at [429, 553] on div "Back to Dashboard Change Sender ID Customers Technicians Select a contact Outbo…" at bounding box center [713, 332] width 970 height 603
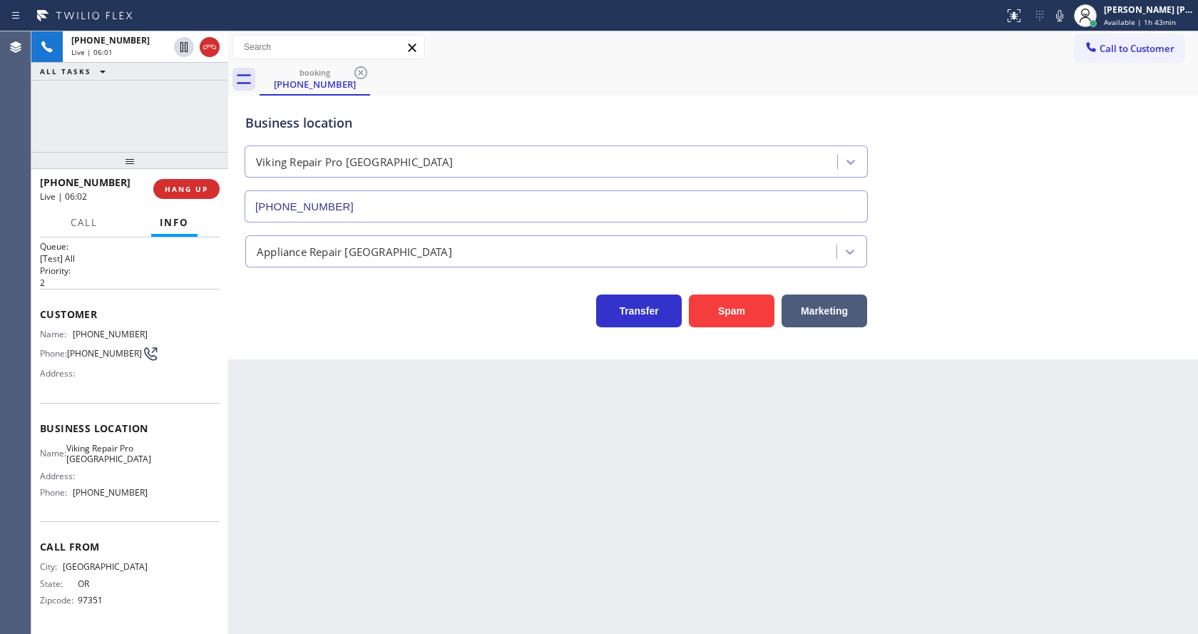
drag, startPoint x: 614, startPoint y: 471, endPoint x: 593, endPoint y: 486, distance: 25.5
click at [613, 471] on div "Back to Dashboard Change Sender ID Customers Technicians Select a contact Outbo…" at bounding box center [713, 332] width 970 height 603
click at [378, 453] on div "Back to Dashboard Change Sender ID Customers Technicians Select a contact Outbo…" at bounding box center [713, 332] width 970 height 603
click at [169, 195] on button "COMPLETE" at bounding box center [184, 189] width 72 height 20
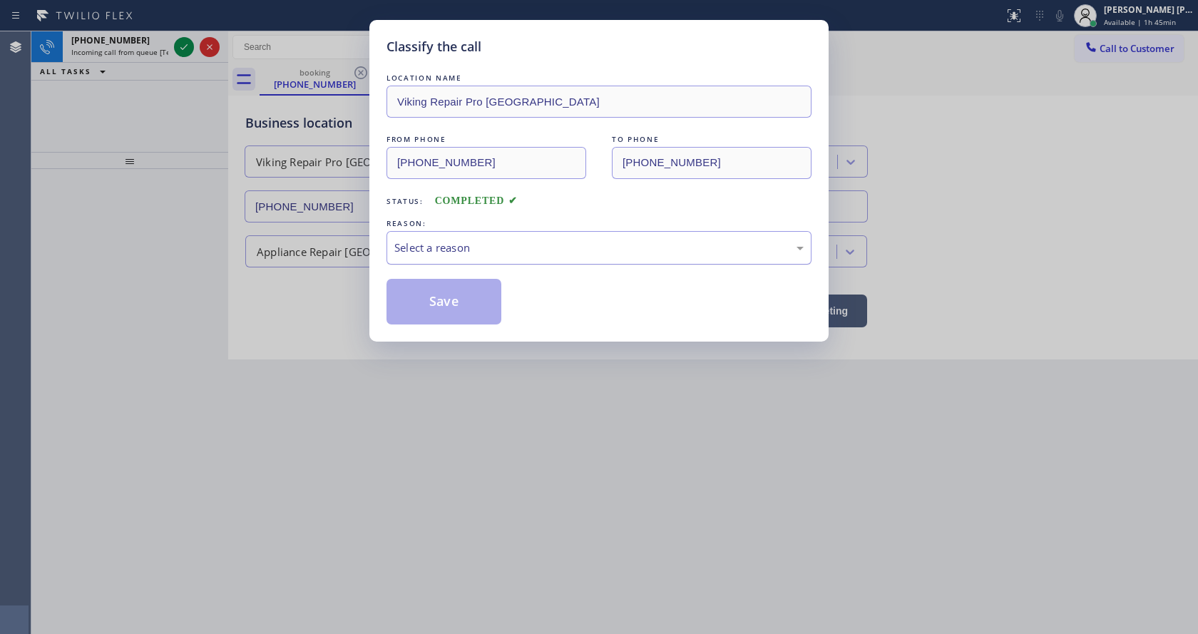
click at [430, 251] on div "Select a reason" at bounding box center [598, 248] width 409 height 16
click at [437, 297] on button "Save" at bounding box center [443, 302] width 115 height 46
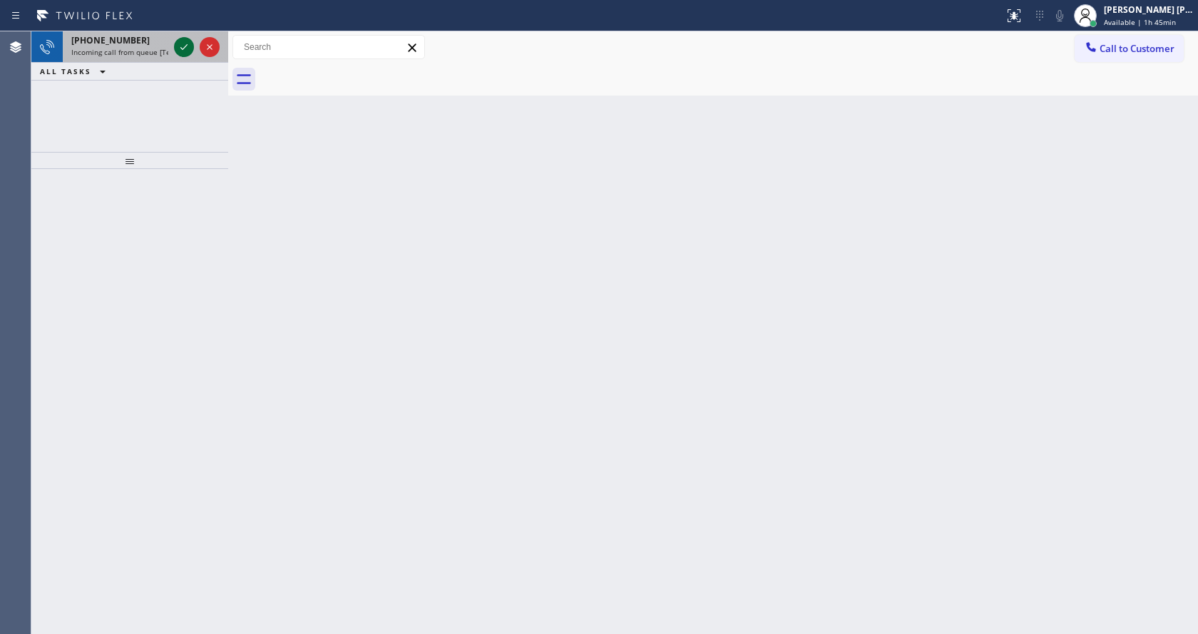
click at [180, 43] on icon at bounding box center [183, 47] width 17 height 17
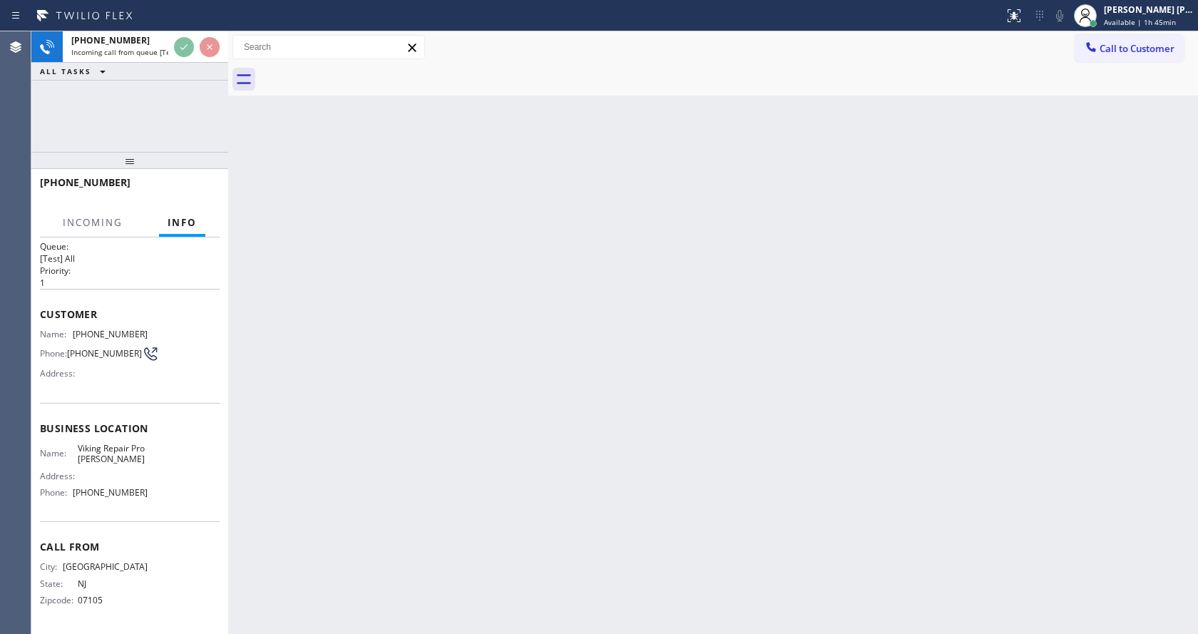
scroll to position [19, 0]
click at [515, 369] on div "Back to Dashboard Change Sender ID Customers Technicians Select a contact Outbo…" at bounding box center [713, 332] width 970 height 603
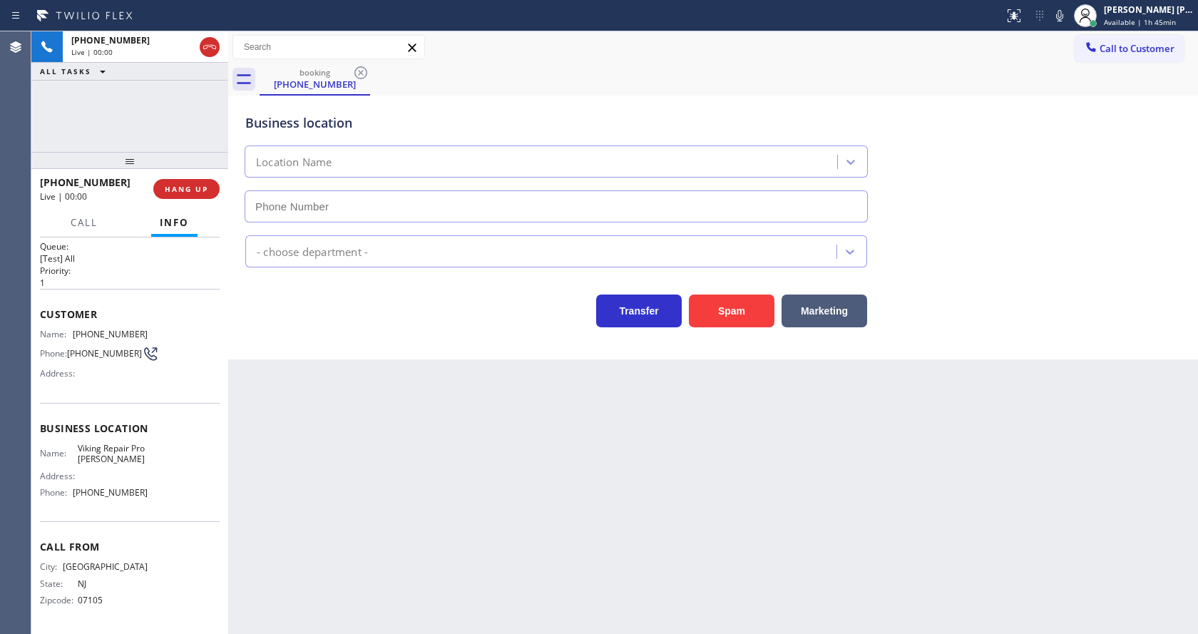
type input "[PHONE_NUMBER]"
click at [727, 319] on button "Spam" at bounding box center [732, 311] width 86 height 33
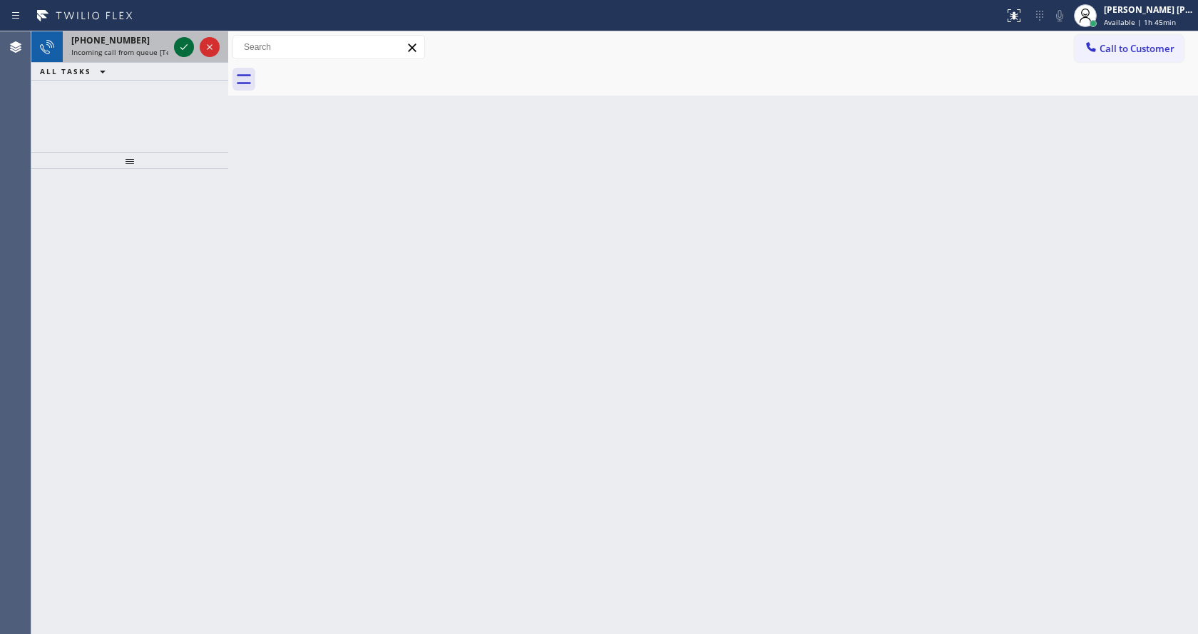
click at [184, 48] on icon at bounding box center [183, 47] width 7 height 6
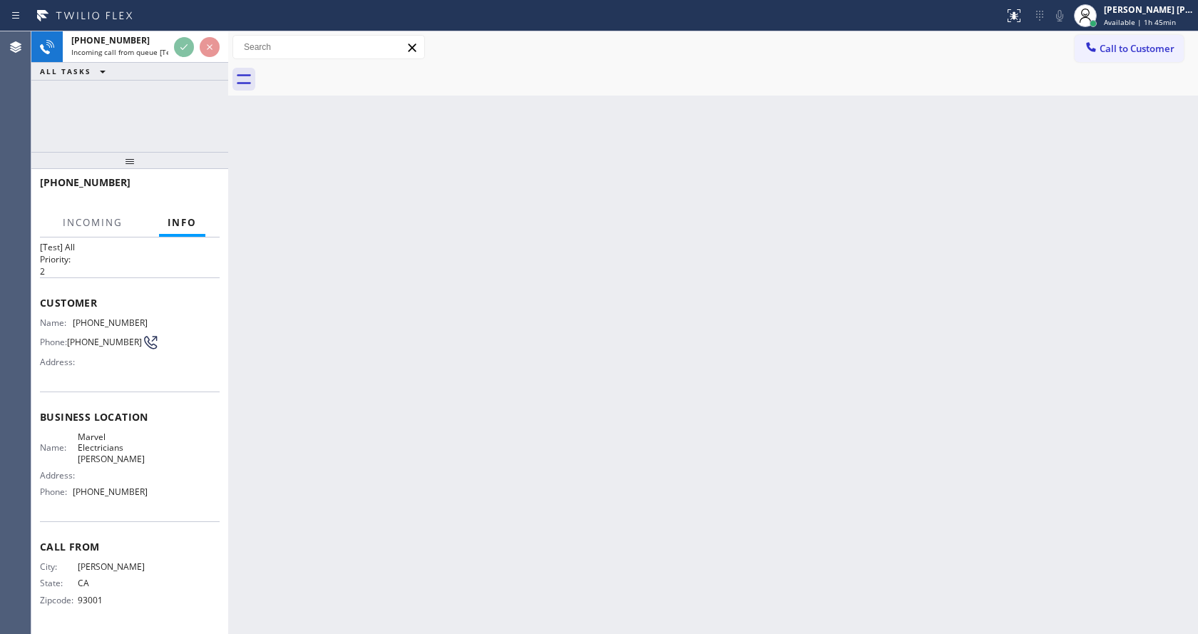
scroll to position [29, 0]
click at [541, 427] on div "Back to Dashboard Change Sender ID Customers Technicians Select a contact Outbo…" at bounding box center [713, 332] width 970 height 603
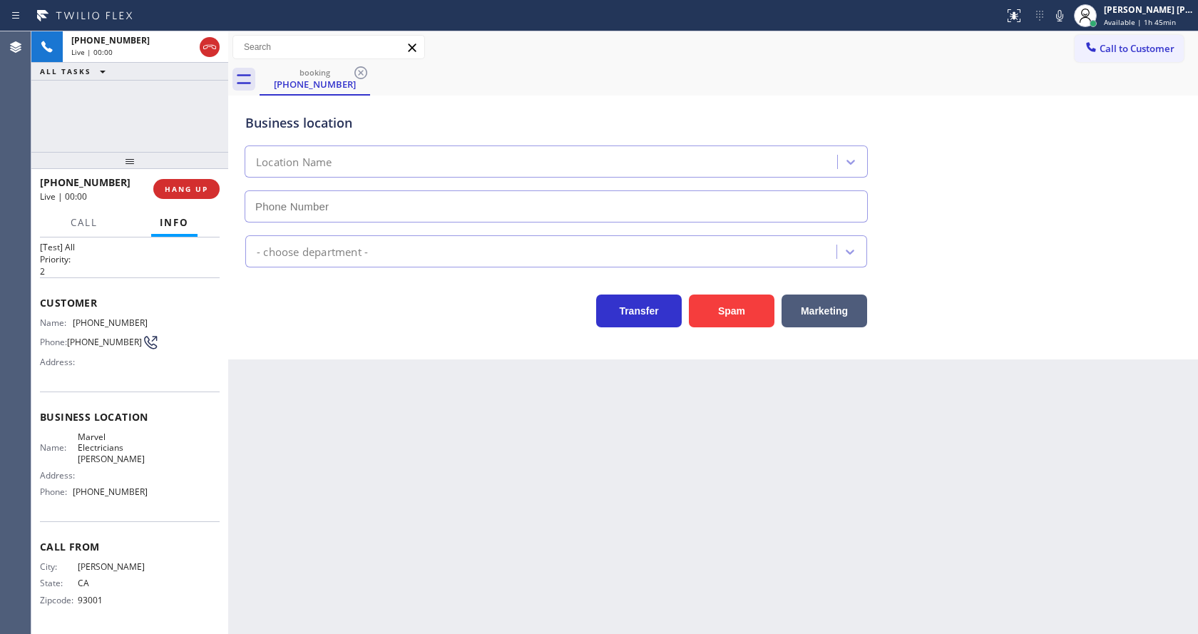
type input "[PHONE_NUMBER]"
click at [734, 486] on div "Back to Dashboard Change Sender ID Customers Technicians Select a contact Outbo…" at bounding box center [713, 332] width 970 height 603
click at [727, 326] on button "Spam" at bounding box center [732, 311] width 86 height 33
click at [406, 558] on div "Back to Dashboard Change Sender ID Customers Technicians Select a contact Outbo…" at bounding box center [713, 332] width 970 height 603
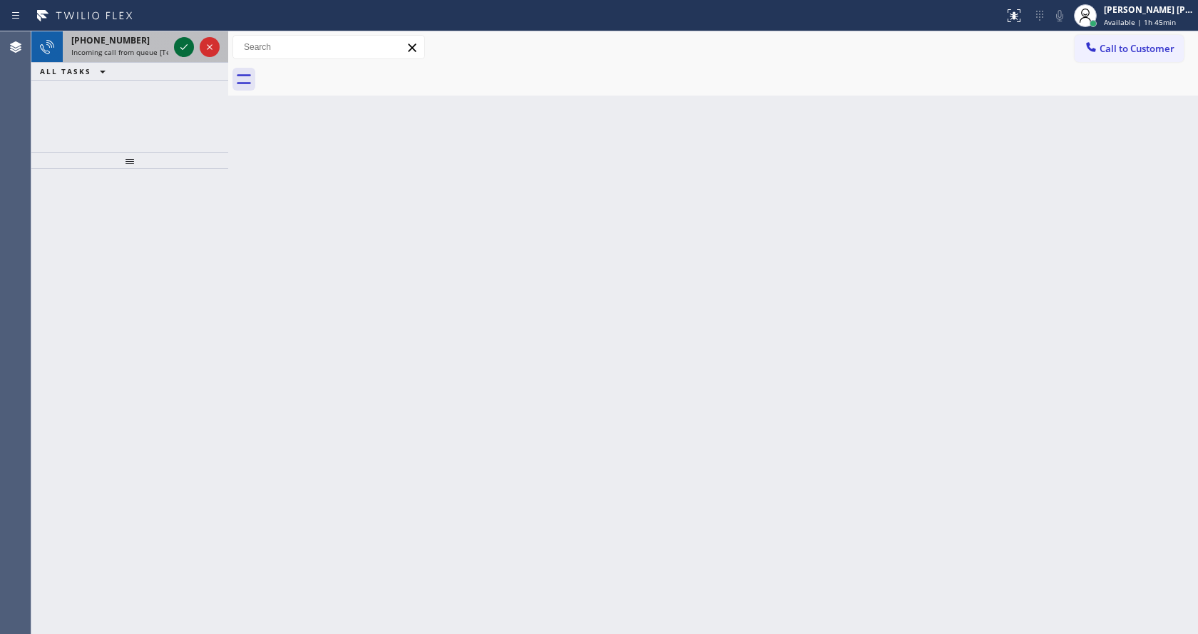
click at [182, 39] on icon at bounding box center [183, 47] width 17 height 17
click at [184, 40] on icon at bounding box center [183, 47] width 17 height 17
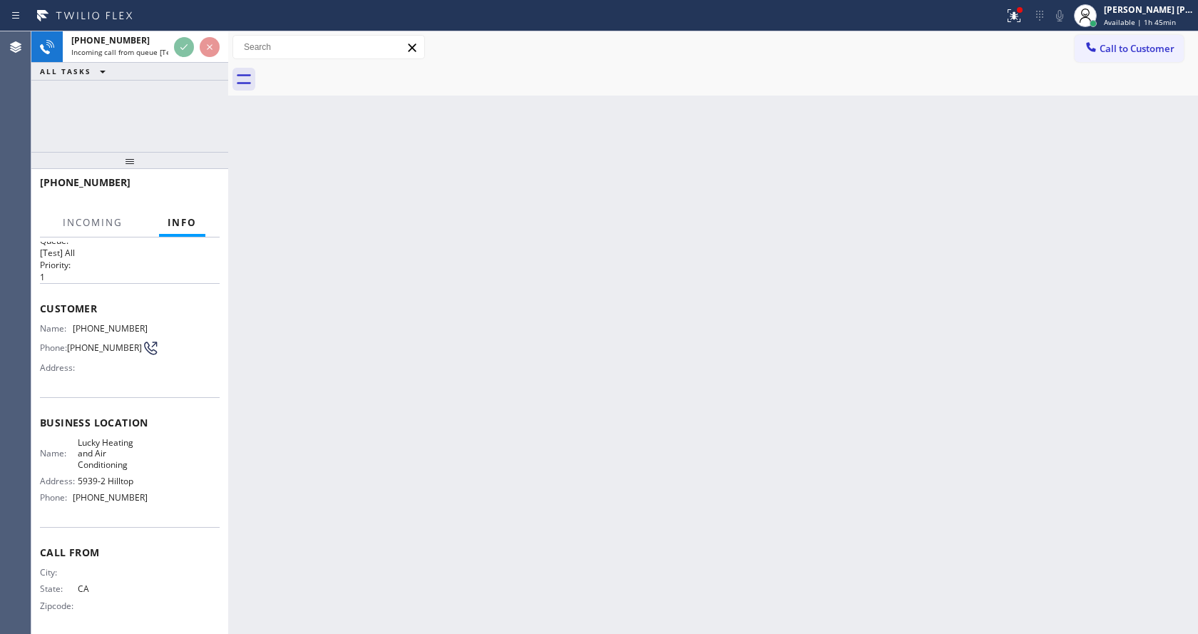
scroll to position [29, 0]
click at [443, 402] on div "Back to Dashboard Change Sender ID Customers Technicians Select a contact Outbo…" at bounding box center [713, 332] width 970 height 603
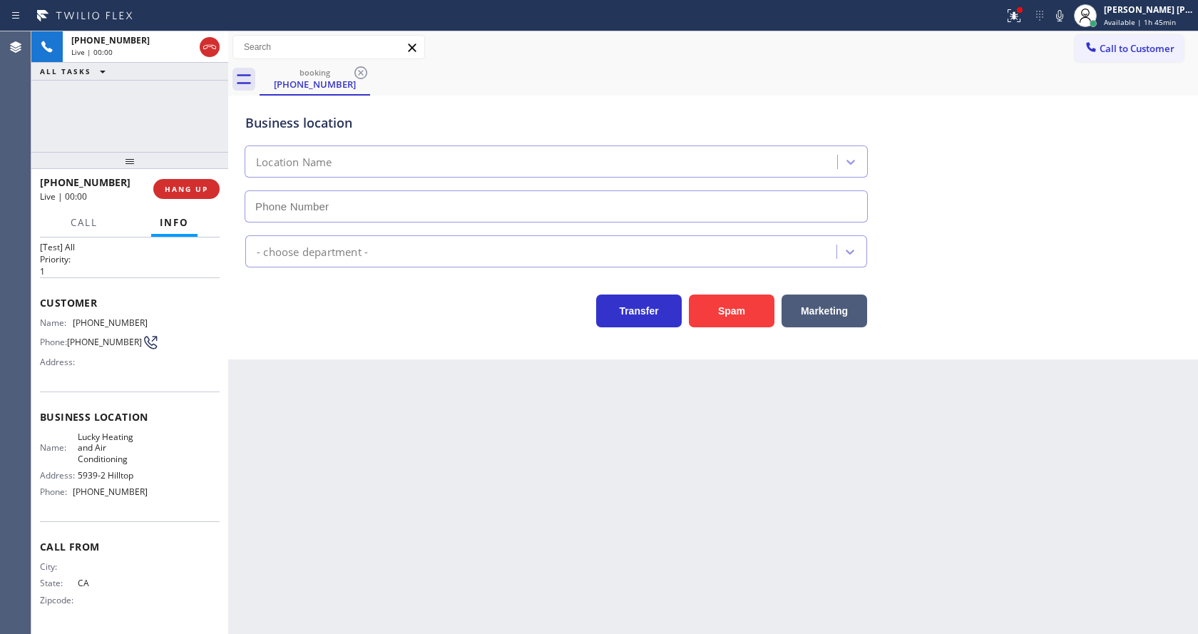
type input "[PHONE_NUMBER]"
click at [721, 312] on button "Spam" at bounding box center [732, 311] width 86 height 33
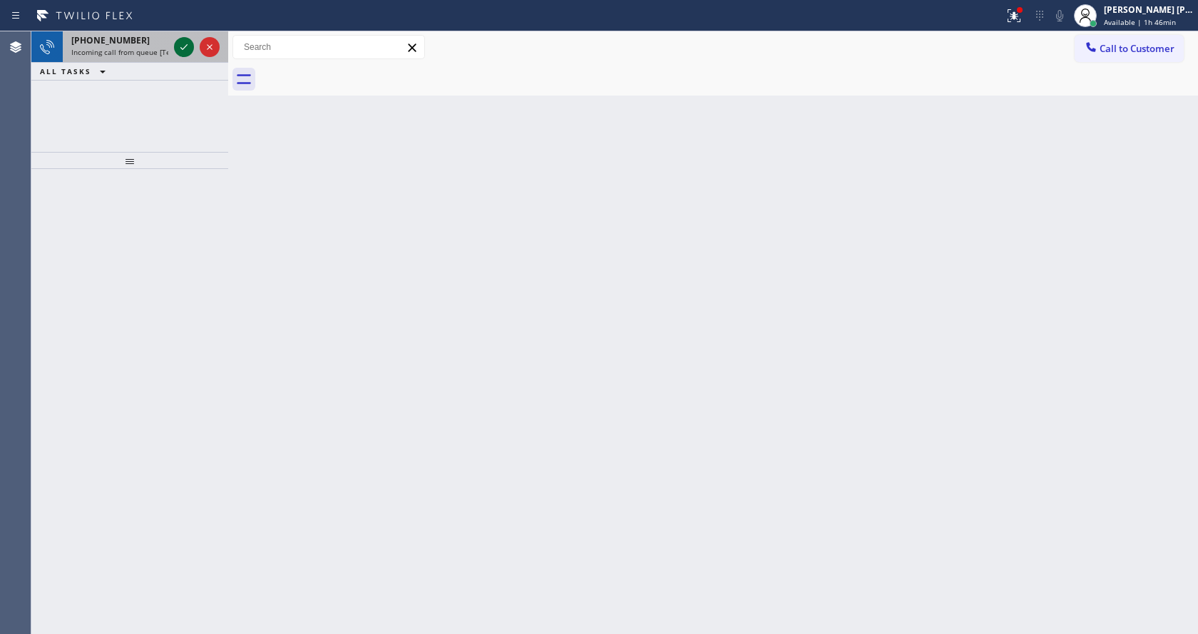
click at [187, 43] on icon at bounding box center [183, 47] width 17 height 17
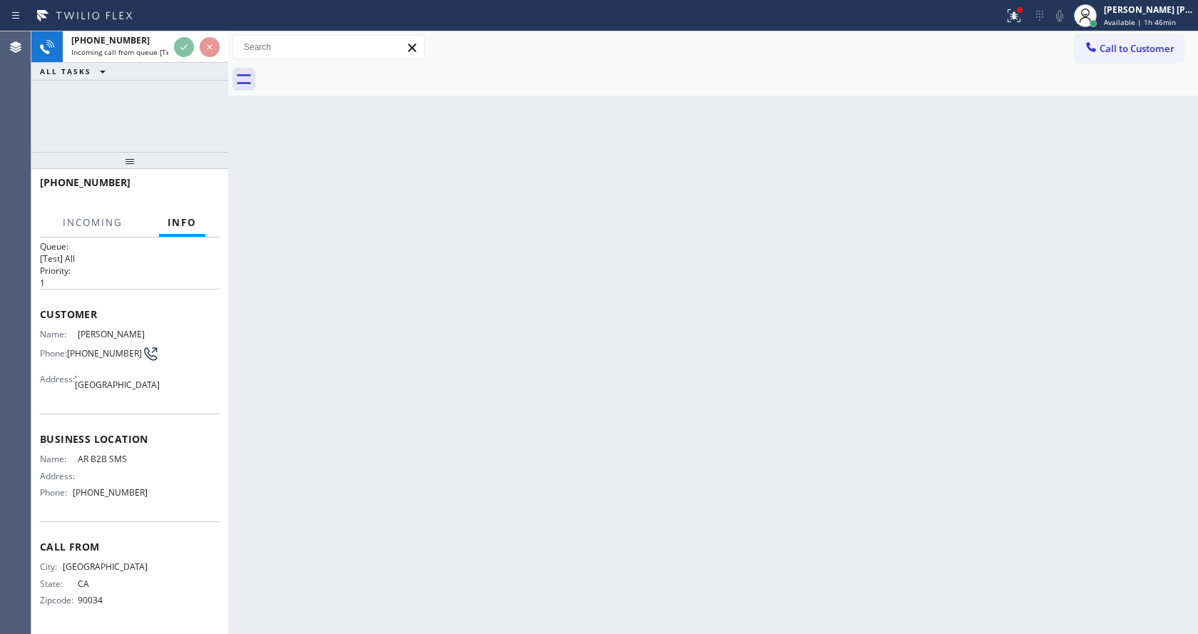
scroll to position [19, 0]
click at [528, 447] on div "Back to Dashboard Change Sender ID Customers Technicians Select a contact Outbo…" at bounding box center [713, 332] width 970 height 603
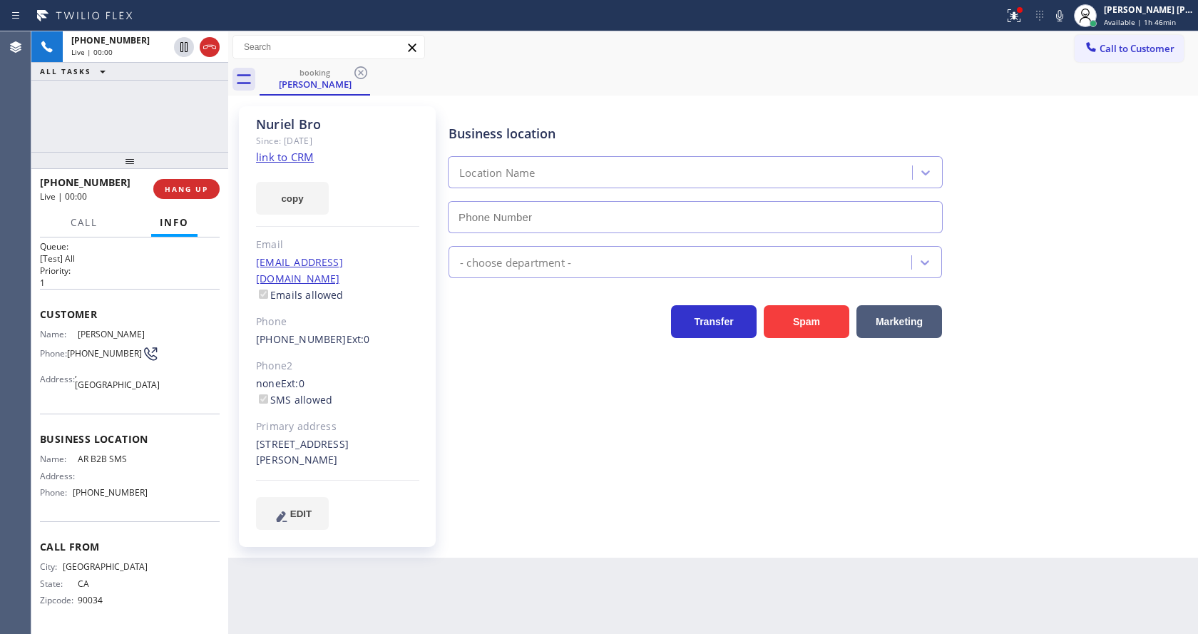
type input "[PHONE_NUMBER]"
click at [307, 156] on link "link to CRM" at bounding box center [285, 157] width 58 height 14
click at [510, 446] on div "Business location AR B2B SMS [PHONE_NUMBER] Appliance Repair High End Transfer …" at bounding box center [820, 318] width 749 height 416
click at [481, 509] on div "Business location AR B2B SMS [PHONE_NUMBER] Appliance Repair High End Transfer …" at bounding box center [820, 318] width 749 height 416
click at [462, 420] on div "Business location AR B2B SMS [PHONE_NUMBER] Appliance Repair High End Transfer …" at bounding box center [820, 318] width 749 height 416
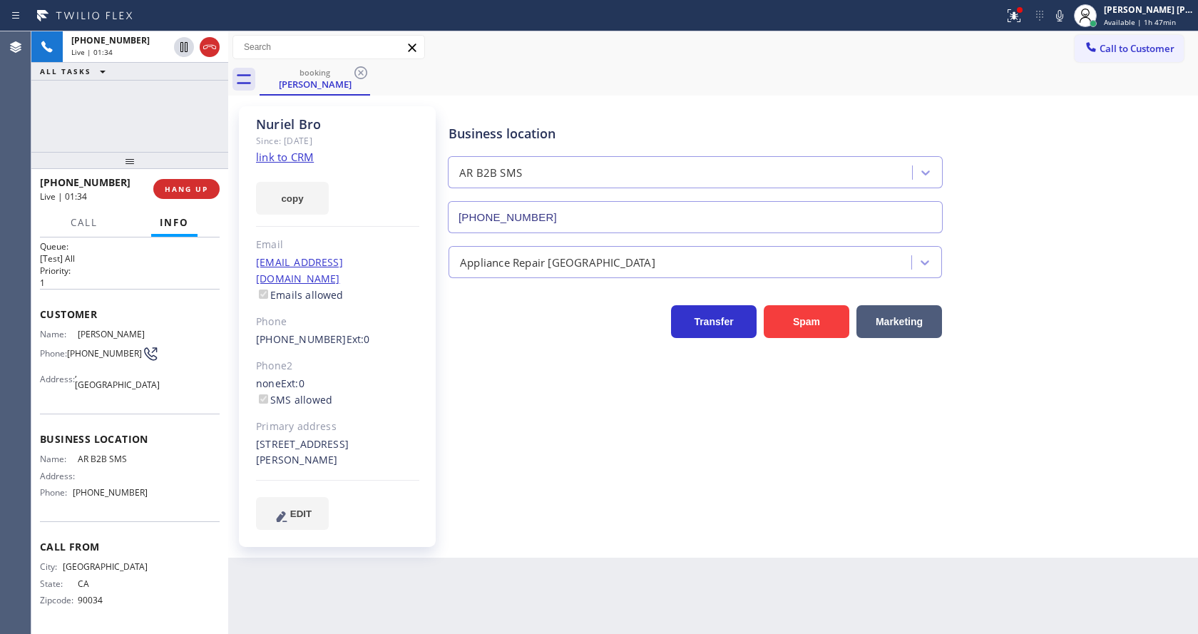
click at [495, 493] on div "Business location AR B2B SMS [PHONE_NUMBER] Appliance Repair High End Transfer …" at bounding box center [820, 318] width 749 height 416
click at [565, 491] on div "Business location AR B2B SMS [PHONE_NUMBER] Appliance Repair High End Transfer …" at bounding box center [820, 318] width 749 height 416
drag, startPoint x: 532, startPoint y: 523, endPoint x: 427, endPoint y: 563, distance: 112.2
click at [532, 523] on div "Business location AR B2B SMS [PHONE_NUMBER] Appliance Repair High End Transfer …" at bounding box center [820, 332] width 749 height 444
click at [156, 421] on div "Business location Name: AR B2B SMS Address: Phone: [PHONE_NUMBER]" at bounding box center [130, 468] width 180 height 108
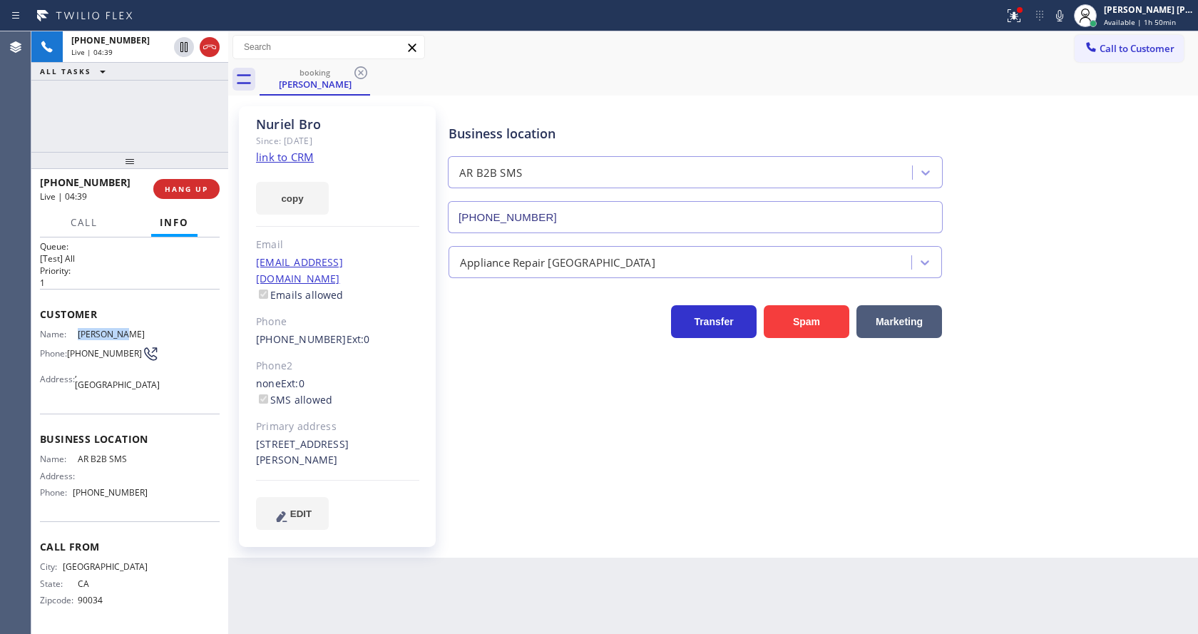
drag, startPoint x: 72, startPoint y: 329, endPoint x: 133, endPoint y: 335, distance: 61.0
click at [133, 335] on div "Name: [PERSON_NAME] Phone: [PHONE_NUMBER] Address: [GEOGRAPHIC_DATA]" at bounding box center [94, 362] width 108 height 67
click at [428, 477] on div "Nuriel Bro Since: [DATE] link to CRM copy Email [EMAIL_ADDRESS][DOMAIN_NAME] Em…" at bounding box center [337, 326] width 197 height 441
click at [143, 463] on div "Name: AR B2B SMS Address: Phone: [PHONE_NUMBER]" at bounding box center [130, 479] width 180 height 50
drag, startPoint x: 68, startPoint y: 342, endPoint x: 93, endPoint y: 357, distance: 28.7
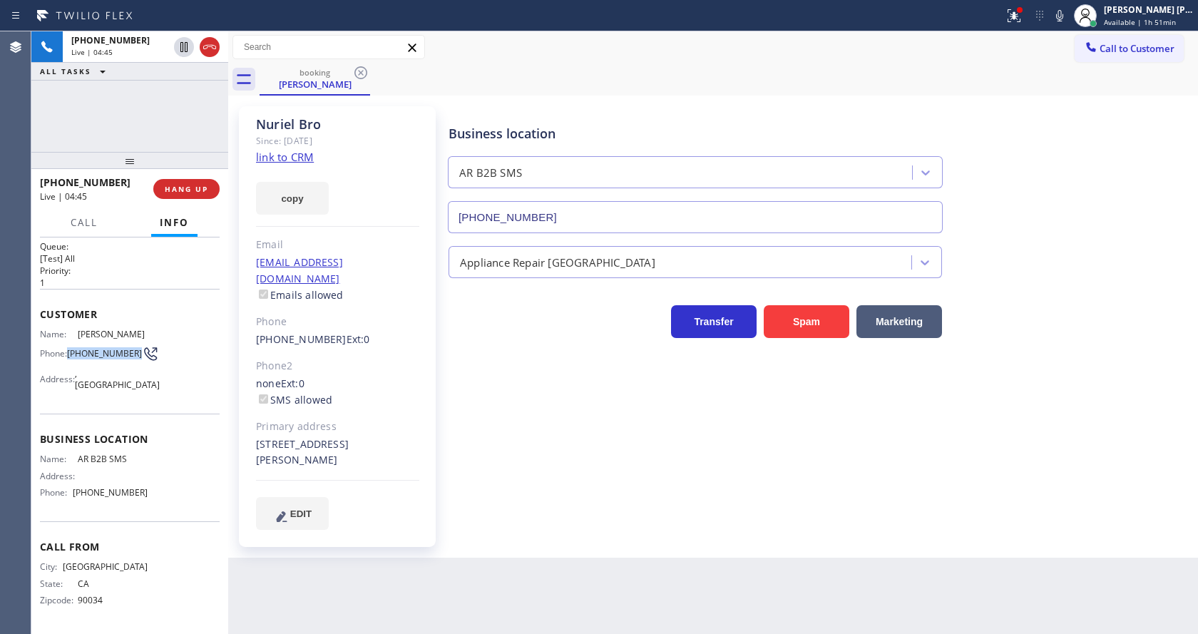
click at [93, 357] on div "Phone: [PHONE_NUMBER]" at bounding box center [94, 353] width 108 height 17
click at [391, 523] on div "Nuriel Bro Since: [DATE] link to CRM copy Email [EMAIL_ADDRESS][DOMAIN_NAME] Em…" at bounding box center [337, 326] width 197 height 441
click at [141, 430] on div "Business location Name: AR B2B SMS Address: Phone: [PHONE_NUMBER]" at bounding box center [130, 468] width 180 height 108
drag, startPoint x: 73, startPoint y: 456, endPoint x: 129, endPoint y: 461, distance: 55.8
click at [129, 461] on div "Name: AR B2B SMS" at bounding box center [94, 459] width 108 height 11
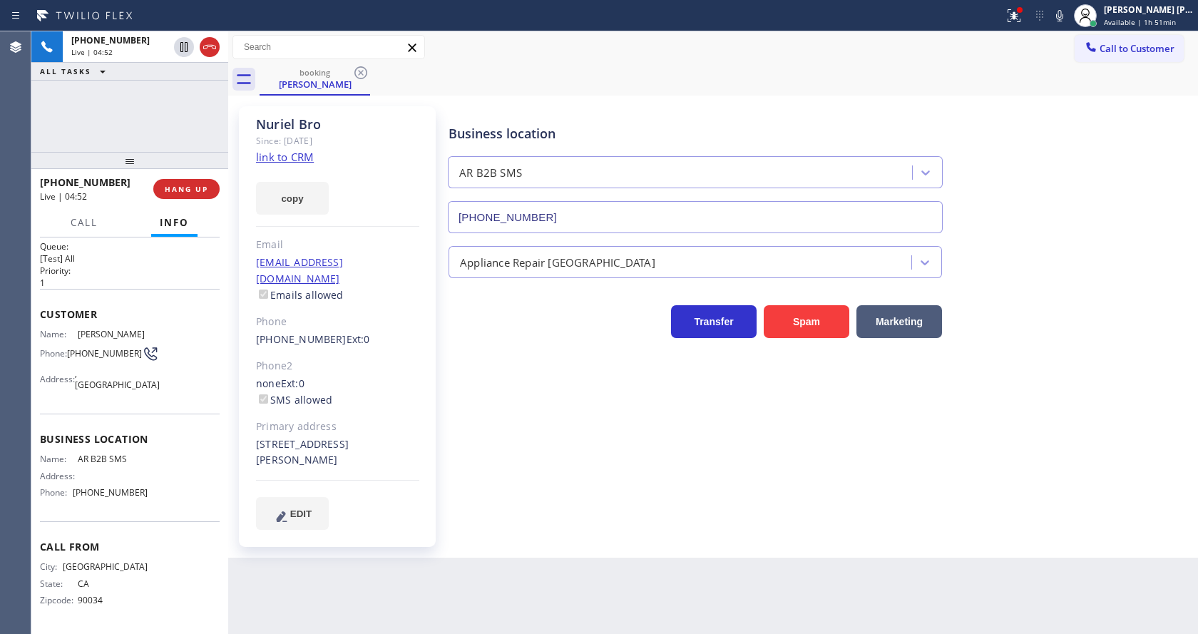
click at [320, 560] on div "Back to Dashboard Change Sender ID Customers Technicians Select a contact Outbo…" at bounding box center [713, 332] width 970 height 603
click at [126, 482] on div "Name: AR B2B SMS Address: Phone: [PHONE_NUMBER]" at bounding box center [94, 479] width 108 height 50
drag, startPoint x: 73, startPoint y: 493, endPoint x: 159, endPoint y: 491, distance: 85.6
click at [159, 491] on div "Name: AR B2B SMS Address: Phone: [PHONE_NUMBER]" at bounding box center [130, 479] width 180 height 50
click at [319, 548] on div "Back to Dashboard Change Sender ID Customers Technicians Select a contact Outbo…" at bounding box center [713, 332] width 970 height 603
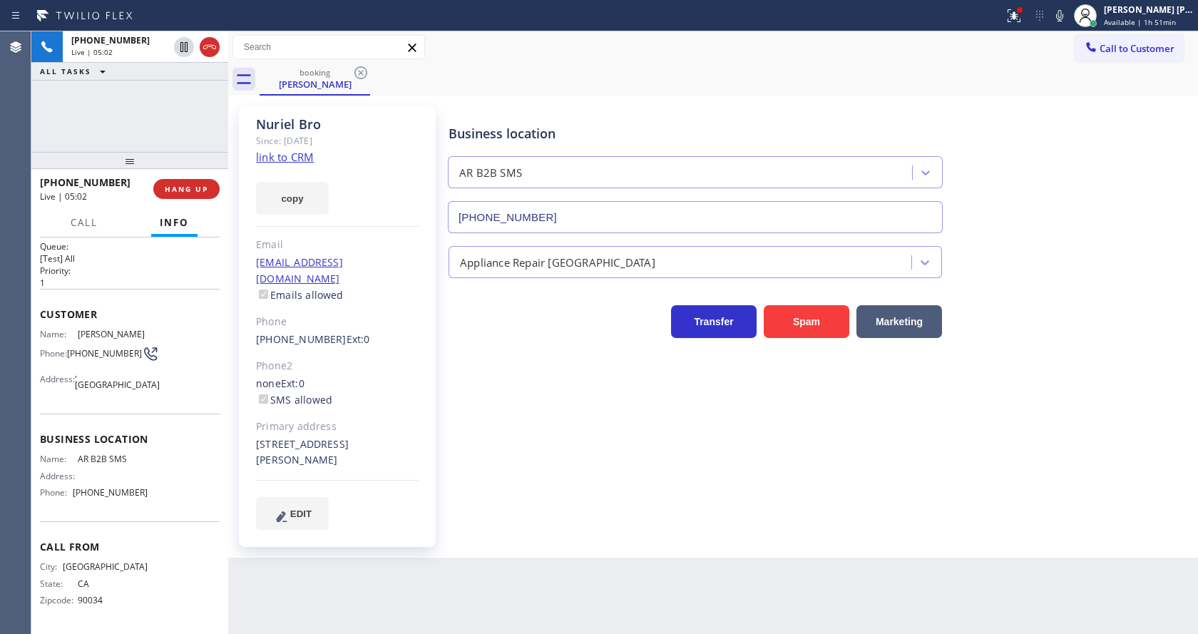
click at [636, 491] on div "Business location AR B2B SMS [PHONE_NUMBER] Appliance Repair High End Transfer …" at bounding box center [820, 318] width 749 height 416
click at [535, 383] on div "Business location AR B2B SMS [PHONE_NUMBER] Appliance Repair High End Transfer …" at bounding box center [820, 318] width 749 height 416
click at [541, 471] on div "Business location AR B2B SMS [PHONE_NUMBER] Appliance Repair High End Transfer …" at bounding box center [820, 318] width 749 height 416
drag, startPoint x: 243, startPoint y: 264, endPoint x: 391, endPoint y: 264, distance: 147.6
click at [391, 264] on div "Nuriel Bro Since: [DATE] link to CRM copy Email [EMAIL_ADDRESS][DOMAIN_NAME] Em…" at bounding box center [337, 326] width 197 height 441
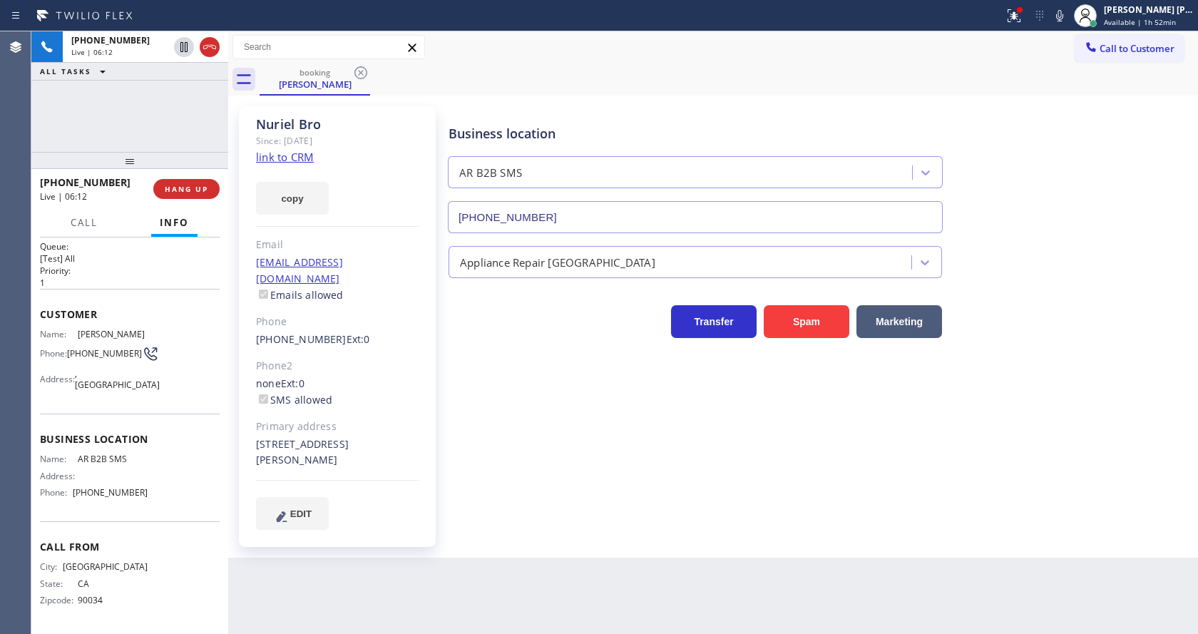
click at [541, 458] on div "Business location AR B2B SMS [PHONE_NUMBER] Appliance Repair High End Transfer …" at bounding box center [820, 318] width 749 height 416
click at [451, 408] on div "Business location AR B2B SMS [PHONE_NUMBER] Appliance Repair High End Transfer …" at bounding box center [820, 318] width 749 height 416
drag, startPoint x: 591, startPoint y: 450, endPoint x: 475, endPoint y: 382, distance: 134.5
click at [591, 450] on div "Business location AR B2B SMS [PHONE_NUMBER] Appliance Repair High End Transfer …" at bounding box center [820, 318] width 749 height 416
click at [538, 533] on div "Business location AR B2B SMS [PHONE_NUMBER] Appliance Repair High End Transfer …" at bounding box center [820, 332] width 749 height 444
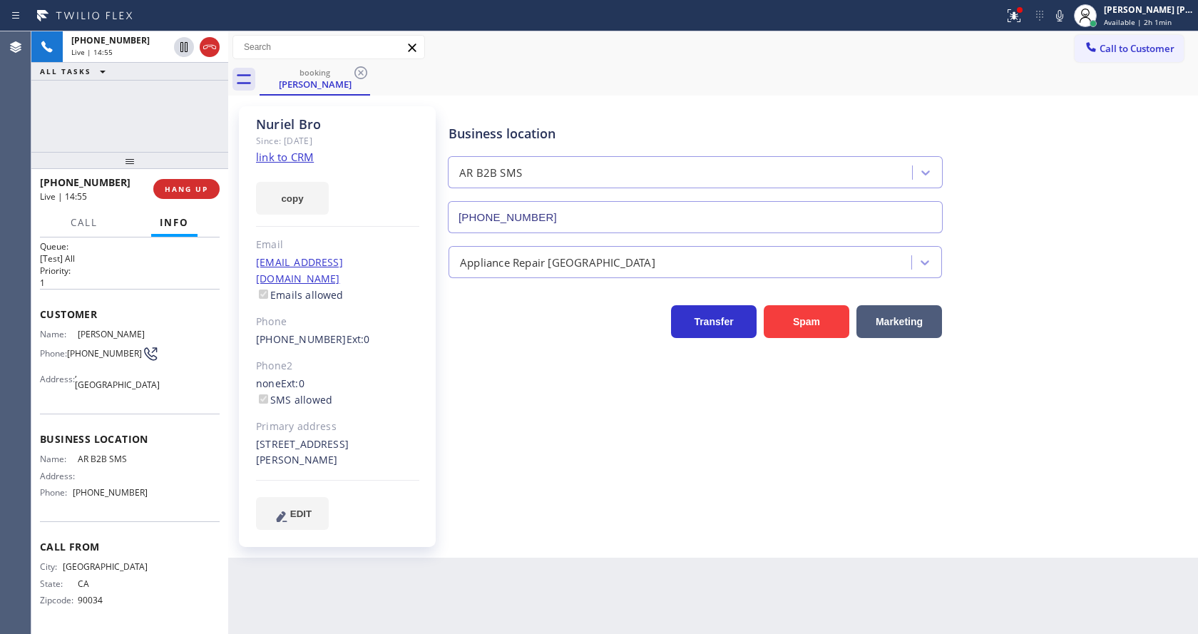
drag, startPoint x: 493, startPoint y: 551, endPoint x: 434, endPoint y: 630, distance: 98.8
click at [493, 554] on div "Back to Dashboard Change Sender ID Customers Technicians Select a contact Outbo…" at bounding box center [713, 332] width 970 height 603
click at [575, 491] on div "Business location AR B2B SMS [PHONE_NUMBER] Appliance Repair High End Transfer …" at bounding box center [820, 318] width 749 height 416
click at [1016, 14] on icon at bounding box center [1013, 15] width 17 height 17
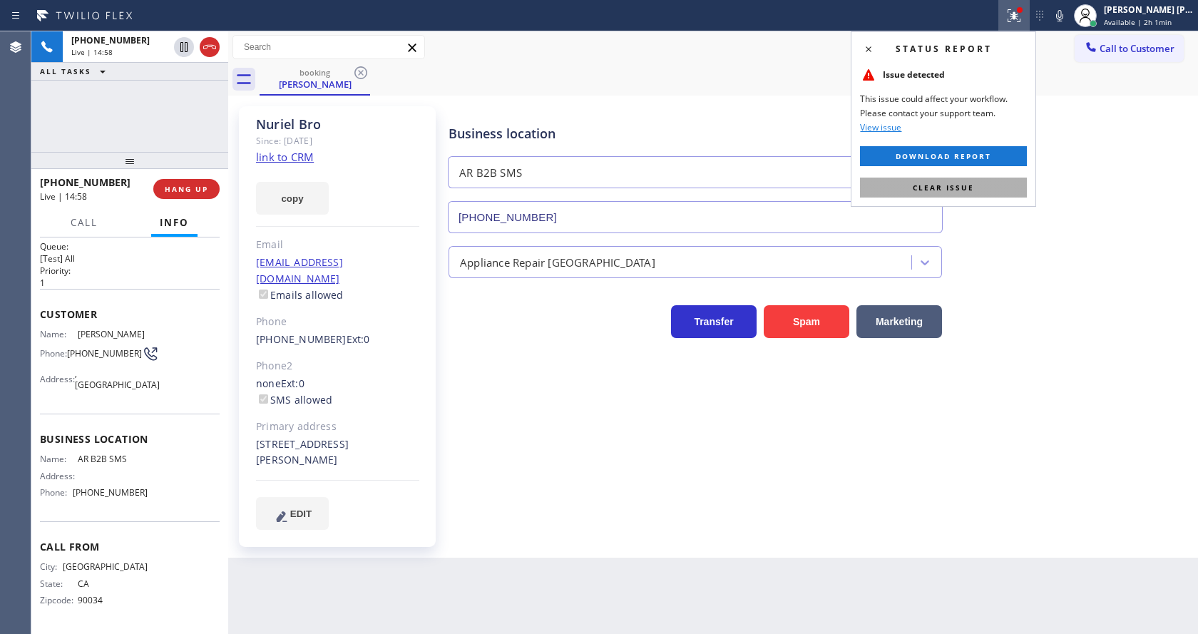
click at [988, 193] on button "Clear issue" at bounding box center [943, 188] width 167 height 20
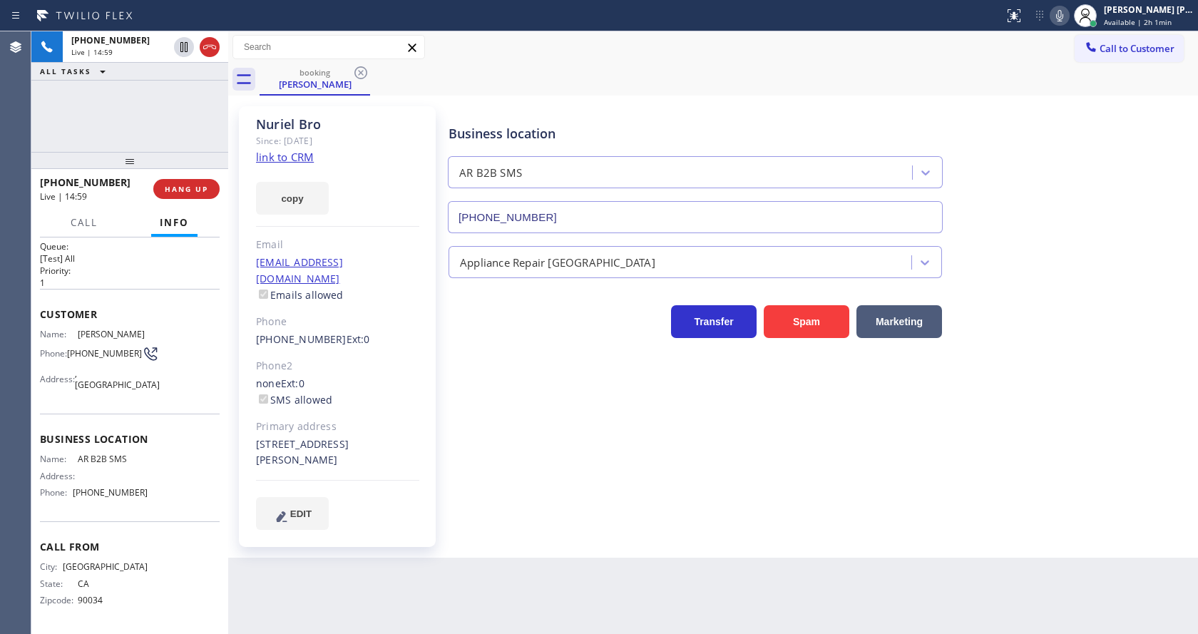
click at [1062, 18] on icon at bounding box center [1059, 15] width 17 height 17
click at [181, 46] on icon at bounding box center [183, 47] width 7 height 10
click at [456, 488] on div "Business location AR B2B SMS [PHONE_NUMBER] Appliance Repair High End Transfer …" at bounding box center [820, 318] width 749 height 416
click at [390, 376] on div "none Ext: 0 SMS allowed" at bounding box center [337, 392] width 163 height 33
click at [183, 44] on icon at bounding box center [184, 47] width 10 height 10
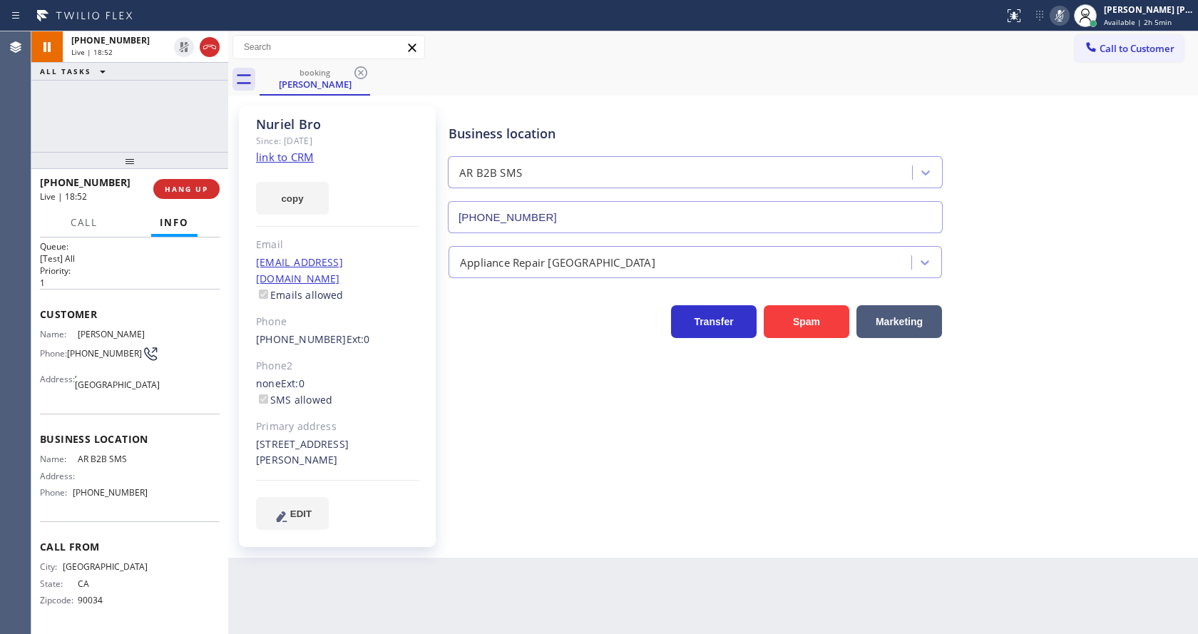
click at [1068, 17] on icon at bounding box center [1059, 15] width 17 height 17
click at [784, 563] on div "Back to Dashboard Change Sender ID Customers Technicians Select a contact Outbo…" at bounding box center [713, 332] width 970 height 603
click at [558, 499] on div "Business location AR B2B SMS [PHONE_NUMBER] Appliance Repair High End Transfer …" at bounding box center [820, 318] width 749 height 416
drag, startPoint x: 536, startPoint y: 471, endPoint x: 479, endPoint y: 553, distance: 100.5
click at [533, 482] on div "Business location AR B2B SMS [PHONE_NUMBER] Appliance Repair High End Transfer …" at bounding box center [820, 318] width 749 height 416
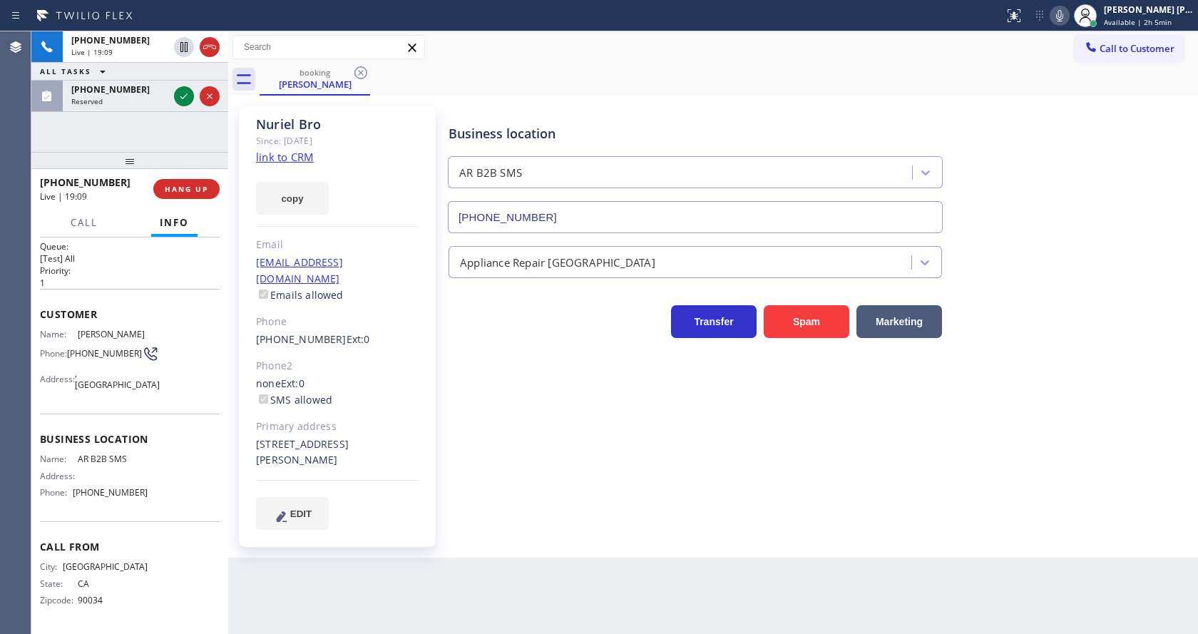
click at [523, 456] on div "Business location AR B2B SMS [PHONE_NUMBER] Appliance Repair High End Transfer …" at bounding box center [820, 318] width 749 height 416
click at [180, 100] on icon at bounding box center [183, 96] width 17 height 17
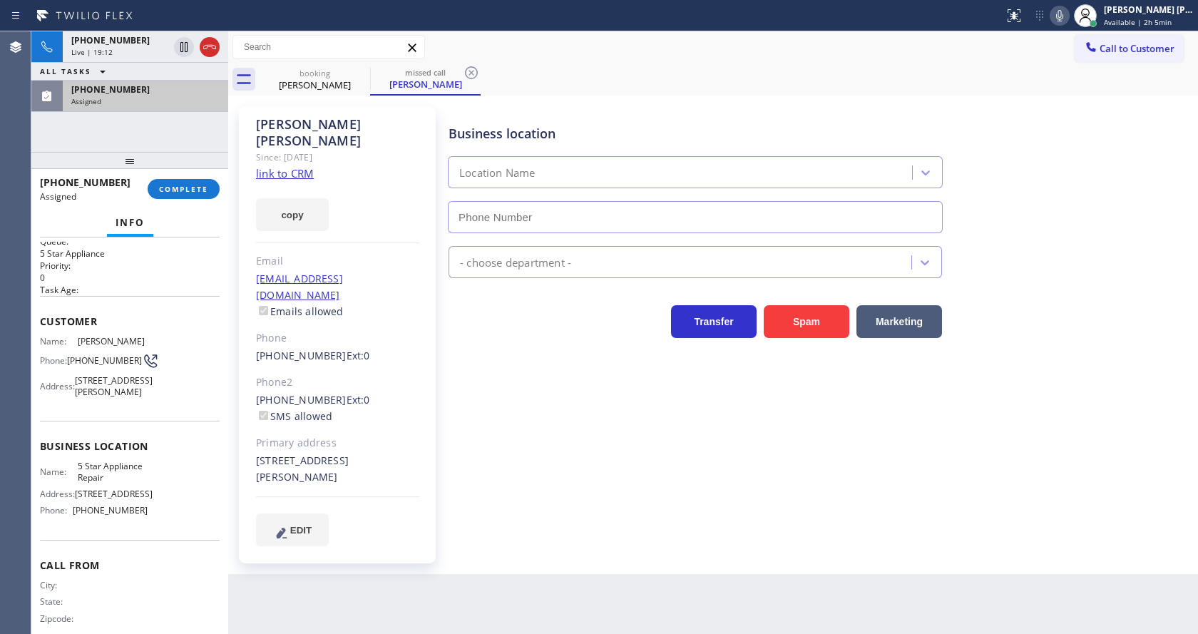
type input "[PHONE_NUMBER]"
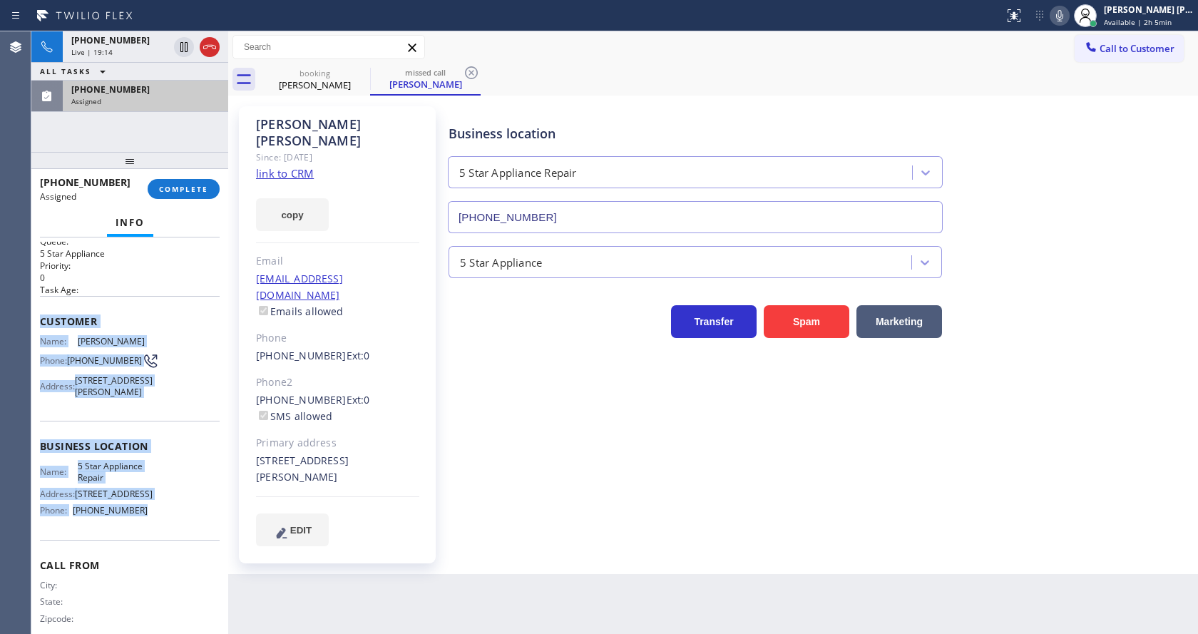
drag, startPoint x: 36, startPoint y: 320, endPoint x: 145, endPoint y: 533, distance: 238.9
click at [145, 533] on div "Context Queue: 5 Star Appliance Priority: 0 Task Age: Customer Name: [PERSON_NA…" at bounding box center [129, 435] width 197 height 396
click at [181, 188] on span "COMPLETE" at bounding box center [183, 189] width 49 height 10
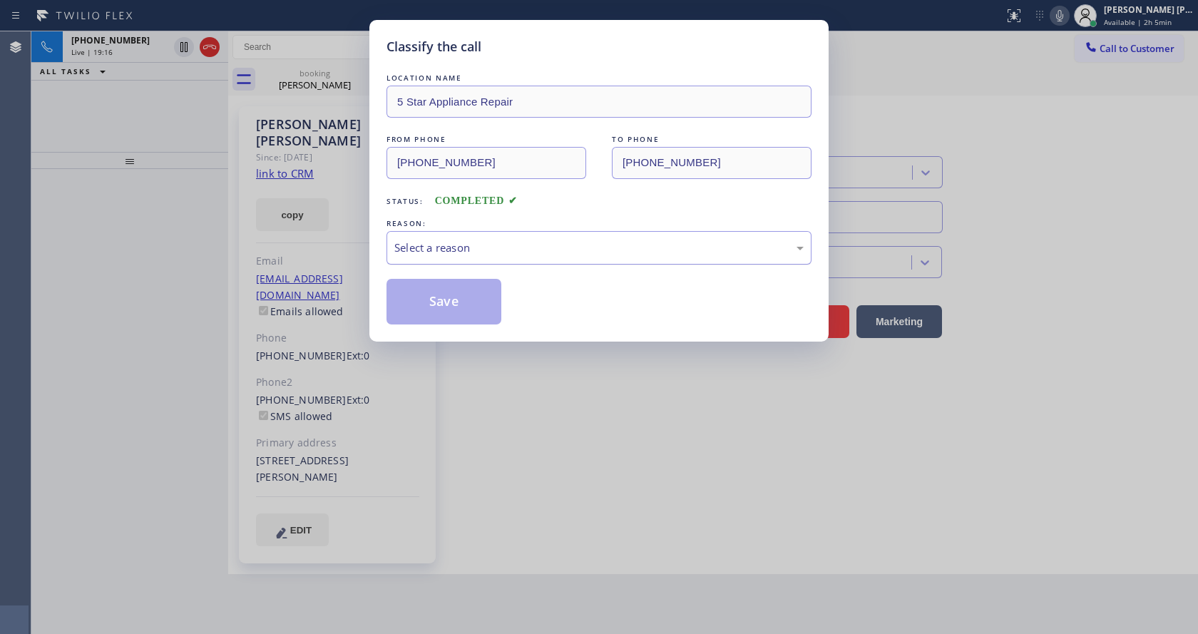
click at [414, 254] on div "Select a reason" at bounding box center [598, 248] width 409 height 16
click at [421, 296] on button "Save" at bounding box center [443, 302] width 115 height 46
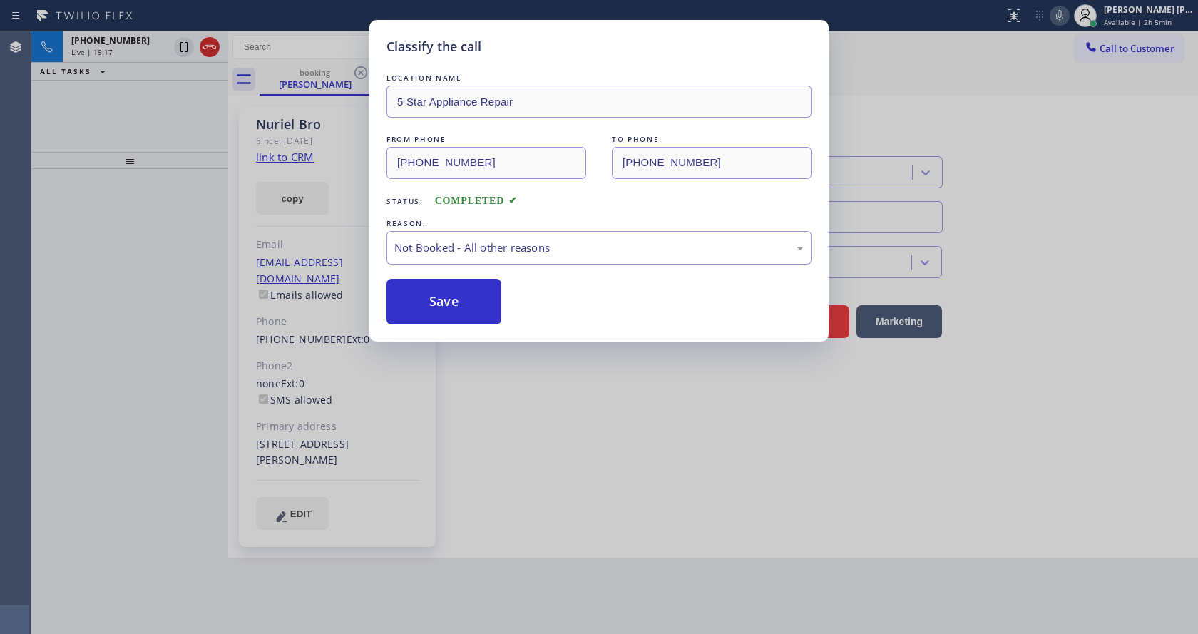
click at [502, 422] on div "Classify the call LOCATION NAME 5 Star Appliance Repair FROM PHONE [PHONE_NUMBE…" at bounding box center [599, 317] width 1198 height 634
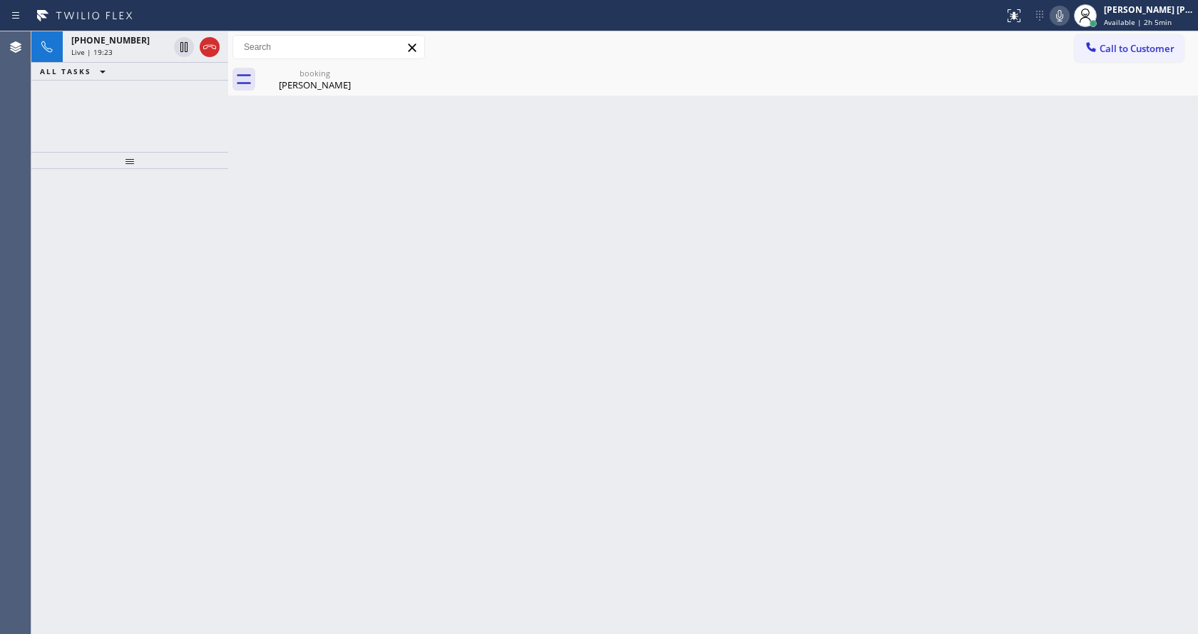
click at [302, 171] on div "Back to Dashboard Change Sender ID Customers Technicians Select a contact Outbo…" at bounding box center [713, 332] width 970 height 603
click at [304, 94] on div "booking [PERSON_NAME]" at bounding box center [315, 79] width 108 height 32
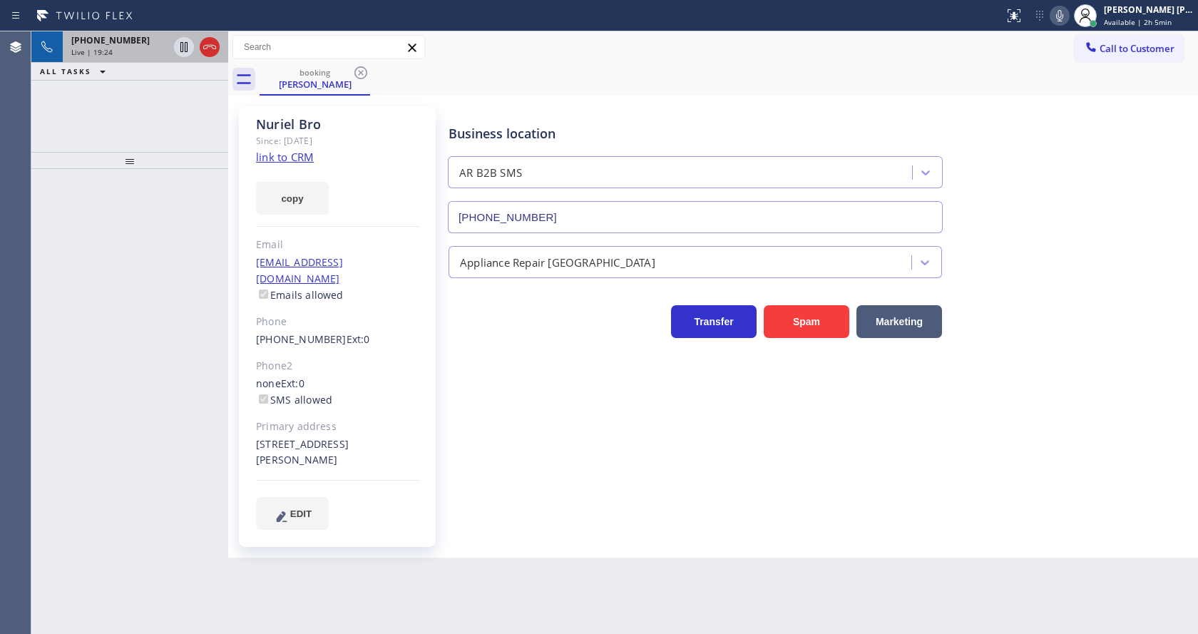
click at [132, 39] on div "[PHONE_NUMBER]" at bounding box center [119, 40] width 97 height 12
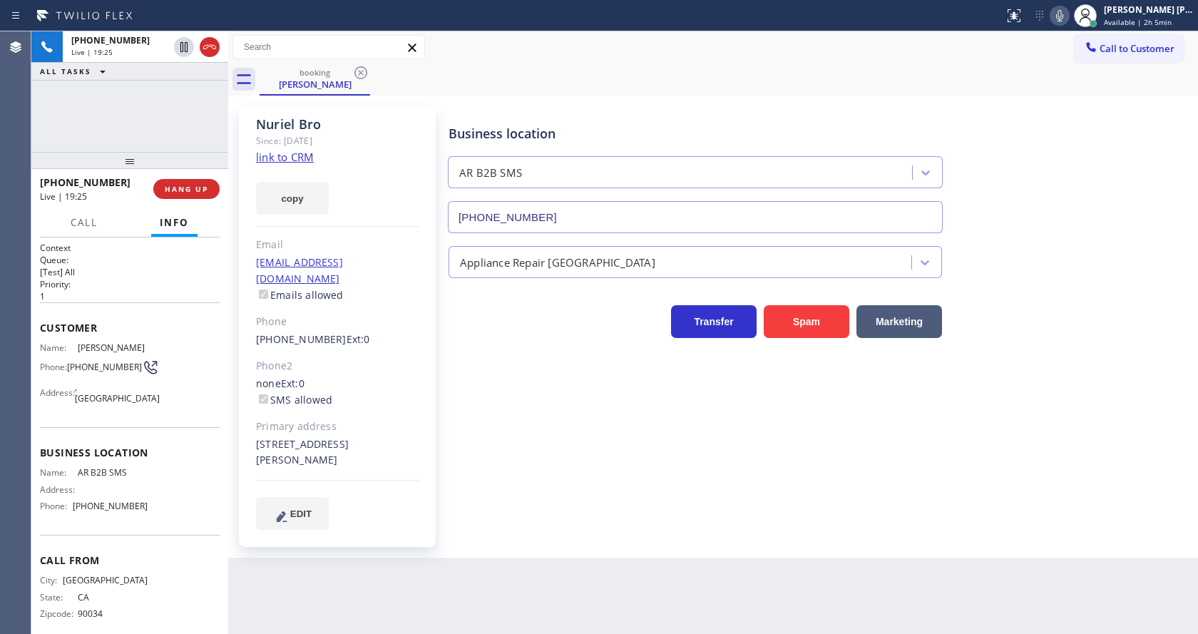
click at [516, 522] on div "Business location AR B2B SMS [PHONE_NUMBER] Appliance Repair High End Transfer …" at bounding box center [820, 332] width 749 height 444
click at [580, 535] on div "Business location AR B2B SMS [PHONE_NUMBER] Appliance Repair High End Transfer …" at bounding box center [820, 332] width 749 height 444
click at [343, 625] on div "Back to Dashboard Change Sender ID Customers Technicians Select a contact Outbo…" at bounding box center [713, 332] width 970 height 603
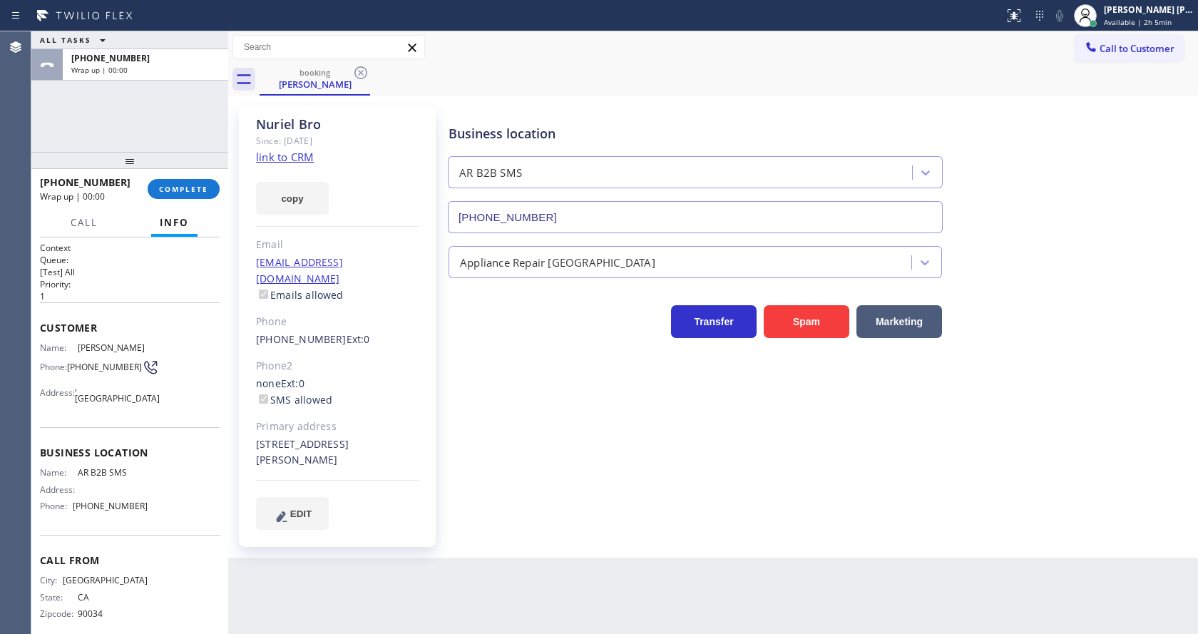
click at [578, 506] on div "Business location AR B2B SMS [PHONE_NUMBER] Appliance Repair High End Transfer …" at bounding box center [820, 318] width 749 height 416
drag, startPoint x: 419, startPoint y: 565, endPoint x: 398, endPoint y: 606, distance: 45.6
click at [420, 564] on div "Back to Dashboard Change Sender ID Customers Technicians Select a contact Outbo…" at bounding box center [713, 332] width 970 height 603
drag, startPoint x: 580, startPoint y: 435, endPoint x: 563, endPoint y: 435, distance: 17.8
click at [579, 435] on div "Business location AR B2B SMS [PHONE_NUMBER] Appliance Repair High End Transfer …" at bounding box center [820, 318] width 749 height 416
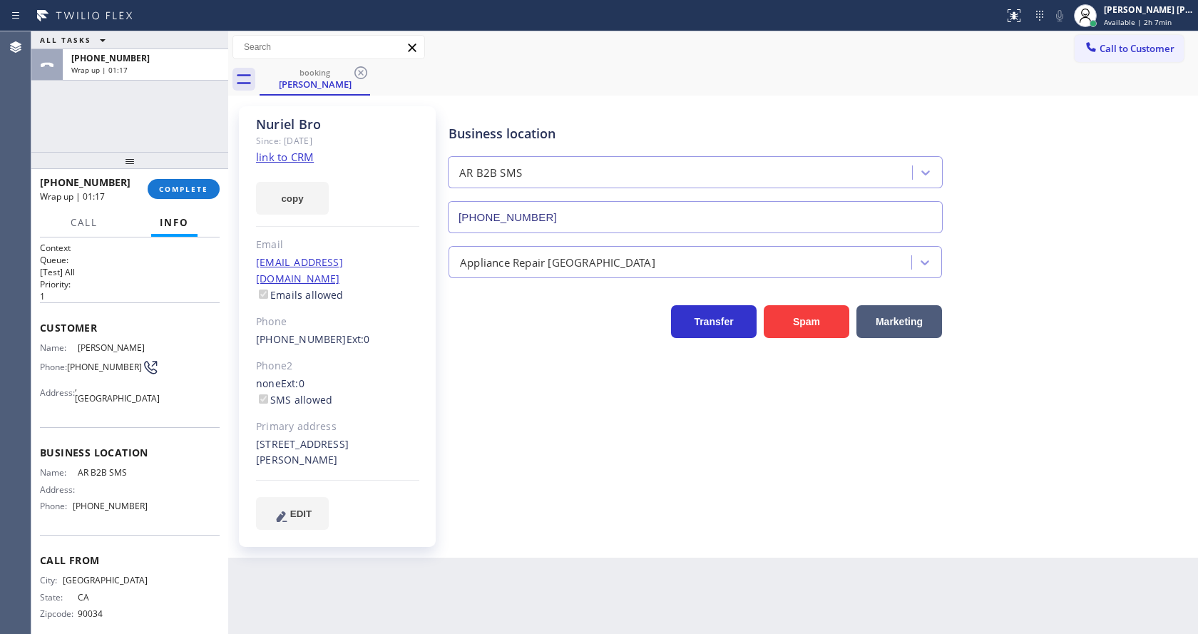
click at [183, 178] on div "[PHONE_NUMBER] Wrap up | 01:17 COMPLETE" at bounding box center [130, 188] width 180 height 37
click at [185, 185] on span "COMPLETE" at bounding box center [183, 189] width 49 height 10
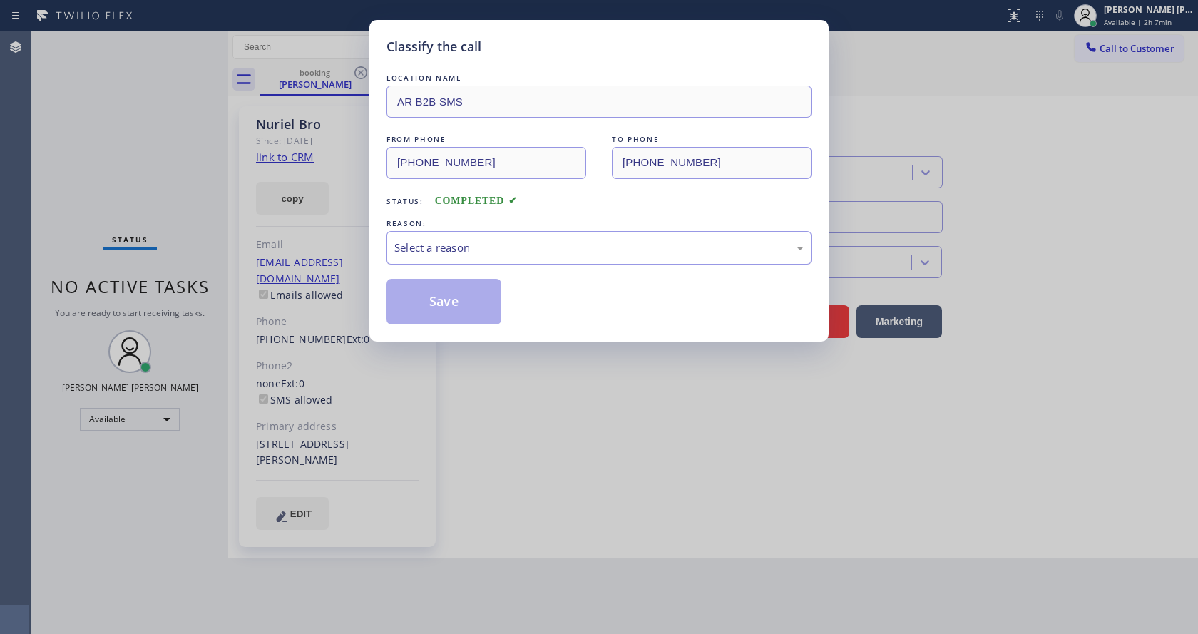
click at [418, 240] on div "Select a reason" at bounding box center [598, 248] width 409 height 16
click at [421, 293] on button "Save" at bounding box center [443, 302] width 115 height 46
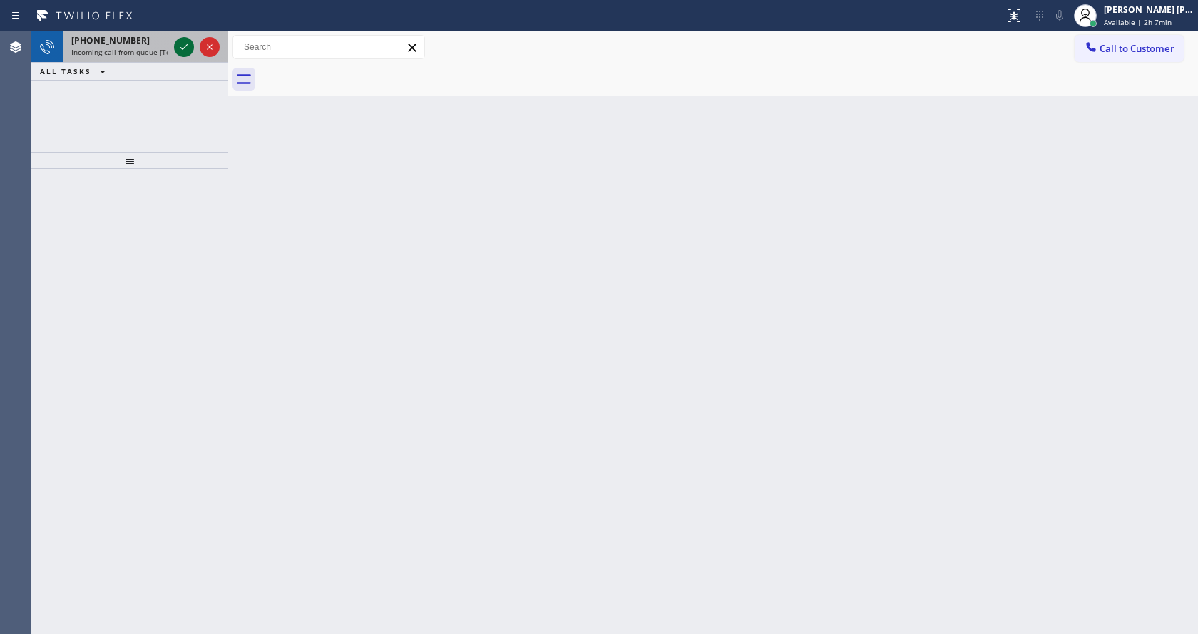
click at [181, 47] on icon at bounding box center [183, 47] width 17 height 17
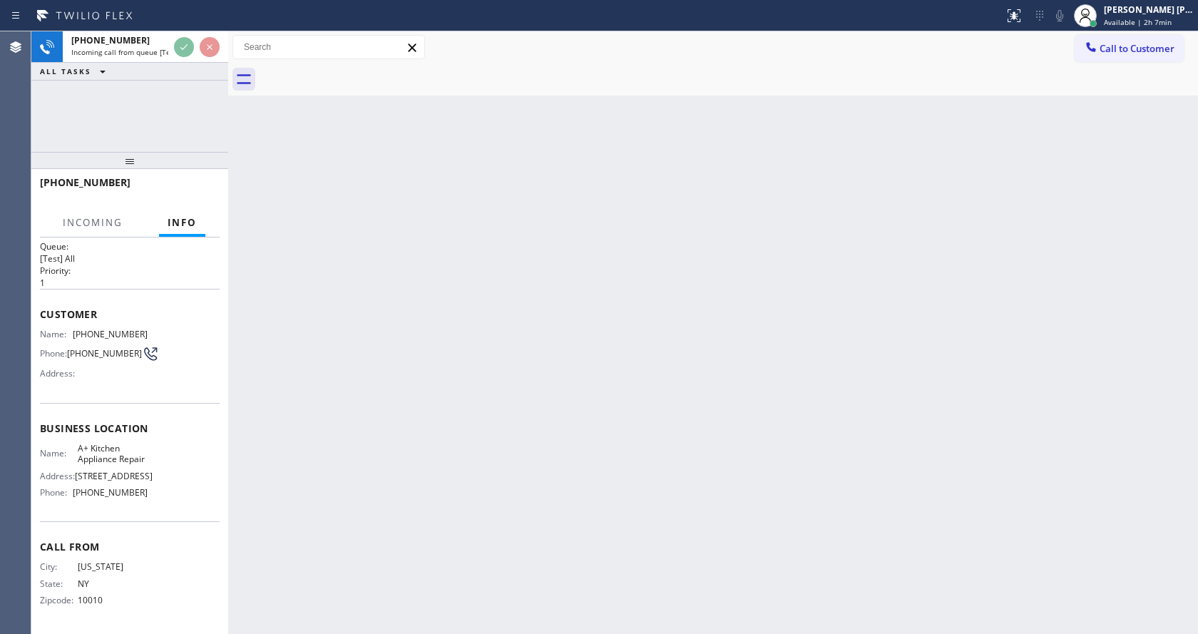
scroll to position [41, 0]
click at [412, 448] on div "Back to Dashboard Change Sender ID Customers Technicians Select a contact Outbo…" at bounding box center [713, 332] width 970 height 603
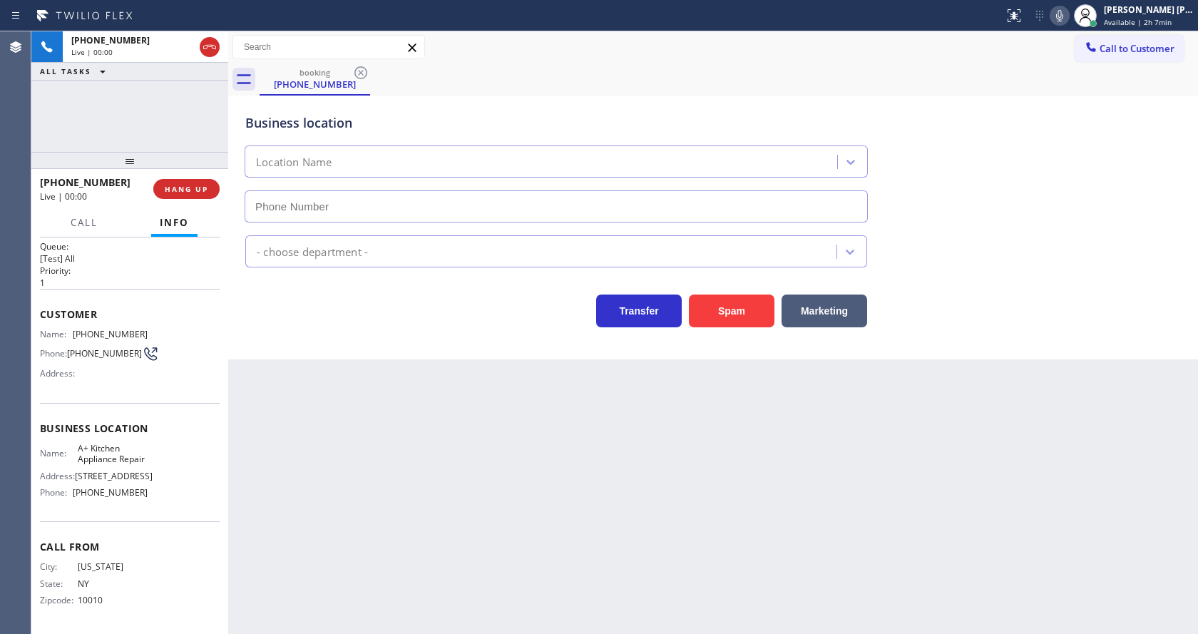
type input "[PHONE_NUMBER]"
drag, startPoint x: 642, startPoint y: 446, endPoint x: 377, endPoint y: 332, distance: 289.0
click at [642, 446] on div "Back to Dashboard Change Sender ID Customers Technicians Select a contact Outbo…" at bounding box center [713, 332] width 970 height 603
click at [453, 516] on div "Back to Dashboard Change Sender ID Customers Technicians Select a contact Outbo…" at bounding box center [713, 332] width 970 height 603
click at [583, 486] on div "Back to Dashboard Change Sender ID Customers Technicians Select a contact Outbo…" at bounding box center [713, 332] width 970 height 603
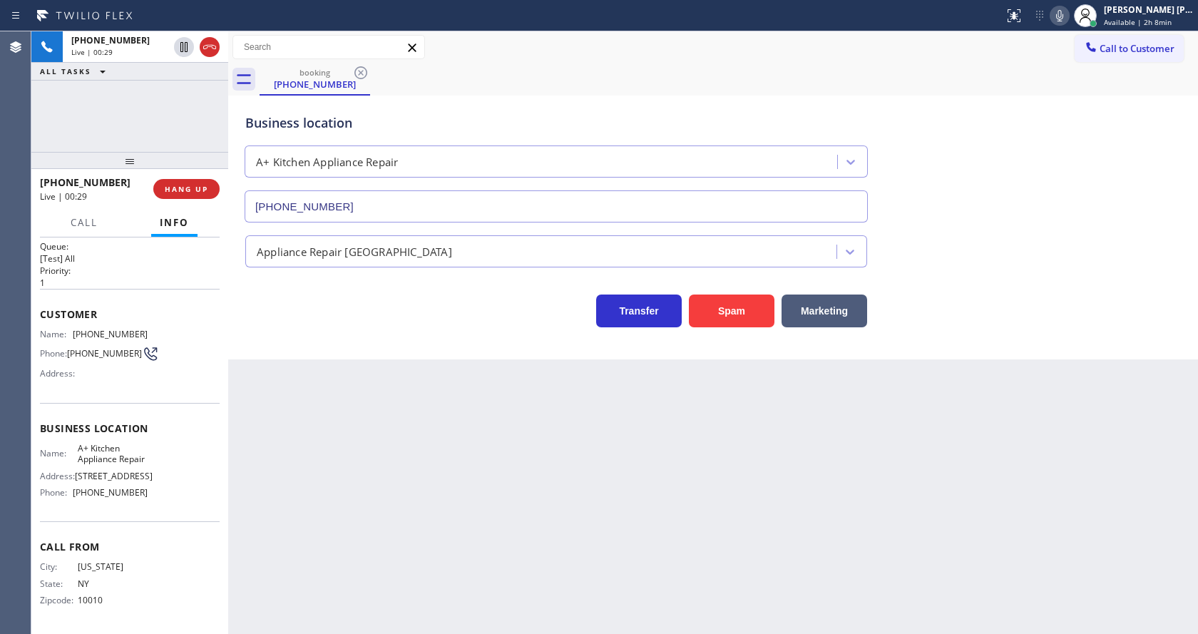
click at [444, 608] on div "Back to Dashboard Change Sender ID Customers Technicians Select a contact Outbo…" at bounding box center [713, 332] width 970 height 603
drag, startPoint x: 679, startPoint y: 387, endPoint x: 700, endPoint y: 354, distance: 39.4
click at [679, 387] on div "Back to Dashboard Change Sender ID Customers Technicians Select a contact Outbo…" at bounding box center [713, 332] width 970 height 603
click at [722, 307] on button "Spam" at bounding box center [732, 311] width 86 height 33
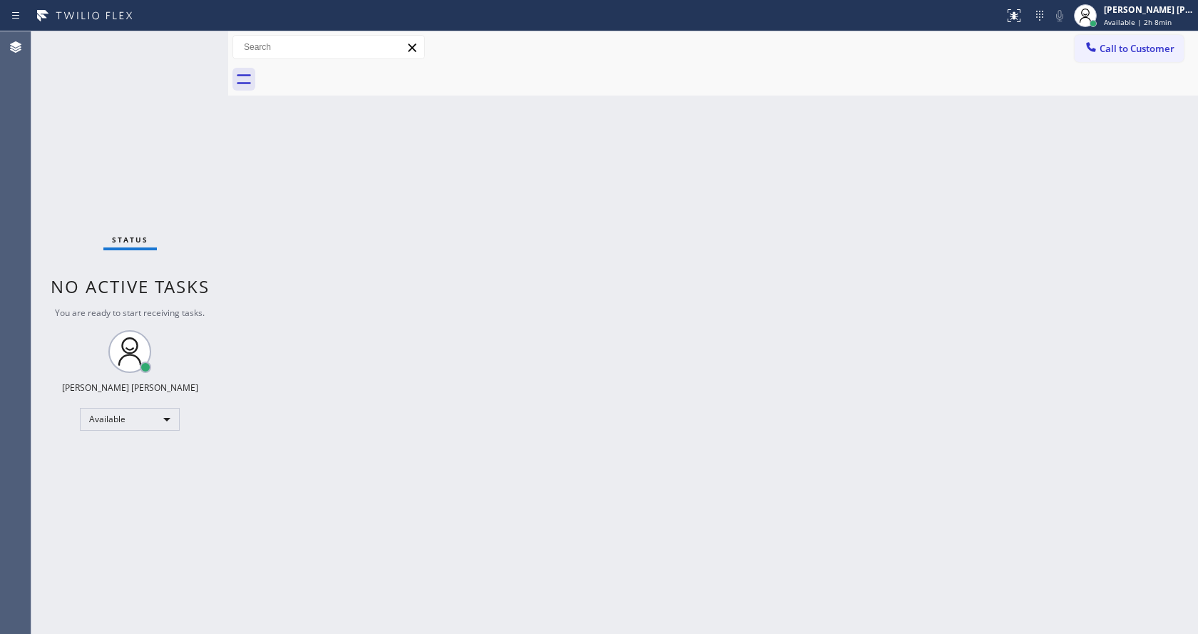
click at [175, 83] on div "Status No active tasks You are ready to start receiving tasks. [PERSON_NAME] [P…" at bounding box center [129, 332] width 197 height 603
click at [732, 424] on div "Back to Dashboard Change Sender ID Customers Technicians Select a contact Outbo…" at bounding box center [713, 332] width 970 height 603
click at [167, 46] on div "Status No active tasks You are ready to start receiving tasks. [PERSON_NAME] [P…" at bounding box center [129, 332] width 197 height 603
click at [551, 375] on div "Back to Dashboard Change Sender ID Customers Technicians Select a contact Outbo…" at bounding box center [713, 332] width 970 height 603
click at [686, 410] on div "Back to Dashboard Change Sender ID Customers Technicians Select a contact Outbo…" at bounding box center [713, 332] width 970 height 603
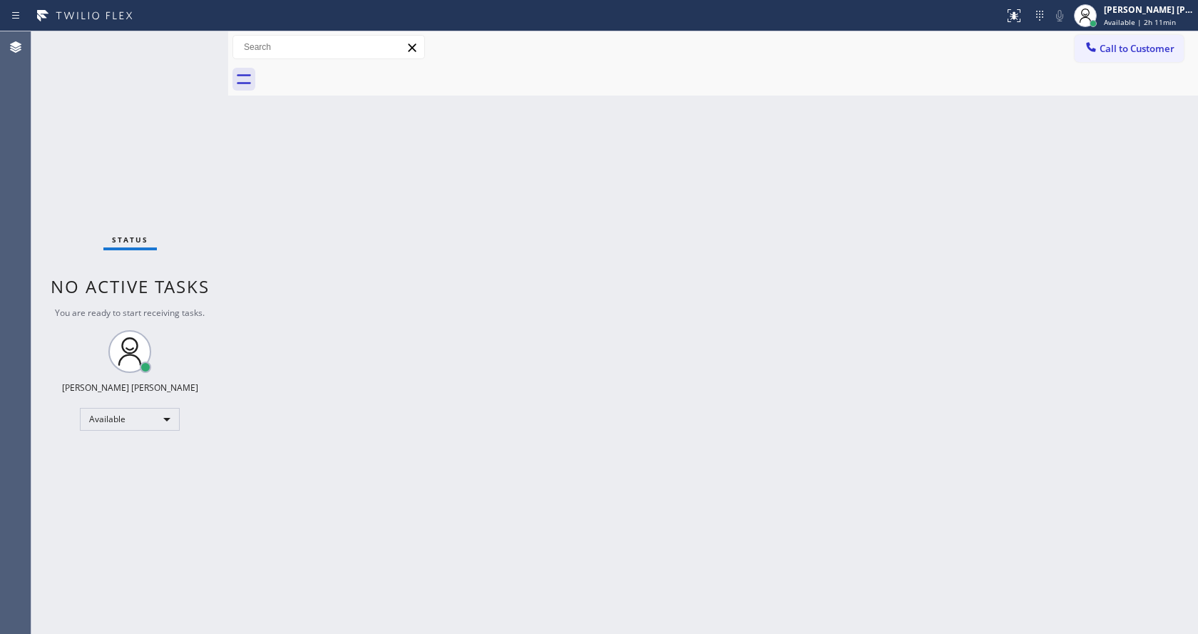
click at [386, 292] on div "Back to Dashboard Change Sender ID Customers Technicians Select a contact Outbo…" at bounding box center [713, 332] width 970 height 603
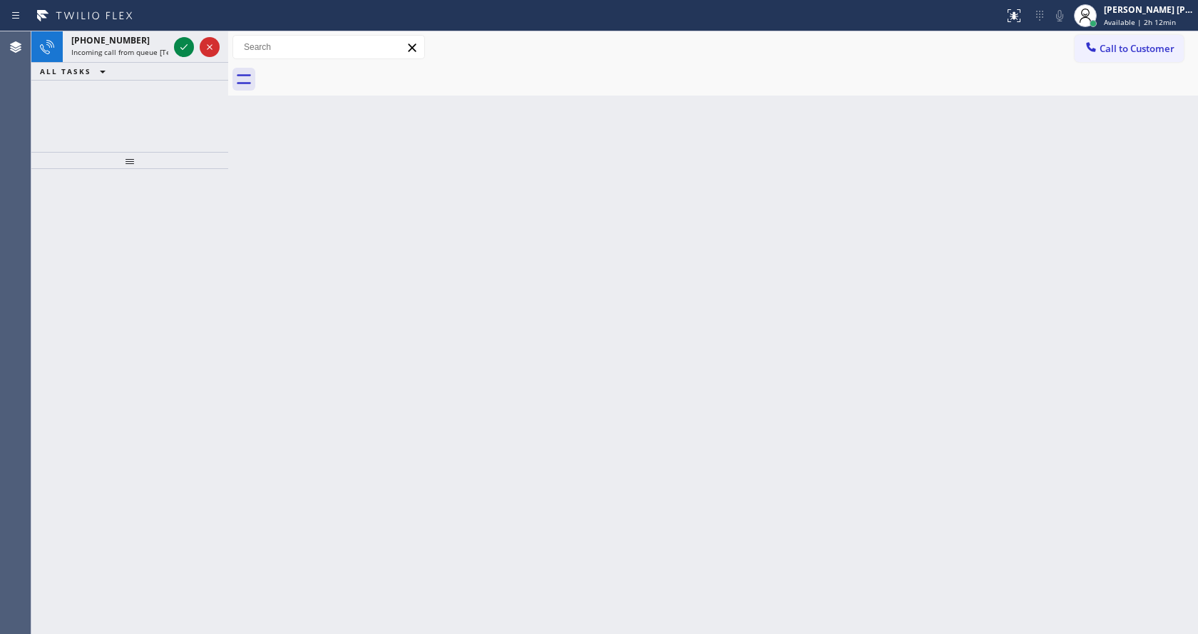
click at [268, 212] on div "Back to Dashboard Change Sender ID Customers Technicians Select a contact Outbo…" at bounding box center [713, 332] width 970 height 603
click at [180, 43] on icon at bounding box center [183, 47] width 17 height 17
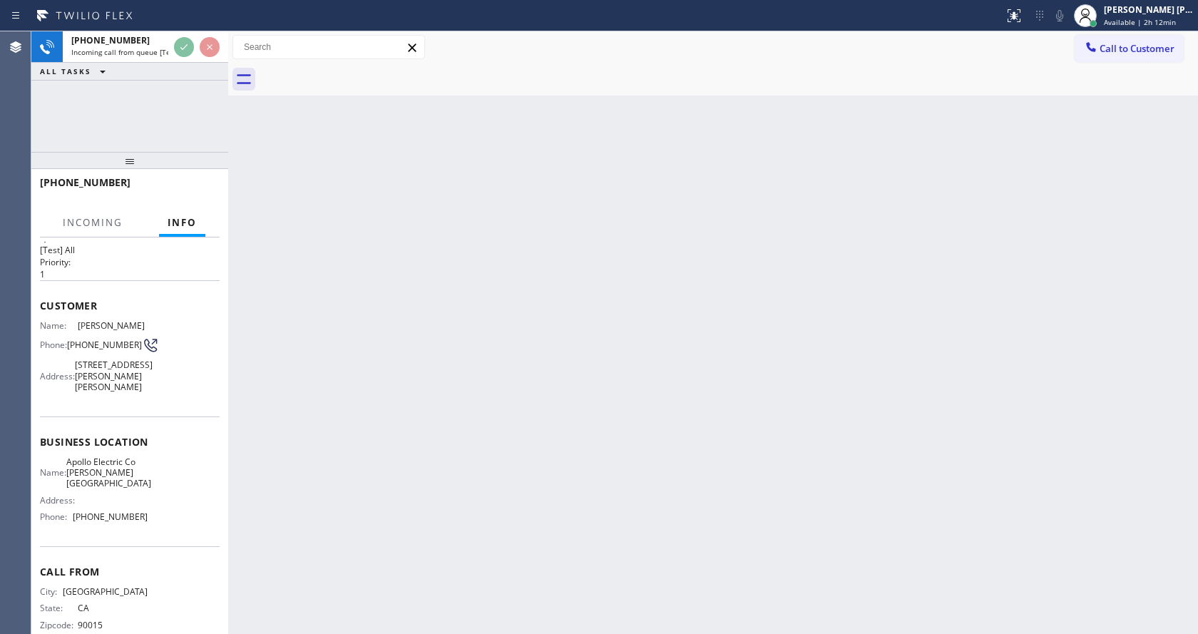
scroll to position [41, 0]
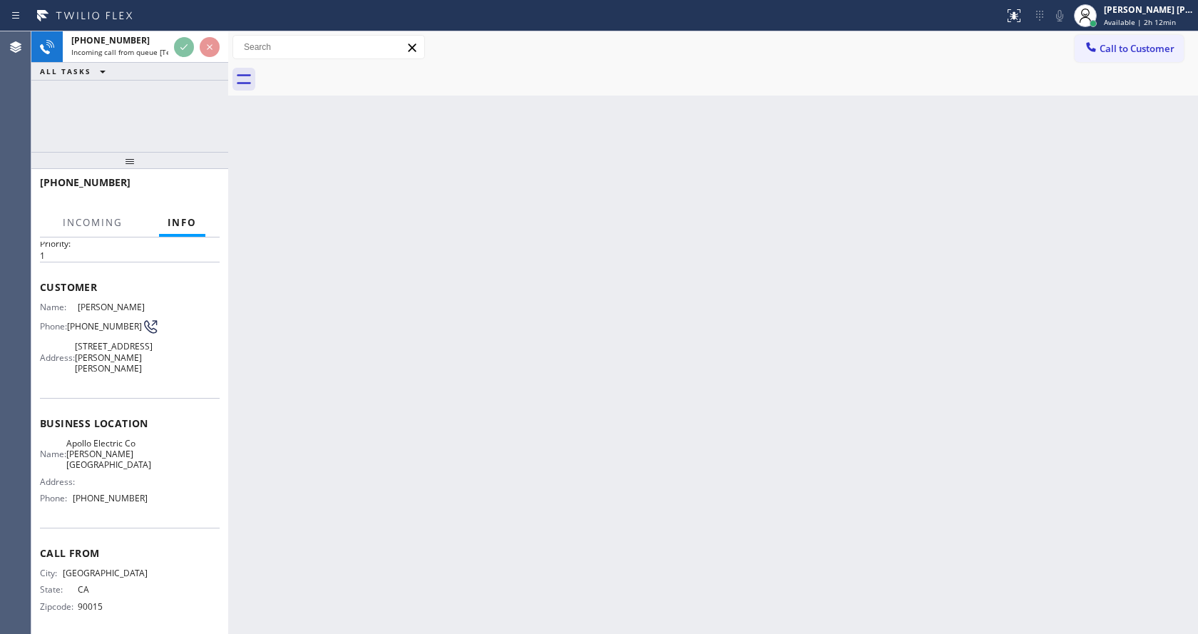
click at [630, 394] on div "Back to Dashboard Change Sender ID Customers Technicians Select a contact Outbo…" at bounding box center [713, 332] width 970 height 603
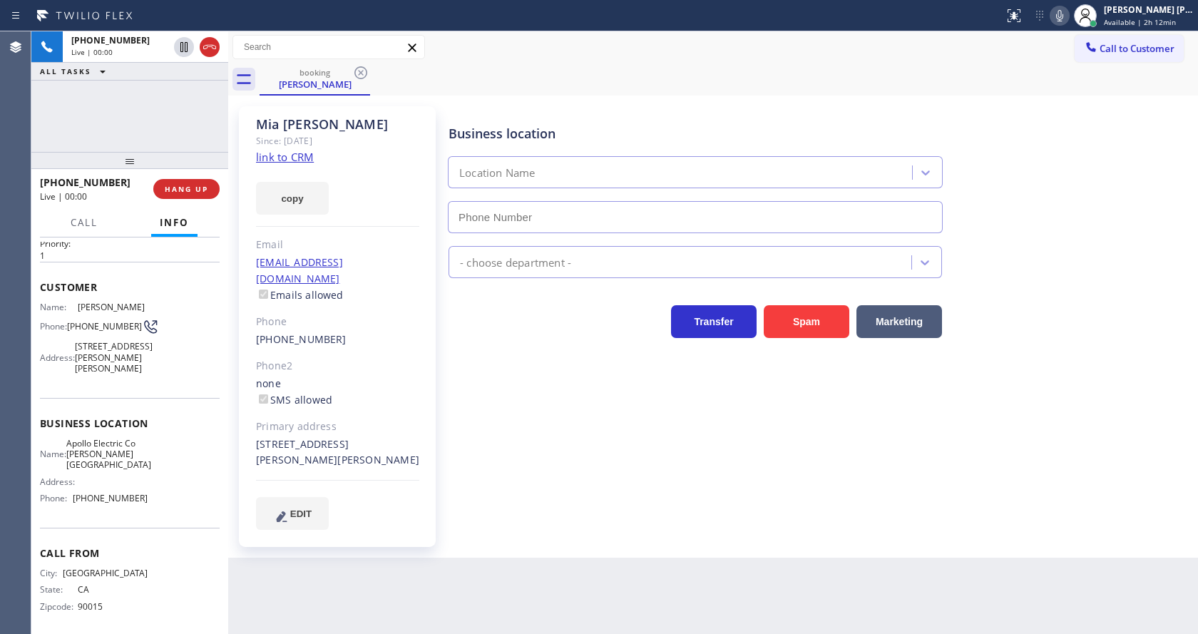
type input "[PHONE_NUMBER]"
click at [426, 341] on div "[PERSON_NAME] Since: [DATE] link to CRM copy Email [EMAIL_ADDRESS][DOMAIN_NAME]…" at bounding box center [337, 326] width 197 height 441
click at [1068, 13] on icon at bounding box center [1059, 15] width 17 height 17
click at [1063, 15] on icon at bounding box center [1059, 15] width 7 height 11
click at [1117, 230] on div "Business location Apollo Electric Co [PERSON_NAME][GEOGRAPHIC_DATA] [PHONE_NUMB…" at bounding box center [820, 168] width 749 height 129
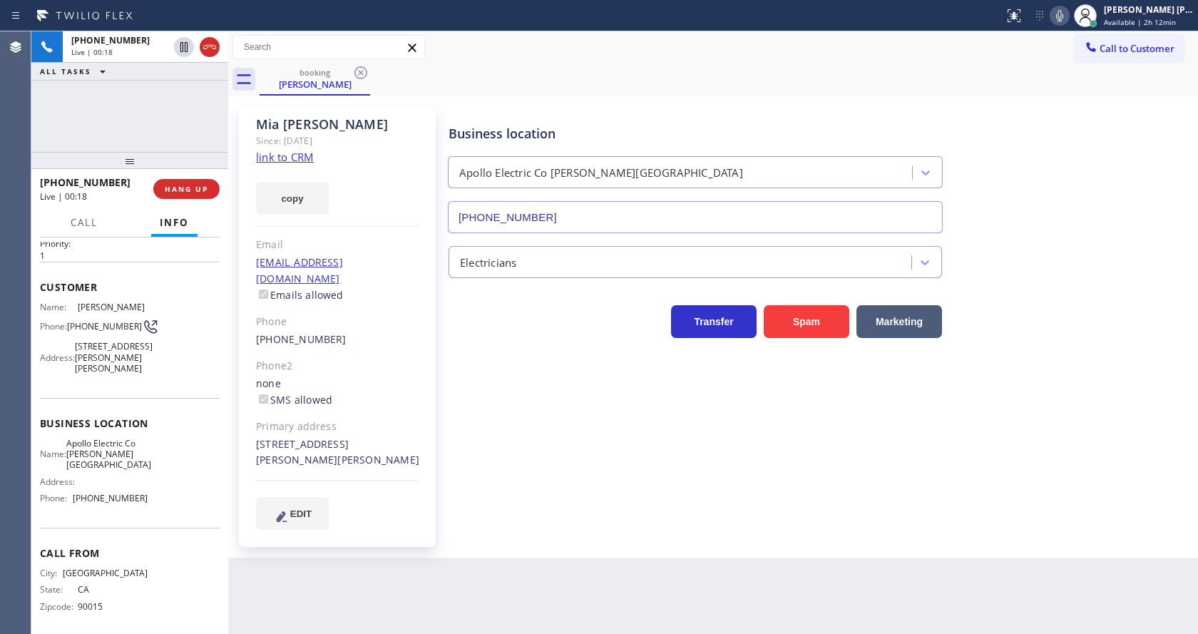
click at [566, 501] on div "Business location Apollo Electric Co [PERSON_NAME][GEOGRAPHIC_DATA] [PHONE_NUMB…" at bounding box center [820, 318] width 749 height 416
click at [474, 407] on div "Business location Apollo Electric Co [PERSON_NAME][GEOGRAPHIC_DATA] [PHONE_NUMB…" at bounding box center [820, 318] width 749 height 416
click at [434, 446] on div "[PERSON_NAME] Since: [DATE] link to CRM copy Email [EMAIL_ADDRESS][DOMAIN_NAME]…" at bounding box center [337, 326] width 197 height 441
drag, startPoint x: 255, startPoint y: 427, endPoint x: 290, endPoint y: 443, distance: 39.0
click at [290, 443] on div "[PERSON_NAME] Since: [DATE] link to CRM copy Email [EMAIL_ADDRESS][DOMAIN_NAME]…" at bounding box center [337, 326] width 197 height 441
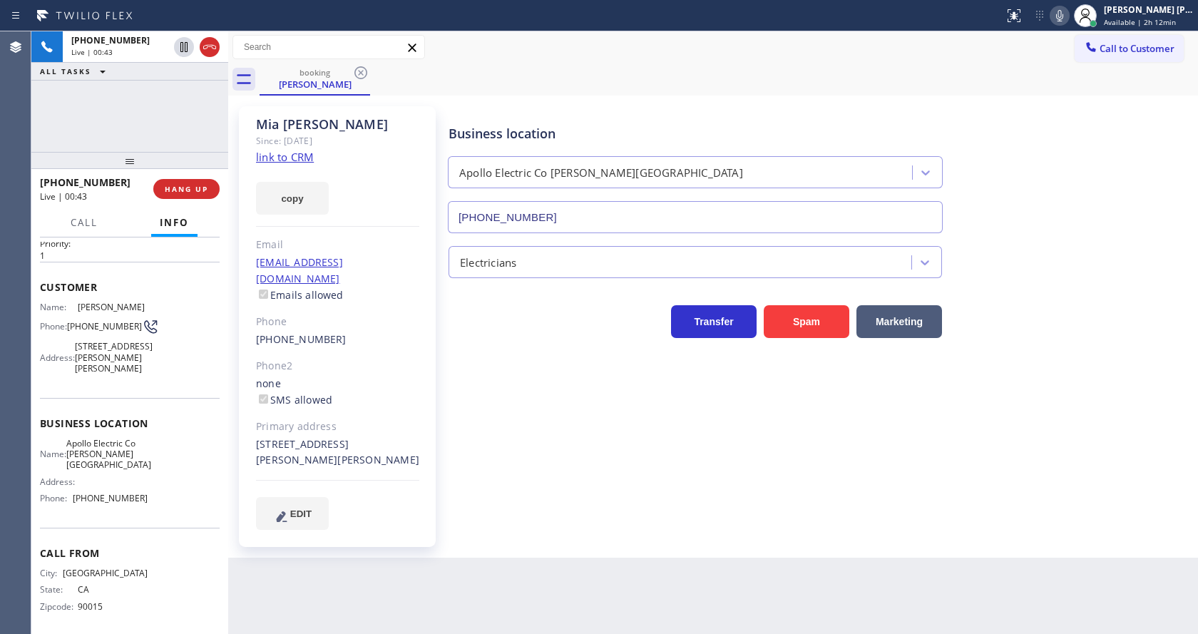
click at [509, 478] on div "Business location Apollo Electric Co [PERSON_NAME][GEOGRAPHIC_DATA] [PHONE_NUMB…" at bounding box center [820, 318] width 749 height 416
click at [521, 490] on div "Business location Apollo Electric Co [PERSON_NAME][GEOGRAPHIC_DATA] [PHONE_NUMB…" at bounding box center [820, 318] width 749 height 416
click at [499, 555] on div "Back to Dashboard Change Sender ID Customers Technicians Select a contact Outbo…" at bounding box center [713, 332] width 970 height 603
click at [1068, 22] on icon at bounding box center [1059, 15] width 17 height 17
click at [190, 49] on icon at bounding box center [183, 47] width 17 height 17
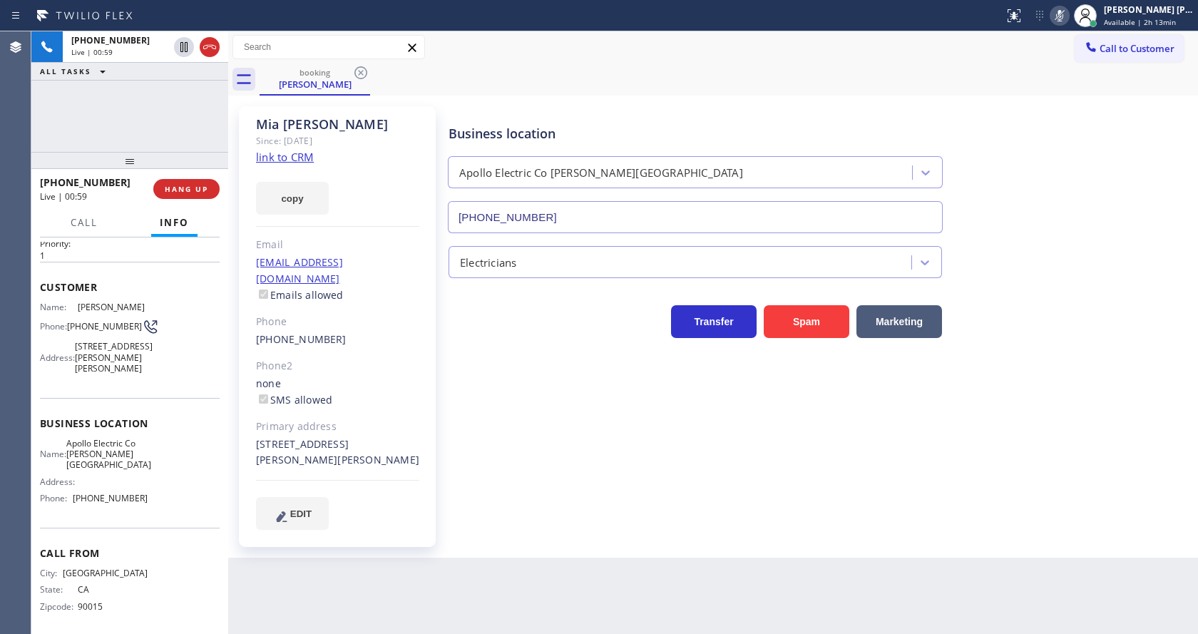
click at [618, 442] on div "Business location Apollo Electric Co [PERSON_NAME][GEOGRAPHIC_DATA] [PHONE_NUMB…" at bounding box center [820, 318] width 749 height 416
click at [572, 524] on div "Business location Apollo Electric Co [PERSON_NAME][GEOGRAPHIC_DATA] [PHONE_NUMB…" at bounding box center [820, 332] width 749 height 444
click at [625, 486] on div "Business location Apollo Electric Co [PERSON_NAME][GEOGRAPHIC_DATA] [PHONE_NUMB…" at bounding box center [820, 318] width 749 height 416
click at [274, 158] on link "link to CRM" at bounding box center [285, 157] width 58 height 14
click at [481, 422] on div "Business location Apollo Electric Co [PERSON_NAME][GEOGRAPHIC_DATA] [PHONE_NUMB…" at bounding box center [820, 318] width 749 height 416
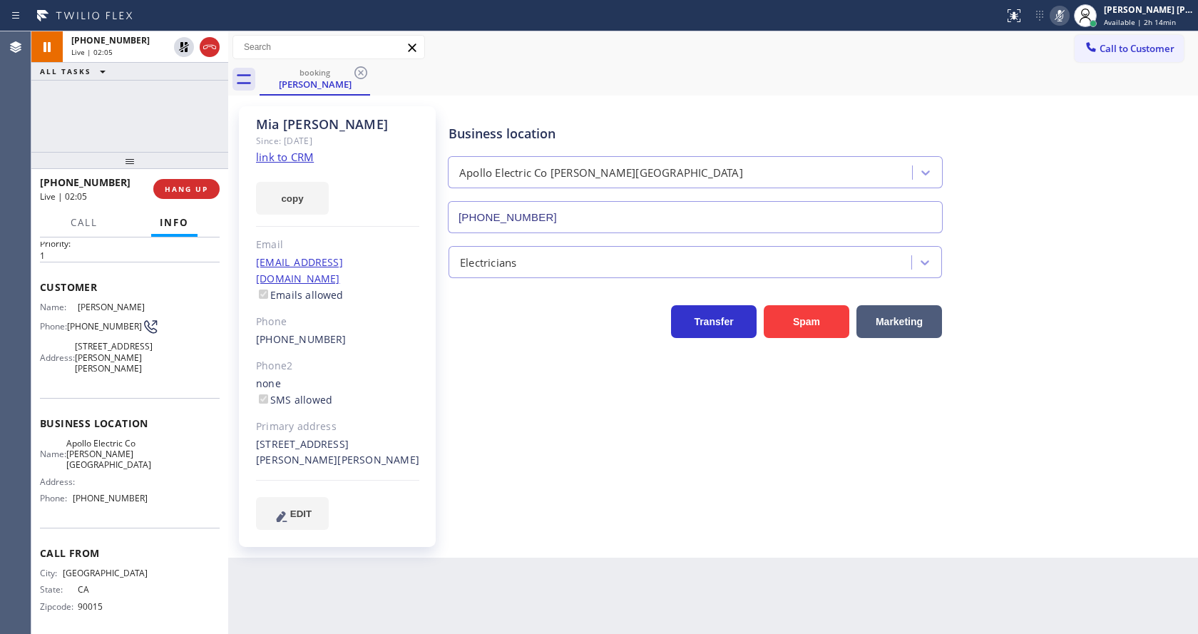
click at [573, 547] on div "Back to Dashboard Change Sender ID Customers Technicians Select a contact Outbo…" at bounding box center [713, 332] width 970 height 603
click at [496, 541] on div "[PERSON_NAME] Since: [DATE] link to CRM copy Email [EMAIL_ADDRESS][DOMAIN_NAME]…" at bounding box center [713, 327] width 970 height 462
click at [178, 45] on icon at bounding box center [183, 47] width 17 height 17
click at [1065, 16] on icon at bounding box center [1059, 15] width 17 height 17
click at [1072, 168] on div "Business location Apollo Electric Co [PERSON_NAME][GEOGRAPHIC_DATA] [PHONE_NUMB…" at bounding box center [820, 168] width 749 height 129
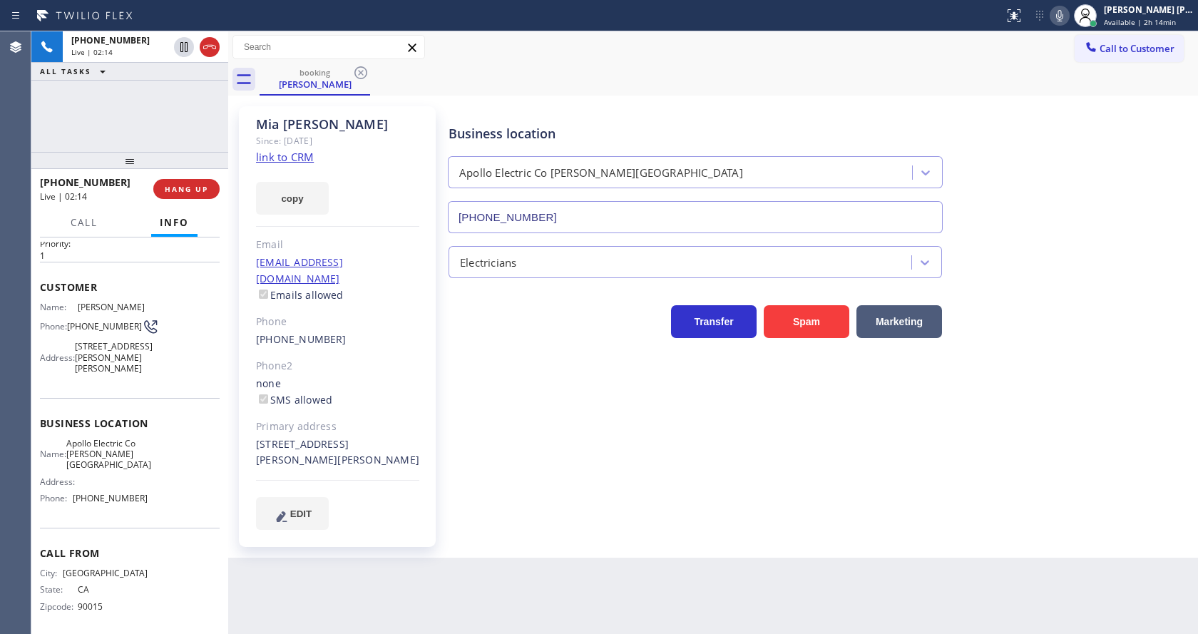
click at [500, 448] on div "Business location Apollo Electric Co [PERSON_NAME][GEOGRAPHIC_DATA] [PHONE_NUMB…" at bounding box center [820, 318] width 749 height 416
click at [655, 500] on div "Business location Apollo Electric Co [PERSON_NAME][GEOGRAPHIC_DATA] [PHONE_NUMB…" at bounding box center [820, 318] width 749 height 416
click at [799, 331] on button "Spam" at bounding box center [807, 321] width 86 height 33
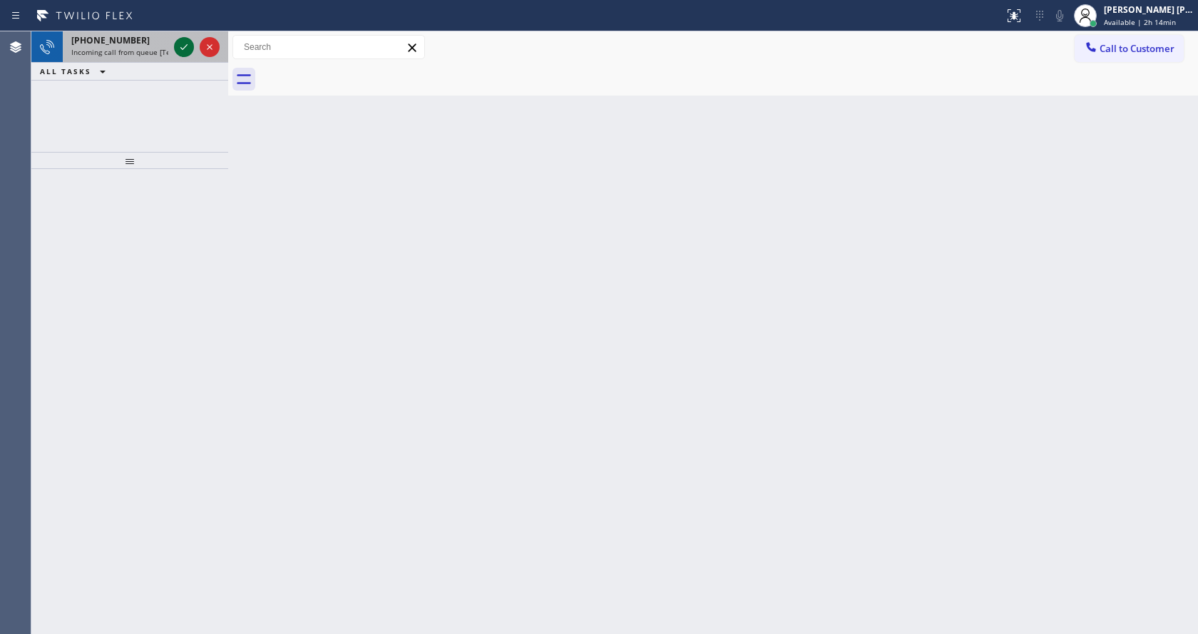
click at [184, 43] on icon at bounding box center [183, 47] width 17 height 17
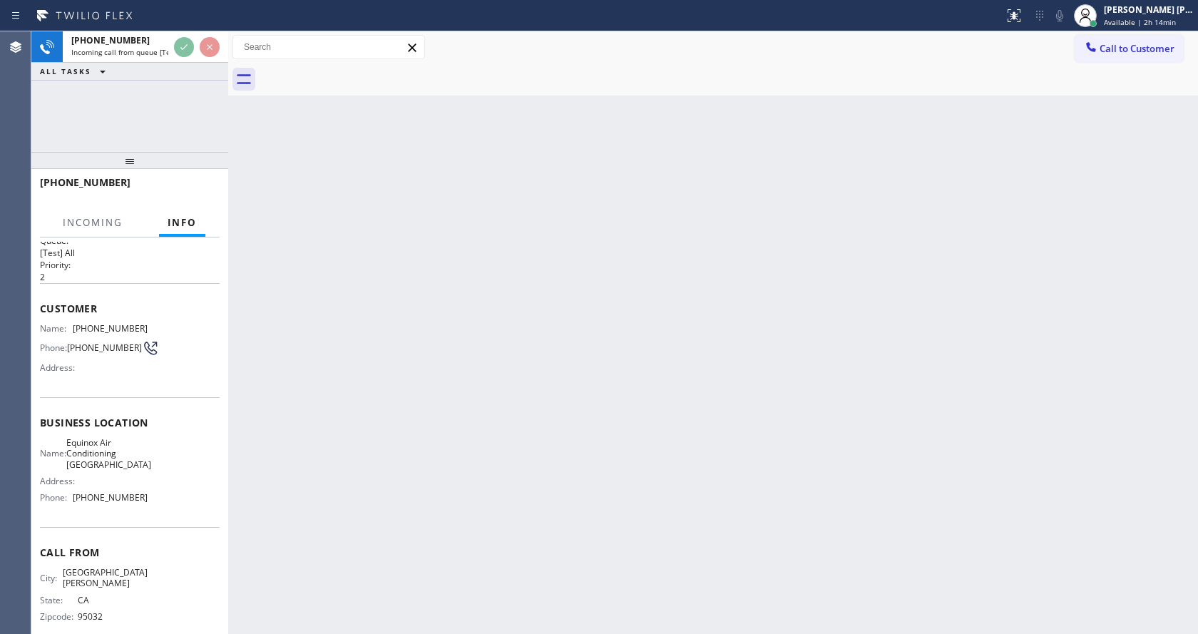
scroll to position [29, 0]
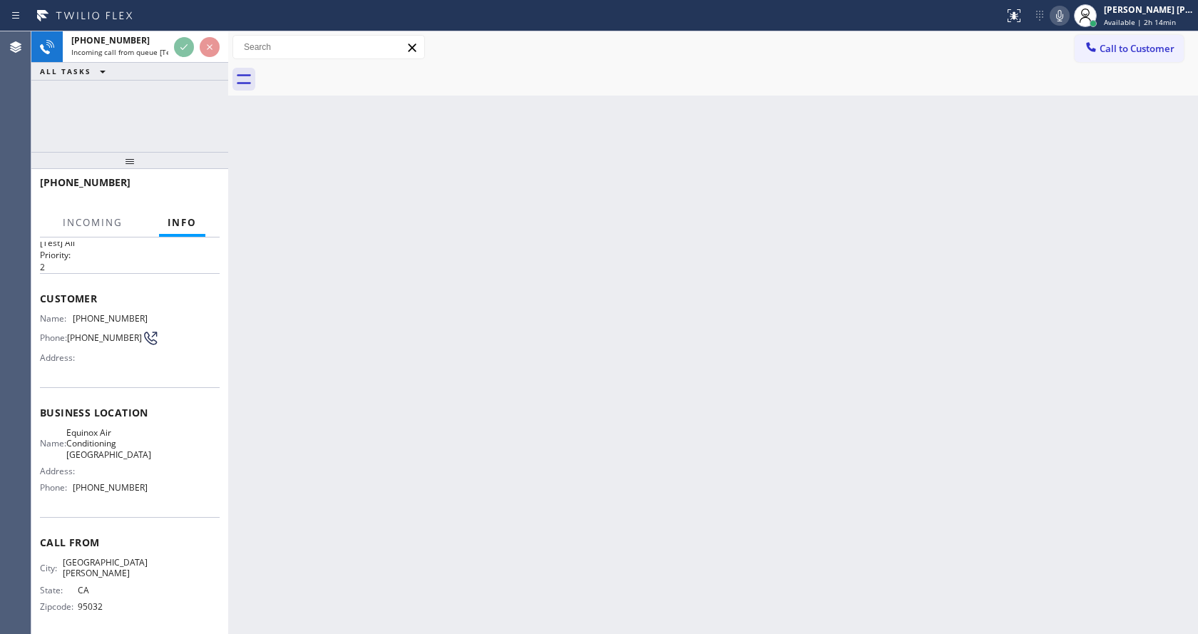
click at [553, 382] on div "Back to Dashboard Change Sender ID Customers Technicians Select a contact Outbo…" at bounding box center [713, 332] width 970 height 603
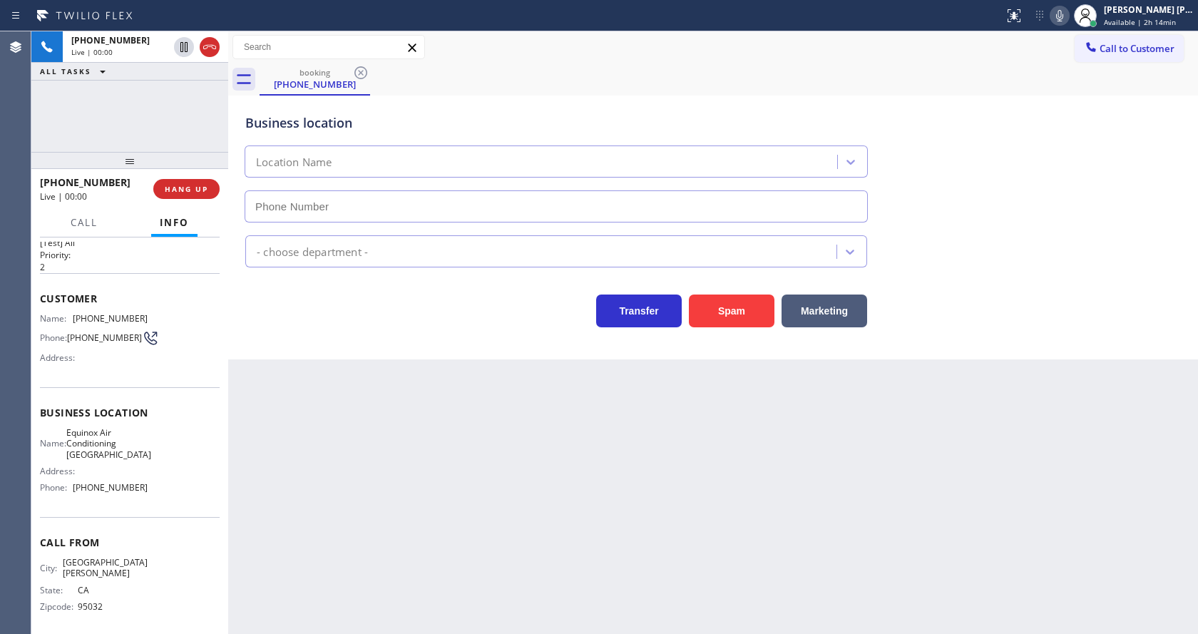
type input "[PHONE_NUMBER]"
click at [728, 307] on button "Spam" at bounding box center [732, 311] width 86 height 33
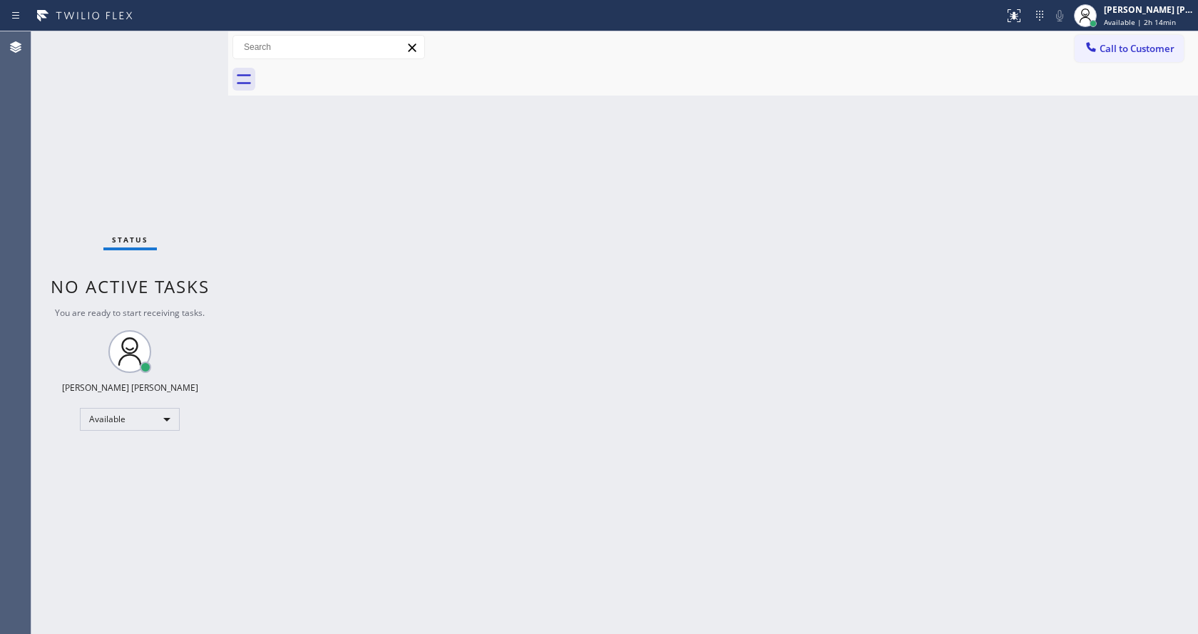
click at [237, 178] on div "Back to Dashboard Change Sender ID Customers Technicians Select a contact Outbo…" at bounding box center [713, 332] width 970 height 603
click at [623, 135] on div "Back to Dashboard Change Sender ID Customers Technicians Select a contact Outbo…" at bounding box center [713, 332] width 970 height 603
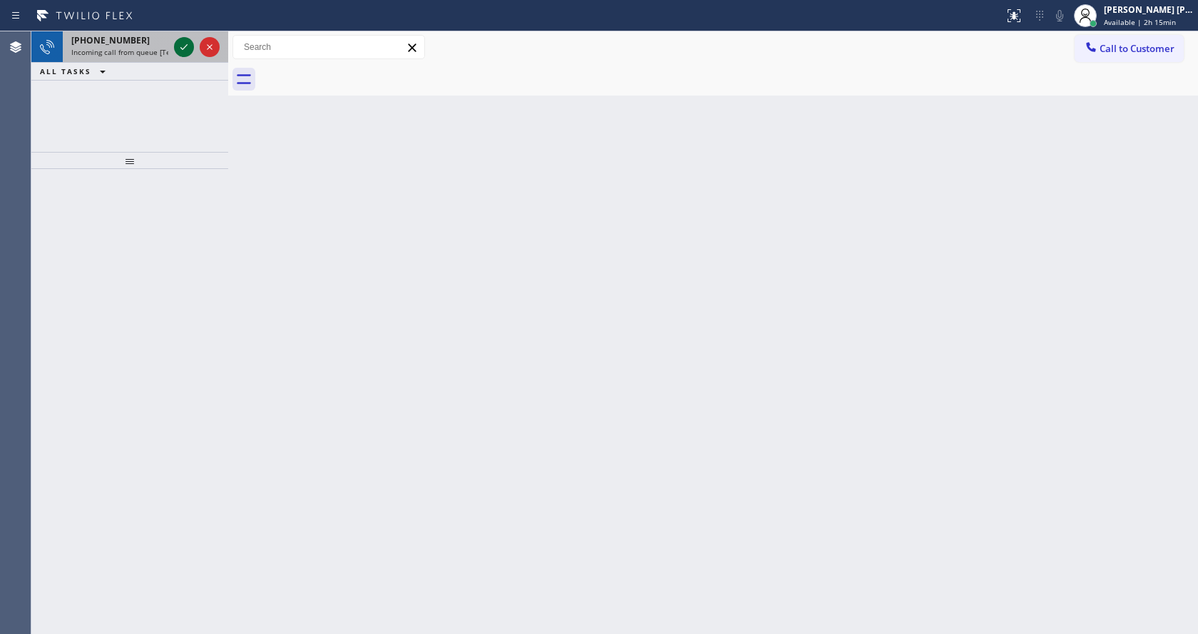
click at [176, 48] on icon at bounding box center [183, 47] width 17 height 17
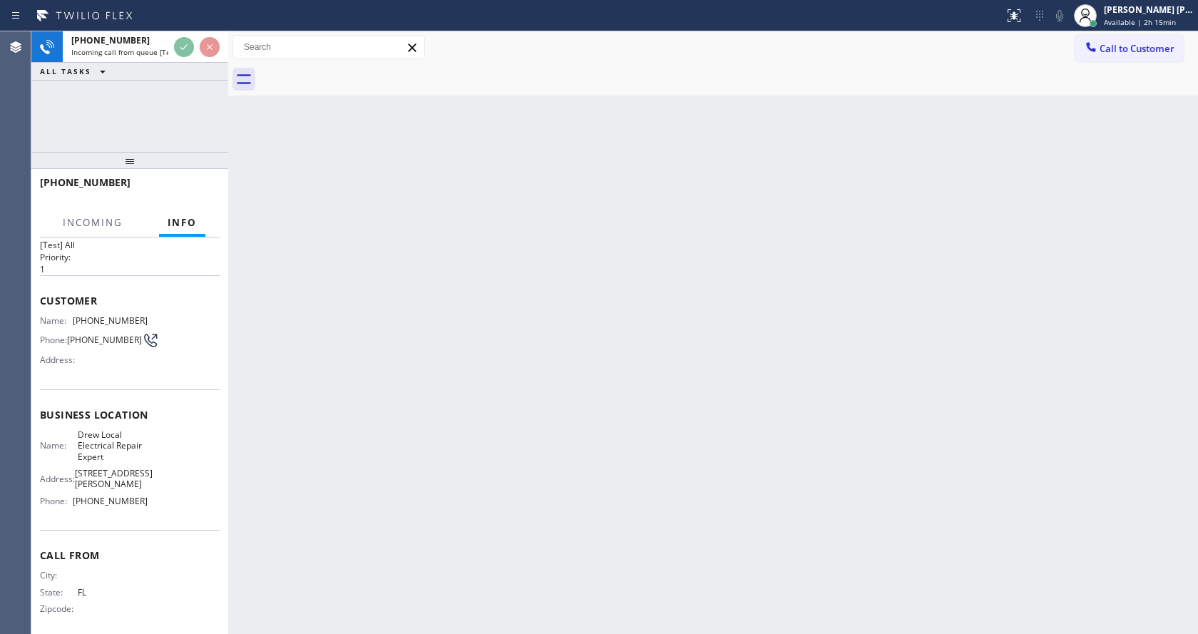
scroll to position [51, 0]
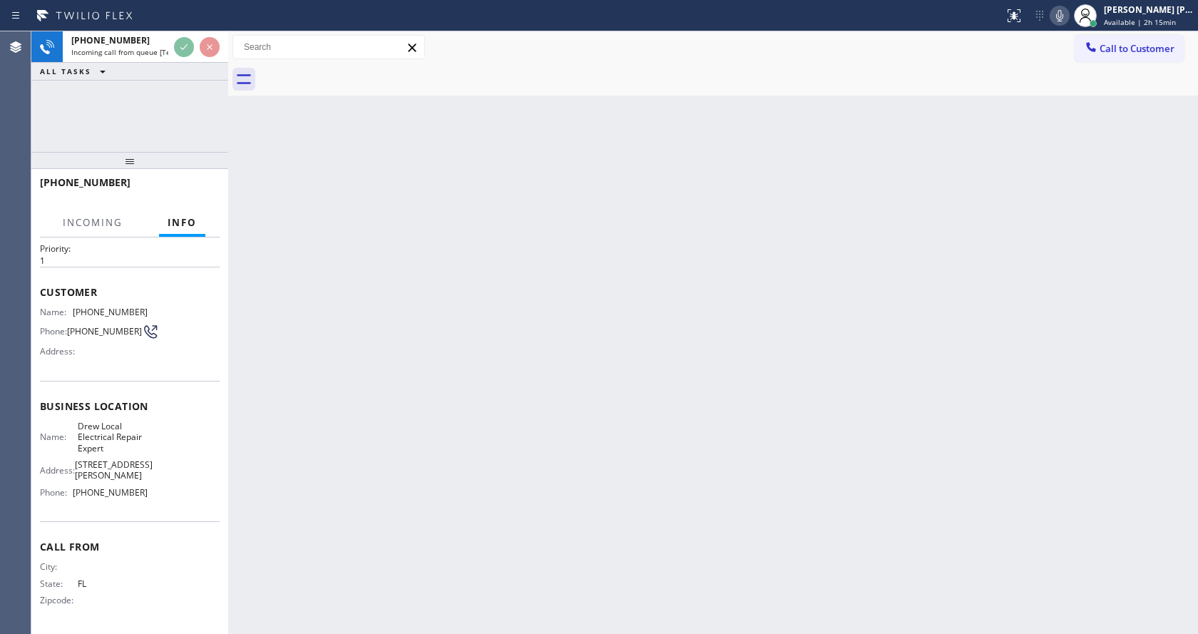
click at [460, 412] on div "Back to Dashboard Change Sender ID Customers Technicians Select a contact Outbo…" at bounding box center [713, 332] width 970 height 603
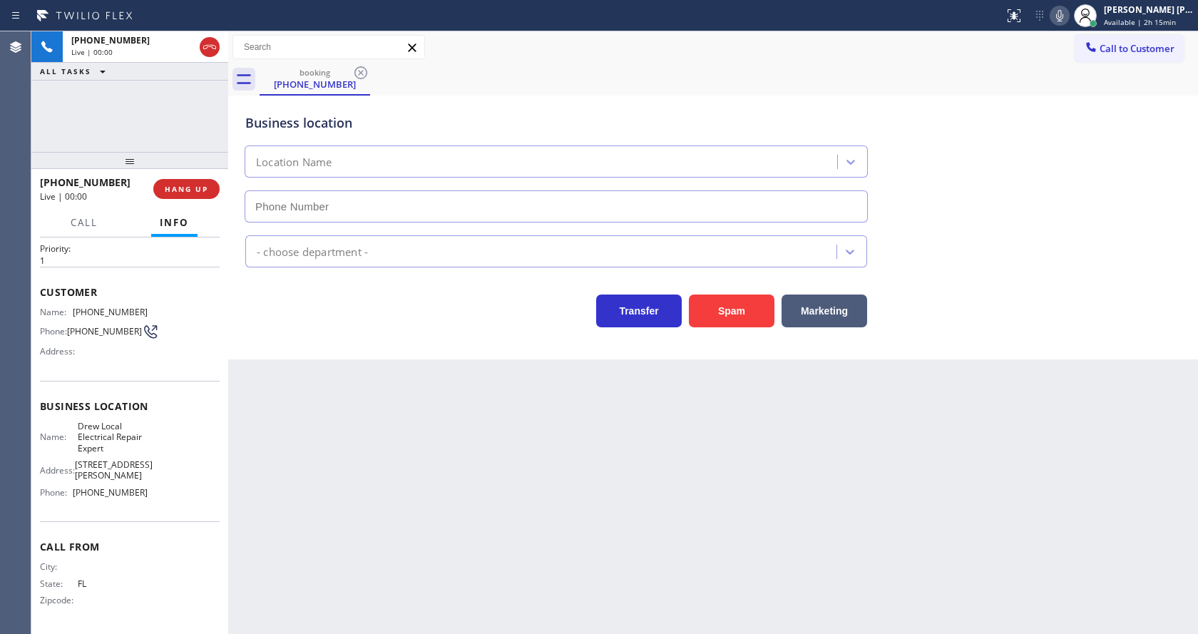
type input "[PHONE_NUMBER]"
click at [424, 371] on div "Back to Dashboard Change Sender ID Customers Technicians Select a contact Outbo…" at bounding box center [713, 332] width 970 height 603
click at [741, 313] on button "Spam" at bounding box center [732, 311] width 86 height 33
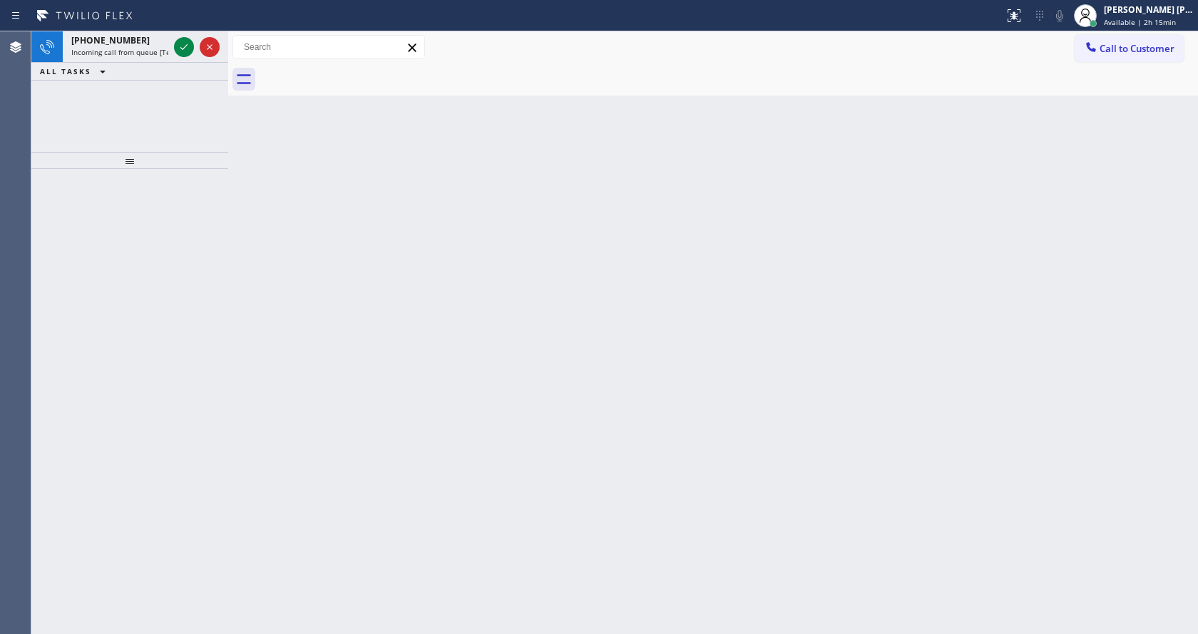
click at [202, 83] on div "[PHONE_NUMBER] Incoming call from queue [Test] All ALL TASKS ALL TASKS ACTIVE T…" at bounding box center [129, 91] width 197 height 121
click at [180, 40] on icon at bounding box center [183, 47] width 17 height 17
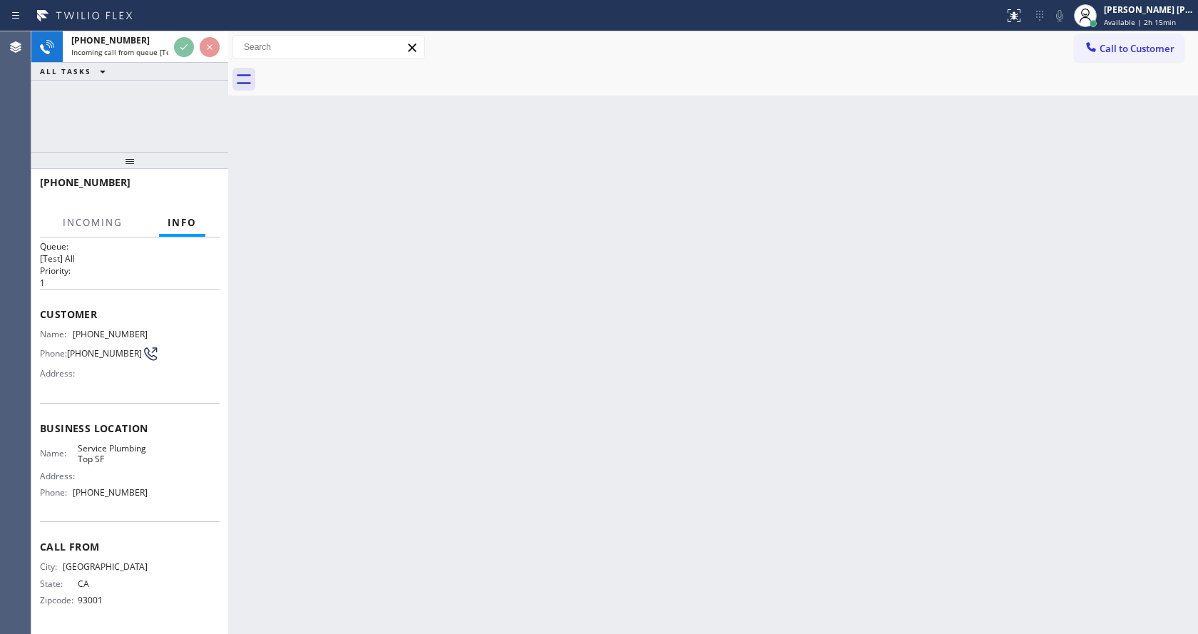
scroll to position [29, 0]
click at [468, 360] on div "Back to Dashboard Change Sender ID Customers Technicians Select a contact Outbo…" at bounding box center [713, 332] width 970 height 603
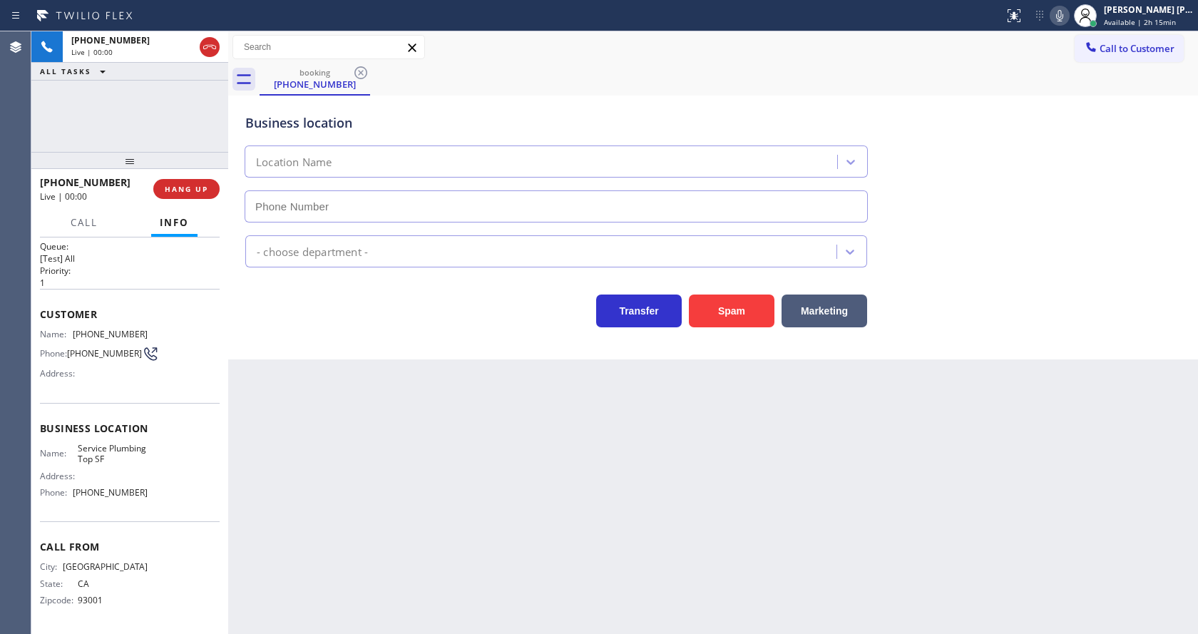
type input "[PHONE_NUMBER]"
click at [717, 317] on button "Spam" at bounding box center [732, 311] width 86 height 33
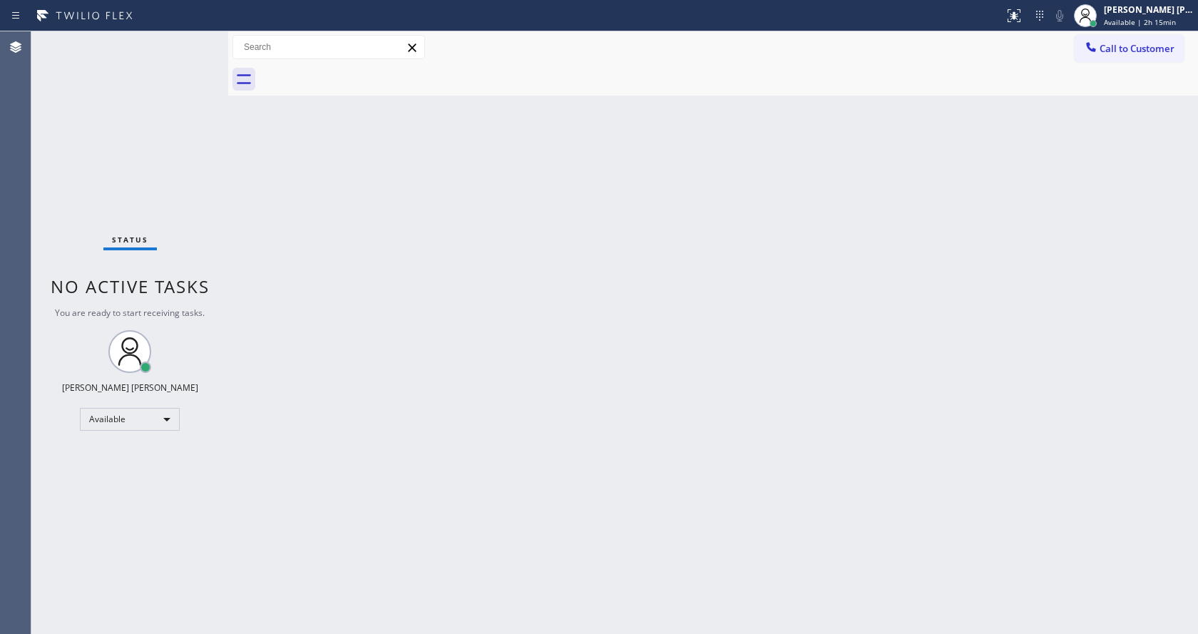
click at [329, 222] on div "Back to Dashboard Change Sender ID Customers Technicians Select a contact Outbo…" at bounding box center [713, 332] width 970 height 603
click at [380, 227] on div "Back to Dashboard Change Sender ID Customers Technicians Select a contact Outbo…" at bounding box center [713, 332] width 970 height 603
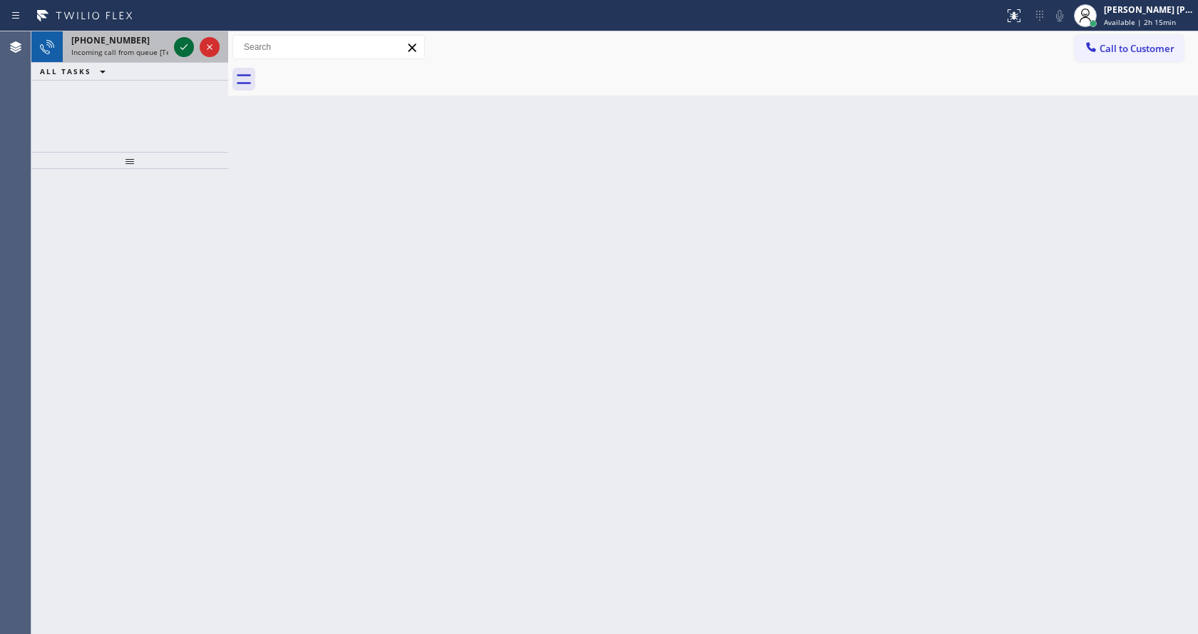
click at [182, 43] on icon at bounding box center [183, 47] width 17 height 17
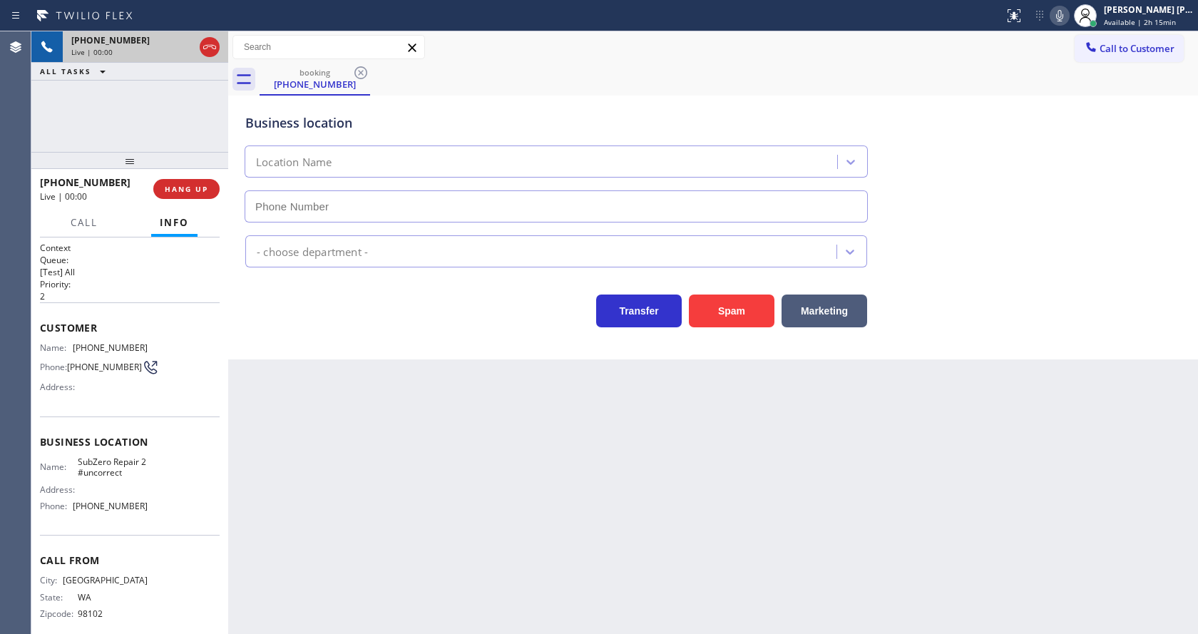
type input "[PHONE_NUMBER]"
click at [78, 467] on span "SubZero Repair 2 #uncorrect" at bounding box center [113, 467] width 71 height 22
drag, startPoint x: 70, startPoint y: 348, endPoint x: 146, endPoint y: 351, distance: 76.4
click at [146, 351] on div "Name: [PHONE_NUMBER] Phone: [PHONE_NUMBER] Address:" at bounding box center [130, 370] width 180 height 56
click at [430, 483] on div "Back to Dashboard Change Sender ID Customers Technicians Select a contact Outbo…" at bounding box center [713, 332] width 970 height 603
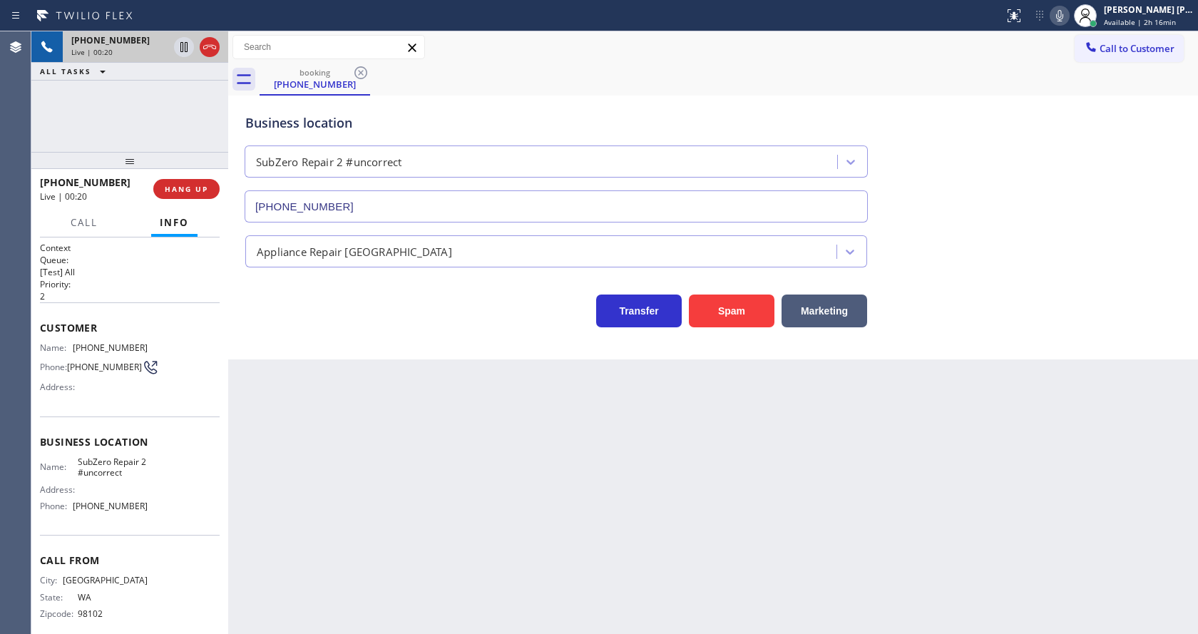
click at [88, 471] on span "SubZero Repair 2 #uncorrect" at bounding box center [113, 467] width 71 height 22
drag, startPoint x: 76, startPoint y: 467, endPoint x: 148, endPoint y: 474, distance: 72.4
click at [148, 474] on div "Name: SubZero Repair 2 #uncorrect Address: Phone: [PHONE_NUMBER]" at bounding box center [130, 486] width 180 height 61
click at [336, 493] on div "Back to Dashboard Change Sender ID Customers Technicians Select a contact Outbo…" at bounding box center [713, 332] width 970 height 603
click at [614, 471] on div "Back to Dashboard Change Sender ID Customers Technicians Select a contact Outbo…" at bounding box center [713, 332] width 970 height 603
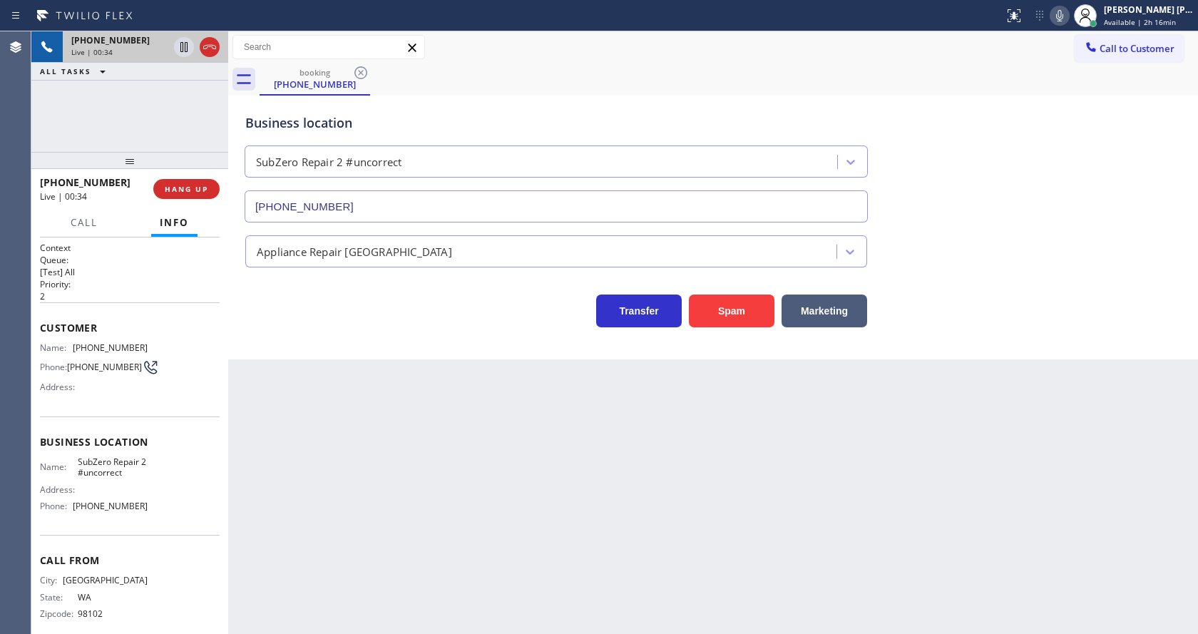
click at [106, 494] on div "Address:" at bounding box center [94, 489] width 108 height 11
drag, startPoint x: 73, startPoint y: 511, endPoint x: 155, endPoint y: 513, distance: 82.7
click at [155, 513] on div "Name: SubZero Repair 2 #uncorrect Address: Phone: [PHONE_NUMBER]" at bounding box center [130, 486] width 180 height 61
click at [378, 537] on div "Back to Dashboard Change Sender ID Customers Technicians Select a contact Outbo…" at bounding box center [713, 332] width 970 height 603
drag, startPoint x: 647, startPoint y: 421, endPoint x: 680, endPoint y: 393, distance: 44.0
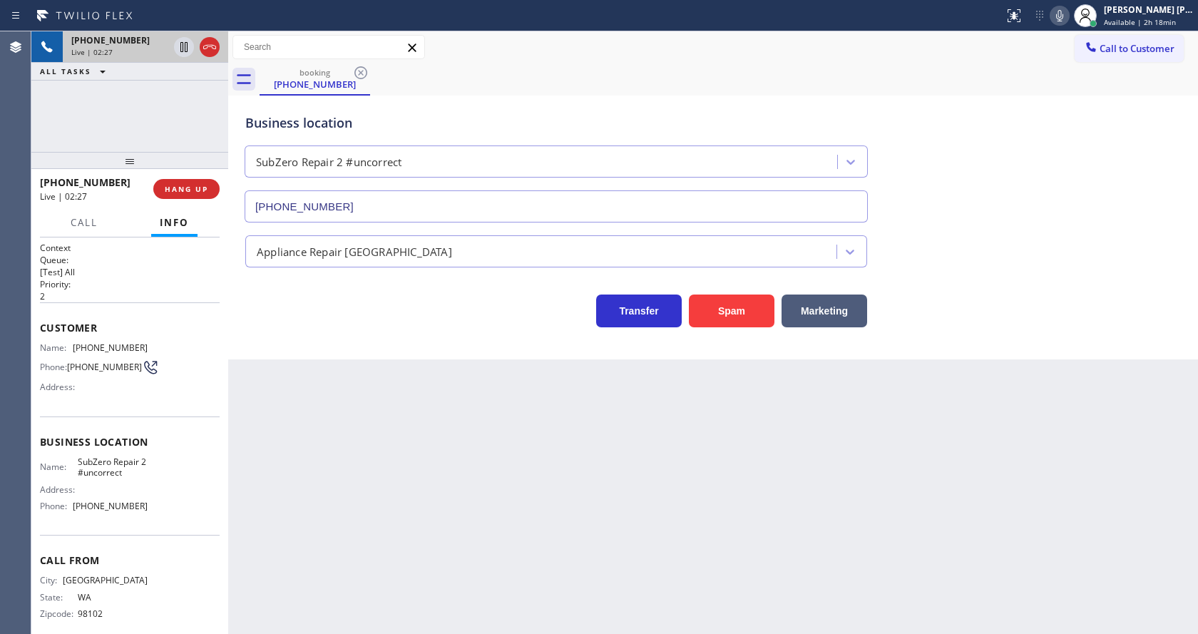
click at [647, 421] on div "Back to Dashboard Change Sender ID Customers Technicians Select a contact Outbo…" at bounding box center [713, 332] width 970 height 603
click at [394, 337] on div "Business location SubZero Repair 2 #uncorrect [PHONE_NUMBER] Appliance Repair H…" at bounding box center [713, 228] width 970 height 264
click at [318, 469] on div "Back to Dashboard Change Sender ID Customers Technicians Select a contact Outbo…" at bounding box center [713, 332] width 970 height 603
click at [299, 473] on div "Back to Dashboard Change Sender ID Customers Technicians Select a contact Outbo…" at bounding box center [713, 332] width 970 height 603
click at [582, 483] on div "Back to Dashboard Change Sender ID Customers Technicians Select a contact Outbo…" at bounding box center [713, 332] width 970 height 603
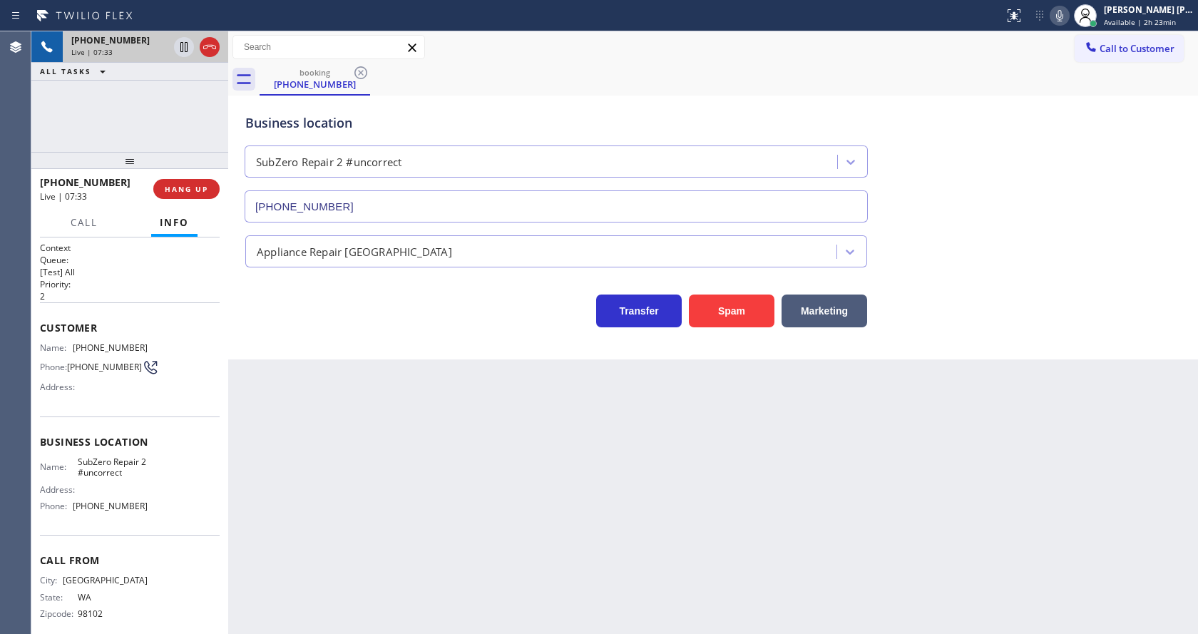
click at [632, 612] on div "Back to Dashboard Change Sender ID Customers Technicians Select a contact Outbo…" at bounding box center [713, 332] width 970 height 603
click at [563, 485] on div "Back to Dashboard Change Sender ID Customers Technicians Select a contact Outbo…" at bounding box center [713, 332] width 970 height 603
click at [715, 547] on div "Back to Dashboard Change Sender ID Customers Technicians Select a contact Outbo…" at bounding box center [713, 332] width 970 height 603
click at [389, 560] on div "Back to Dashboard Change Sender ID Customers Technicians Select a contact Outbo…" at bounding box center [713, 332] width 970 height 603
click at [179, 99] on icon at bounding box center [183, 96] width 17 height 17
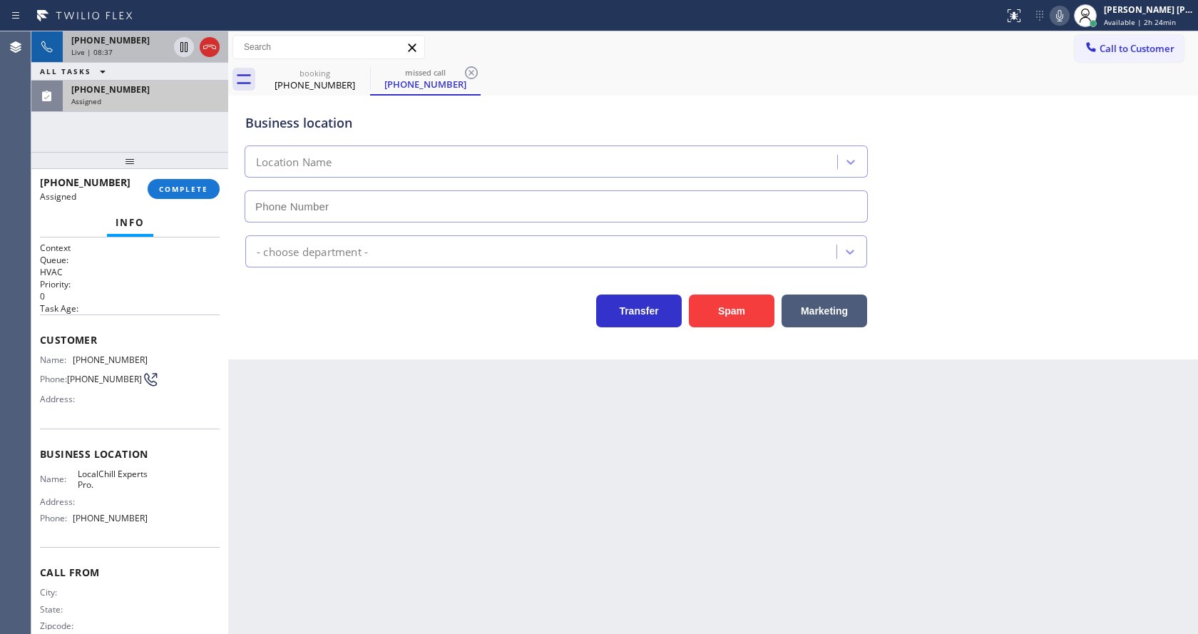
type input "[PHONE_NUMBER]"
click at [182, 173] on div "[PHONE_NUMBER] Assigned COMPLETE" at bounding box center [130, 188] width 180 height 37
click at [182, 183] on button "COMPLETE" at bounding box center [184, 189] width 72 height 20
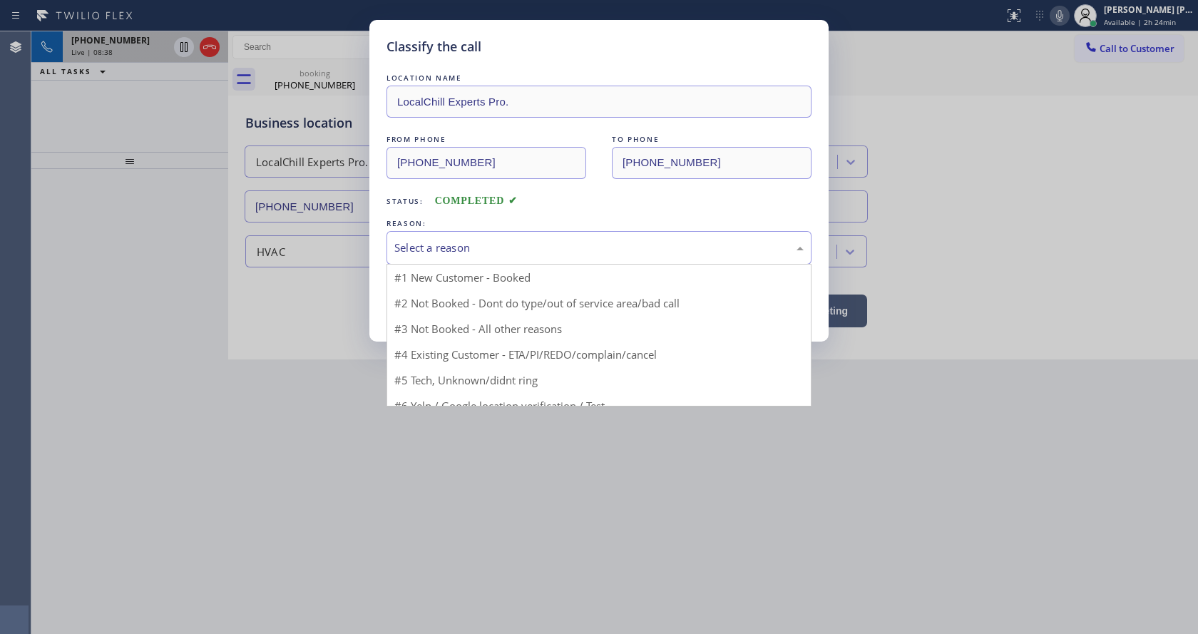
click at [439, 261] on div "Select a reason" at bounding box center [598, 248] width 425 height 34
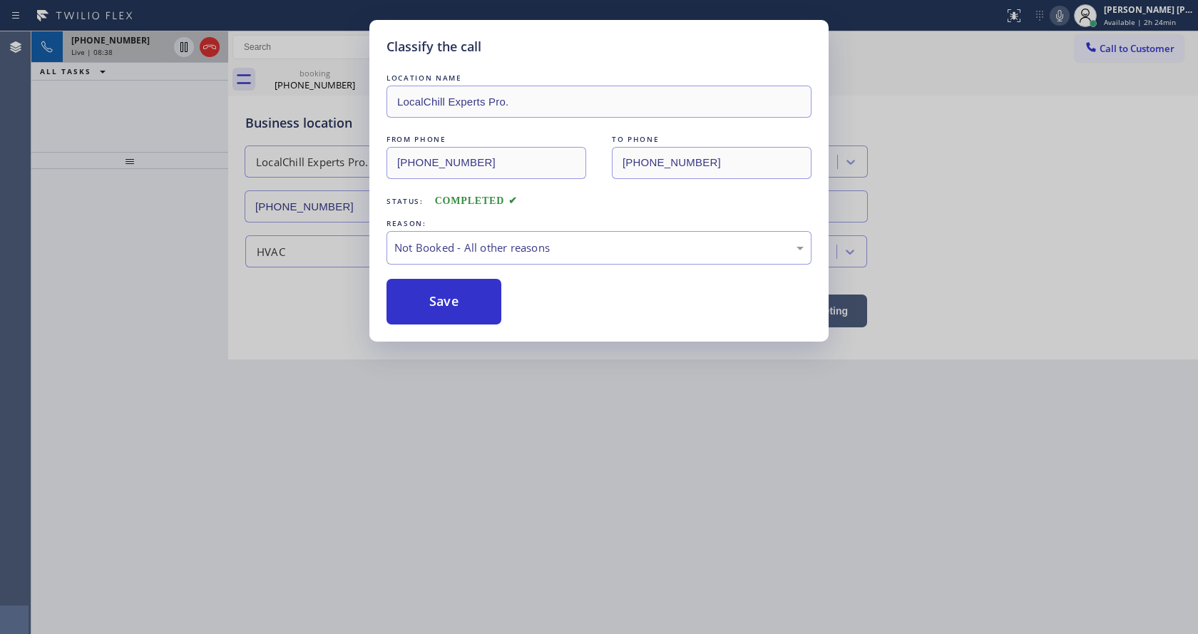
click at [435, 297] on button "Save" at bounding box center [443, 302] width 115 height 46
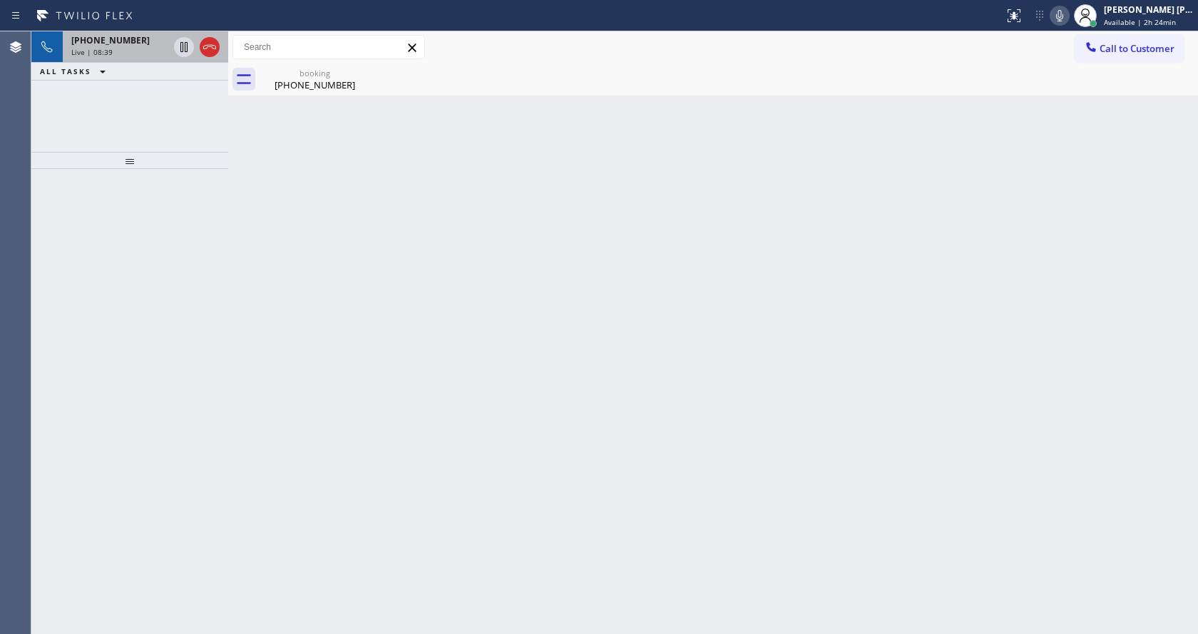
click at [135, 45] on div "[PHONE_NUMBER]" at bounding box center [119, 40] width 97 height 12
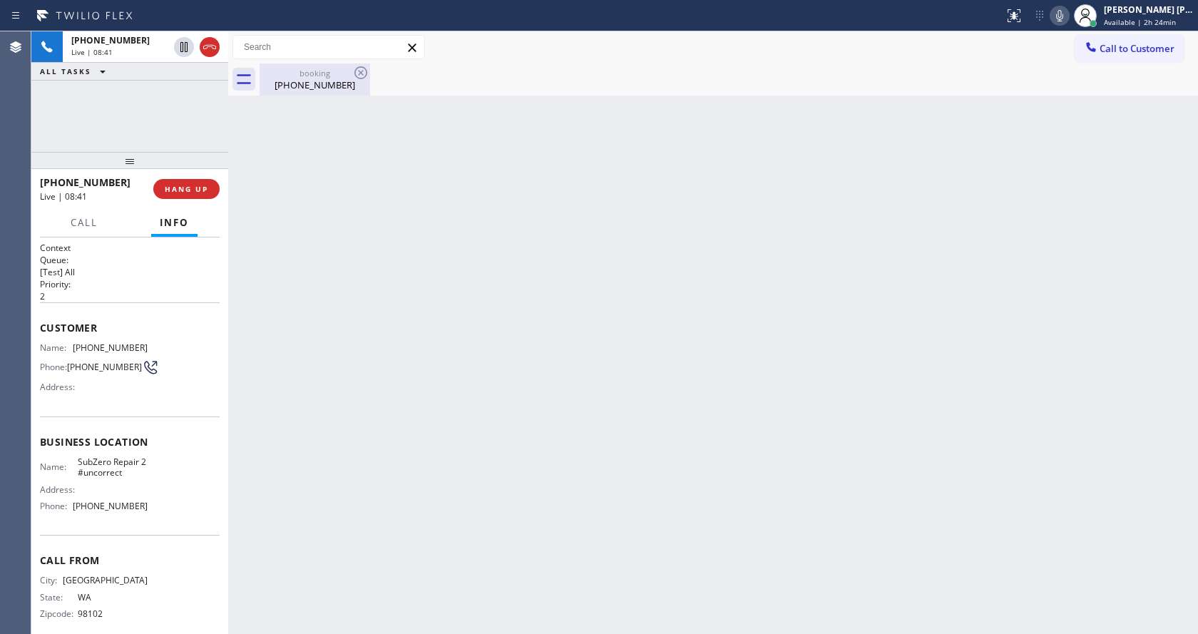
click at [305, 88] on div "[PHONE_NUMBER]" at bounding box center [315, 84] width 108 height 13
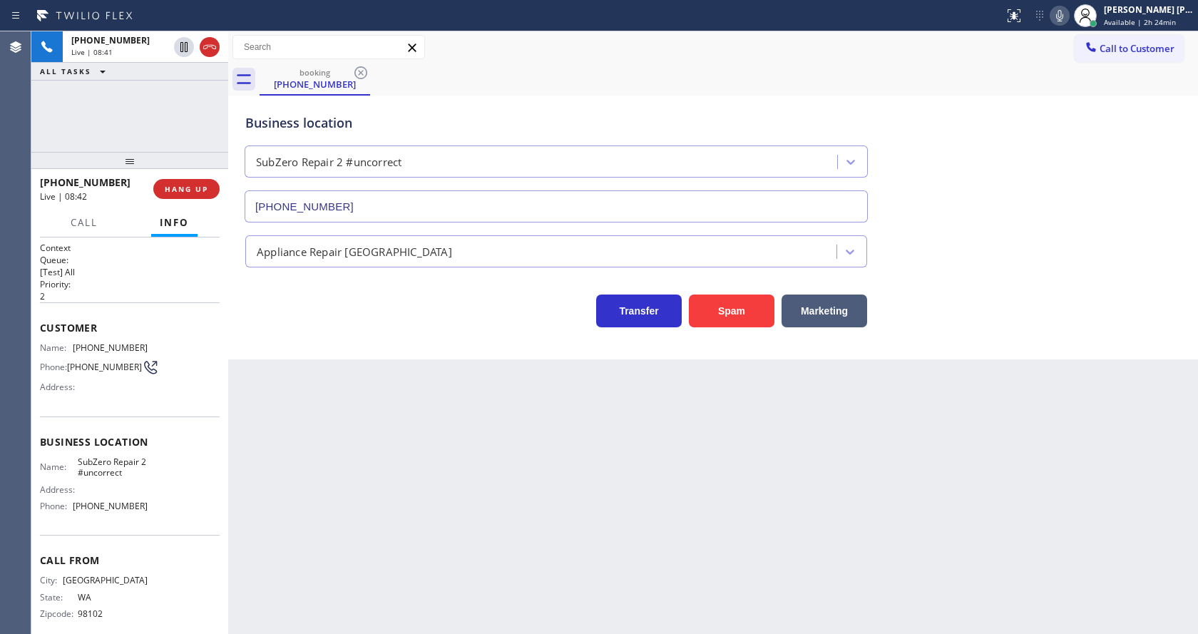
click at [401, 395] on div "Back to Dashboard Change Sender ID Customers Technicians Select a contact Outbo…" at bounding box center [713, 332] width 970 height 603
click at [628, 446] on div "Back to Dashboard Change Sender ID Customers Technicians Select a contact Outbo…" at bounding box center [713, 332] width 970 height 603
click at [181, 187] on span "HANG UP" at bounding box center [186, 189] width 43 height 10
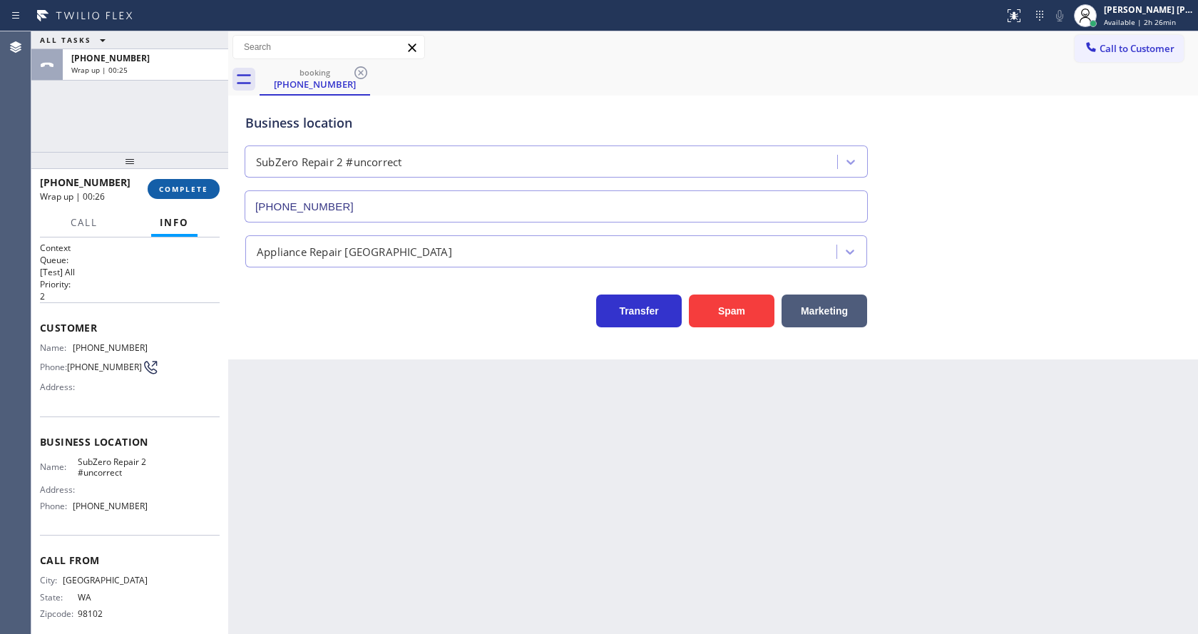
click at [170, 198] on button "COMPLETE" at bounding box center [184, 189] width 72 height 20
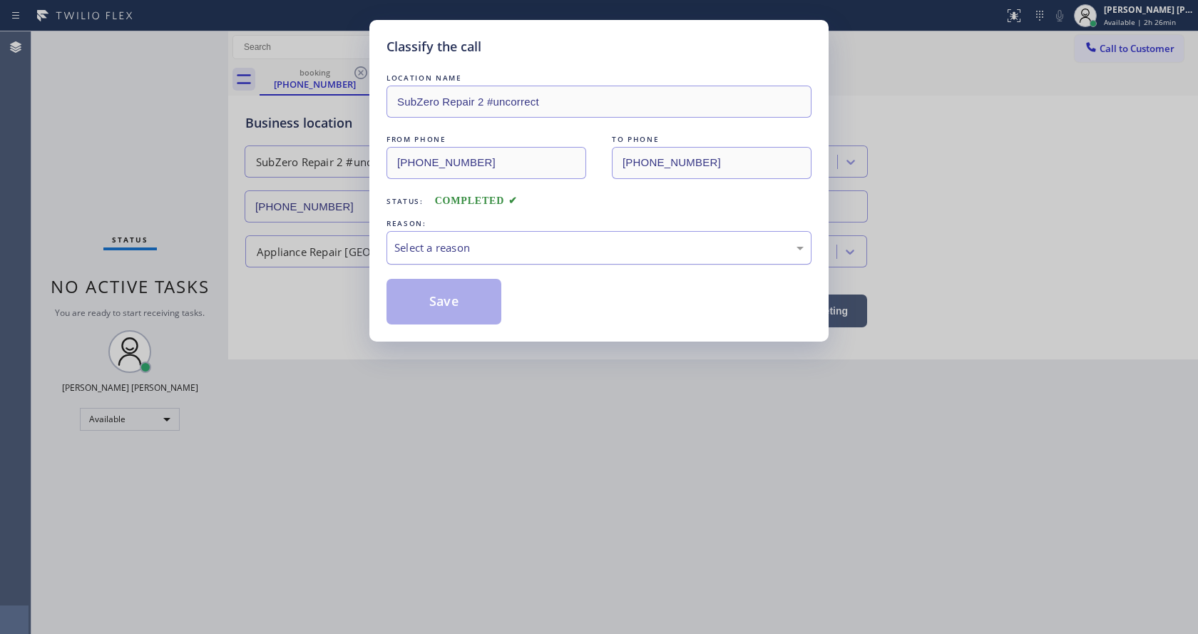
click at [451, 255] on div "Select a reason" at bounding box center [598, 248] width 409 height 16
click at [438, 297] on button "Save" at bounding box center [443, 302] width 115 height 46
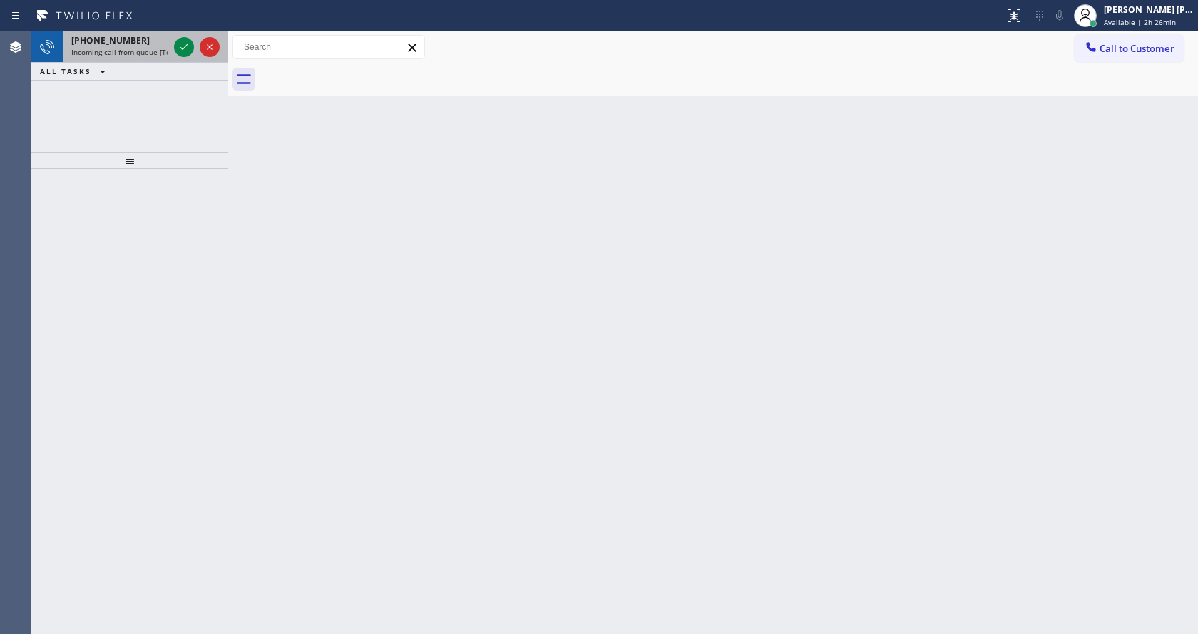
drag, startPoint x: 156, startPoint y: 50, endPoint x: 173, endPoint y: 50, distance: 16.4
click at [156, 50] on span "Incoming call from queue [Test] All" at bounding box center [130, 52] width 118 height 10
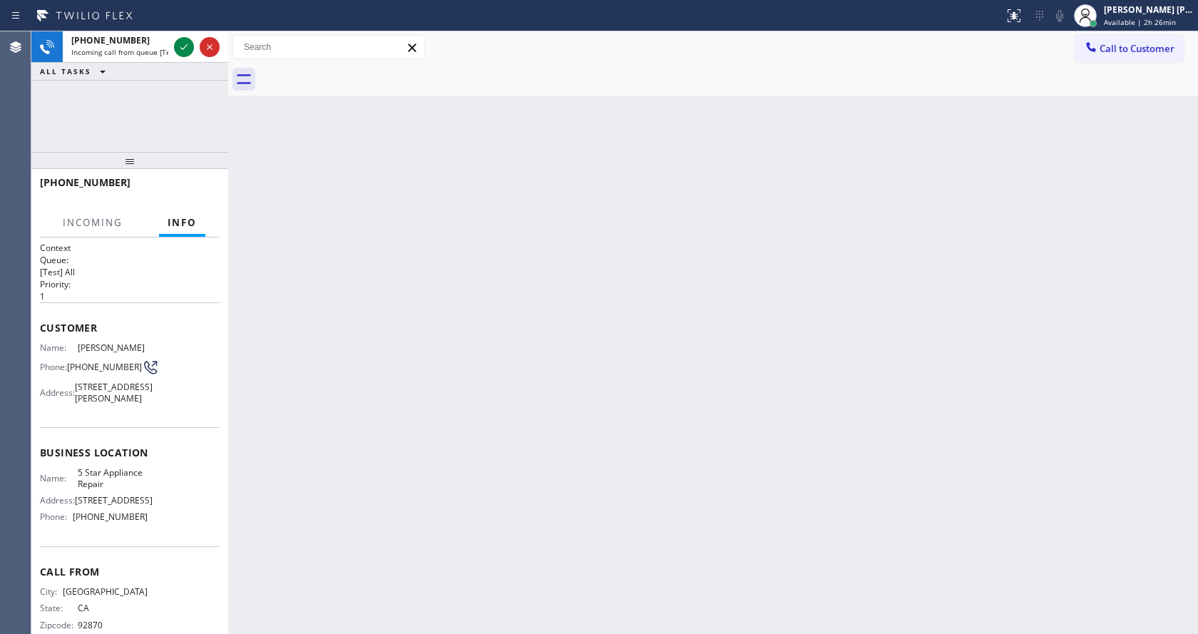
click at [578, 342] on div "Back to Dashboard Change Sender ID Customers Technicians Select a contact Outbo…" at bounding box center [713, 332] width 970 height 603
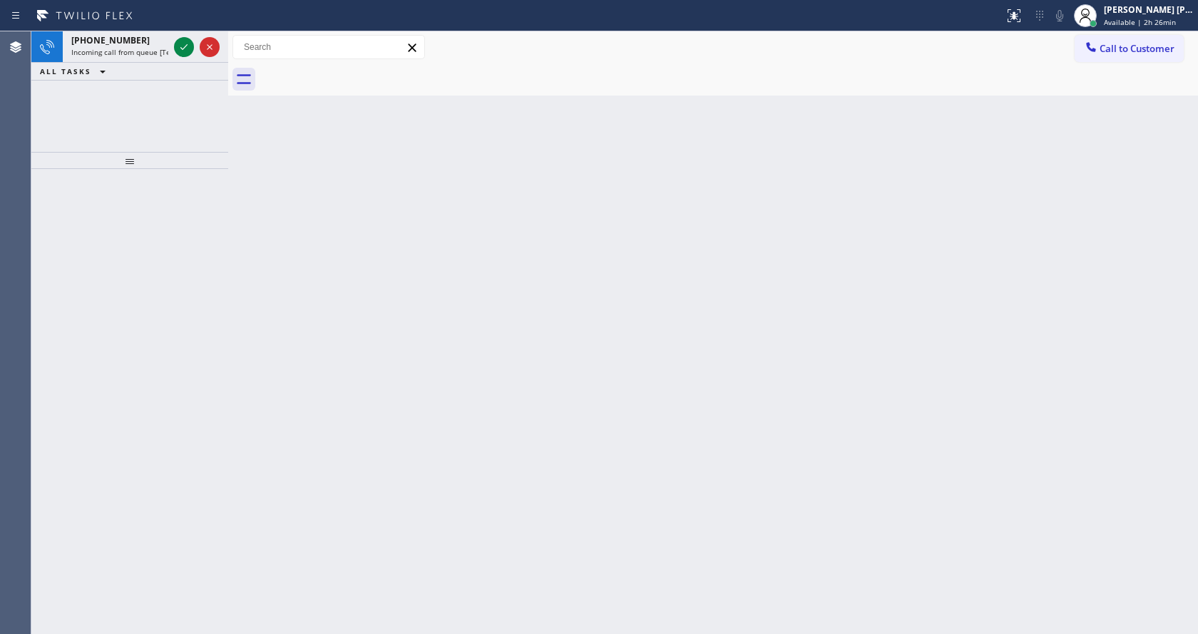
click at [401, 595] on div "Back to Dashboard Change Sender ID Customers Technicians Select a contact Outbo…" at bounding box center [713, 332] width 970 height 603
click at [655, 306] on div "Back to Dashboard Change Sender ID Customers Technicians Select a contact Outbo…" at bounding box center [713, 332] width 970 height 603
click at [158, 56] on span "Incoming call from queue [Test] All" at bounding box center [130, 52] width 118 height 10
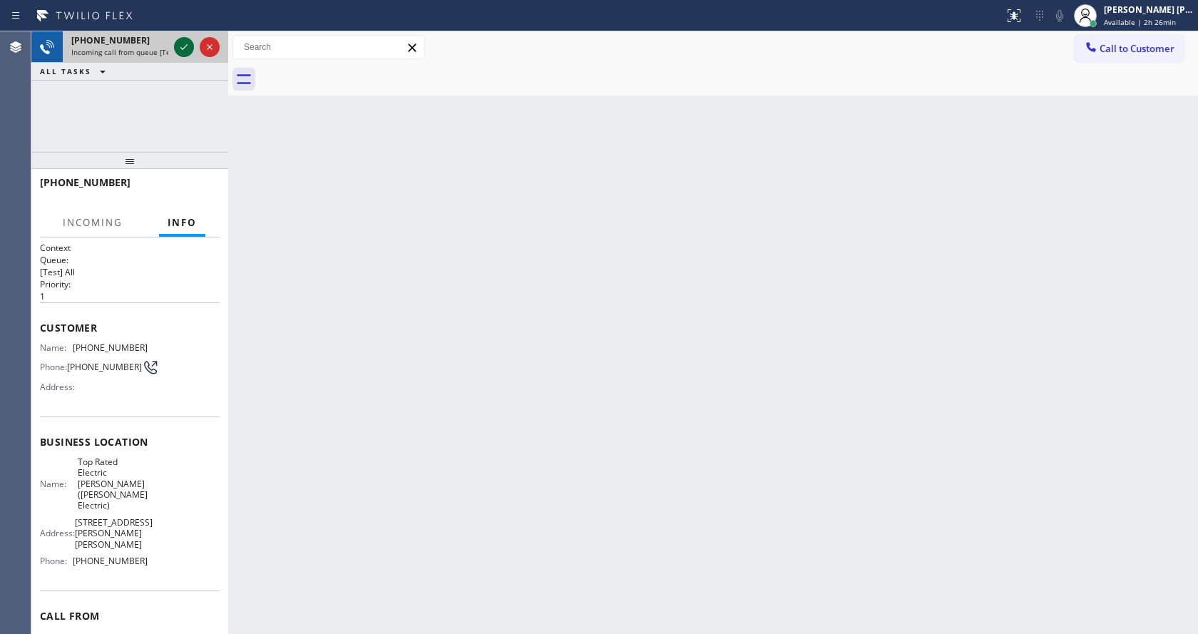
click at [184, 43] on icon at bounding box center [183, 47] width 17 height 17
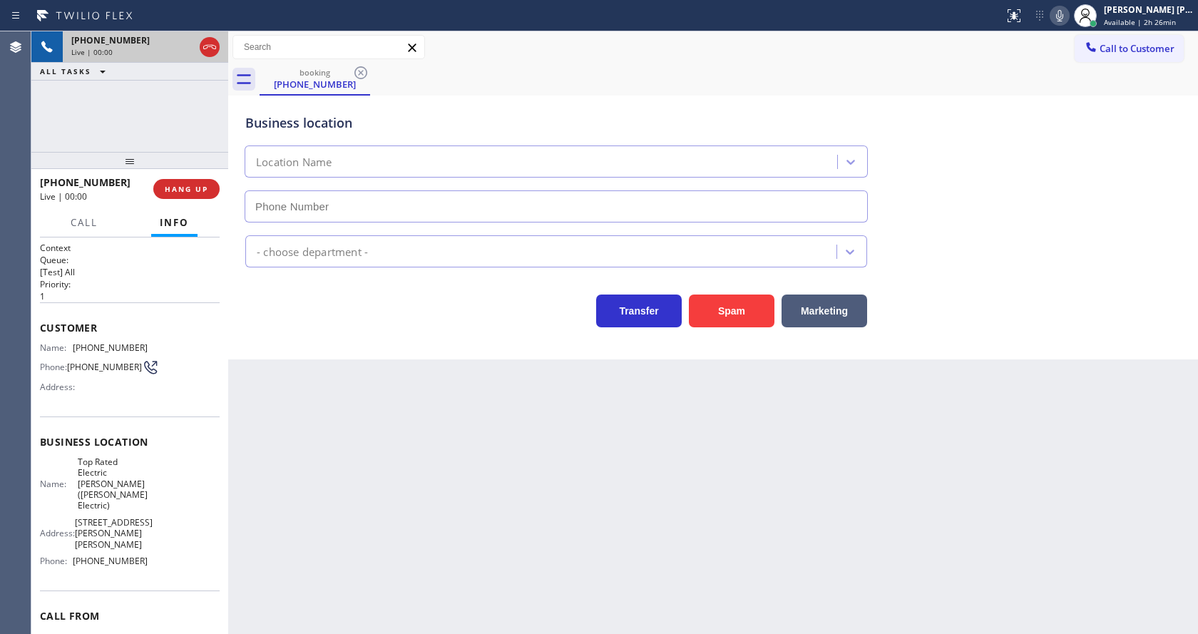
type input "[PHONE_NUMBER]"
click at [421, 422] on div "Back to Dashboard Change Sender ID Customers Technicians Select a contact Outbo…" at bounding box center [713, 332] width 970 height 603
click at [1033, 122] on div "Business location Top Rated Electric [PERSON_NAME]([PERSON_NAME] Electric) [PHO…" at bounding box center [712, 157] width 941 height 129
click at [1063, 15] on icon at bounding box center [1059, 15] width 7 height 11
drag, startPoint x: 298, startPoint y: 554, endPoint x: 739, endPoint y: 568, distance: 441.6
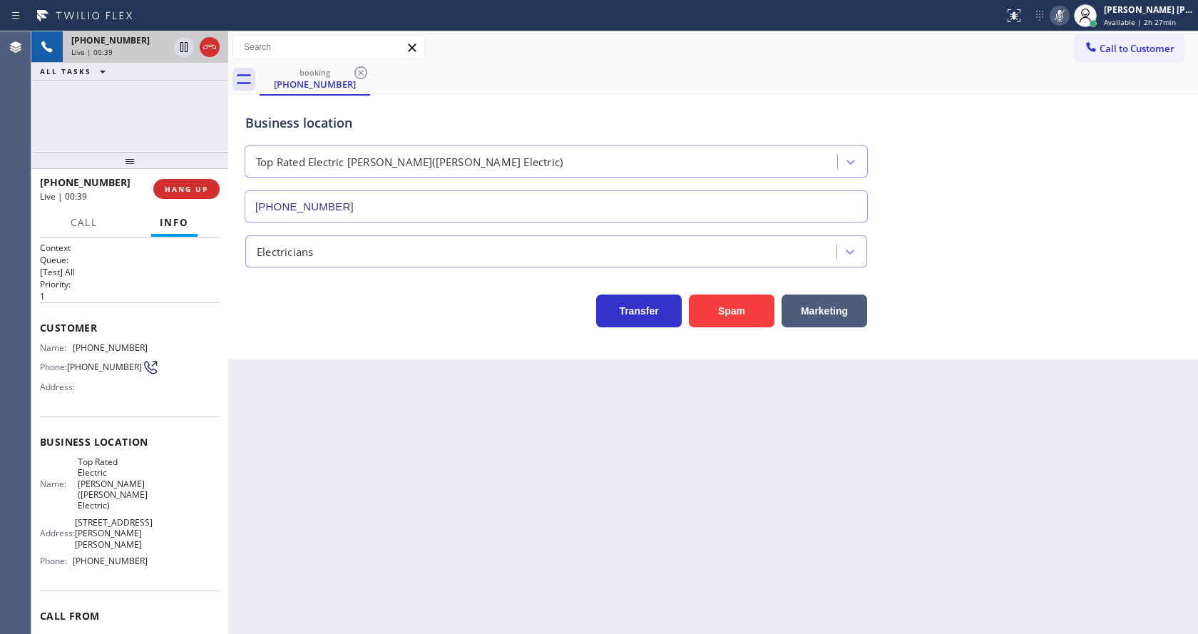
click at [299, 554] on div "Back to Dashboard Change Sender ID Customers Technicians Select a contact Outbo…" at bounding box center [713, 332] width 970 height 603
click at [1065, 24] on icon at bounding box center [1059, 15] width 17 height 17
click at [475, 424] on div "Back to Dashboard Change Sender ID Customers Technicians Select a contact Outbo…" at bounding box center [713, 332] width 970 height 603
drag, startPoint x: 513, startPoint y: 434, endPoint x: 553, endPoint y: 403, distance: 50.3
click at [513, 434] on div "Back to Dashboard Change Sender ID Customers Technicians Select a contact Outbo…" at bounding box center [713, 332] width 970 height 603
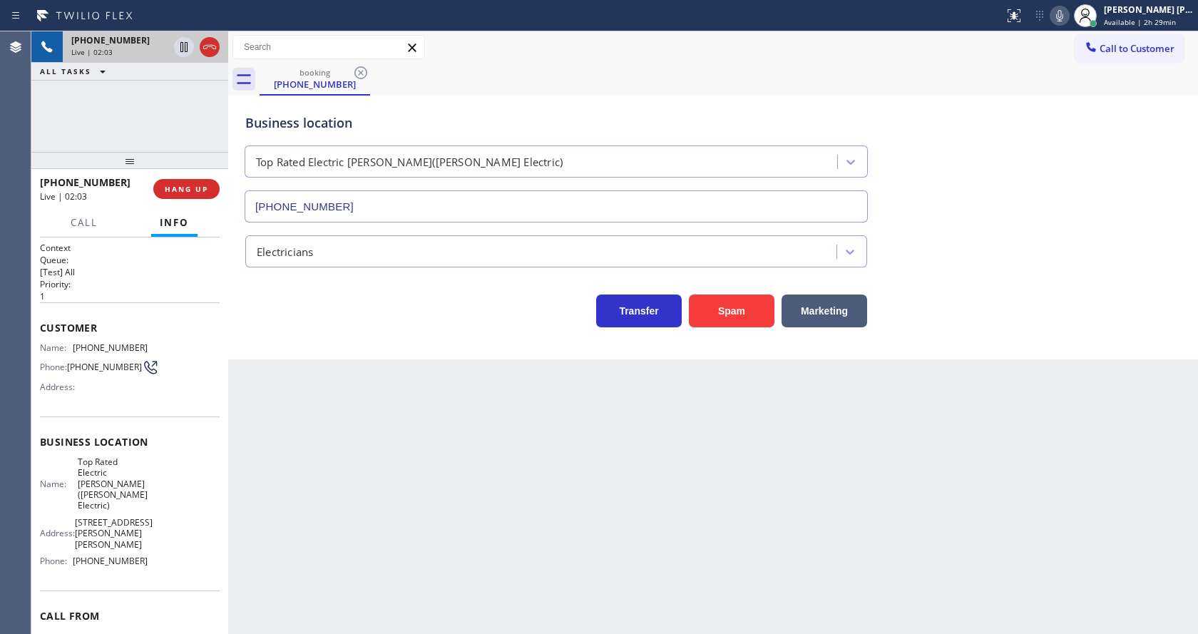
click at [406, 457] on div "Back to Dashboard Change Sender ID Customers Technicians Select a contact Outbo…" at bounding box center [713, 332] width 970 height 603
drag, startPoint x: 71, startPoint y: 343, endPoint x: 152, endPoint y: 347, distance: 81.4
click at [152, 347] on div "Name: [PHONE_NUMBER] Phone: [PHONE_NUMBER] Address:" at bounding box center [130, 370] width 180 height 56
drag, startPoint x: 444, startPoint y: 467, endPoint x: 408, endPoint y: 615, distance: 152.7
click at [444, 468] on div "Back to Dashboard Change Sender ID Customers Technicians Select a contact Outbo…" at bounding box center [713, 332] width 970 height 603
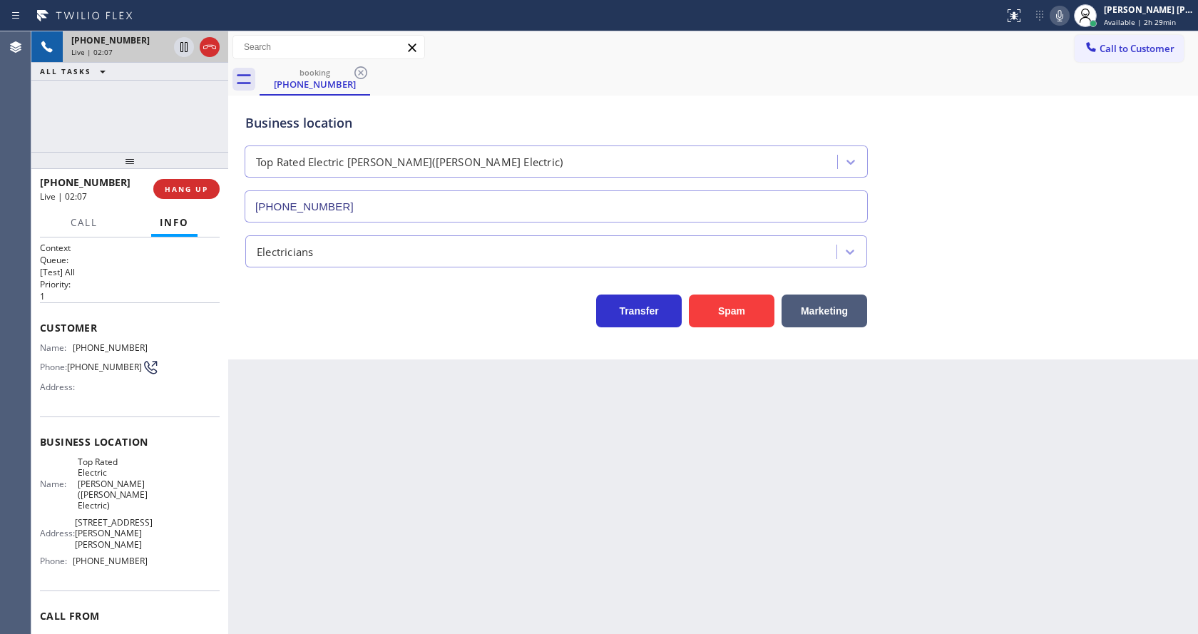
click at [81, 454] on div "Business location Name: Top Rated Electric [PERSON_NAME]([PERSON_NAME] Electric…" at bounding box center [130, 503] width 180 height 174
drag, startPoint x: 73, startPoint y: 463, endPoint x: 129, endPoint y: 503, distance: 69.1
click at [129, 503] on div "Name: Top Rated Electric [PERSON_NAME]([PERSON_NAME] Electric)" at bounding box center [94, 483] width 108 height 55
drag, startPoint x: 376, startPoint y: 509, endPoint x: 324, endPoint y: 624, distance: 126.1
click at [375, 510] on div "Back to Dashboard Change Sender ID Customers Technicians Select a contact Outbo…" at bounding box center [713, 332] width 970 height 603
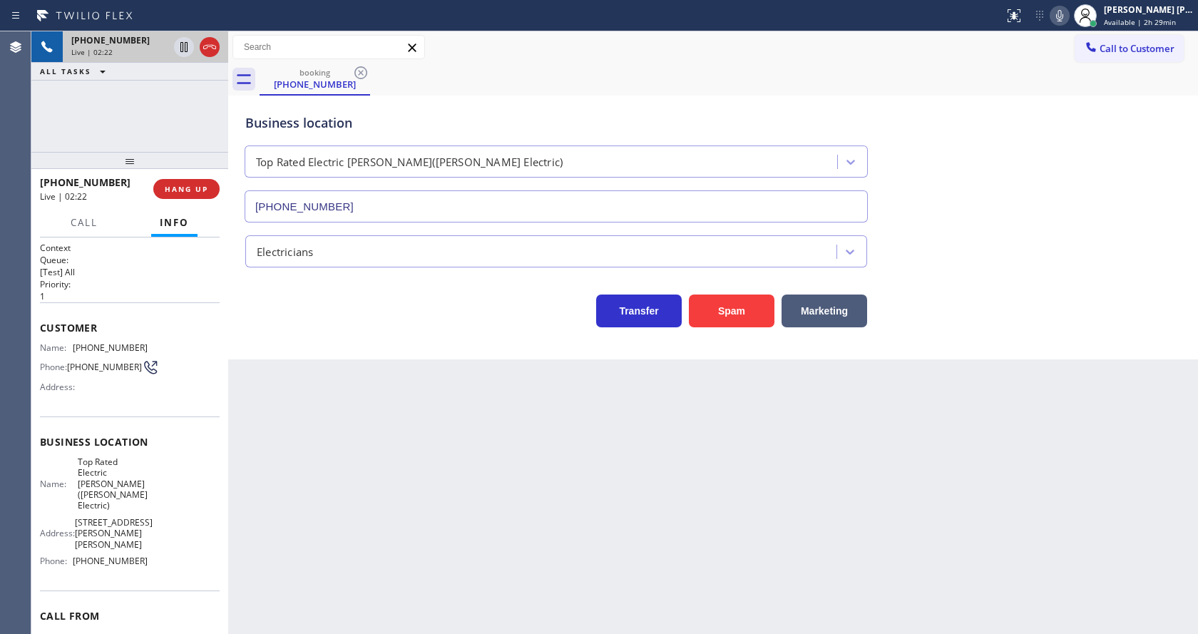
click at [133, 490] on span "Top Rated Electric [PERSON_NAME]([PERSON_NAME] Electric)" at bounding box center [113, 483] width 71 height 55
drag, startPoint x: 68, startPoint y: 563, endPoint x: 138, endPoint y: 570, distance: 69.5
click at [138, 566] on div "Phone: [PHONE_NUMBER]" at bounding box center [94, 560] width 108 height 11
click at [404, 539] on div "Back to Dashboard Change Sender ID Customers Technicians Select a contact Outbo…" at bounding box center [713, 332] width 970 height 603
click at [615, 546] on div "Back to Dashboard Change Sender ID Customers Technicians Select a contact Outbo…" at bounding box center [713, 332] width 970 height 603
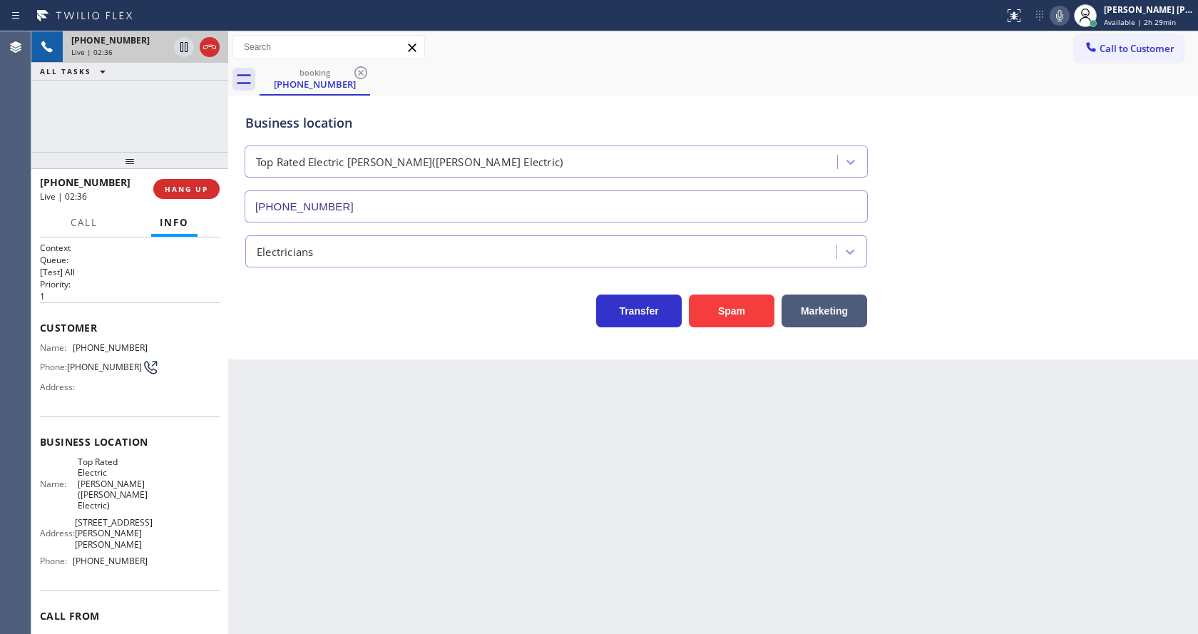
click at [476, 526] on div "Back to Dashboard Change Sender ID Customers Technicians Select a contact Outbo…" at bounding box center [713, 332] width 970 height 603
click at [540, 500] on div "Back to Dashboard Change Sender ID Customers Technicians Select a contact Outbo…" at bounding box center [713, 332] width 970 height 603
click at [419, 508] on div "Back to Dashboard Change Sender ID Customers Technicians Select a contact Outbo…" at bounding box center [713, 332] width 970 height 603
click at [1067, 16] on icon at bounding box center [1059, 15] width 17 height 17
click at [183, 46] on icon at bounding box center [183, 47] width 7 height 10
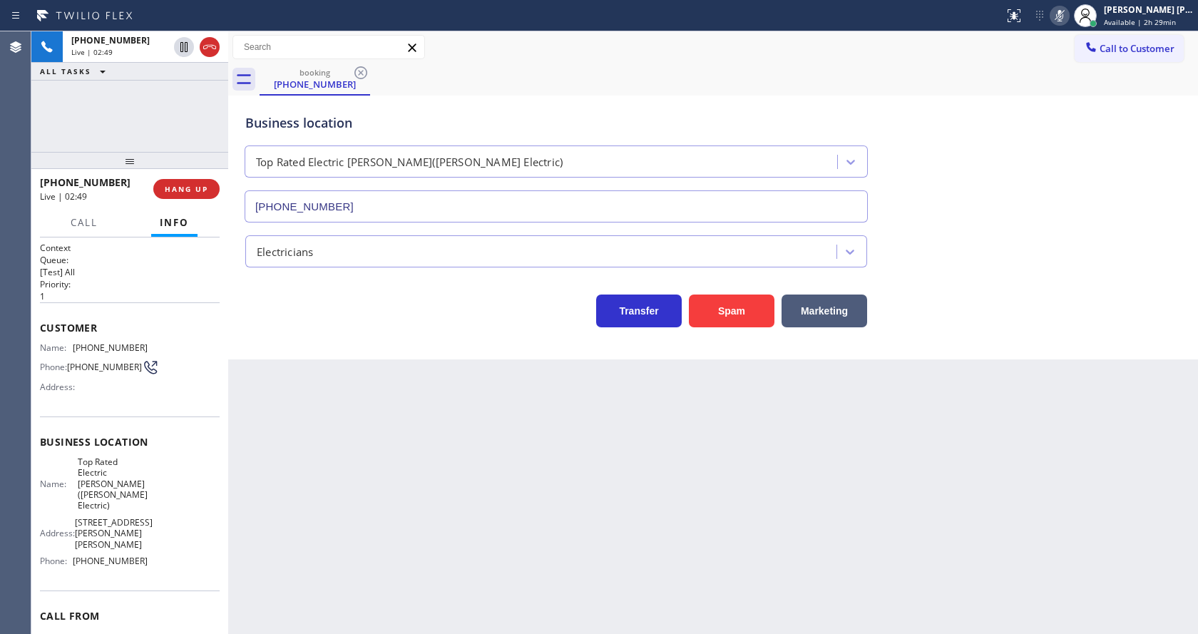
click at [439, 488] on div "Back to Dashboard Change Sender ID Customers Technicians Select a contact Outbo…" at bounding box center [713, 332] width 970 height 603
click at [424, 454] on div "Back to Dashboard Change Sender ID Customers Technicians Select a contact Outbo…" at bounding box center [713, 332] width 970 height 603
click at [416, 451] on div "Back to Dashboard Change Sender ID Customers Technicians Select a contact Outbo…" at bounding box center [713, 332] width 970 height 603
drag, startPoint x: 312, startPoint y: 412, endPoint x: 326, endPoint y: 503, distance: 92.4
click at [317, 434] on div "Back to Dashboard Change Sender ID Customers Technicians Select a contact Outbo…" at bounding box center [713, 332] width 970 height 603
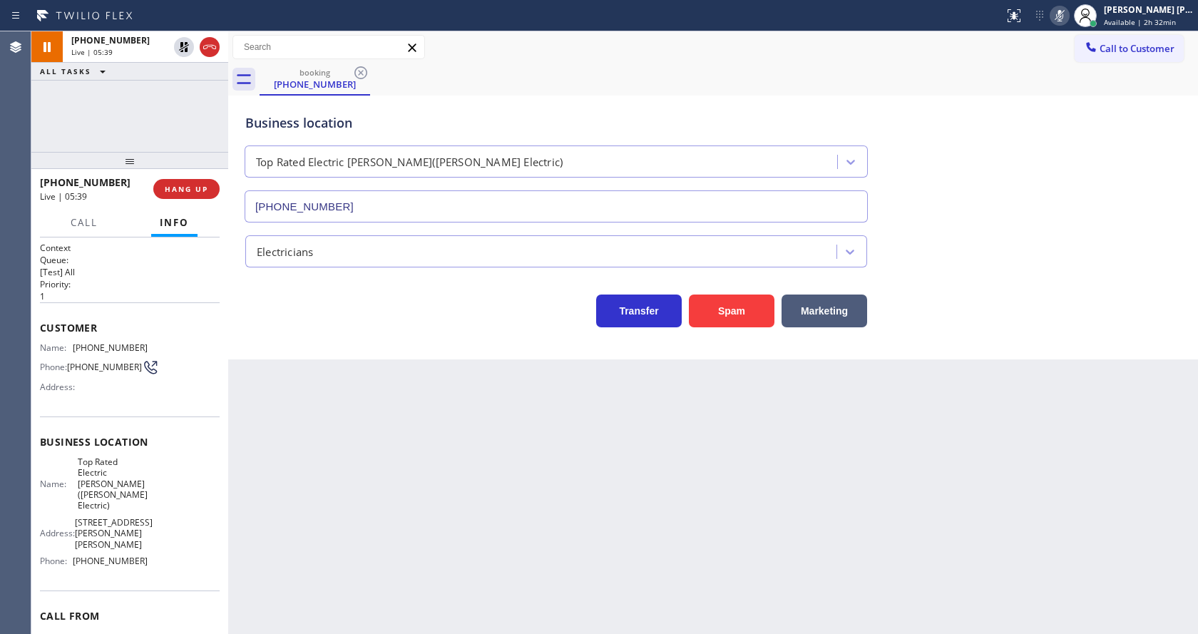
click at [486, 568] on div "Back to Dashboard Change Sender ID Customers Technicians Select a contact Outbo…" at bounding box center [713, 332] width 970 height 603
click at [526, 507] on div "Back to Dashboard Change Sender ID Customers Technicians Select a contact Outbo…" at bounding box center [713, 332] width 970 height 603
click at [406, 438] on div "Back to Dashboard Change Sender ID Customers Technicians Select a contact Outbo…" at bounding box center [713, 332] width 970 height 603
click at [183, 44] on icon at bounding box center [184, 47] width 10 height 10
click at [1063, 19] on icon at bounding box center [1059, 15] width 7 height 11
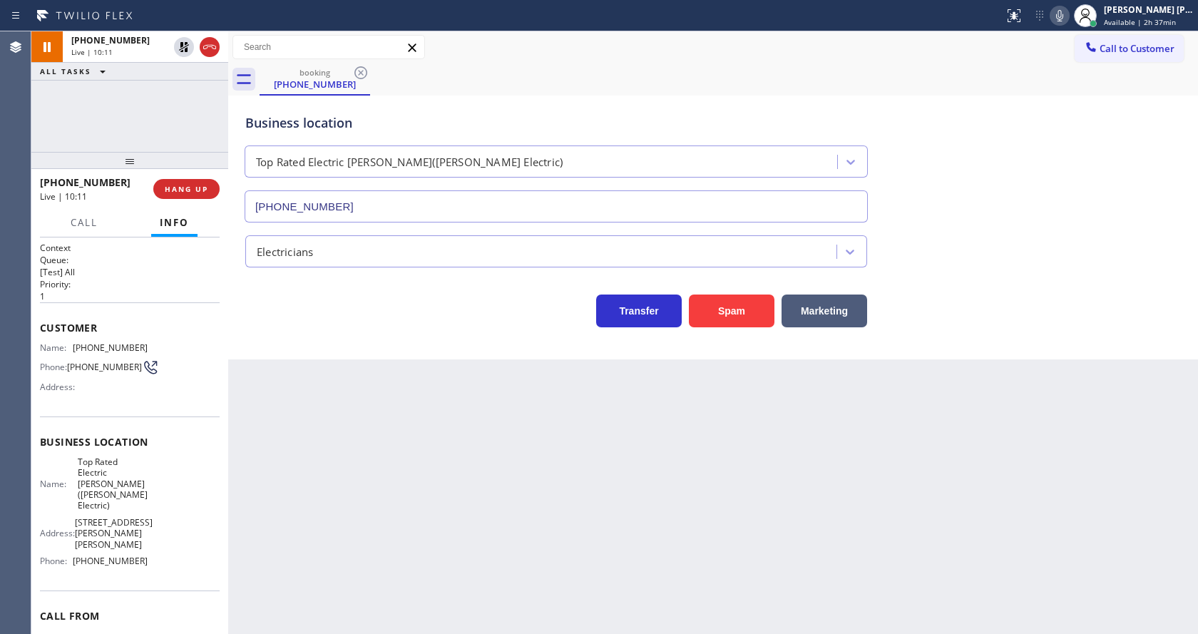
click at [1061, 183] on div "Business location Top Rated Electric [PERSON_NAME]([PERSON_NAME] Electric) [PHO…" at bounding box center [712, 157] width 941 height 129
click at [404, 526] on div "Back to Dashboard Change Sender ID Customers Technicians Select a contact Outbo…" at bounding box center [713, 332] width 970 height 603
click at [578, 454] on div "Back to Dashboard Change Sender ID Customers Technicians Select a contact Outbo…" at bounding box center [713, 332] width 970 height 603
click at [389, 452] on div "Back to Dashboard Change Sender ID Customers Technicians Select a contact Outbo…" at bounding box center [713, 332] width 970 height 603
click at [647, 487] on div "Back to Dashboard Change Sender ID Customers Technicians Select a contact Outbo…" at bounding box center [713, 332] width 970 height 603
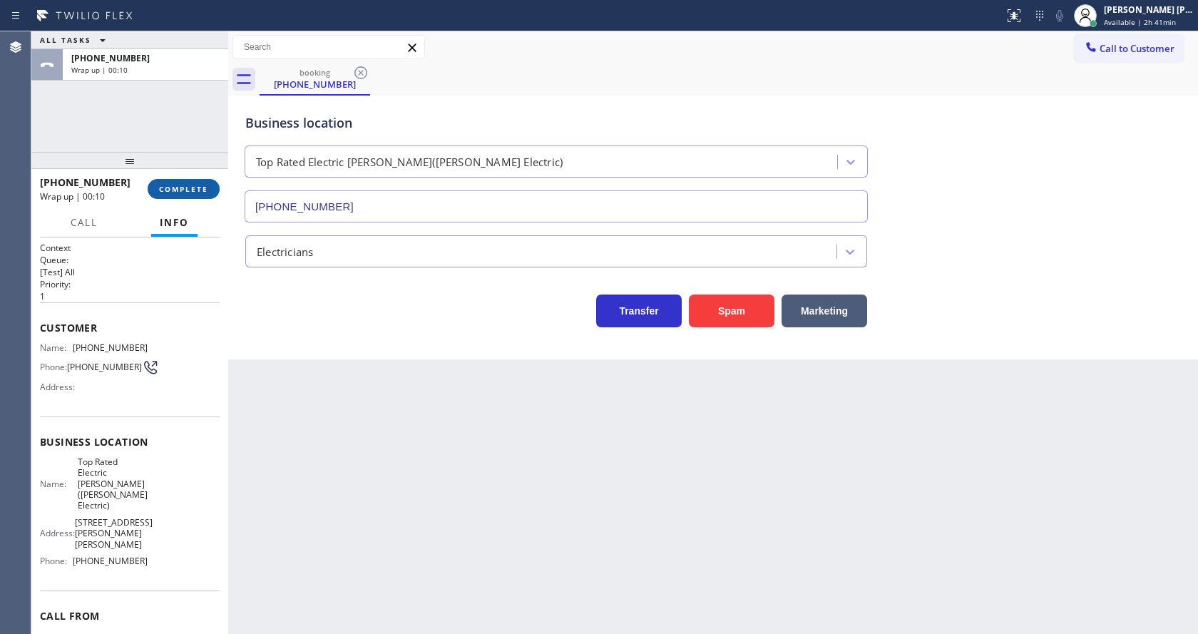
click at [168, 183] on button "COMPLETE" at bounding box center [184, 189] width 72 height 20
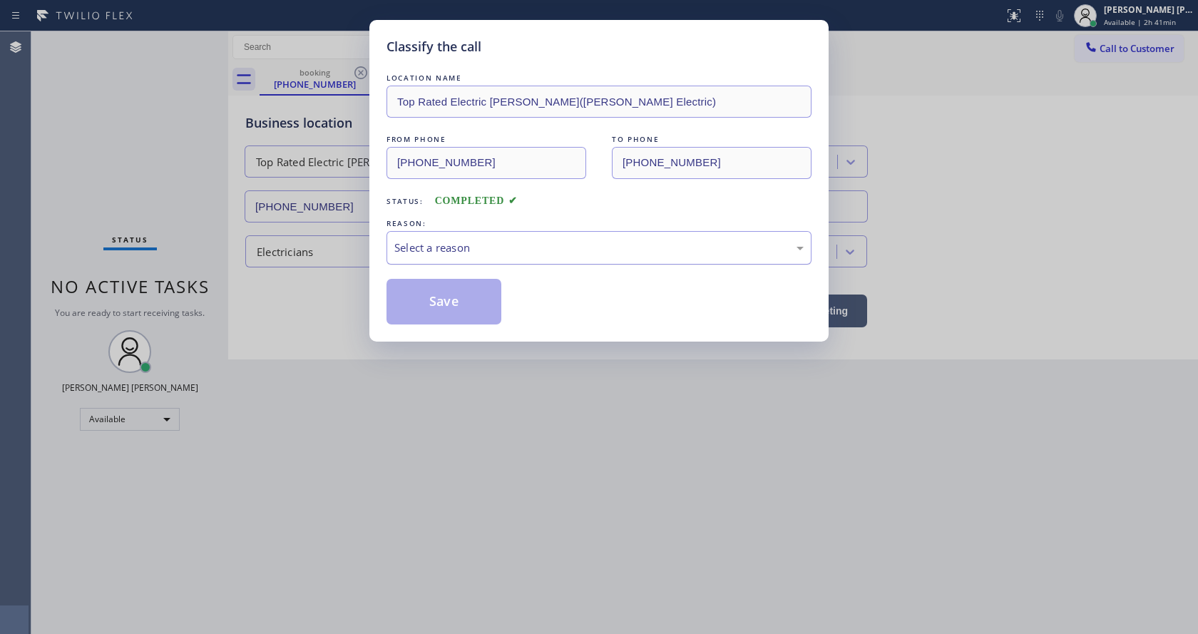
click at [475, 241] on div "Select a reason" at bounding box center [598, 248] width 409 height 16
click at [436, 301] on button "Save" at bounding box center [443, 302] width 115 height 46
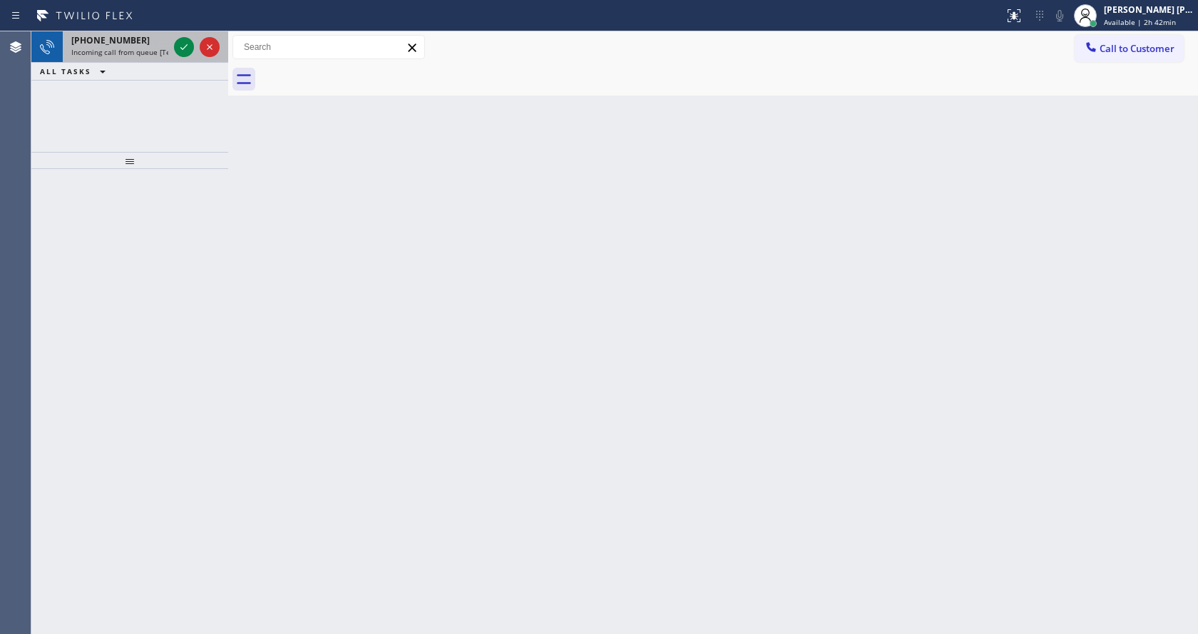
click at [124, 58] on div "[PHONE_NUMBER] Incoming call from queue [Test] All" at bounding box center [117, 46] width 108 height 31
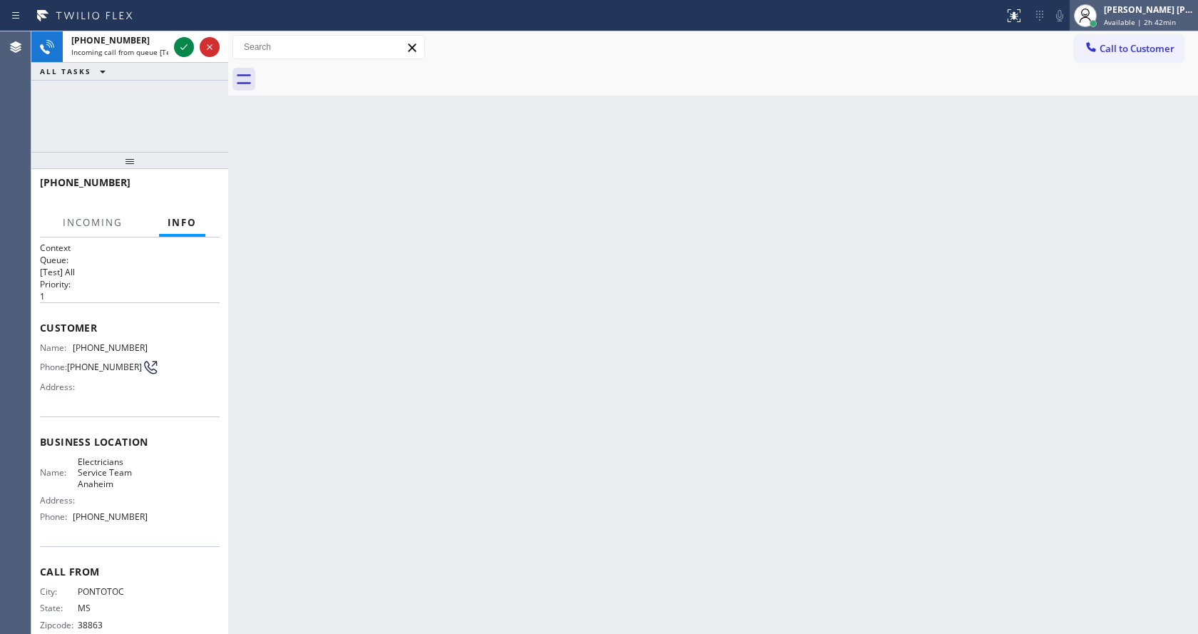
click at [1142, 14] on div "[PERSON_NAME] [PERSON_NAME]" at bounding box center [1149, 10] width 90 height 12
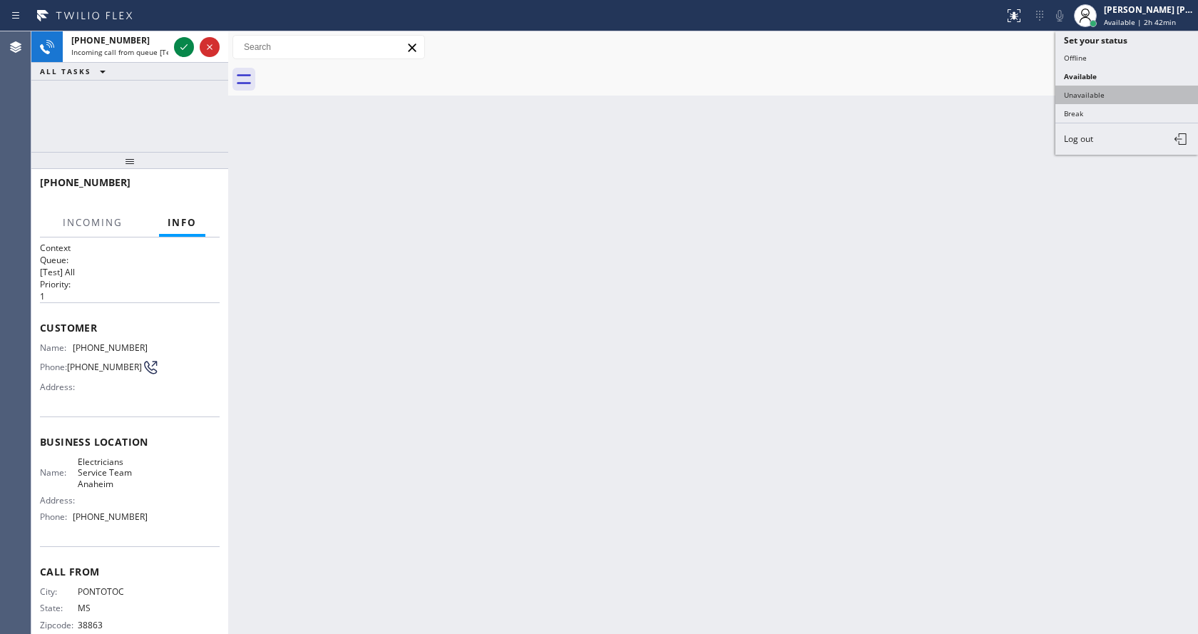
click at [1102, 98] on button "Unavailable" at bounding box center [1126, 95] width 143 height 19
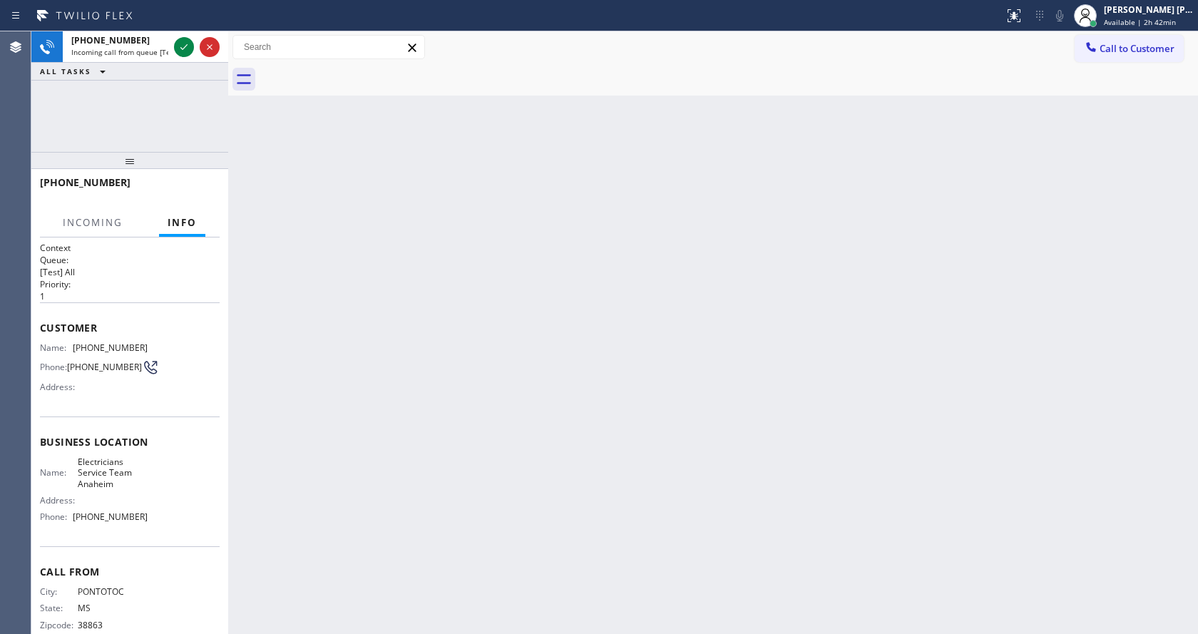
click at [597, 451] on div "Back to Dashboard Change Sender ID Customers Technicians Select a contact Outbo…" at bounding box center [713, 332] width 970 height 603
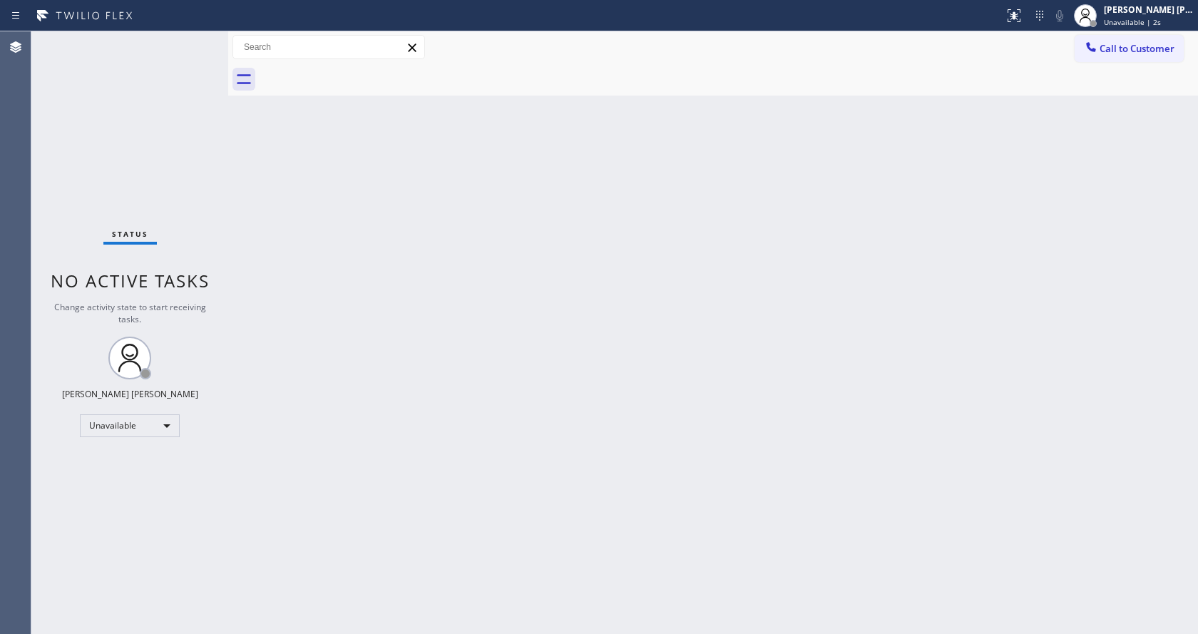
click at [614, 404] on div "Back to Dashboard Change Sender ID Customers Technicians Select a contact Outbo…" at bounding box center [713, 332] width 970 height 603
click at [497, 561] on div "Back to Dashboard Change Sender ID Customers Technicians Select a contact Outbo…" at bounding box center [713, 332] width 970 height 603
drag, startPoint x: 237, startPoint y: 299, endPoint x: 208, endPoint y: 260, distance: 49.3
click at [237, 299] on div "Back to Dashboard Change Sender ID Customers Technicians Select a contact Outbo…" at bounding box center [713, 332] width 970 height 603
click at [463, 210] on div "Back to Dashboard Change Sender ID Customers Technicians Select a contact Outbo…" at bounding box center [713, 332] width 970 height 603
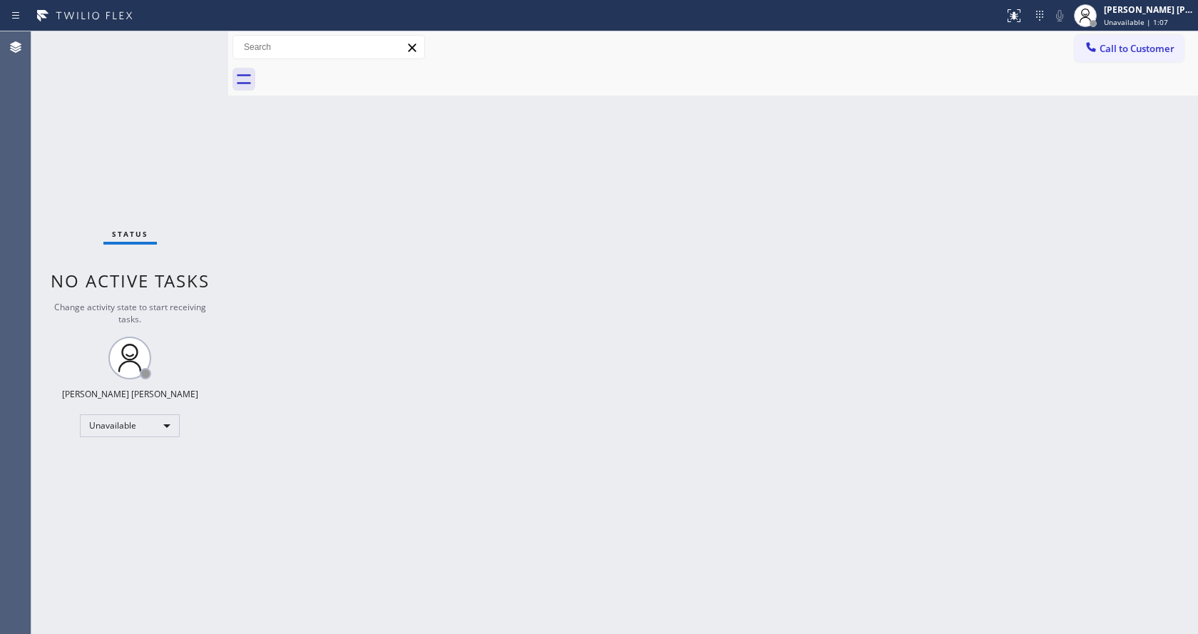
drag, startPoint x: 319, startPoint y: 230, endPoint x: 667, endPoint y: 179, distance: 351.7
click at [319, 230] on div "Back to Dashboard Change Sender ID Customers Technicians Select a contact Outbo…" at bounding box center [713, 332] width 970 height 603
click at [1159, 19] on span "Unavailable | 1:08" at bounding box center [1136, 22] width 64 height 10
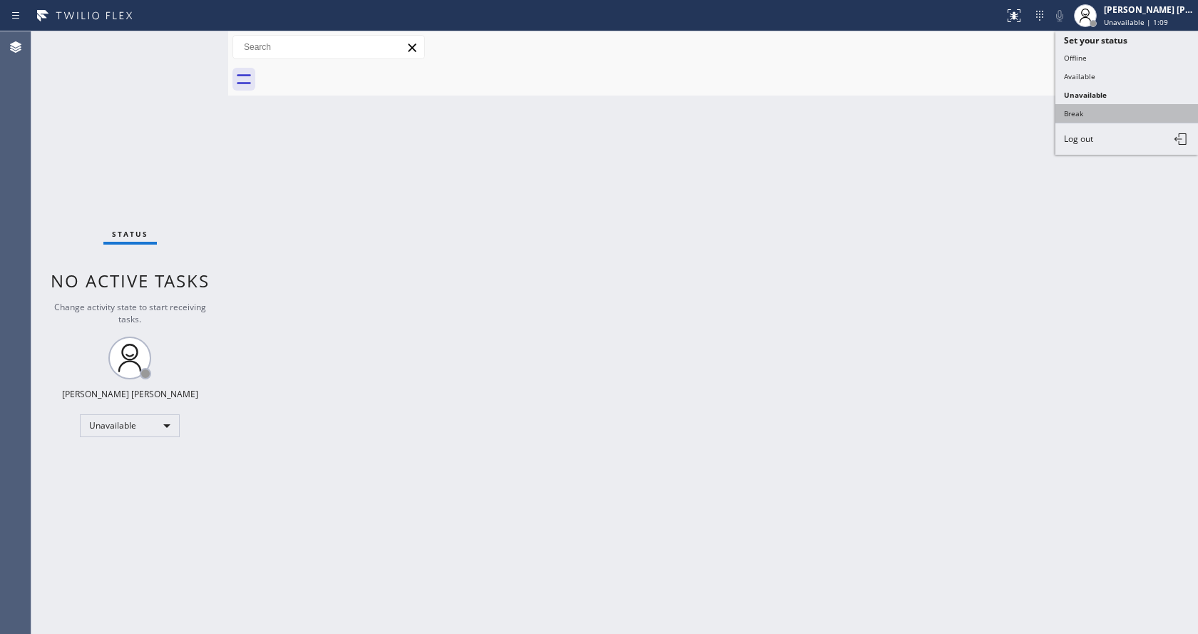
click at [1124, 108] on button "Break" at bounding box center [1126, 113] width 143 height 19
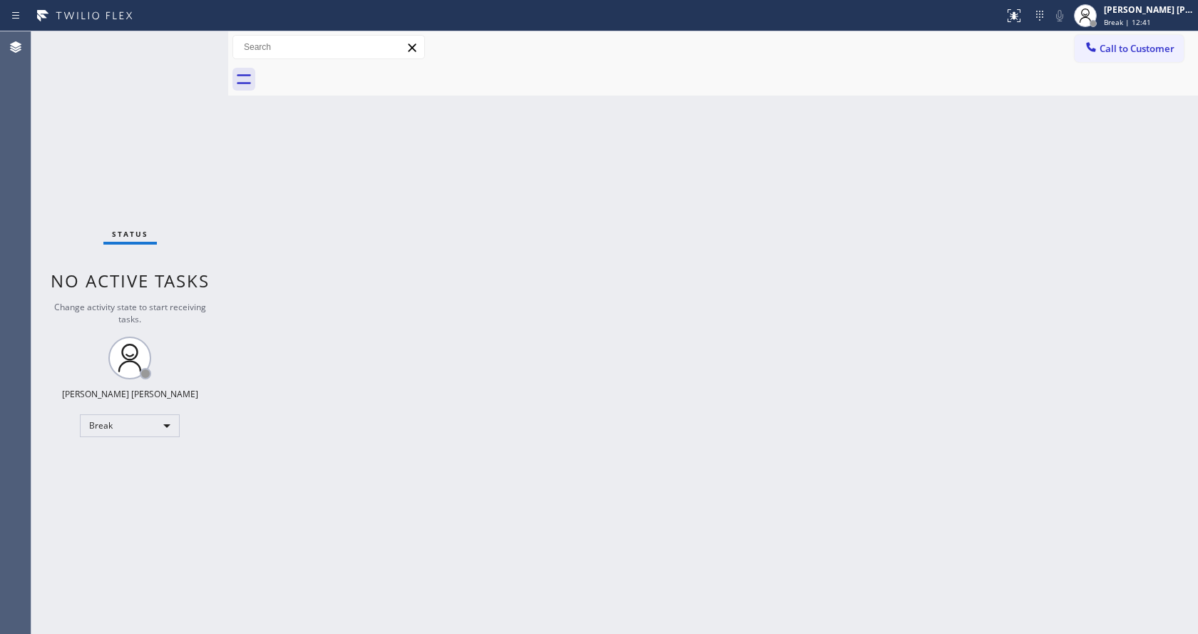
click at [204, 184] on div "Status No active tasks Change activity state to start receiving tasks. [PERSON_…" at bounding box center [129, 332] width 197 height 603
click at [1143, 19] on span "Break | 13:31" at bounding box center [1127, 22] width 47 height 10
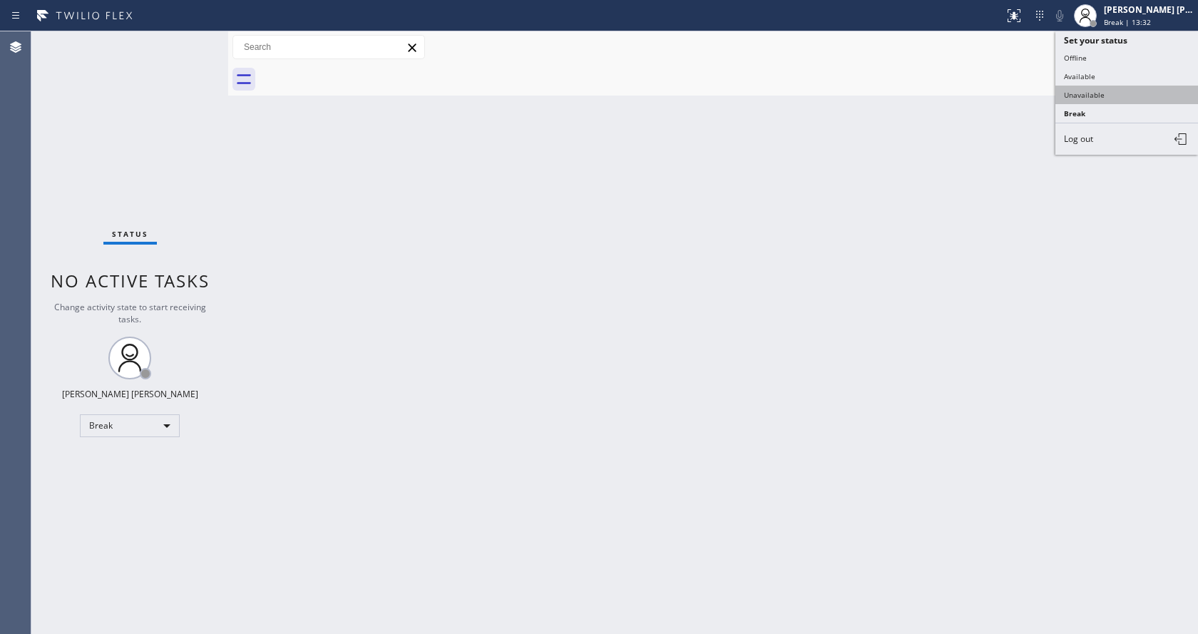
click at [1113, 99] on button "Unavailable" at bounding box center [1126, 95] width 143 height 19
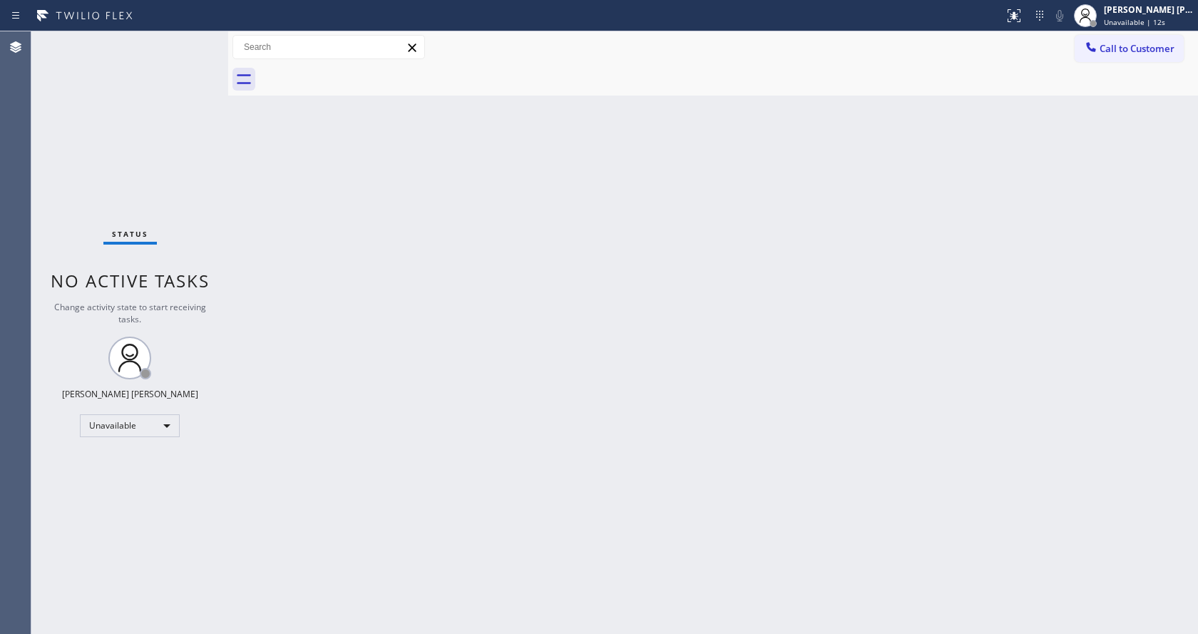
click at [376, 276] on div "Back to Dashboard Change Sender ID Customers Technicians Select a contact Outbo…" at bounding box center [713, 332] width 970 height 603
